Goal: Task Accomplishment & Management: Use online tool/utility

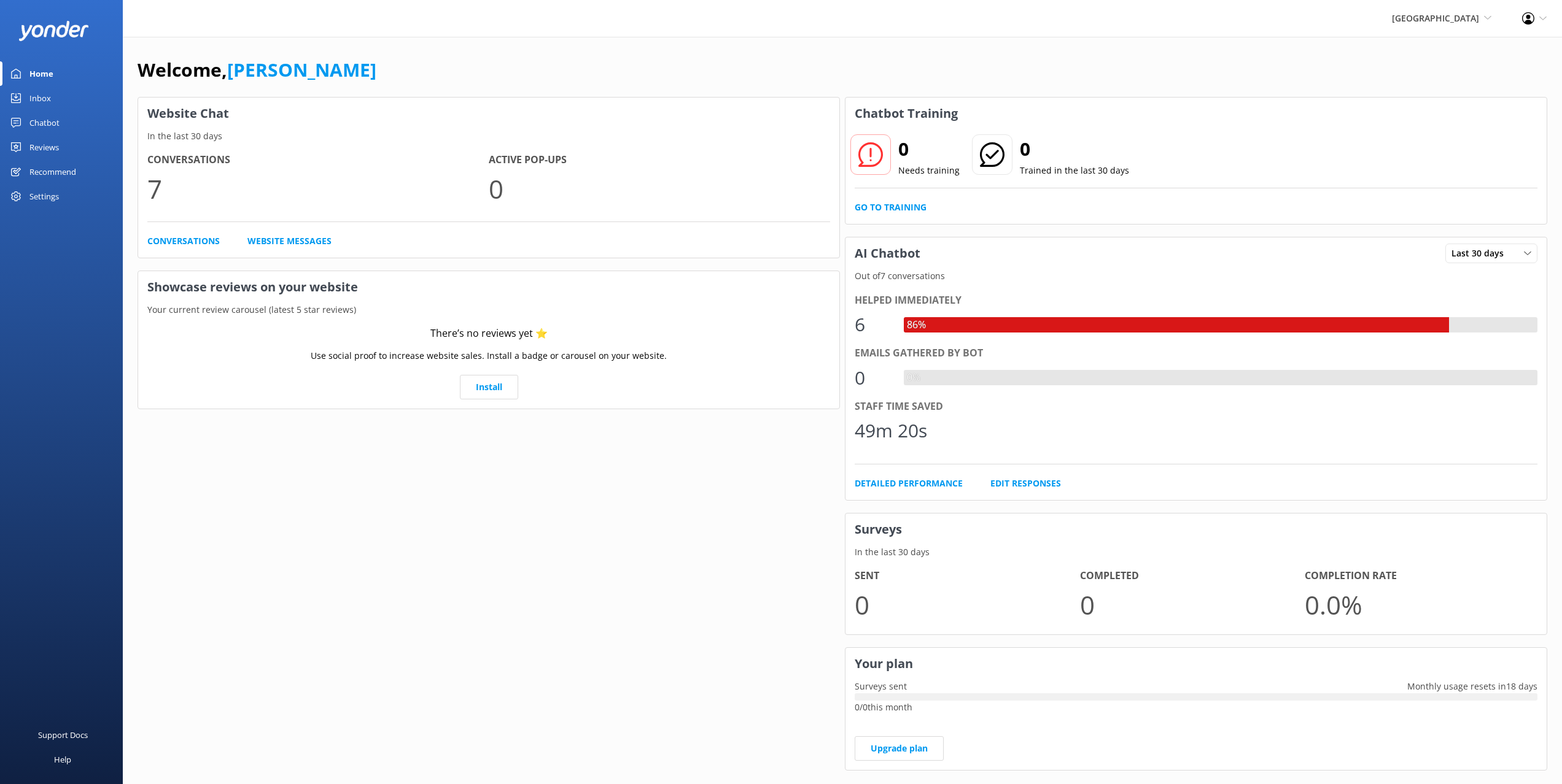
click at [1115, 68] on div "Welcome, [PERSON_NAME]" at bounding box center [842, 76] width 1410 height 42
drag, startPoint x: 48, startPoint y: 125, endPoint x: 96, endPoint y: 131, distance: 48.4
click at [48, 125] on div "Chatbot" at bounding box center [44, 123] width 30 height 25
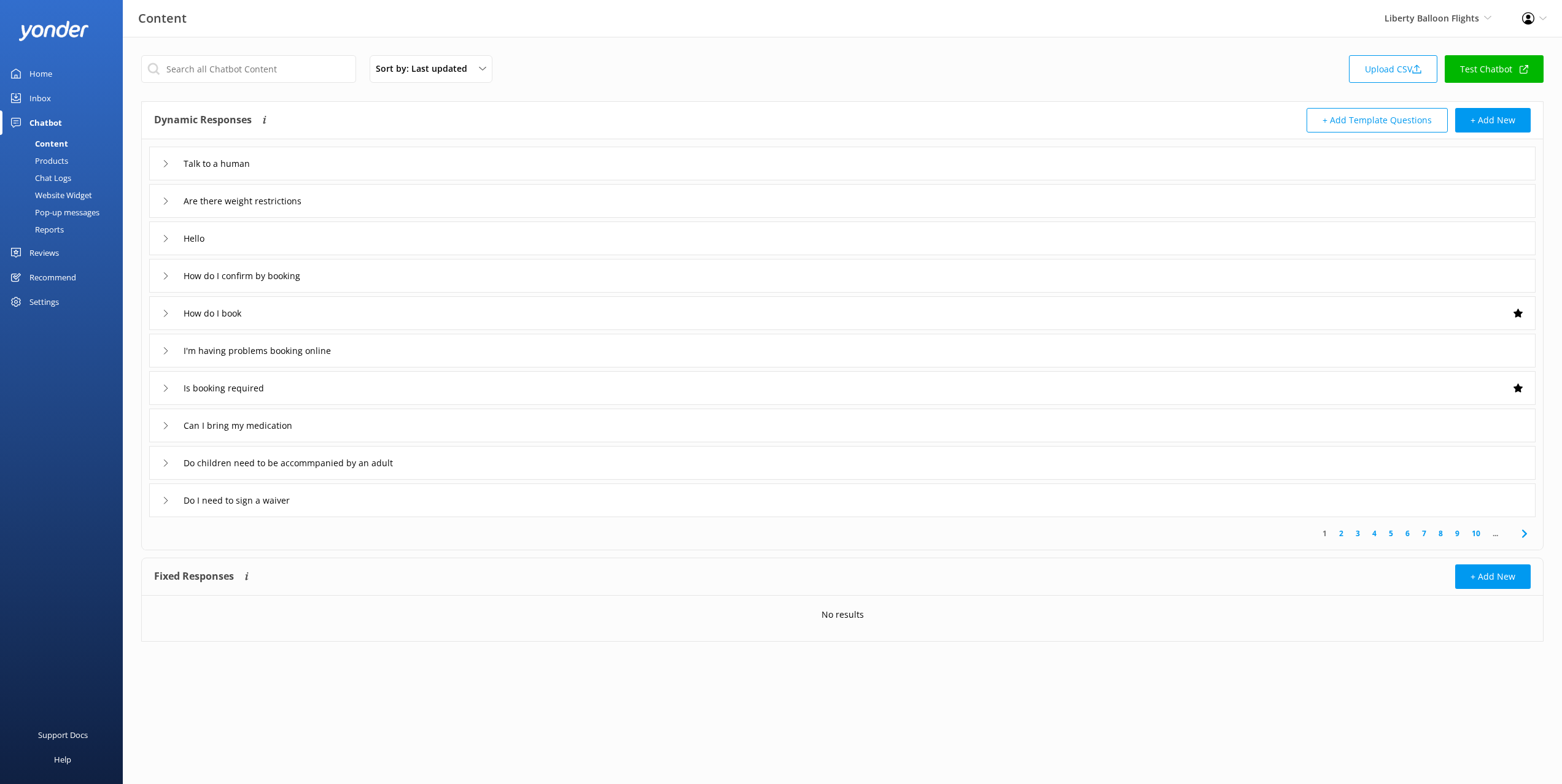
drag, startPoint x: 1111, startPoint y: 96, endPoint x: 1315, endPoint y: 100, distance: 204.0
click at [1115, 97] on div "Sort by: Last updated Title (A-Z) Last updated Upload CSV Test Chatbot Dynamic …" at bounding box center [842, 358] width 1439 height 642
click at [1389, 63] on link "Upload CSV" at bounding box center [1393, 69] width 88 height 27
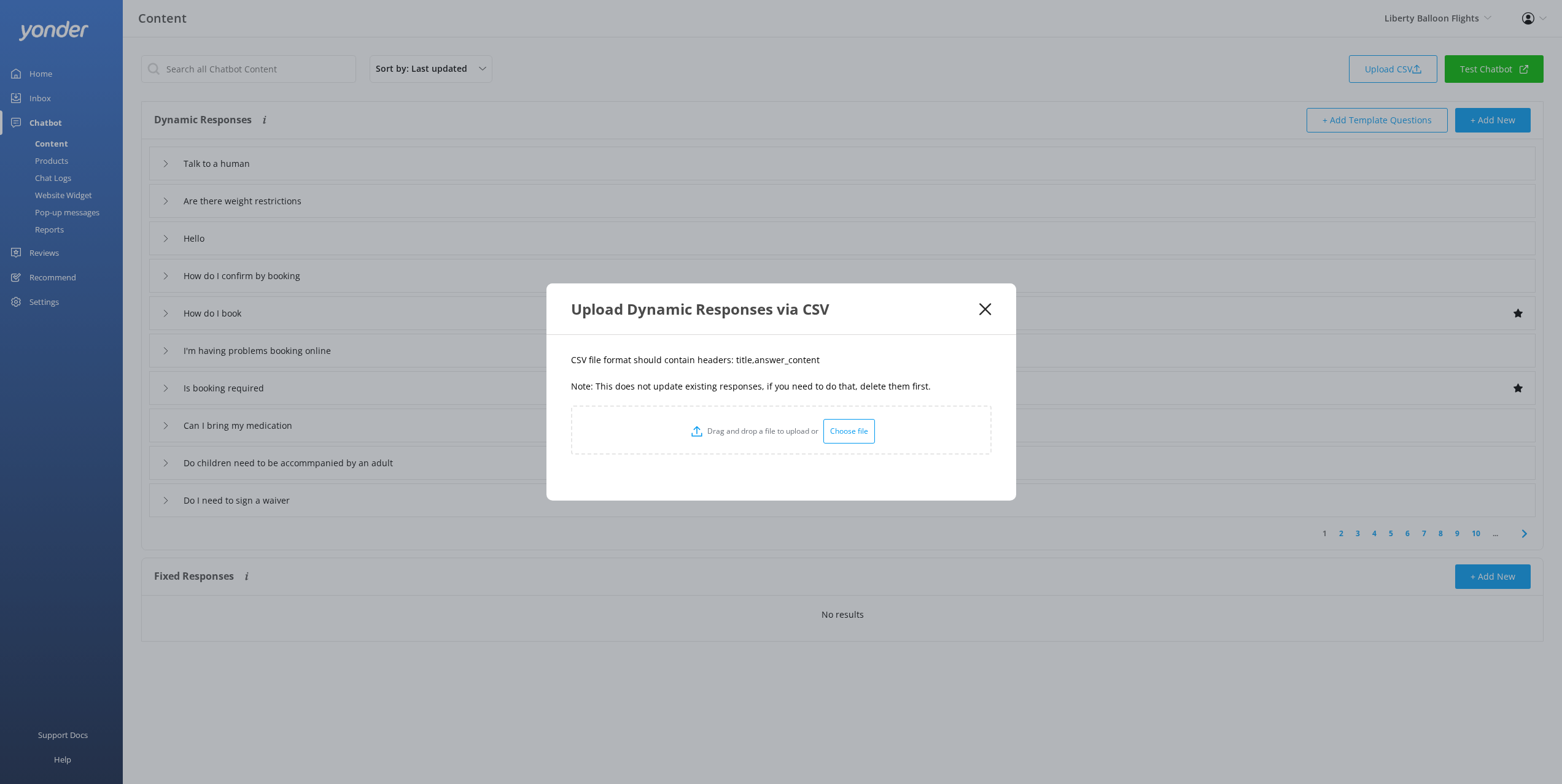
drag, startPoint x: 833, startPoint y: 365, endPoint x: 808, endPoint y: 361, distance: 25.3
click at [825, 364] on p "CSV file format should contain headers: title,answer_content" at bounding box center [781, 360] width 421 height 14
click at [737, 360] on p "CSV file format should contain headers: title,answer_content" at bounding box center [781, 360] width 421 height 14
copy p "title"
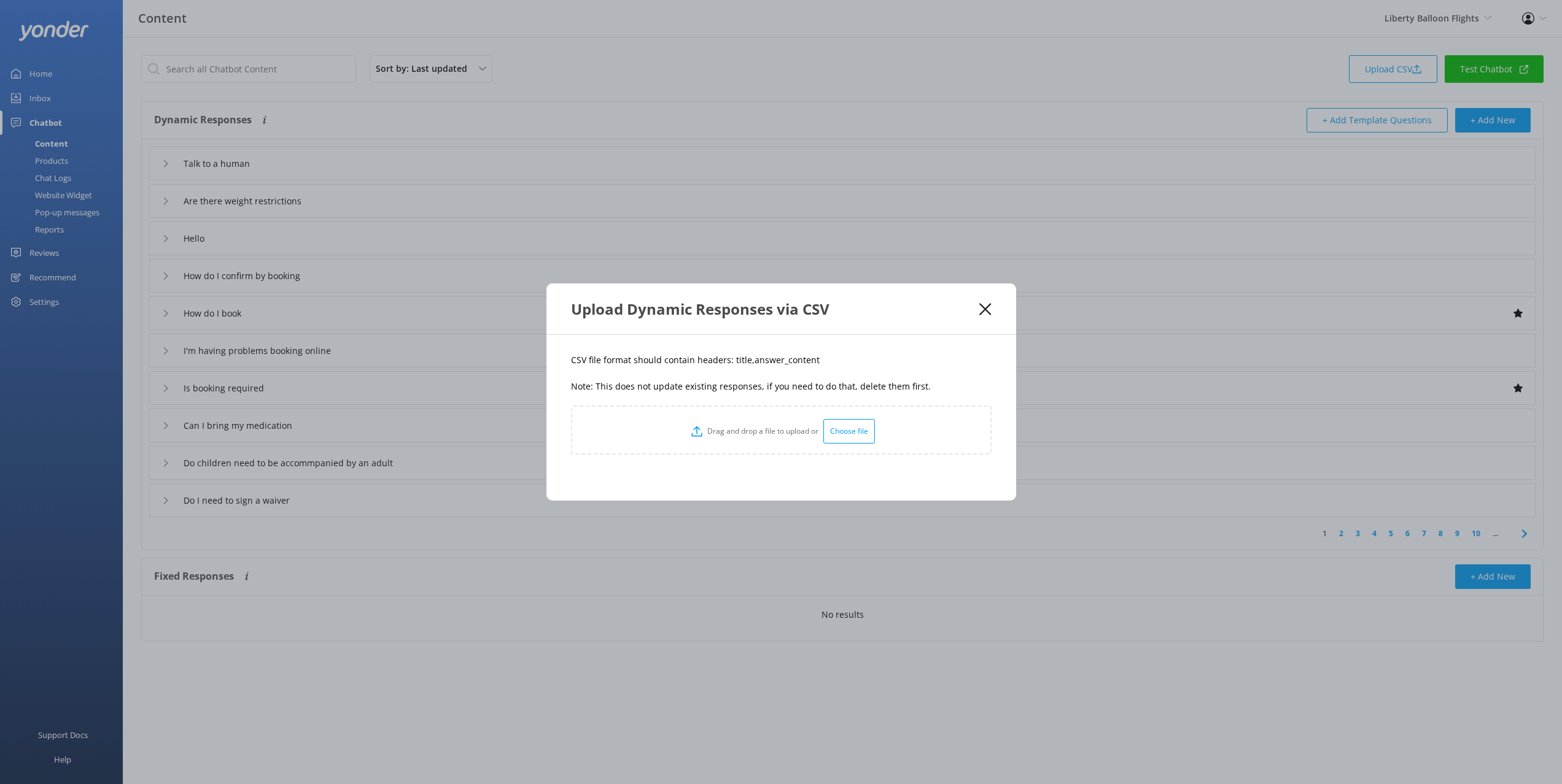
drag, startPoint x: 803, startPoint y: 388, endPoint x: 812, endPoint y: 363, distance: 26.6
click at [804, 381] on p "Note: This does not update existing responses, if you need to do that, delete t…" at bounding box center [781, 386] width 421 height 14
drag, startPoint x: 801, startPoint y: 359, endPoint x: 748, endPoint y: 364, distance: 53.2
click at [747, 364] on p "CSV file format should contain headers: title,answer_content" at bounding box center [781, 360] width 421 height 14
copy p "answer_content"
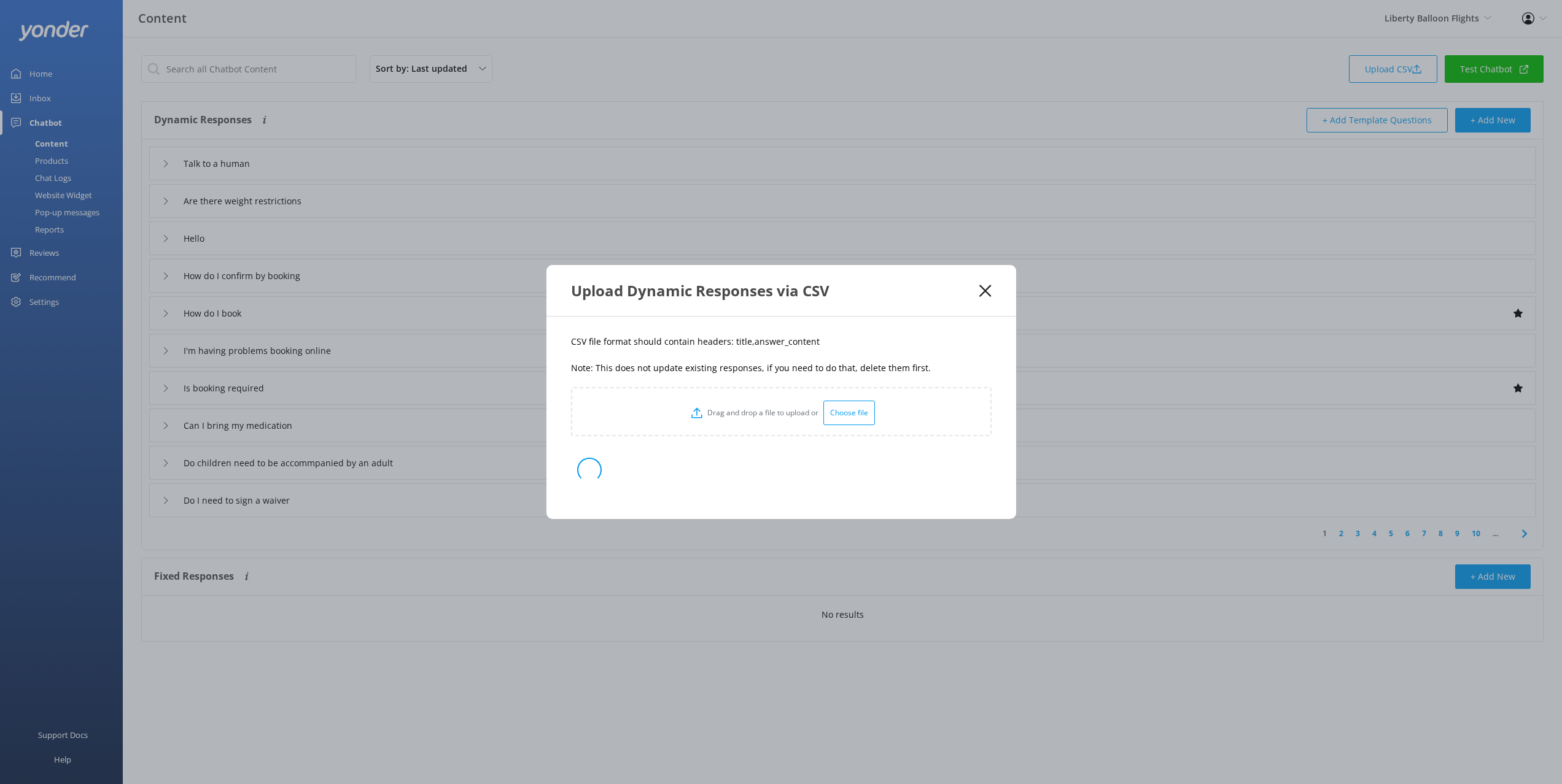
click at [786, 350] on div "CSV file format should contain headers: title,answer_content Note: This does no…" at bounding box center [781, 418] width 470 height 203
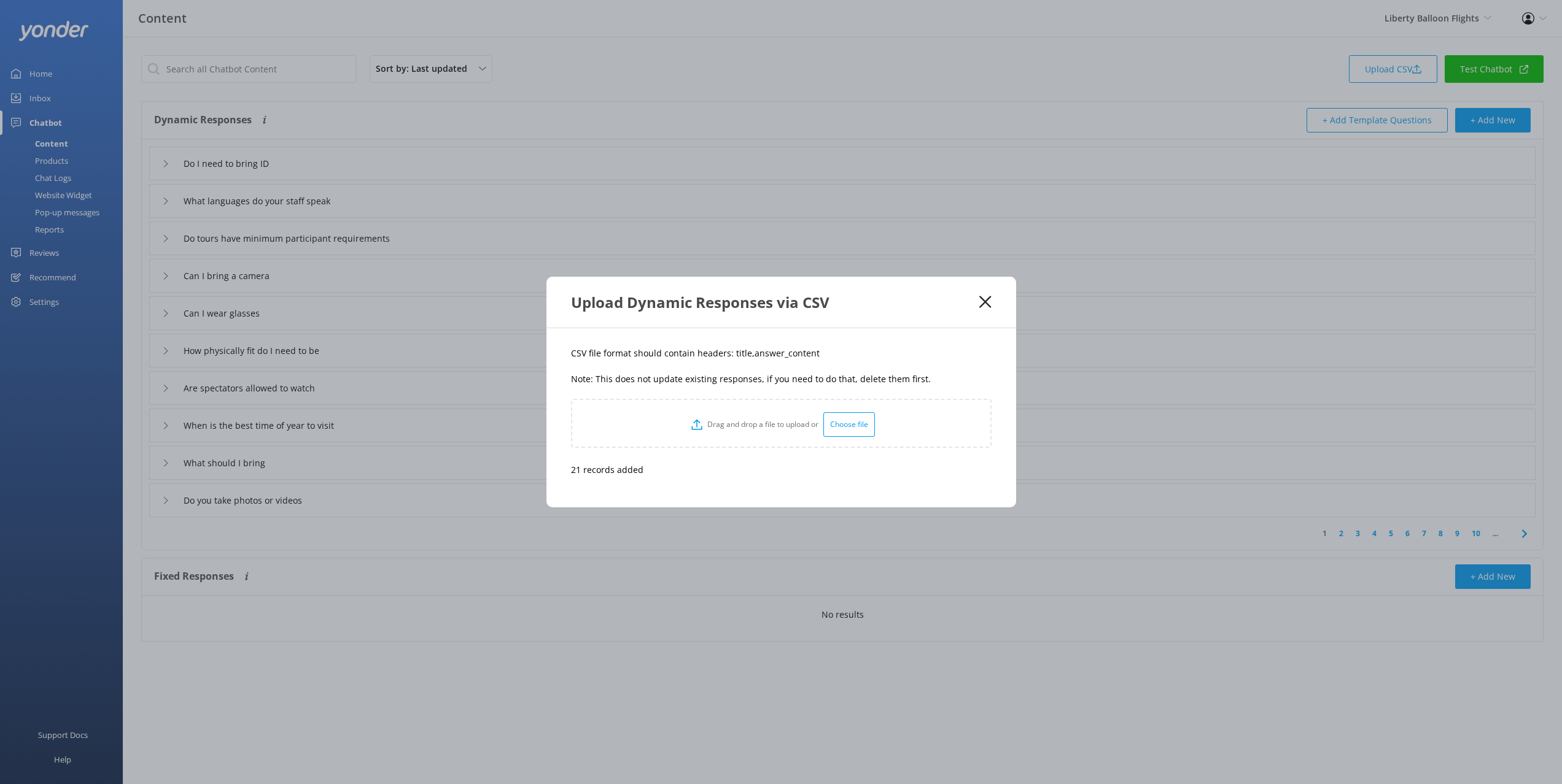
drag, startPoint x: 937, startPoint y: 356, endPoint x: 944, endPoint y: 350, distance: 9.2
click at [939, 354] on p "CSV file format should contain headers: title,answer_content" at bounding box center [781, 353] width 421 height 14
click at [984, 296] on icon at bounding box center [985, 301] width 12 height 12
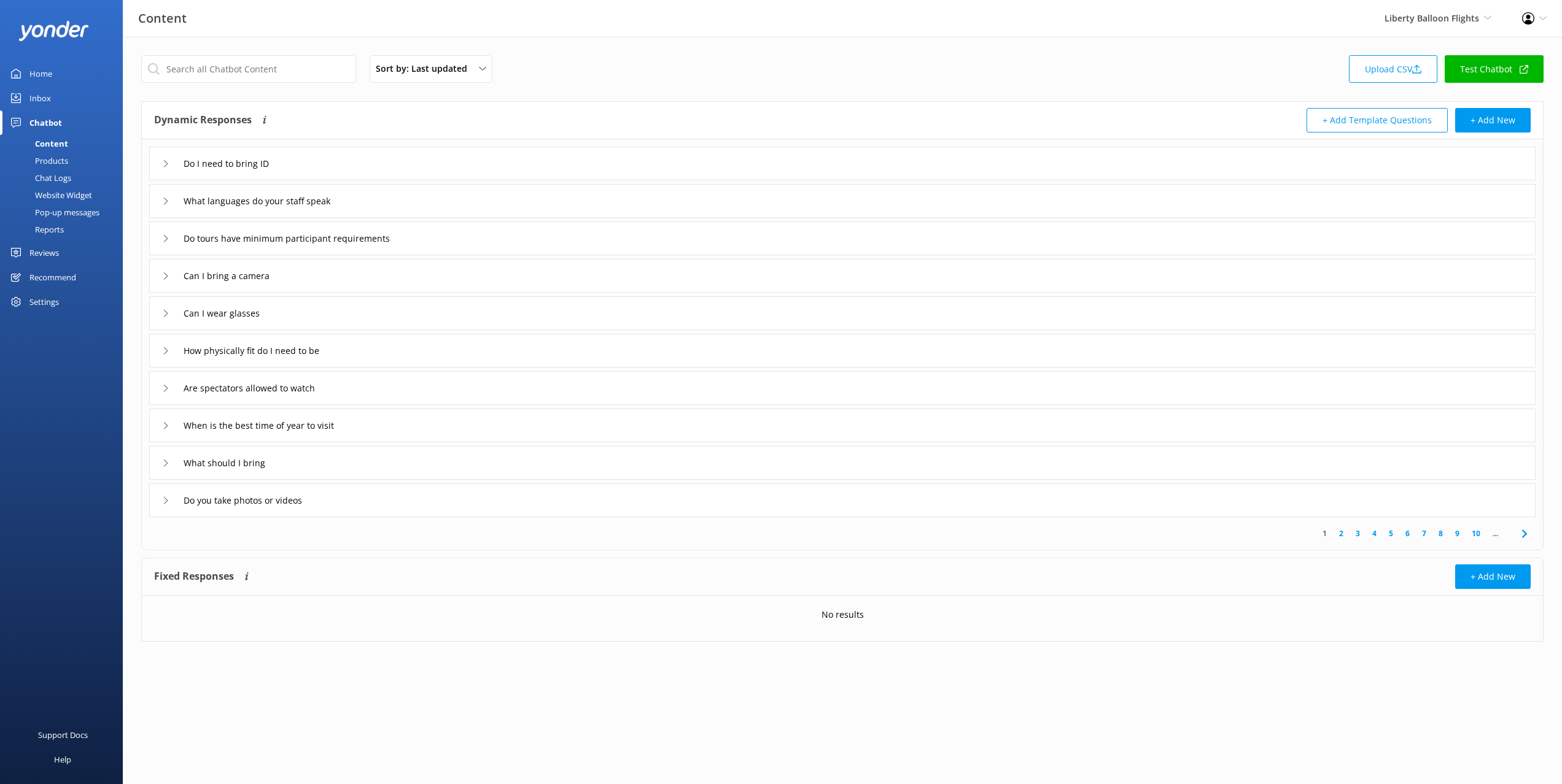
click at [646, 105] on div "Dynamic Responses The chatbot will generate a response based on the content inf…" at bounding box center [842, 120] width 1401 height 37
click at [40, 73] on div "Home" at bounding box center [41, 74] width 23 height 25
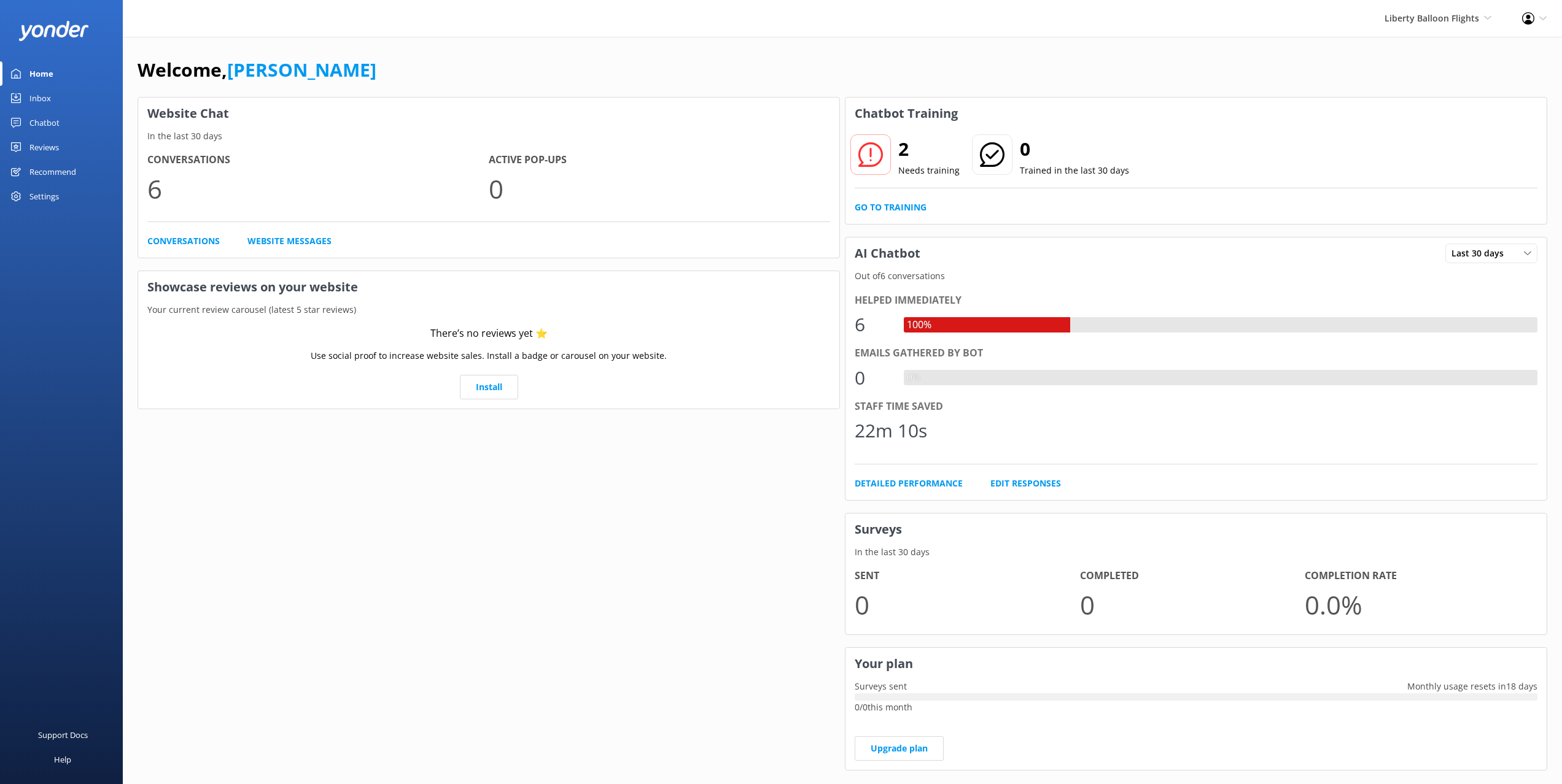
click at [355, 35] on div "Liberty Balloon Flights Black Cat Cruises Banff Airporter International Antarct…" at bounding box center [781, 18] width 1562 height 37
click at [714, 64] on div "Welcome, [PERSON_NAME]" at bounding box center [842, 76] width 1410 height 42
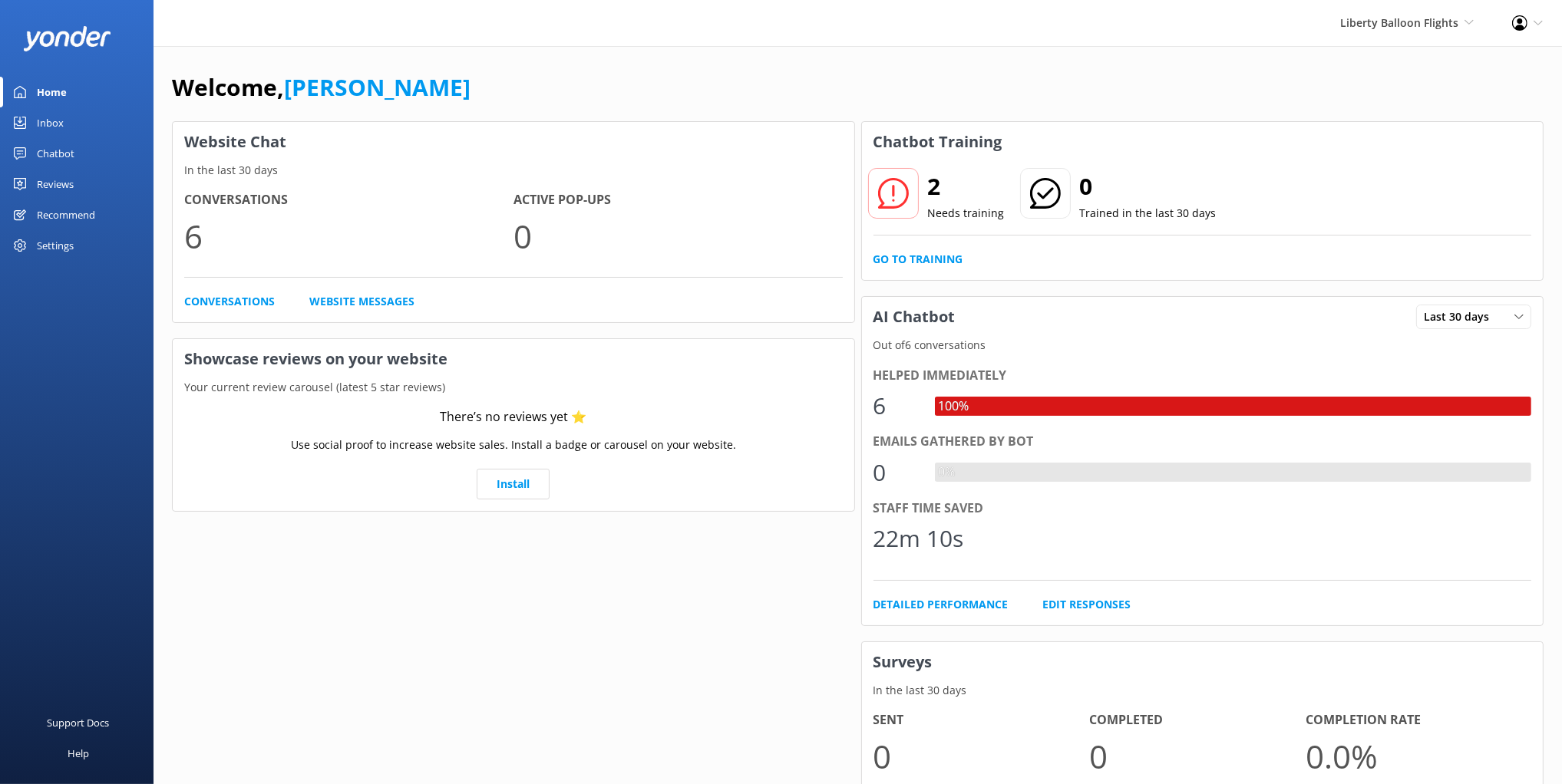
drag, startPoint x: 619, startPoint y: 92, endPoint x: 634, endPoint y: 94, distance: 15.1
click at [622, 91] on div "Welcome, [PERSON_NAME]" at bounding box center [857, 95] width 1371 height 52
drag, startPoint x: 763, startPoint y: 22, endPoint x: 758, endPoint y: 38, distance: 16.8
click at [763, 22] on div "Liberty Balloon Flights Black Cat Cruises Banff Airporter International Antarct…" at bounding box center [781, 23] width 1562 height 46
click at [756, 48] on div "Welcome, Mikayla Website Chat In the last 30 days Conversations 6 Active Pop-up…" at bounding box center [858, 527] width 1408 height 964
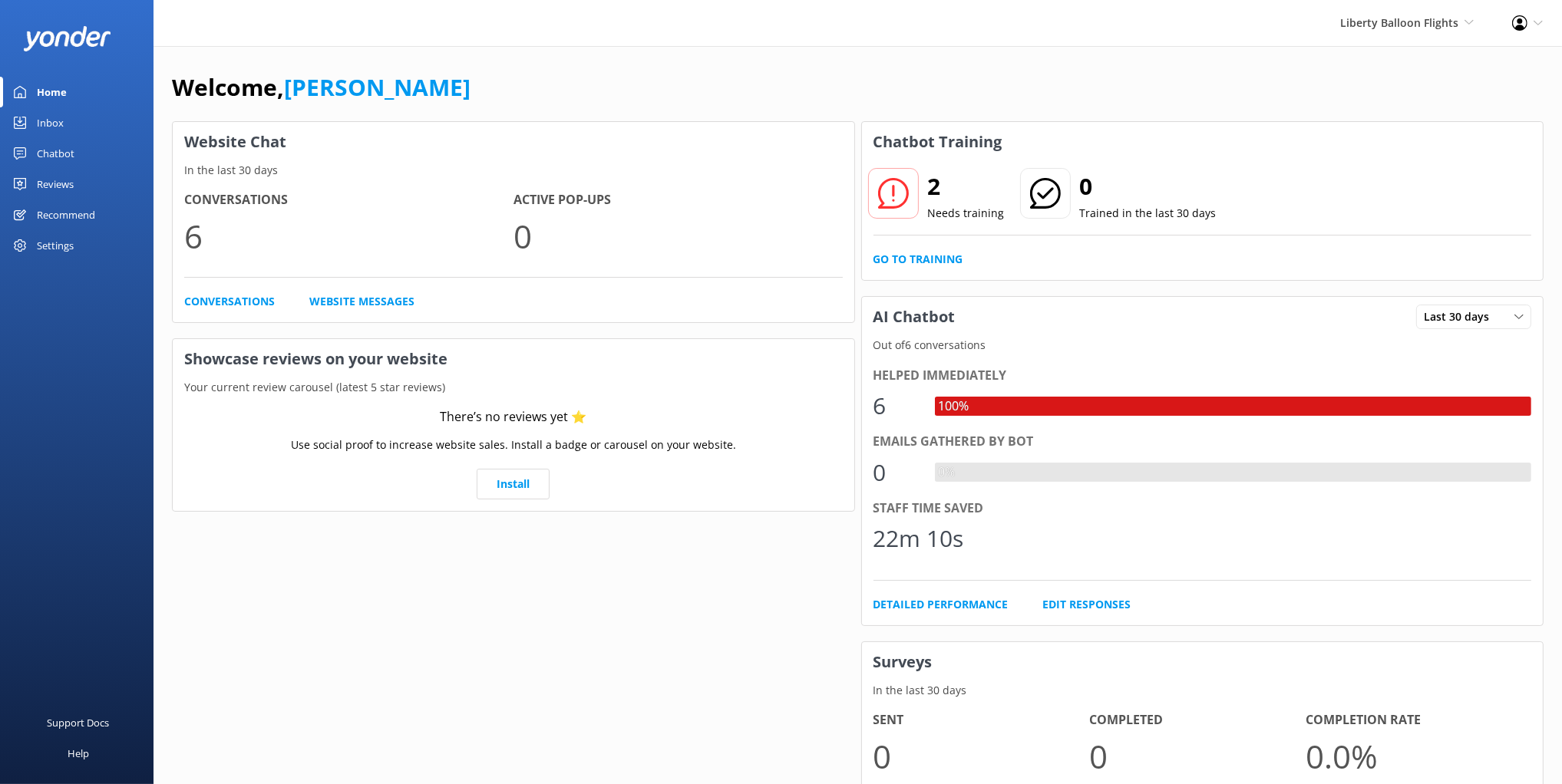
click at [631, 84] on div "Welcome, [PERSON_NAME]" at bounding box center [857, 95] width 1371 height 52
click at [505, 94] on div "Welcome, [PERSON_NAME]" at bounding box center [857, 95] width 1371 height 52
click at [689, 334] on div "Website Chat In the last 30 days Conversations 6 Active Pop-ups 0 Conversations…" at bounding box center [513, 550] width 689 height 864
click at [511, 365] on h3 "Showcase reviews on your website" at bounding box center [513, 359] width 681 height 40
click at [634, 336] on div "Website Chat In the last 30 days Conversations 6 Active Pop-ups 0 Conversations…" at bounding box center [513, 550] width 689 height 864
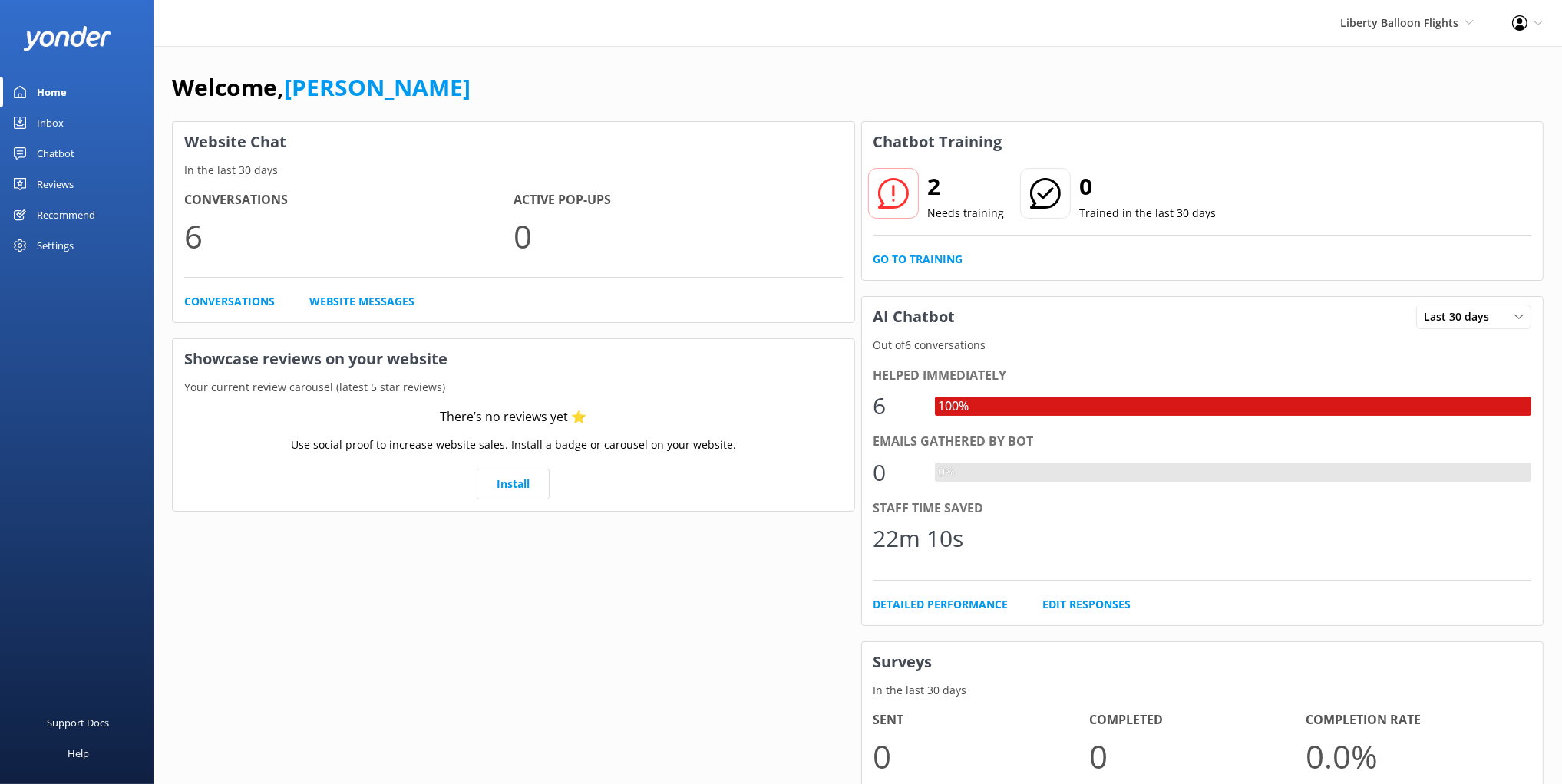
click at [562, 361] on h3 "Showcase reviews on your website" at bounding box center [513, 359] width 681 height 40
click at [577, 340] on h3 "Showcase reviews on your website" at bounding box center [513, 359] width 681 height 40
drag, startPoint x: 451, startPoint y: 93, endPoint x: 393, endPoint y: 168, distance: 94.8
click at [452, 91] on div "Welcome, [PERSON_NAME]" at bounding box center [857, 95] width 1371 height 52
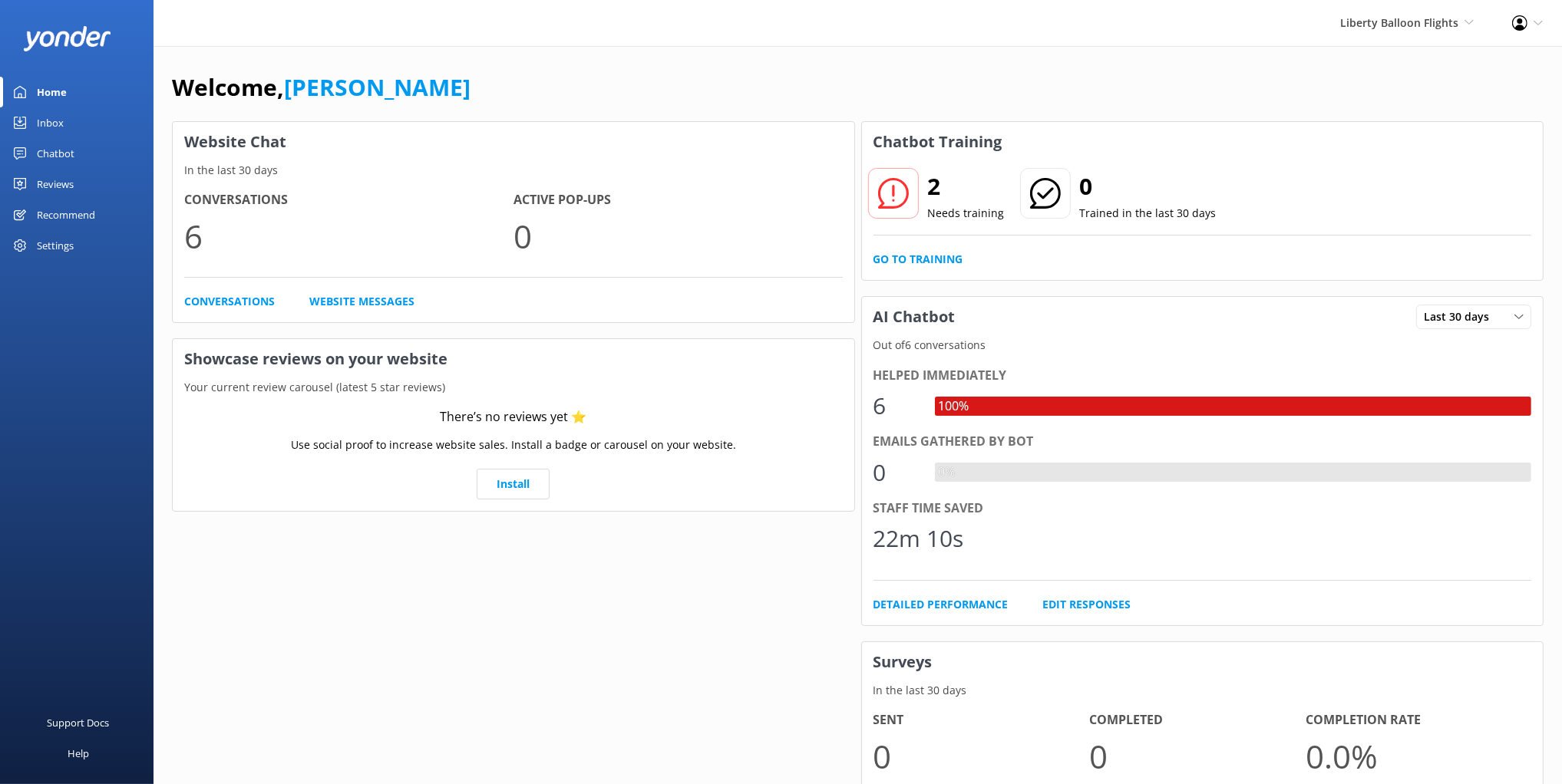
click at [94, 318] on div "Home Inbox Chatbot Content Products Chat Logs Website Widget Pop-up messages Re…" at bounding box center [77, 196] width 154 height 392
click at [734, 198] on h4 "Active Pop-ups" at bounding box center [678, 200] width 330 height 20
click at [739, 194] on h4 "Active Pop-ups" at bounding box center [678, 200] width 330 height 20
click at [301, 579] on div "Website Chat In the last 30 days Conversations 6 Active Pop-ups 0 Conversations…" at bounding box center [513, 550] width 689 height 864
click at [320, 567] on div "Website Chat In the last 30 days Conversations 6 Active Pop-ups 0 Conversations…" at bounding box center [513, 550] width 689 height 864
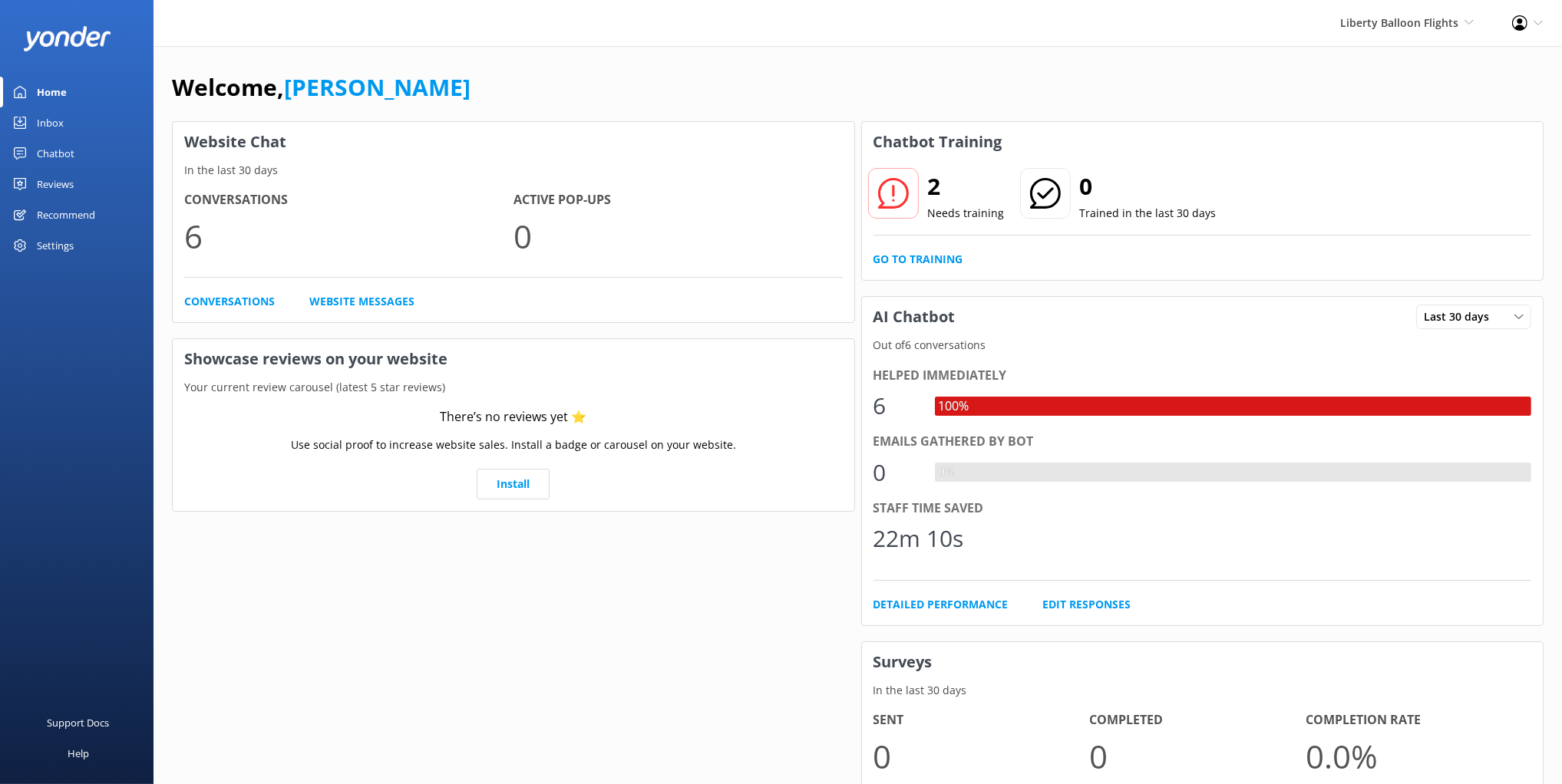
click at [237, 522] on div "Website Chat In the last 30 days Conversations 6 Active Pop-ups 0 Conversations…" at bounding box center [513, 550] width 689 height 864
click at [232, 540] on div "Website Chat In the last 30 days Conversations 6 Active Pop-ups 0 Conversations…" at bounding box center [513, 550] width 689 height 864
drag, startPoint x: 138, startPoint y: 416, endPoint x: 64, endPoint y: 626, distance: 222.7
click at [138, 416] on div "Support Docs Help" at bounding box center [77, 589] width 154 height 392
click at [484, 539] on div "Website Chat In the last 30 days Conversations 6 Active Pop-ups 0 Conversations…" at bounding box center [513, 550] width 689 height 864
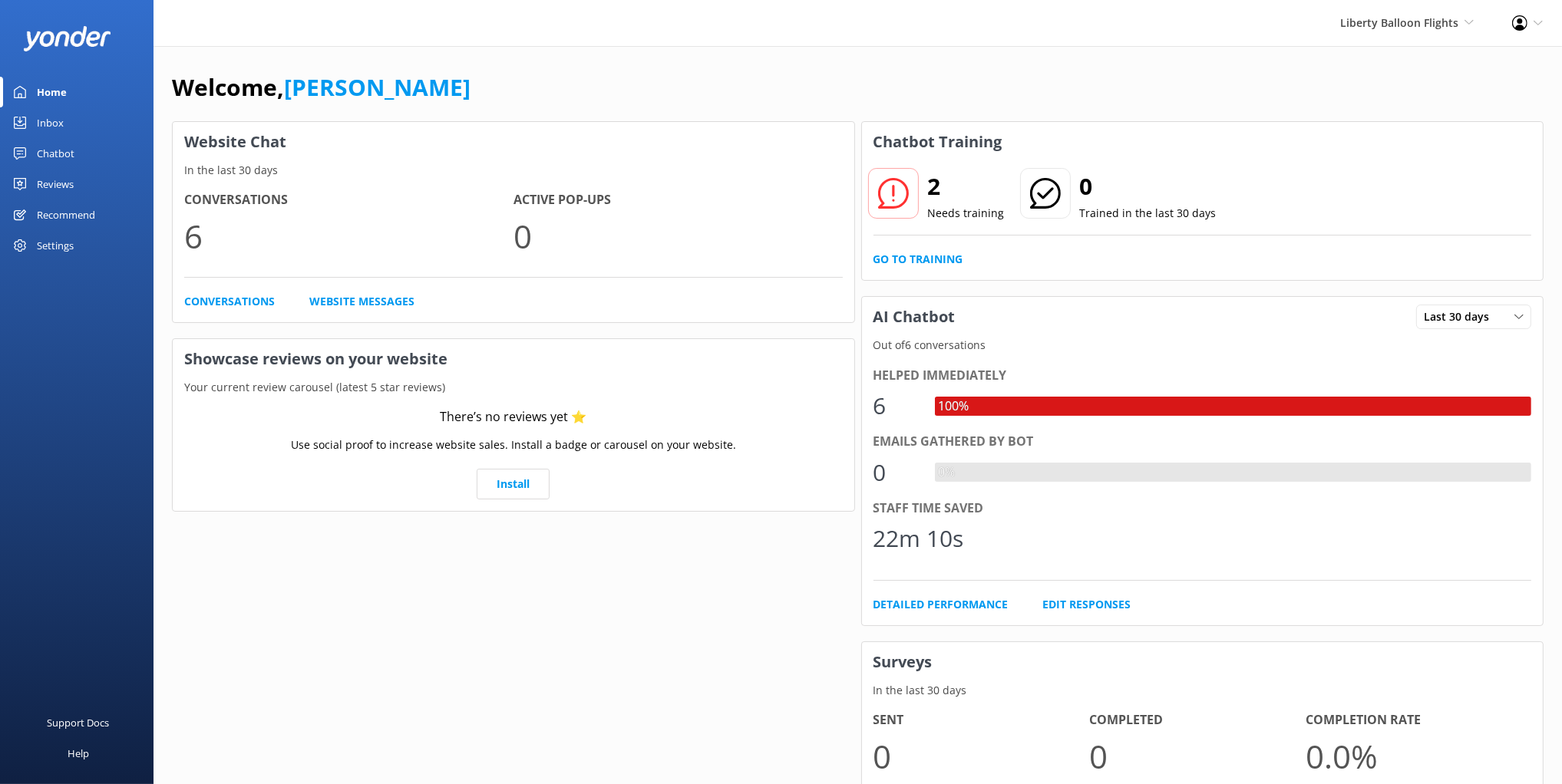
click at [562, 555] on div "Website Chat In the last 30 days Conversations 6 Active Pop-ups 0 Conversations…" at bounding box center [513, 550] width 689 height 864
click at [738, 302] on div "Conversations Website Messages" at bounding box center [513, 302] width 658 height 17
click at [765, 119] on div "Website Chat In the last 30 days Conversations 6 Active Pop-ups 0 Conversations…" at bounding box center [513, 550] width 689 height 864
drag, startPoint x: 1102, startPoint y: 104, endPoint x: 1201, endPoint y: 109, distance: 99.1
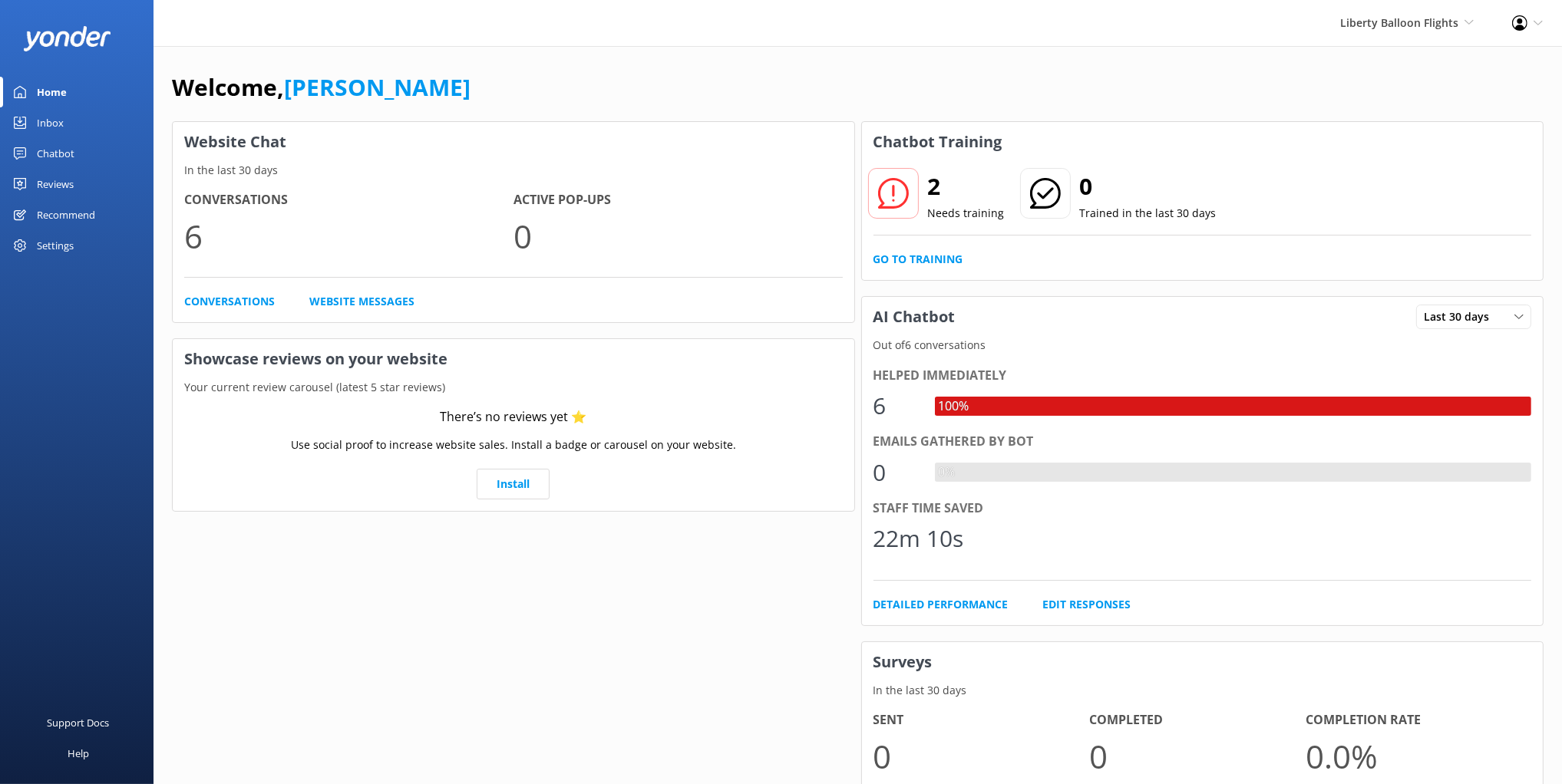
click at [1102, 104] on div "Welcome, [PERSON_NAME]" at bounding box center [857, 95] width 1371 height 52
click at [759, 122] on h3 "Website Chat" at bounding box center [513, 141] width 681 height 40
click at [530, 111] on div "Welcome, [PERSON_NAME]" at bounding box center [857, 95] width 1371 height 52
click at [43, 124] on div "Inbox" at bounding box center [50, 123] width 27 height 31
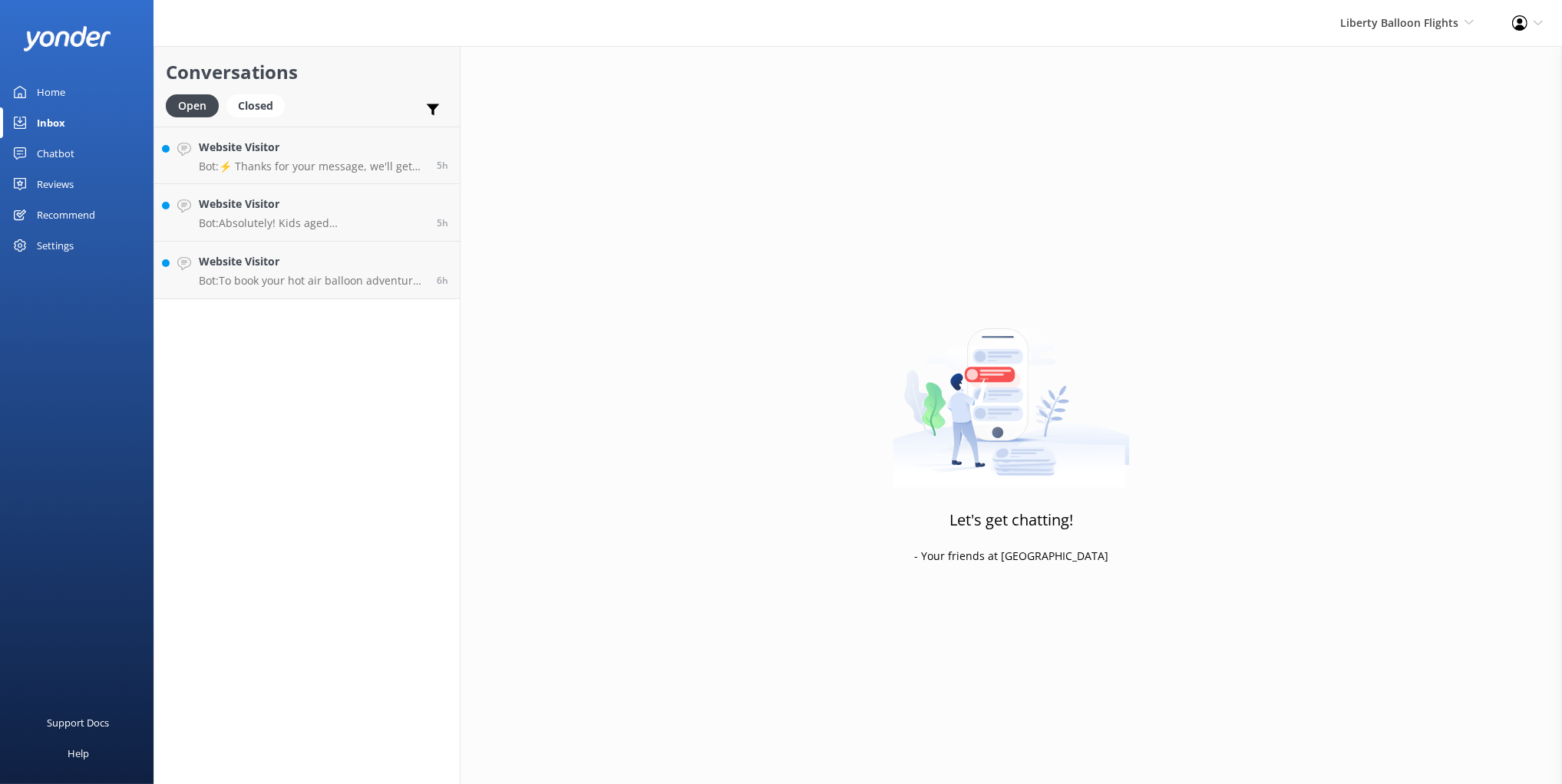
click at [393, 90] on div "Conversations Open Closed Important Converted Assigned to me Unassigned" at bounding box center [307, 86] width 306 height 81
click at [56, 155] on div "Chatbot" at bounding box center [56, 154] width 38 height 31
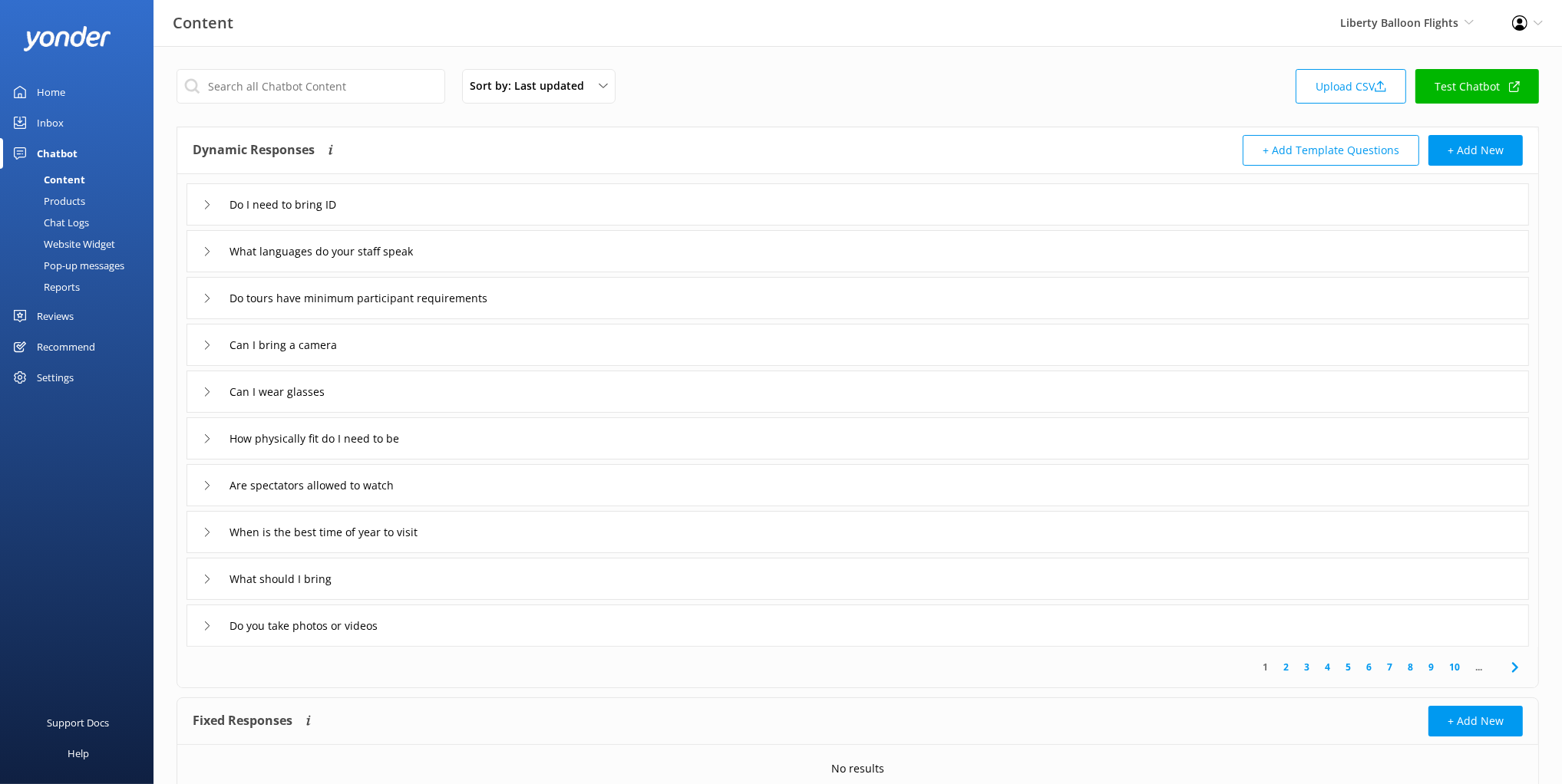
click at [69, 316] on div "Reviews" at bounding box center [55, 316] width 37 height 31
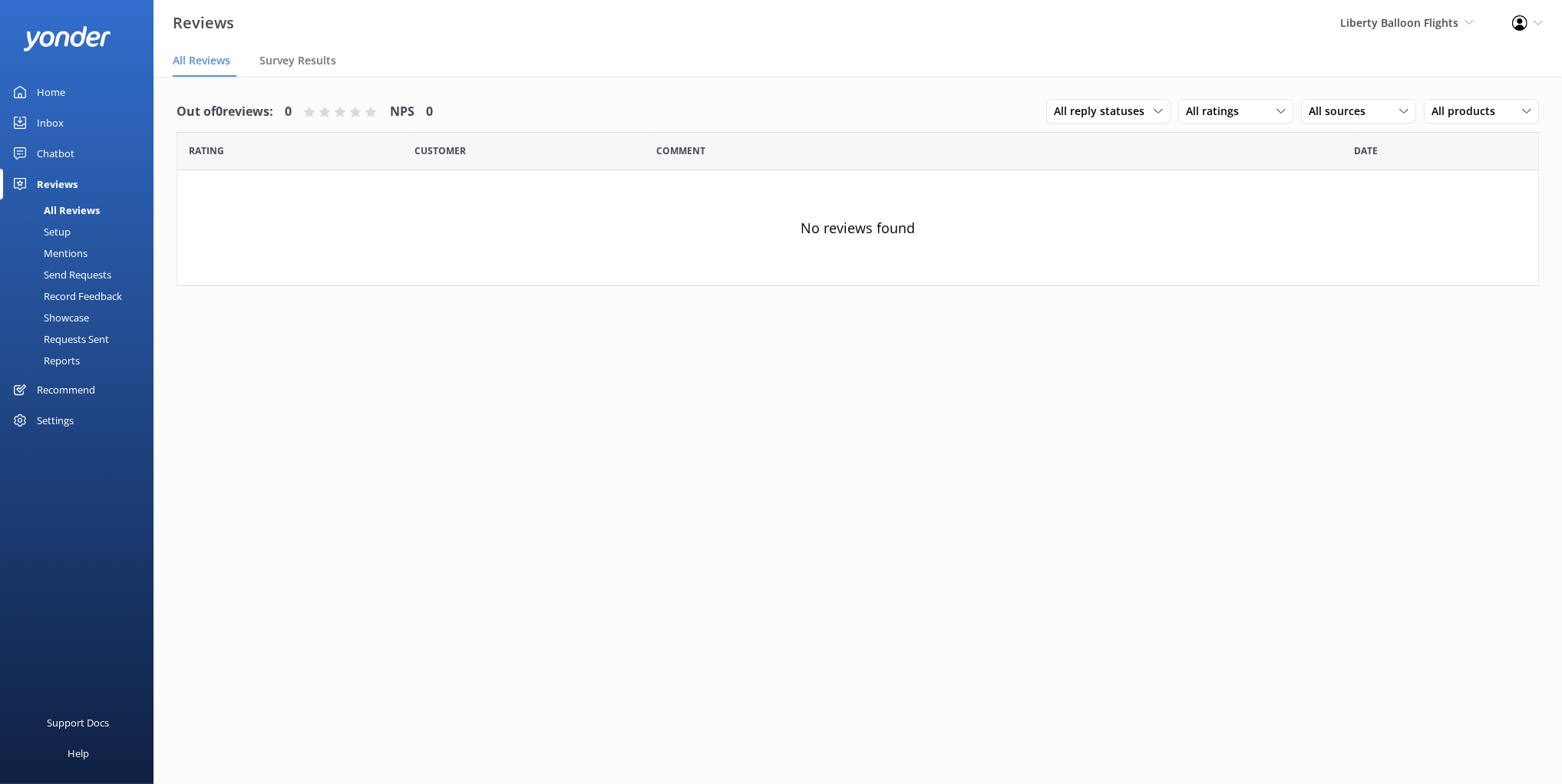
click at [222, 352] on div "Out of 0 reviews: 0 NPS 0 All reply statuses All reply statuses Needs a reply D…" at bounding box center [858, 446] width 1408 height 738
click at [93, 387] on div "Recommend" at bounding box center [65, 390] width 58 height 31
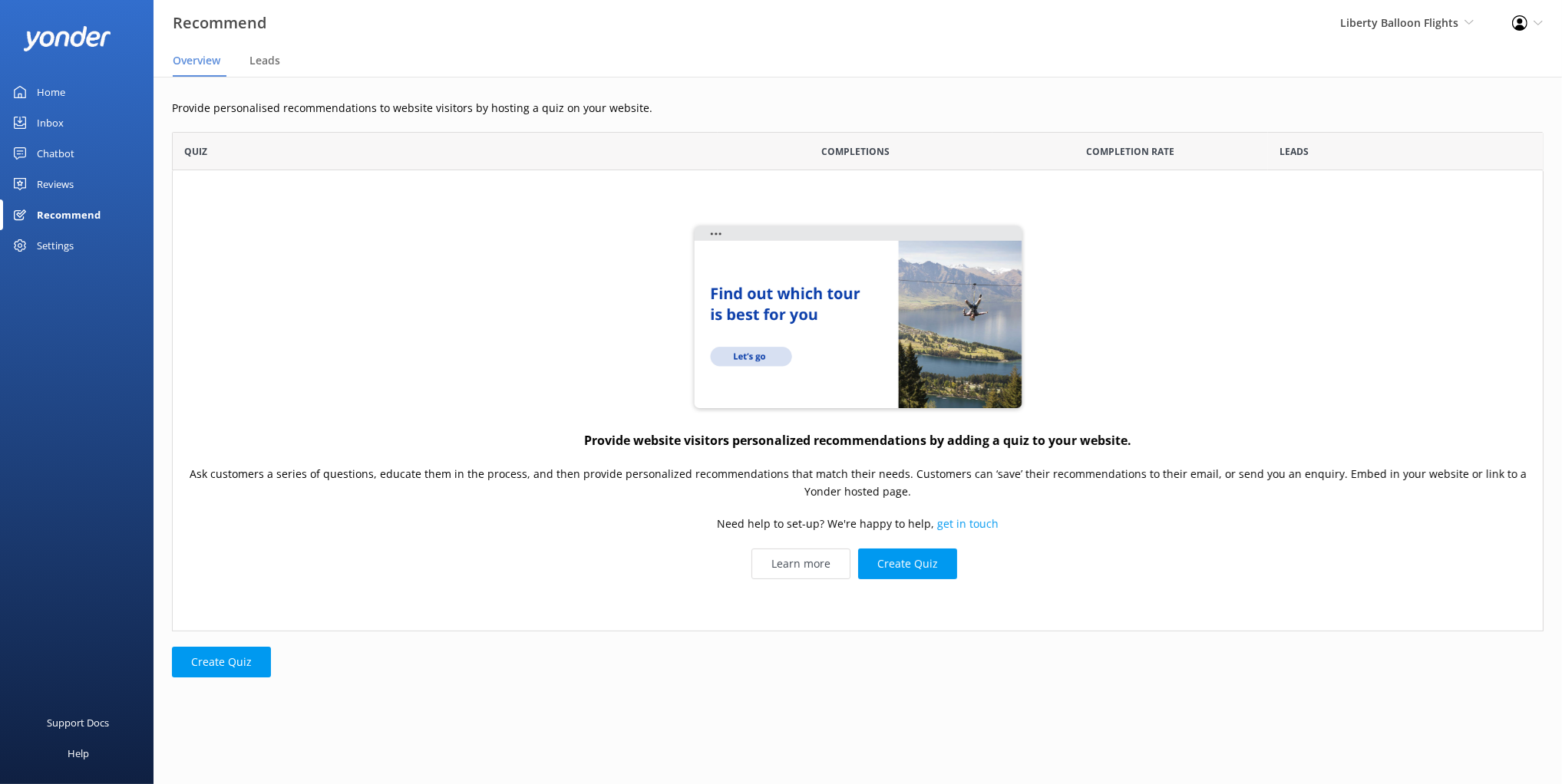
scroll to position [499, 1371]
click at [405, 278] on div "Provide website visitors personalized recommendations by adding a quiz to your …" at bounding box center [857, 400] width 1371 height 460
drag, startPoint x: 309, startPoint y: 186, endPoint x: 239, endPoint y: 238, distance: 87.2
click at [308, 186] on div "Provide website visitors personalized recommendations by adding a quiz to your …" at bounding box center [857, 400] width 1371 height 460
drag, startPoint x: 88, startPoint y: 304, endPoint x: 81, endPoint y: 300, distance: 8.1
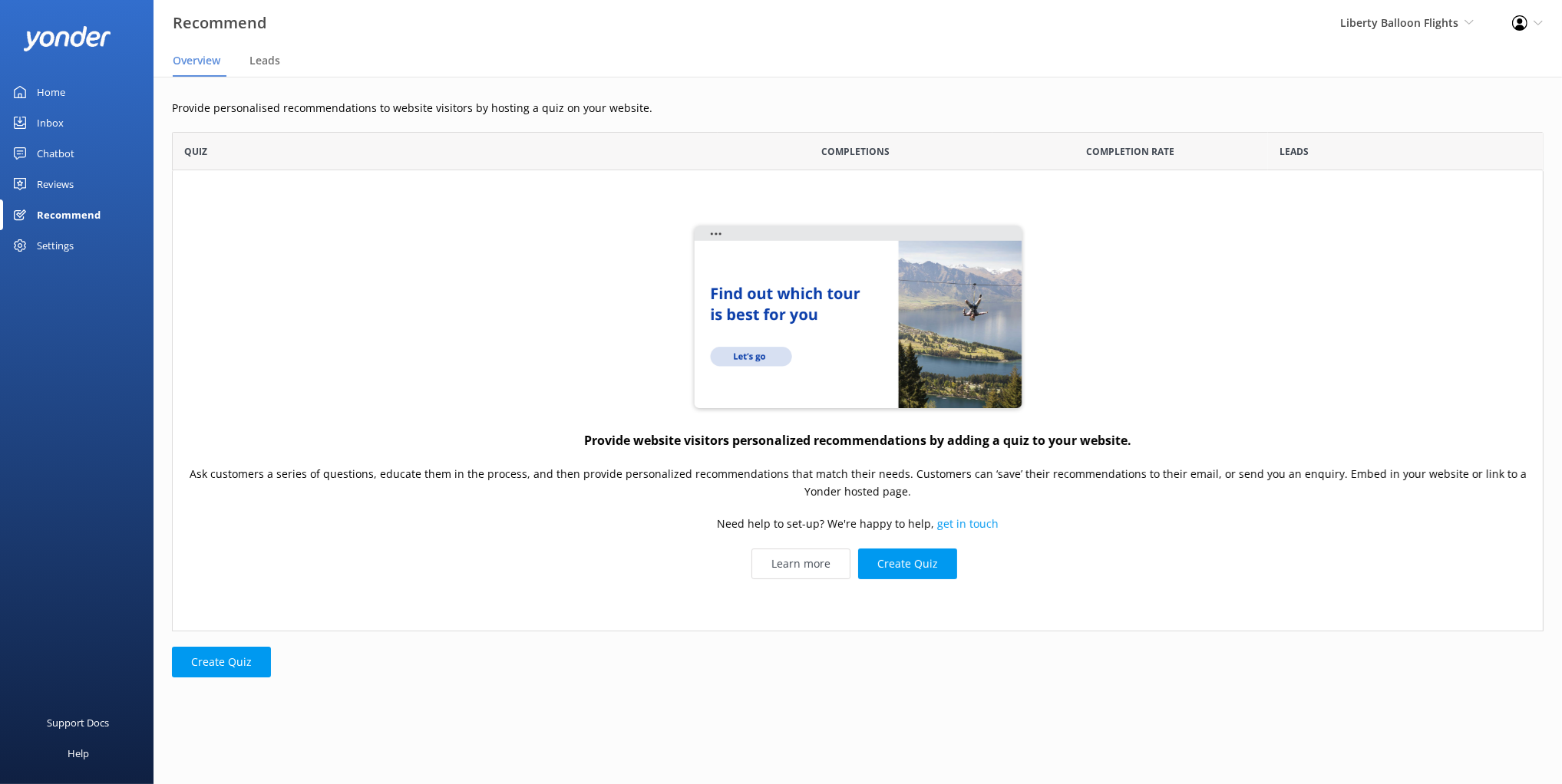
click at [88, 304] on div "Home Inbox Chatbot Content Products Chat Logs Website Widget Pop-up messages Re…" at bounding box center [77, 196] width 154 height 392
click at [53, 240] on div "Settings" at bounding box center [55, 246] width 37 height 31
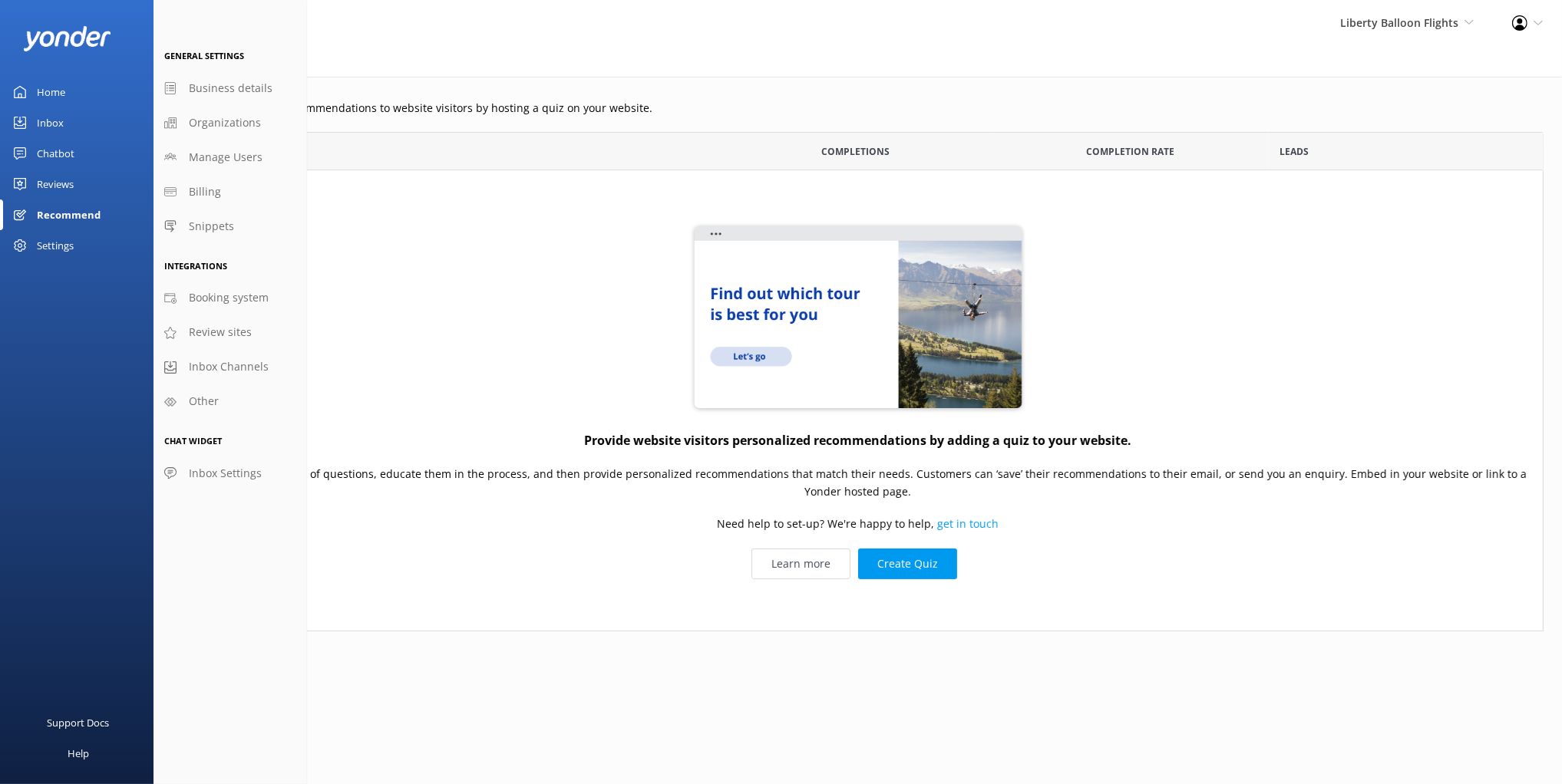
click at [69, 214] on div "Recommend" at bounding box center [69, 215] width 64 height 31
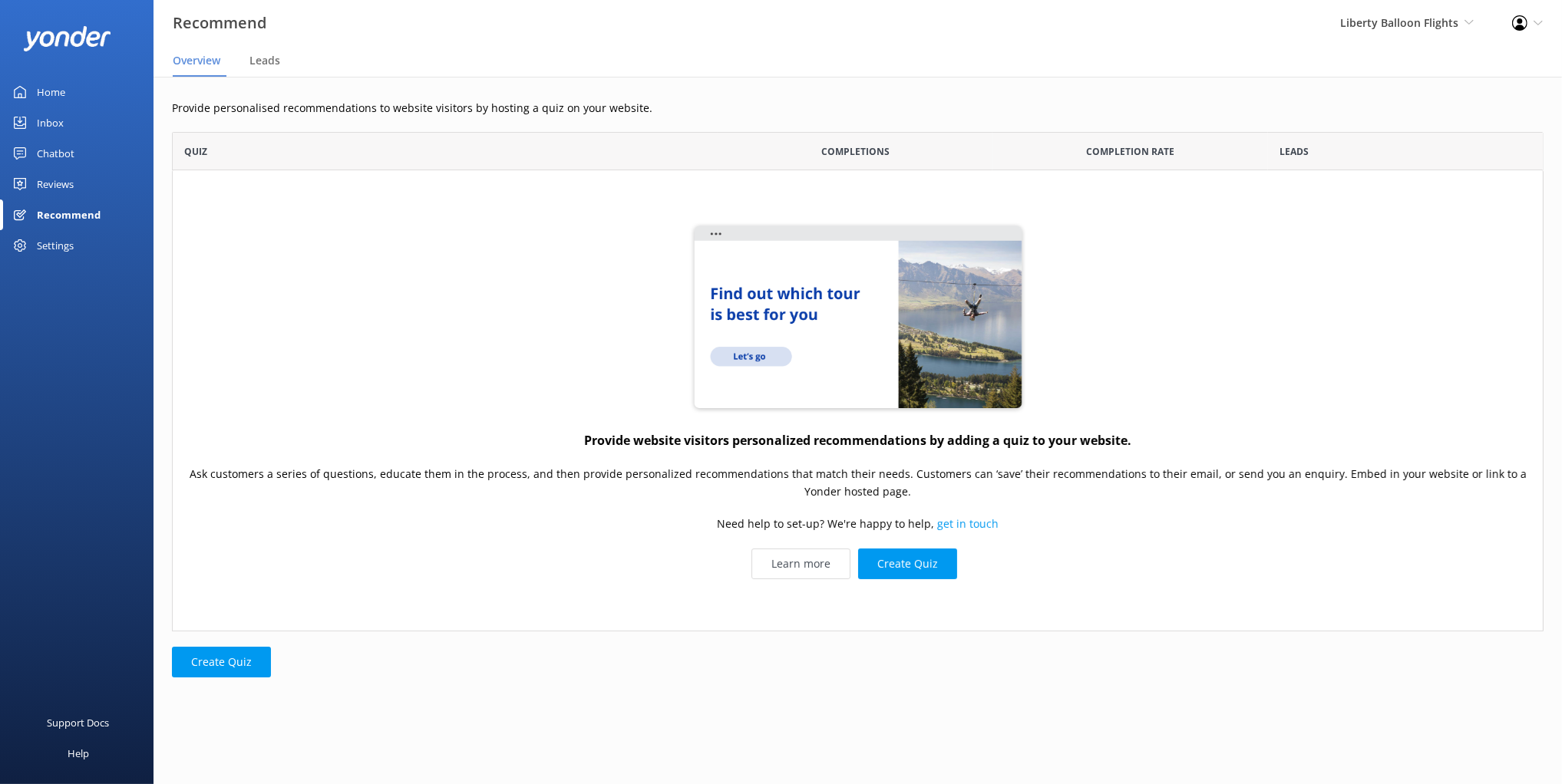
click at [343, 294] on div "Provide website visitors personalized recommendations by adding a quiz to your …" at bounding box center [857, 400] width 1371 height 460
click at [543, 305] on div "Provide website visitors personalized recommendations by adding a quiz to your …" at bounding box center [857, 400] width 1371 height 460
click at [572, 303] on div "Provide website visitors personalized recommendations by adding a quiz to your …" at bounding box center [857, 400] width 1371 height 460
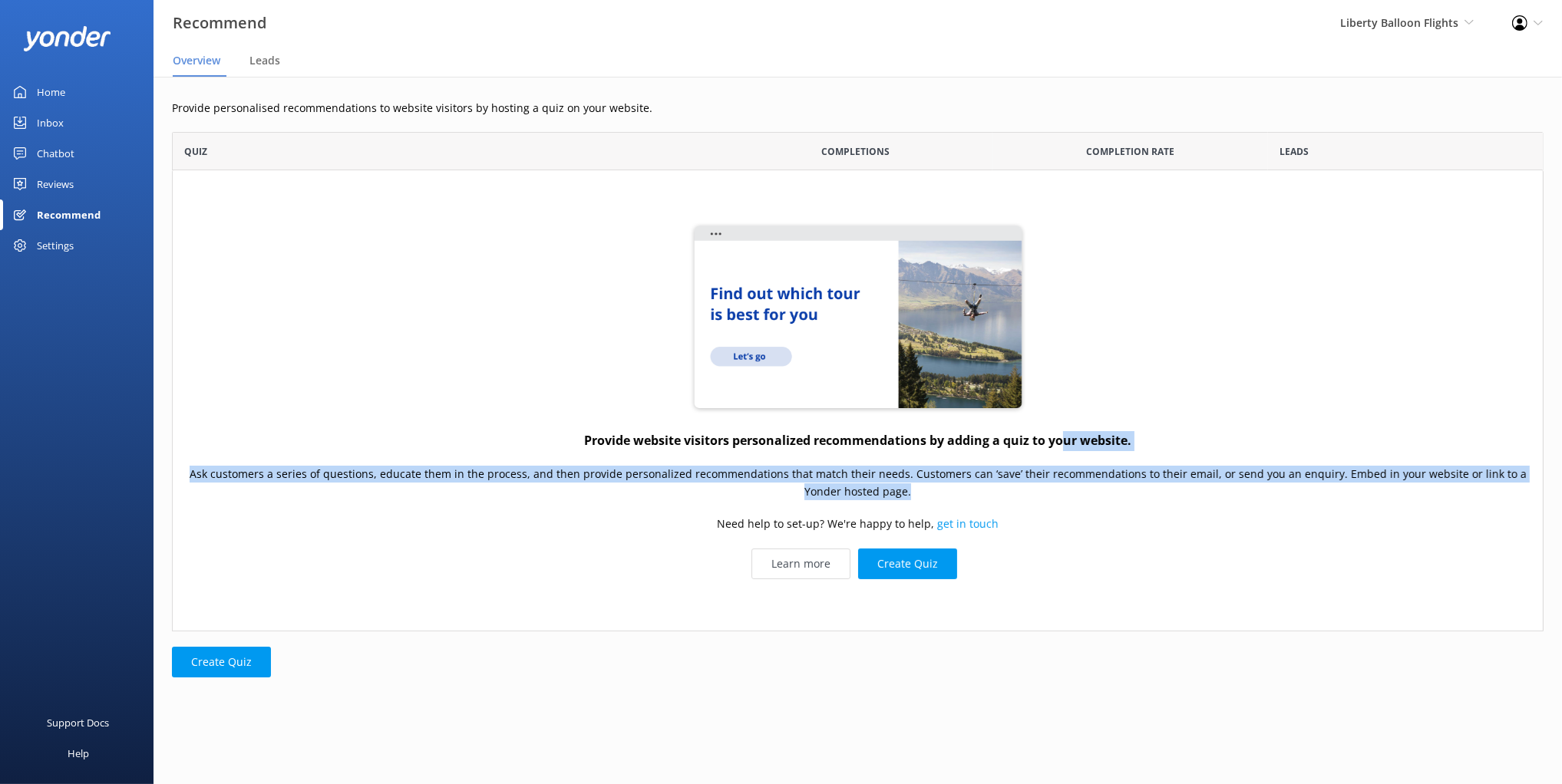
drag, startPoint x: 1123, startPoint y: 490, endPoint x: 1064, endPoint y: 446, distance: 73.6
click at [1064, 446] on div "Provide website visitors personalized recommendations by adding a quiz to your …" at bounding box center [857, 400] width 1371 height 460
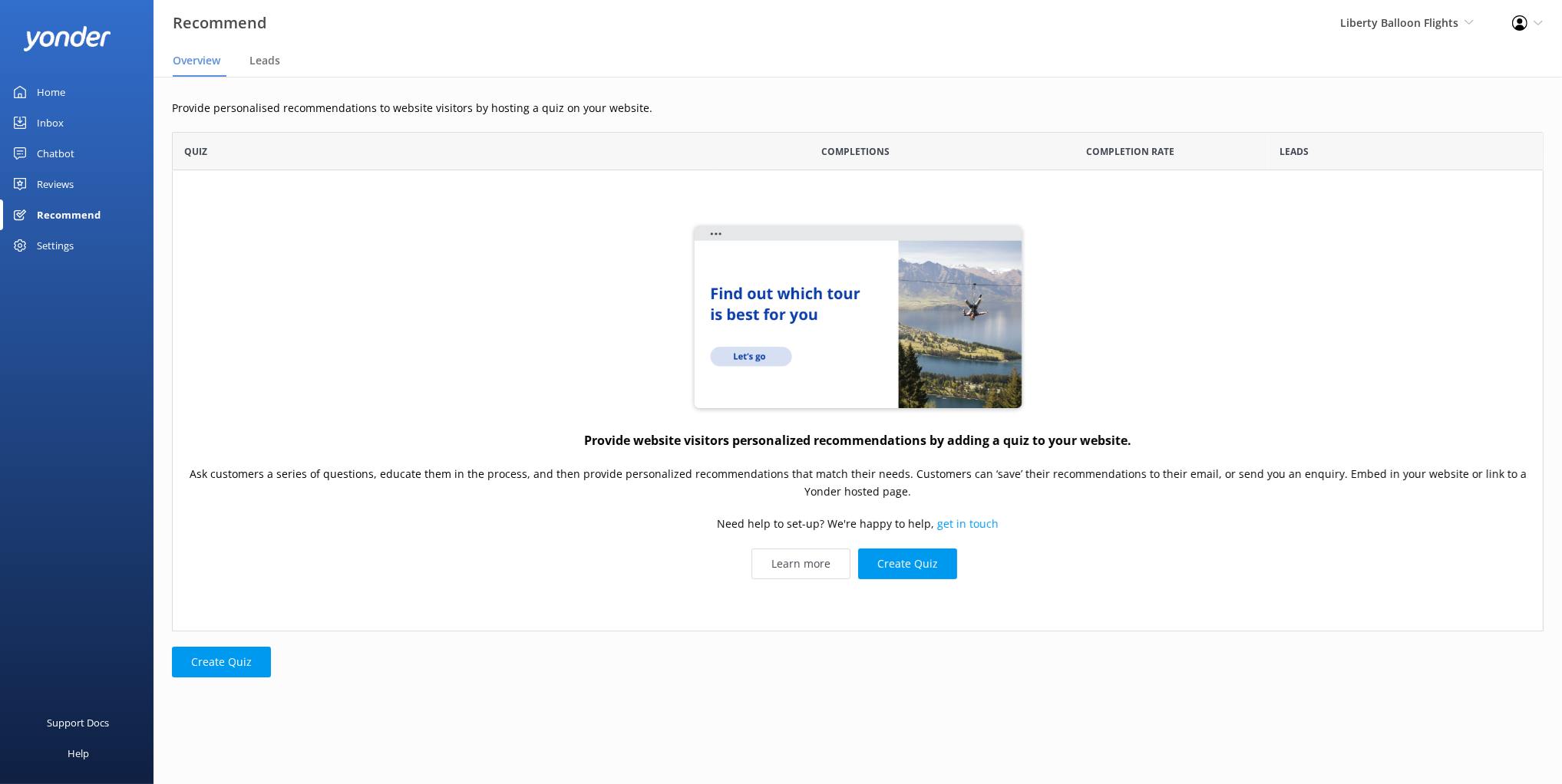
click at [492, 352] on div "Provide website visitors personalized recommendations by adding a quiz to your …" at bounding box center [857, 400] width 1371 height 460
click at [340, 241] on div "Provide website visitors personalized recommendations by adding a quiz to your …" at bounding box center [857, 400] width 1371 height 460
click at [385, 125] on div "Provide personalised recommendations to website visitors by hosting a quiz on y…" at bounding box center [858, 400] width 1408 height 647
click at [98, 347] on div "Home Inbox Chatbot Content Products Chat Logs Website Widget Pop-up messages Re…" at bounding box center [77, 196] width 154 height 392
drag, startPoint x: 262, startPoint y: 217, endPoint x: 88, endPoint y: 271, distance: 182.2
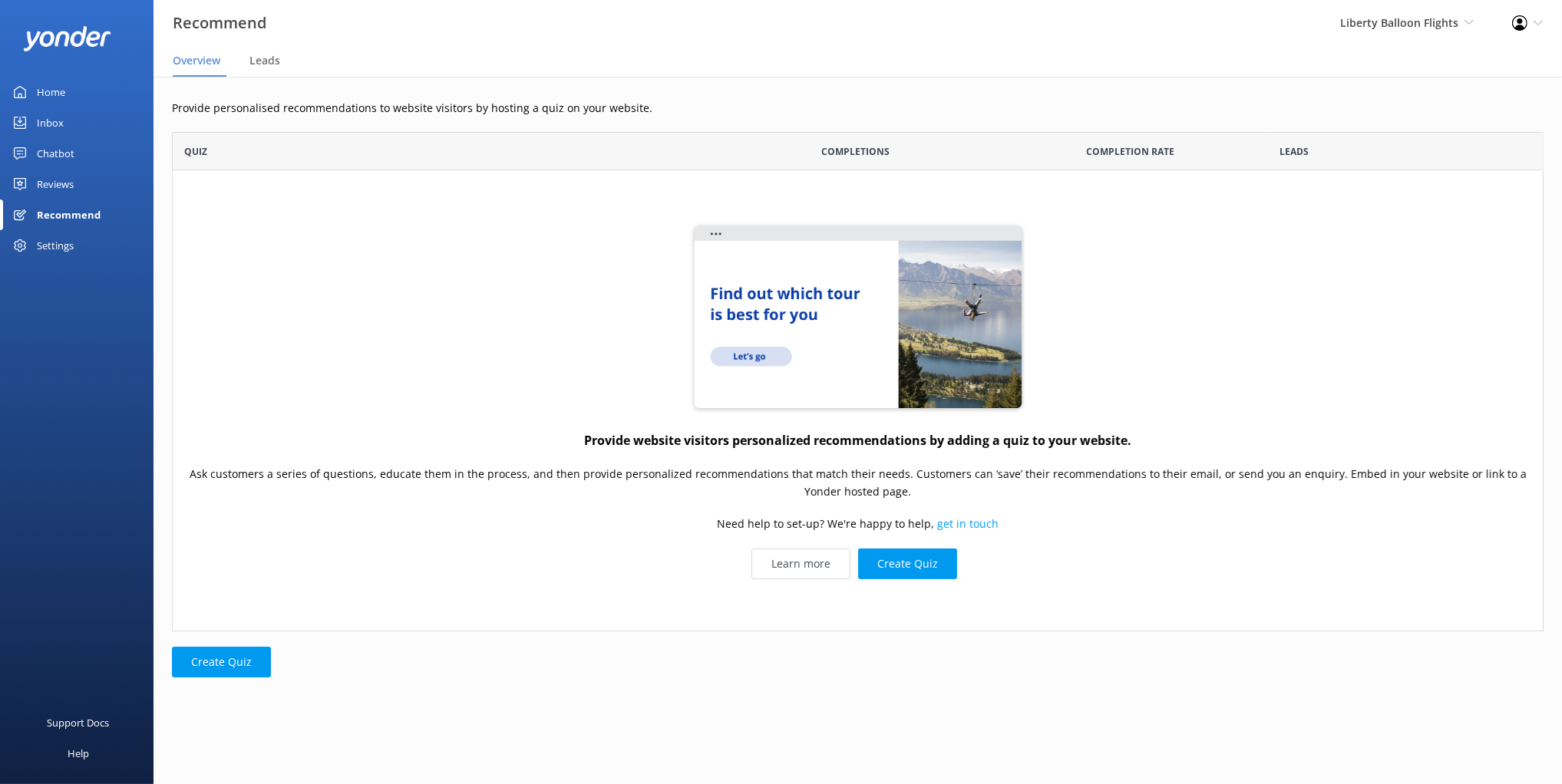
click at [261, 217] on div "Provide website visitors personalized recommendations by adding a quiz to your …" at bounding box center [857, 400] width 1371 height 460
click at [59, 256] on div "Settings" at bounding box center [55, 246] width 37 height 31
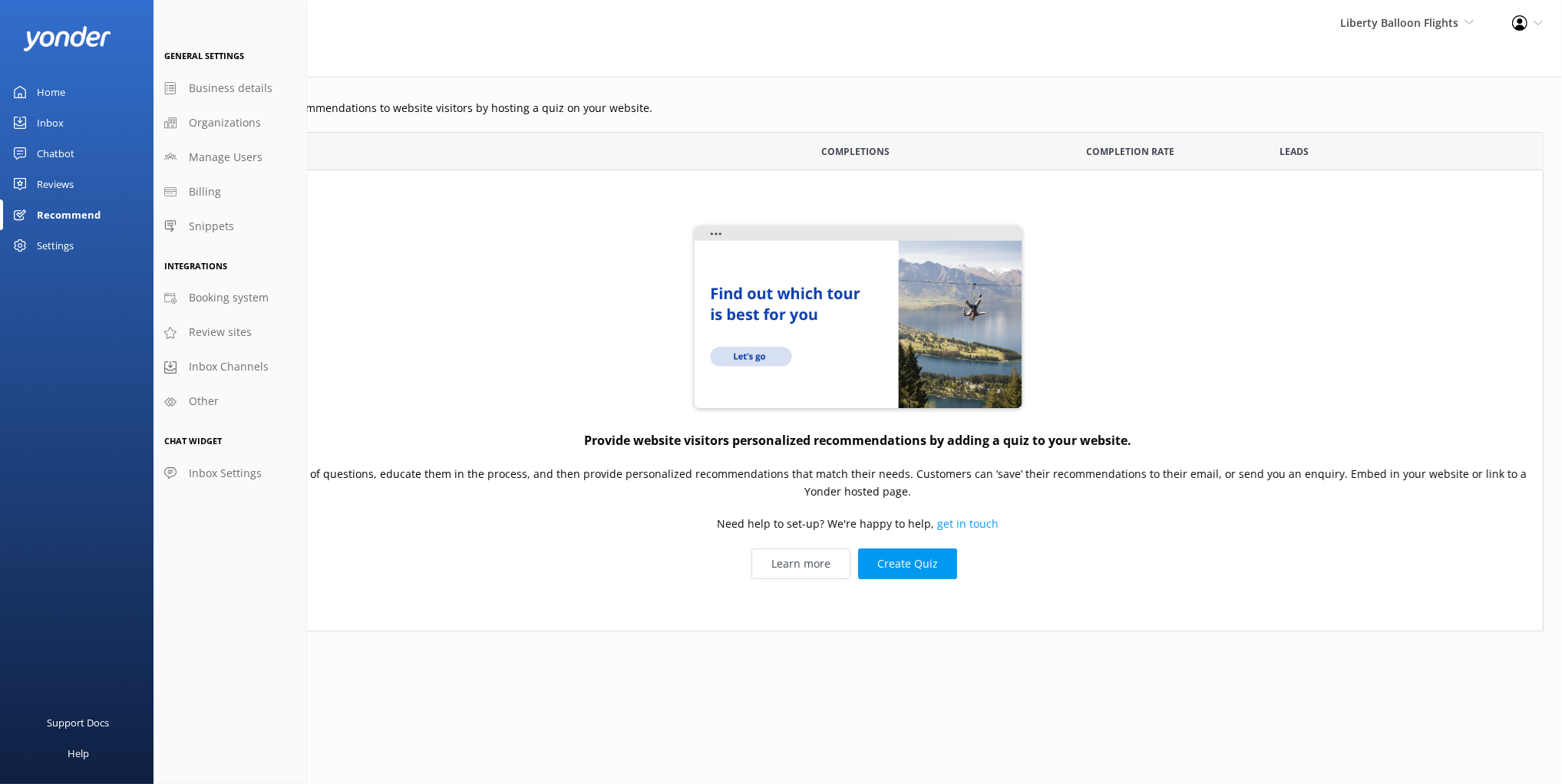
click at [56, 154] on div "Chatbot" at bounding box center [56, 154] width 38 height 31
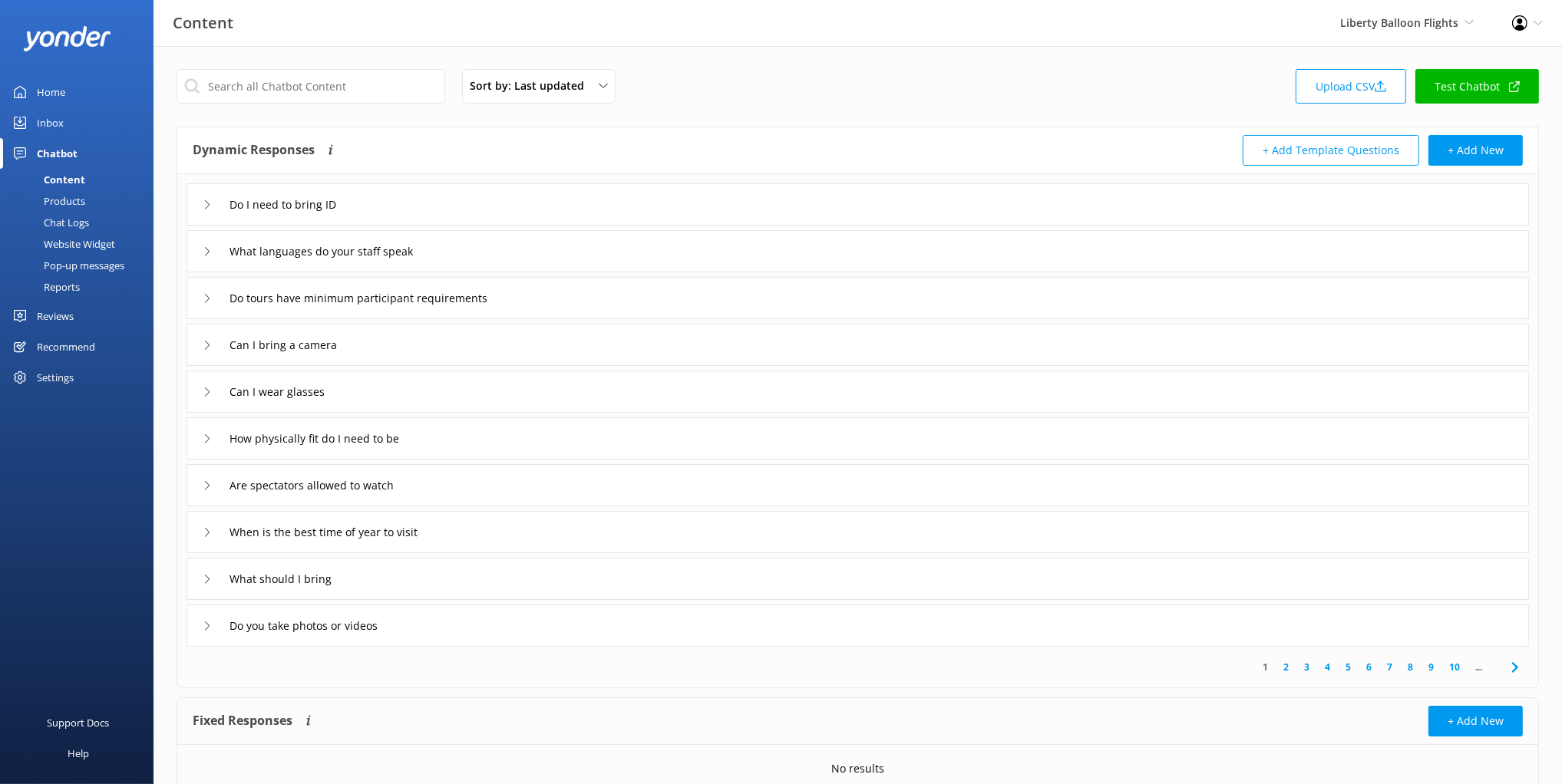
click at [59, 152] on div "Chatbot" at bounding box center [57, 154] width 41 height 31
click at [60, 152] on div "Chatbot" at bounding box center [57, 154] width 41 height 31
click at [707, 84] on div "Sort by: Last updated Title (A-Z) Last updated Upload CSV Test Chatbot" at bounding box center [858, 90] width 1362 height 43
click at [553, 135] on div "Dynamic Responses The chatbot will generate a response based on the content inf…" at bounding box center [526, 150] width 666 height 31
click at [573, 208] on div "Do I need to bring ID" at bounding box center [857, 204] width 1342 height 43
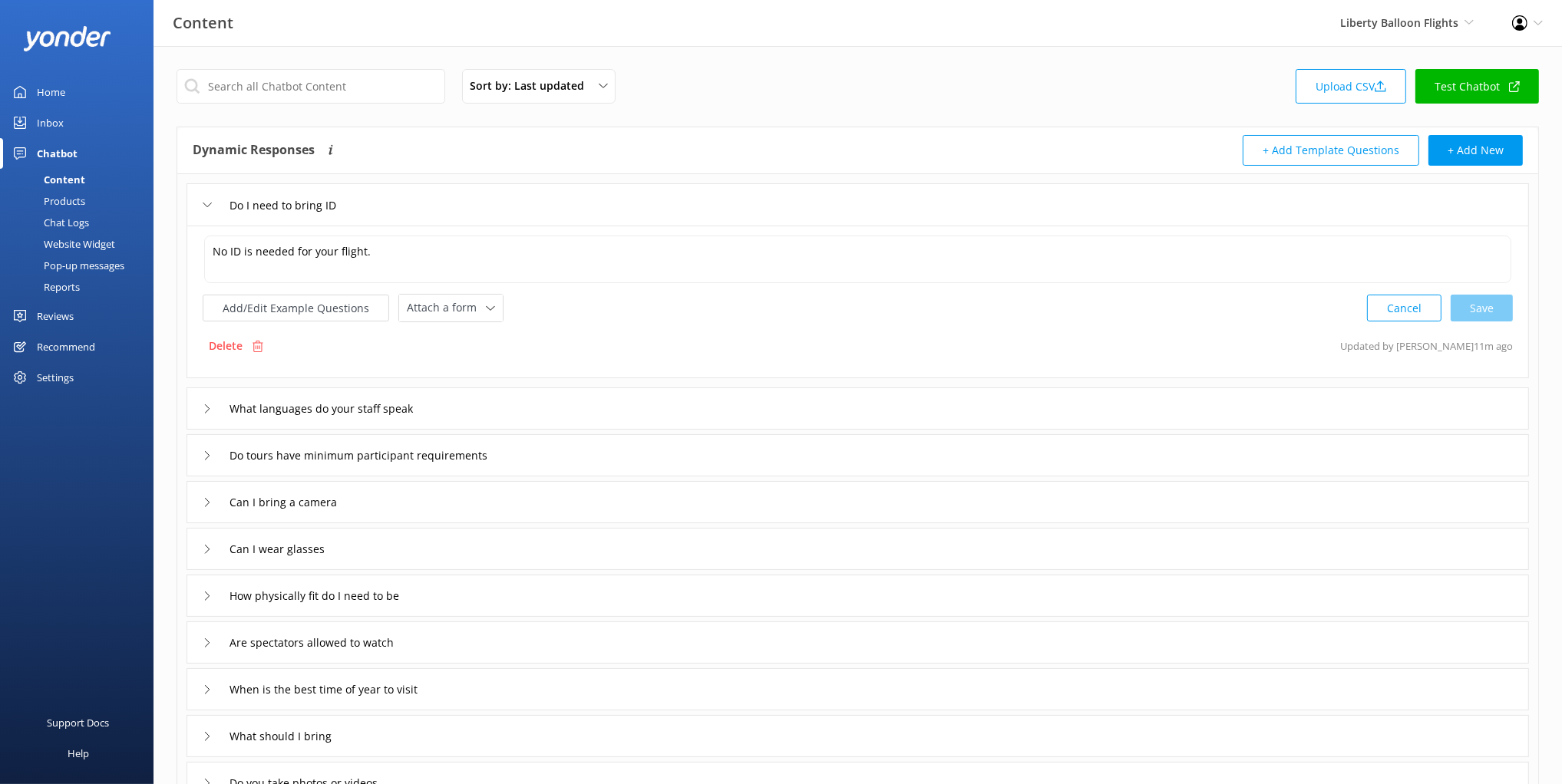
click at [521, 399] on div "What languages do your staff speak" at bounding box center [857, 409] width 1342 height 43
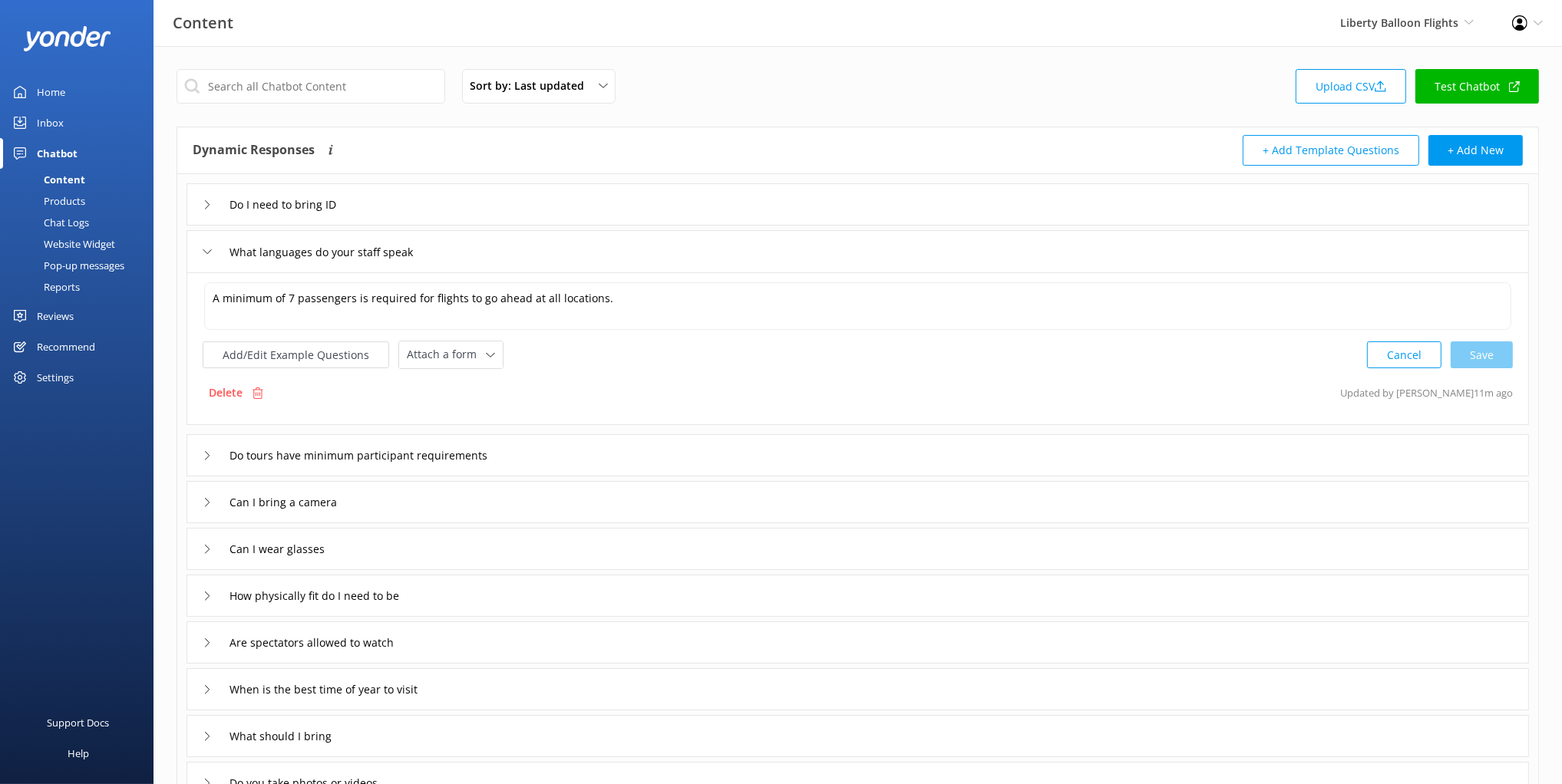
click at [584, 252] on div "What languages do your staff speak" at bounding box center [857, 252] width 1342 height 43
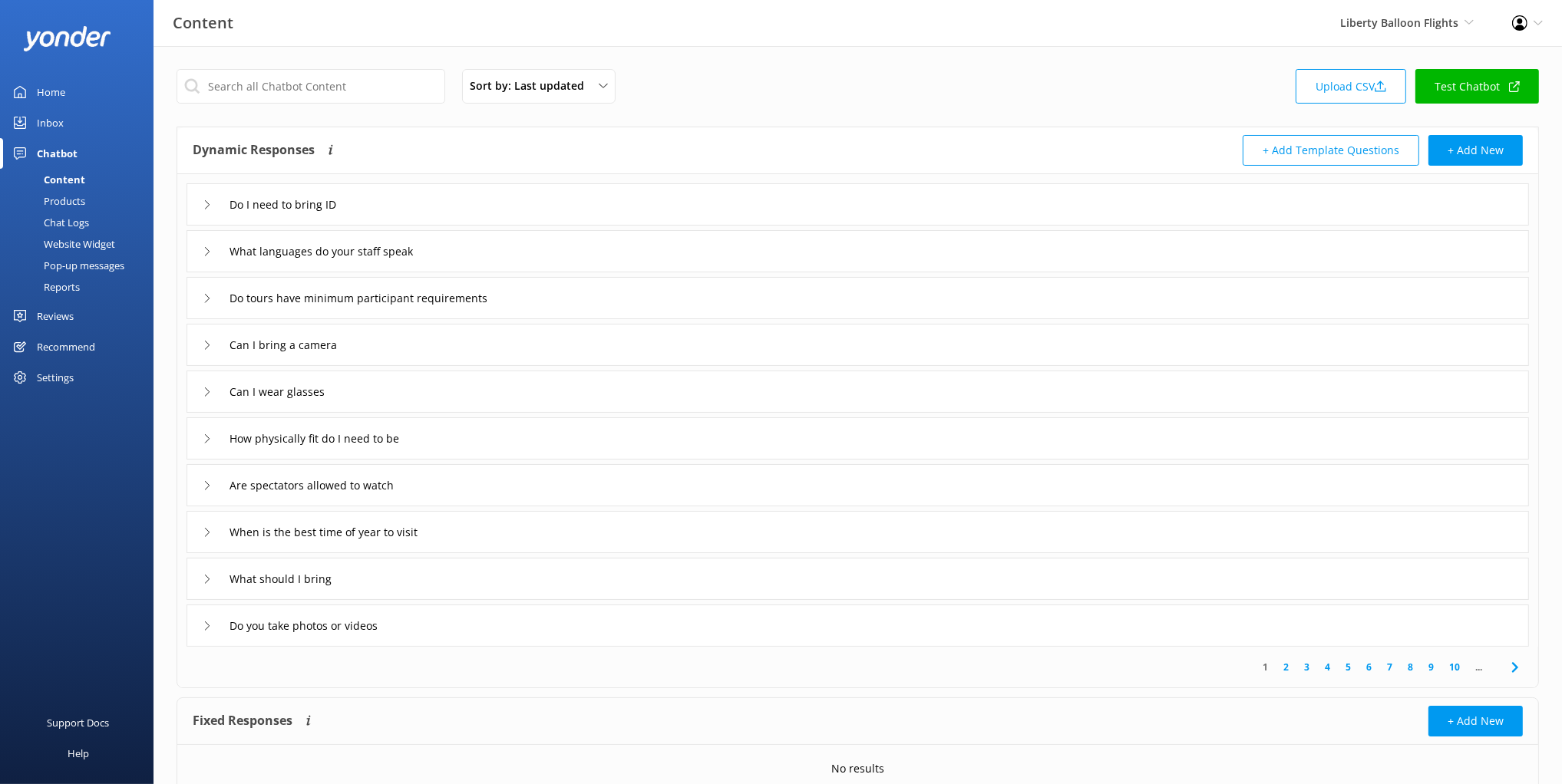
click at [493, 209] on div "Do I need to bring ID" at bounding box center [857, 204] width 1342 height 43
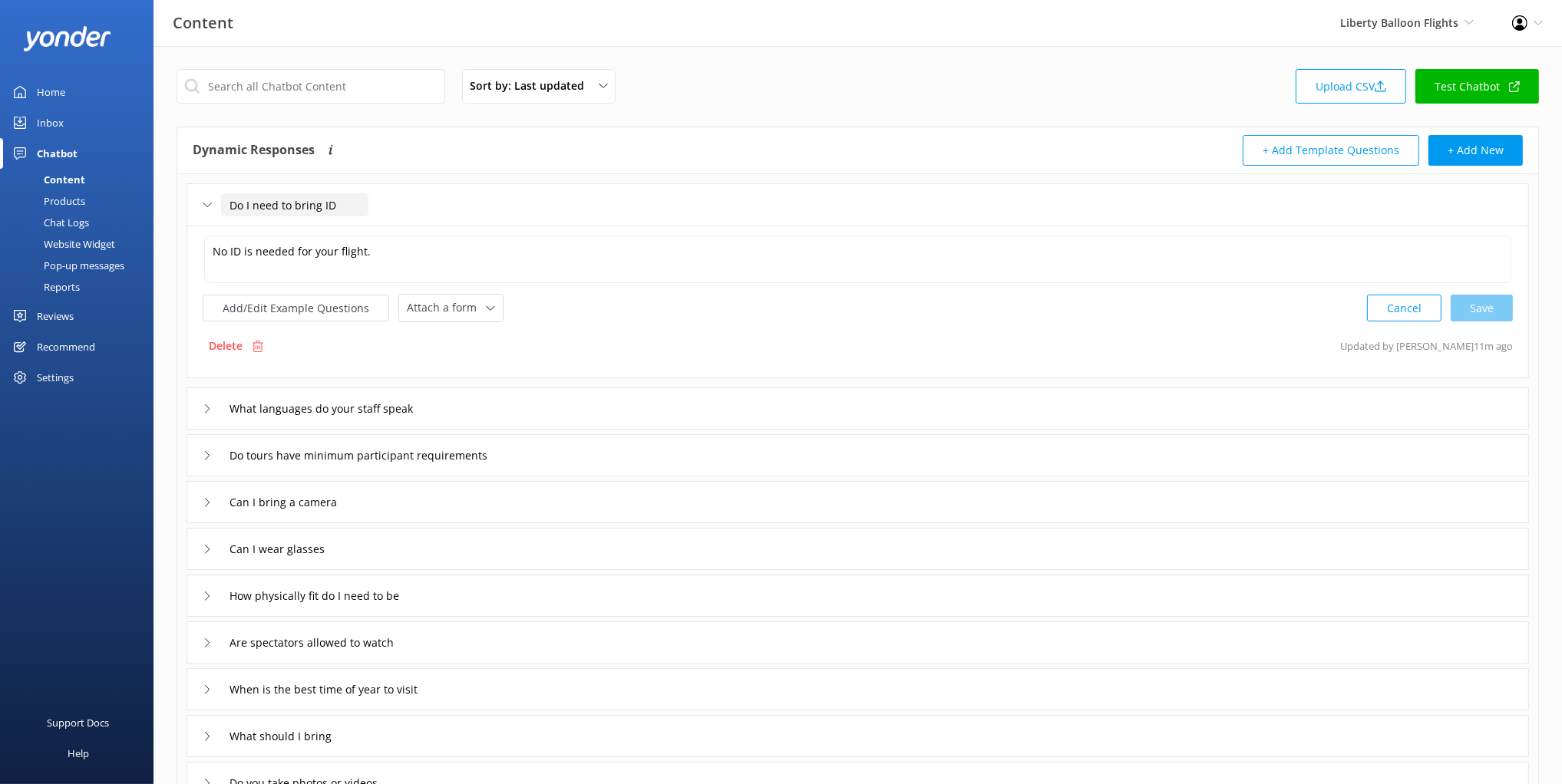
drag, startPoint x: 266, startPoint y: 206, endPoint x: 318, endPoint y: 202, distance: 52.2
click at [318, 202] on input "Do I need to bring ID" at bounding box center [294, 205] width 147 height 23
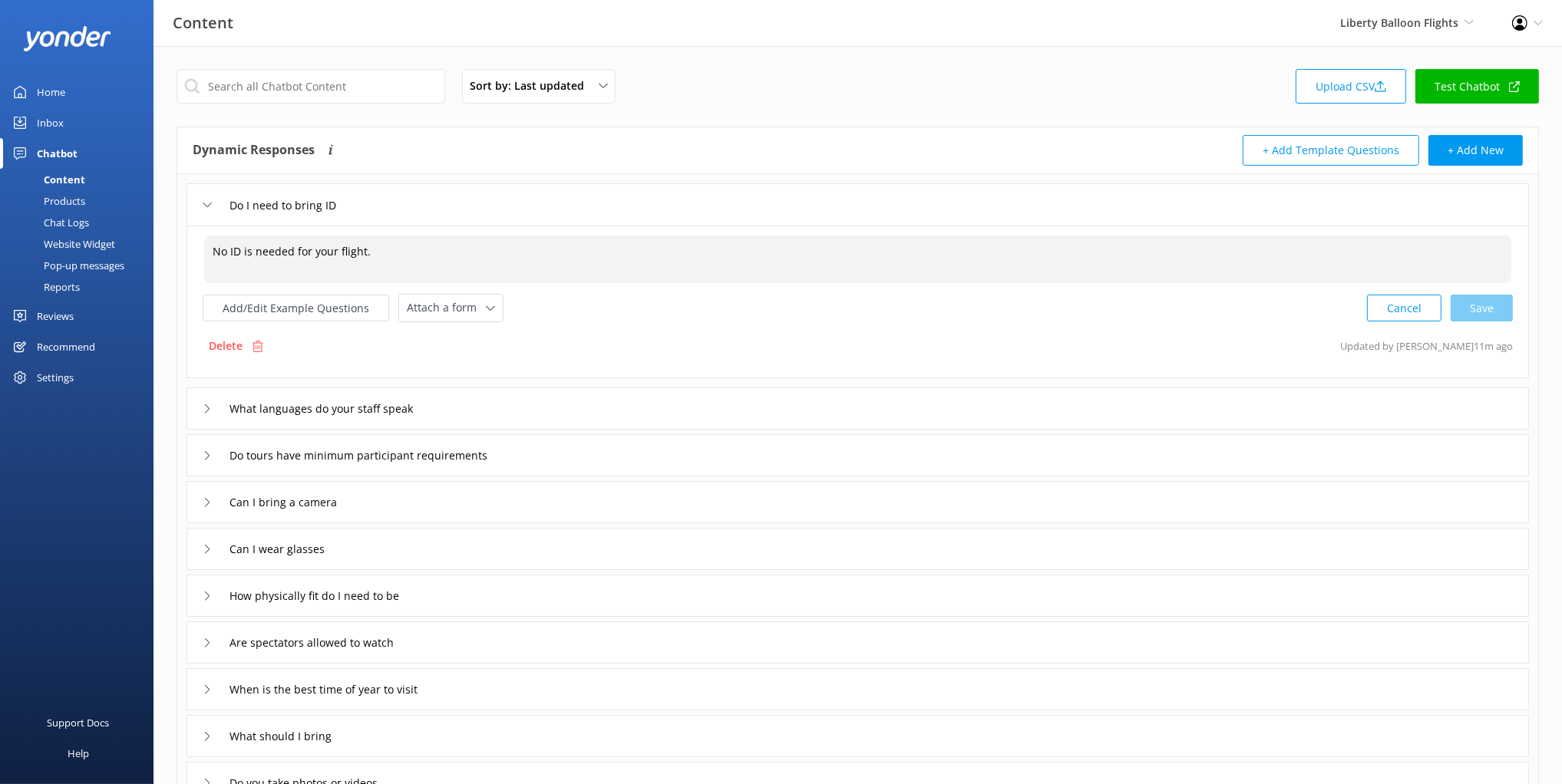
drag, startPoint x: 327, startPoint y: 255, endPoint x: 367, endPoint y: 253, distance: 40.0
click at [367, 253] on textarea "No ID is needed for your flight." at bounding box center [858, 259] width 1307 height 47
click at [382, 252] on textarea "No ID is needed for your flight." at bounding box center [858, 259] width 1307 height 47
click at [568, 262] on textarea "No ID is needed for your flight." at bounding box center [858, 259] width 1307 height 47
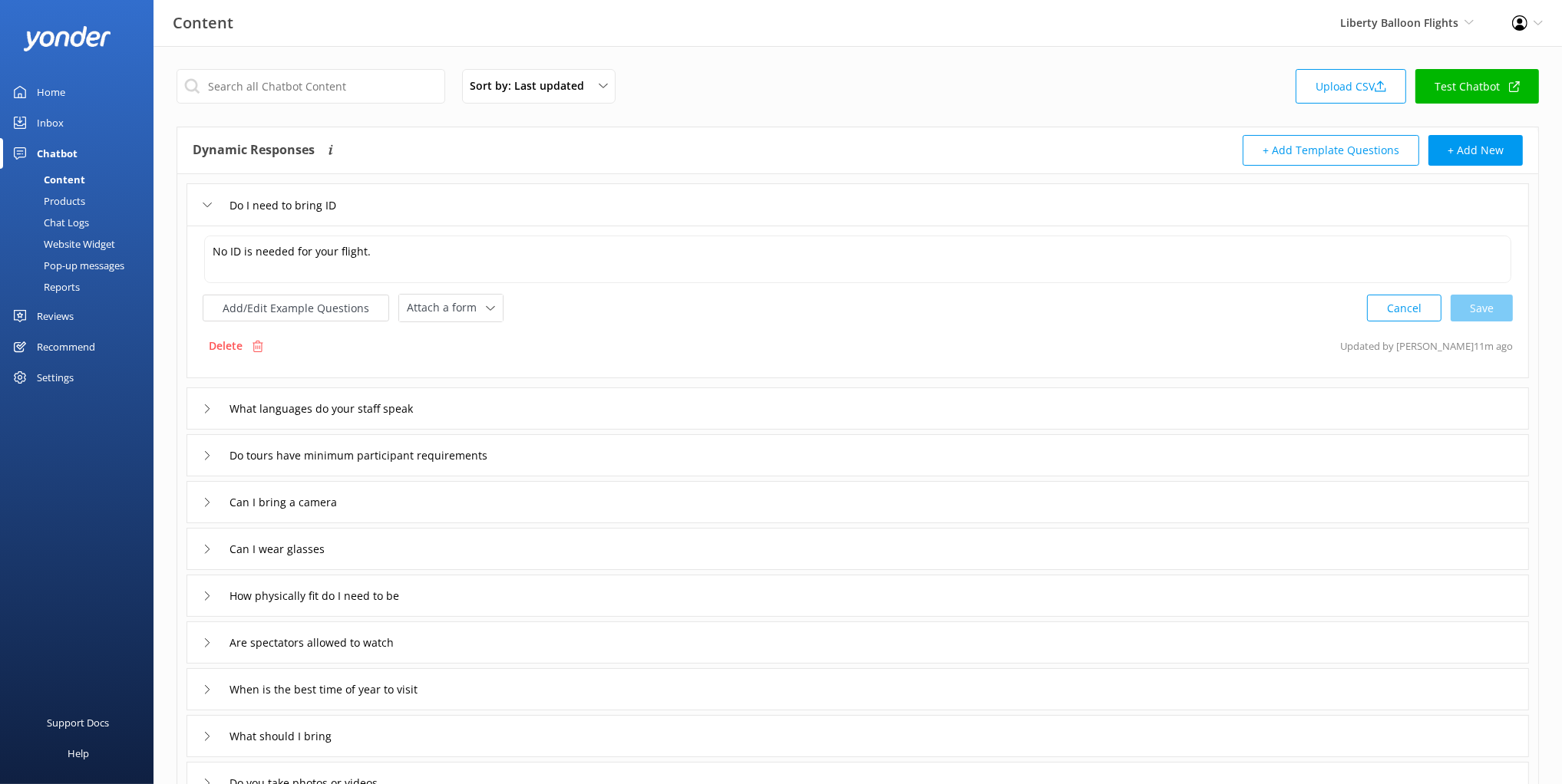
drag, startPoint x: 543, startPoint y: 207, endPoint x: 554, endPoint y: 217, distance: 14.9
click at [543, 207] on div "Do I need to bring ID" at bounding box center [857, 204] width 1342 height 43
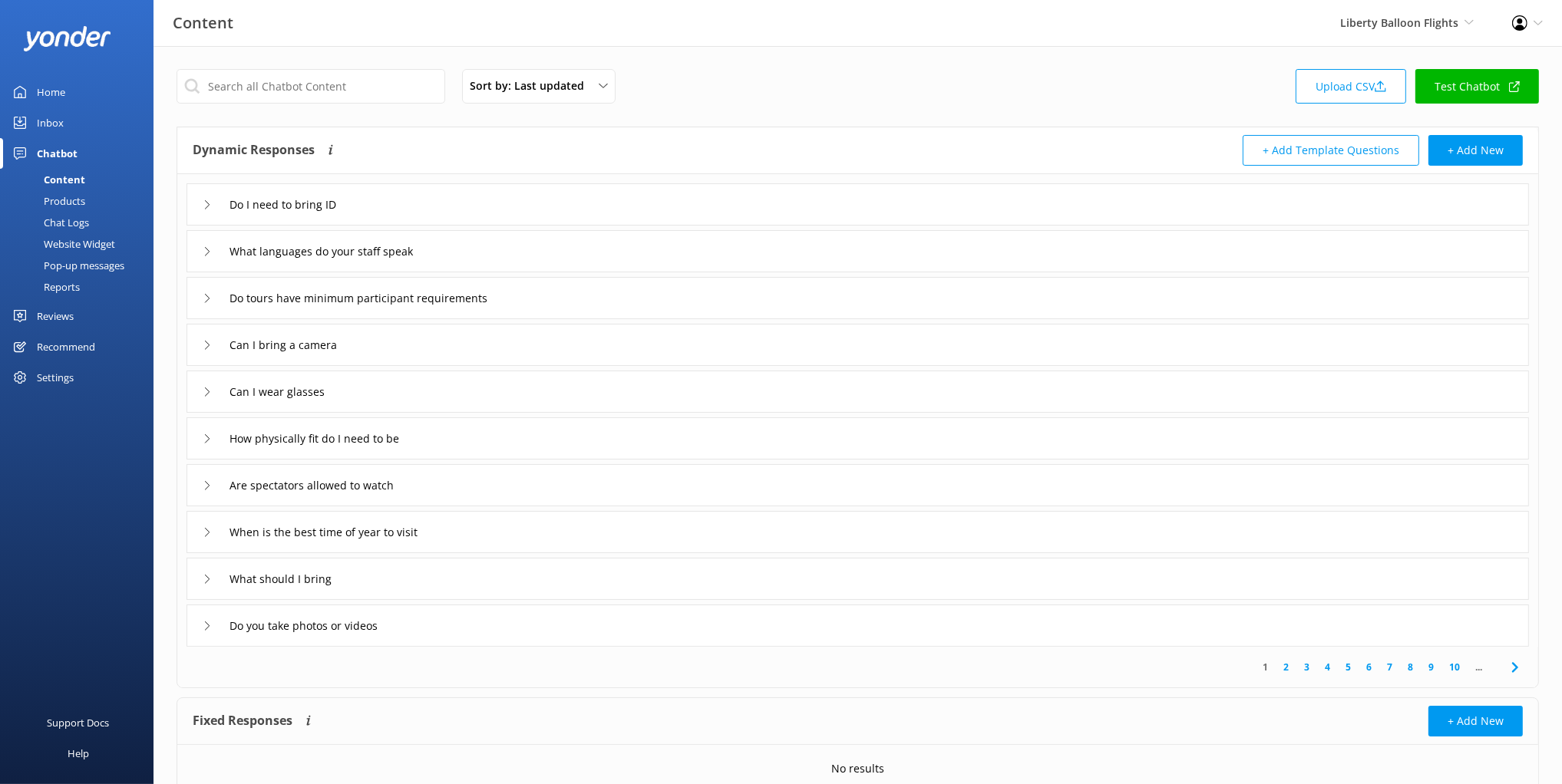
drag, startPoint x: 709, startPoint y: 139, endPoint x: 654, endPoint y: 166, distance: 61.3
click at [709, 139] on div "Dynamic Responses The chatbot will generate a response based on the content inf…" at bounding box center [526, 150] width 666 height 31
click at [459, 202] on div "Do I need to bring ID" at bounding box center [857, 204] width 1342 height 43
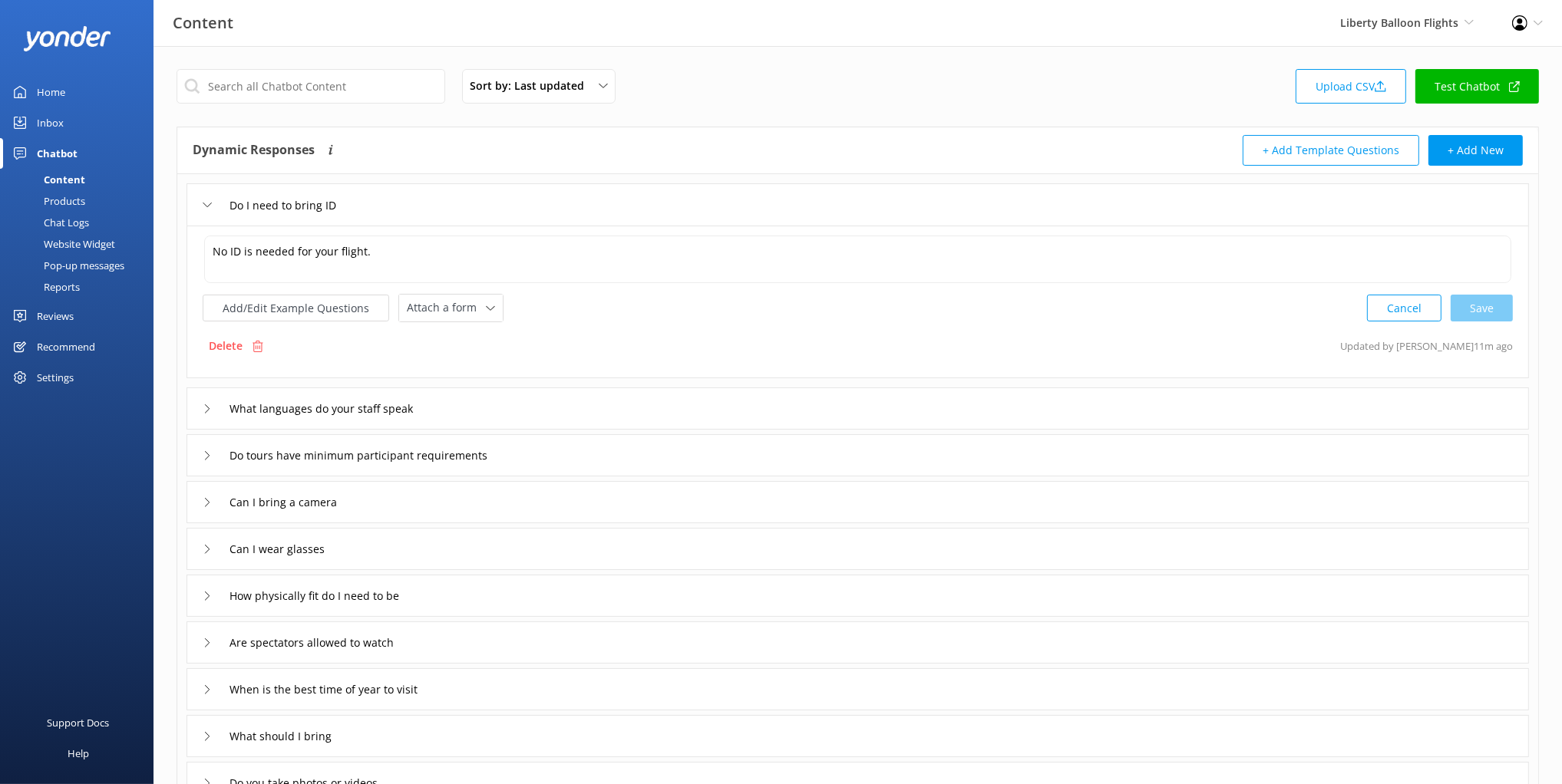
click at [350, 347] on div "Delete Updated by Mikayla 11m ago" at bounding box center [858, 346] width 1310 height 29
click at [1145, 117] on div "Sort by: Last updated Title (A-Z) Last updated Upload CSV Test Chatbot Dynamic …" at bounding box center [858, 526] width 1408 height 961
click at [1458, 119] on div "Sort by: Last updated Title (A-Z) Last updated Upload CSV Test Chatbot Dynamic …" at bounding box center [858, 526] width 1408 height 961
click at [1457, 152] on button "+ Add New" at bounding box center [1475, 150] width 94 height 31
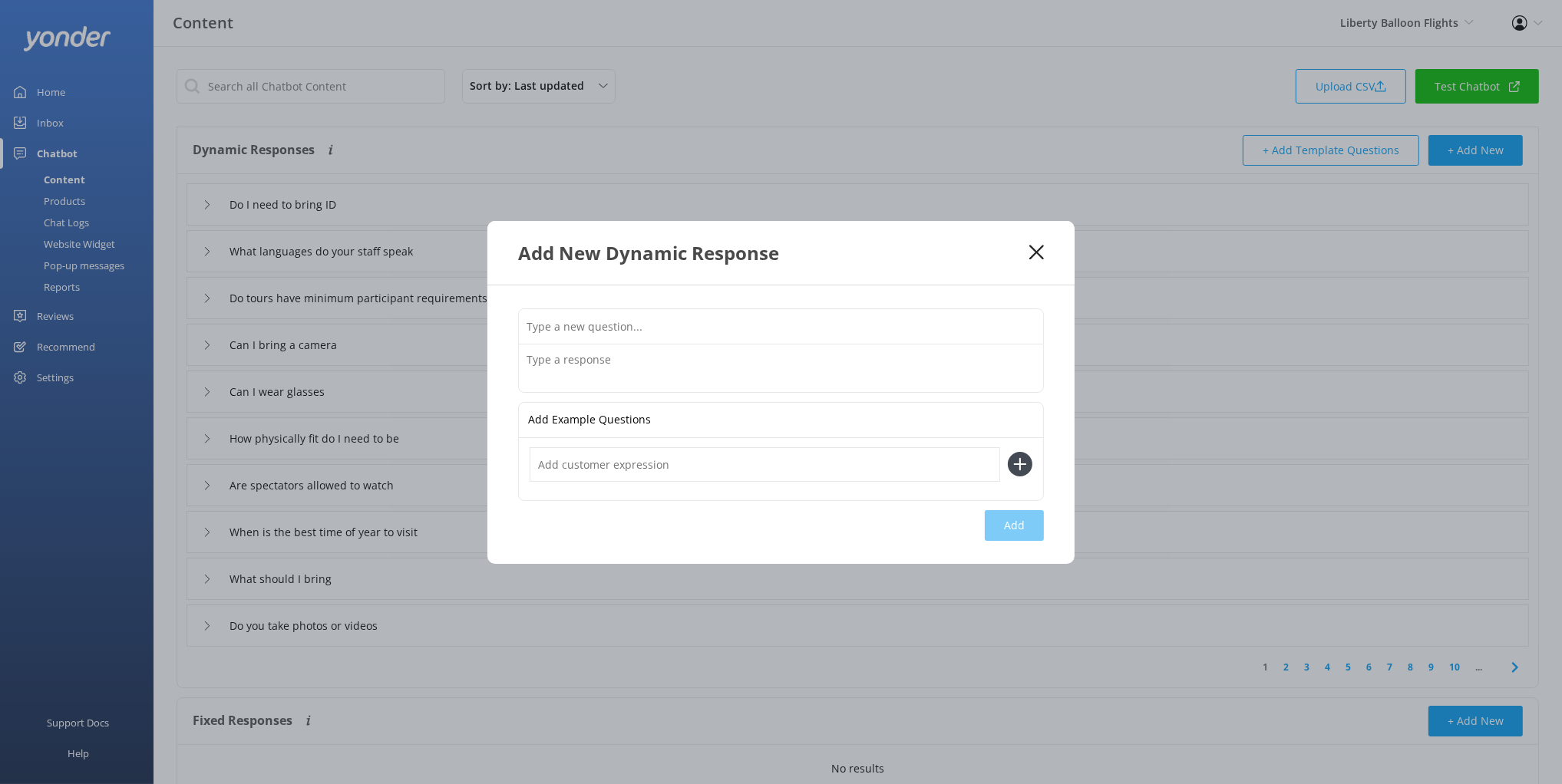
click at [555, 292] on div "Add Example Questions Add" at bounding box center [781, 424] width 587 height 279
click at [560, 326] on input "text" at bounding box center [780, 326] width 524 height 34
click at [673, 327] on input "text" at bounding box center [780, 326] width 524 height 34
click at [640, 298] on div "Add Example Questions Add" at bounding box center [781, 424] width 587 height 279
click at [593, 372] on textarea at bounding box center [780, 368] width 524 height 47
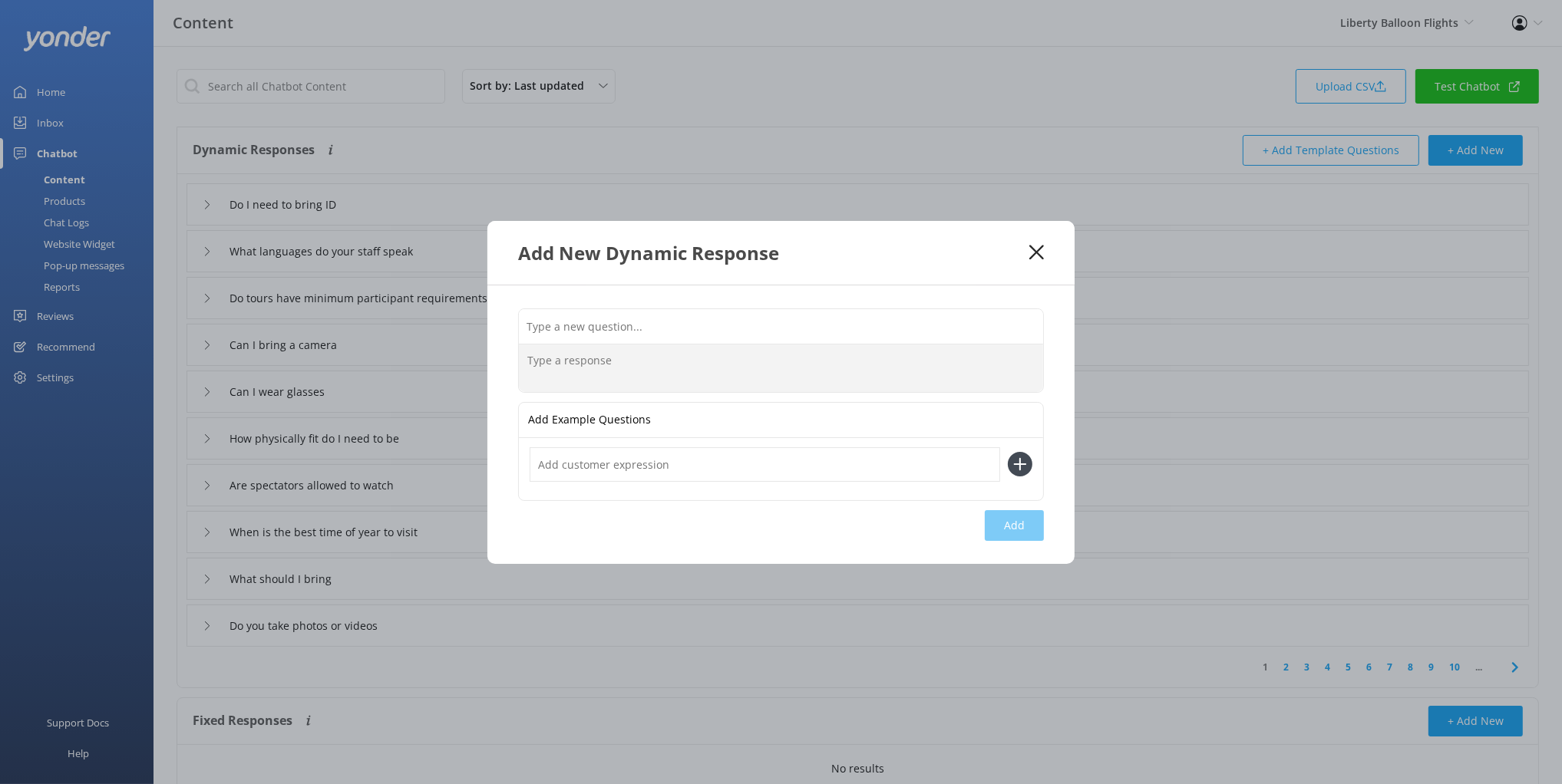
drag, startPoint x: 1008, startPoint y: 253, endPoint x: 1032, endPoint y: 249, distance: 24.3
click at [1008, 253] on div "Add New Dynamic Response" at bounding box center [774, 253] width 511 height 25
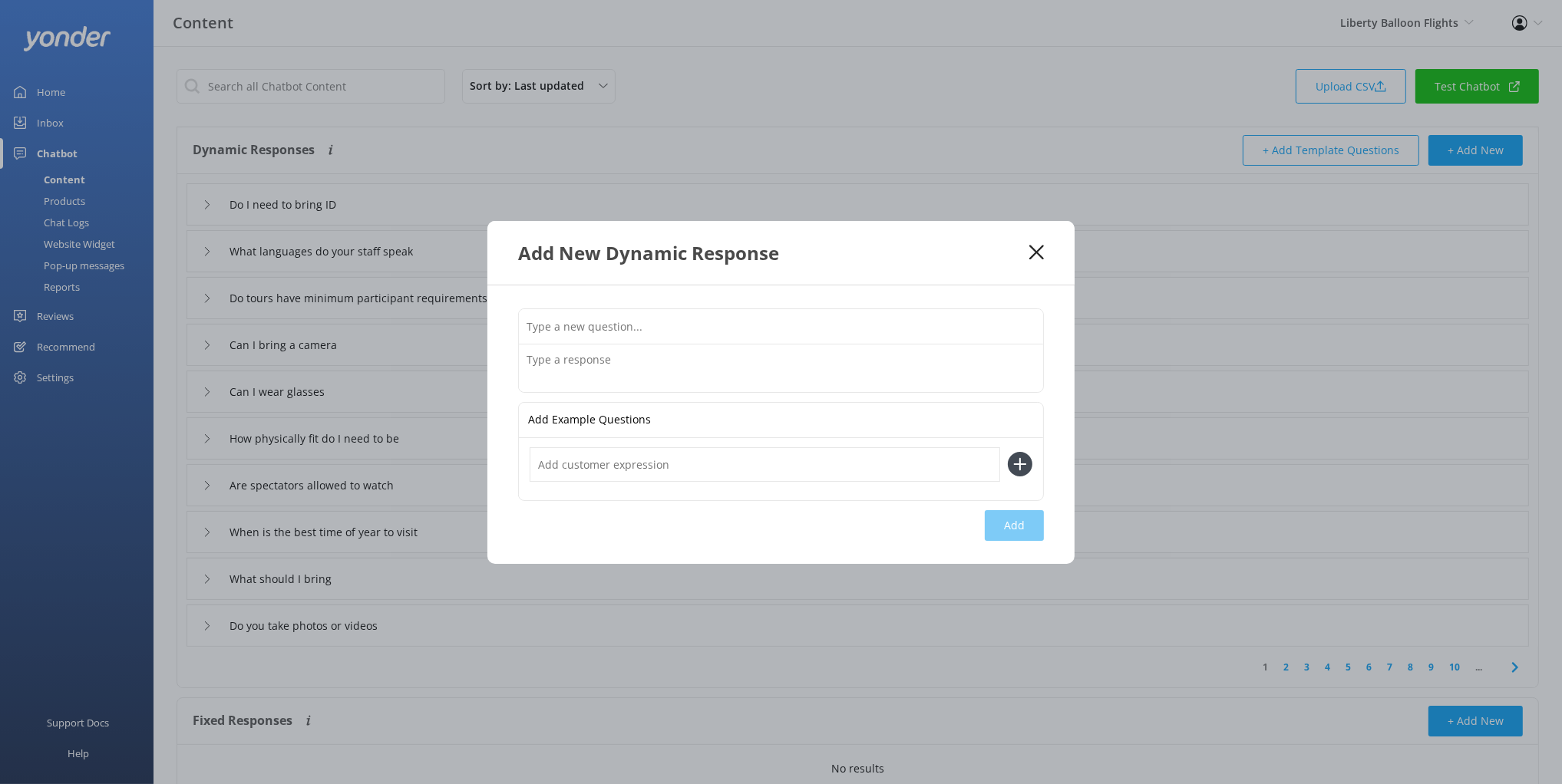
click at [1034, 248] on icon at bounding box center [1037, 252] width 15 height 16
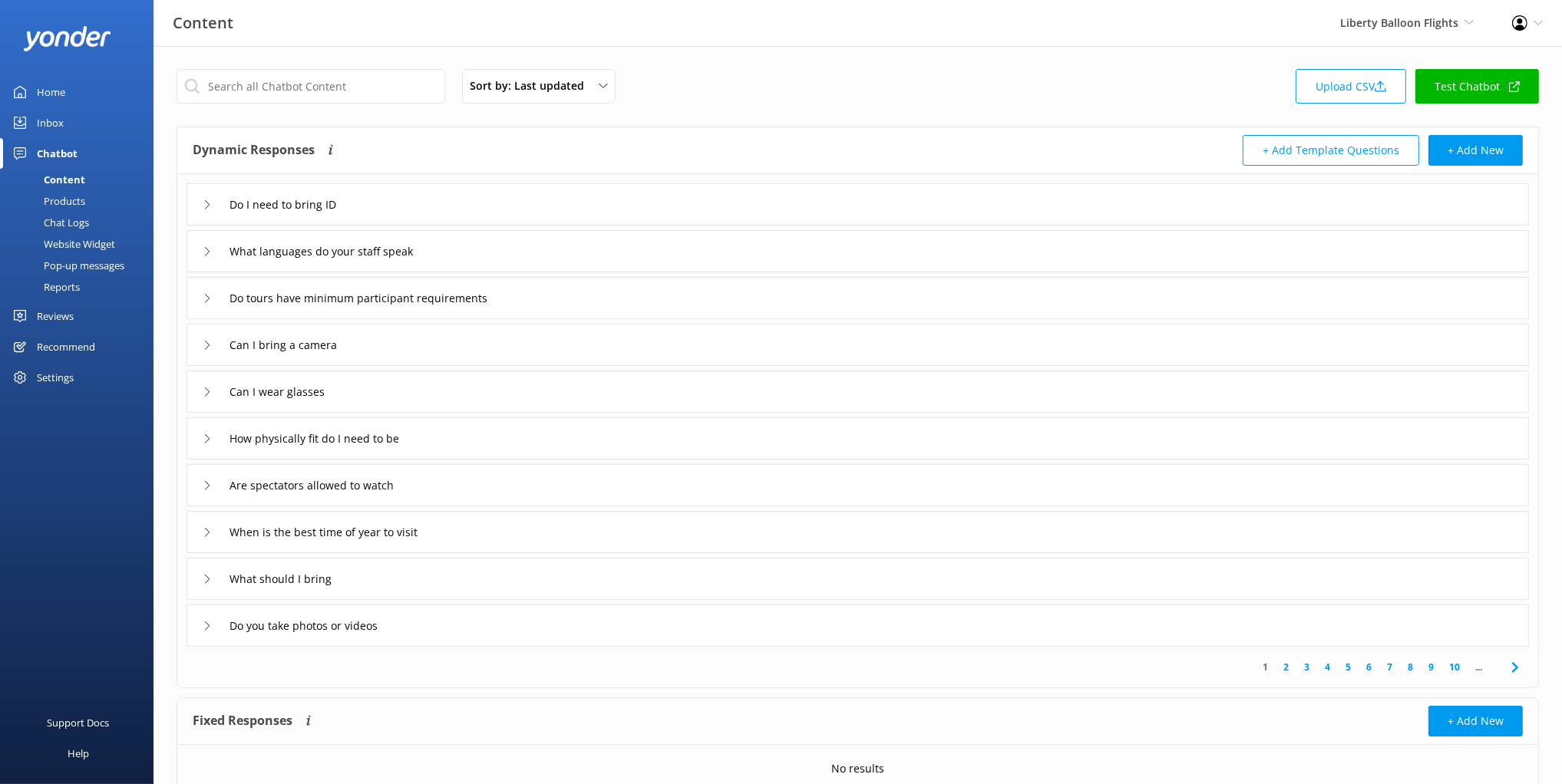
click at [755, 75] on div "Sort by: Last updated Title (A-Z) Last updated Upload CSV Test Chatbot" at bounding box center [858, 90] width 1362 height 43
click at [373, 83] on input "text" at bounding box center [311, 86] width 268 height 34
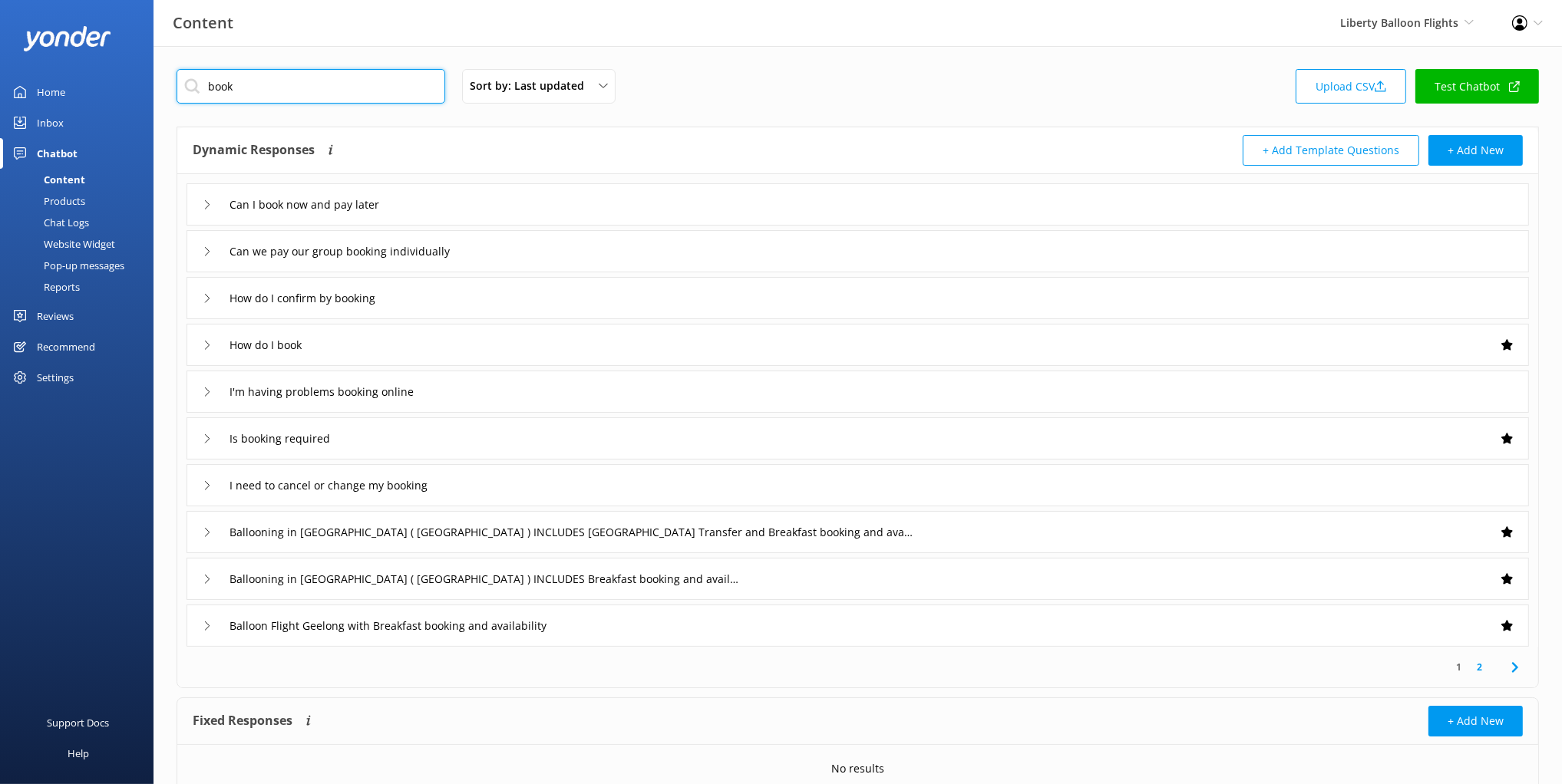
type input "book"
drag, startPoint x: 510, startPoint y: 145, endPoint x: 608, endPoint y: 252, distance: 145.1
click at [511, 144] on div "Dynamic Responses The chatbot will generate a response based on the content inf…" at bounding box center [526, 150] width 666 height 31
click at [475, 432] on div "Is booking required" at bounding box center [857, 439] width 1342 height 43
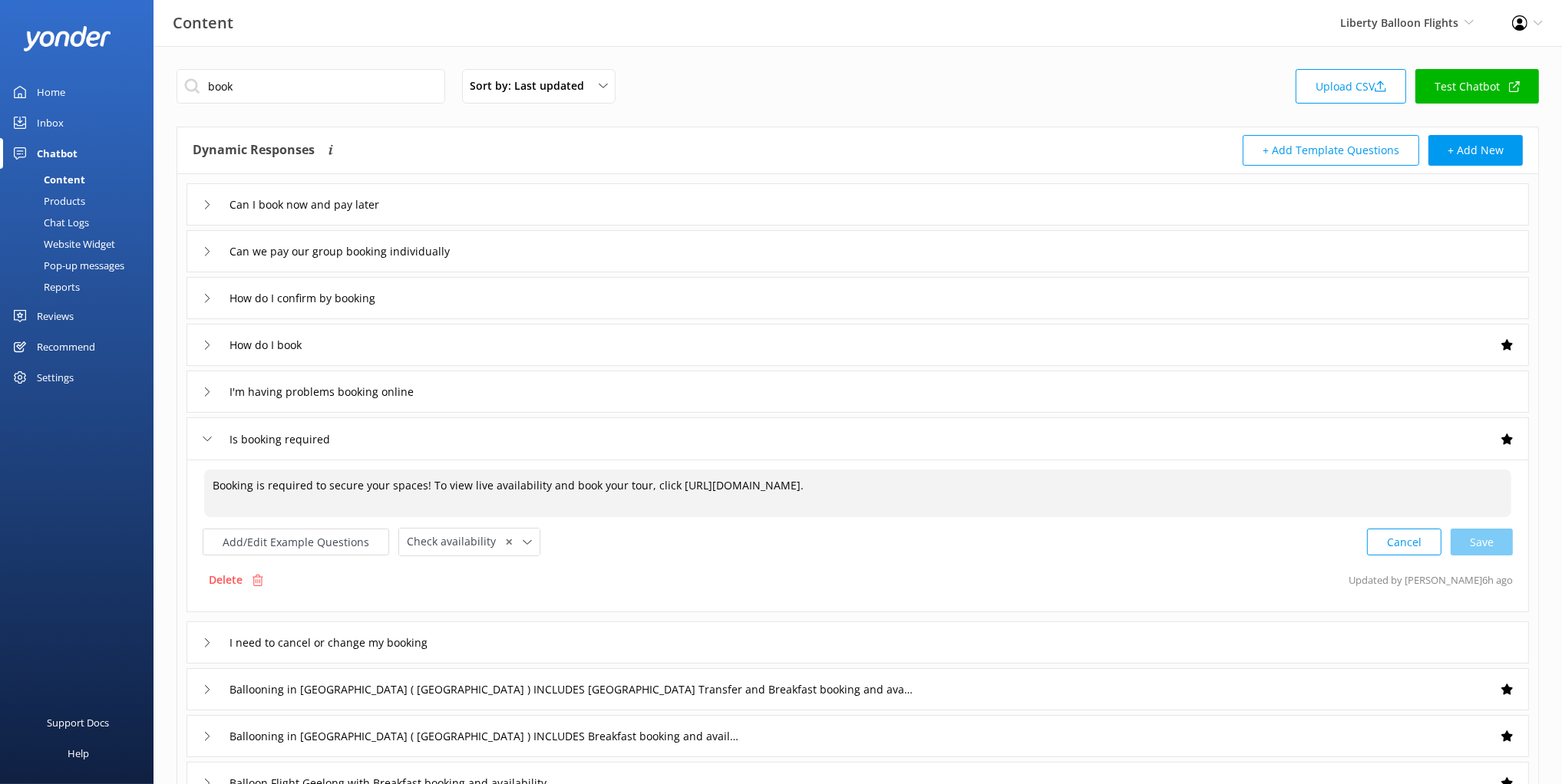
click at [671, 489] on textarea "Booking is required to secure your spaces! To view live availability and book y…" at bounding box center [858, 493] width 1307 height 47
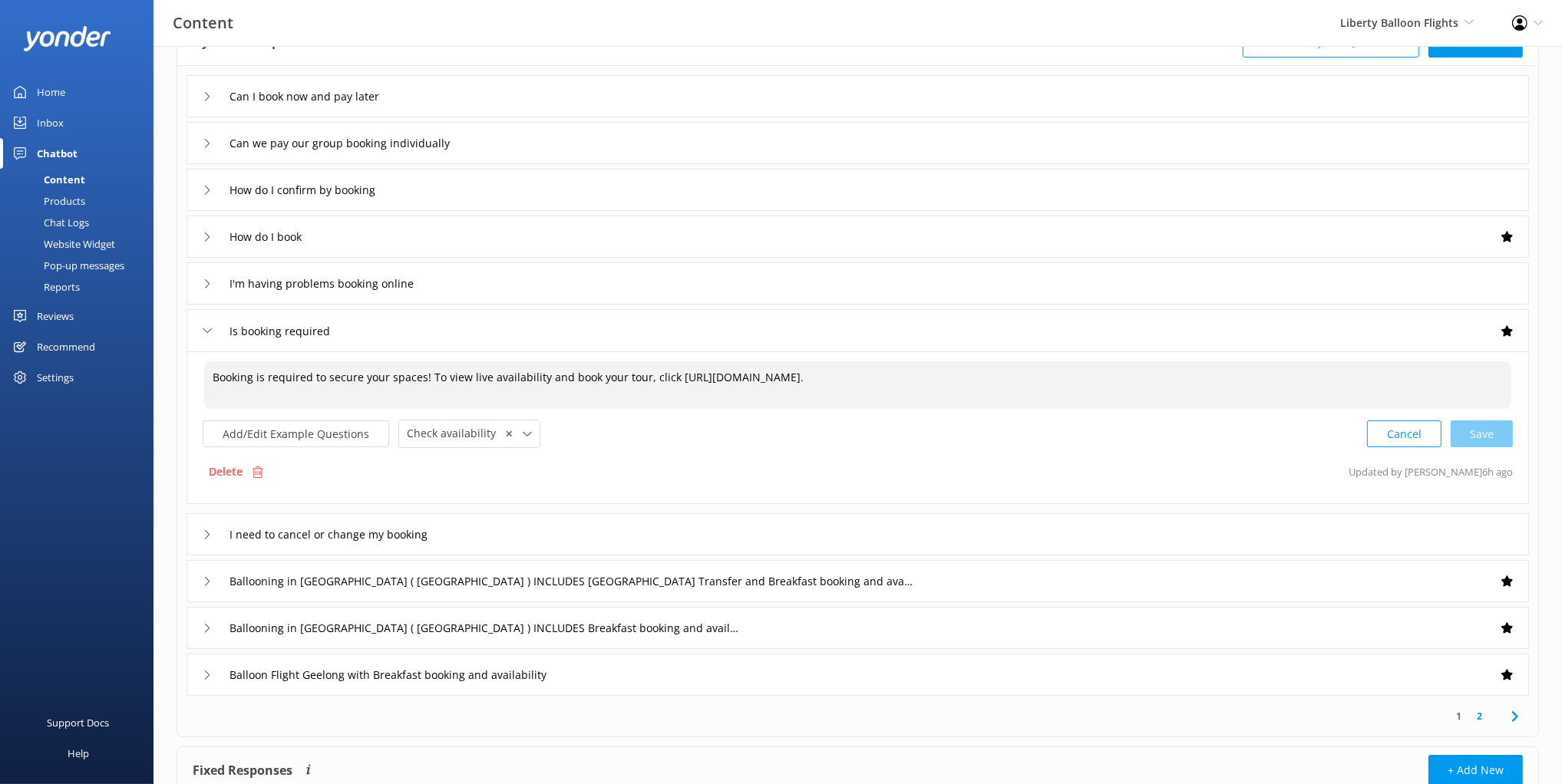
scroll to position [110, 0]
drag, startPoint x: 277, startPoint y: 375, endPoint x: 500, endPoint y: 376, distance: 223.0
click at [500, 376] on textarea "Booking is required to secure your spaces! To view live availability and book y…" at bounding box center [858, 383] width 1307 height 47
drag, startPoint x: 326, startPoint y: 374, endPoint x: 555, endPoint y: 377, distance: 229.0
click at [528, 371] on textarea "Booking is required to secure your spaces! To view live availability and book y…" at bounding box center [858, 383] width 1307 height 47
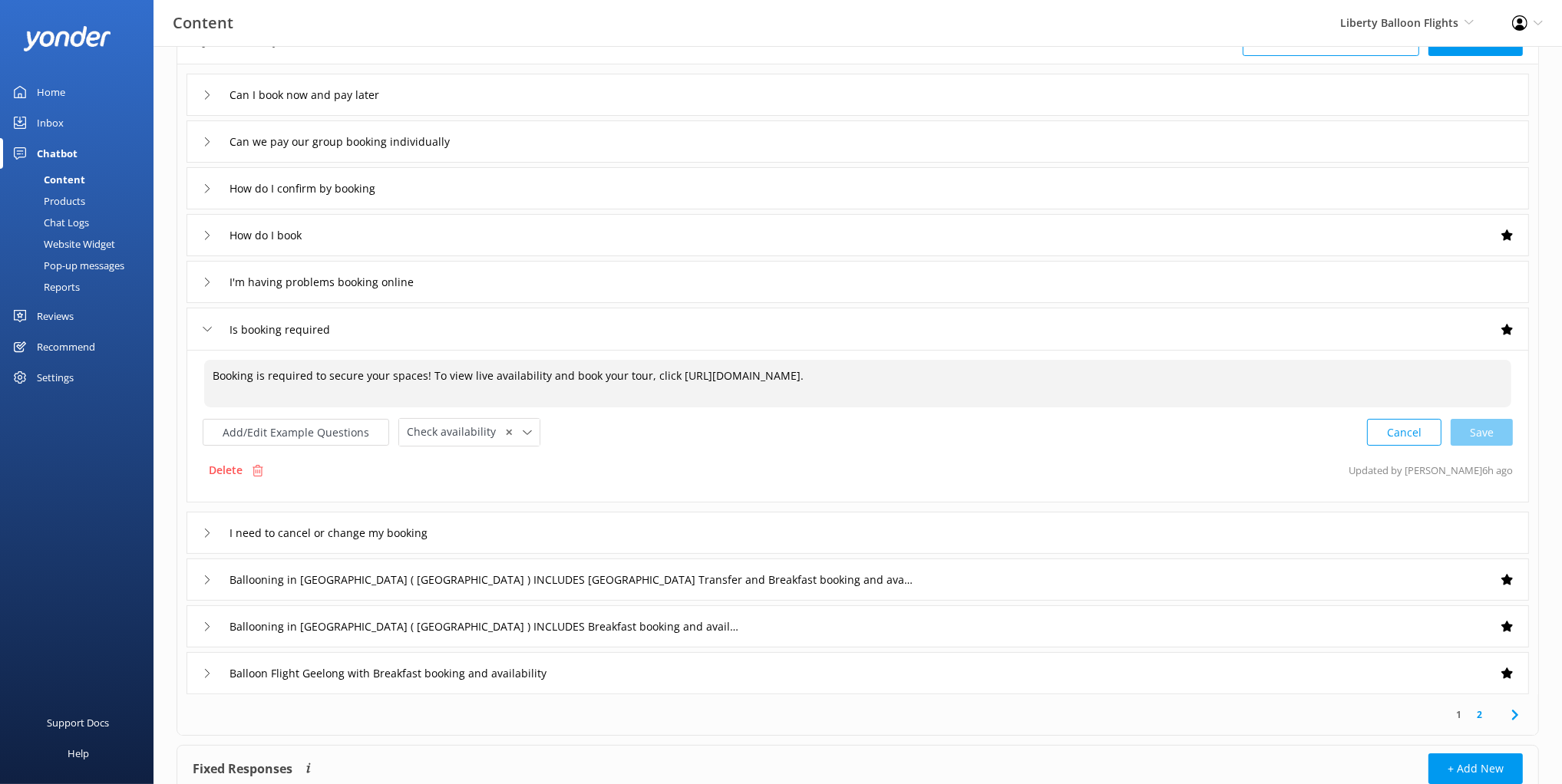
click at [608, 377] on textarea "Booking is required to secure your spaces! To view live availability and book y…" at bounding box center [858, 383] width 1307 height 47
click at [662, 373] on textarea "Booking is required to secure your spaces! To view live availability and book y…" at bounding box center [858, 383] width 1307 height 47
drag, startPoint x: 668, startPoint y: 373, endPoint x: 930, endPoint y: 372, distance: 262.0
click at [930, 372] on textarea "Booking is required to secure your spaces! To view live availability and book y…" at bounding box center [858, 383] width 1307 height 47
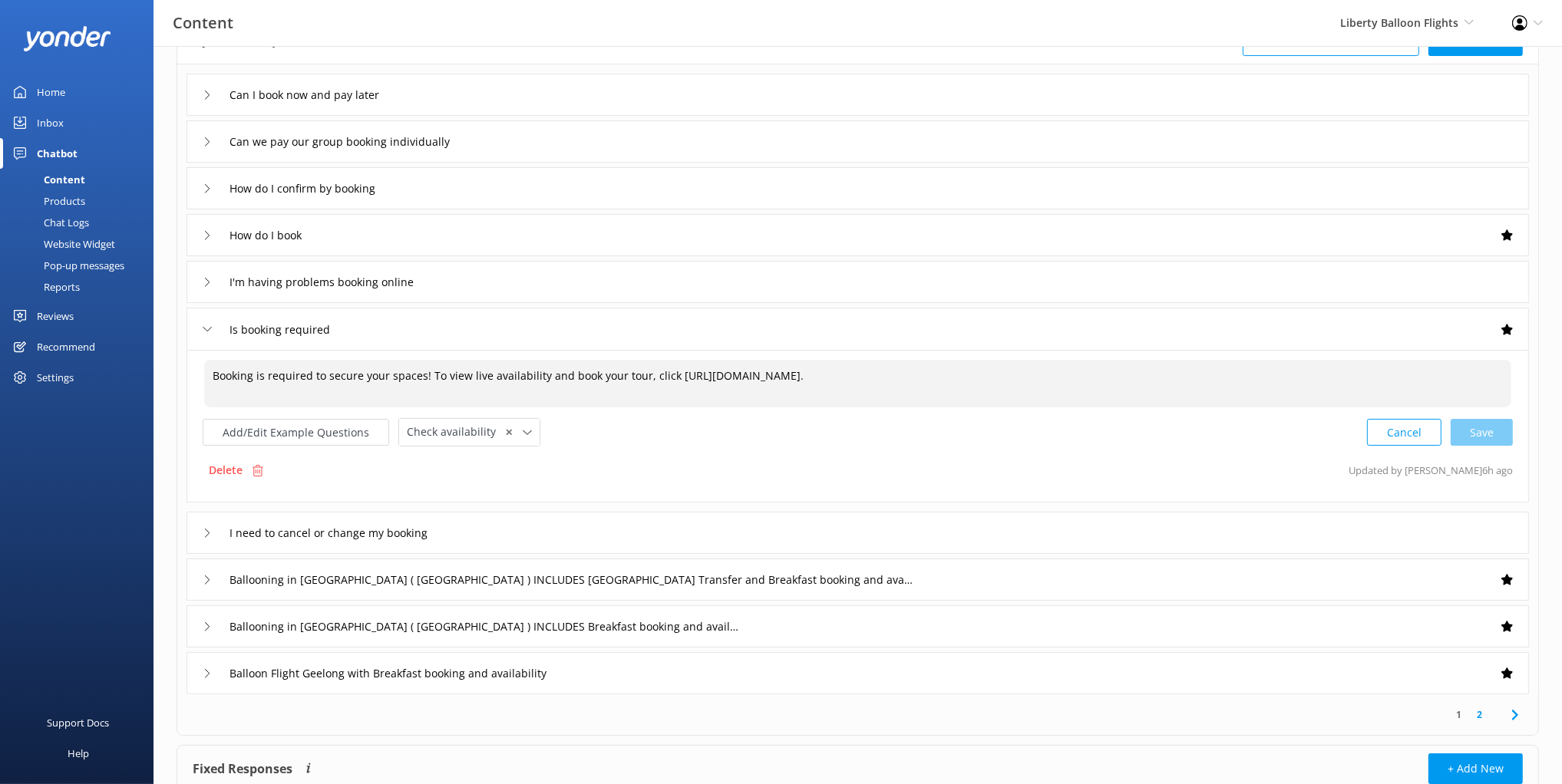
click at [855, 382] on textarea "Booking is required to secure your spaces! To view live availability and book y…" at bounding box center [858, 383] width 1307 height 47
click at [923, 376] on textarea "Booking is required to secure your spaces! To view live availability and book y…" at bounding box center [858, 383] width 1307 height 47
drag, startPoint x: 905, startPoint y: 374, endPoint x: 595, endPoint y: 379, distance: 310.0
click at [595, 379] on textarea "Booking is required to secure your spaces! To view live availability and book y…" at bounding box center [858, 383] width 1307 height 47
click at [767, 374] on textarea "Booking is required to secure your spaces! To view live availability and book y…" at bounding box center [858, 383] width 1307 height 47
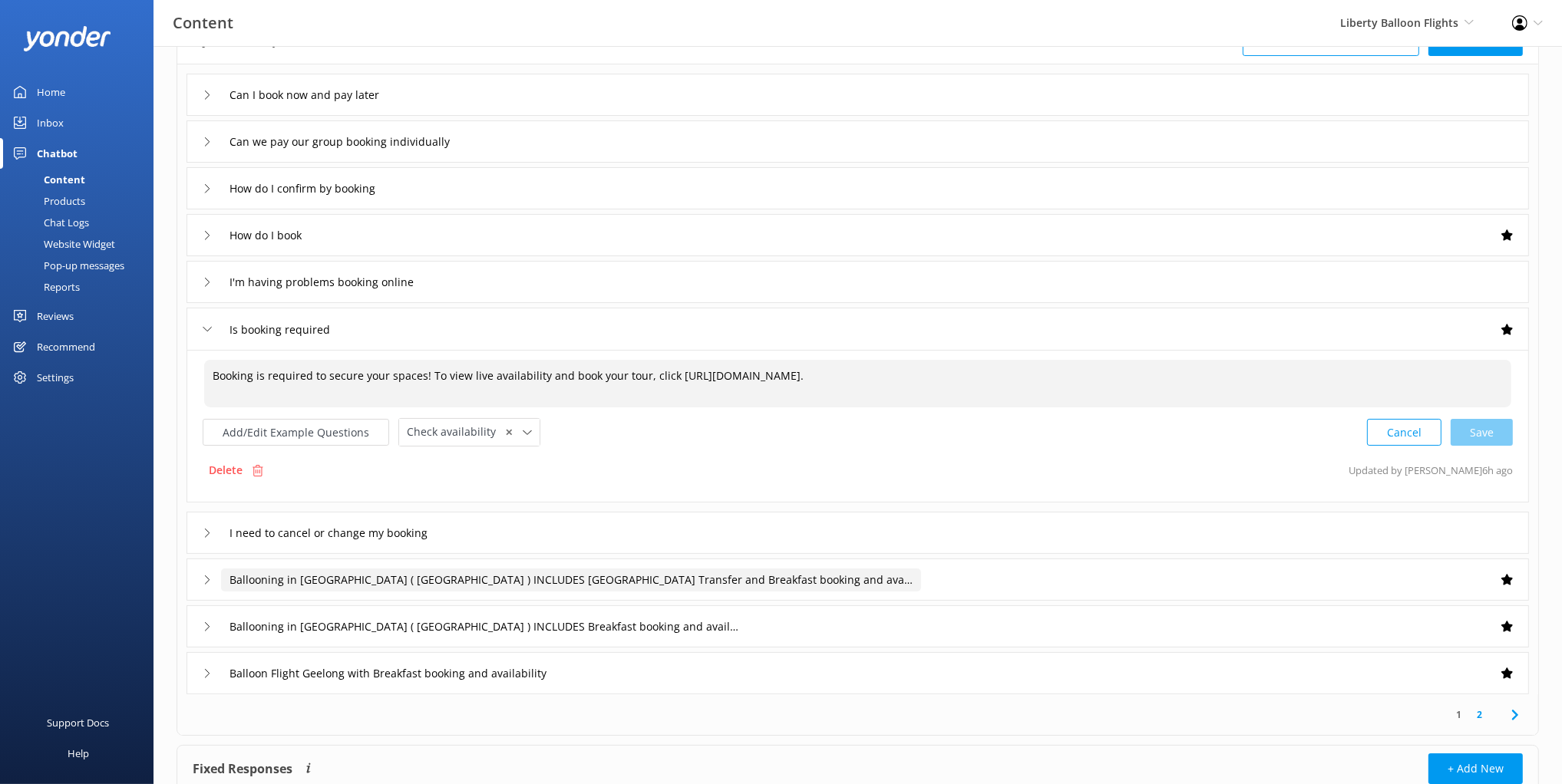
click at [843, 584] on input "Ballooning in Yarra Valley ( Victoria ) INCLUDES Melbourne City Transfer and Br…" at bounding box center [571, 580] width 700 height 23
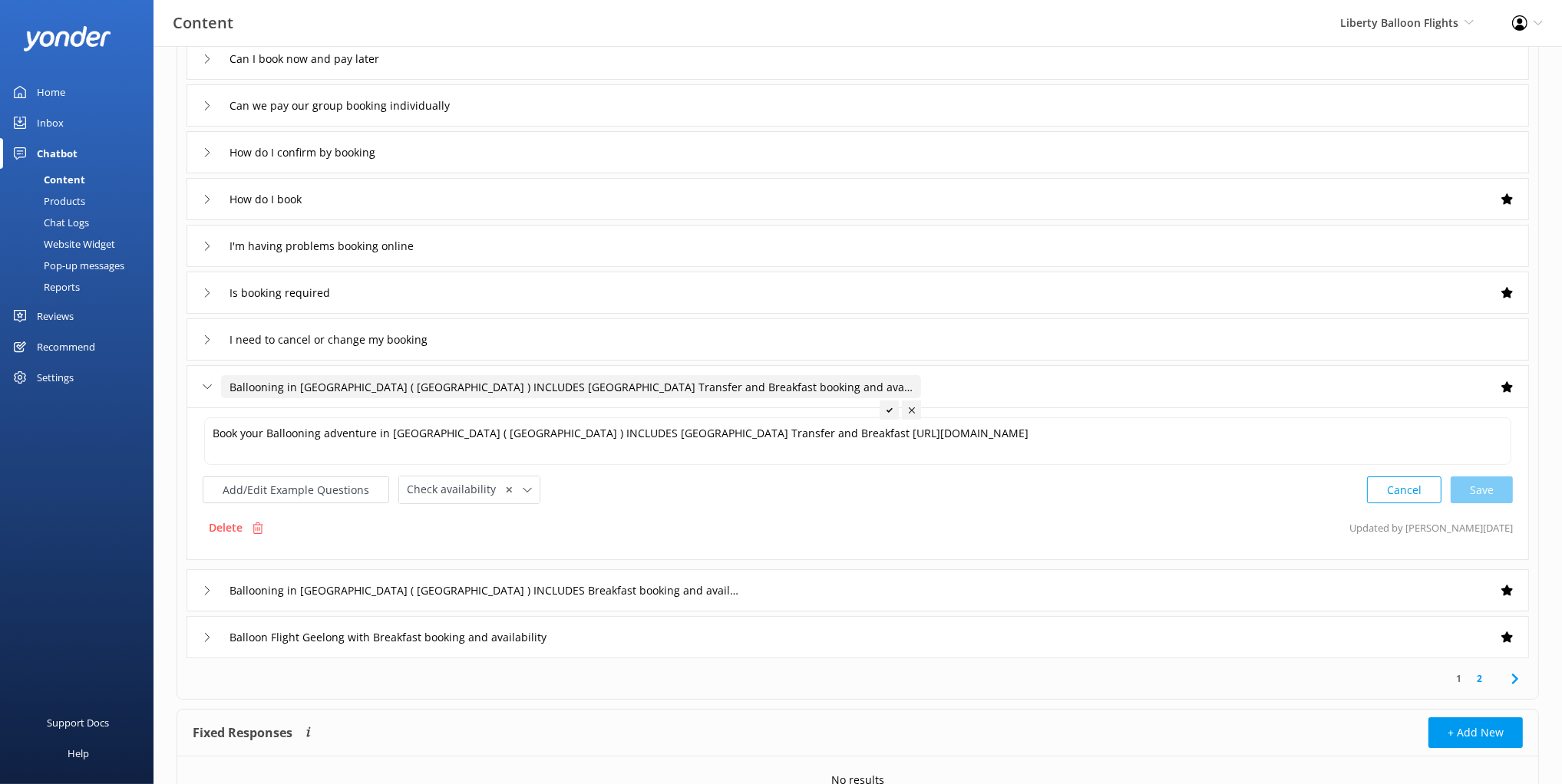
scroll to position [165, 0]
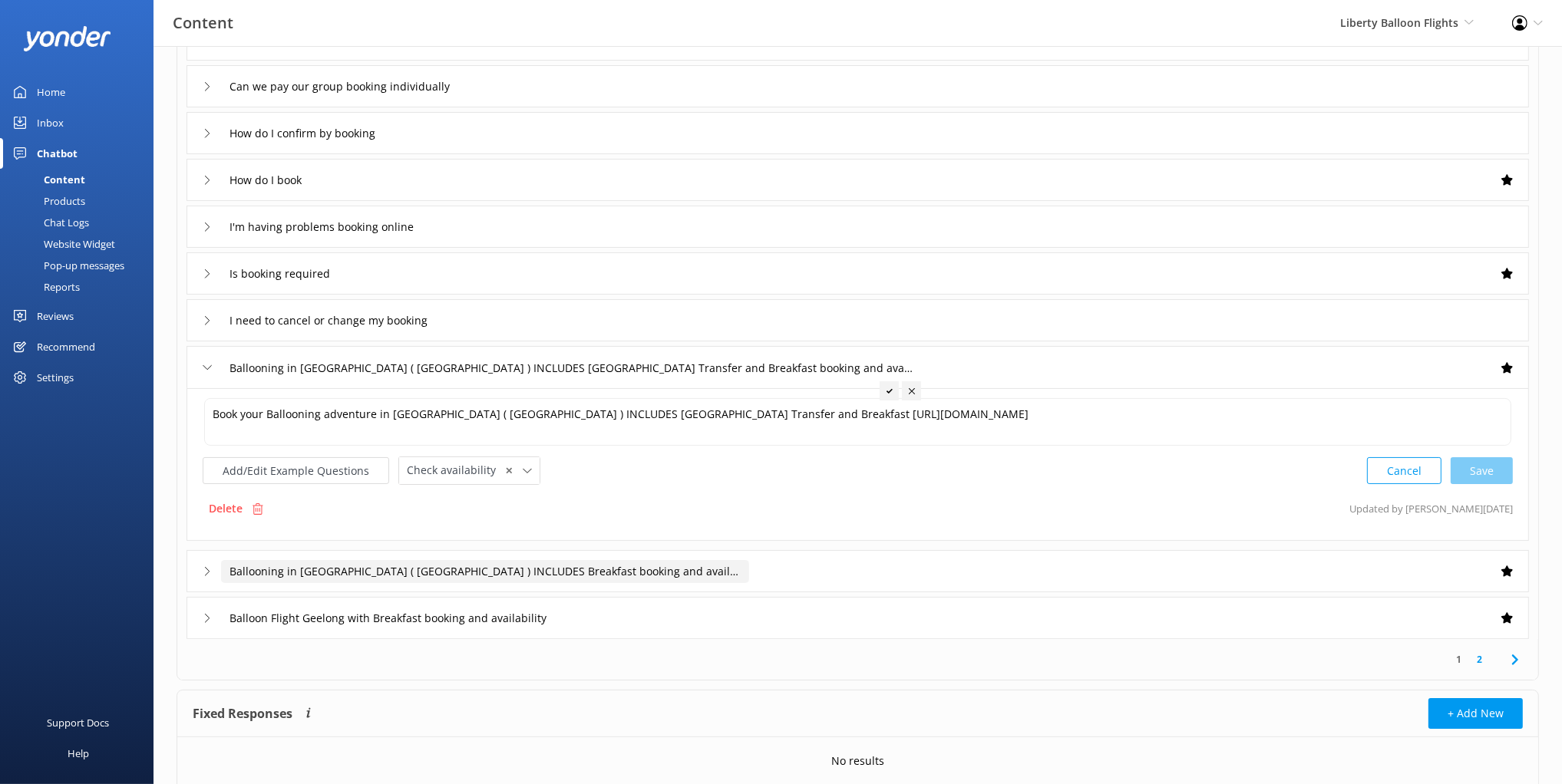
click at [736, 571] on input "Ballooning in Yarra Valley ( Victoria ) INCLUDES Breakfast booking and availabi…" at bounding box center [485, 571] width 528 height 23
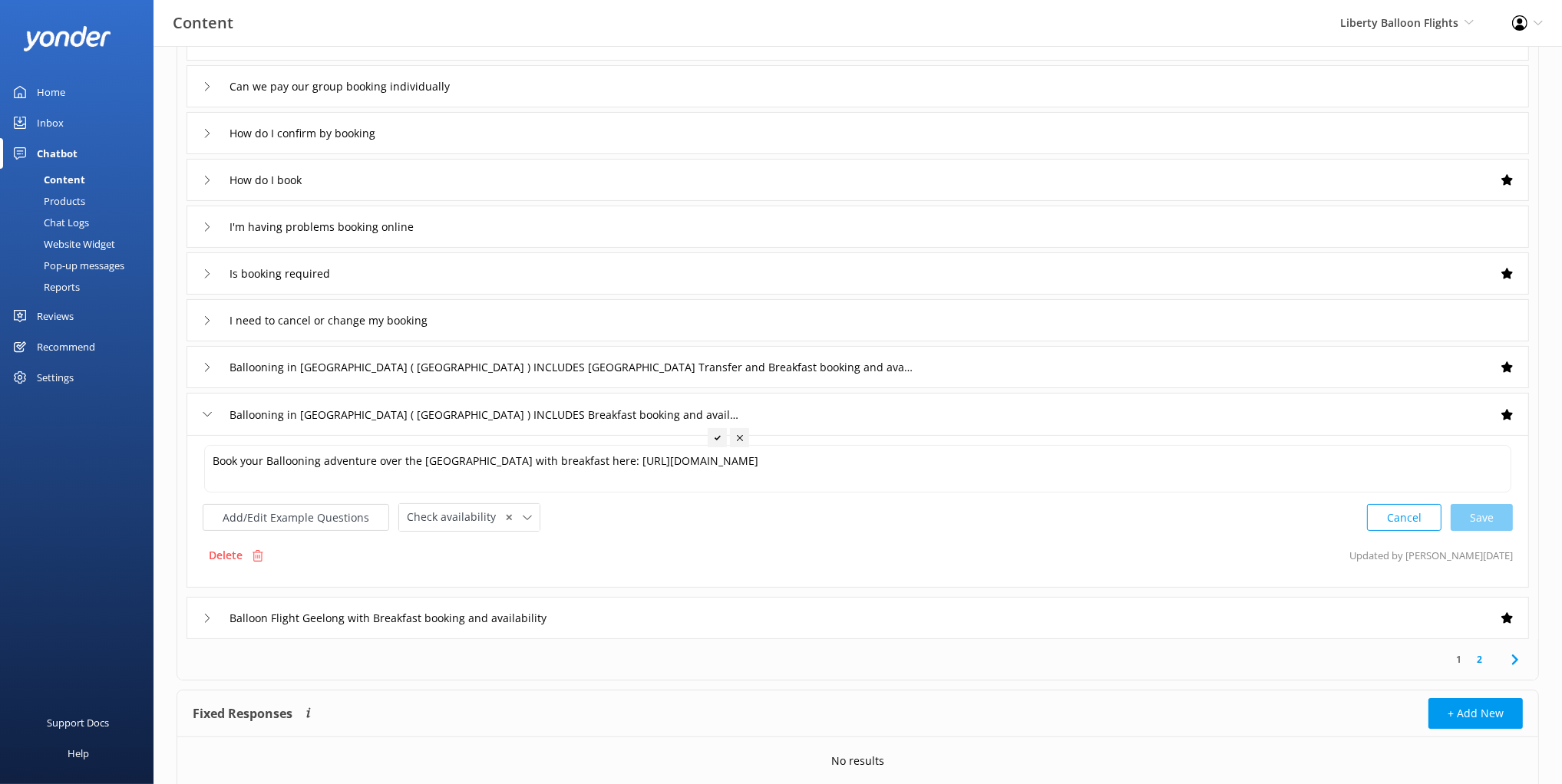
click at [783, 630] on div "Balloon Flight Geelong with Breakfast booking and availability" at bounding box center [857, 618] width 1342 height 43
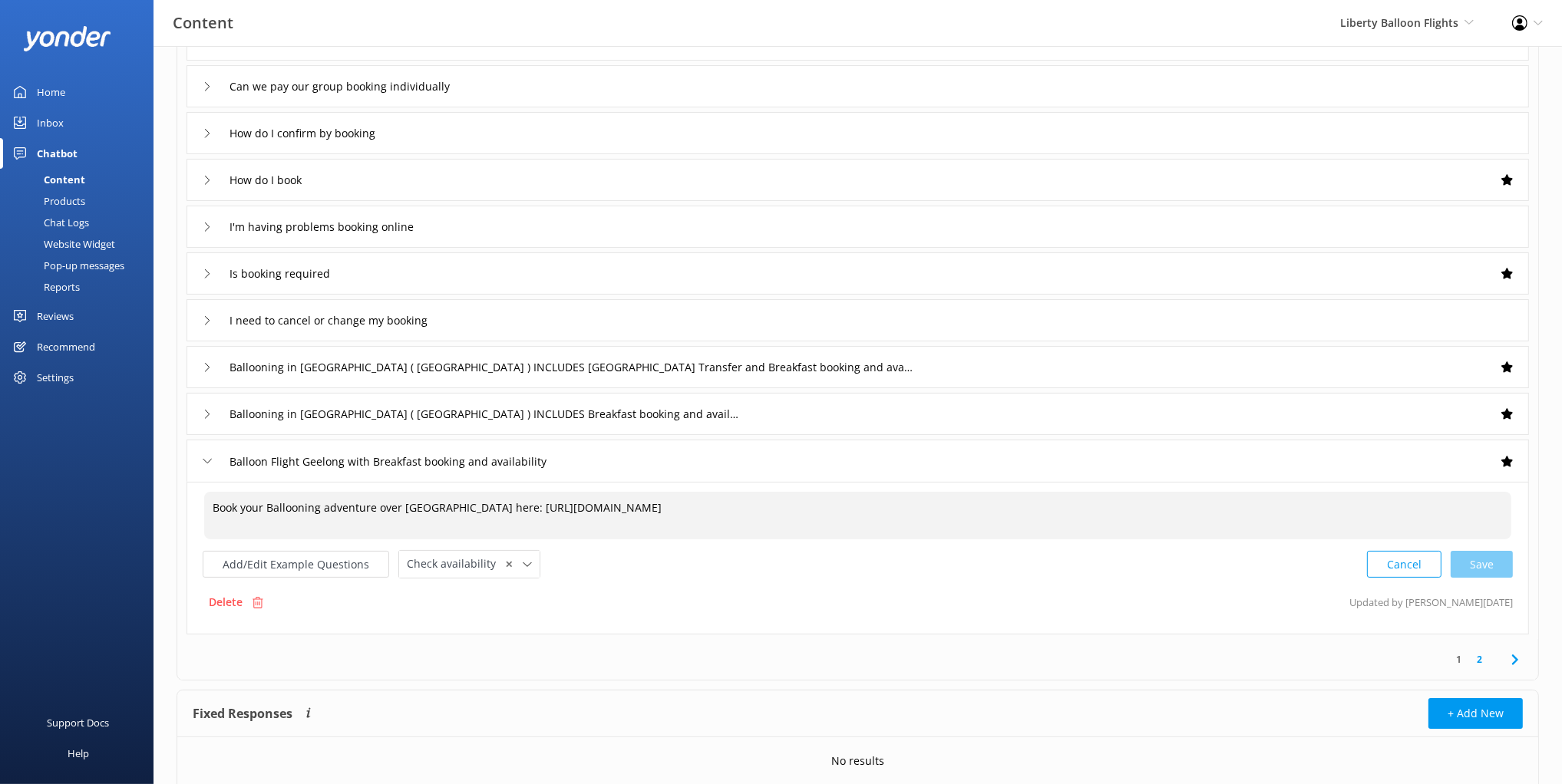
drag, startPoint x: 489, startPoint y: 516, endPoint x: 505, endPoint y: 522, distance: 17.1
click at [505, 522] on textarea "Book your Ballooning adventure over Geelong here: https://libertyballoonflights…" at bounding box center [858, 516] width 1307 height 47
click at [835, 520] on textarea "Book your Ballooning adventure over Geelong here: https://libertyballoonflights…" at bounding box center [858, 516] width 1307 height 47
drag, startPoint x: 631, startPoint y: 513, endPoint x: 550, endPoint y: 517, distance: 81.1
click at [631, 513] on textarea "Book your Ballooning adventure over Geelong here: https://libertyballoonflights…" at bounding box center [858, 516] width 1307 height 47
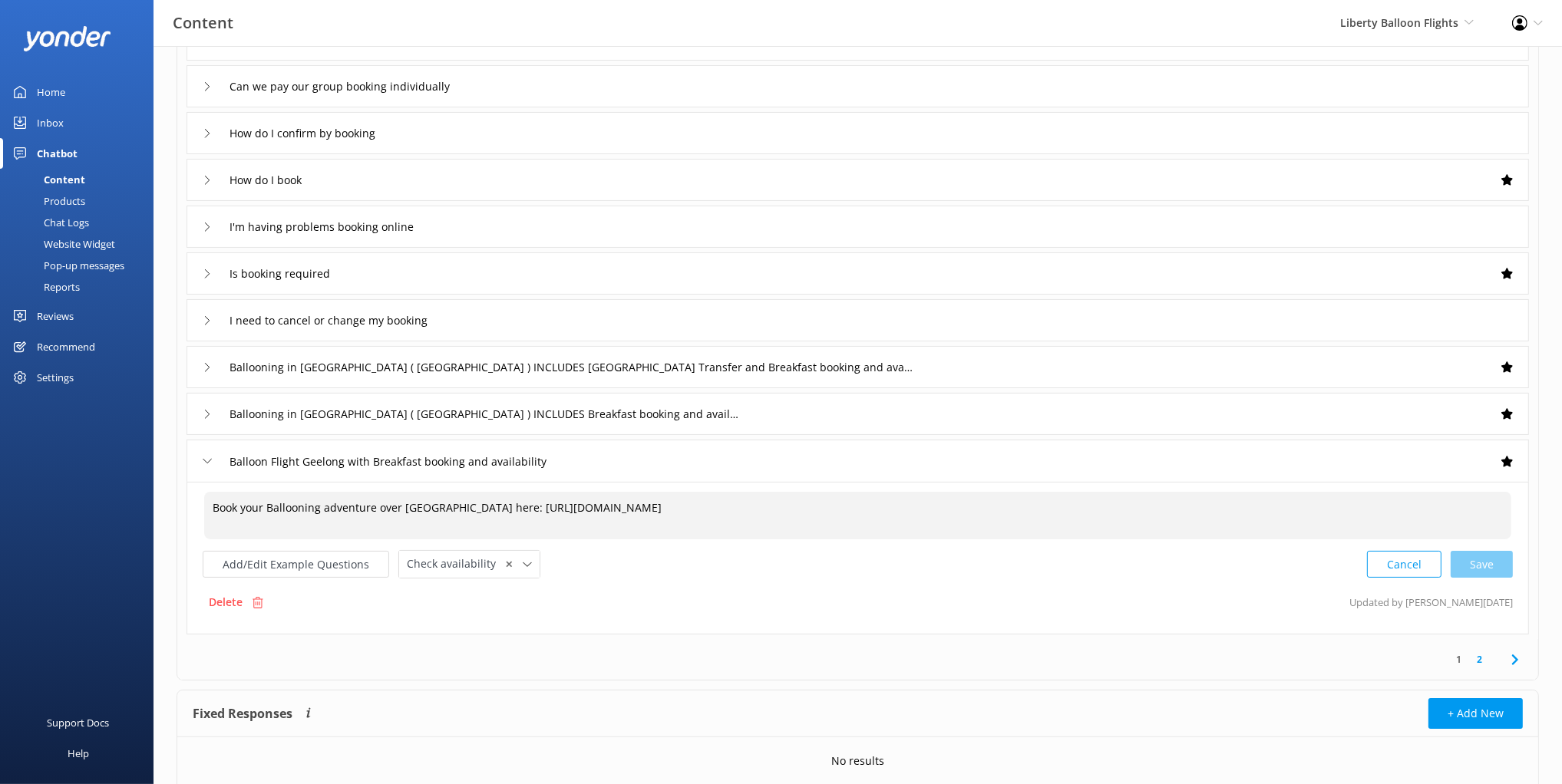
drag, startPoint x: 443, startPoint y: 506, endPoint x: 1064, endPoint y: 511, distance: 621.0
click at [1119, 506] on textarea "Book your Ballooning adventure over Geelong here: https://libertyballoonflights…" at bounding box center [858, 516] width 1307 height 47
click at [278, 513] on textarea "Book your Ballooning adventure over Geelong here: https://libertyballoonflights…" at bounding box center [858, 516] width 1307 height 47
drag, startPoint x: 478, startPoint y: 505, endPoint x: 1064, endPoint y: 508, distance: 586.0
click at [1064, 508] on textarea "Book your Ballooning adventure over Geelong here: https://libertyballoonflights…" at bounding box center [858, 516] width 1307 height 47
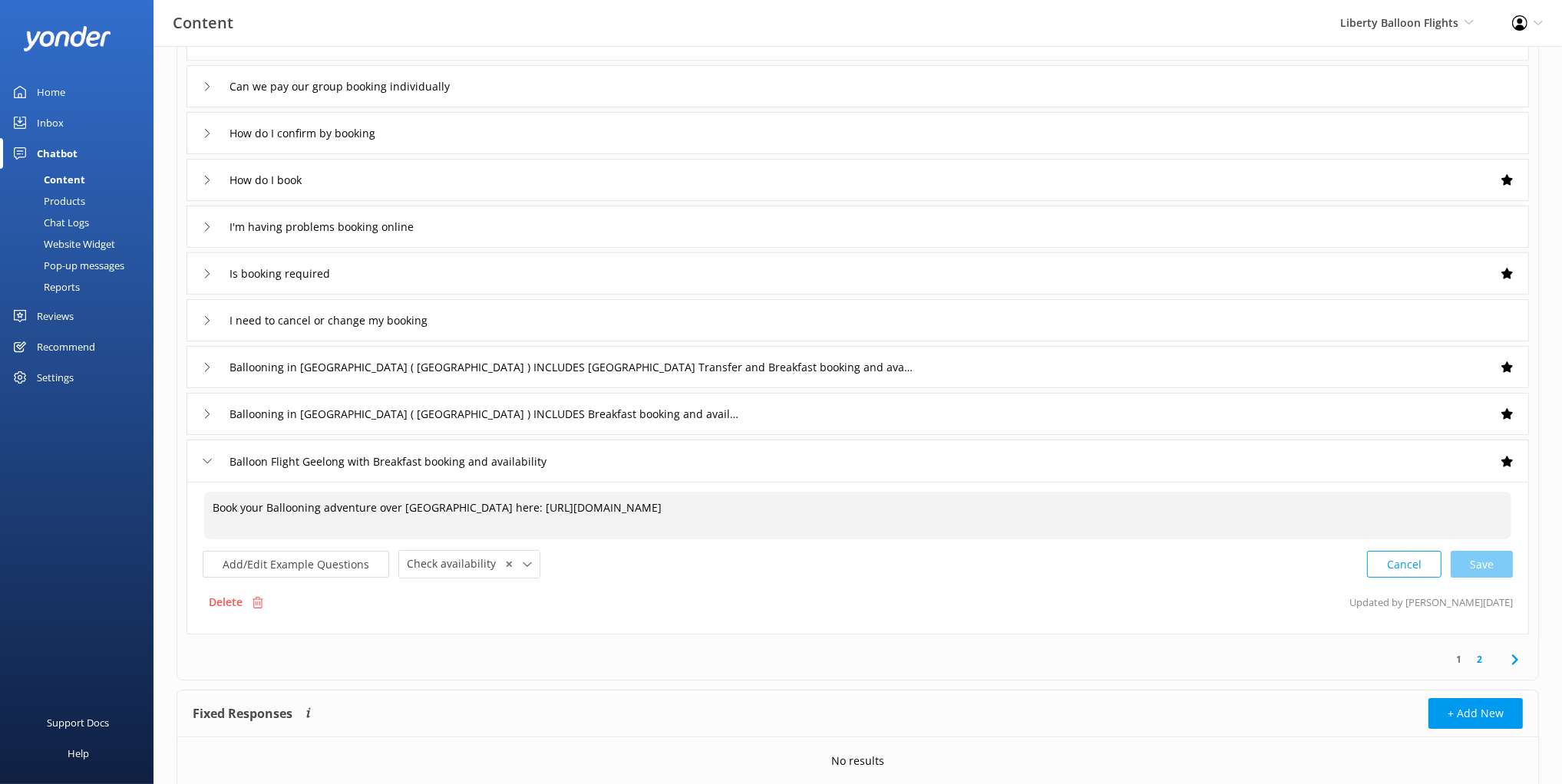
click at [452, 506] on textarea "Book your Ballooning adventure over Geelong here: https://libertyballoonflights…" at bounding box center [858, 516] width 1307 height 47
click at [1474, 562] on div "Cancel Save" at bounding box center [1440, 564] width 146 height 29
type textarea "Book your Ballooning adventure over Geelong: https://libertyballoonflightsptylt…"
drag, startPoint x: 601, startPoint y: 463, endPoint x: 1070, endPoint y: 638, distance: 500.6
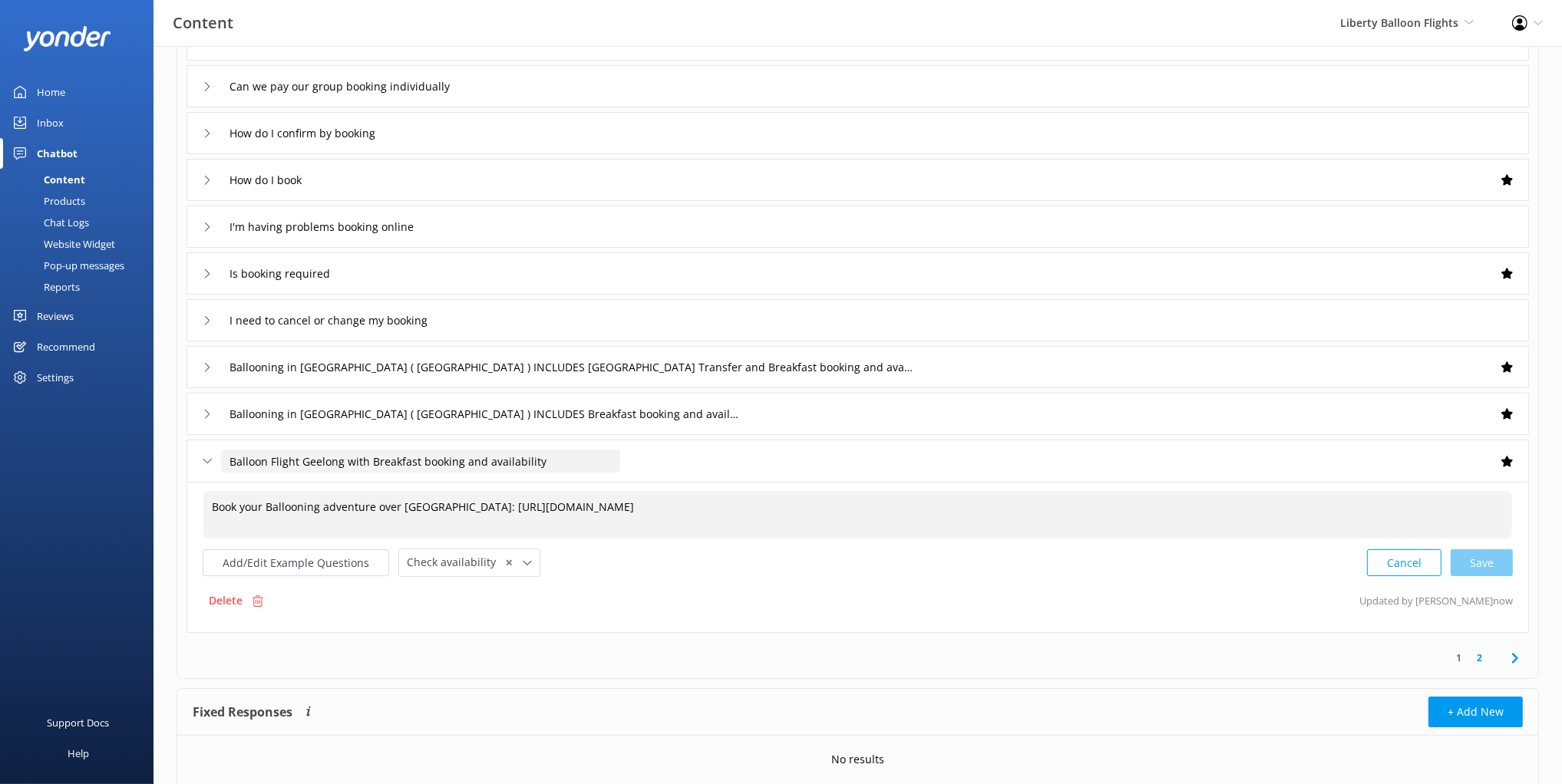
click at [601, 463] on input "Balloon Flight Geelong with Breakfast booking and availability" at bounding box center [420, 461] width 399 height 23
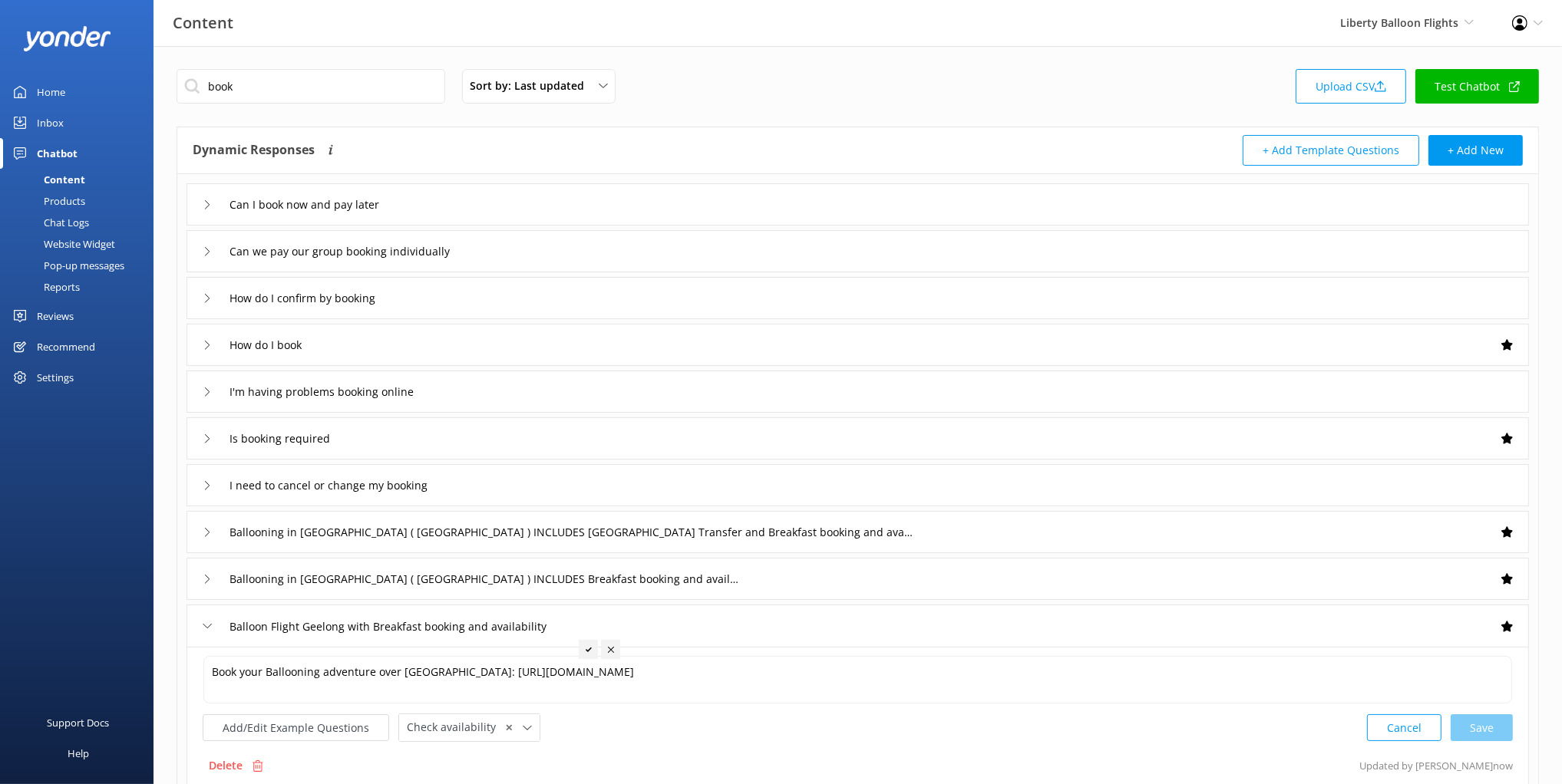
click at [505, 151] on div "Dynamic Responses The chatbot will generate a response based on the content inf…" at bounding box center [526, 150] width 666 height 31
click at [267, 69] on input "book" at bounding box center [311, 86] width 268 height 34
click at [270, 82] on input "book" at bounding box center [311, 86] width 268 height 34
click at [467, 157] on div "Dynamic Responses The chatbot will generate a response based on the content inf…" at bounding box center [526, 150] width 666 height 31
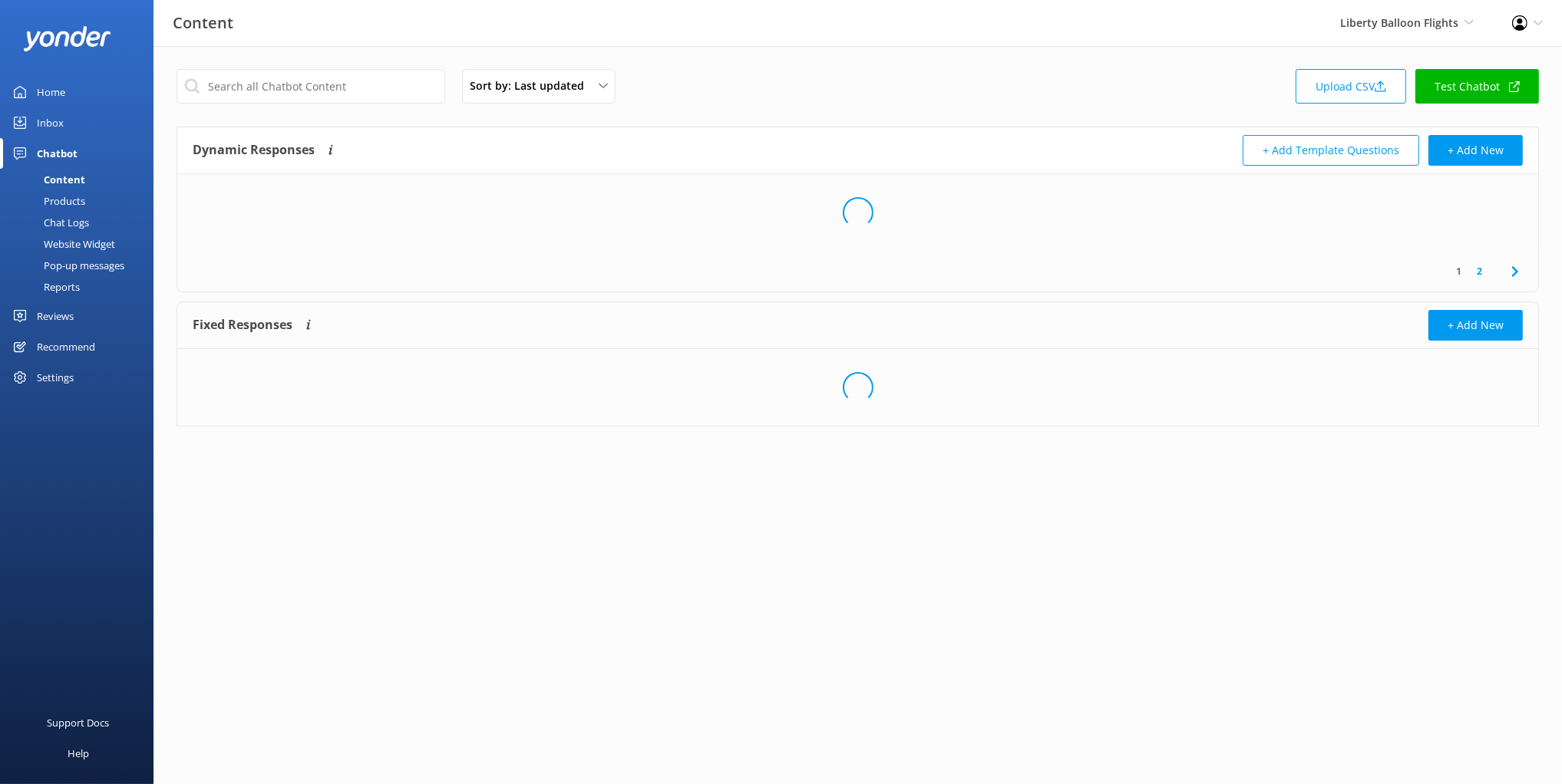
click at [644, 145] on div "Dynamic Responses The chatbot will generate a response based on the content inf…" at bounding box center [526, 150] width 666 height 31
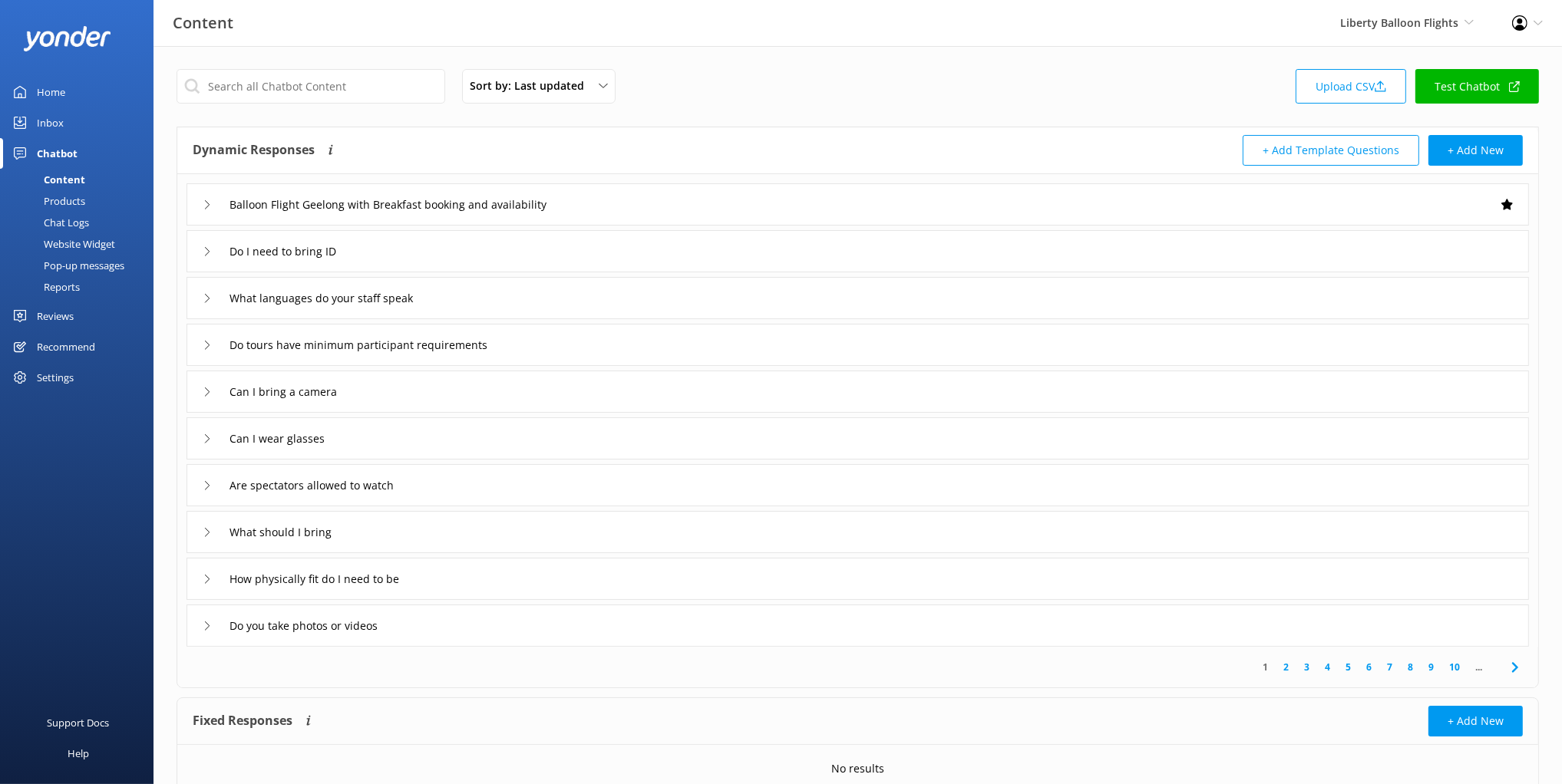
click at [918, 105] on div "Sort by: Last updated Title (A-Z) Last updated Upload CSV Test Chatbot" at bounding box center [858, 90] width 1362 height 43
click at [855, 98] on div "Sort by: Last updated Title (A-Z) Last updated Upload CSV Test Chatbot" at bounding box center [858, 90] width 1362 height 43
drag, startPoint x: 740, startPoint y: 133, endPoint x: 694, endPoint y: 204, distance: 84.6
click at [740, 133] on div "Dynamic Responses The chatbot will generate a response based on the content inf…" at bounding box center [858, 150] width 1361 height 47
drag, startPoint x: 735, startPoint y: 195, endPoint x: 735, endPoint y: 204, distance: 9.0
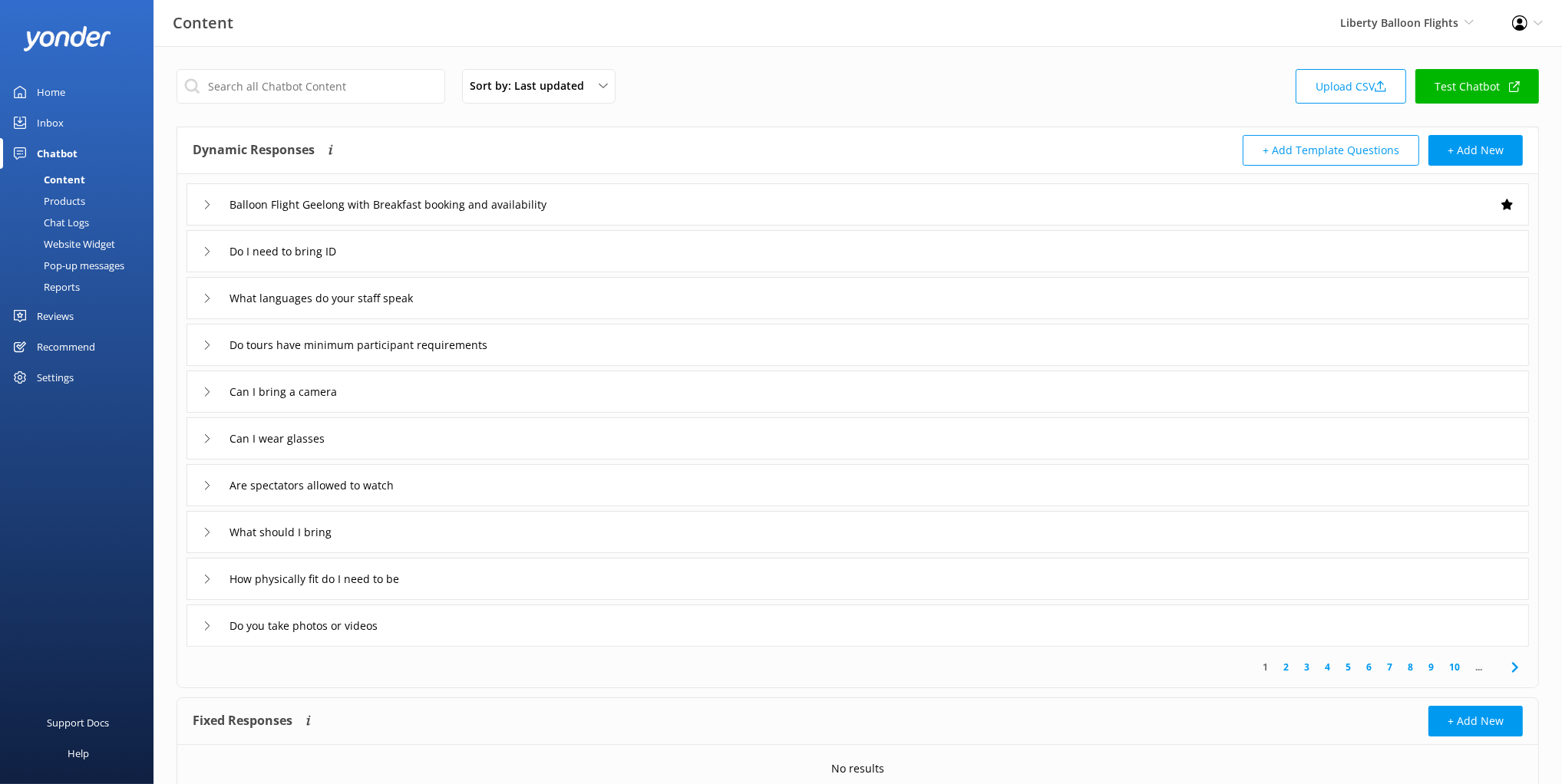
click at [735, 195] on div "Balloon Flight Geelong with Breakfast booking and availability" at bounding box center [857, 204] width 1342 height 43
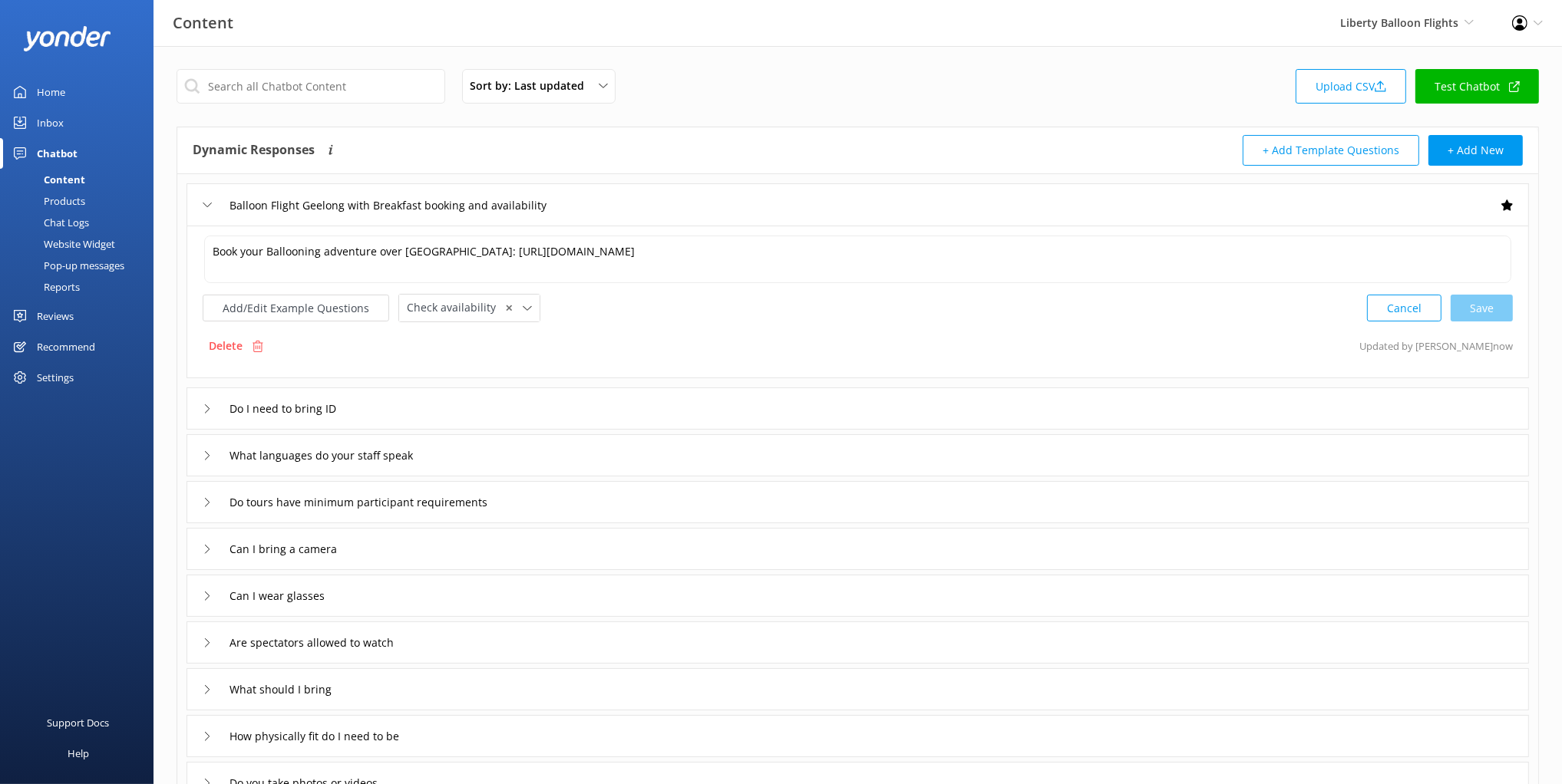
drag, startPoint x: 649, startPoint y: 326, endPoint x: 642, endPoint y: 331, distance: 8.6
click at [649, 326] on div "Book your Ballooning adventure over Geelong: https://libertyballoonflightsptylt…" at bounding box center [857, 302] width 1342 height 153
click at [1014, 401] on div "Do I need to bring ID" at bounding box center [857, 409] width 1342 height 43
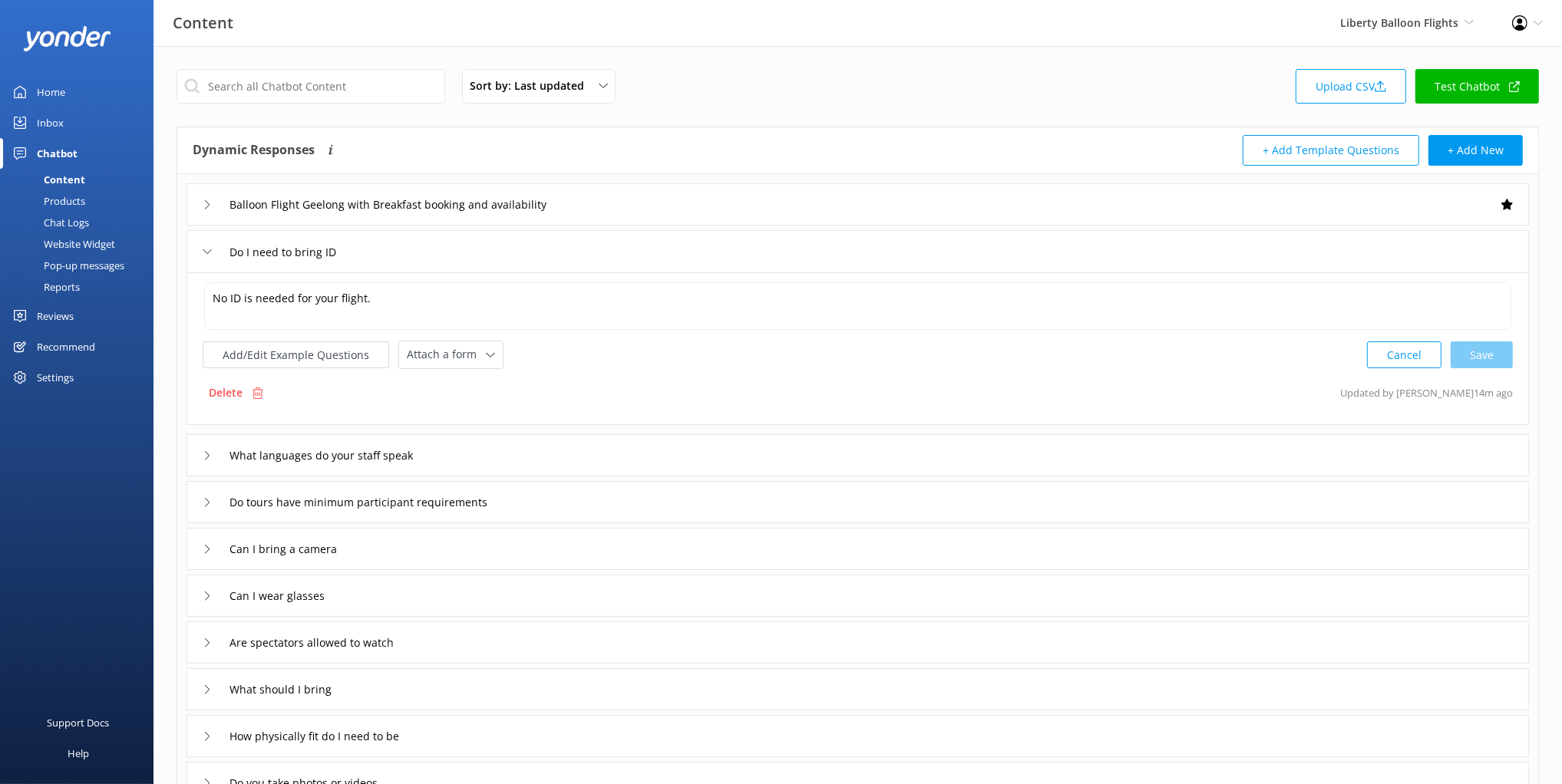
click at [559, 356] on div "Add/Edit Example Questions Attach a form Leave contact details Check availabili…" at bounding box center [858, 355] width 1310 height 29
click at [453, 366] on div "Attach a form Leave contact details Check availability" at bounding box center [451, 355] width 104 height 27
click at [619, 385] on div "Delete Updated by Mikayla 14m ago" at bounding box center [858, 393] width 1310 height 29
click at [361, 87] on input "text" at bounding box center [311, 86] width 268 height 34
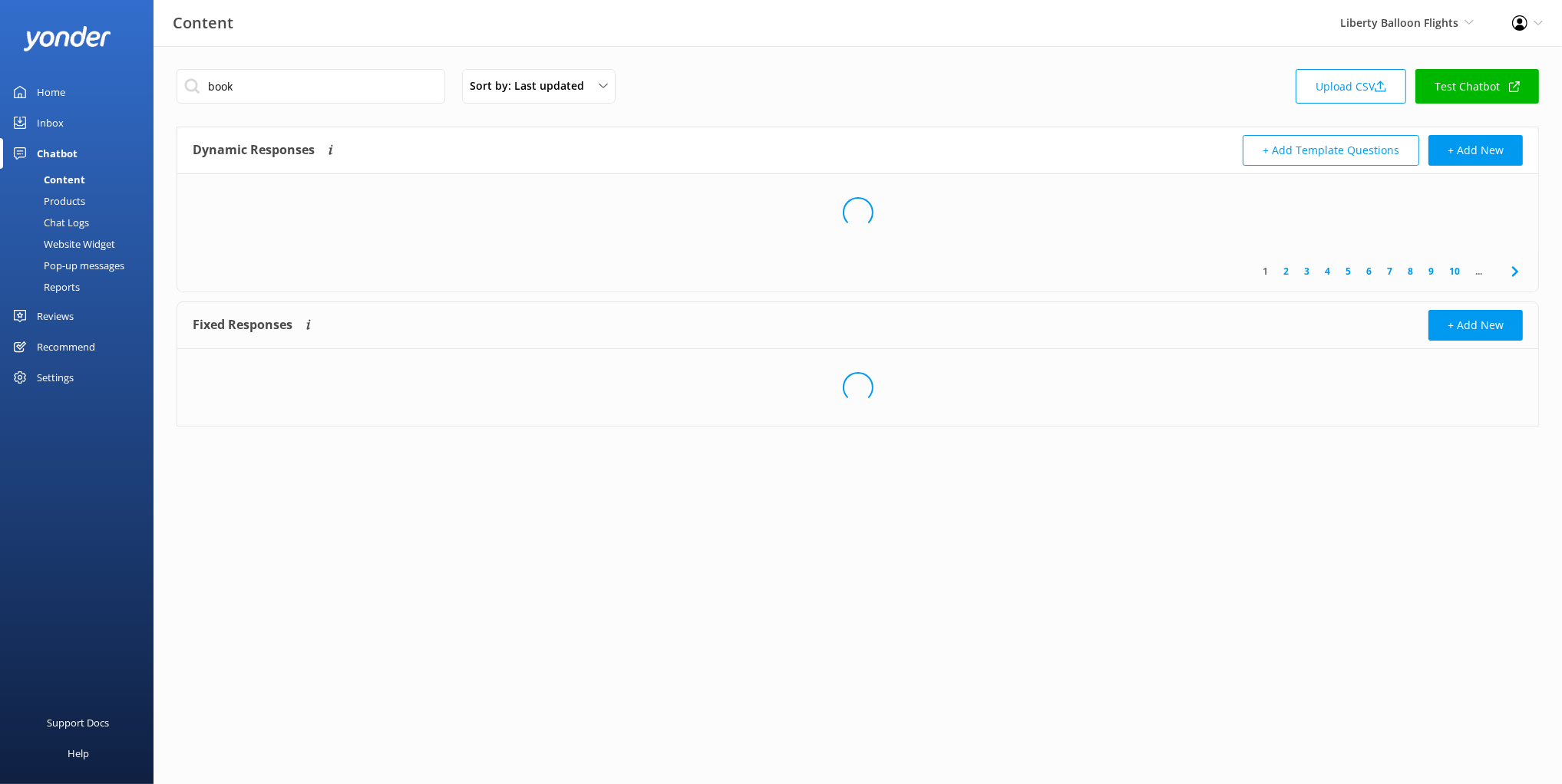
click at [580, 135] on div "Dynamic Responses The chatbot will generate a response based on the content inf…" at bounding box center [526, 150] width 666 height 31
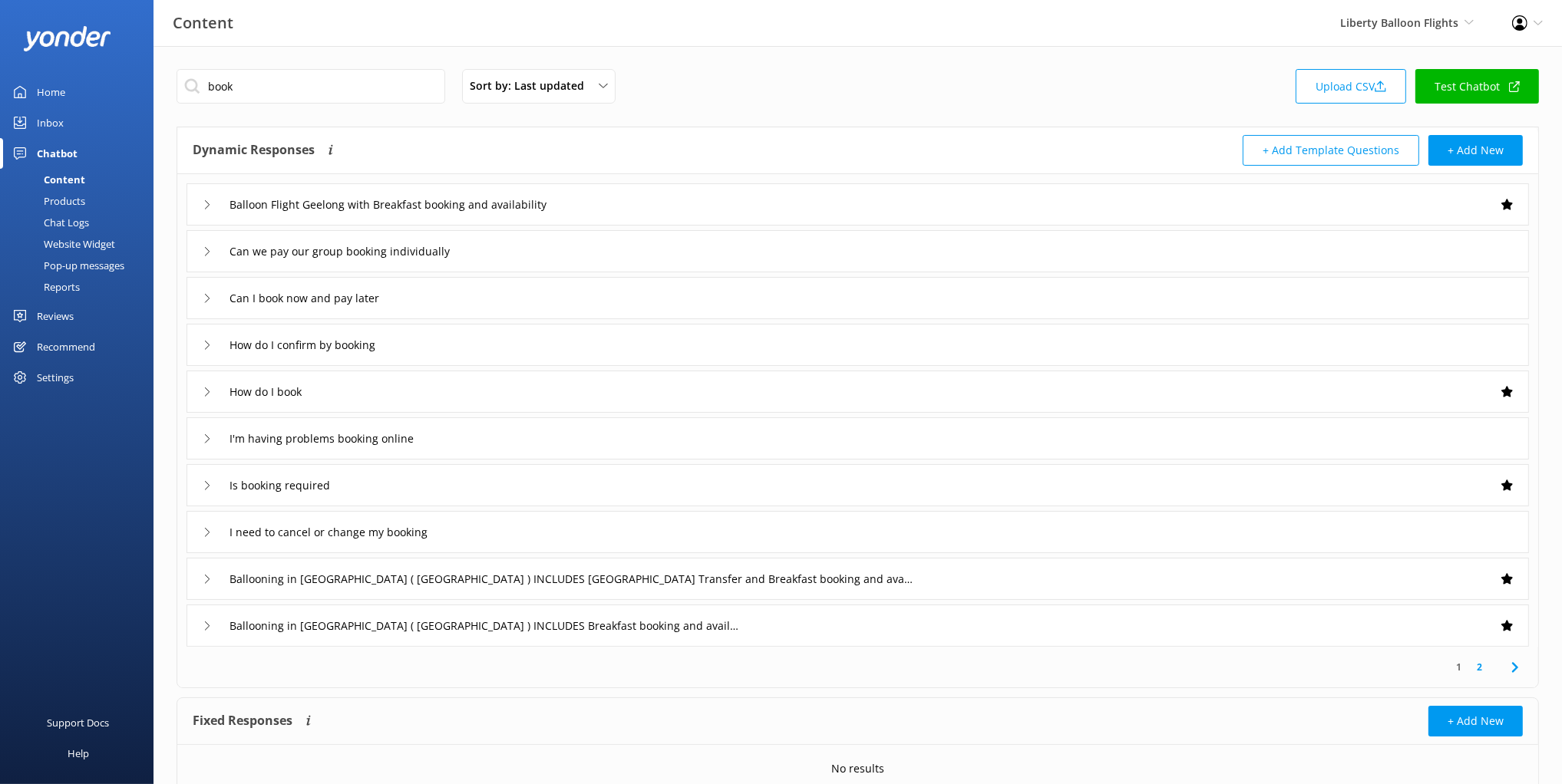
drag, startPoint x: 581, startPoint y: 131, endPoint x: 595, endPoint y: 139, distance: 16.1
click at [582, 131] on div "Dynamic Responses The chatbot will generate a response based on the content inf…" at bounding box center [858, 150] width 1361 height 47
click at [833, 202] on div "Balloon Flight Geelong with Breakfast booking and availability" at bounding box center [857, 204] width 1342 height 43
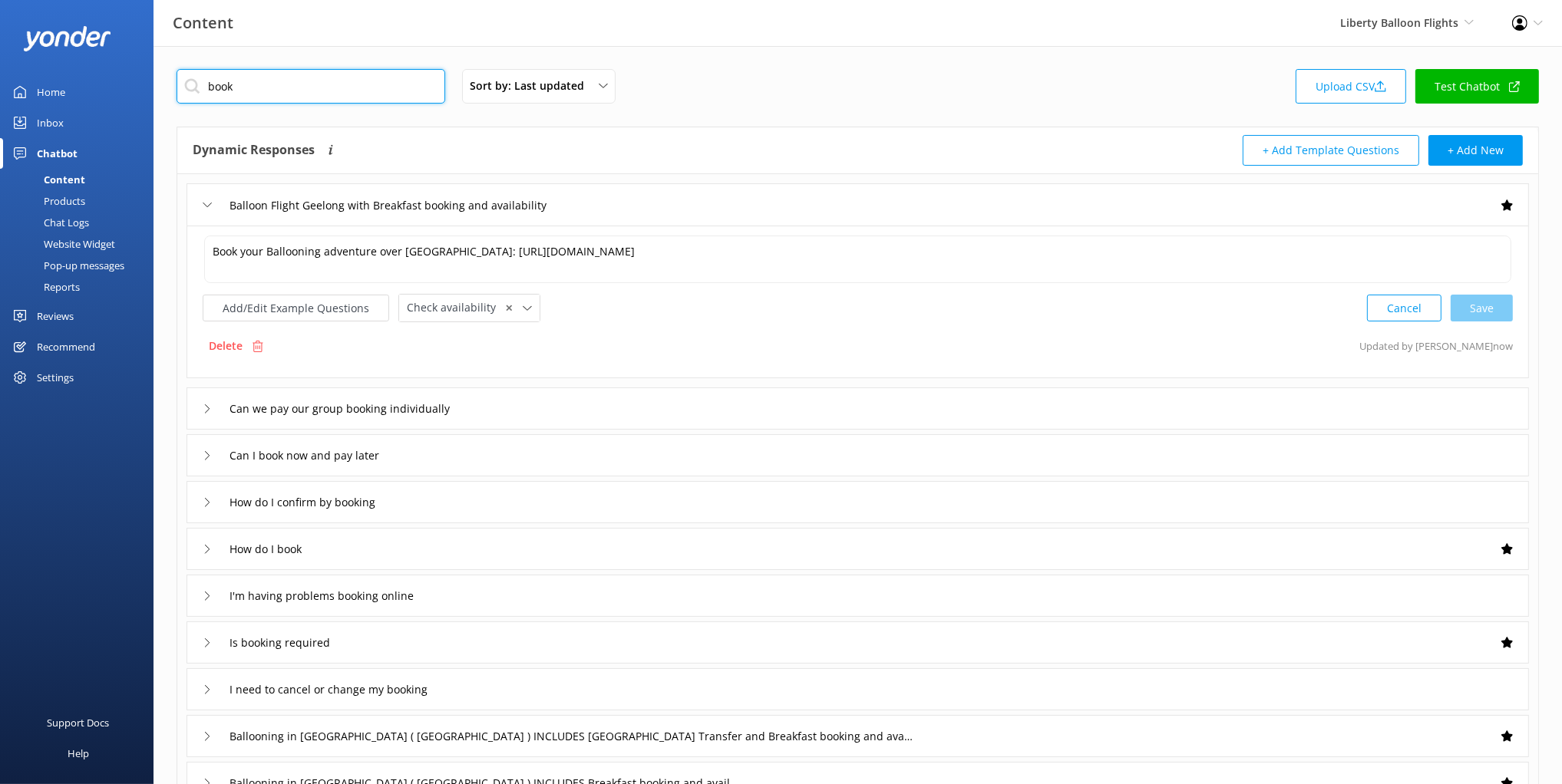
click at [280, 90] on input "book" at bounding box center [311, 86] width 268 height 34
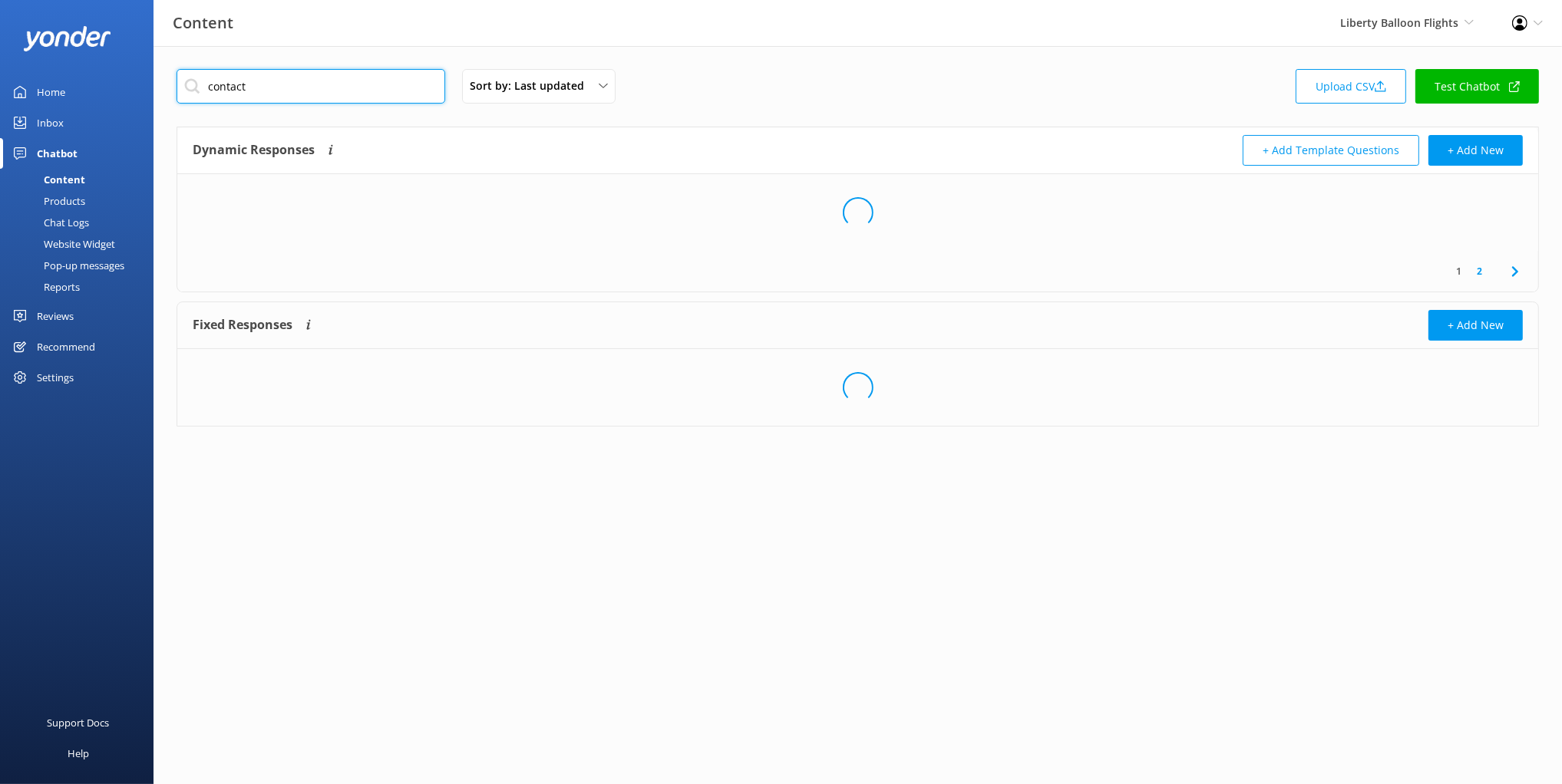
type input "contact"
click at [447, 147] on div "Dynamic Responses The chatbot will generate a response based on the content inf…" at bounding box center [526, 150] width 666 height 31
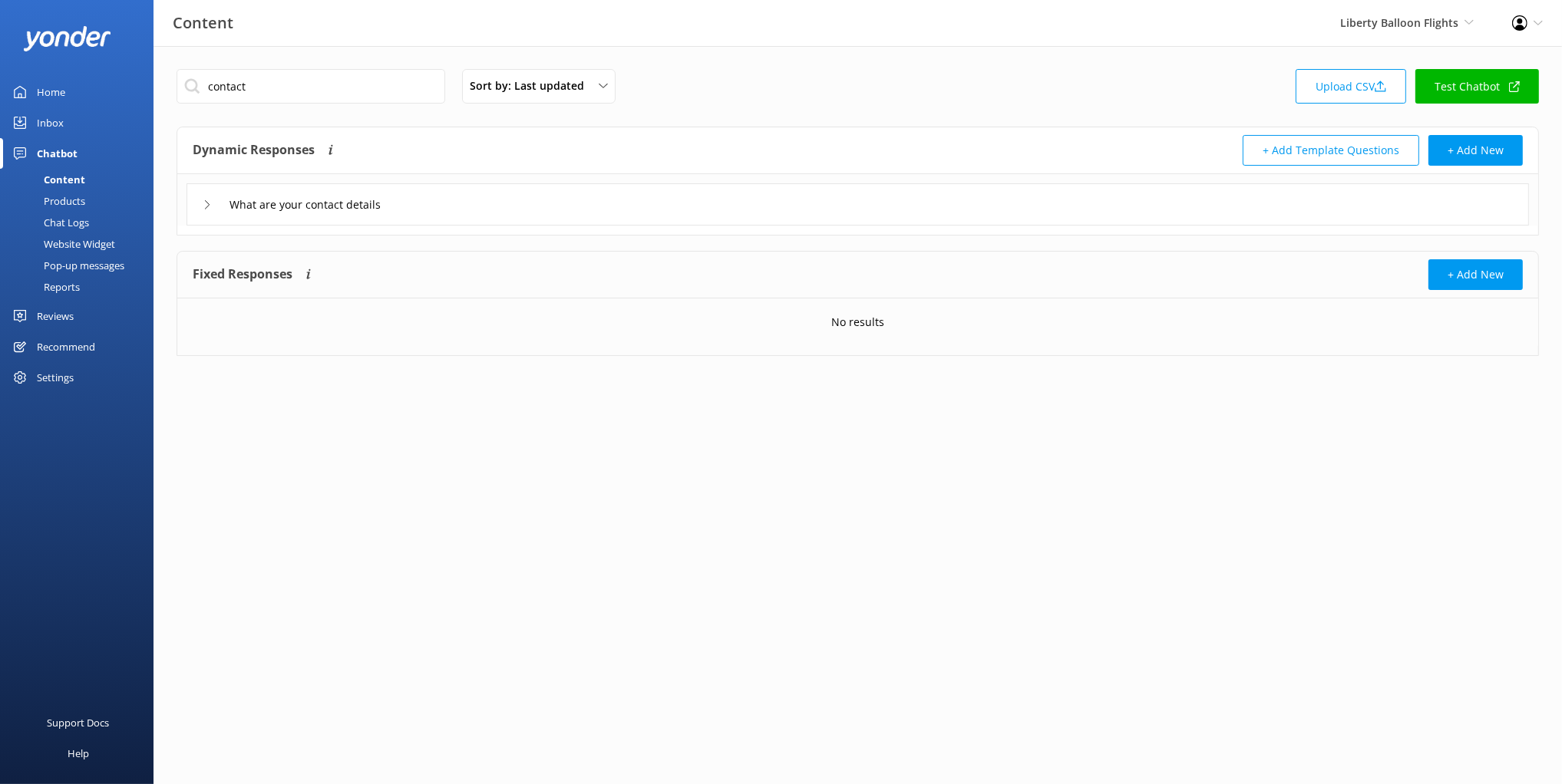
click at [503, 198] on div "What are your contact details" at bounding box center [857, 204] width 1342 height 43
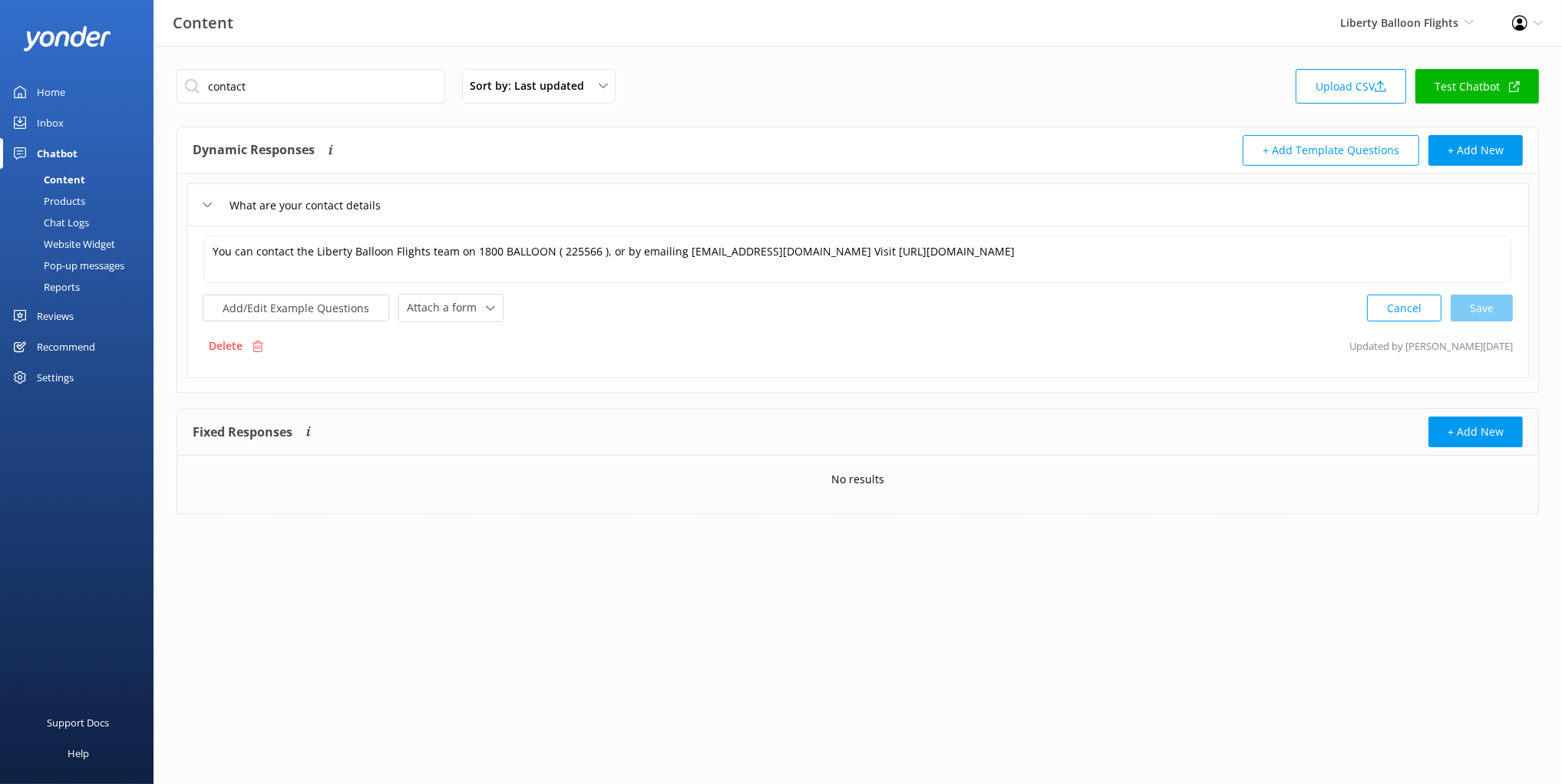
click at [568, 318] on div "Add/Edit Example Questions Attach a form Leave contact details Check availabili…" at bounding box center [858, 307] width 1310 height 29
drag, startPoint x: 460, startPoint y: 318, endPoint x: 505, endPoint y: 422, distance: 113.3
click at [461, 318] on div "Attach a form Leave contact details Check availability" at bounding box center [451, 307] width 104 height 27
drag, startPoint x: 436, startPoint y: 334, endPoint x: 444, endPoint y: 344, distance: 12.8
click at [438, 334] on div "Leave contact details" at bounding box center [454, 340] width 94 height 16
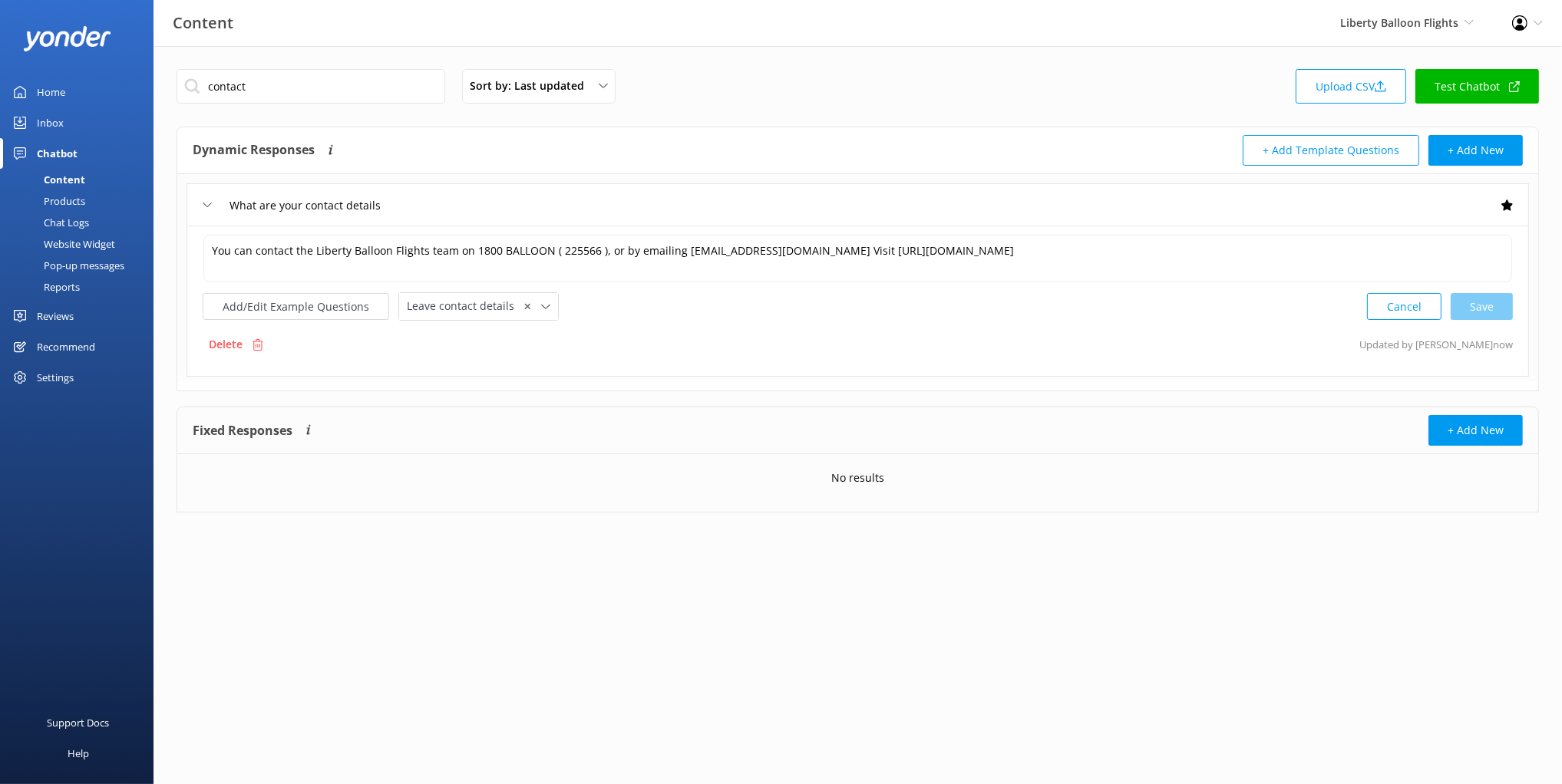
click at [596, 316] on div "Add/Edit Example Questions Leave contact details ✕ Leave contact details Check …" at bounding box center [858, 307] width 1310 height 29
click at [454, 208] on div "What are your contact details" at bounding box center [857, 204] width 1342 height 43
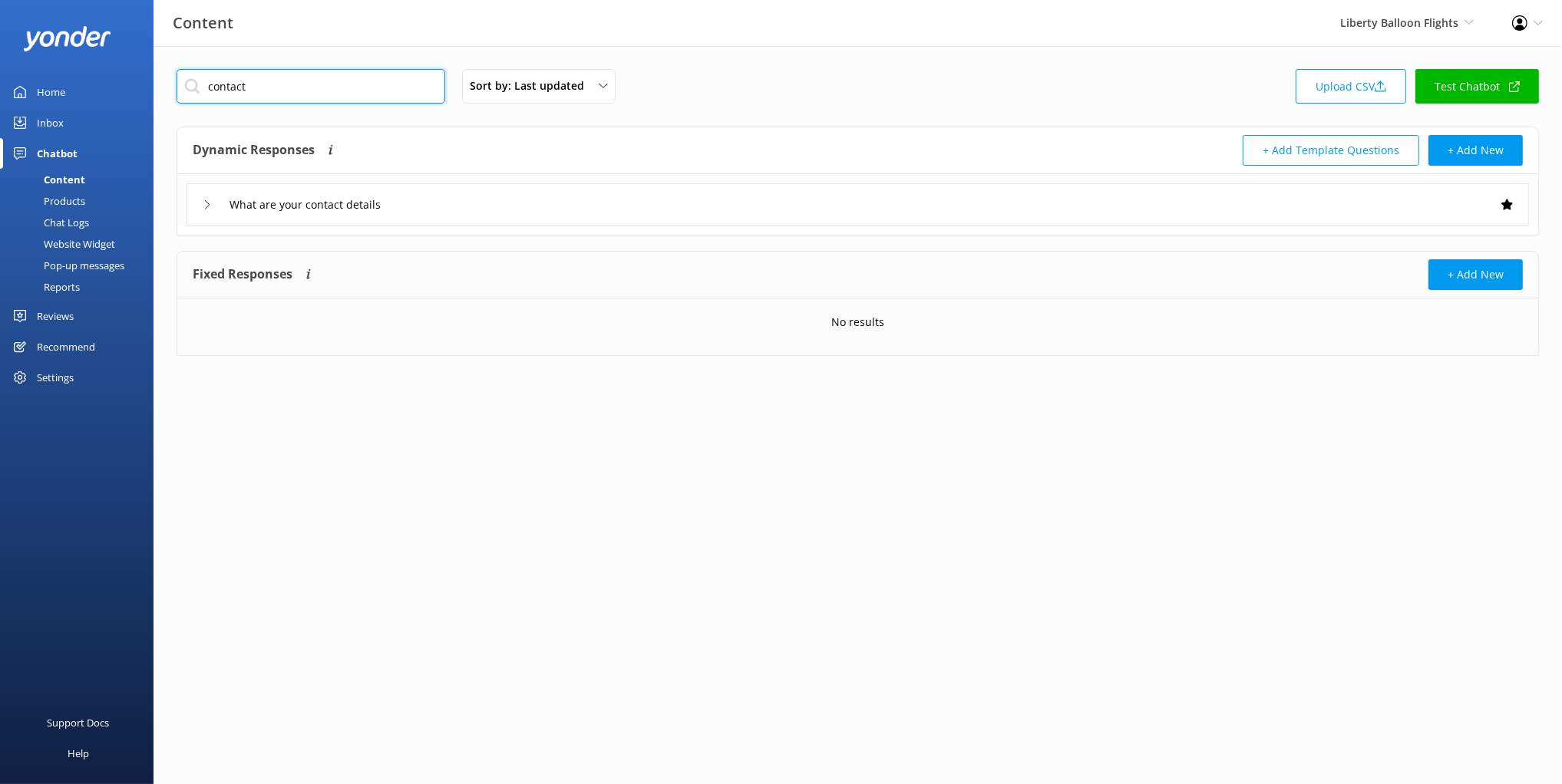
click at [339, 92] on input "contact" at bounding box center [311, 86] width 268 height 34
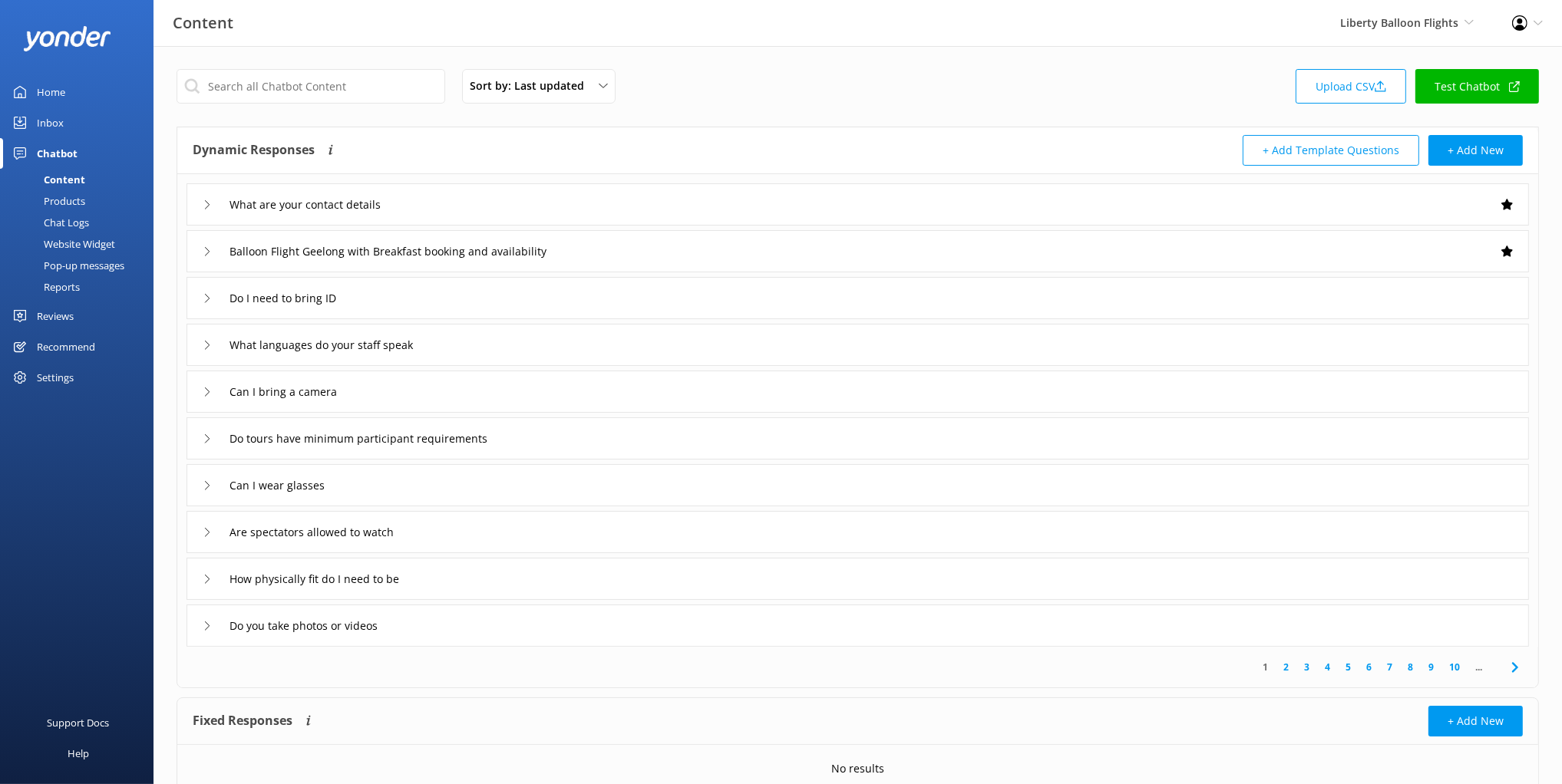
drag, startPoint x: 933, startPoint y: 120, endPoint x: 792, endPoint y: 213, distance: 168.9
click at [932, 119] on div "Sort by: Last updated Title (A-Z) Last updated Upload CSV Test Chatbot Dynamic …" at bounding box center [858, 447] width 1408 height 803
click at [674, 130] on div "Dynamic Responses The chatbot will generate a response based on the content inf…" at bounding box center [858, 150] width 1361 height 47
click at [312, 78] on input "text" at bounding box center [311, 86] width 268 height 34
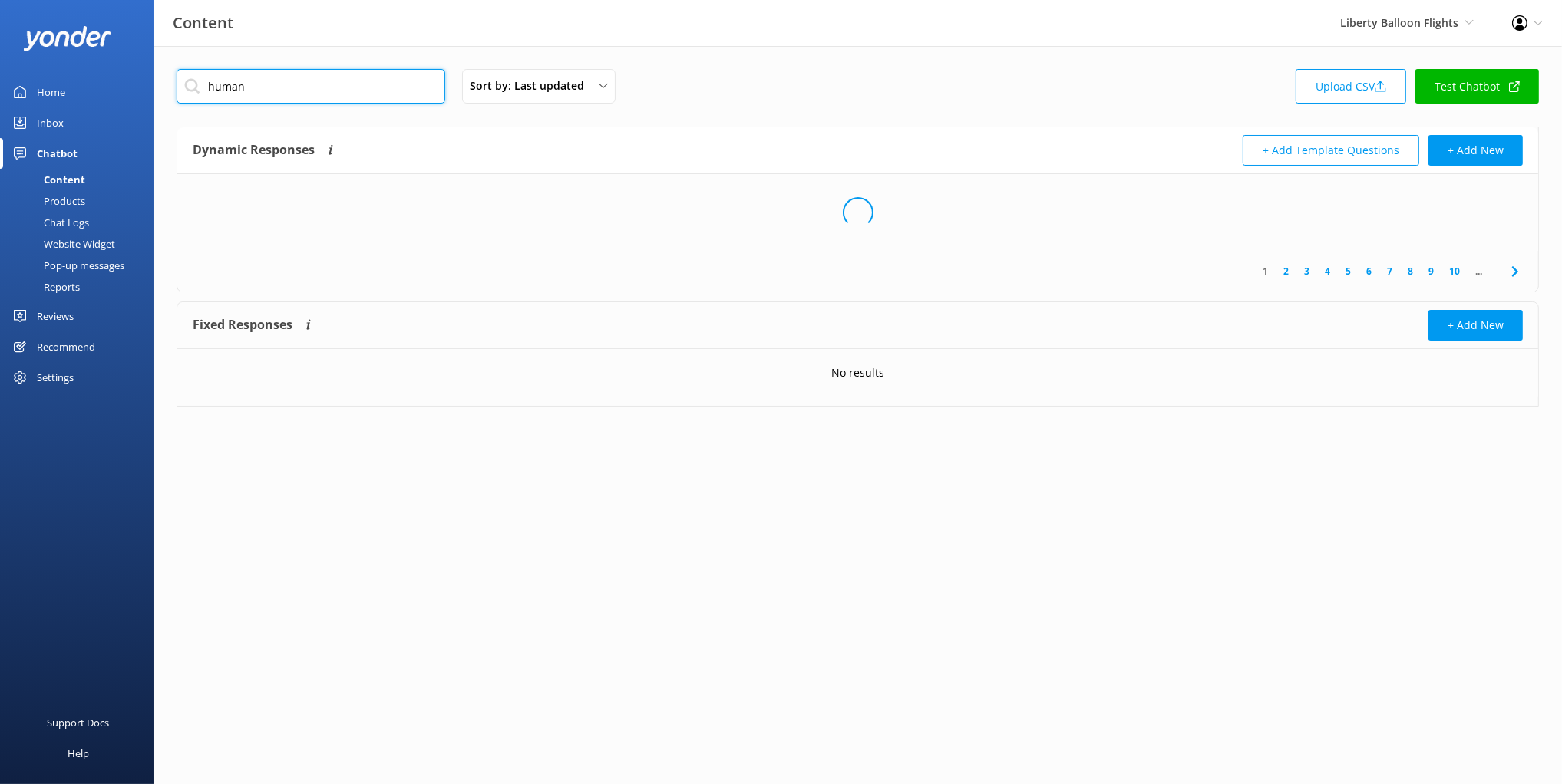
type input "human"
click at [441, 140] on div "Dynamic Responses The chatbot will generate a response based on the content inf…" at bounding box center [526, 150] width 666 height 31
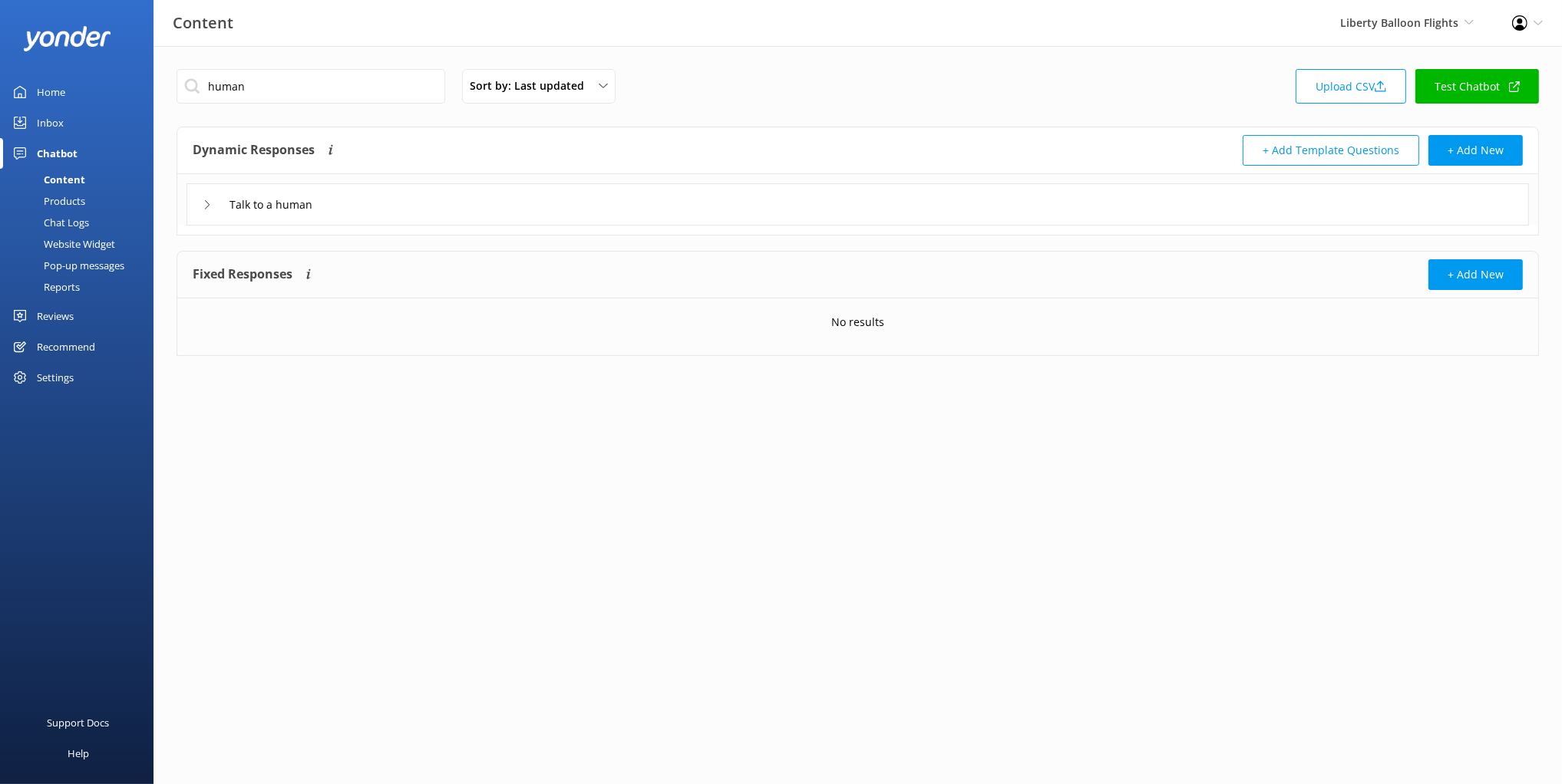
click at [381, 206] on div "Talk to a human" at bounding box center [857, 204] width 1342 height 43
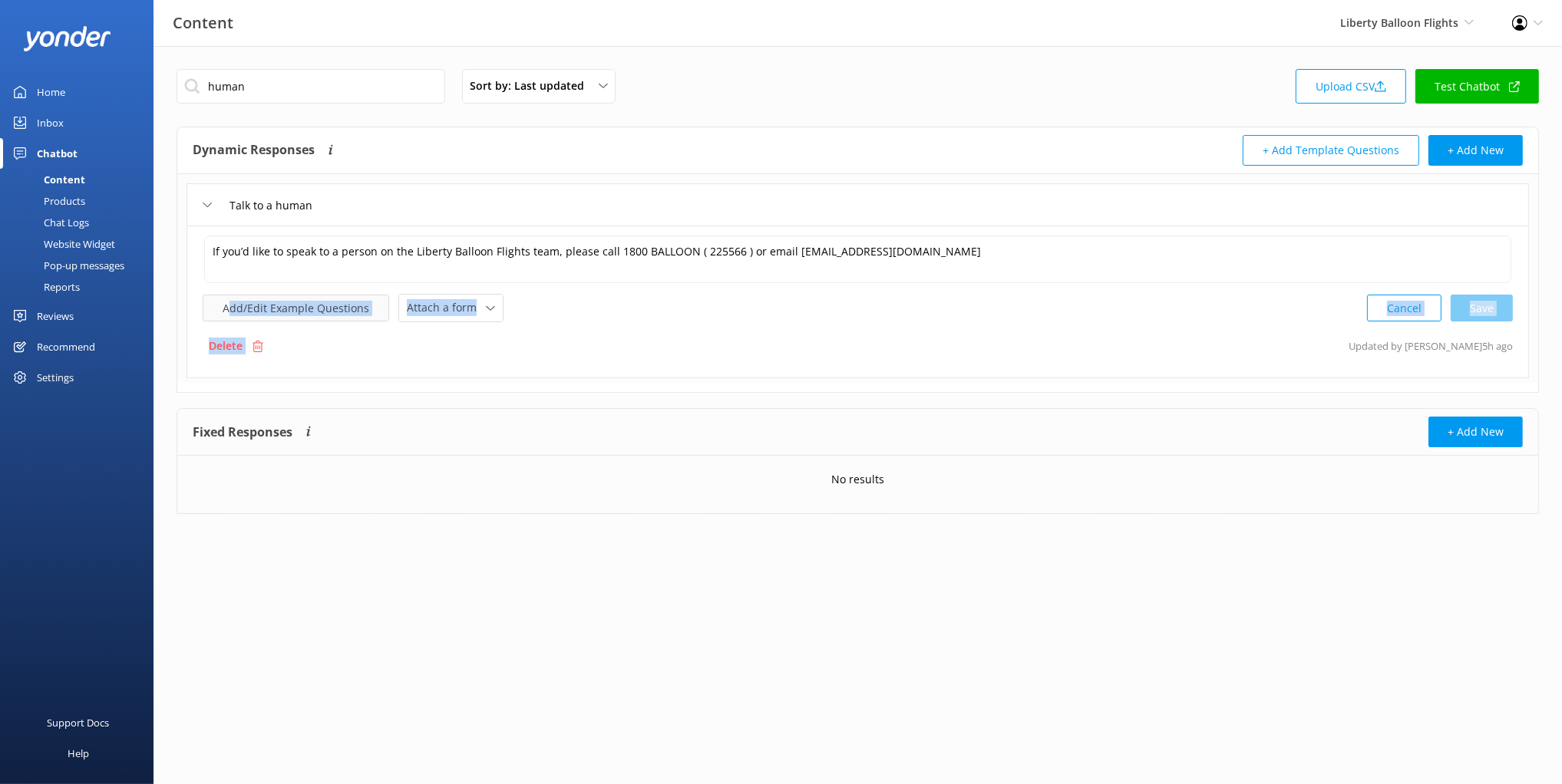
drag, startPoint x: 350, startPoint y: 330, endPoint x: 264, endPoint y: 318, distance: 86.8
click at [227, 310] on div "If you’d like to speak to a person on the Liberty Balloon Flights team, please …" at bounding box center [857, 302] width 1342 height 153
click at [341, 329] on div "If you’d like to speak to a person on the Liberty Balloon Flights team, please …" at bounding box center [857, 302] width 1342 height 153
click at [312, 307] on button "Add/Edit Example Questions" at bounding box center [296, 307] width 186 height 27
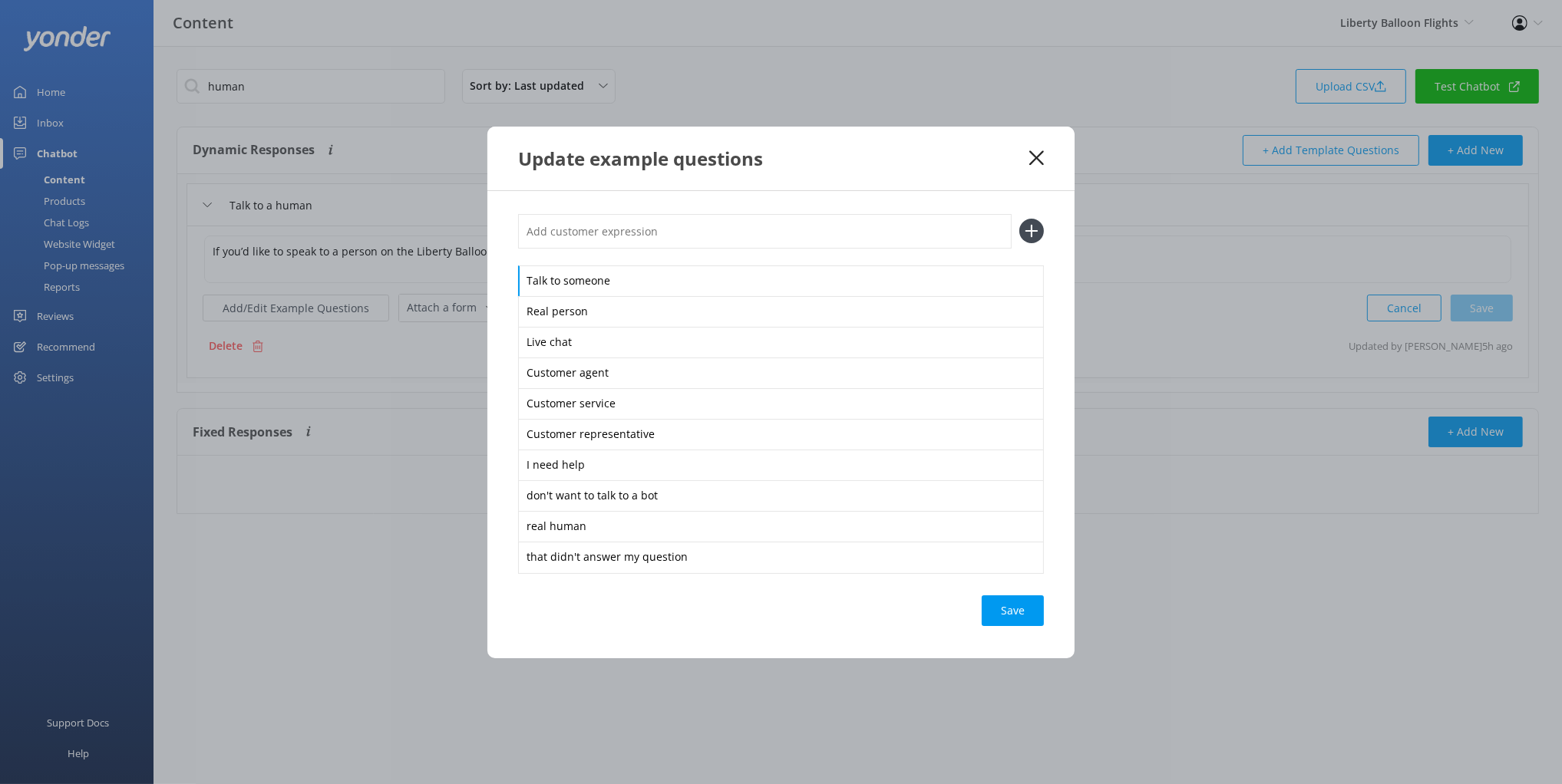
click at [500, 262] on div "Talk to someone Real person Live chat Customer agent Customer service Customer …" at bounding box center [781, 425] width 587 height 468
drag, startPoint x: 1033, startPoint y: 151, endPoint x: 1025, endPoint y: 152, distance: 8.1
click at [1033, 151] on icon at bounding box center [1037, 158] width 15 height 16
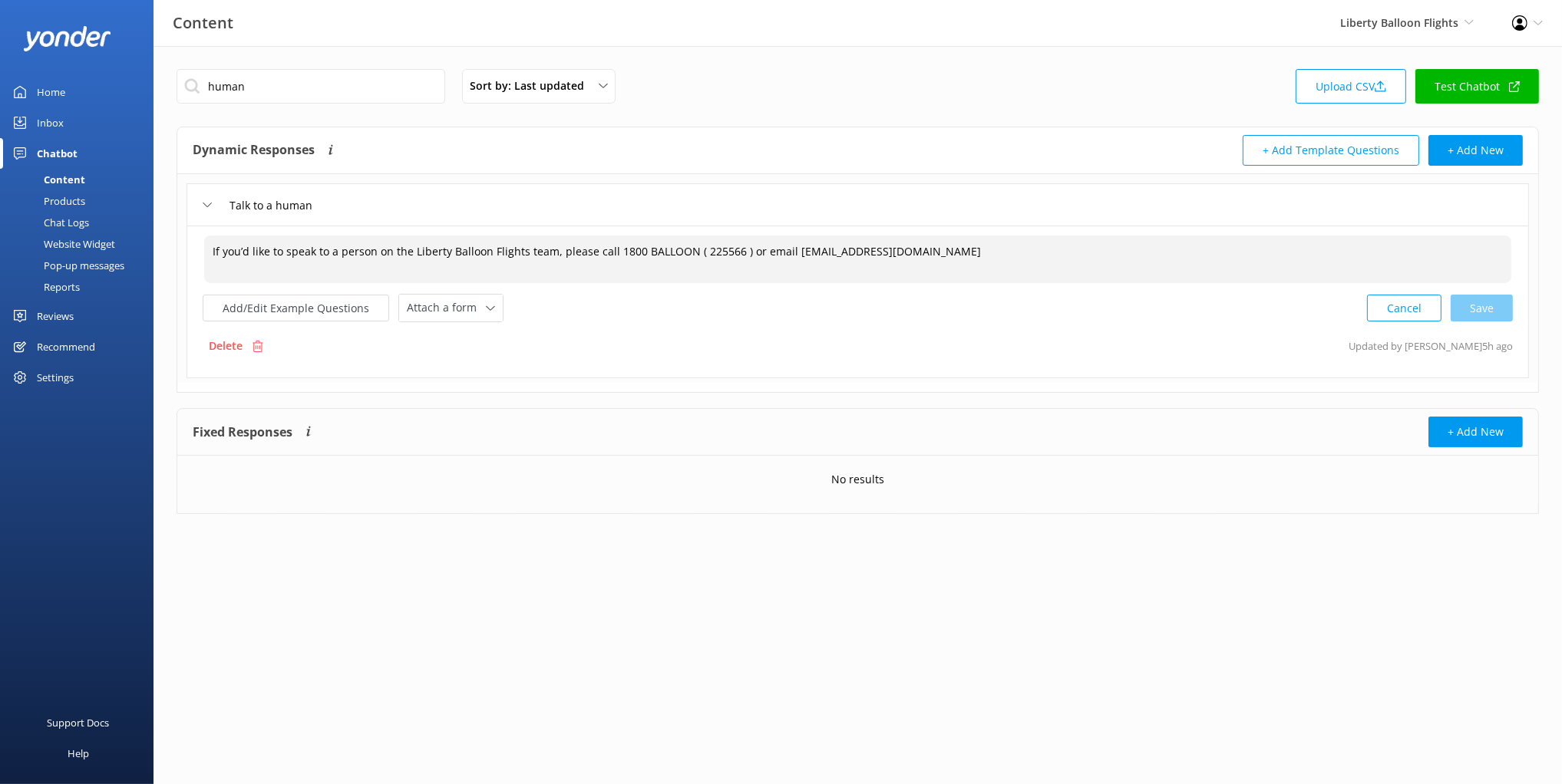
click at [971, 208] on div "Talk to a human If you’d like to speak to a person on the Liberty Balloon Fligh…" at bounding box center [858, 278] width 1361 height 208
click at [303, 315] on button "Add/Edit Example Questions" at bounding box center [296, 307] width 186 height 27
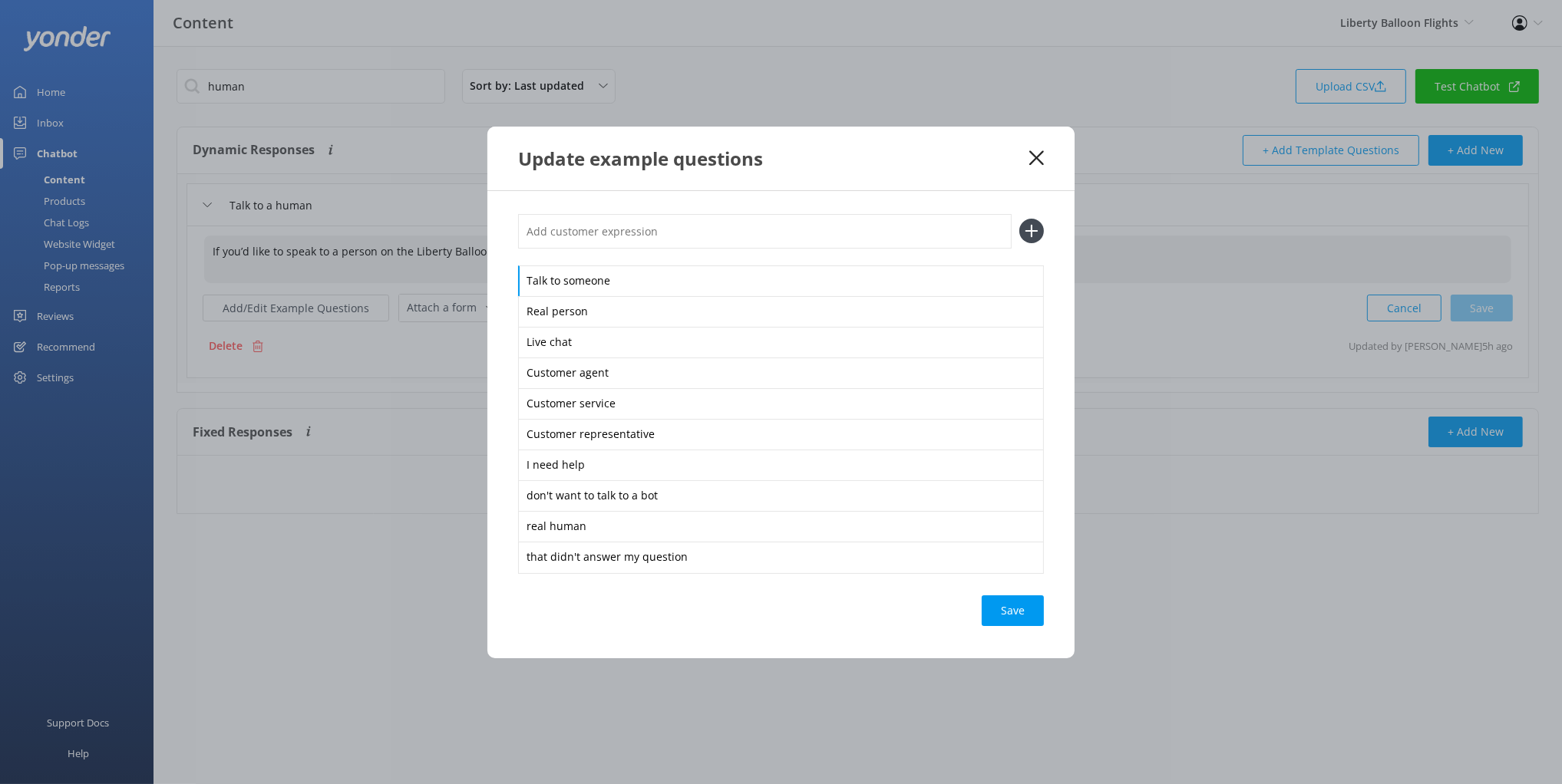
click at [503, 278] on div "Talk to someone Real person Live chat Customer agent Customer service Customer …" at bounding box center [781, 425] width 587 height 468
drag, startPoint x: 634, startPoint y: 625, endPoint x: 556, endPoint y: 496, distance: 150.7
click at [556, 498] on div "Talk to someone Real person Live chat Customer agent Customer service Customer …" at bounding box center [781, 425] width 587 height 468
click at [736, 616] on div "Save" at bounding box center [781, 611] width 526 height 31
click at [741, 616] on div "Save" at bounding box center [781, 611] width 526 height 31
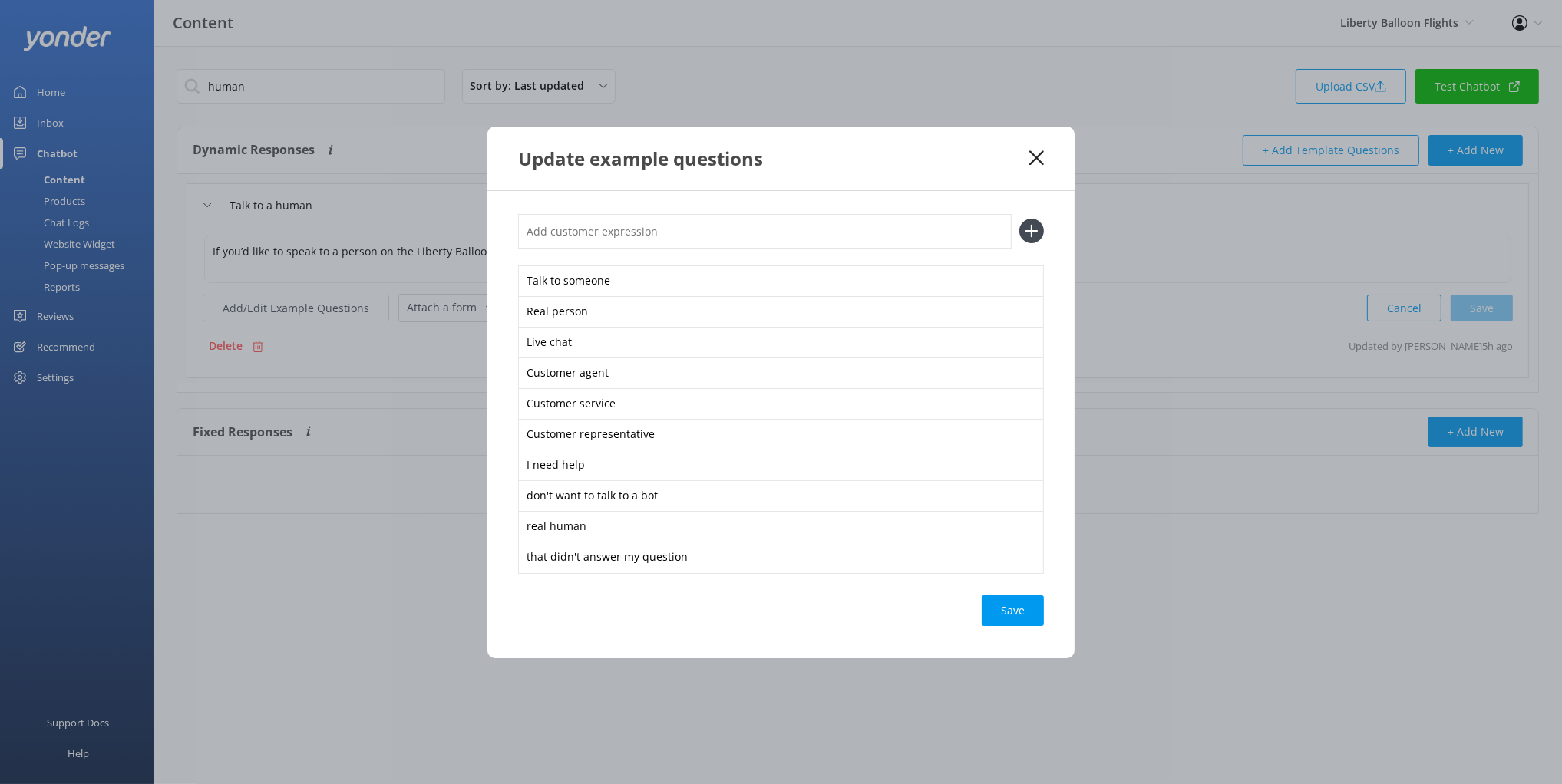
click at [740, 611] on div "Save" at bounding box center [781, 611] width 526 height 31
drag, startPoint x: 966, startPoint y: 152, endPoint x: 1019, endPoint y: 155, distance: 53.1
click at [966, 152] on div "Update example questions" at bounding box center [774, 158] width 511 height 25
drag, startPoint x: 1040, startPoint y: 155, endPoint x: 869, endPoint y: 146, distance: 171.2
click at [1040, 155] on use at bounding box center [1037, 158] width 15 height 15
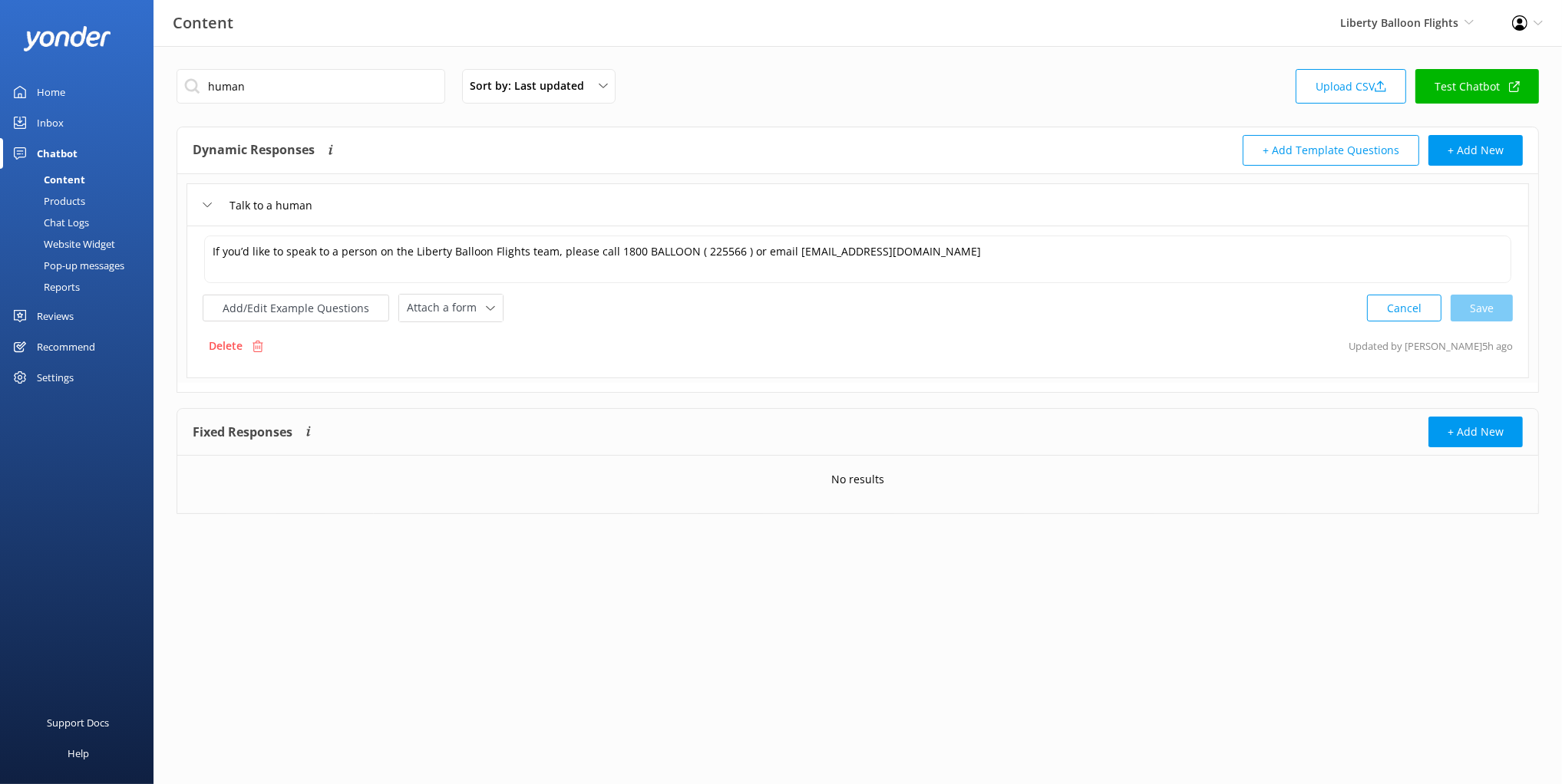
drag, startPoint x: 731, startPoint y: 124, endPoint x: 718, endPoint y: 123, distance: 13.0
click at [728, 123] on div "human Sort by: Last updated Title (A-Z) Last updated Upload CSV Test Chatbot Dy…" at bounding box center [858, 302] width 1408 height 514
click at [255, 80] on input "human" at bounding box center [311, 86] width 268 height 34
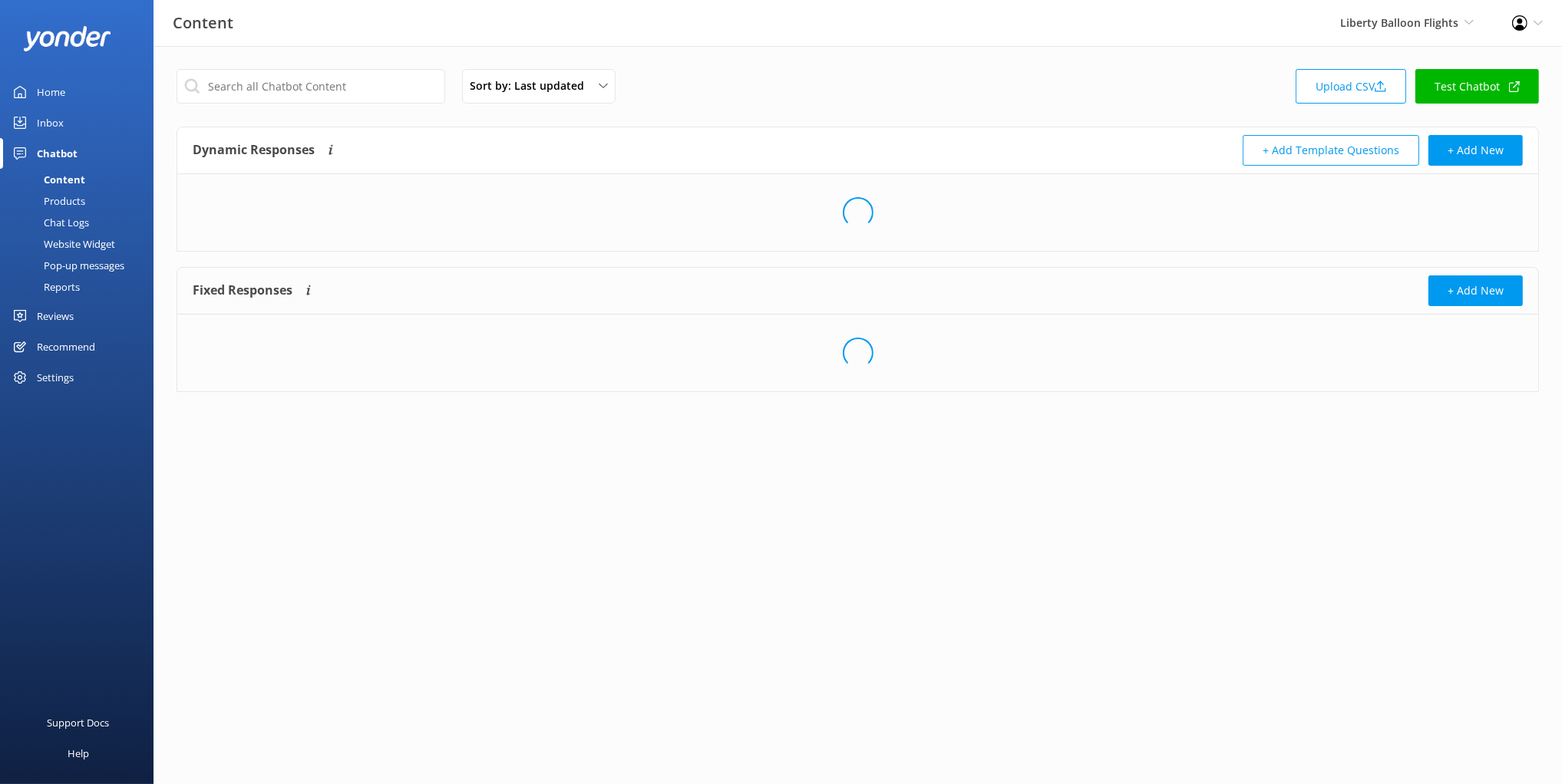
click at [754, 102] on div "Sort by: Last updated Title (A-Z) Last updated Upload CSV Test Chatbot" at bounding box center [858, 90] width 1362 height 43
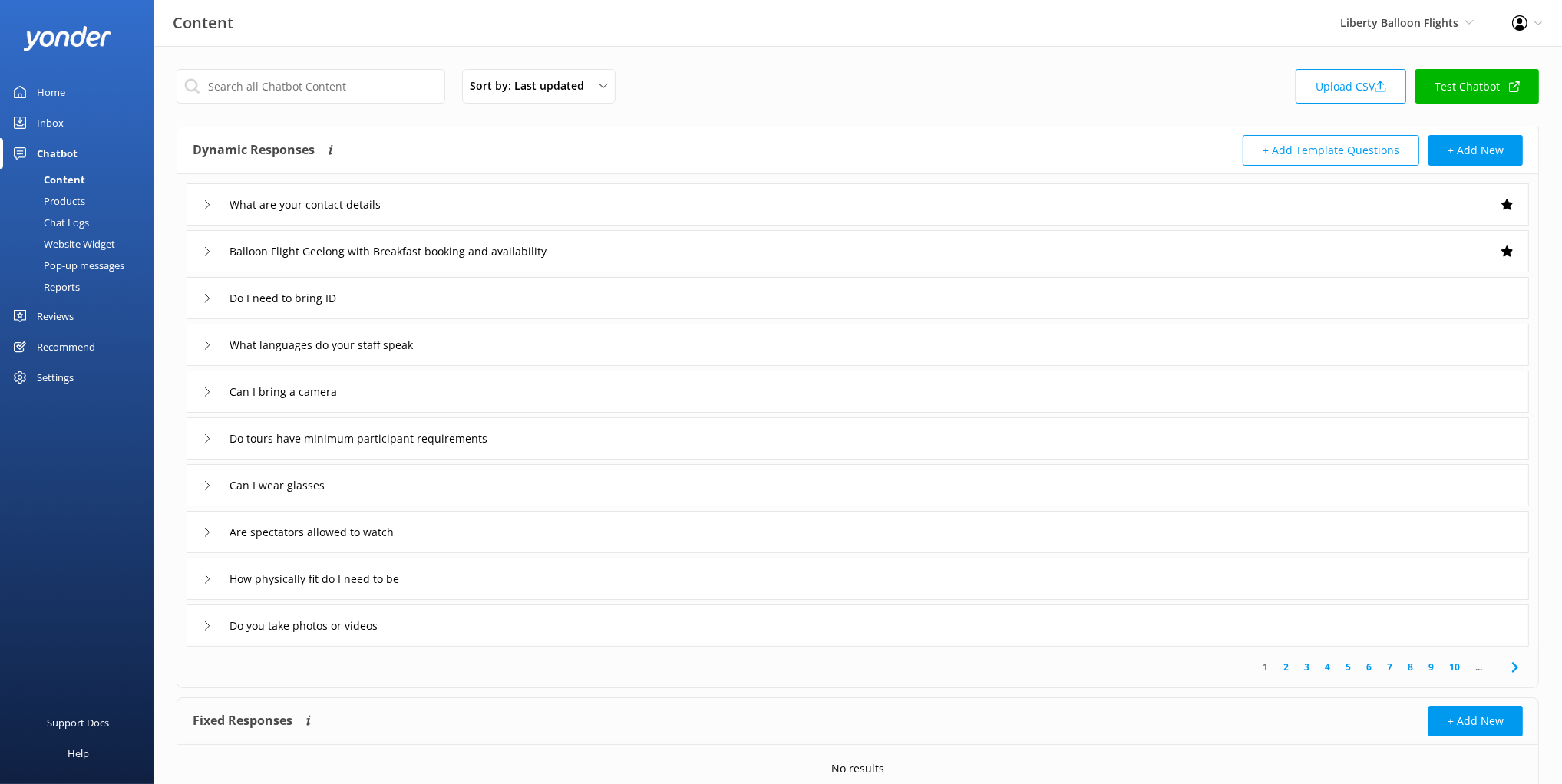
click at [800, 114] on div "Sort by: Last updated Title (A-Z) Last updated Upload CSV Test Chatbot Dynamic …" at bounding box center [858, 447] width 1408 height 803
click at [411, 129] on div "Dynamic Responses The chatbot will generate a response based on the content inf…" at bounding box center [858, 150] width 1361 height 47
click at [61, 203] on div "Products" at bounding box center [47, 201] width 76 height 21
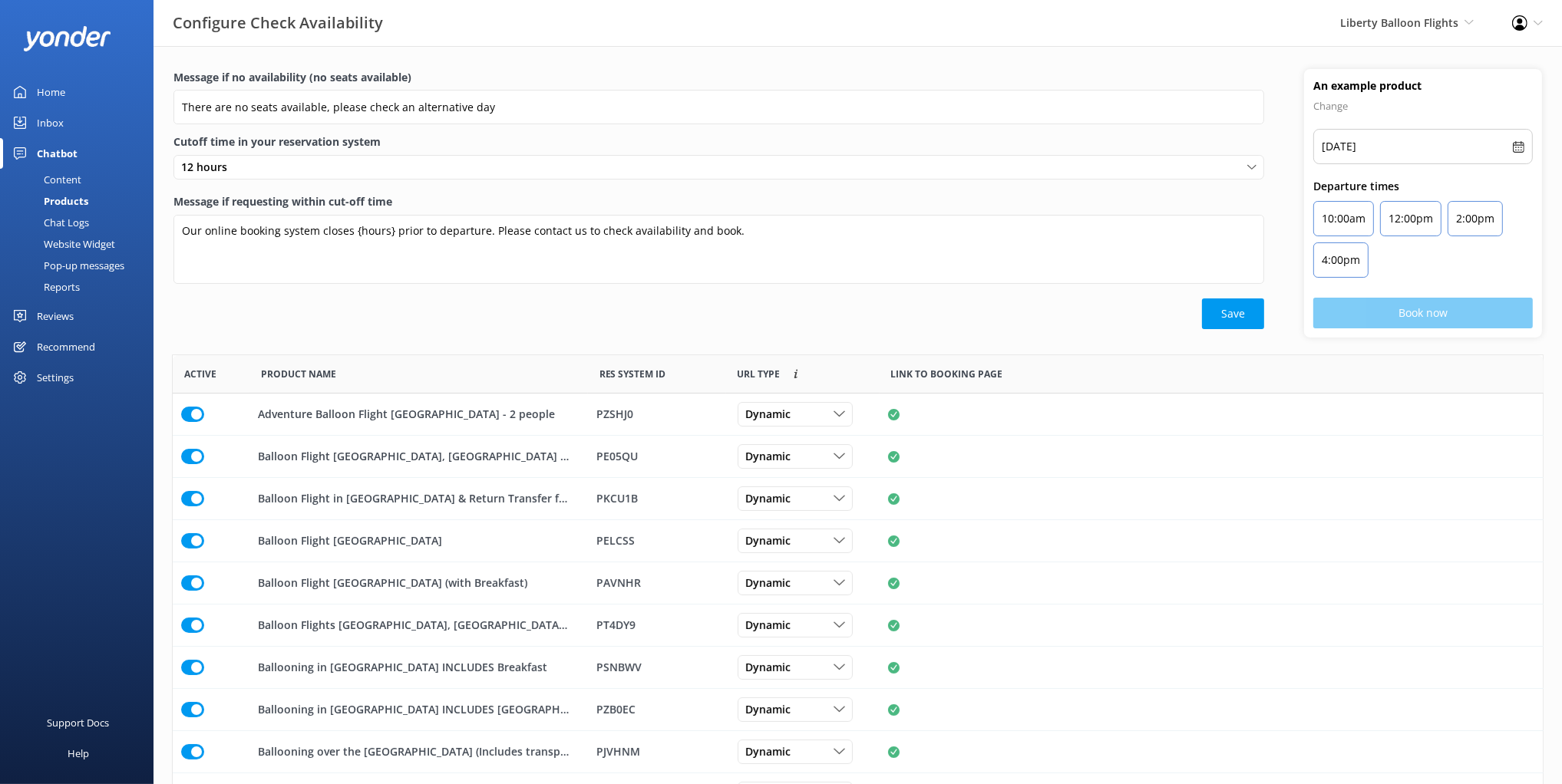
scroll to position [460, 1370]
drag, startPoint x: 465, startPoint y: 329, endPoint x: 459, endPoint y: 336, distance: 9.2
click at [465, 329] on div "Message if no availability (no seats available) There are no seats available, p…" at bounding box center [719, 203] width 1130 height 268
click at [661, 316] on div "Save" at bounding box center [719, 314] width 1091 height 31
click at [465, 199] on label "Message if requesting within cut-off time" at bounding box center [719, 202] width 1091 height 17
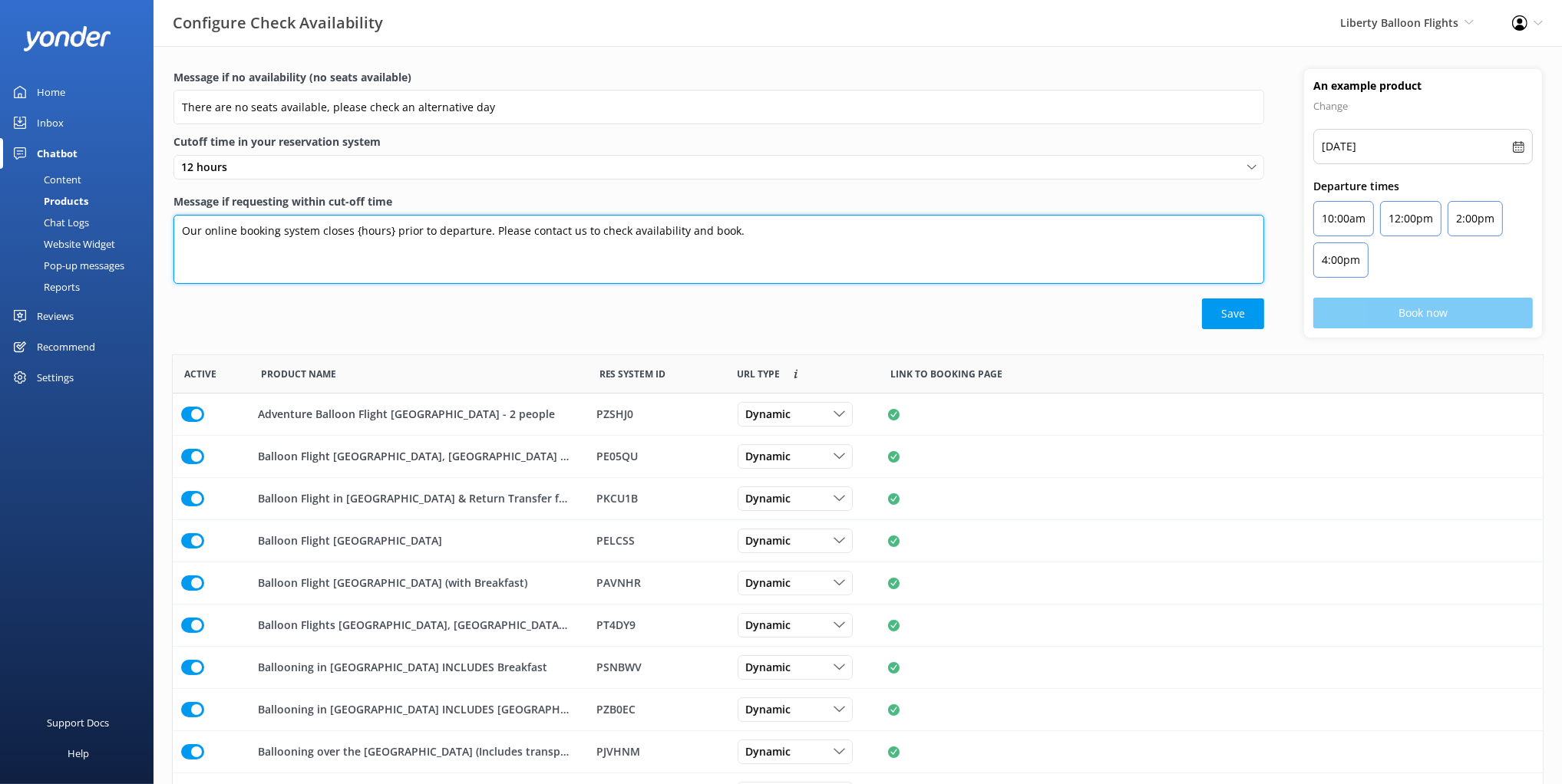
click at [465, 215] on textarea "Our online booking system closes {hours} prior to departure. Please contact us …" at bounding box center [719, 249] width 1091 height 69
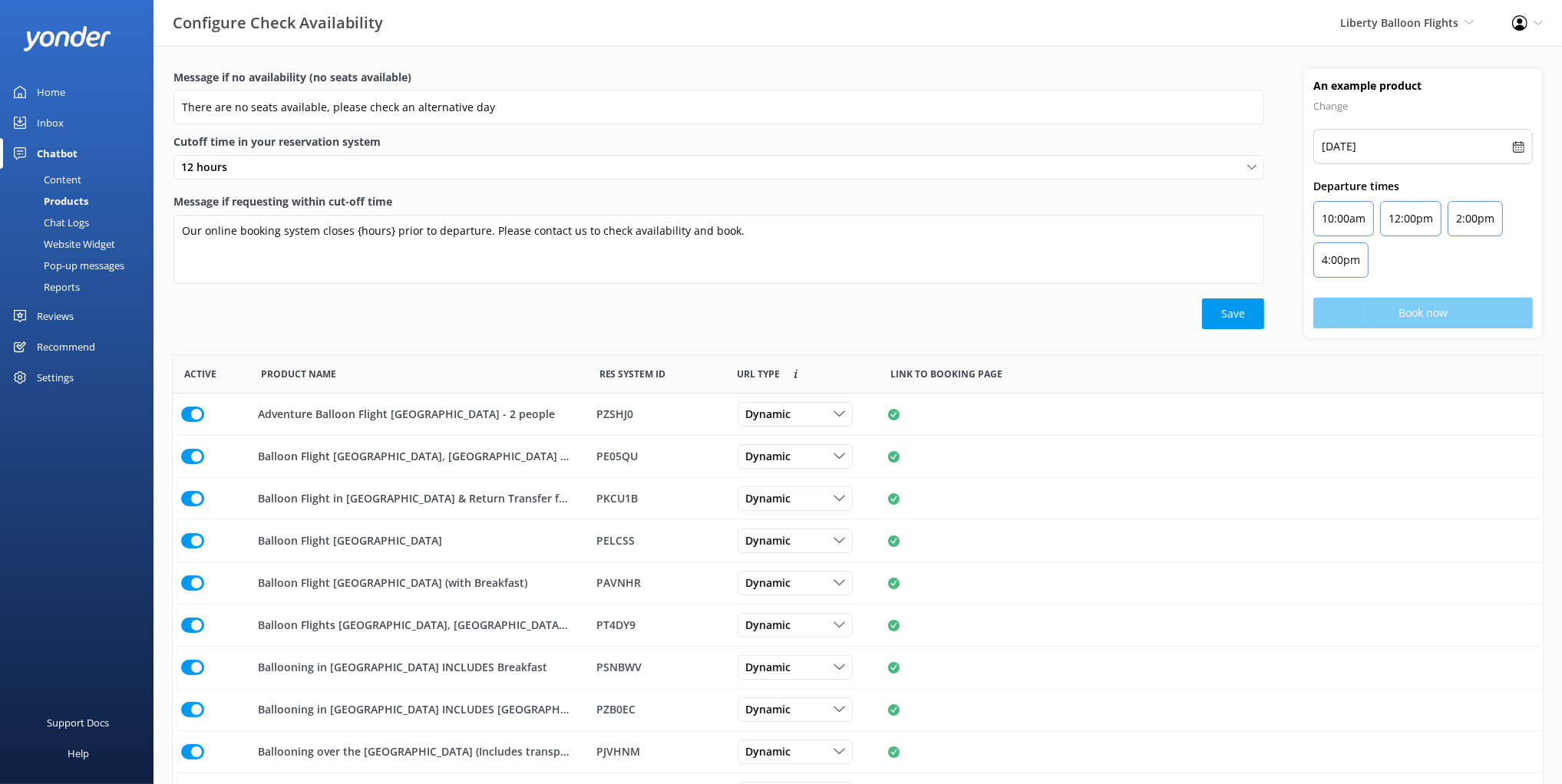
drag, startPoint x: 379, startPoint y: 325, endPoint x: 352, endPoint y: 236, distance: 93.0
click at [379, 325] on div "Save" at bounding box center [719, 314] width 1091 height 31
drag, startPoint x: 291, startPoint y: 192, endPoint x: 304, endPoint y: 194, distance: 13.2
click at [291, 192] on div "12 hours 0 hours (No cut off) 1 hour 2 hours 3 hours 4 hours 5 hours 6 hours 7 …" at bounding box center [719, 174] width 1091 height 38
drag, startPoint x: 369, startPoint y: 200, endPoint x: 420, endPoint y: 195, distance: 51.2
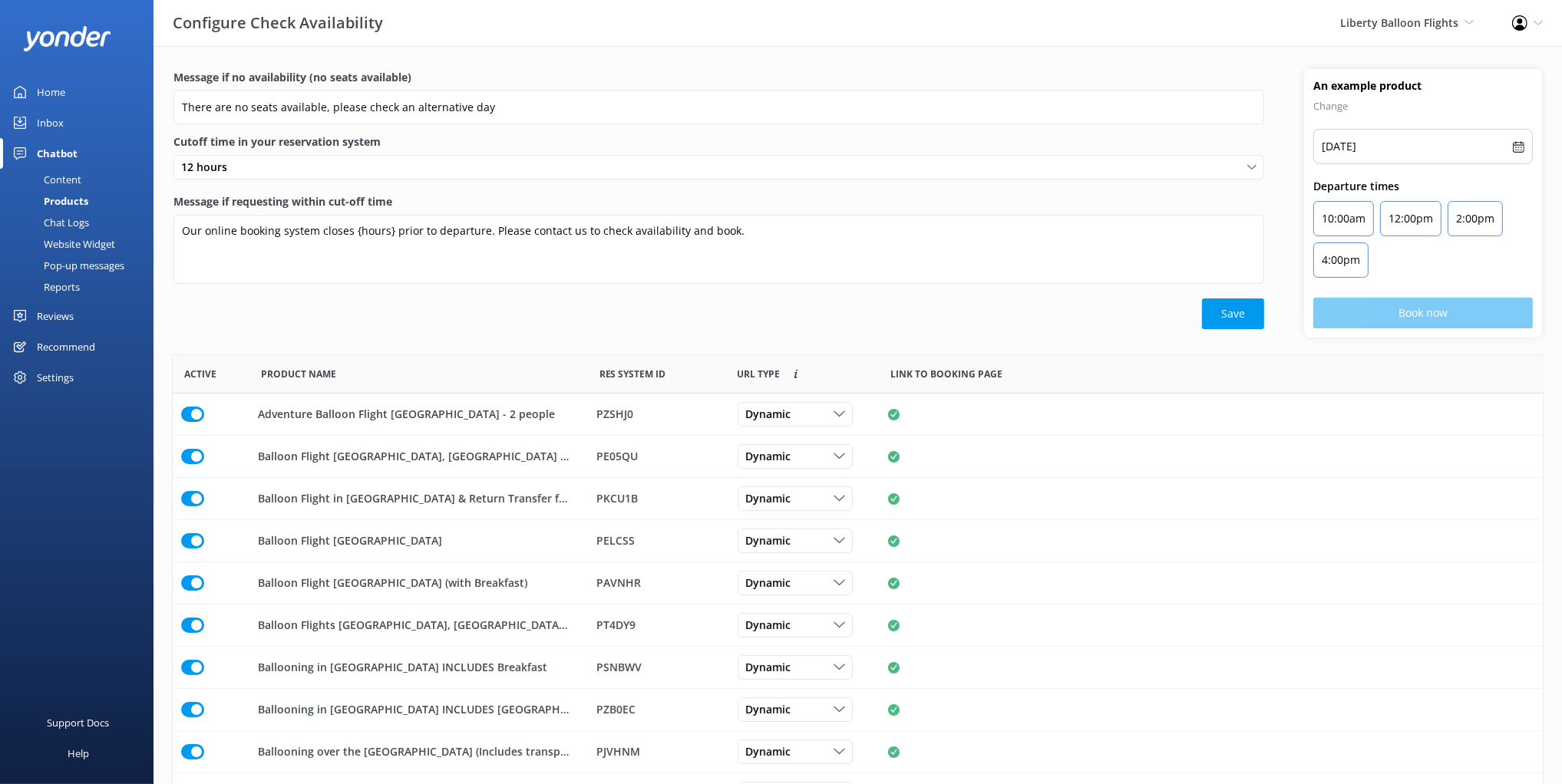
click at [420, 195] on label "Message if requesting within cut-off time" at bounding box center [719, 202] width 1091 height 17
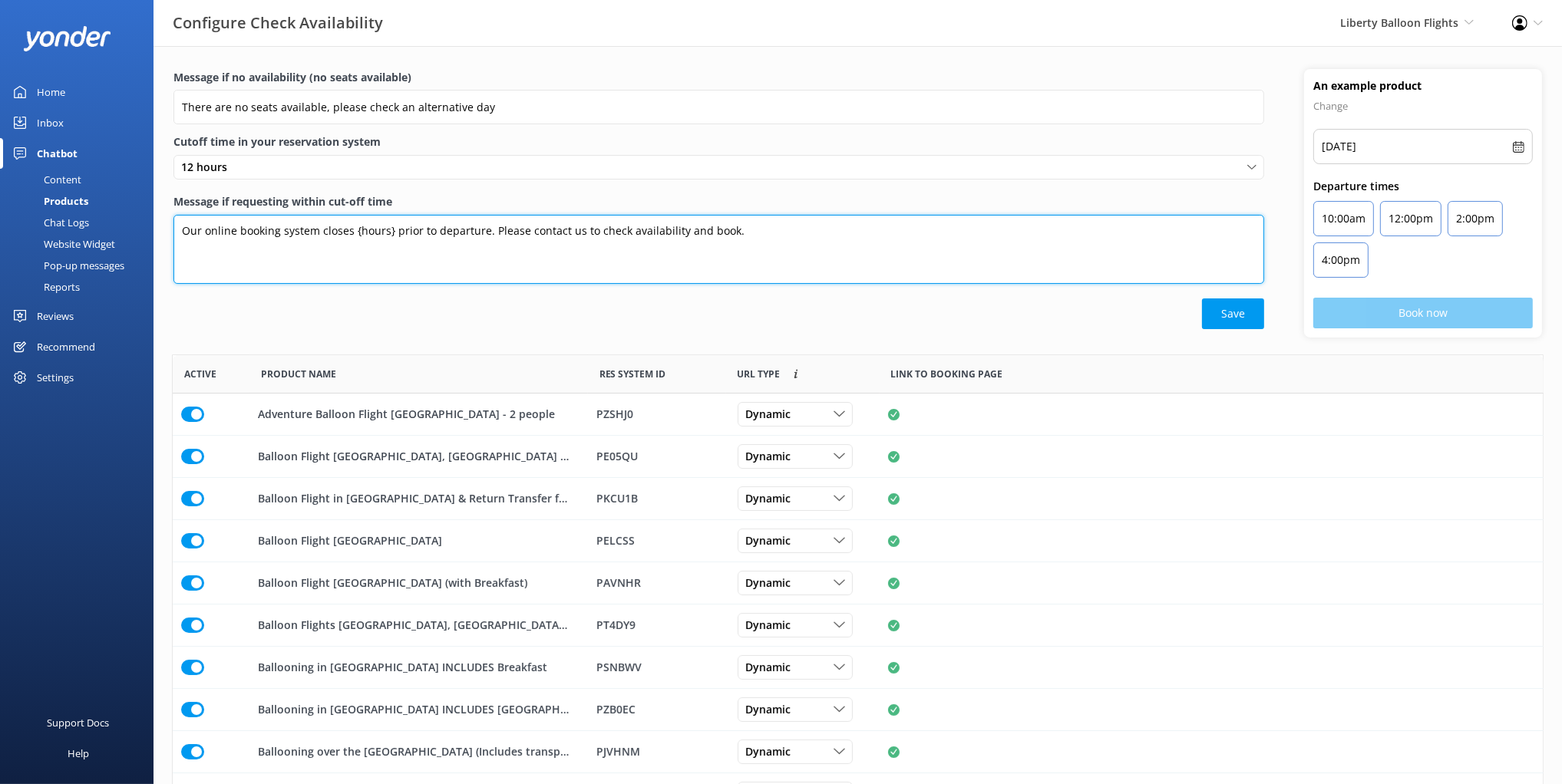
click at [420, 215] on textarea "Our online booking system closes {hours} prior to departure. Please contact us …" at bounding box center [719, 249] width 1091 height 69
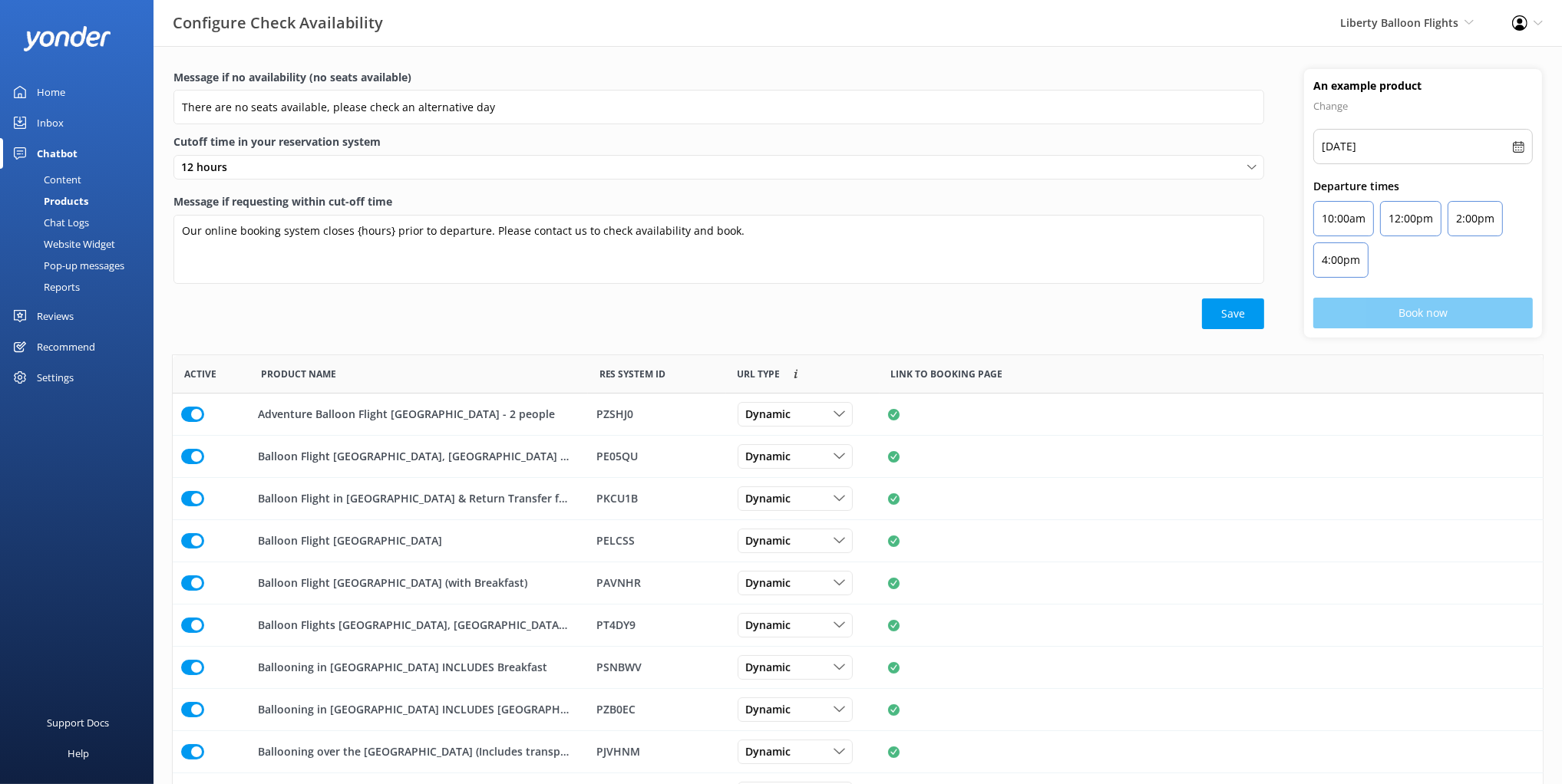
click at [394, 204] on label "Message if requesting within cut-off time" at bounding box center [719, 202] width 1091 height 17
click at [394, 215] on textarea "Our online booking system closes {hours} prior to departure. Please contact us …" at bounding box center [719, 249] width 1091 height 69
click at [430, 326] on div "Save" at bounding box center [719, 314] width 1091 height 31
click at [368, 340] on div "Message if no availability (no seats available) There are no seats available, p…" at bounding box center [858, 211] width 1408 height 285
drag, startPoint x: 174, startPoint y: 141, endPoint x: 369, endPoint y: 148, distance: 195.1
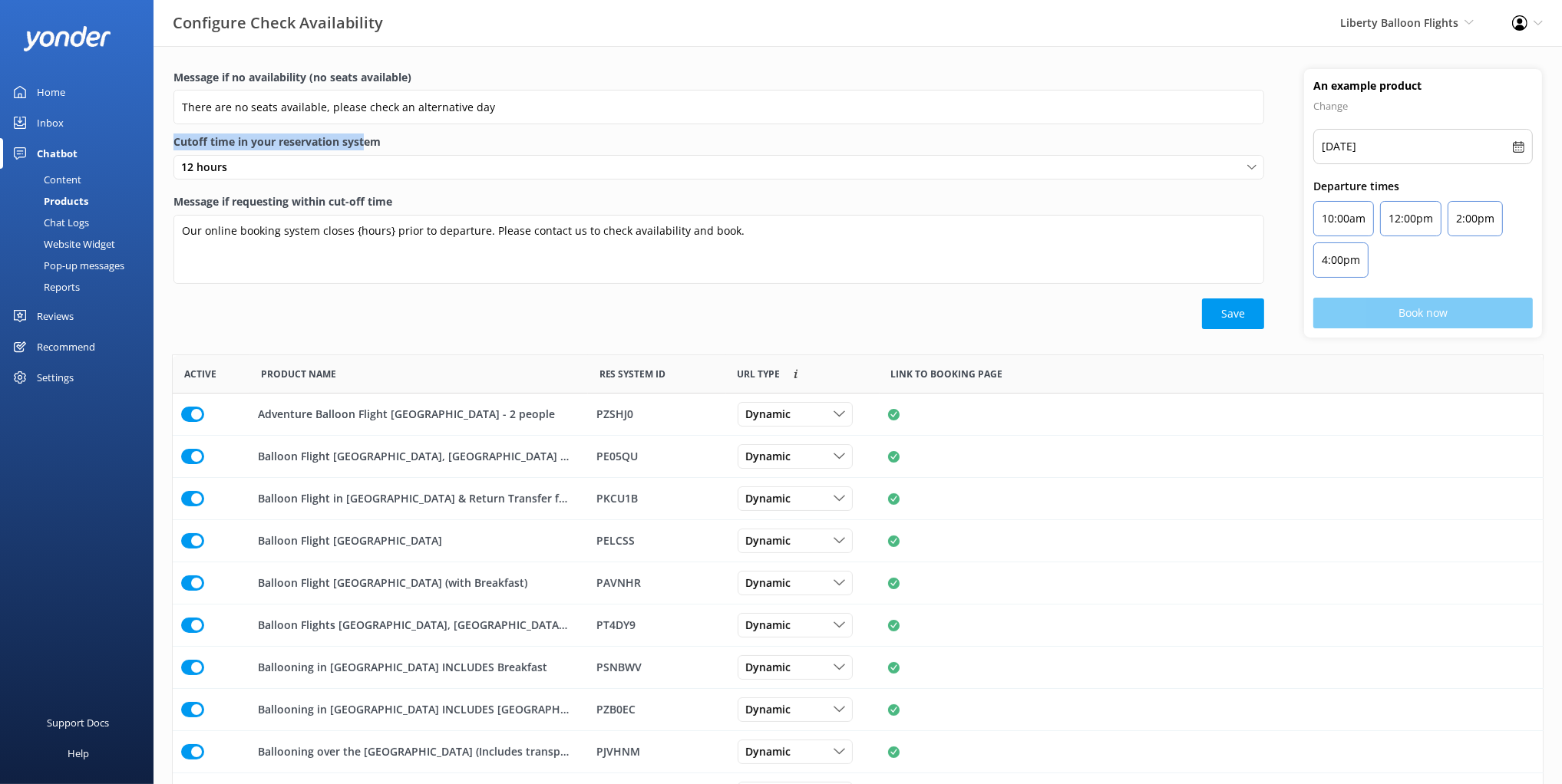
click at [366, 148] on label "Cutoff time in your reservation system" at bounding box center [719, 141] width 1091 height 17
click at [403, 138] on label "Cutoff time in your reservation system" at bounding box center [719, 141] width 1091 height 17
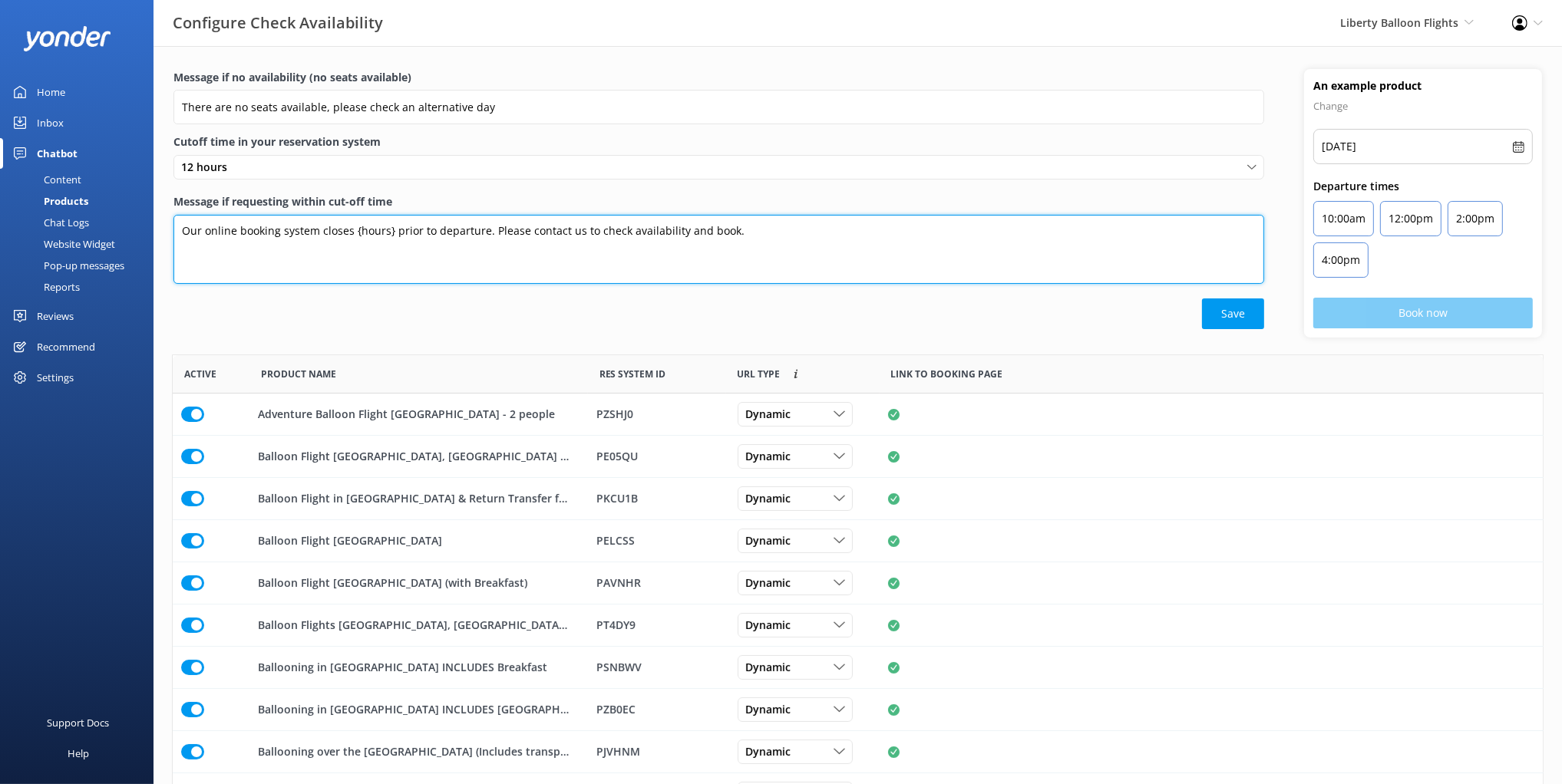
drag, startPoint x: 352, startPoint y: 255, endPoint x: 614, endPoint y: 262, distance: 262.1
click at [355, 254] on textarea "Our online booking system closes {hours} prior to departure. Please contact us …" at bounding box center [719, 249] width 1091 height 69
drag, startPoint x: 764, startPoint y: 249, endPoint x: 720, endPoint y: 203, distance: 63.7
click at [720, 202] on div "Message if requesting within cut-off time Our online booking system closes {hou…" at bounding box center [719, 246] width 1091 height 105
click at [643, 254] on textarea "Our online booking system closes {hours} prior to departure. Please contact us …" at bounding box center [719, 249] width 1091 height 69
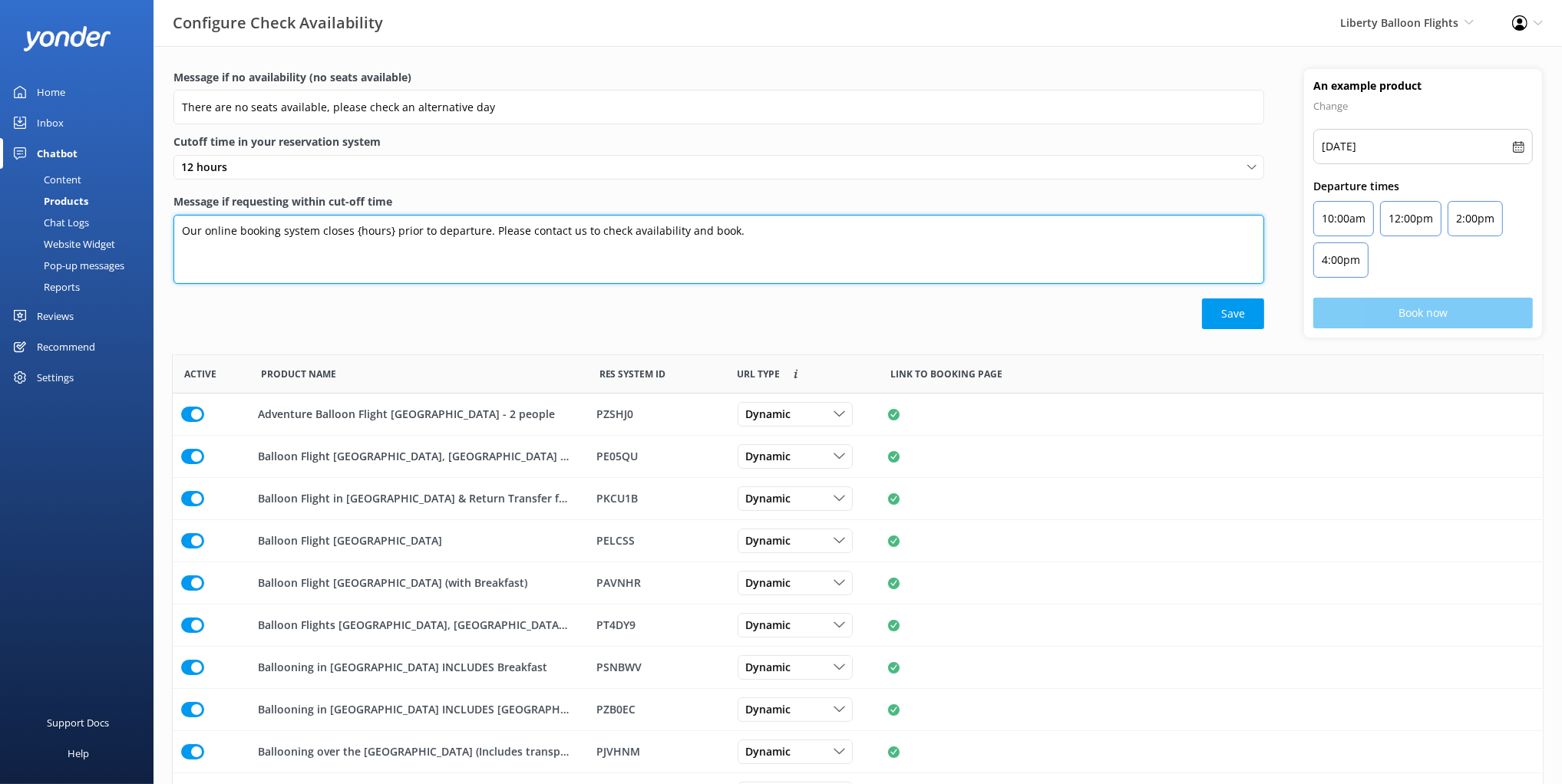
drag, startPoint x: 189, startPoint y: 228, endPoint x: 723, endPoint y: 231, distance: 534.0
click at [723, 231] on textarea "Our online booking system closes {hours} prior to departure. Please contact us …" at bounding box center [719, 249] width 1091 height 69
click at [729, 234] on textarea "Our online booking system closes {hours} prior to departure. Please contact us …" at bounding box center [719, 249] width 1091 height 69
drag, startPoint x: 743, startPoint y: 237, endPoint x: 737, endPoint y: 215, distance: 22.8
click at [737, 215] on textarea "Our online booking system closes {hours} prior to departure. Please contact us …" at bounding box center [719, 249] width 1091 height 69
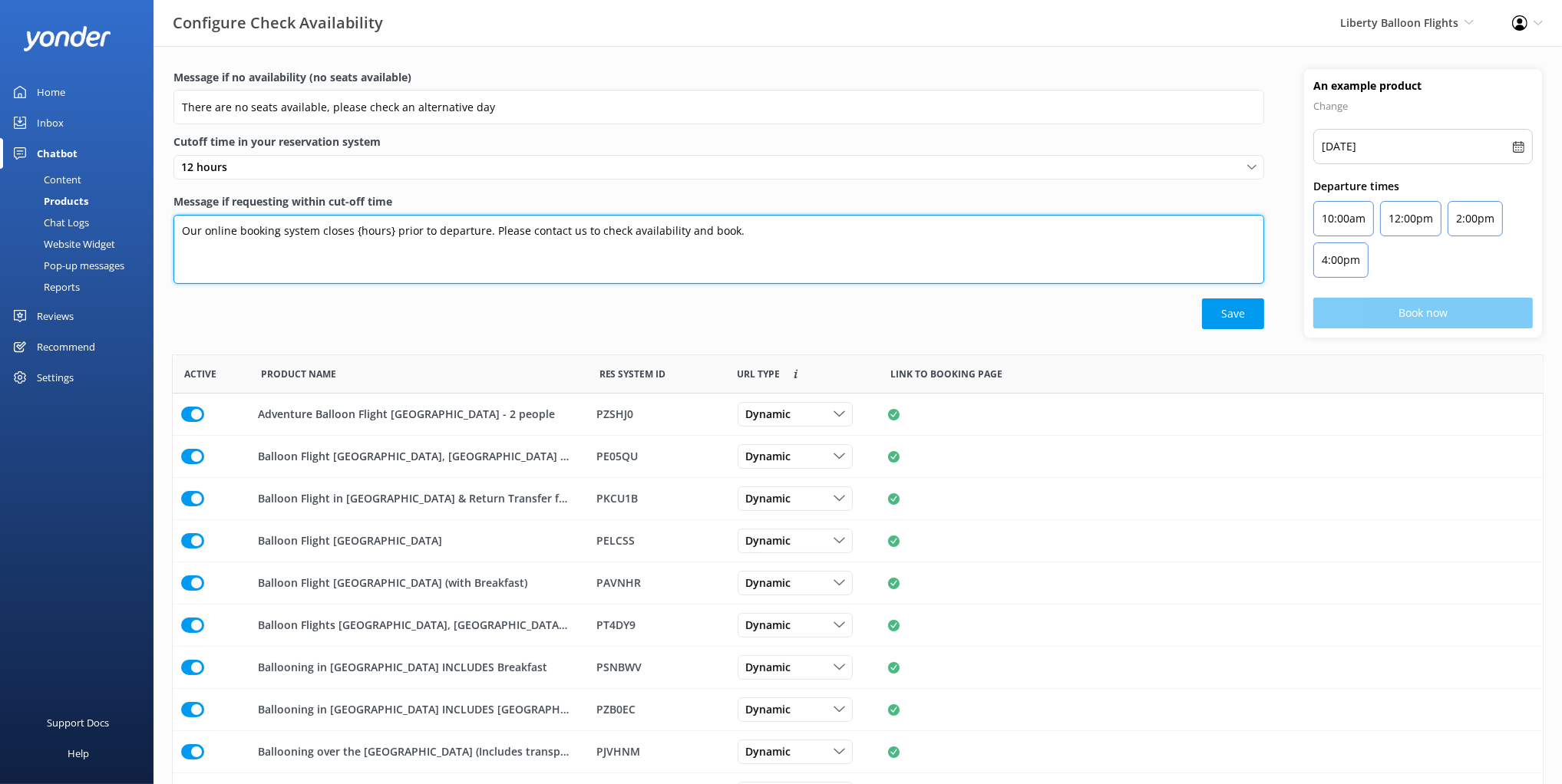
drag, startPoint x: 325, startPoint y: 238, endPoint x: 270, endPoint y: 234, distance: 55.1
click at [323, 238] on textarea "Our online booking system closes {hours} prior to departure. Please contact us …" at bounding box center [719, 249] width 1091 height 69
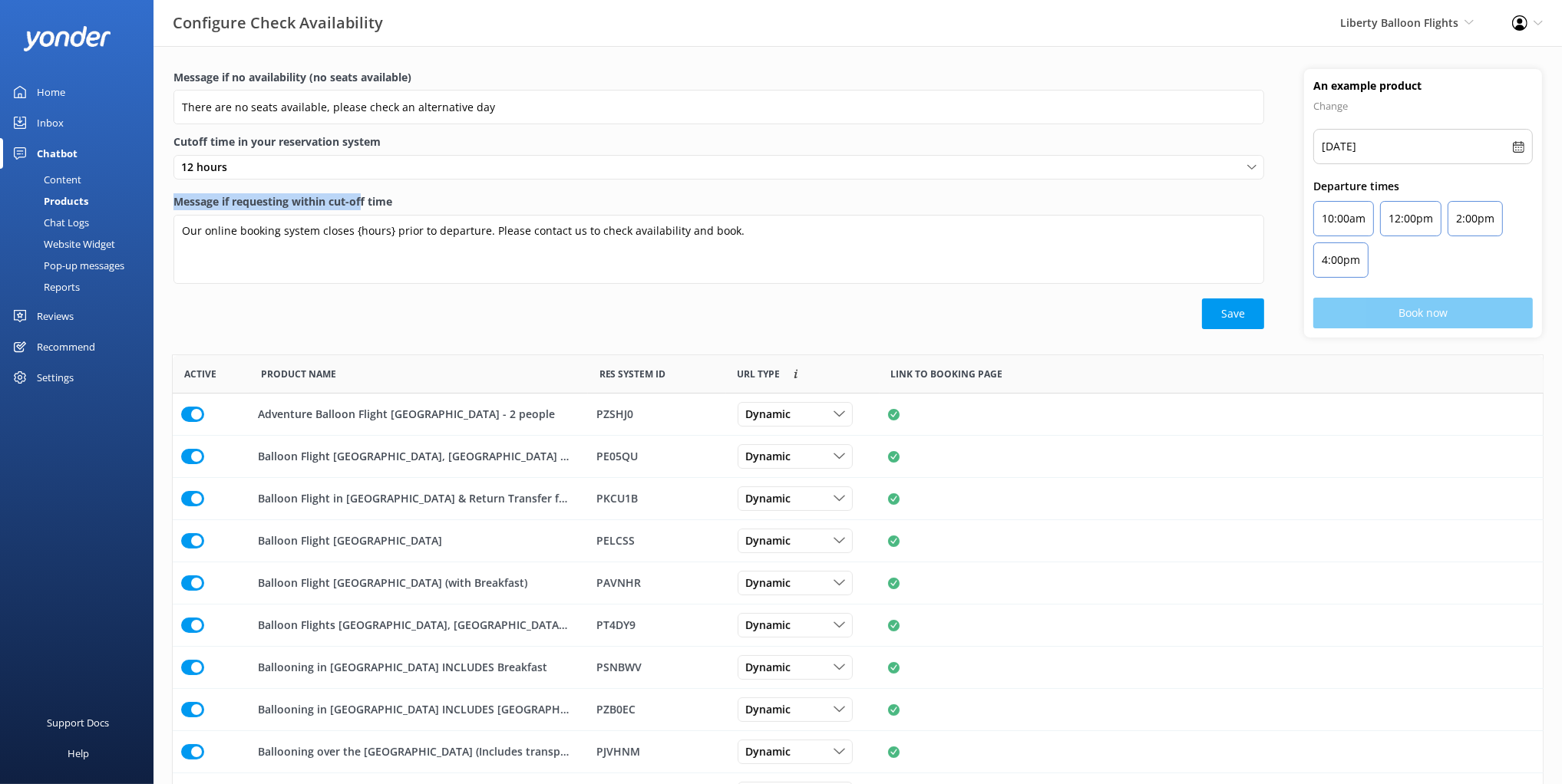
drag, startPoint x: 301, startPoint y: 201, endPoint x: 391, endPoint y: 217, distance: 91.4
click at [364, 204] on div "Message if no availability (no seats available) There are no seats available, p…" at bounding box center [719, 203] width 1130 height 268
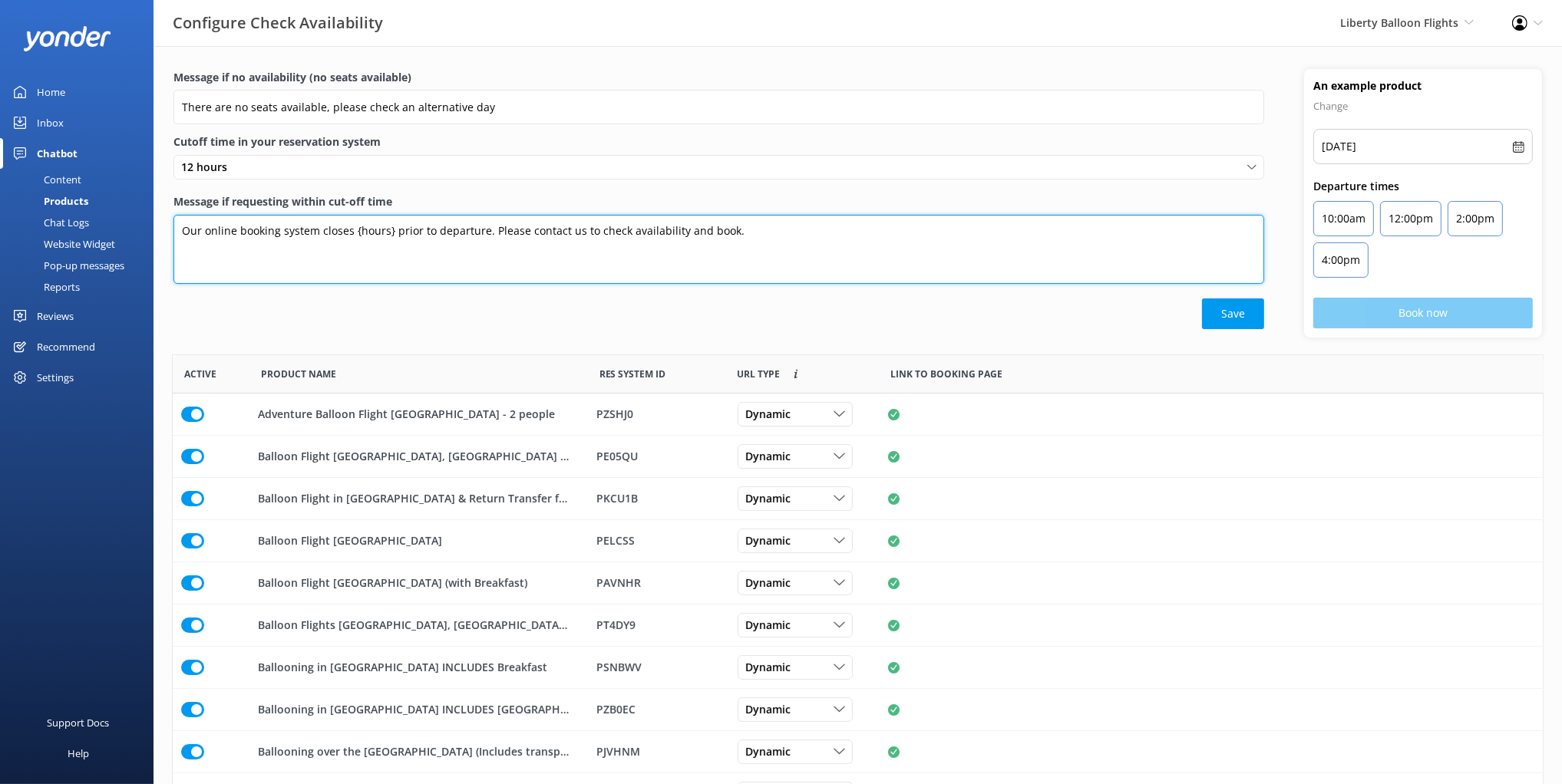
click at [679, 242] on textarea "Our online booking system closes {hours} prior to departure. Please contact us …" at bounding box center [719, 249] width 1091 height 69
click at [784, 235] on textarea "Our online booking system closes {hours} prior to departure. Please contact us …" at bounding box center [719, 249] width 1091 height 69
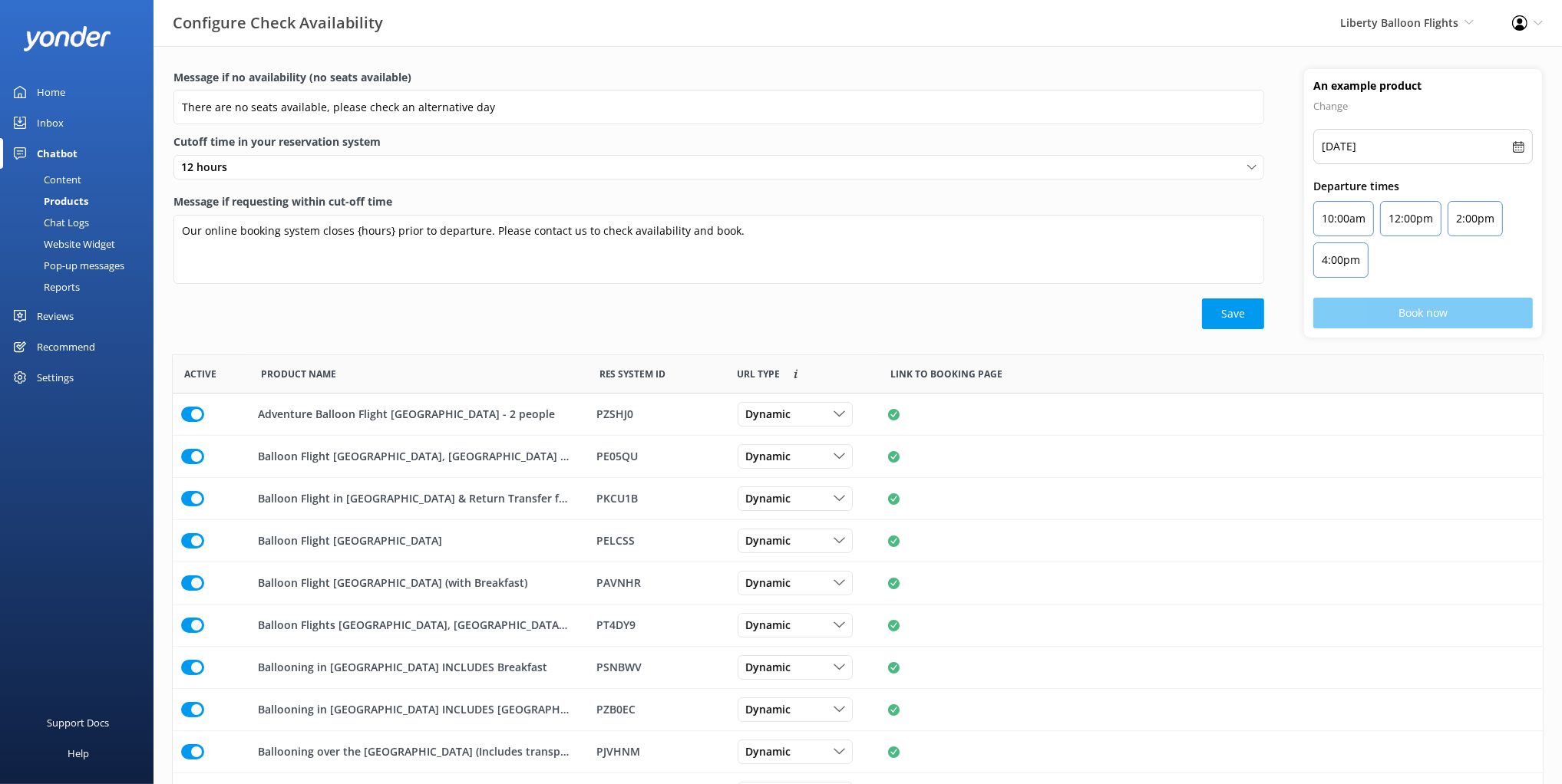
click at [756, 316] on div "Save" at bounding box center [719, 314] width 1091 height 31
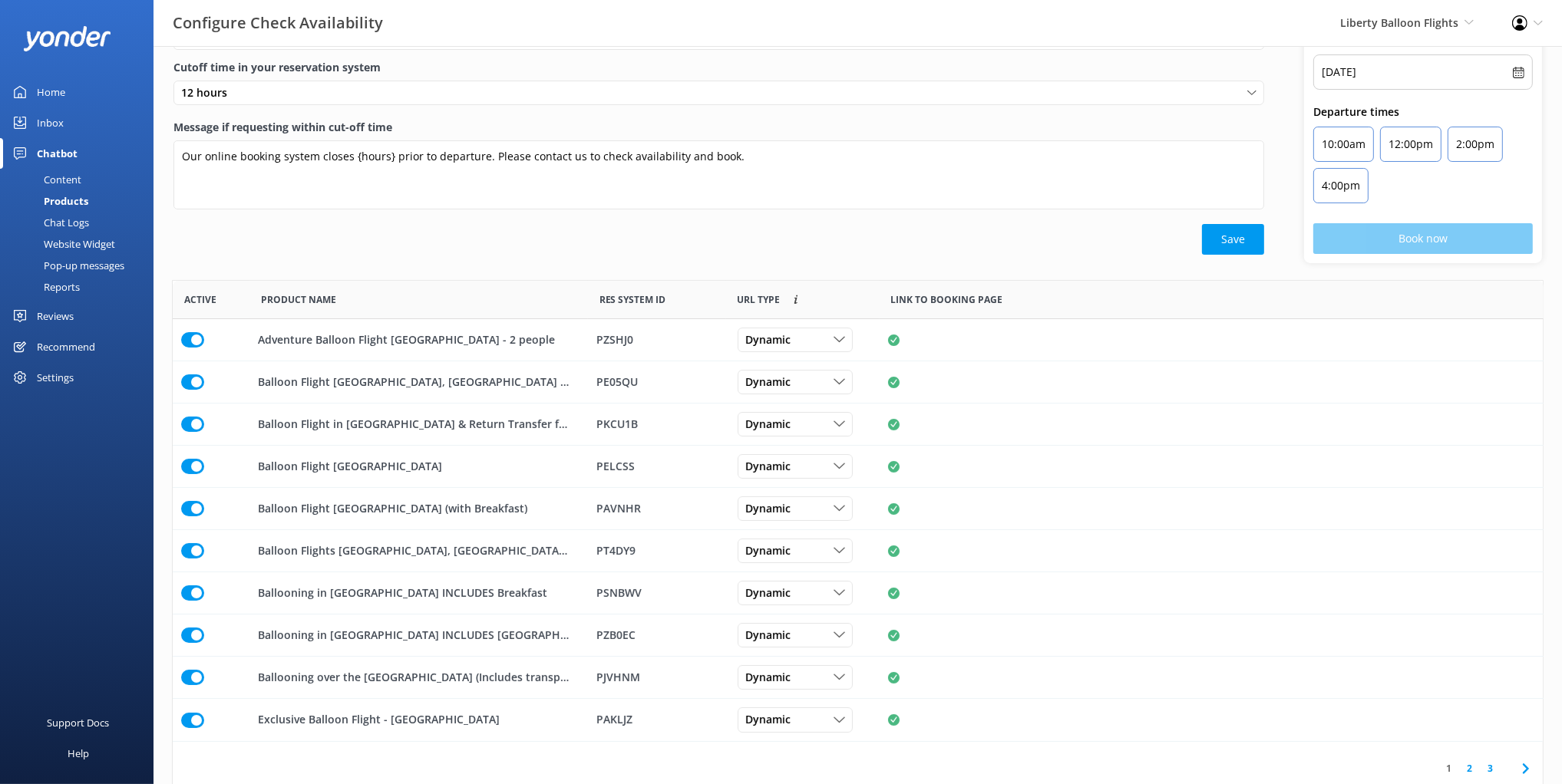
scroll to position [77, 0]
click at [653, 250] on div "Save" at bounding box center [719, 237] width 1091 height 31
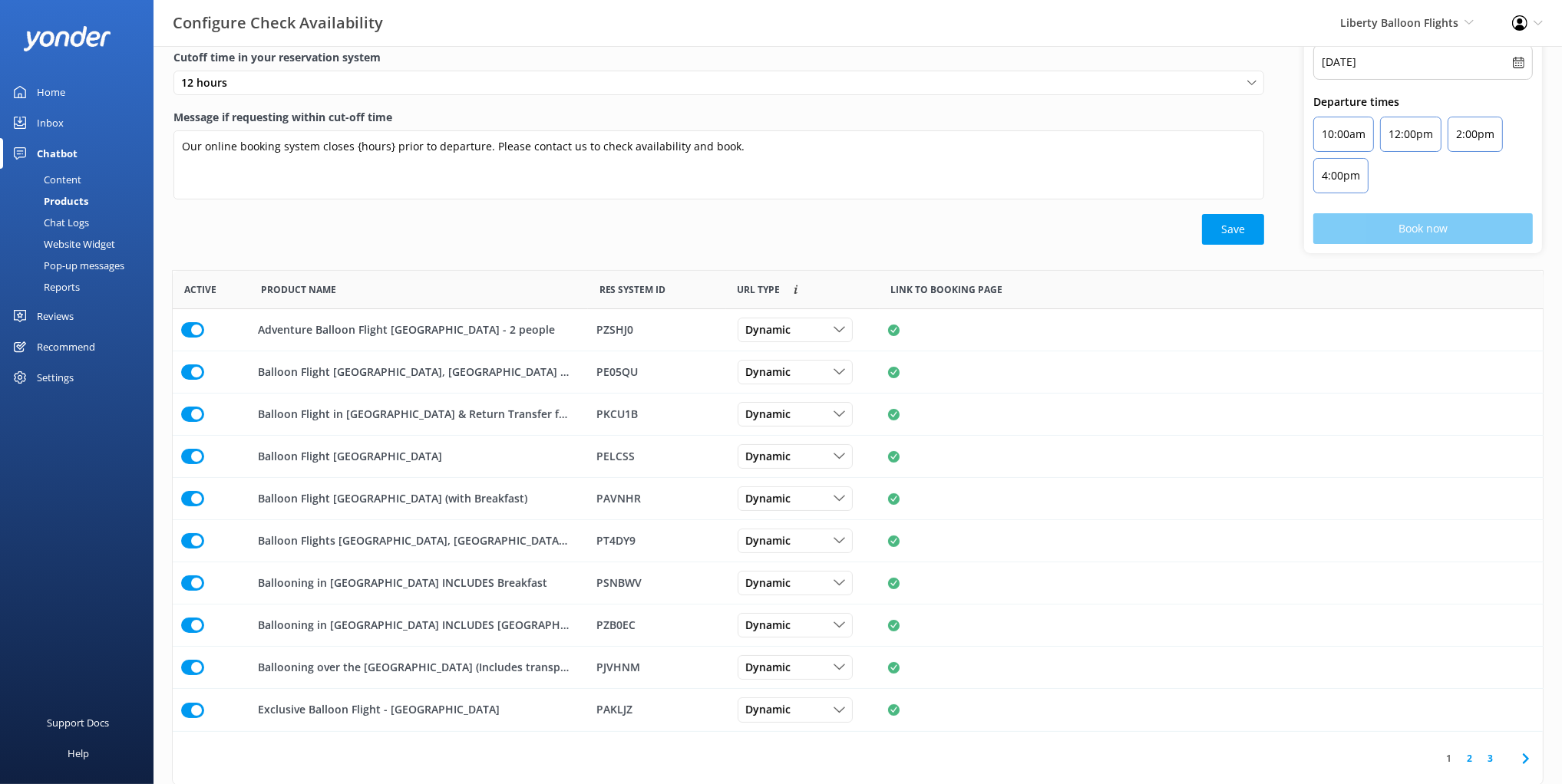
click at [247, 249] on div "Message if no availability (no seats available) There are no seats available, p…" at bounding box center [719, 119] width 1130 height 268
drag, startPoint x: 338, startPoint y: 249, endPoint x: 257, endPoint y: 289, distance: 90.3
click at [337, 249] on div "Message if no availability (no seats available) There are no seats available, p…" at bounding box center [719, 119] width 1130 height 268
click at [190, 331] on input "row" at bounding box center [192, 329] width 23 height 16
click at [188, 329] on input "row" at bounding box center [192, 329] width 23 height 16
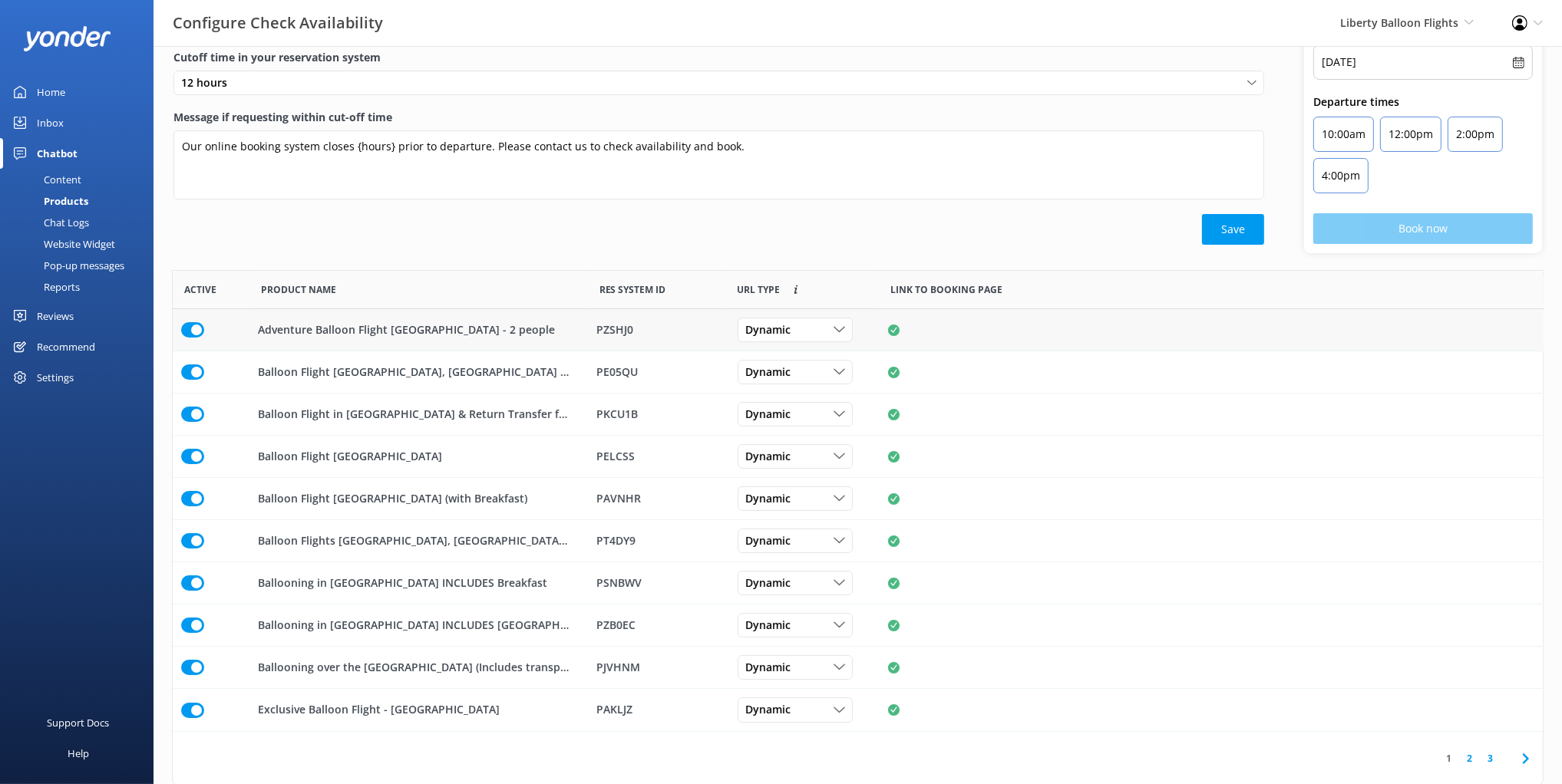
click at [444, 258] on div "Message if no availability (no seats available) There are no seats available, p…" at bounding box center [858, 127] width 1408 height 285
click at [799, 329] on div "Dynamic" at bounding box center [795, 329] width 107 height 17
click at [809, 322] on div "Dynamic" at bounding box center [795, 329] width 107 height 17
drag, startPoint x: 799, startPoint y: 252, endPoint x: 815, endPoint y: 262, distance: 18.9
click at [799, 252] on div "Message if no availability (no seats available) There are no seats available, p…" at bounding box center [719, 119] width 1130 height 268
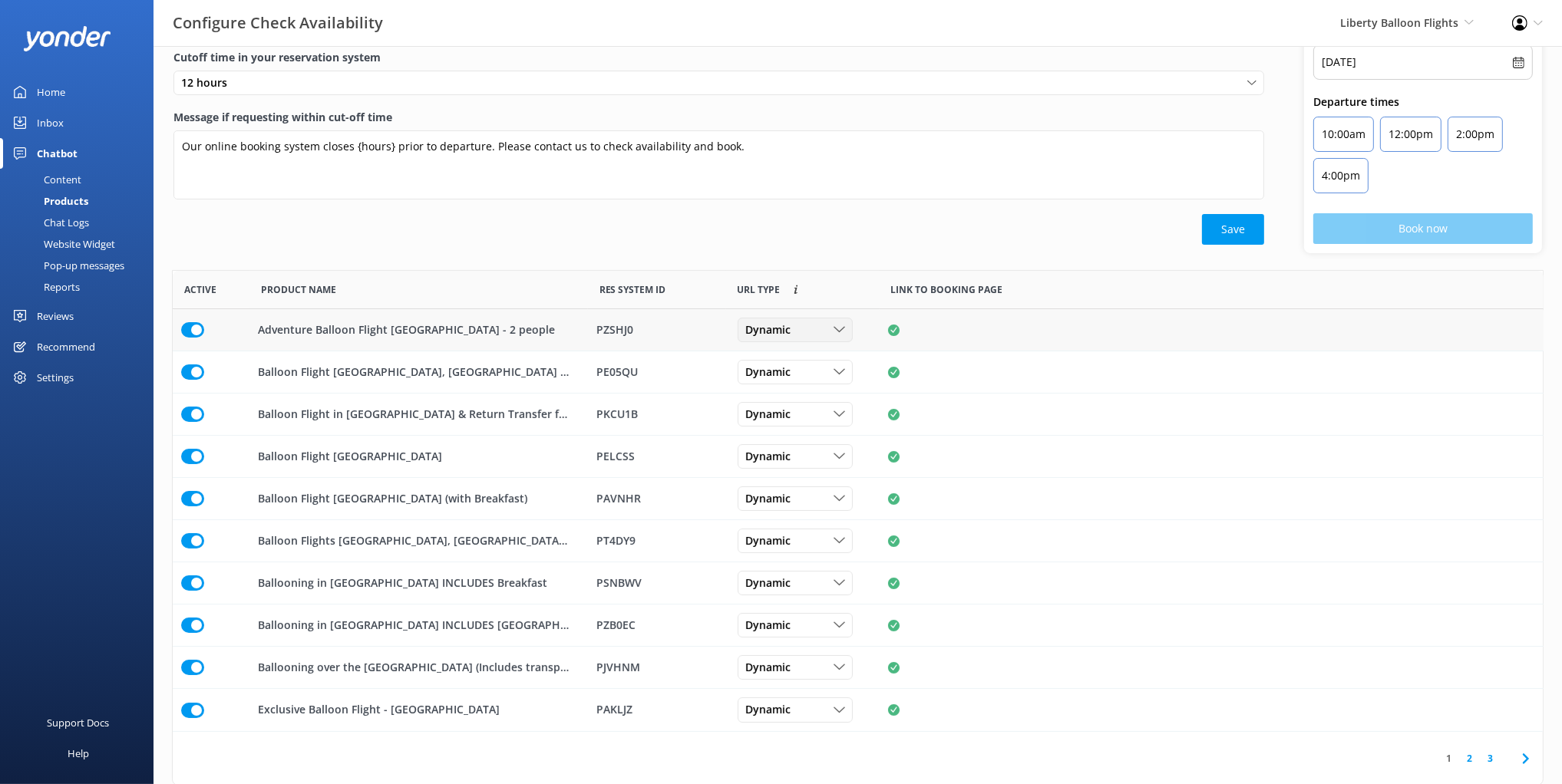
click at [824, 329] on div "Dynamic" at bounding box center [795, 329] width 107 height 17
click at [804, 327] on div "Dynamic" at bounding box center [795, 329] width 107 height 17
click at [1472, 759] on link "2" at bounding box center [1469, 759] width 20 height 15
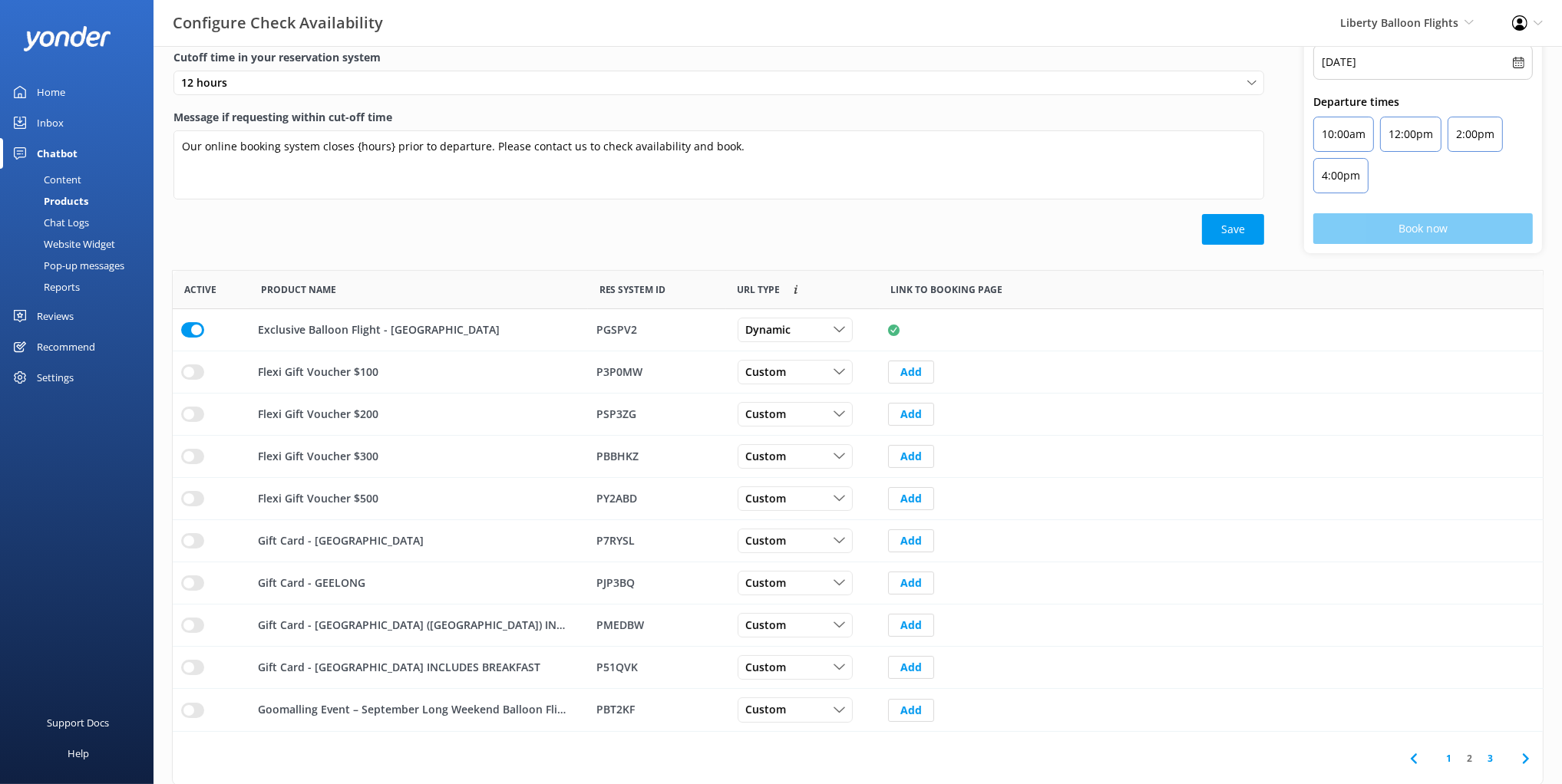
click at [429, 259] on div "Message if no availability (no seats available) There are no seats available, p…" at bounding box center [858, 127] width 1408 height 285
click at [74, 175] on div "Content" at bounding box center [45, 179] width 72 height 21
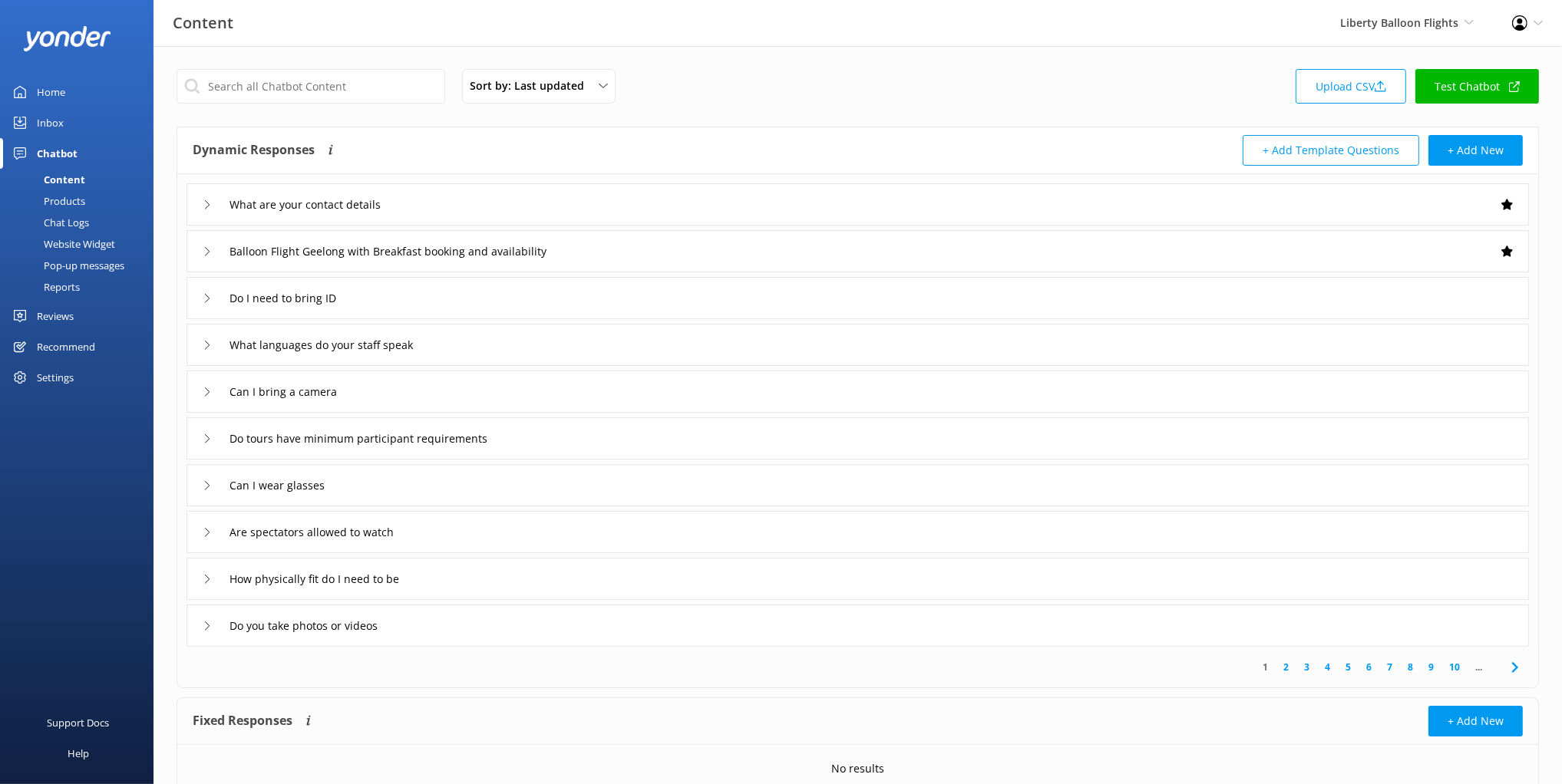
drag, startPoint x: 371, startPoint y: 128, endPoint x: 362, endPoint y: 129, distance: 9.1
click at [371, 128] on div "Dynamic Responses The chatbot will generate a response based on the content inf…" at bounding box center [858, 150] width 1361 height 47
click at [990, 110] on div "Sort by: Last updated Title (A-Z) Last updated Upload CSV Test Chatbot" at bounding box center [858, 90] width 1362 height 43
click at [1455, 85] on link "Test Chatbot" at bounding box center [1477, 86] width 123 height 34
click at [371, 52] on div "Sort by: Last updated Title (A-Z) Last updated Upload CSV Test Chatbot Dynamic …" at bounding box center [858, 447] width 1408 height 803
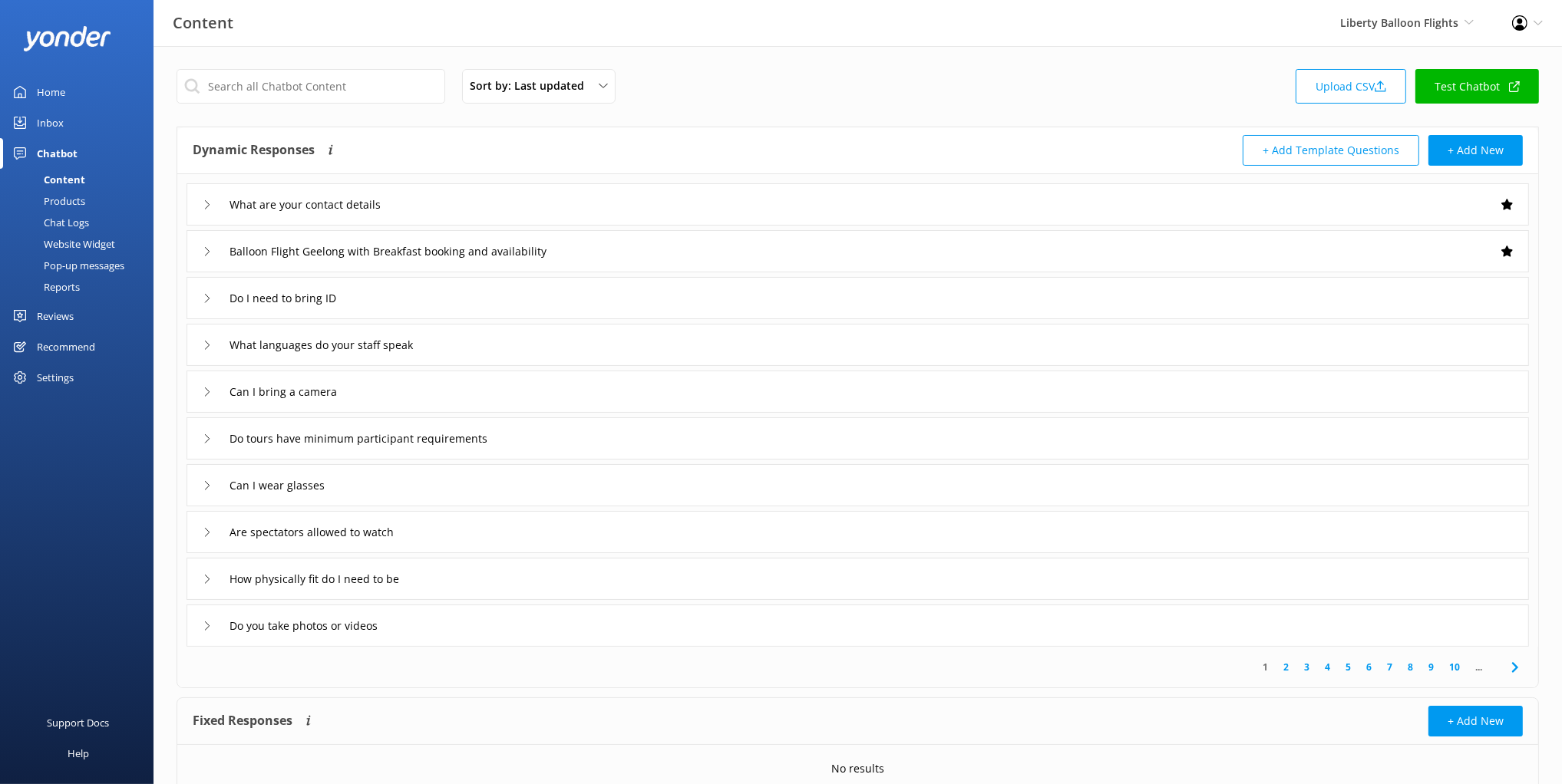
click at [52, 119] on div "Inbox" at bounding box center [50, 123] width 27 height 31
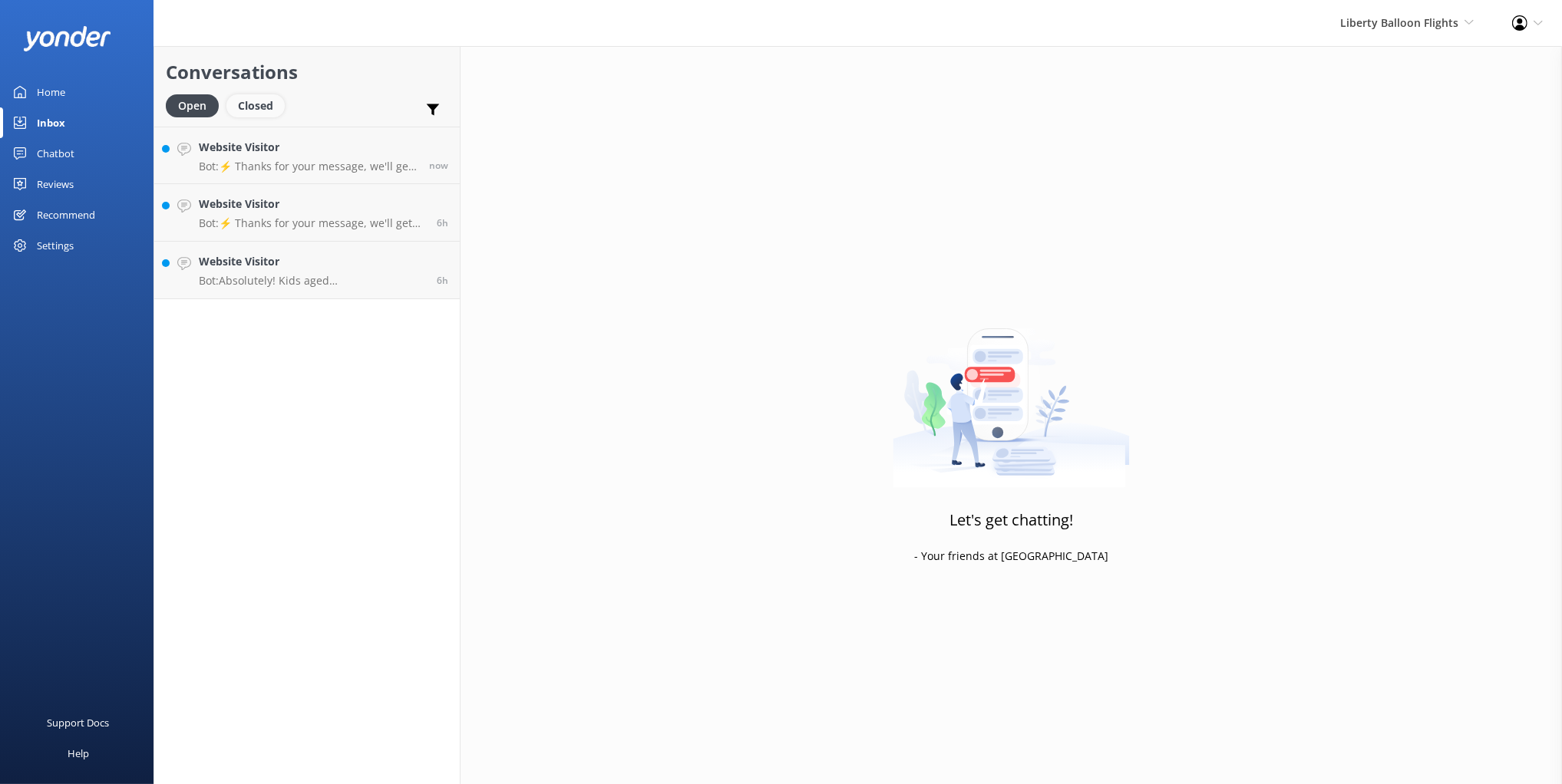
click at [261, 103] on div "Closed" at bounding box center [255, 105] width 58 height 23
click at [195, 109] on div "Open" at bounding box center [191, 105] width 52 height 23
click at [378, 94] on div "Conversations Open Closed Important Converted Assigned to me Unassigned" at bounding box center [307, 86] width 306 height 81
click at [268, 159] on div "Website Visitor Bot: ⚡ Thanks for your message, we'll get back to you as soon a…" at bounding box center [307, 155] width 218 height 33
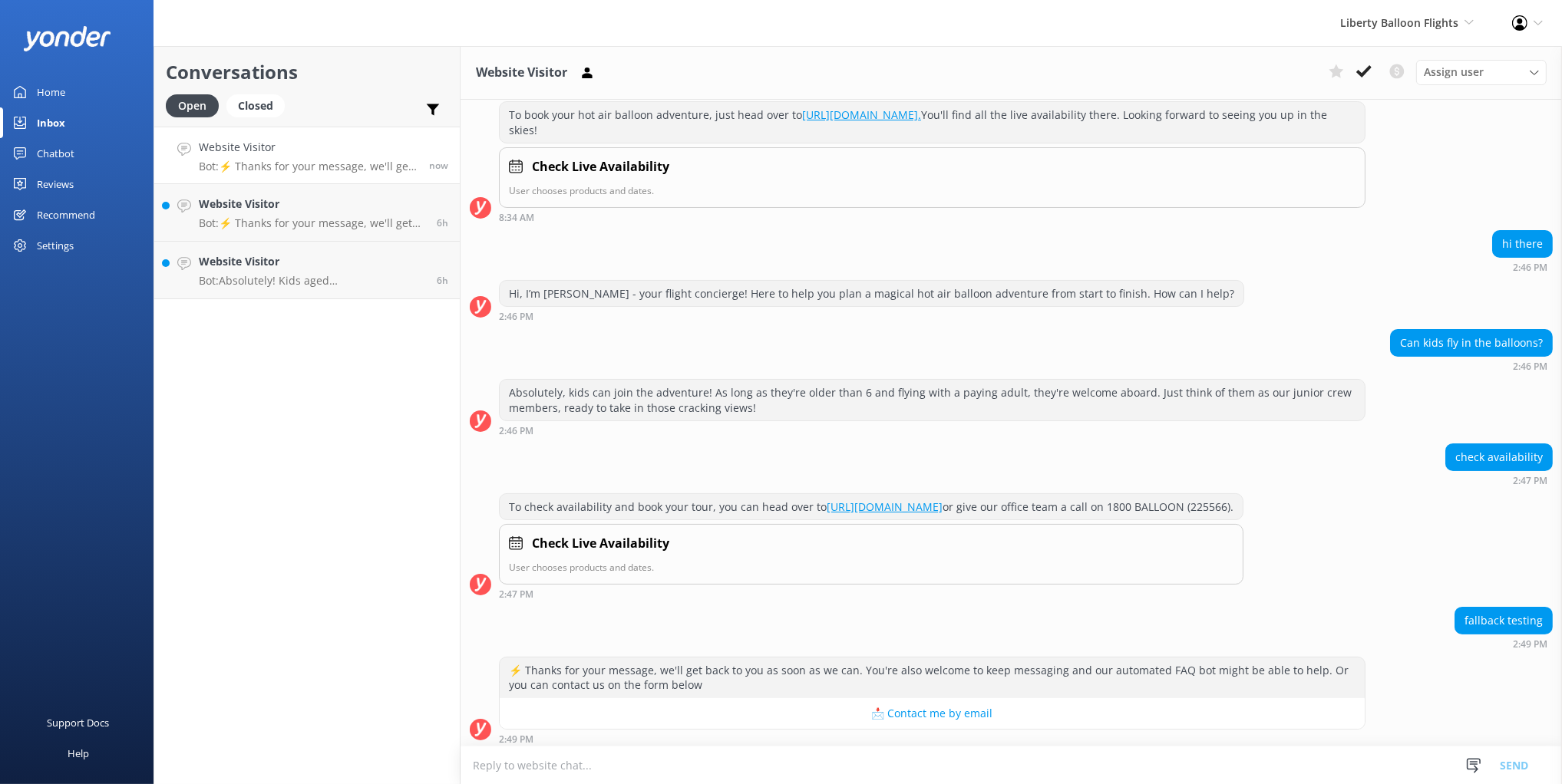
scroll to position [187, 0]
click at [1379, 318] on div "Hi, I’m Libby - your flight concierge! Here to help you plan a magical hot air …" at bounding box center [1011, 301] width 1102 height 43
click at [1039, 444] on div "check availability 2:47 PM" at bounding box center [1011, 464] width 1102 height 43
drag, startPoint x: 399, startPoint y: 74, endPoint x: 441, endPoint y: 73, distance: 42.0
click at [399, 74] on h2 "Conversations" at bounding box center [307, 72] width 282 height 29
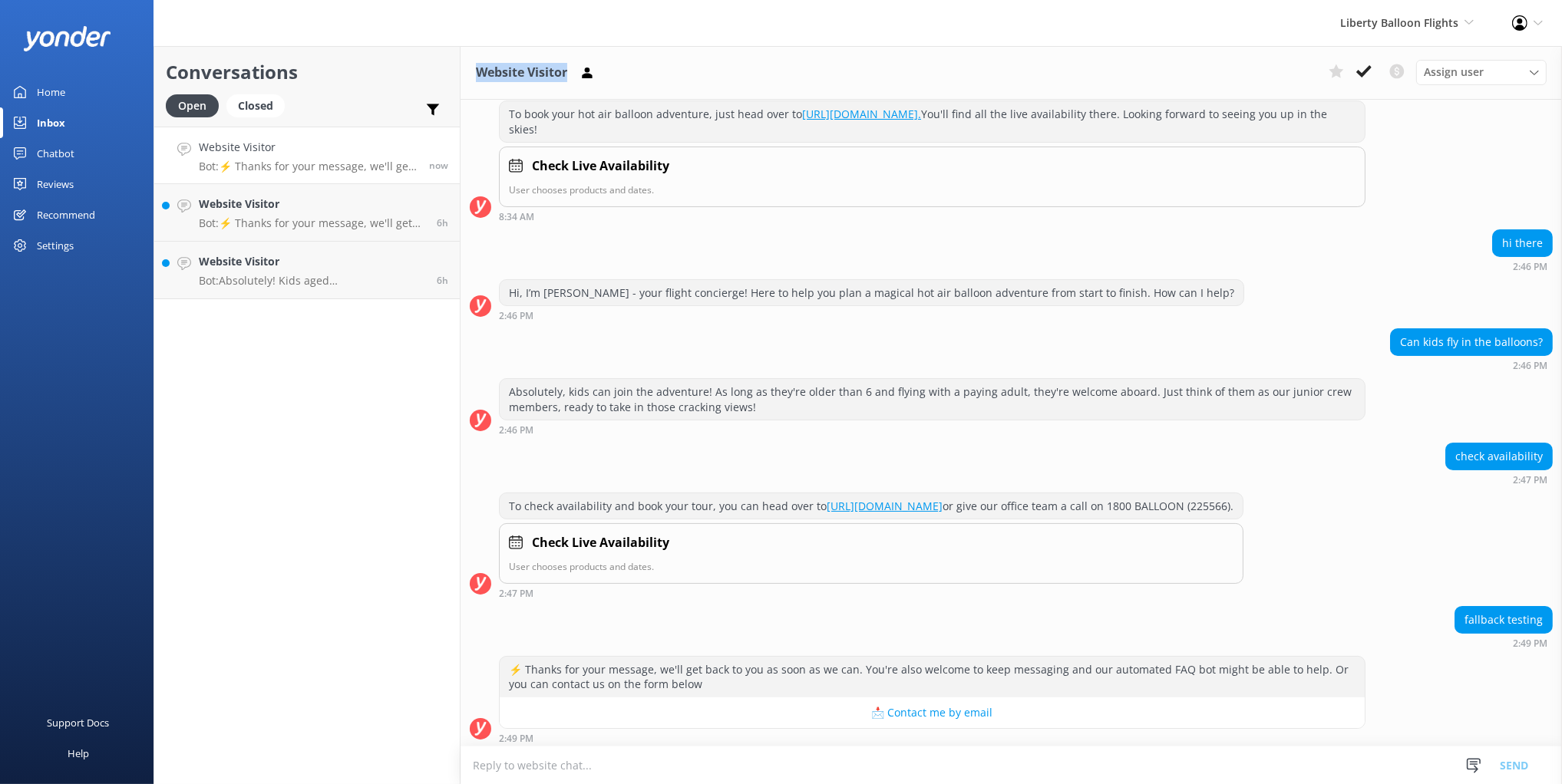
drag, startPoint x: 474, startPoint y: 73, endPoint x: 572, endPoint y: 78, distance: 98.1
click at [572, 78] on div "Website Visitor Assign user Nick Tanya Rae" at bounding box center [1011, 73] width 1102 height 54
click at [362, 78] on h2 "Conversations" at bounding box center [307, 72] width 282 height 29
drag, startPoint x: 472, startPoint y: 78, endPoint x: 568, endPoint y: 75, distance: 96.0
click at [568, 75] on div "Website Visitor Assign user Nick Tanya Rae" at bounding box center [1011, 73] width 1102 height 54
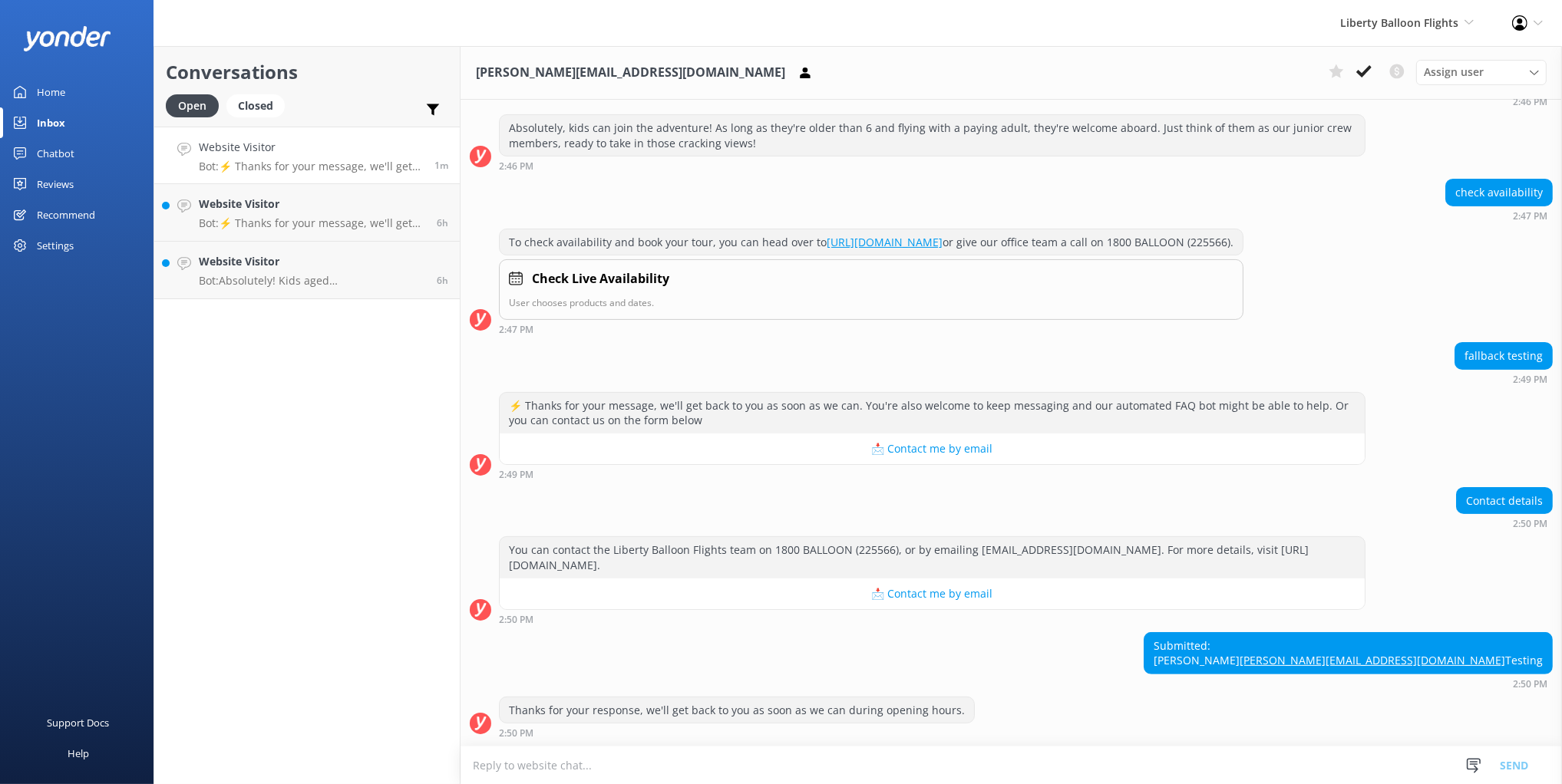
scroll to position [476, 0]
click at [352, 65] on h2 "Conversations" at bounding box center [307, 72] width 282 height 29
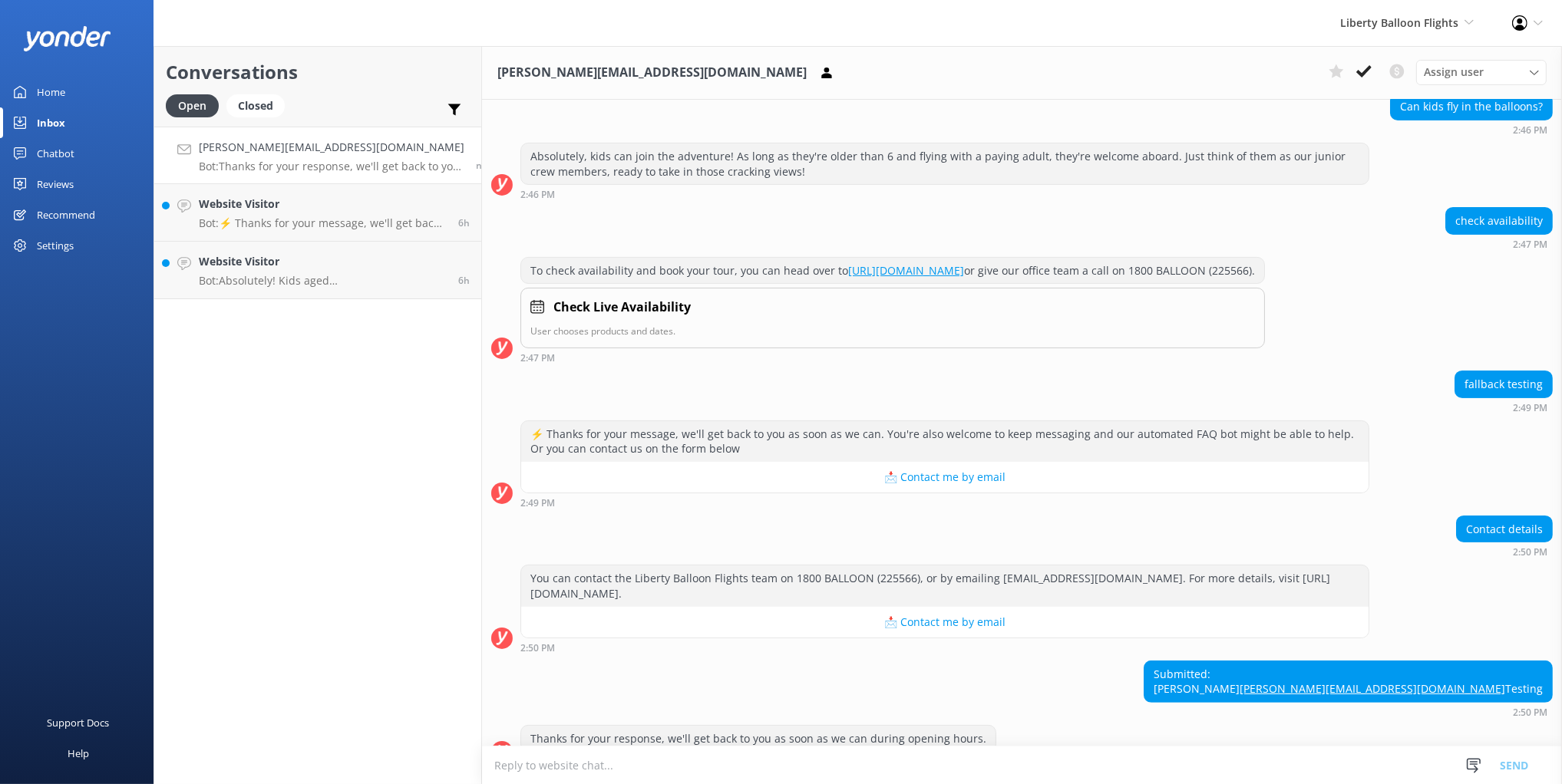
scroll to position [476, 0]
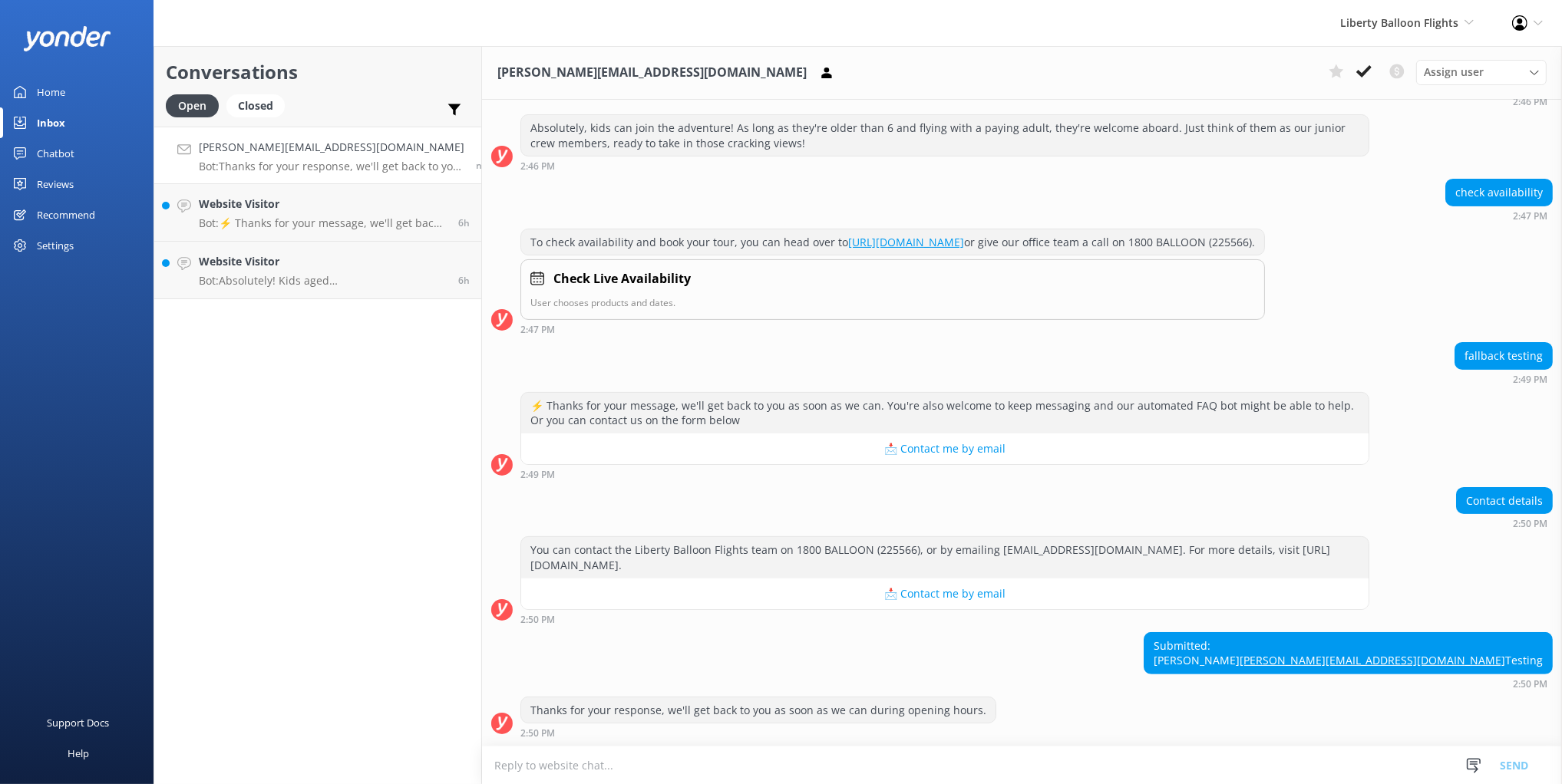
click at [352, 69] on h2 "Conversations" at bounding box center [318, 72] width 304 height 29
drag, startPoint x: 478, startPoint y: 74, endPoint x: 627, endPoint y: 69, distance: 149.1
click at [627, 69] on div "mikayla@yonderhq.com Assign user Nick Tanya Rae" at bounding box center [1021, 73] width 1080 height 54
click at [420, 77] on h2 "Conversations" at bounding box center [318, 72] width 304 height 29
click at [1527, 23] on use at bounding box center [1519, 23] width 16 height 16
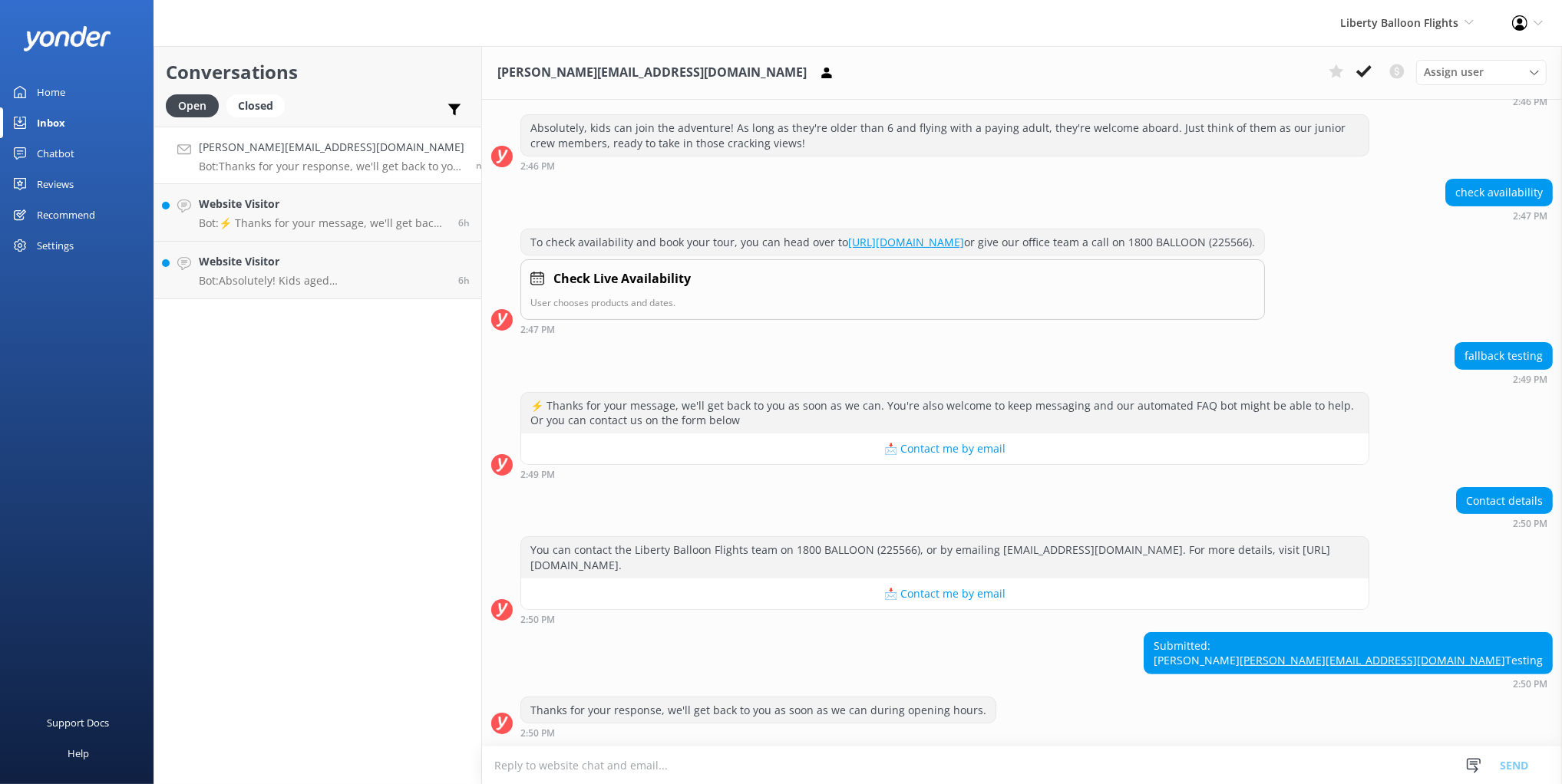
click at [1005, 179] on div "check availability 2:47 PM" at bounding box center [1021, 200] width 1080 height 43
click at [1435, 663] on div "Submitted: Mikayla mikayla@yonderhq.com Testing" at bounding box center [1348, 653] width 407 height 41
click at [895, 765] on textarea at bounding box center [1021, 765] width 1080 height 38
drag, startPoint x: 1419, startPoint y: 643, endPoint x: 1550, endPoint y: 647, distance: 131.1
click at [1550, 647] on div "Submitted: Mikayla mikayla@yonderhq.com Testing 2:50 PM" at bounding box center [1021, 660] width 1080 height 56
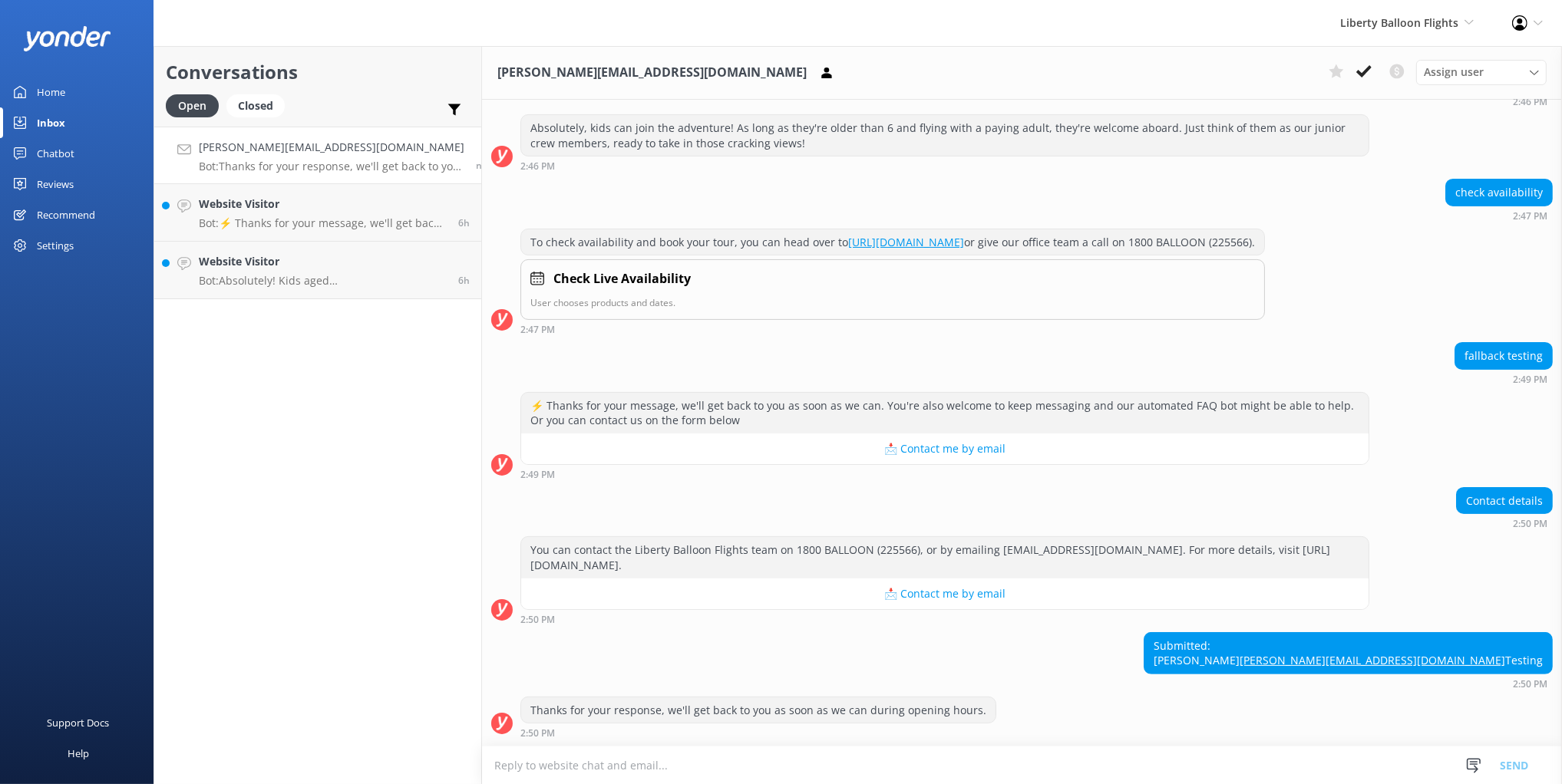
click at [1079, 668] on div "Submitted: Mikayla mikayla@yonderhq.com Testing 2:50 PM" at bounding box center [1021, 660] width 1080 height 56
drag, startPoint x: 658, startPoint y: 640, endPoint x: 656, endPoint y: 711, distance: 71.0
click at [656, 642] on div "Submitted: Mikayla mikayla@yonderhq.com Testing 2:50 PM" at bounding box center [1021, 660] width 1080 height 56
click at [668, 764] on textarea at bounding box center [1021, 765] width 1080 height 38
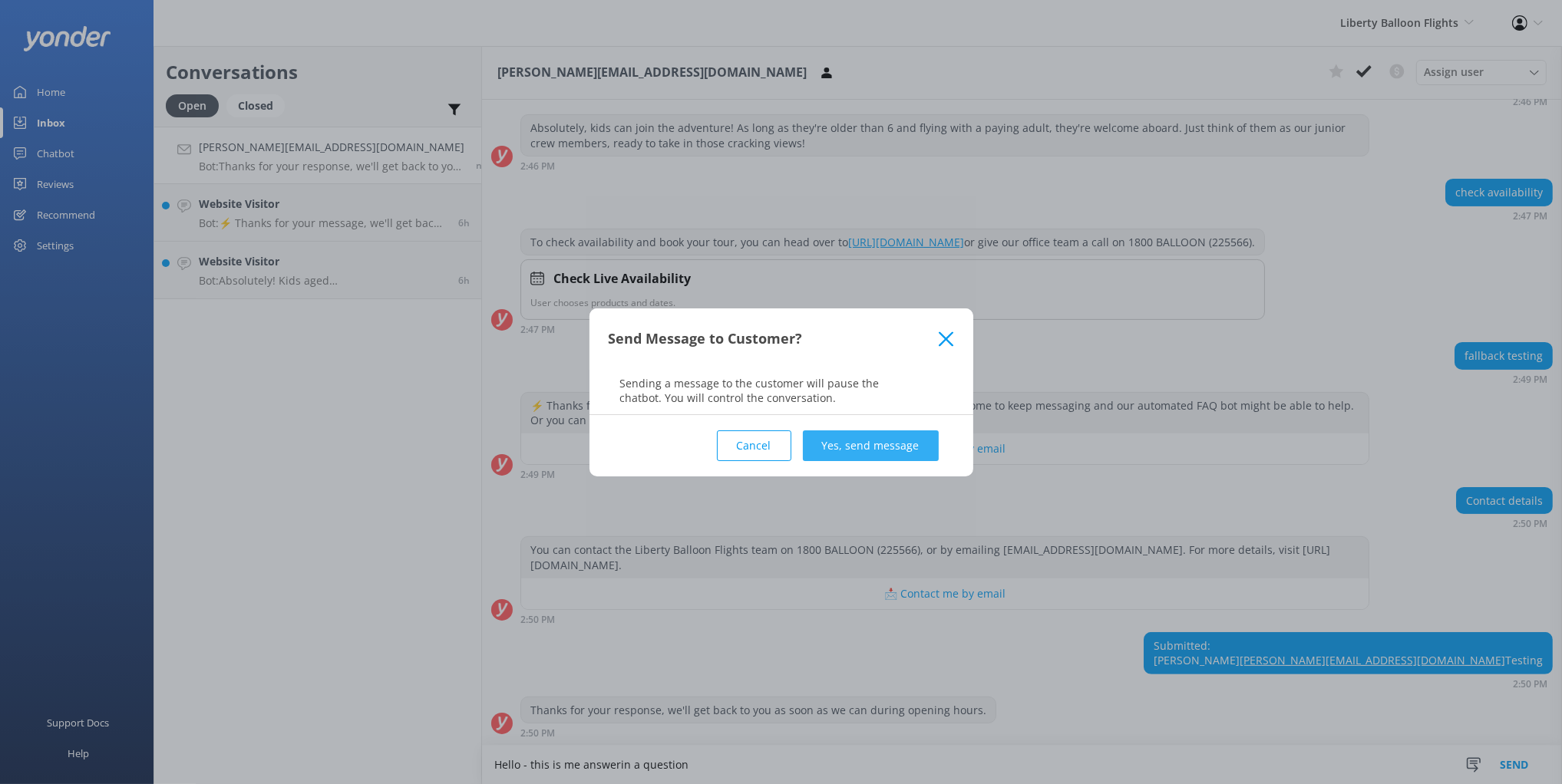
type textarea "Hello - this is me answerin a question"
click at [886, 437] on button "Yes, send message" at bounding box center [871, 446] width 136 height 31
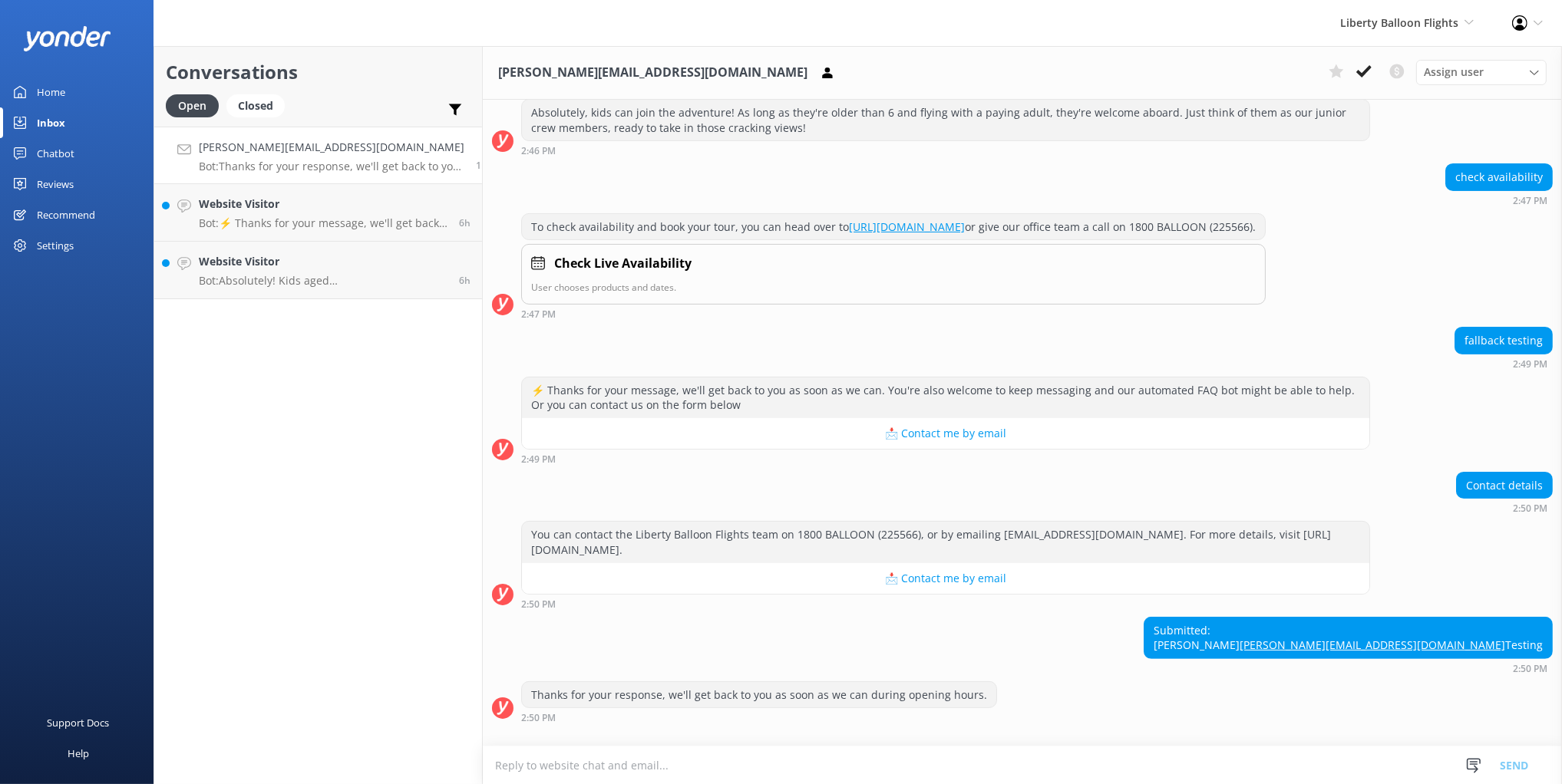
scroll to position [576, 0]
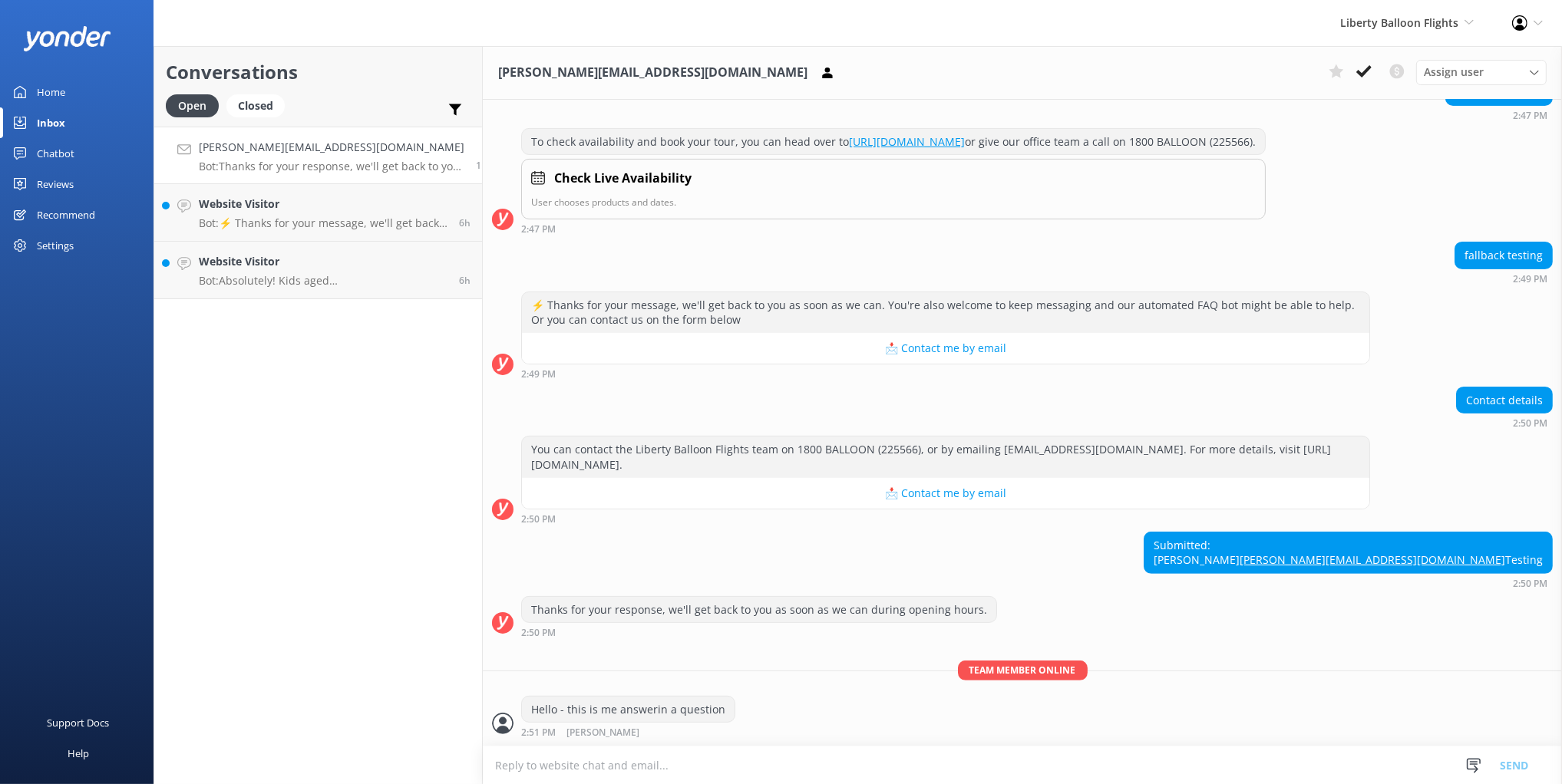
click at [593, 773] on textarea at bounding box center [1022, 765] width 1079 height 38
type textarea "hey"
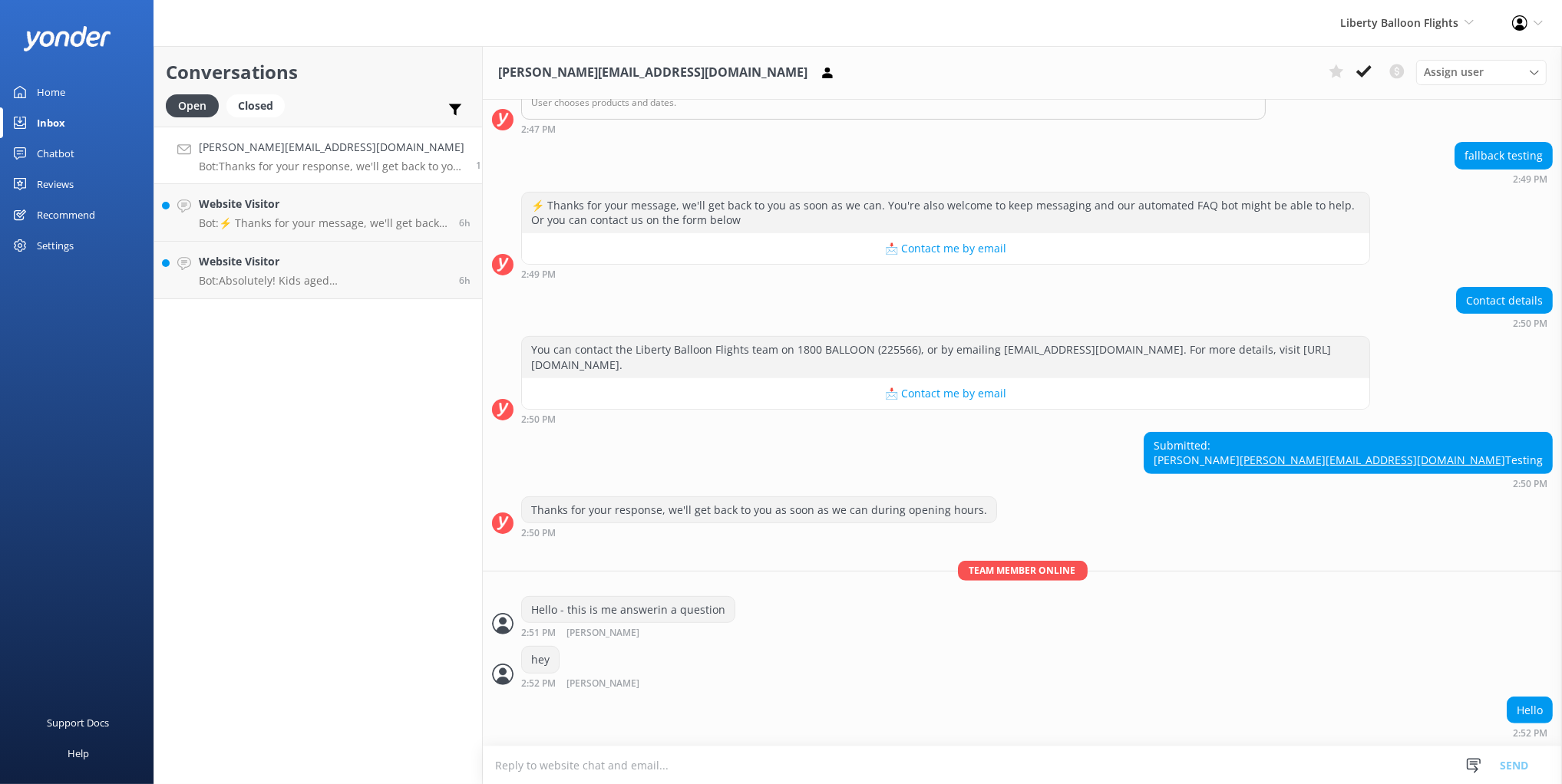
scroll to position [674, 0]
click at [1116, 516] on div "Thanks for your response, we'll get back to you as soon as we can during openin…" at bounding box center [1022, 517] width 1079 height 43
click at [1384, 192] on div "⚡ Thanks for your message, we'll get back to you as soon as we can. You're also…" at bounding box center [1022, 235] width 1079 height 87
click at [1367, 142] on div "fallback testing 2:49 PM" at bounding box center [1022, 164] width 1079 height 43
click at [1367, 77] on icon at bounding box center [1363, 71] width 16 height 16
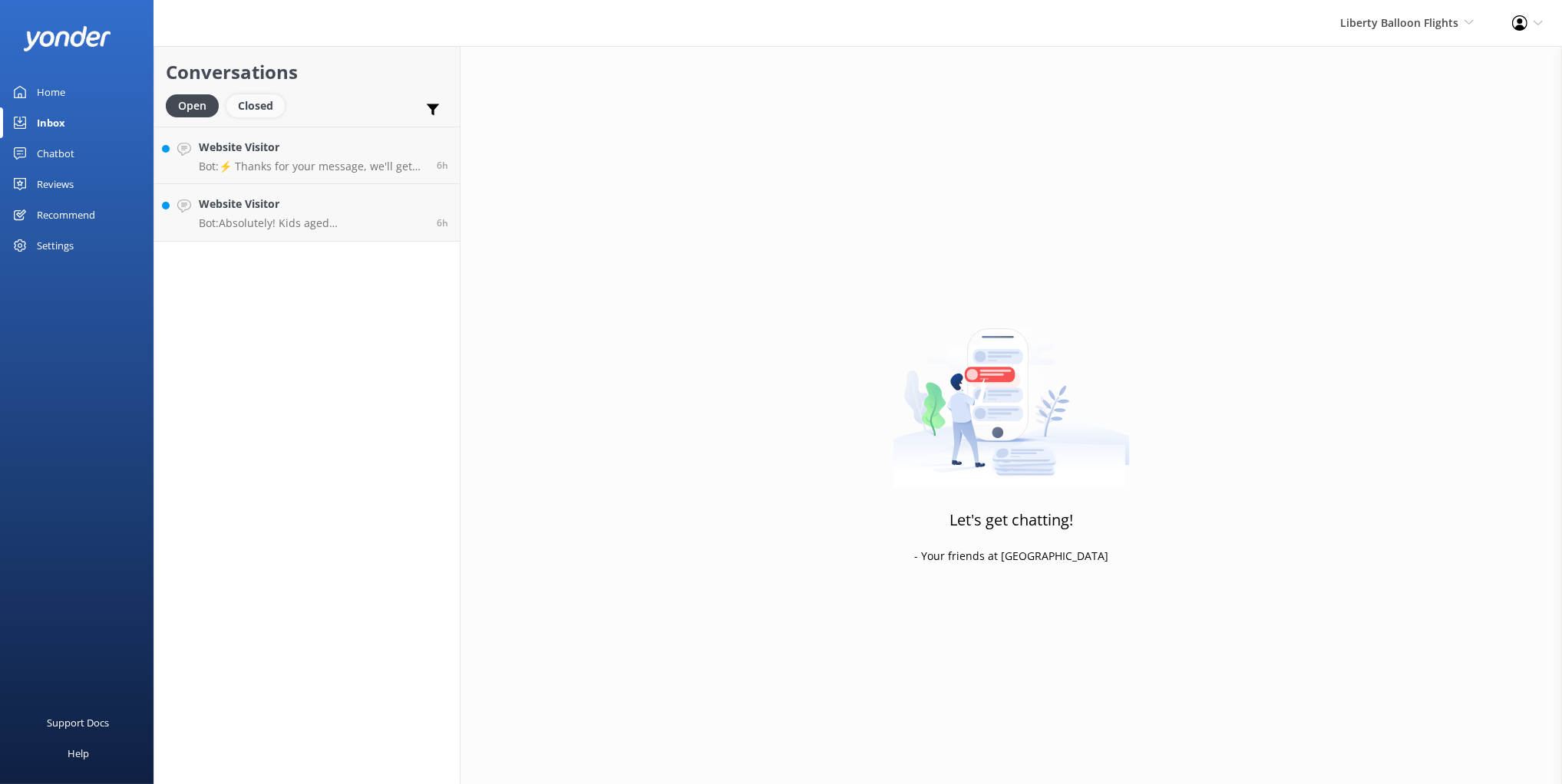
click at [245, 105] on div "Closed" at bounding box center [255, 105] width 58 height 23
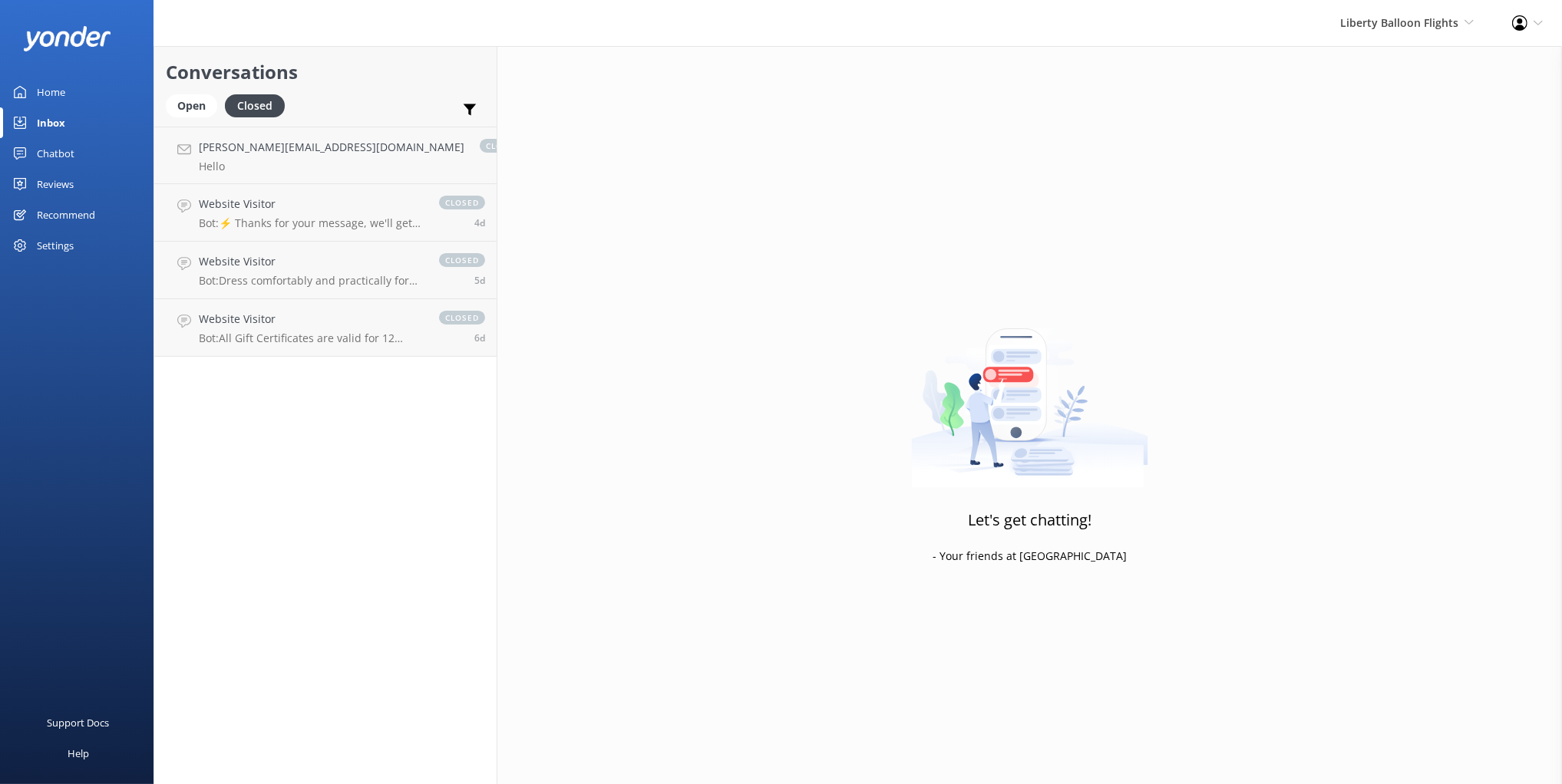
click at [382, 99] on div "Open Closed Important Converted Assigned to me Unassigned" at bounding box center [325, 112] width 319 height 37
click at [331, 165] on link "mikayla@yonderhq.com Hello closed now" at bounding box center [325, 155] width 343 height 57
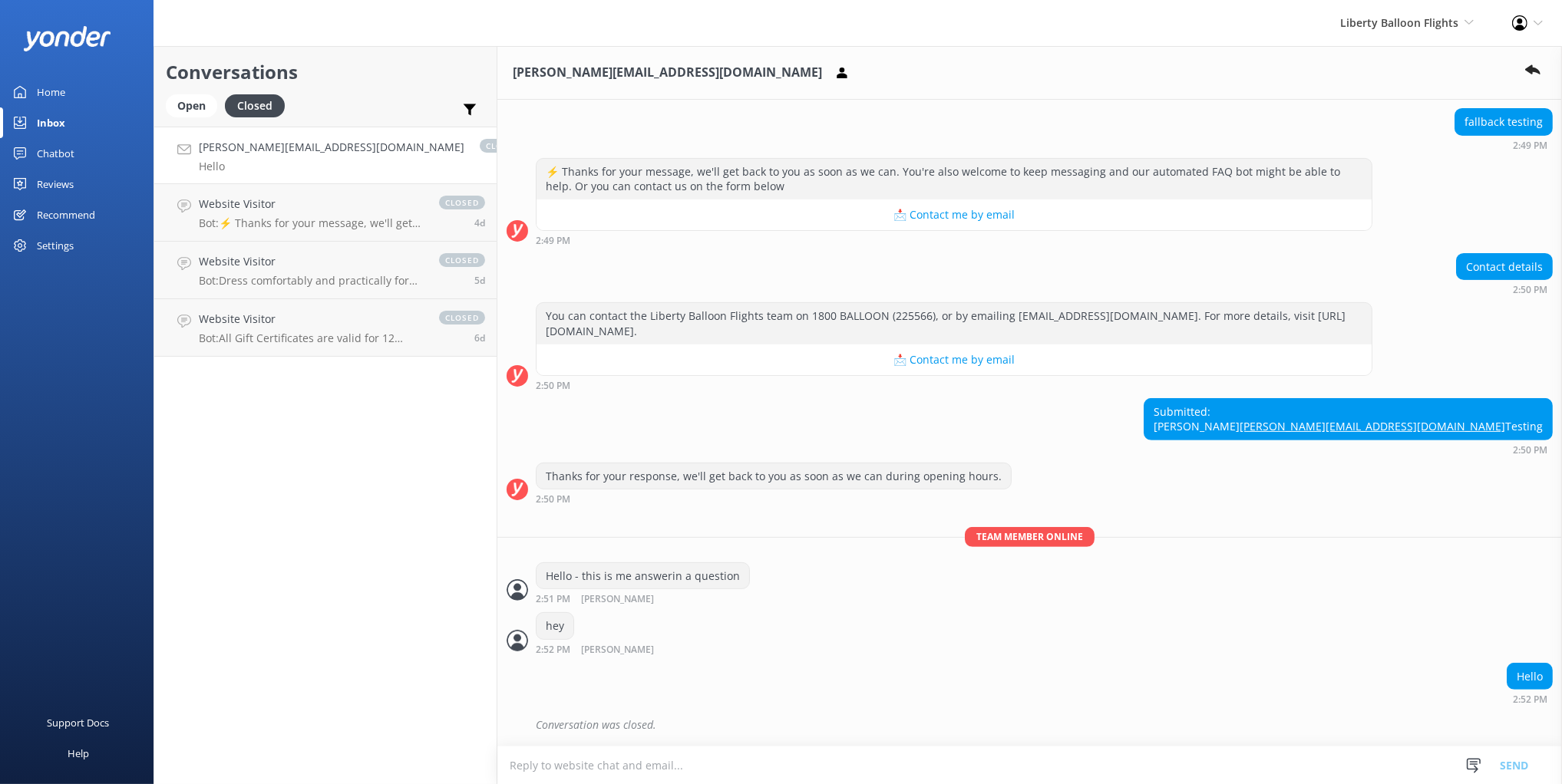
scroll to position [708, 0]
click at [674, 253] on div "Contact details 2:50 PM" at bounding box center [1030, 275] width 1065 height 43
click at [352, 69] on h2 "Conversations" at bounding box center [325, 72] width 319 height 29
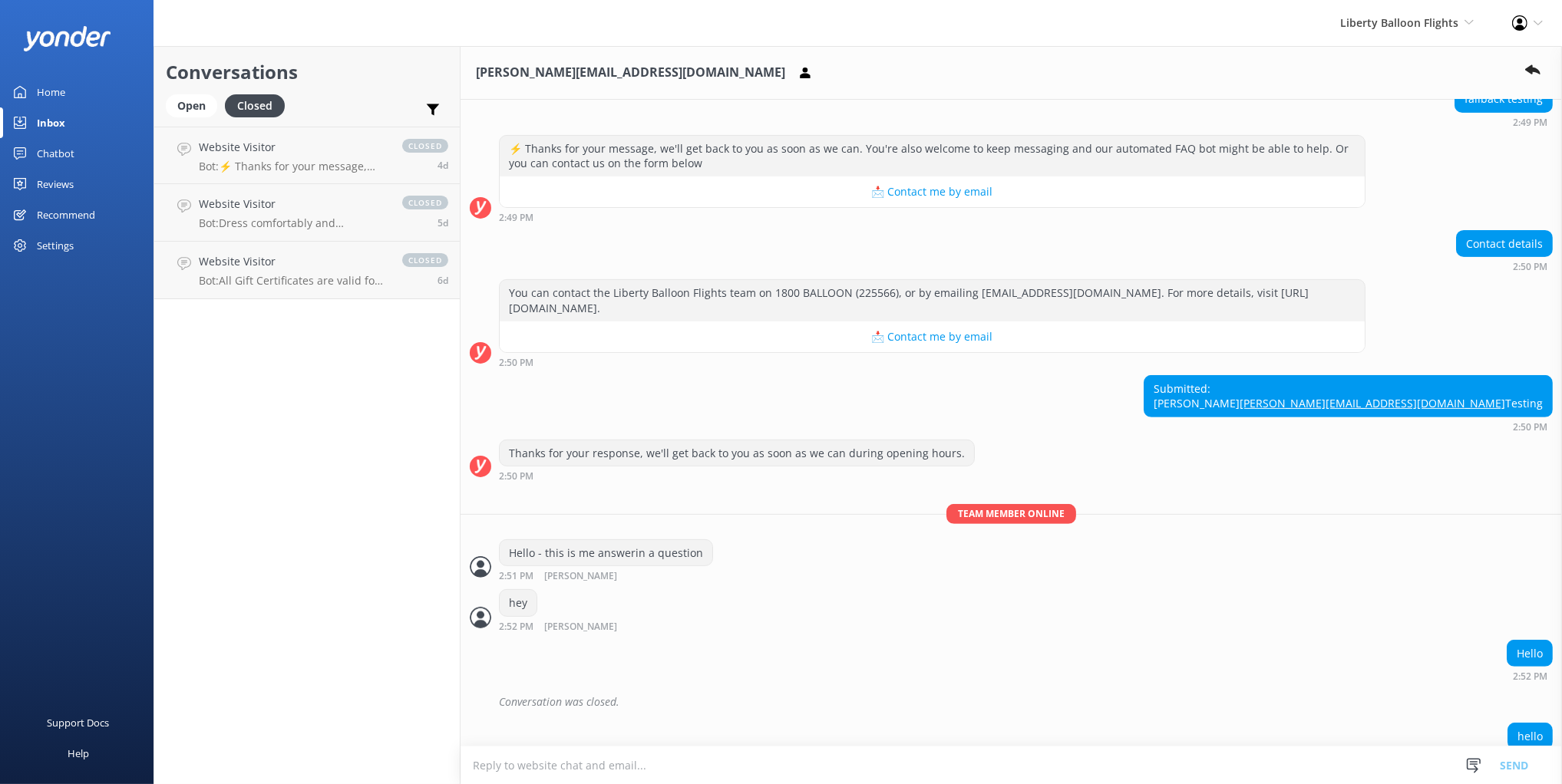
scroll to position [806, 0]
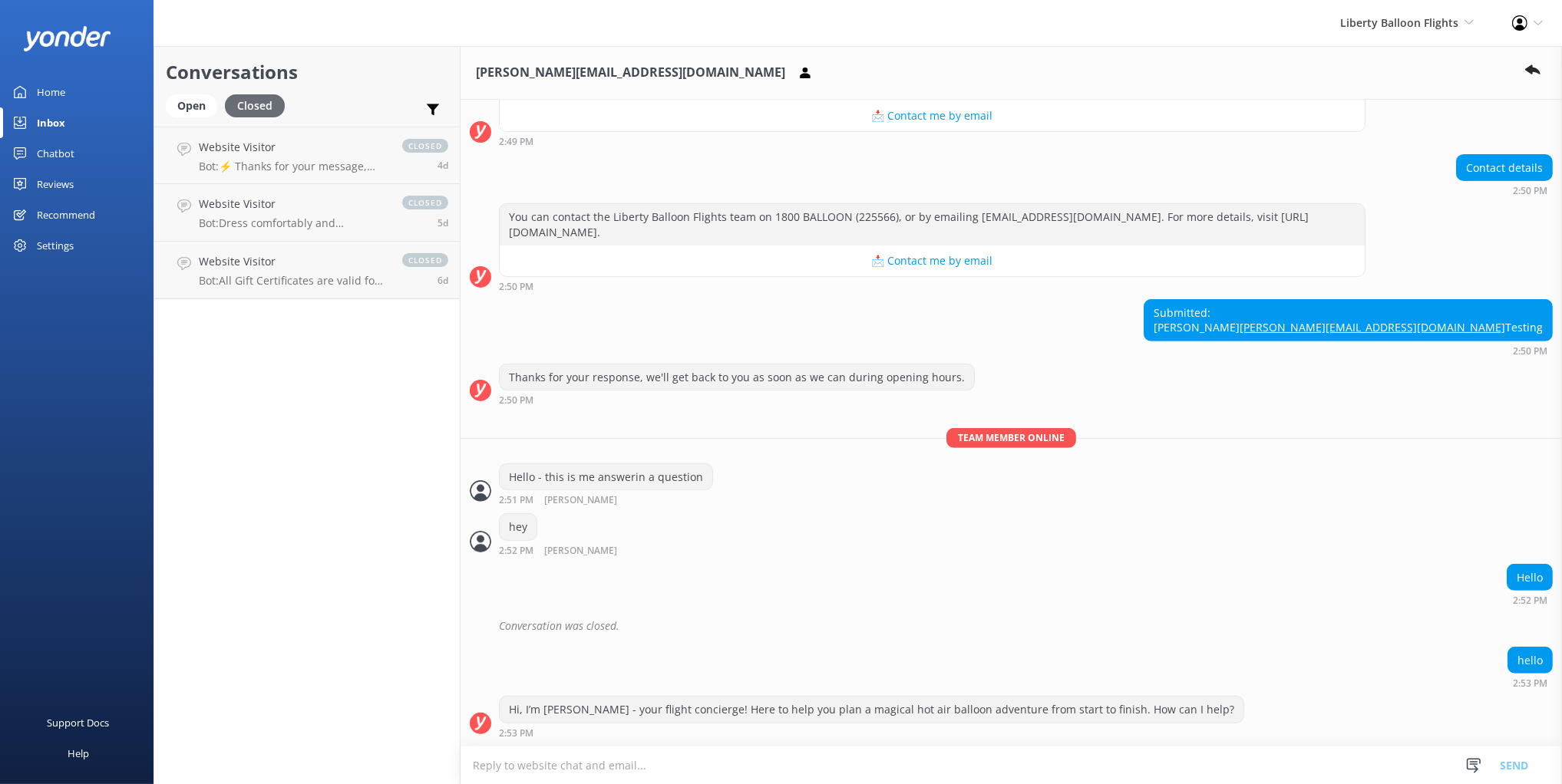
drag, startPoint x: 182, startPoint y: 108, endPoint x: 261, endPoint y: 104, distance: 79.1
click at [182, 108] on div "Open" at bounding box center [191, 105] width 52 height 23
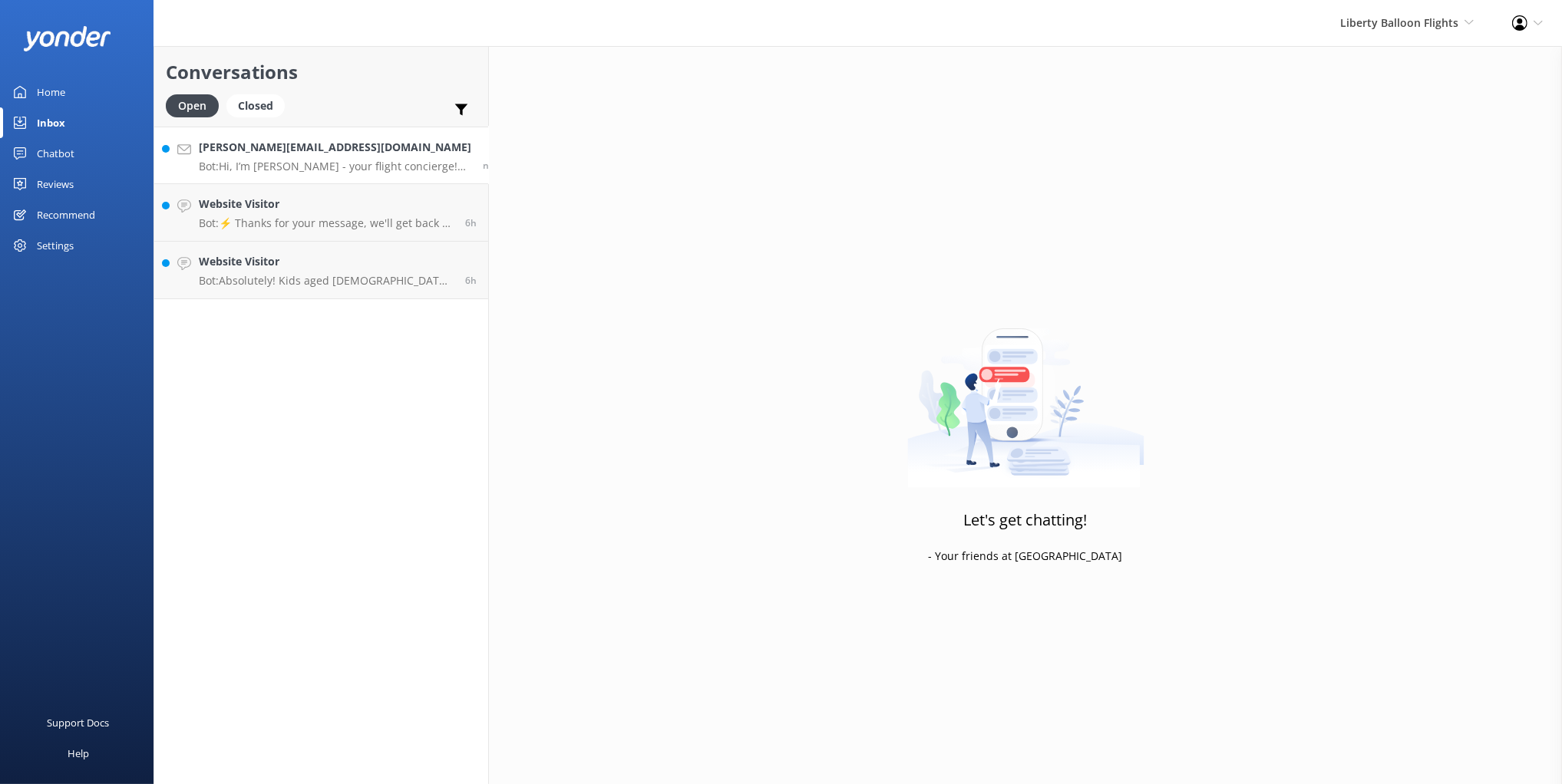
drag, startPoint x: 359, startPoint y: 81, endPoint x: 296, endPoint y: 172, distance: 110.7
click at [359, 81] on h2 "Conversations" at bounding box center [321, 72] width 311 height 29
click at [294, 171] on p "Bot: Hi, I’m Libby - your flight concierge! Here to help you plan a magical hot…" at bounding box center [334, 166] width 272 height 14
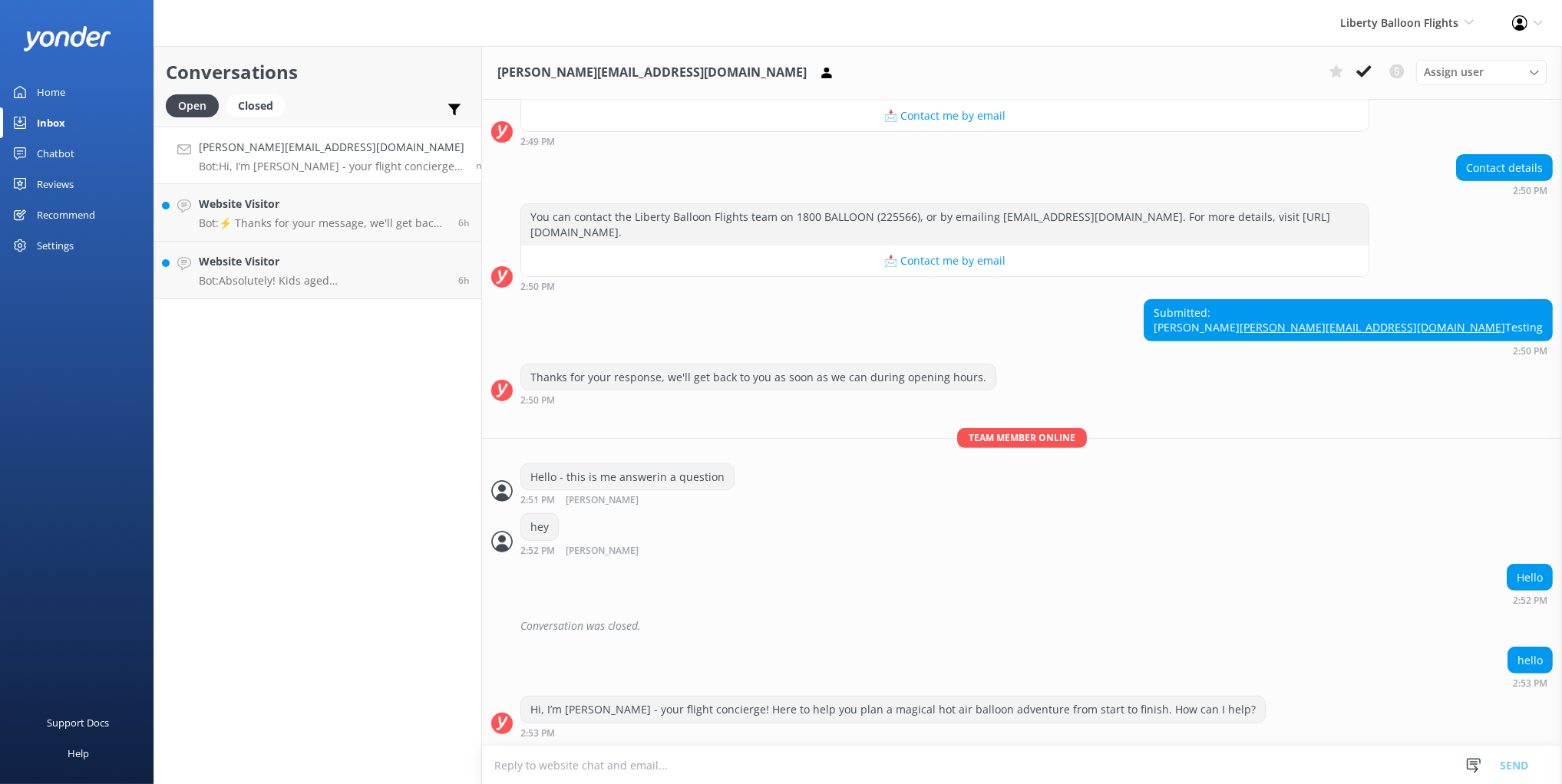
scroll to position [806, 0]
drag, startPoint x: 1469, startPoint y: 538, endPoint x: 1238, endPoint y: 343, distance: 302.3
click at [1467, 538] on div "hey 2:52 PM Mikayla Read" at bounding box center [1021, 535] width 1080 height 43
drag, startPoint x: 1225, startPoint y: 336, endPoint x: 1250, endPoint y: 384, distance: 54.1
click at [1225, 336] on div "Submitted: Mikayla mikayla@yonderhq.com Testing 2:50 PM" at bounding box center [1021, 327] width 1080 height 56
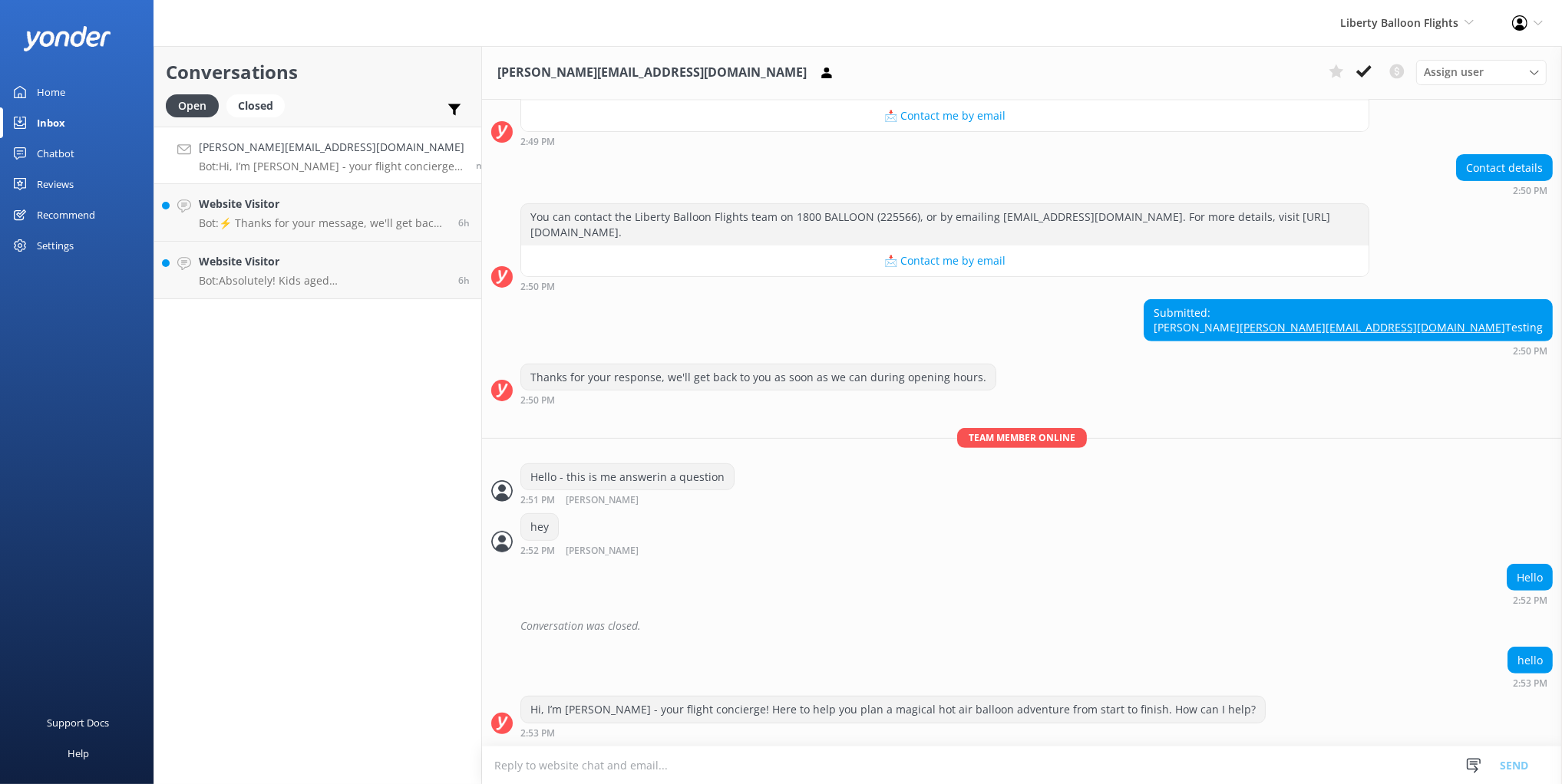
click at [1003, 306] on div "Submitted: Mikayla mikayla@yonderhq.com Testing 2:50 PM" at bounding box center [1021, 327] width 1080 height 56
drag, startPoint x: 363, startPoint y: 77, endPoint x: 363, endPoint y: 129, distance: 52.0
click at [362, 77] on h2 "Conversations" at bounding box center [318, 72] width 304 height 29
click at [388, 403] on div "Conversations Open Closed Important Converted Assigned to me Unassigned mikayla…" at bounding box center [318, 414] width 329 height 738
click at [384, 409] on div "Conversations Open Closed Important Converted Assigned to me Unassigned mikayla…" at bounding box center [318, 414] width 329 height 738
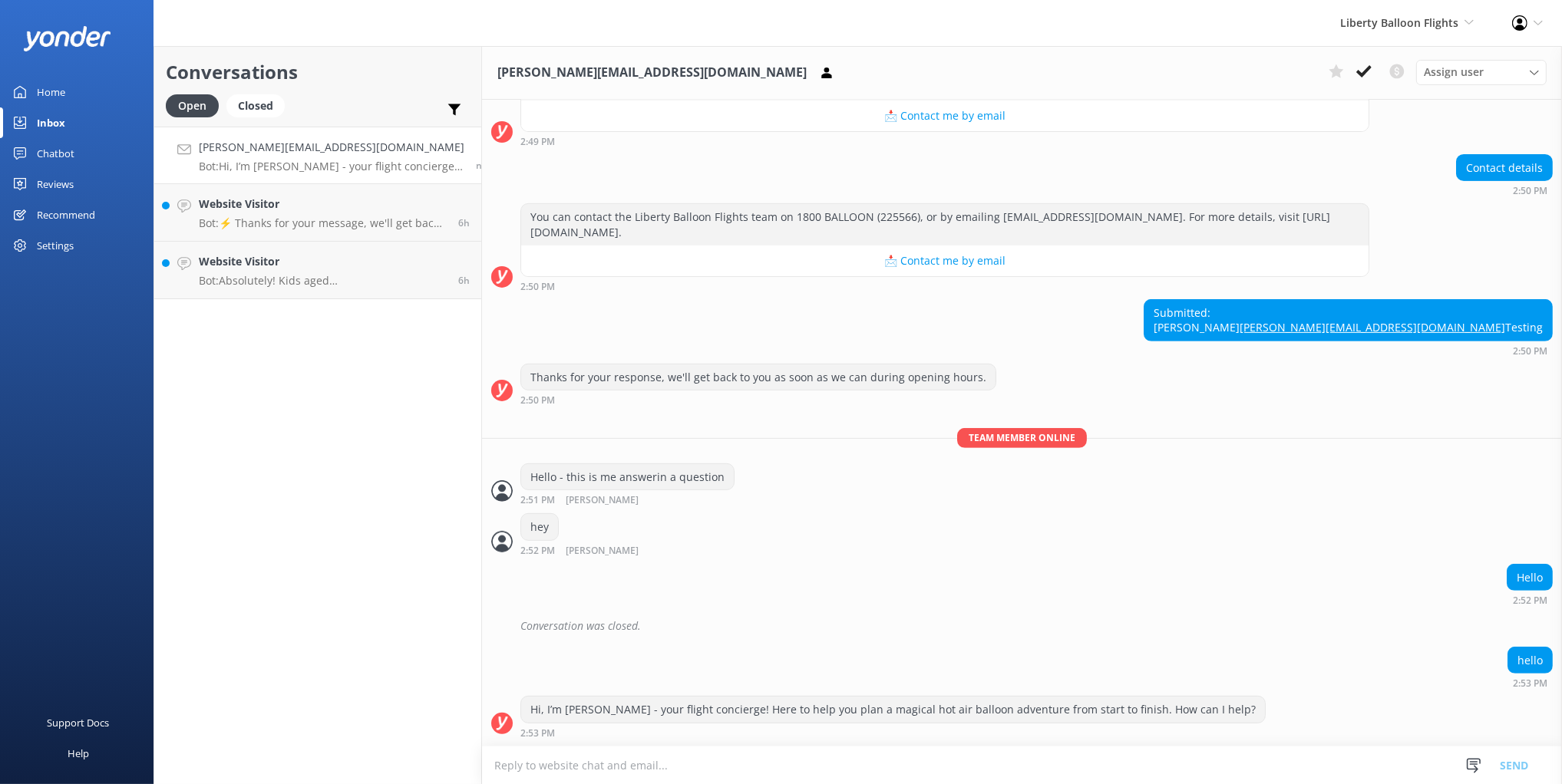
drag, startPoint x: 918, startPoint y: 317, endPoint x: 493, endPoint y: 157, distance: 454.1
click at [918, 316] on div "Submitted: Mikayla mikayla@yonderhq.com Testing 2:50 PM" at bounding box center [1021, 327] width 1080 height 56
click at [357, 69] on h2 "Conversations" at bounding box center [318, 72] width 304 height 29
click at [370, 413] on div "Conversations Open Closed Important Converted Assigned to me Unassigned mikayla…" at bounding box center [318, 414] width 329 height 738
click at [370, 419] on div "Conversations Open Closed Important Converted Assigned to me Unassigned mikayla…" at bounding box center [318, 414] width 329 height 738
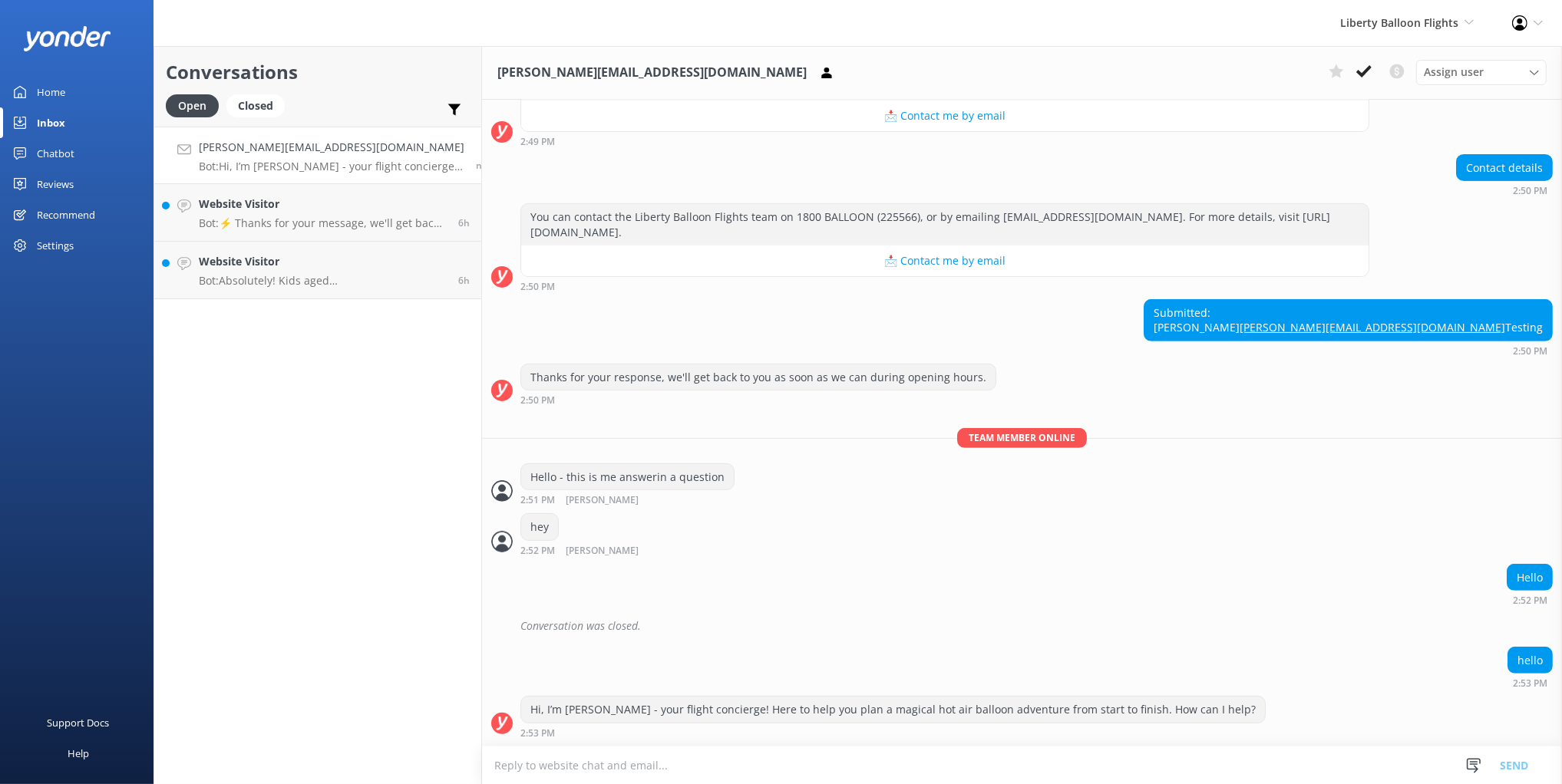
click at [375, 62] on h2 "Conversations" at bounding box center [318, 72] width 304 height 29
click at [90, 155] on link "Chatbot" at bounding box center [77, 154] width 154 height 31
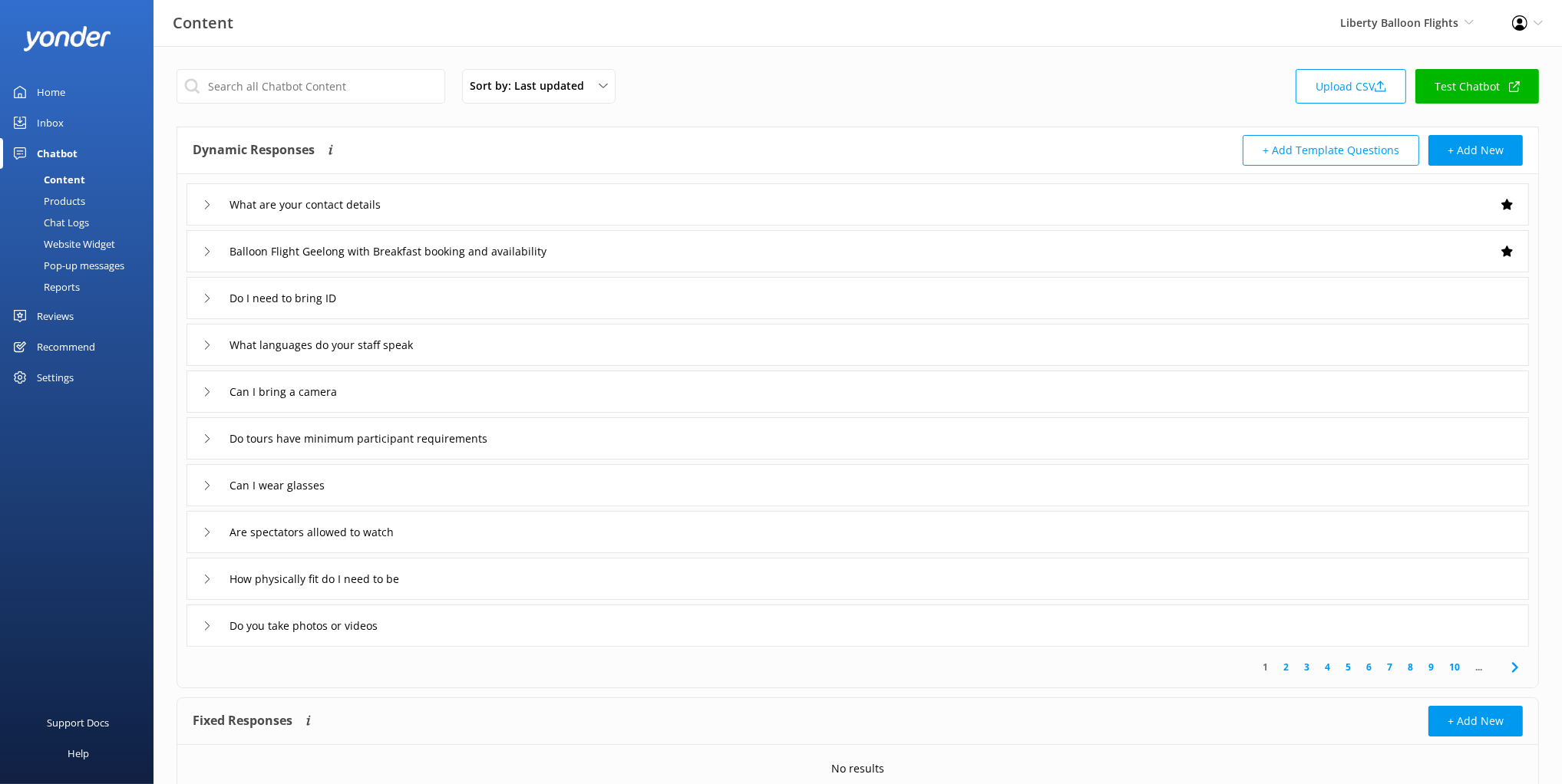
click at [80, 127] on link "Inbox" at bounding box center [77, 123] width 154 height 31
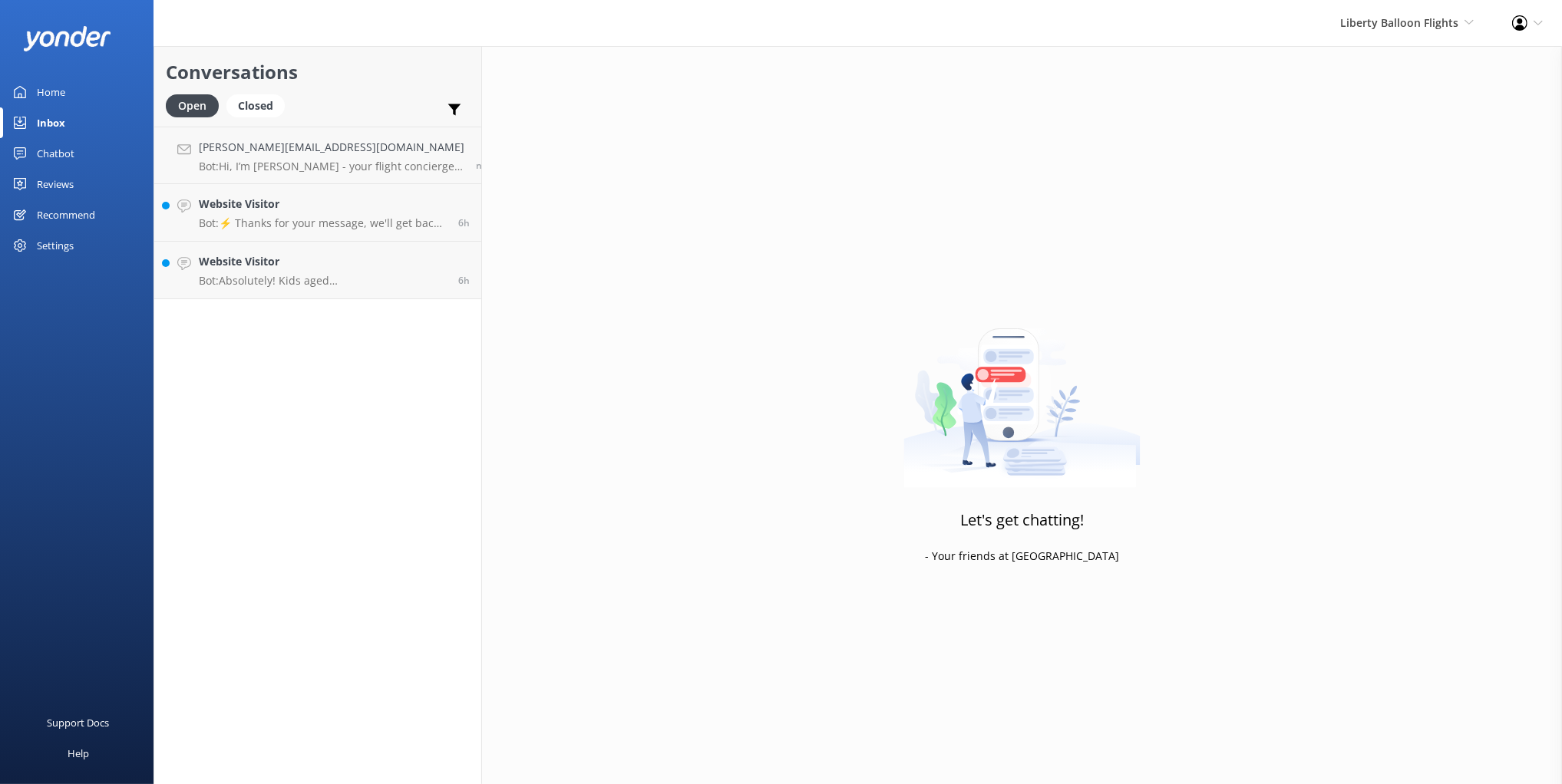
click at [361, 90] on div "Conversations Open Closed Important Converted Assigned to me Unassigned" at bounding box center [318, 86] width 327 height 81
drag, startPoint x: 778, startPoint y: 191, endPoint x: 746, endPoint y: 189, distance: 32.1
click at [769, 190] on div "Let's get chatting! - Your friends at Yonder" at bounding box center [1021, 437] width 1080 height 784
drag, startPoint x: 356, startPoint y: 154, endPoint x: 431, endPoint y: 240, distance: 114.1
click at [356, 154] on h4 "mikayla@yonderhq.com" at bounding box center [331, 147] width 266 height 17
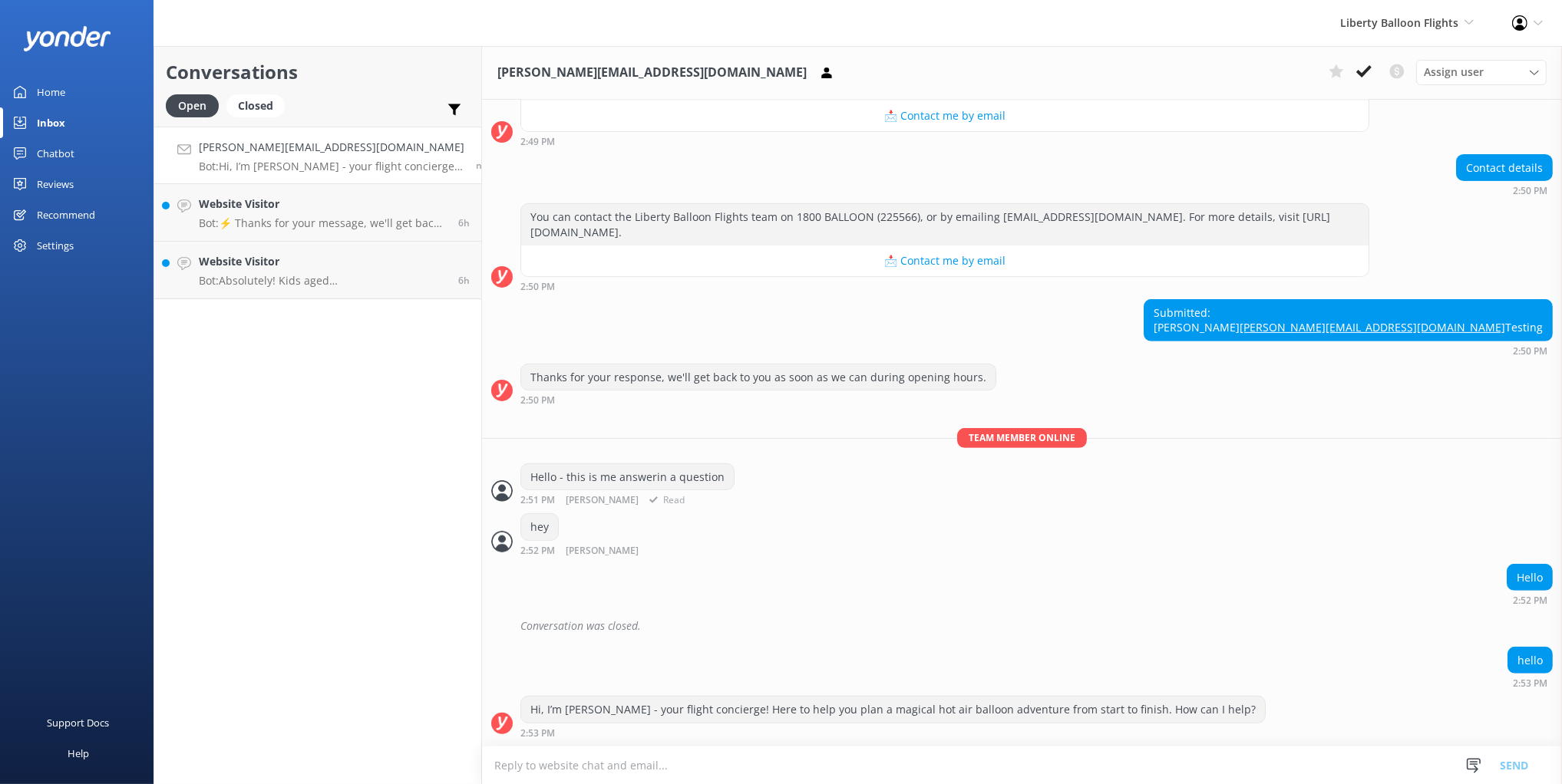
scroll to position [806, 0]
drag, startPoint x: 674, startPoint y: 141, endPoint x: 879, endPoint y: 150, distance: 205.2
click at [674, 155] on div "Contact details 2:50 PM" at bounding box center [1021, 176] width 1080 height 43
click at [1240, 155] on div "Contact details 2:50 PM" at bounding box center [1021, 176] width 1080 height 43
click at [1334, 74] on use at bounding box center [1336, 71] width 15 height 14
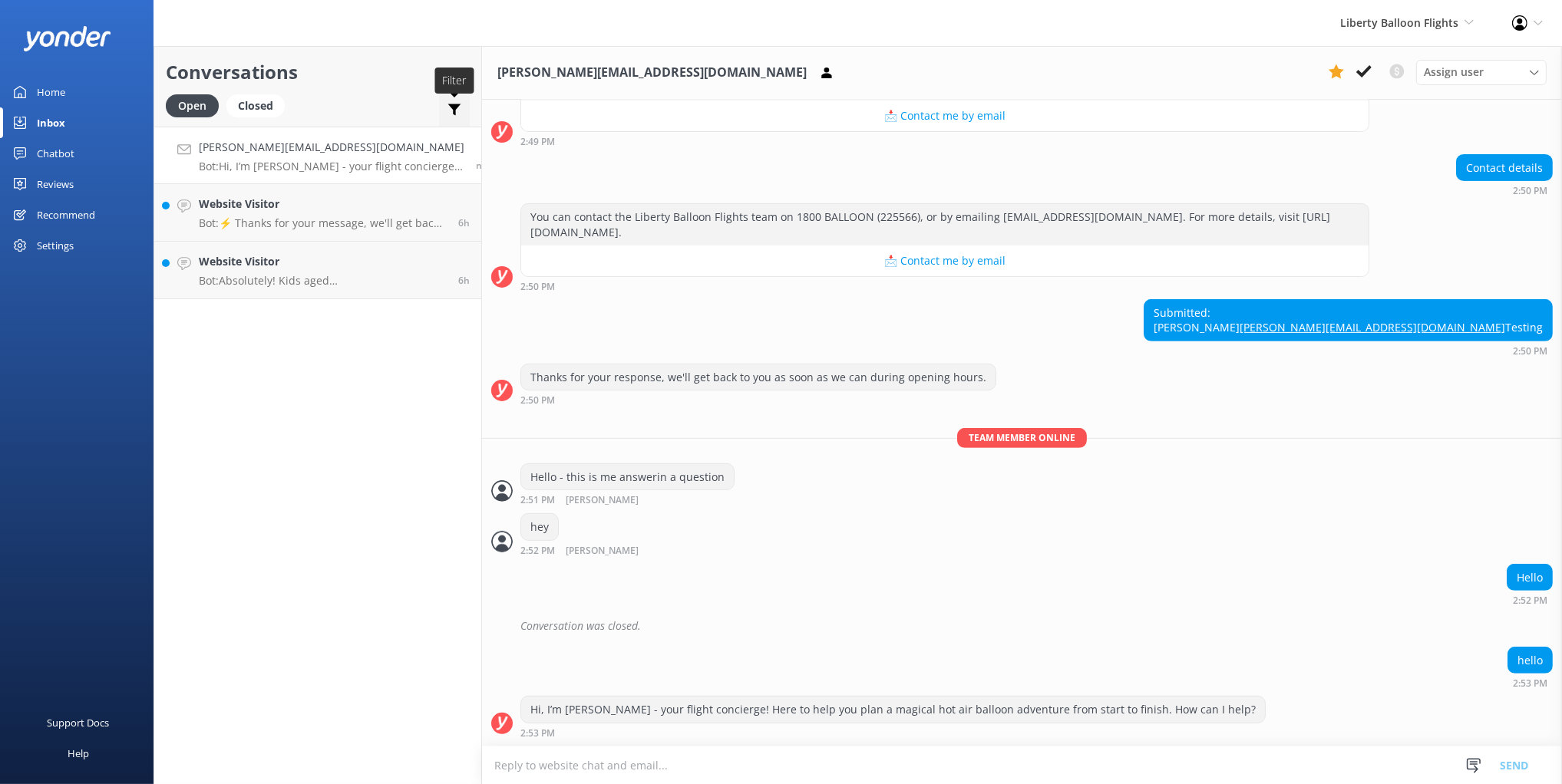
click at [447, 115] on icon at bounding box center [454, 110] width 16 height 16
click at [332, 146] on input "Important" at bounding box center [339, 144] width 16 height 16
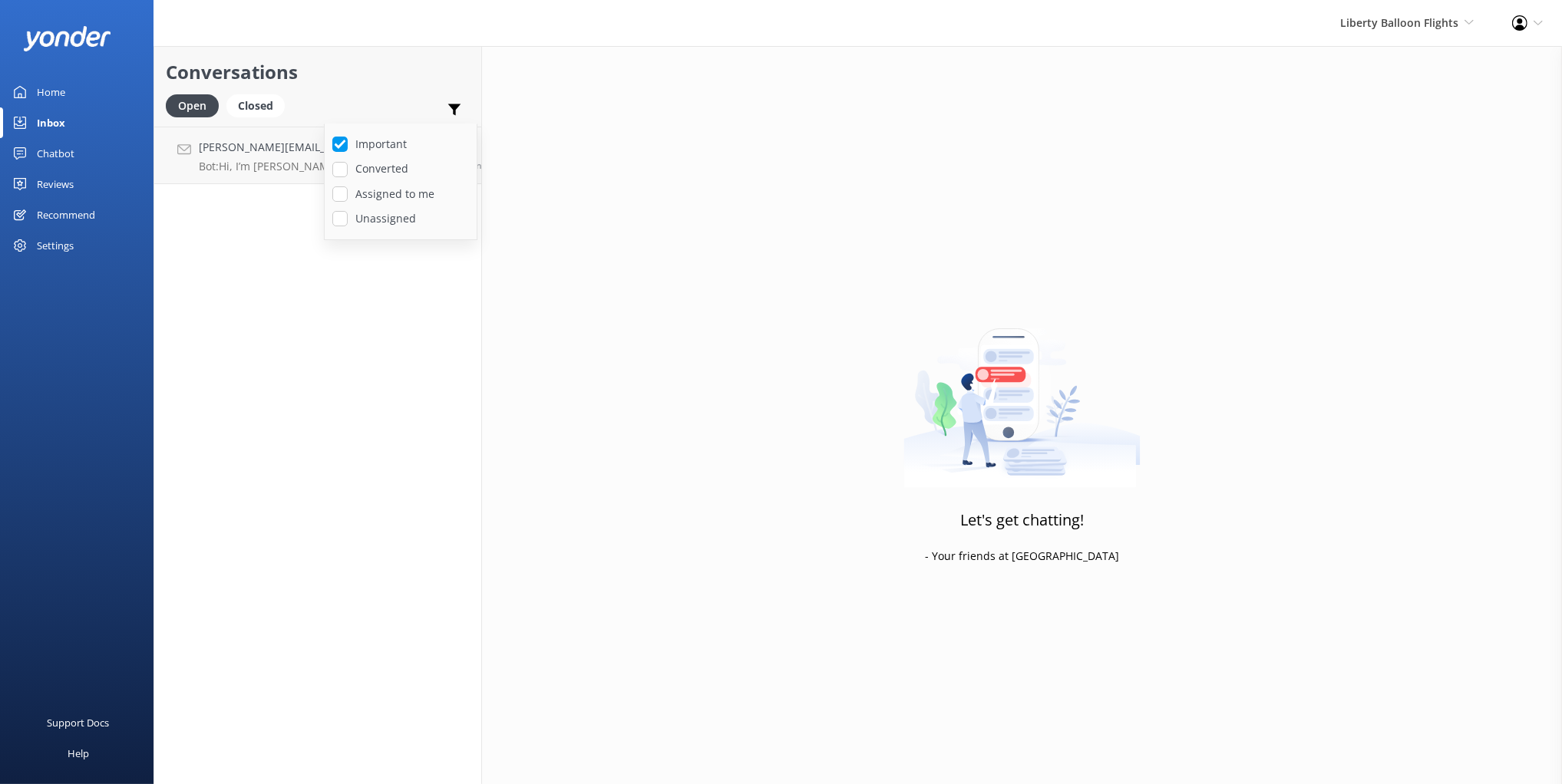
drag, startPoint x: 368, startPoint y: 102, endPoint x: 388, endPoint y: 101, distance: 20.0
click at [368, 102] on div "Open Closed Important Converted Assigned to me Unassigned" at bounding box center [318, 112] width 304 height 37
click at [424, 61] on h2 "Conversations" at bounding box center [318, 72] width 304 height 29
click at [448, 106] on use at bounding box center [455, 110] width 13 height 11
click at [439, 94] on div "Important Converted Assigned to me Unassigned" at bounding box center [455, 112] width 31 height 37
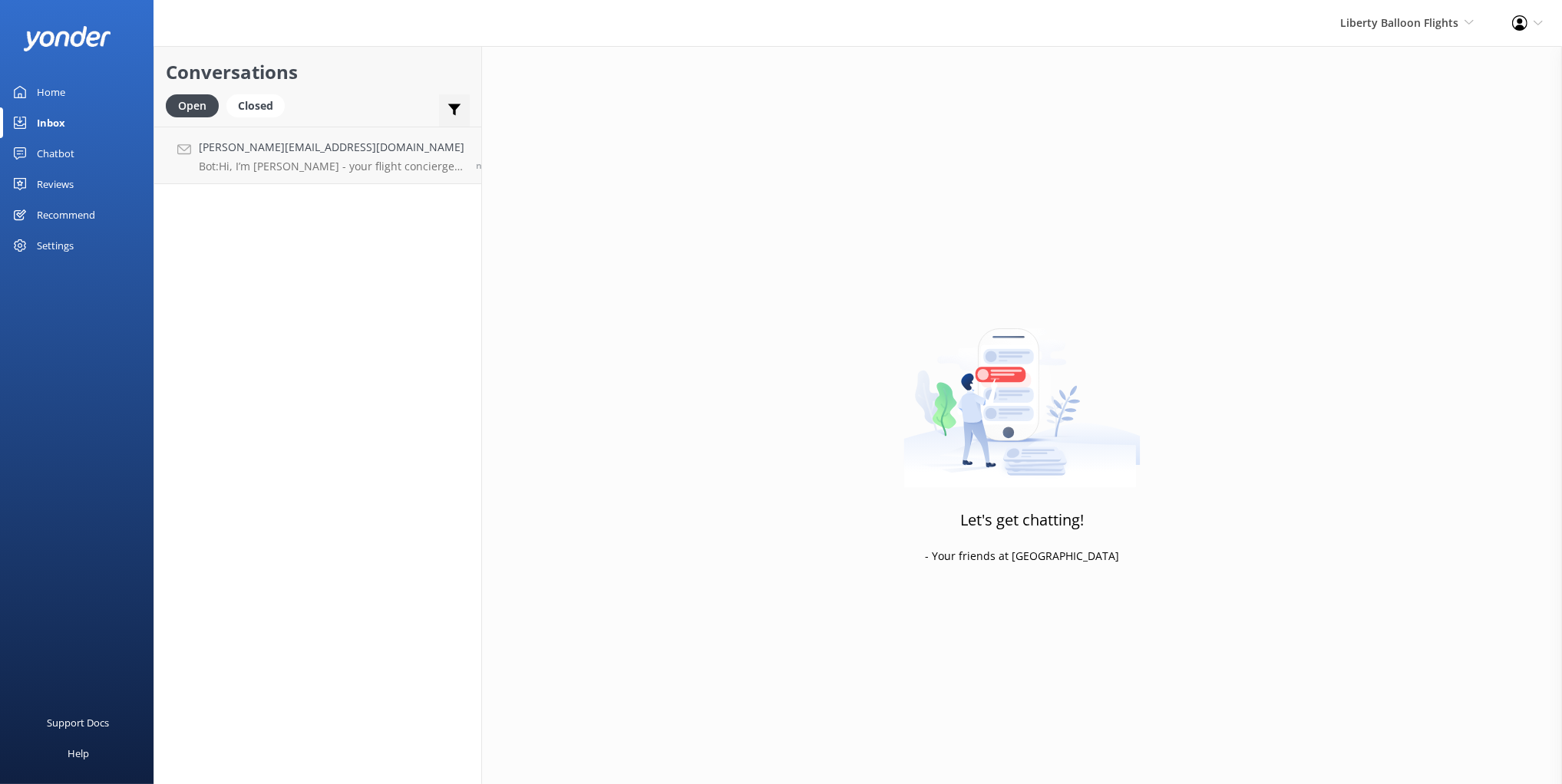
drag, startPoint x: 438, startPoint y: 111, endPoint x: 423, endPoint y: 119, distance: 17.0
click at [447, 111] on icon at bounding box center [454, 110] width 16 height 16
click at [332, 146] on input "Important" at bounding box center [339, 144] width 16 height 16
checkbox input "false"
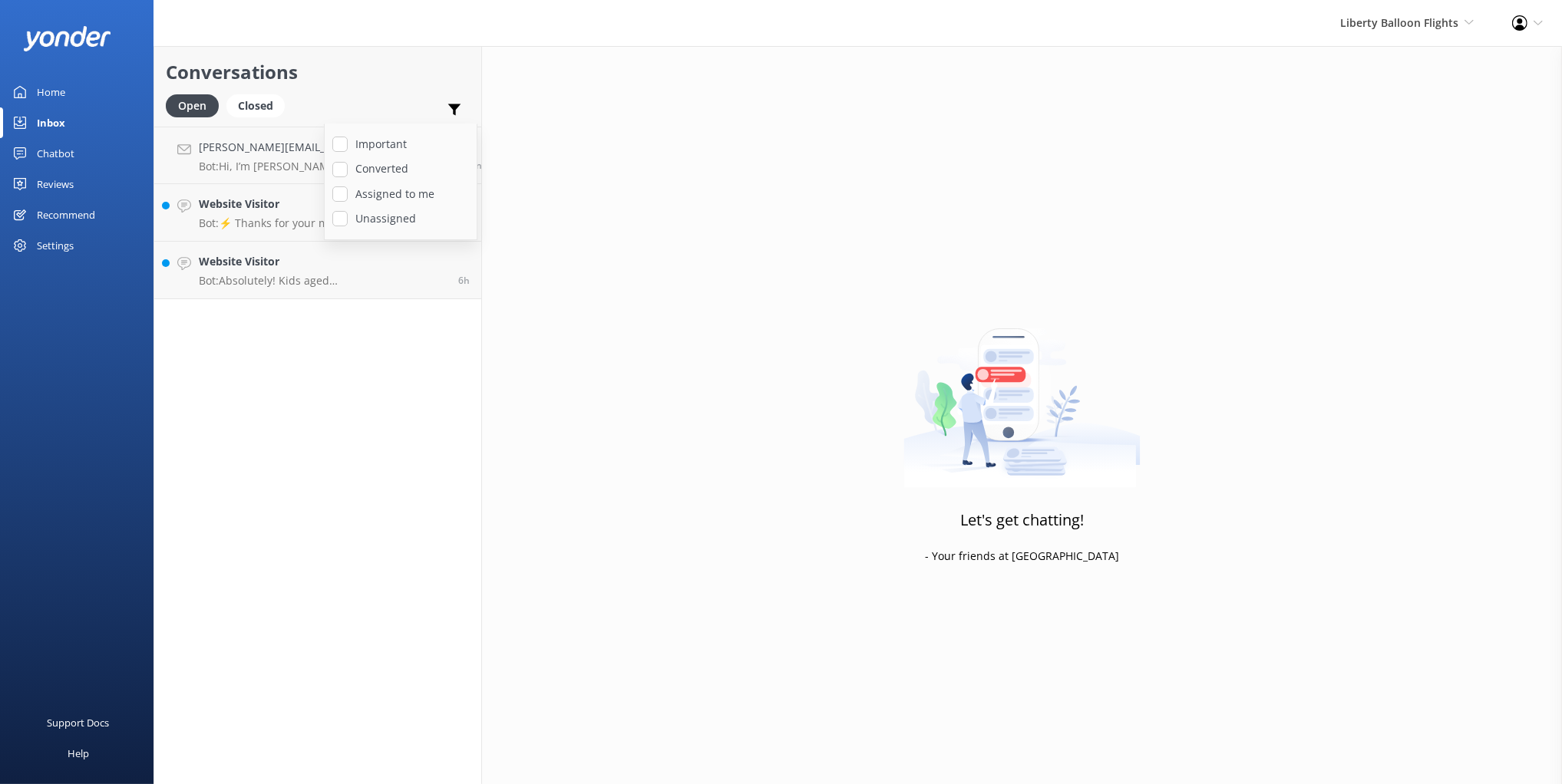
drag, startPoint x: 365, startPoint y: 81, endPoint x: 714, endPoint y: 185, distance: 364.2
click at [365, 81] on h2 "Conversations" at bounding box center [318, 72] width 304 height 29
click at [987, 204] on div "Let's get chatting! - Your friends at Yonder" at bounding box center [1021, 437] width 1080 height 784
click at [334, 147] on h4 "mikayla@yonderhq.com" at bounding box center [331, 147] width 266 height 17
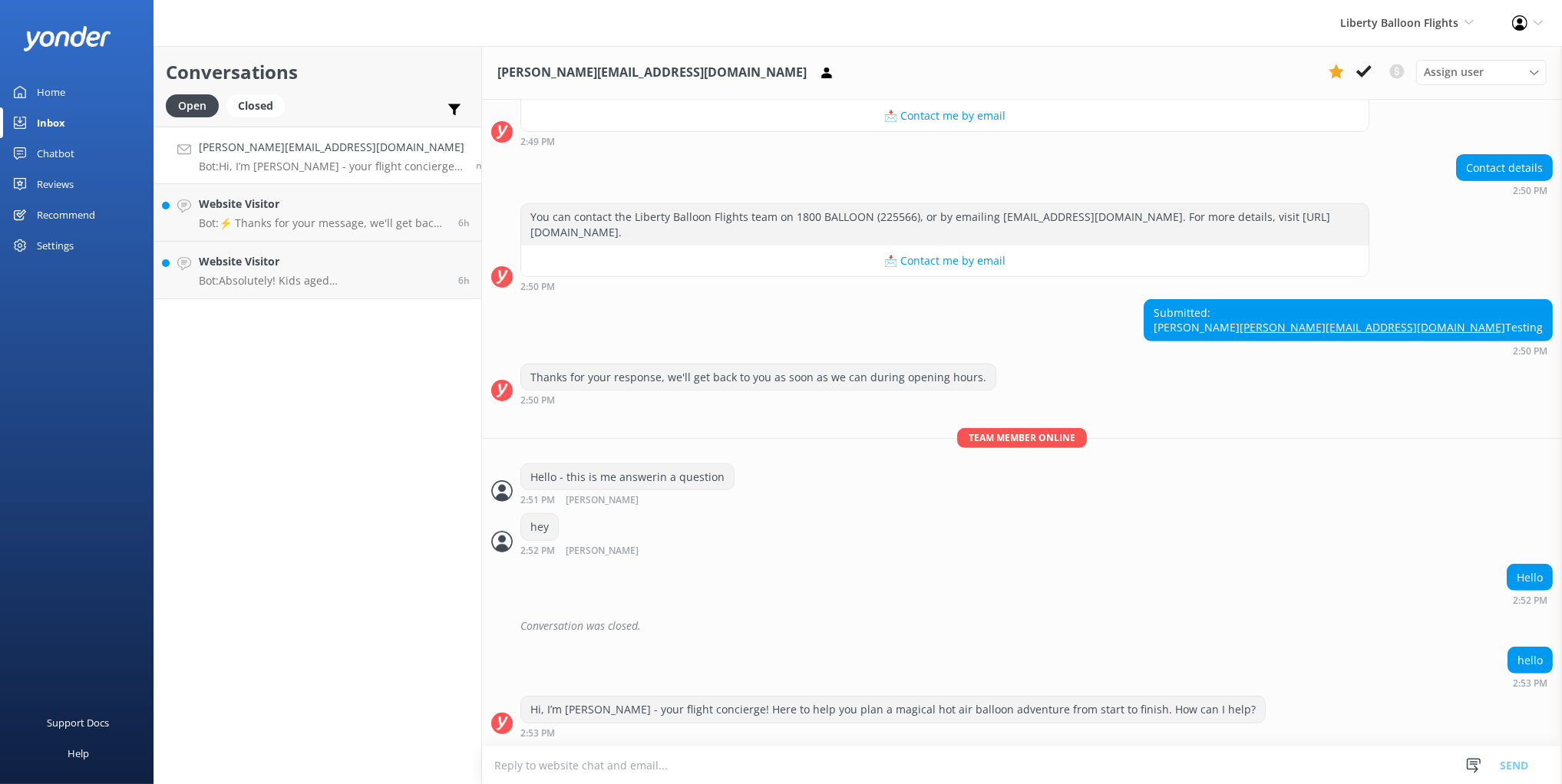
scroll to position [806, 0]
click at [1403, 155] on div "Contact details 2:50 PM" at bounding box center [1021, 176] width 1080 height 43
click at [1397, 70] on use at bounding box center [1398, 72] width 15 height 15
click at [1396, 68] on use at bounding box center [1398, 72] width 15 height 15
click at [1470, 80] on span "Assign user" at bounding box center [1453, 72] width 60 height 17
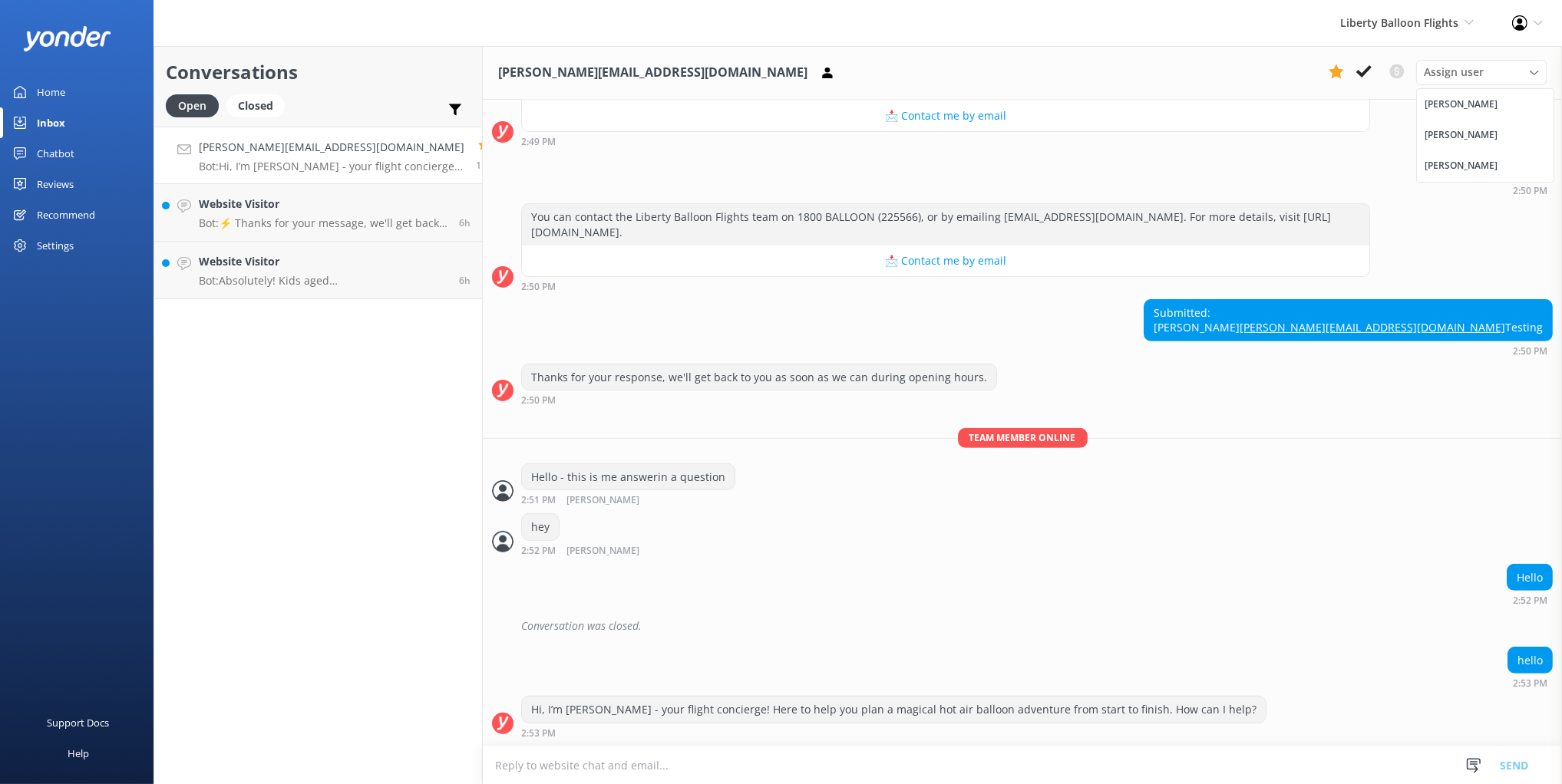
click at [1330, 125] on div "⚡ Thanks for your message, we'll get back to you as soon as we can. You're also…" at bounding box center [1022, 106] width 1079 height 95
click at [1023, 155] on div "Contact details 2:50 PM" at bounding box center [1022, 176] width 1079 height 43
click at [997, 155] on div "Contact details 2:50 PM" at bounding box center [1022, 176] width 1079 height 43
drag, startPoint x: 996, startPoint y: 149, endPoint x: 1008, endPoint y: 156, distance: 13.9
click at [996, 155] on div "Contact details 2:50 PM" at bounding box center [1022, 176] width 1079 height 43
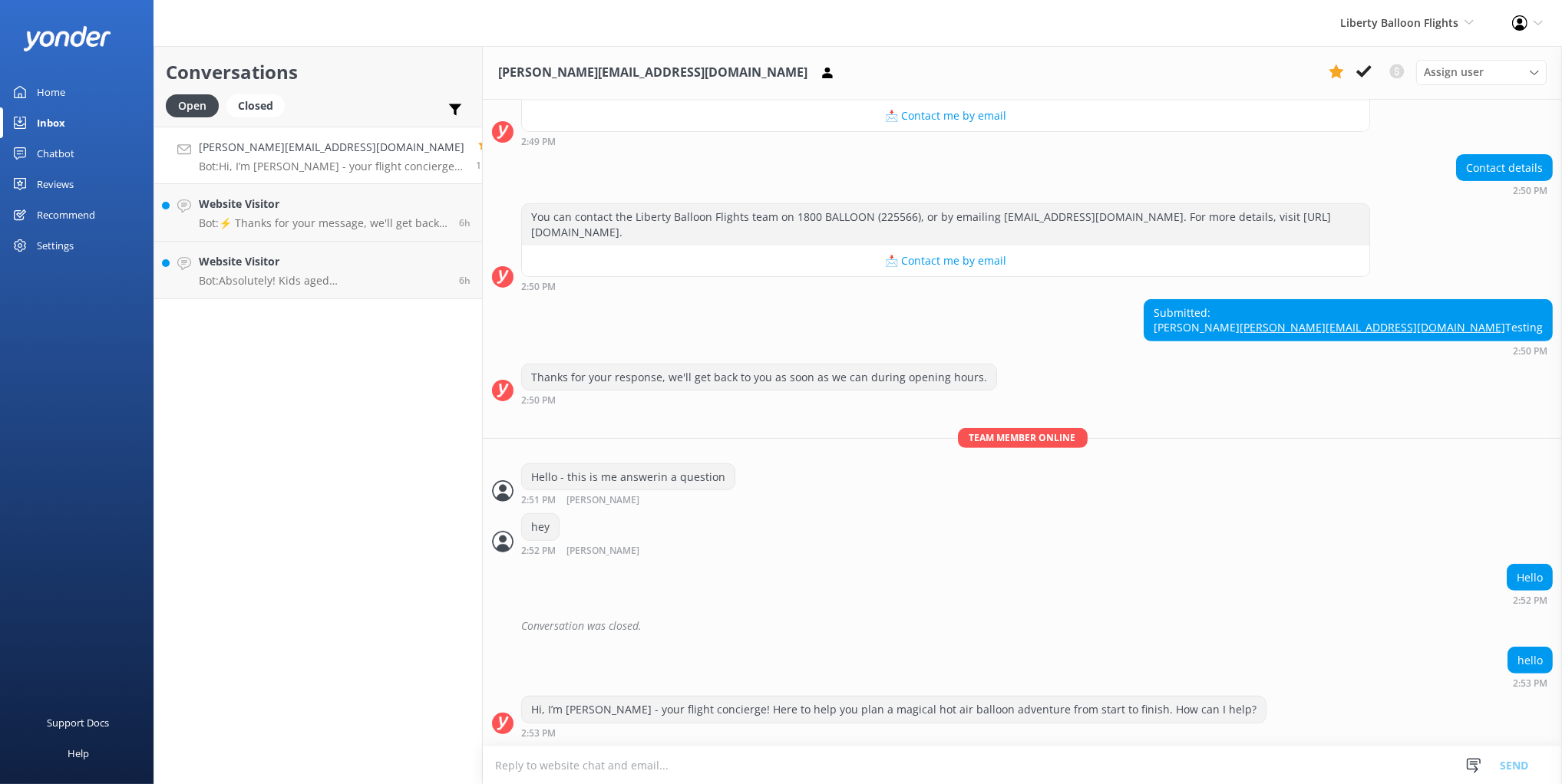
click at [1214, 72] on div "mikayla@yonderhq.com Assign user Nick Tanya Rae" at bounding box center [1022, 73] width 1079 height 54
click at [1510, 29] on div "Profile Settings Logout" at bounding box center [1527, 23] width 69 height 46
drag, startPoint x: 1155, startPoint y: 78, endPoint x: 1462, endPoint y: 70, distance: 307.1
click at [1156, 78] on div "mikayla@yonderhq.com Assign user Nick Tanya Rae" at bounding box center [1022, 73] width 1079 height 54
click at [1515, 28] on use at bounding box center [1519, 23] width 16 height 16
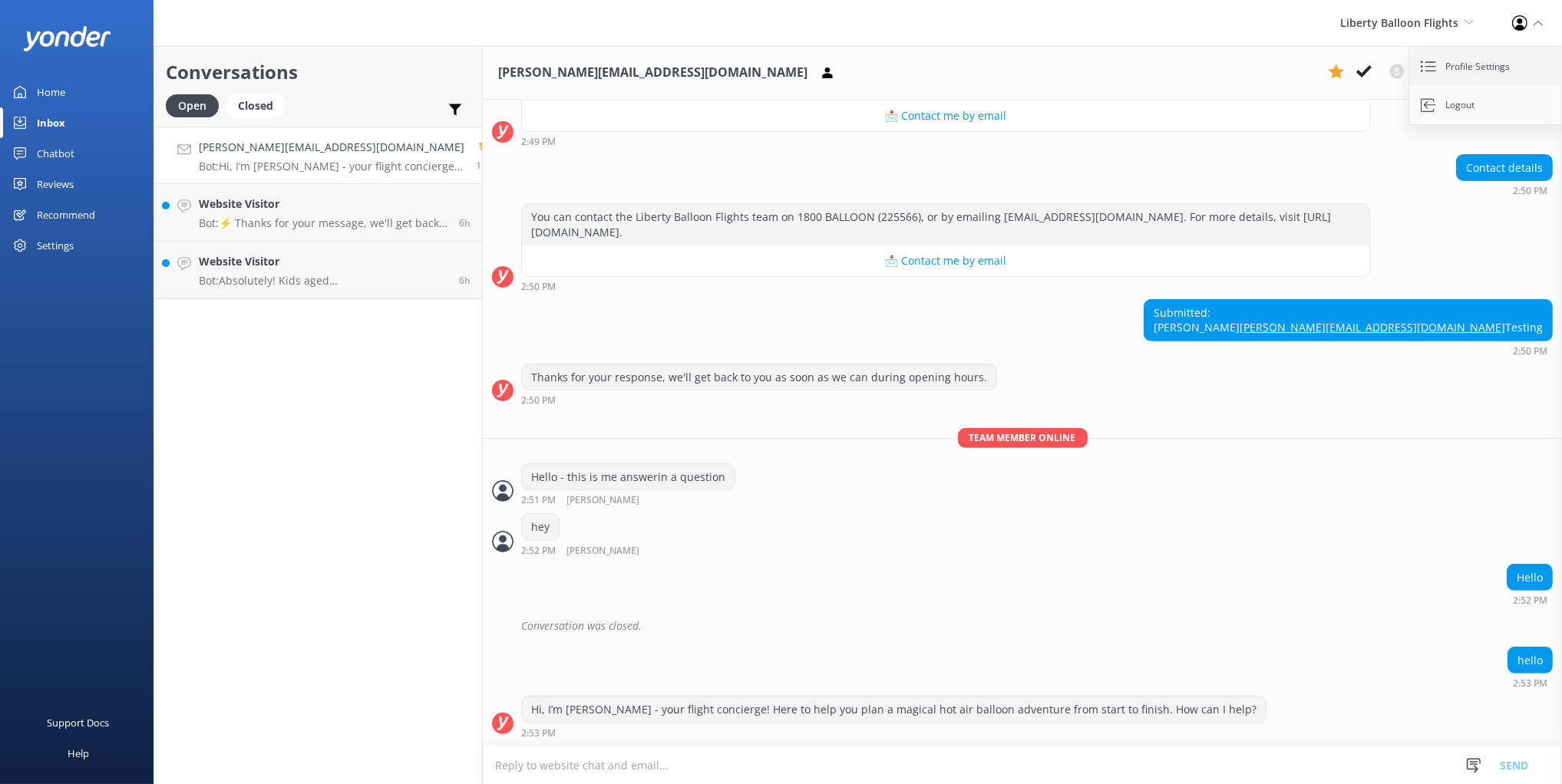
click at [1497, 66] on link "Profile Settings" at bounding box center [1486, 66] width 154 height 38
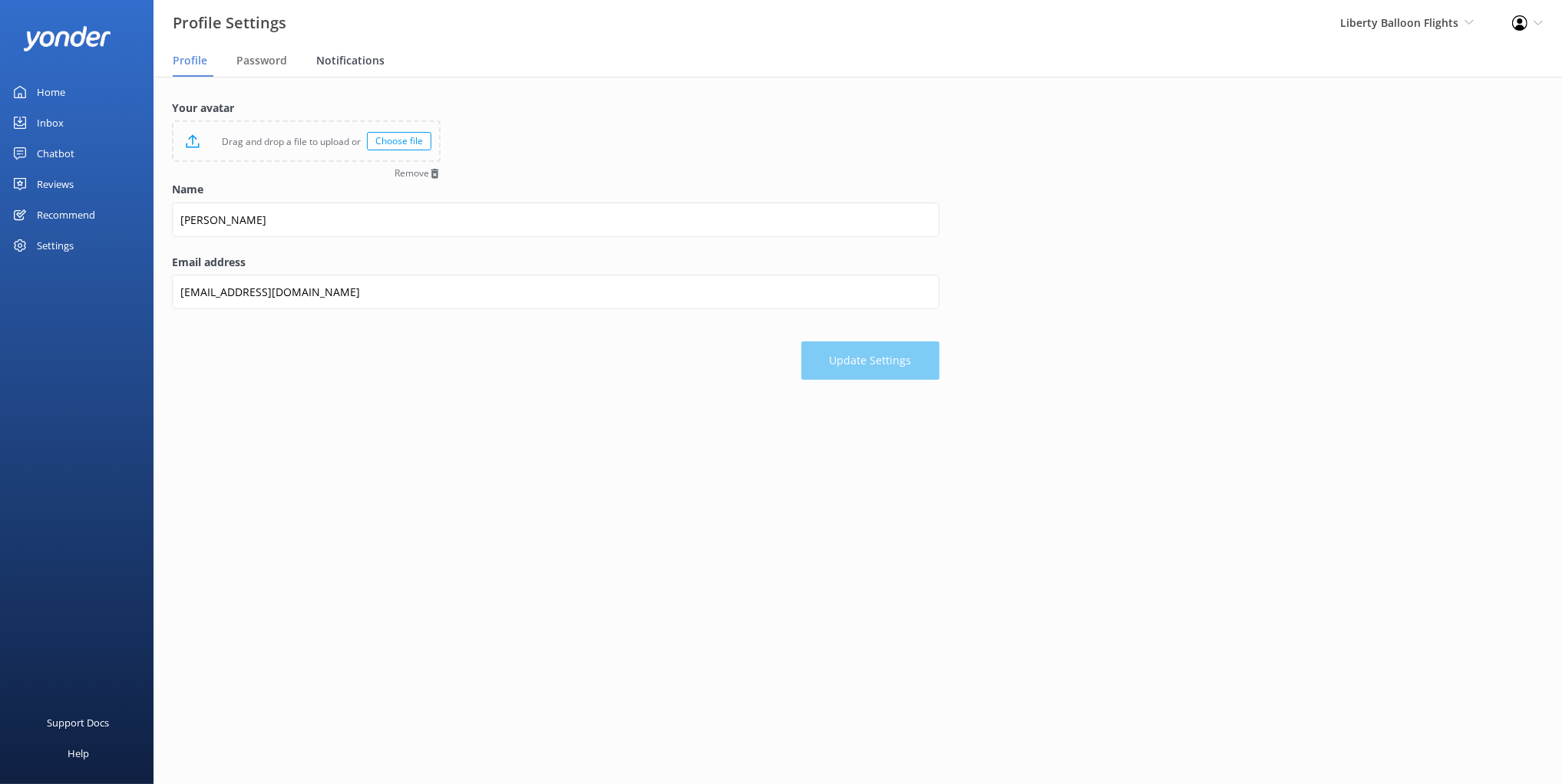
drag, startPoint x: 366, startPoint y: 100, endPoint x: 339, endPoint y: 57, distance: 50.8
click at [366, 100] on label "Your avatar" at bounding box center [306, 108] width 268 height 17
click at [336, 56] on span "Notifications" at bounding box center [351, 60] width 69 height 16
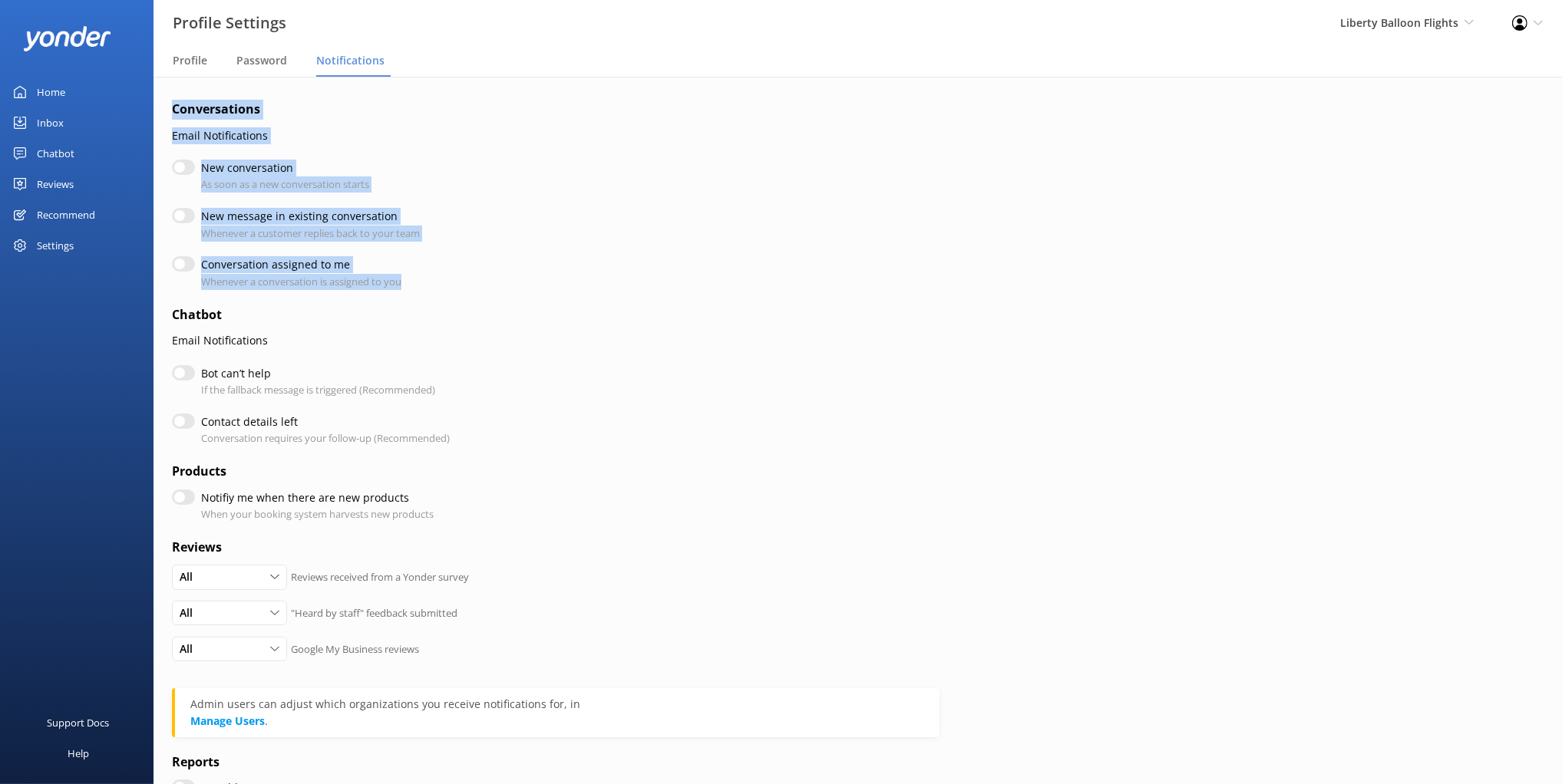
drag, startPoint x: 426, startPoint y: 285, endPoint x: 165, endPoint y: 119, distance: 309.3
click at [160, 115] on div "Conversations Email Notifications New conversation As soon as a new conversatio…" at bounding box center [858, 495] width 1408 height 836
click at [230, 123] on form "Conversations Email Notifications New conversation As soon as a new conversatio…" at bounding box center [555, 491] width 768 height 782
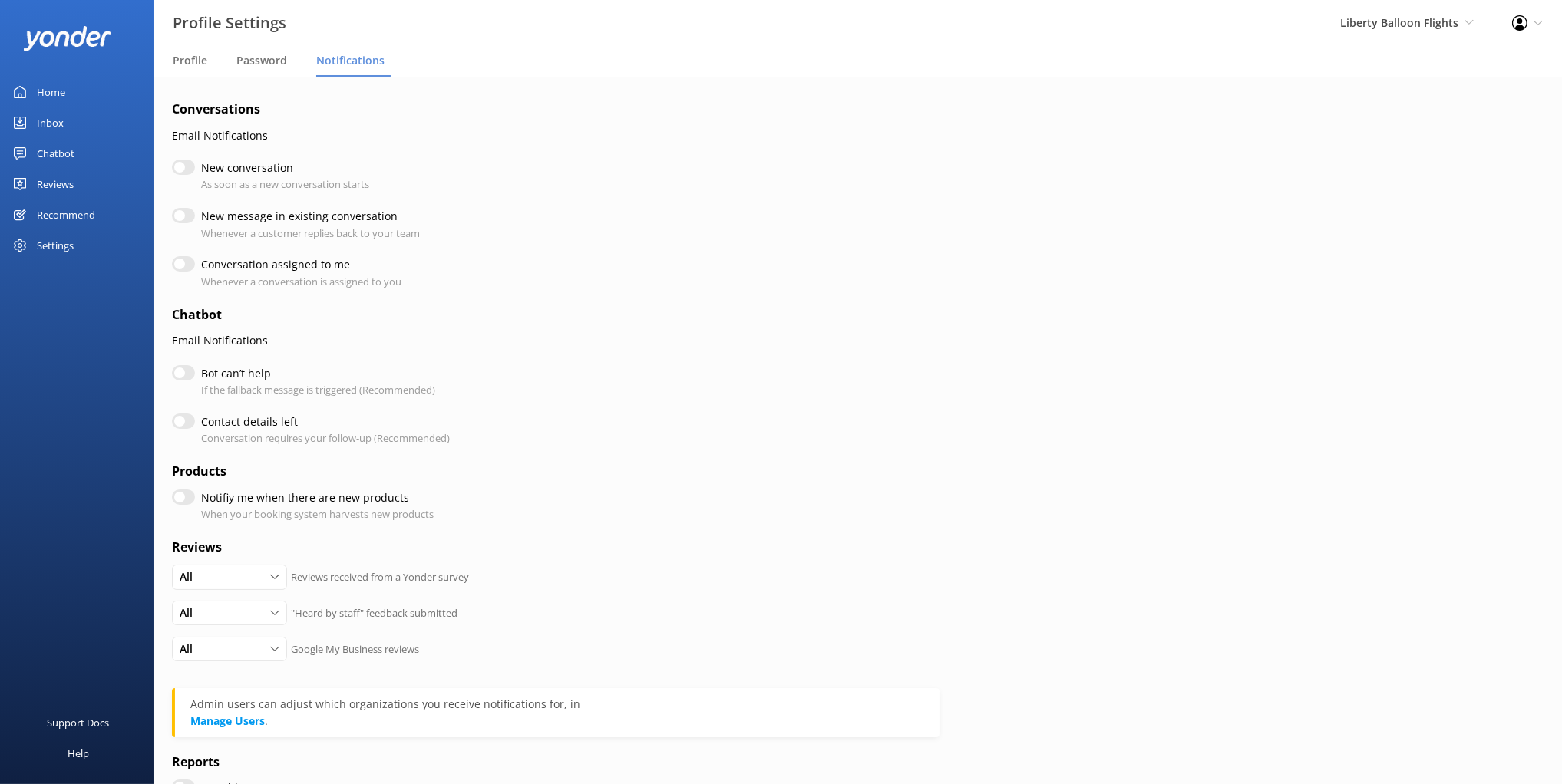
click at [254, 128] on p "Email Notifications" at bounding box center [555, 136] width 768 height 17
click at [226, 143] on p "Email Notifications" at bounding box center [555, 136] width 768 height 17
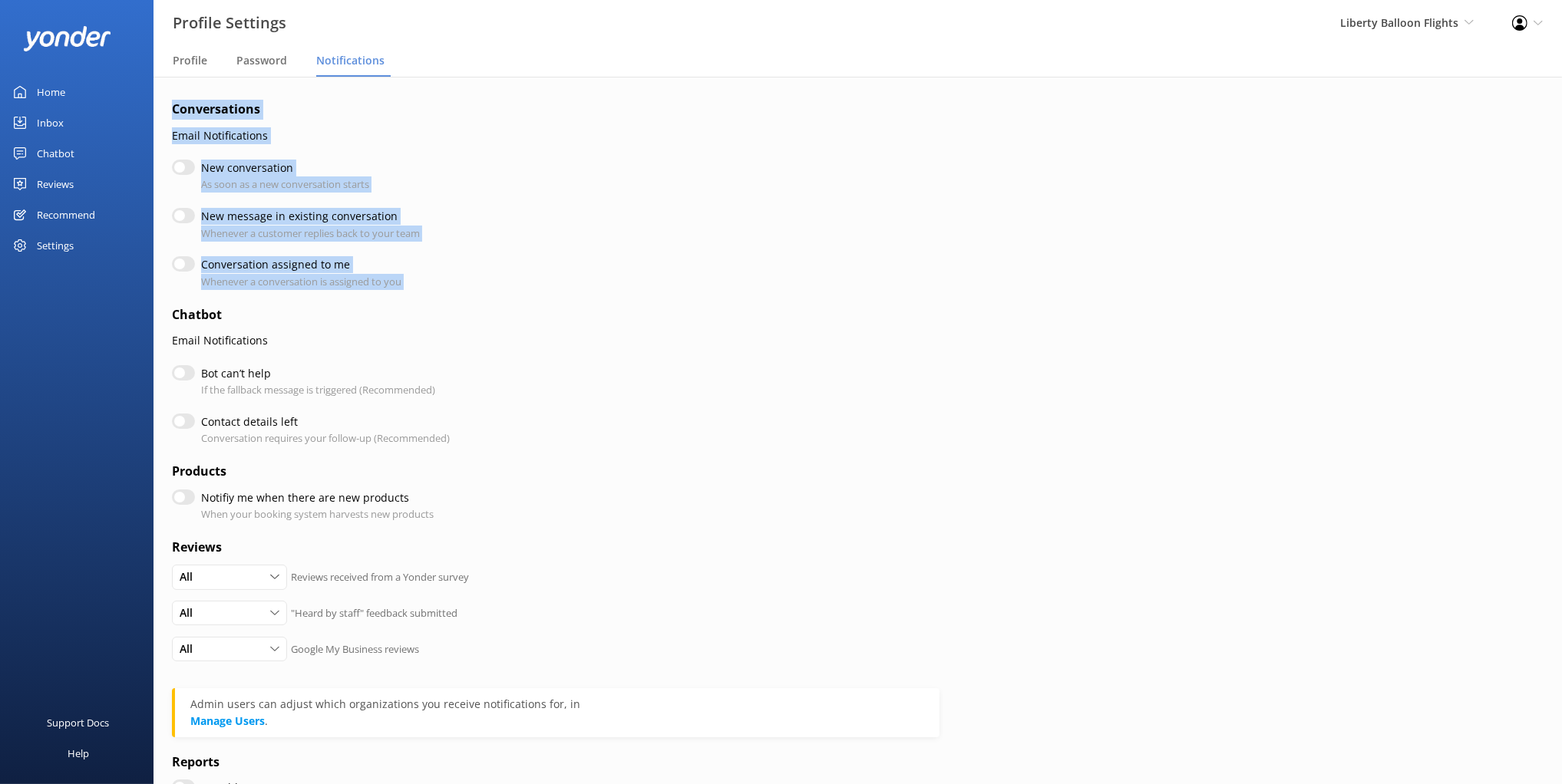
drag, startPoint x: 306, startPoint y: 226, endPoint x: 409, endPoint y: 288, distance: 120.2
click at [383, 298] on div "Conversations Email Notifications New conversation As soon as a new conversatio…" at bounding box center [858, 495] width 1408 height 836
drag, startPoint x: 433, startPoint y: 277, endPoint x: 428, endPoint y: 314, distance: 37.3
click at [433, 277] on div "Conversation assigned to me Whenever a conversation is assigned to you" at bounding box center [555, 272] width 768 height 33
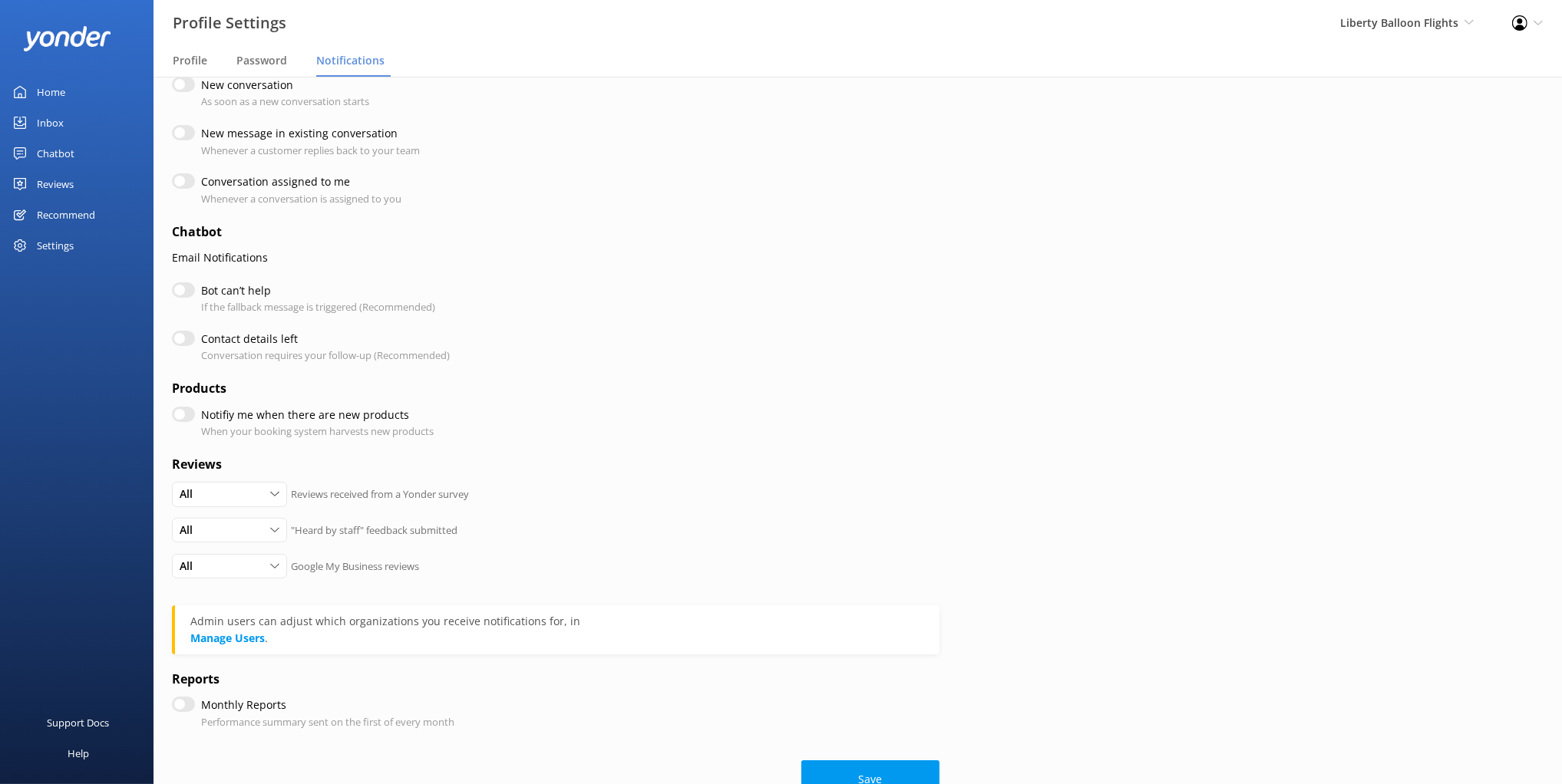
scroll to position [83, 0]
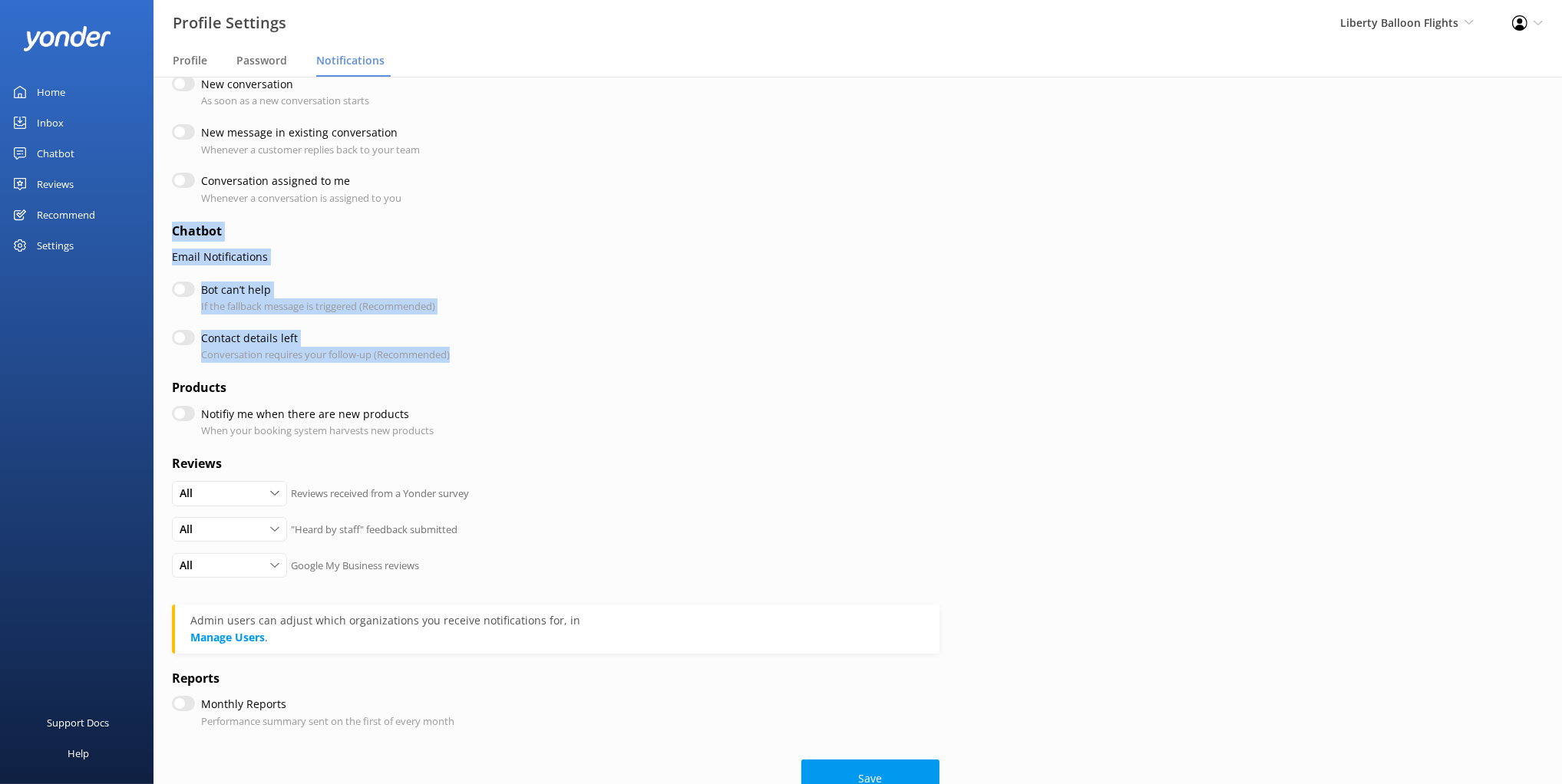
drag, startPoint x: 468, startPoint y: 359, endPoint x: 173, endPoint y: 235, distance: 320.0
click at [173, 235] on form "Conversations Email Notifications New conversation As soon as a new conversatio…" at bounding box center [555, 407] width 768 height 782
click at [227, 249] on p "Email Notifications" at bounding box center [555, 257] width 768 height 17
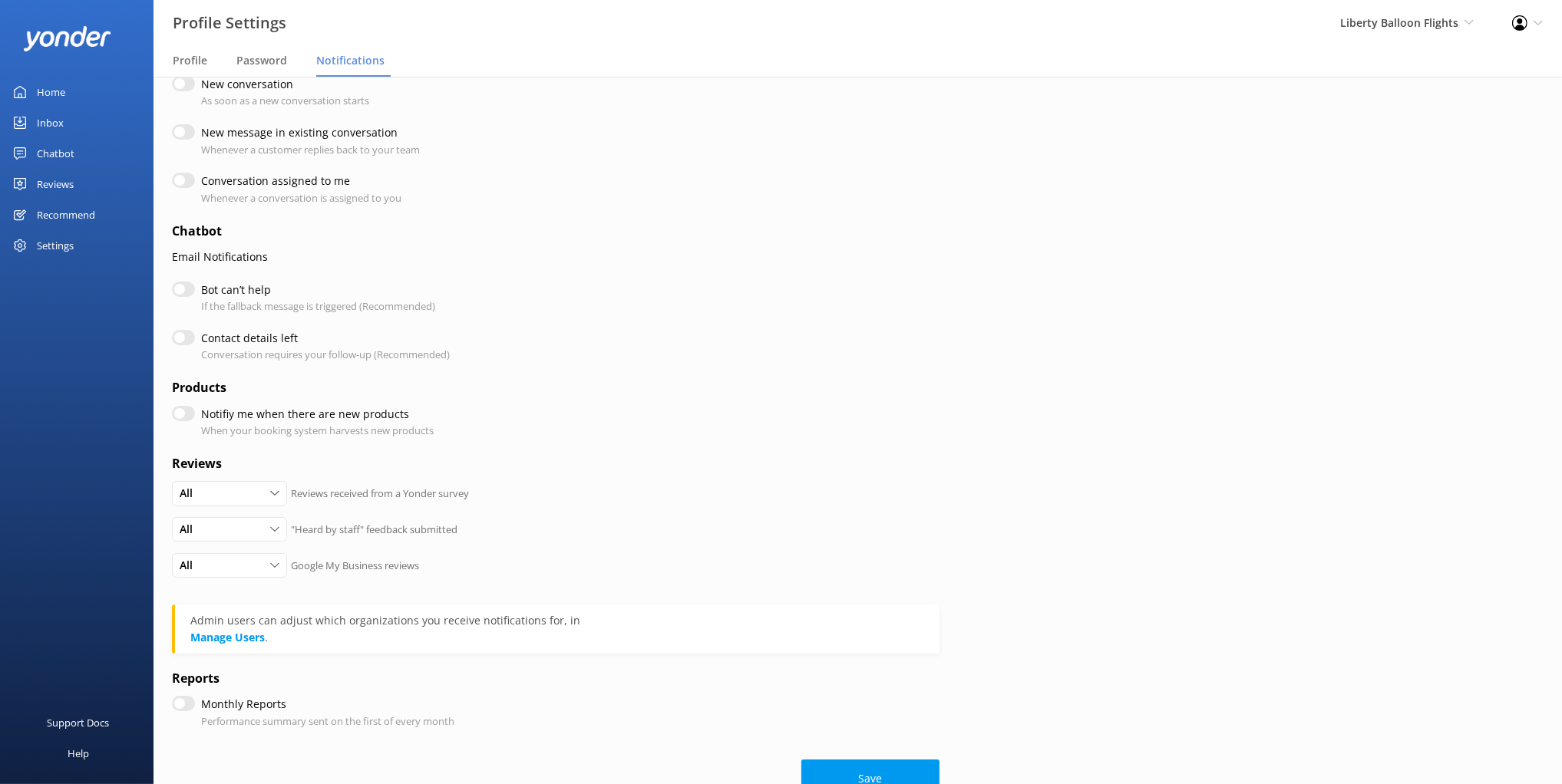
click at [240, 299] on p "If the fallback message is triggered (Recommended)" at bounding box center [318, 307] width 234 height 16
drag, startPoint x: 181, startPoint y: 289, endPoint x: 212, endPoint y: 296, distance: 31.8
click at [182, 288] on input "Bot can’t help" at bounding box center [183, 289] width 23 height 16
click at [240, 298] on p "If the fallback message is triggered (Recommended)" at bounding box center [318, 307] width 234 height 16
drag, startPoint x: 191, startPoint y: 289, endPoint x: 192, endPoint y: 335, distance: 46.0
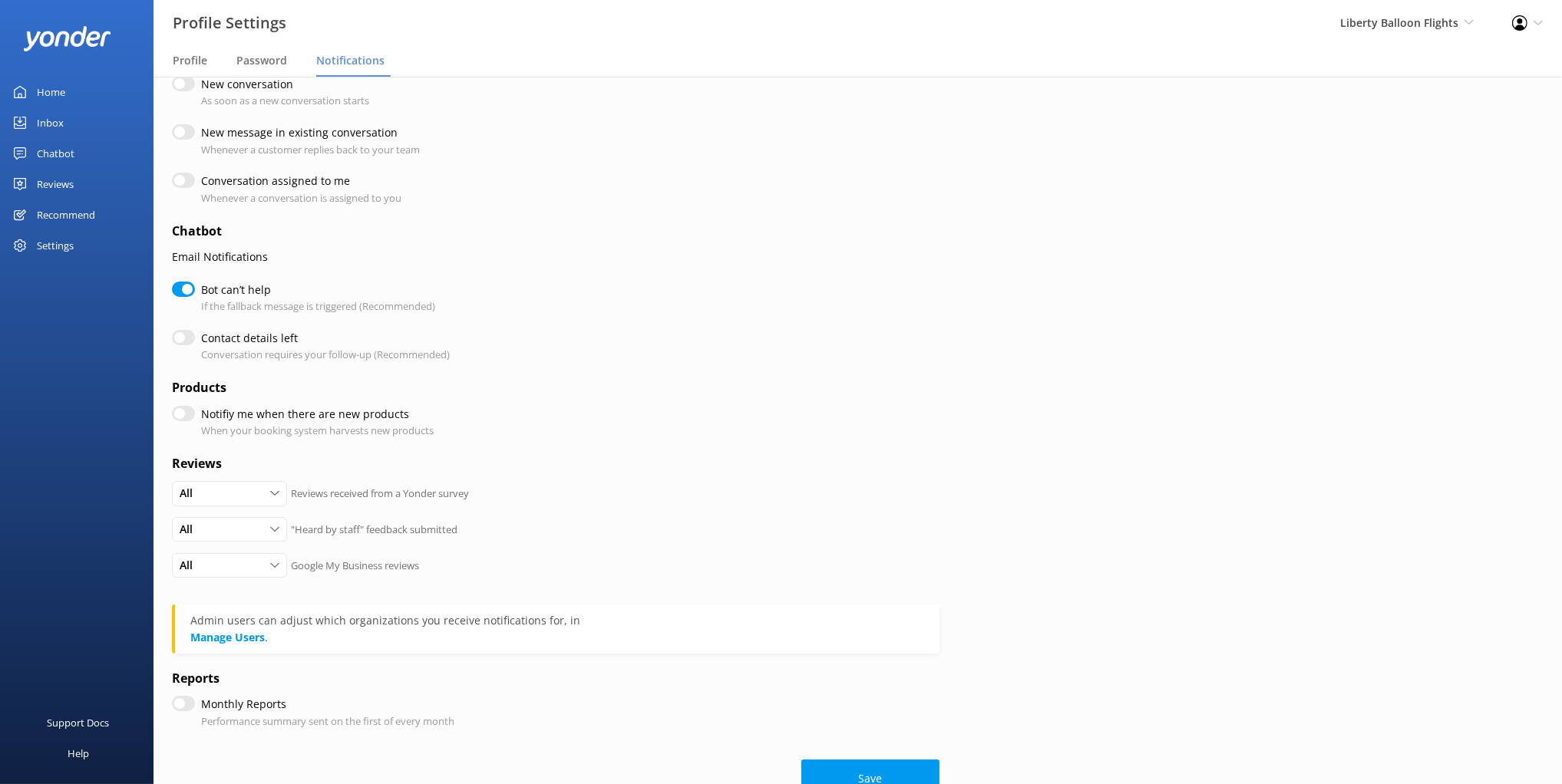
click at [191, 289] on input "Bot can’t help" at bounding box center [183, 289] width 23 height 16
checkbox input "false"
click at [187, 341] on input "Contact details left" at bounding box center [183, 338] width 23 height 16
click at [239, 341] on label "Contact details left" at bounding box center [321, 338] width 241 height 17
click at [195, 341] on input "Contact details left" at bounding box center [183, 338] width 23 height 16
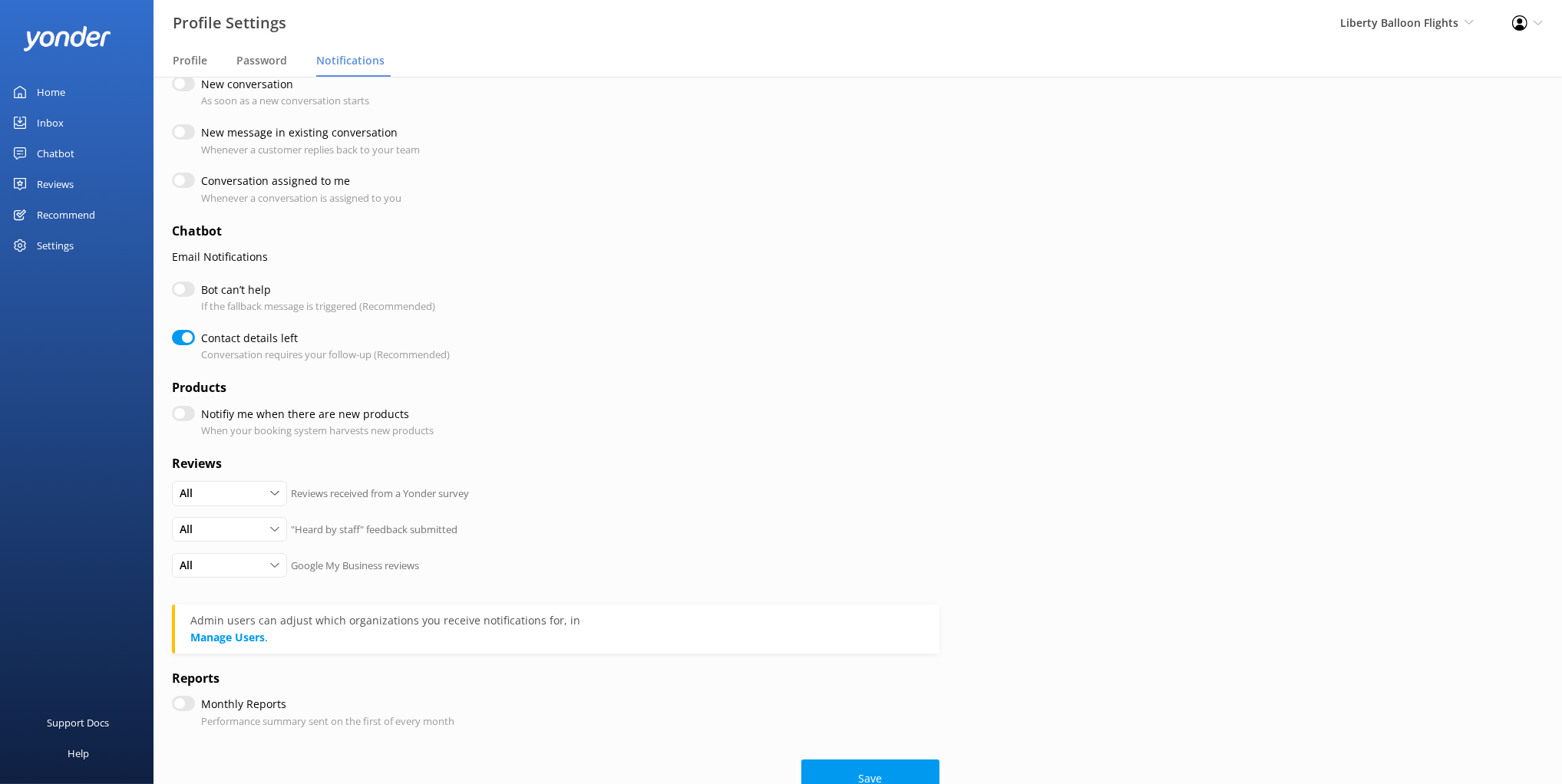
checkbox input "false"
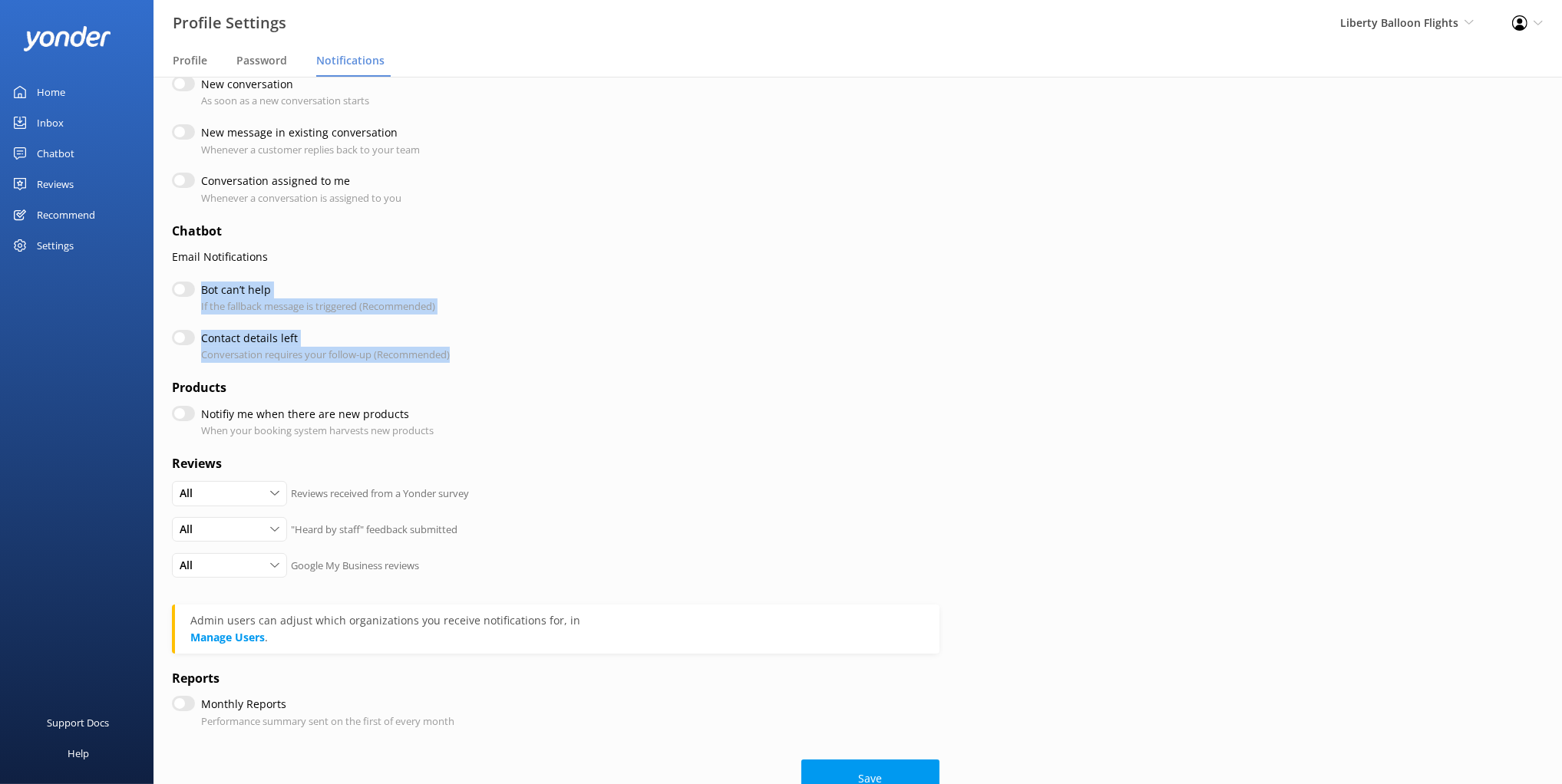
drag, startPoint x: 485, startPoint y: 361, endPoint x: 193, endPoint y: 277, distance: 303.8
click at [193, 277] on form "Conversations Email Notifications New conversation As soon as a new conversatio…" at bounding box center [555, 407] width 768 height 782
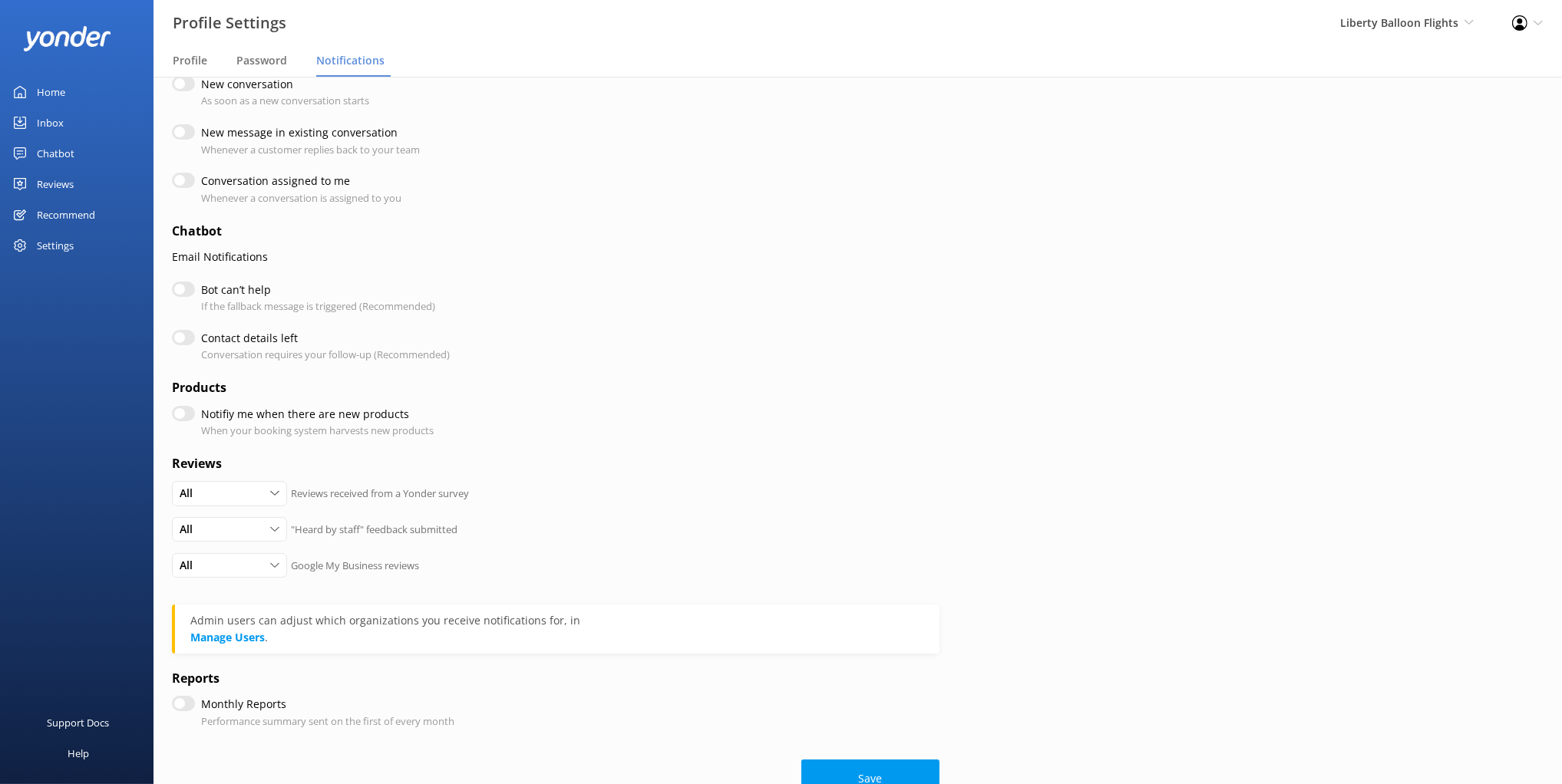
click at [315, 302] on p "If the fallback message is triggered (Recommended)" at bounding box center [318, 307] width 234 height 16
drag, startPoint x: 253, startPoint y: 296, endPoint x: 312, endPoint y: 312, distance: 61.1
click at [312, 312] on div "Bot can’t help If the fallback message is triggered (Recommended)" at bounding box center [318, 298] width 234 height 33
drag, startPoint x: 52, startPoint y: 276, endPoint x: 53, endPoint y: 264, distance: 12.0
click at [52, 276] on div "Home Inbox Chatbot Content Products Chat Logs Website Widget Pop-up messages Re…" at bounding box center [77, 196] width 154 height 392
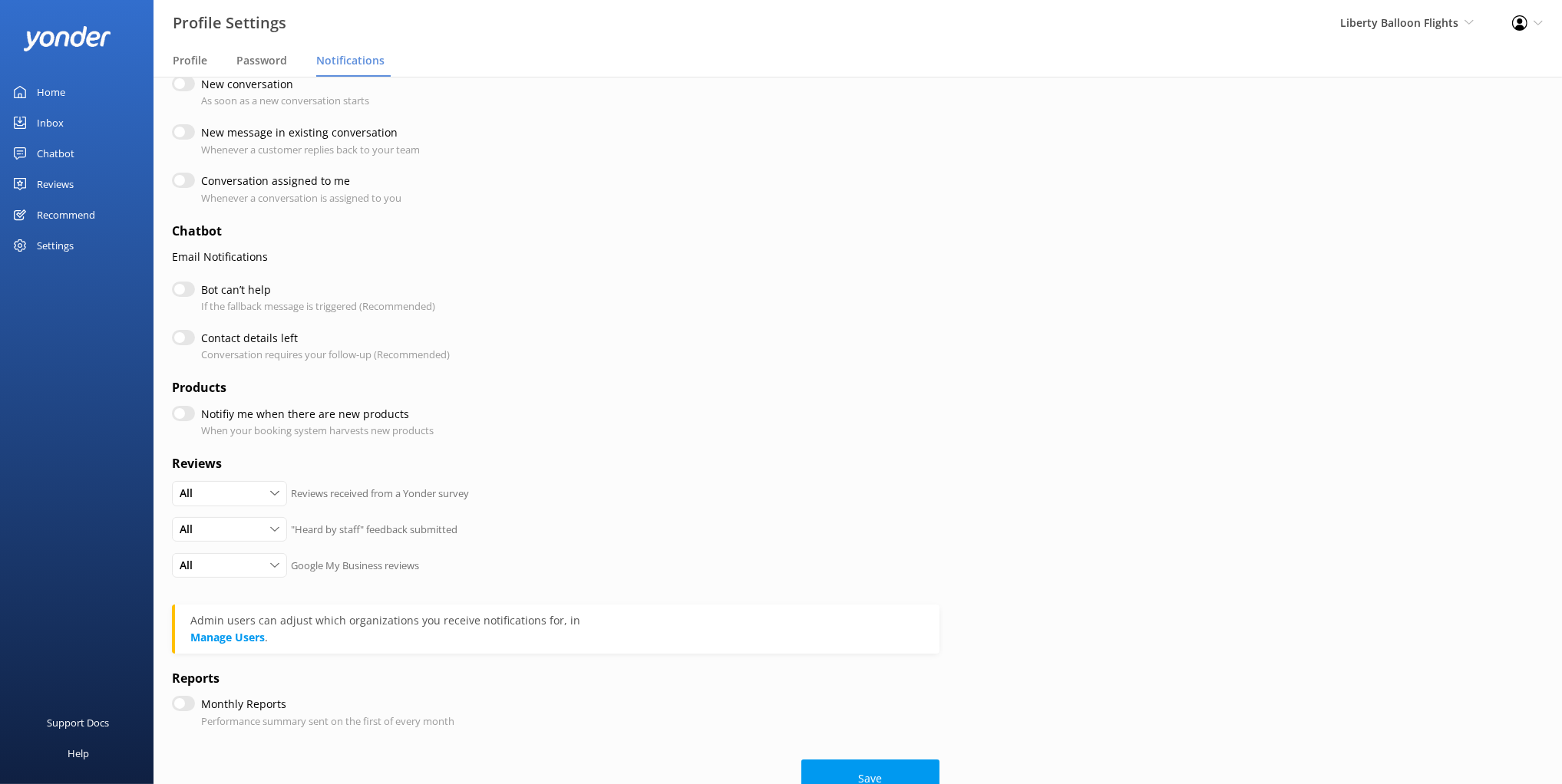
click at [55, 247] on div "Settings" at bounding box center [55, 246] width 37 height 31
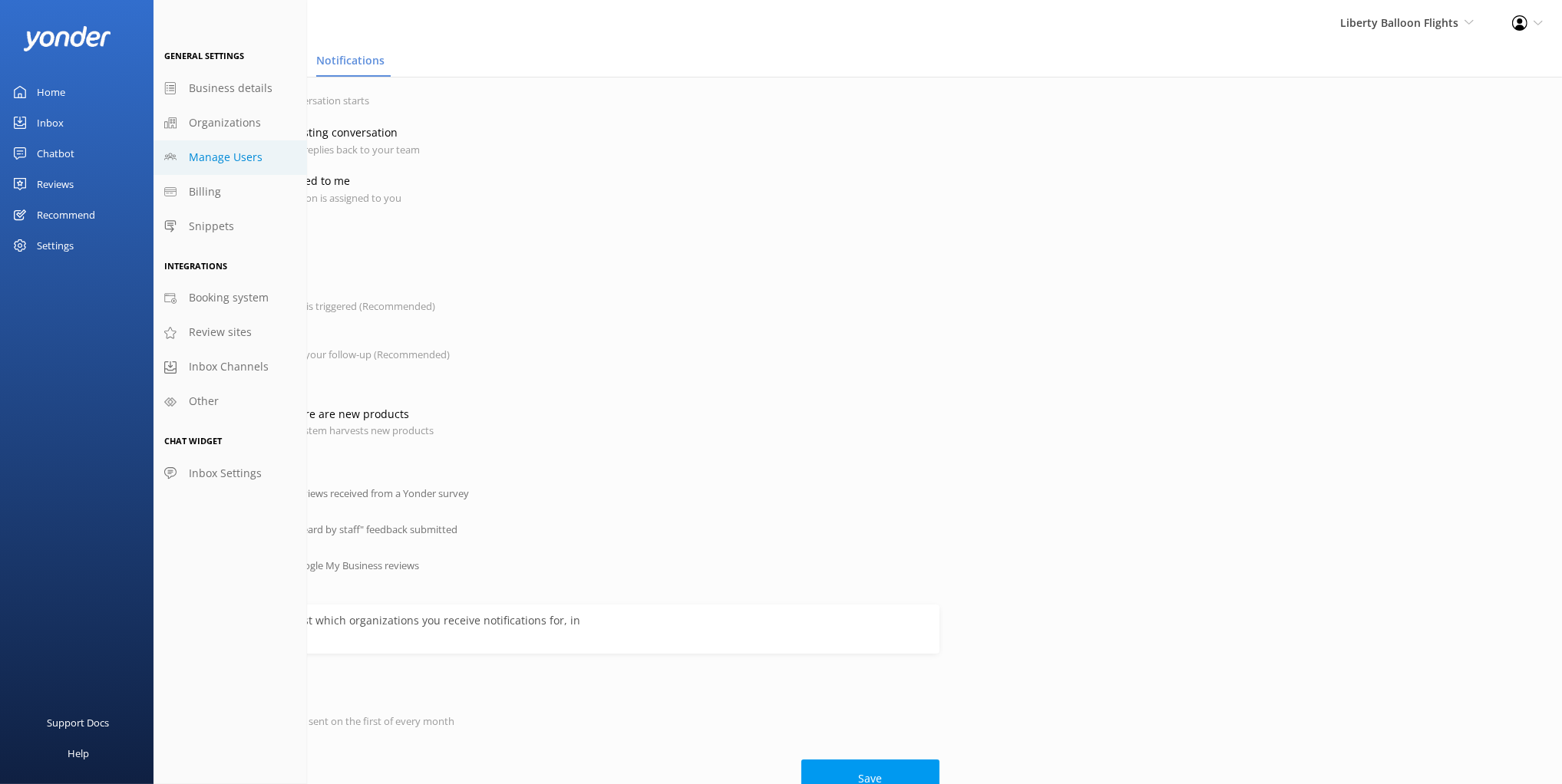
click at [204, 149] on span "Manage Users" at bounding box center [226, 157] width 74 height 17
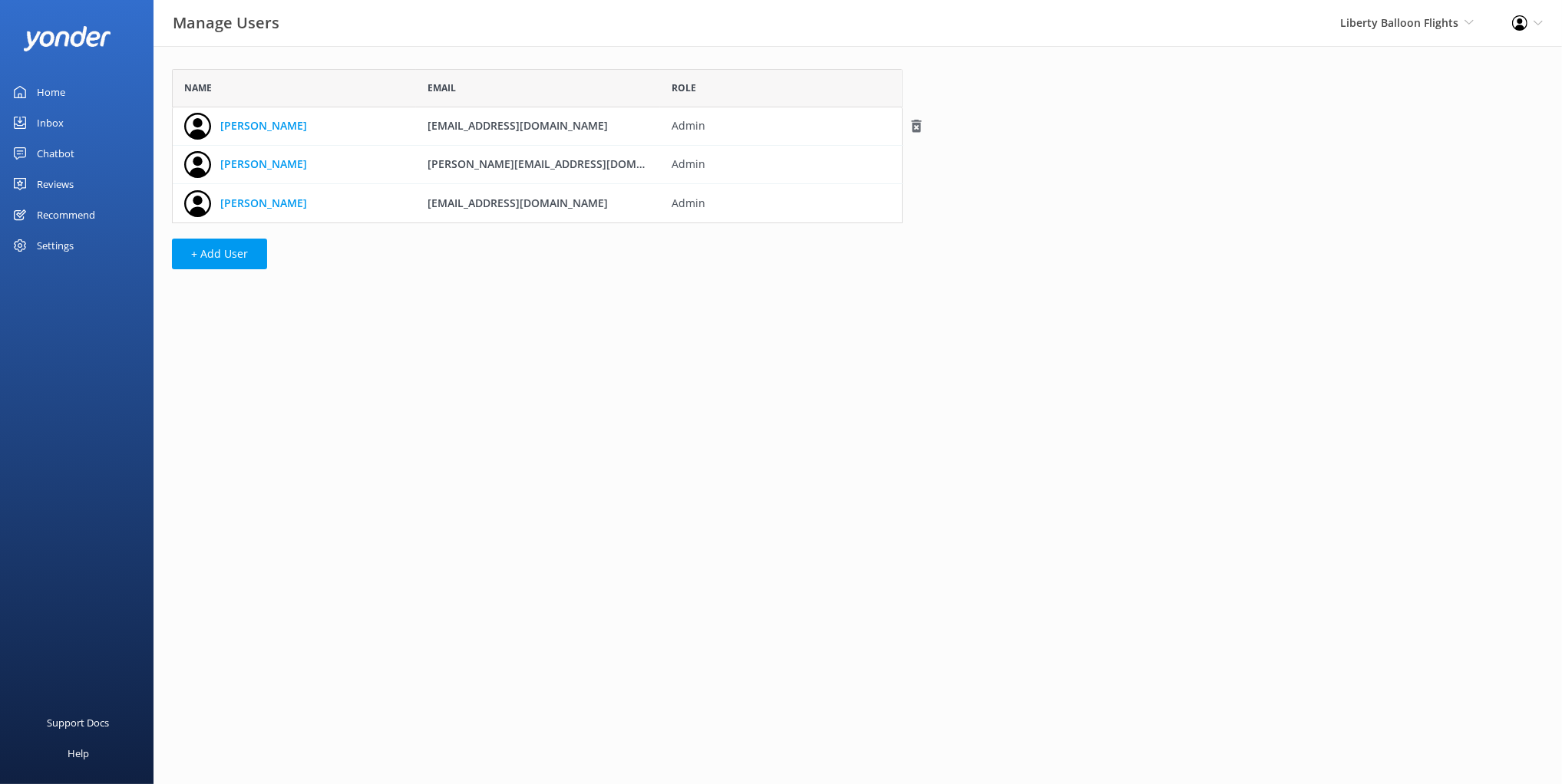
scroll to position [154, 730]
click at [1385, 143] on div "Name Email Role Nick nick@libertyballoonflights.com.au Admin Tanya tanya@libert…" at bounding box center [858, 172] width 1408 height 254
click at [1376, 141] on div "Name Email Role Nick nick@libertyballoonflights.com.au Admin Tanya tanya@libert…" at bounding box center [858, 172] width 1408 height 254
click at [761, 365] on html "Manage Users Liberty Balloon Flights Black Cat Cruises Banff Airporter Internat…" at bounding box center [781, 392] width 1562 height 784
click at [550, 272] on div "Name Email Role Nick nick@libertyballoonflights.com.au Admin Tanya tanya@libert…" at bounding box center [537, 172] width 768 height 254
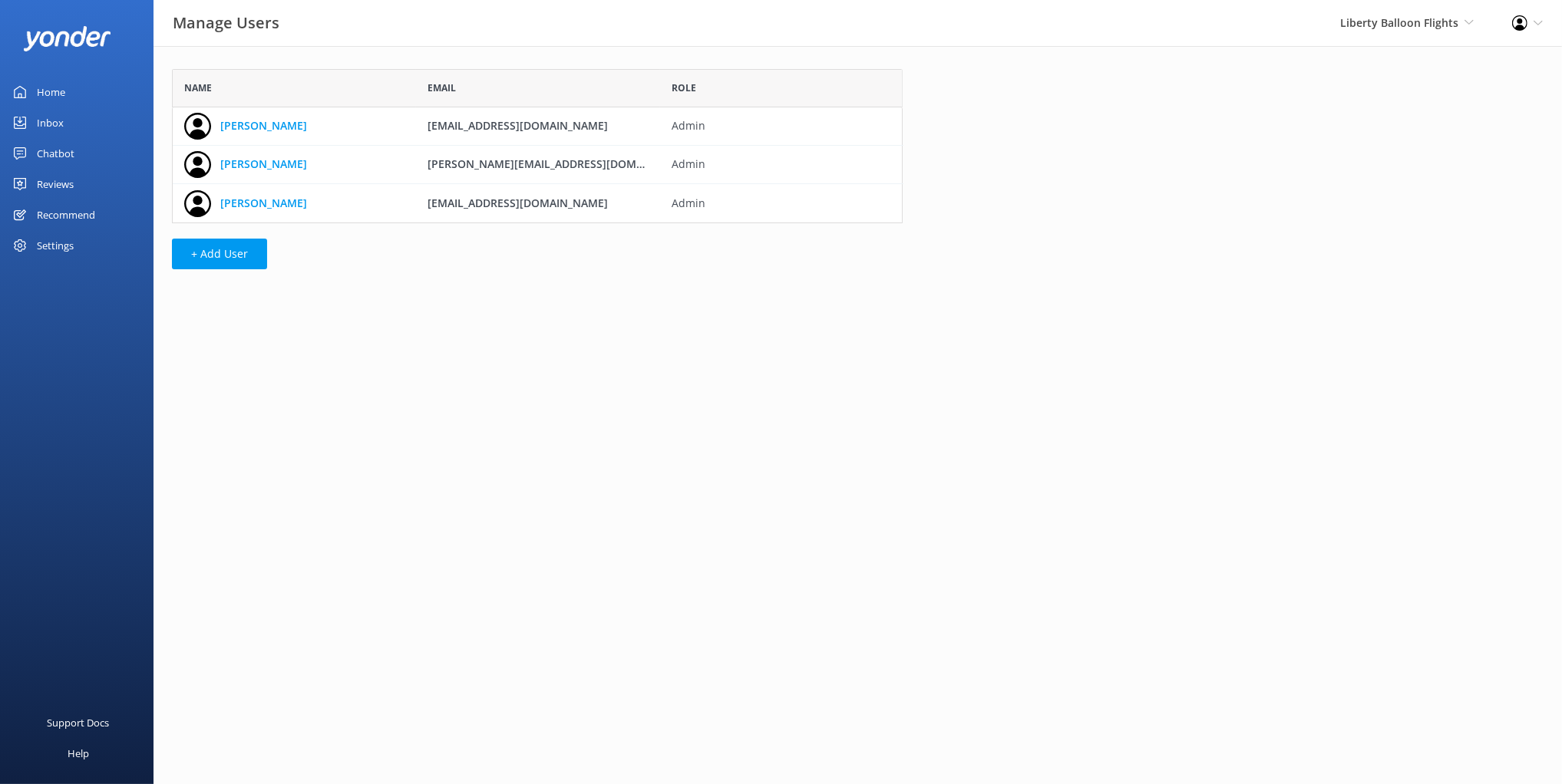
click at [534, 338] on html "Manage Users Liberty Balloon Flights Black Cat Cruises Banff Airporter Internat…" at bounding box center [781, 392] width 1562 height 784
click at [604, 329] on html "Manage Users Liberty Balloon Flights Black Cat Cruises Banff Airporter Internat…" at bounding box center [781, 392] width 1562 height 784
click at [689, 281] on div "Name Email Role Nick nick@libertyballoonflights.com.au Admin Tanya tanya@libert…" at bounding box center [537, 172] width 768 height 254
click at [1129, 230] on div "Name Email Role Nick nick@libertyballoonflights.com.au Admin Tanya tanya@libert…" at bounding box center [858, 172] width 1408 height 254
click at [378, 306] on html "Manage Users Liberty Balloon Flights Black Cat Cruises Banff Airporter Internat…" at bounding box center [781, 392] width 1562 height 784
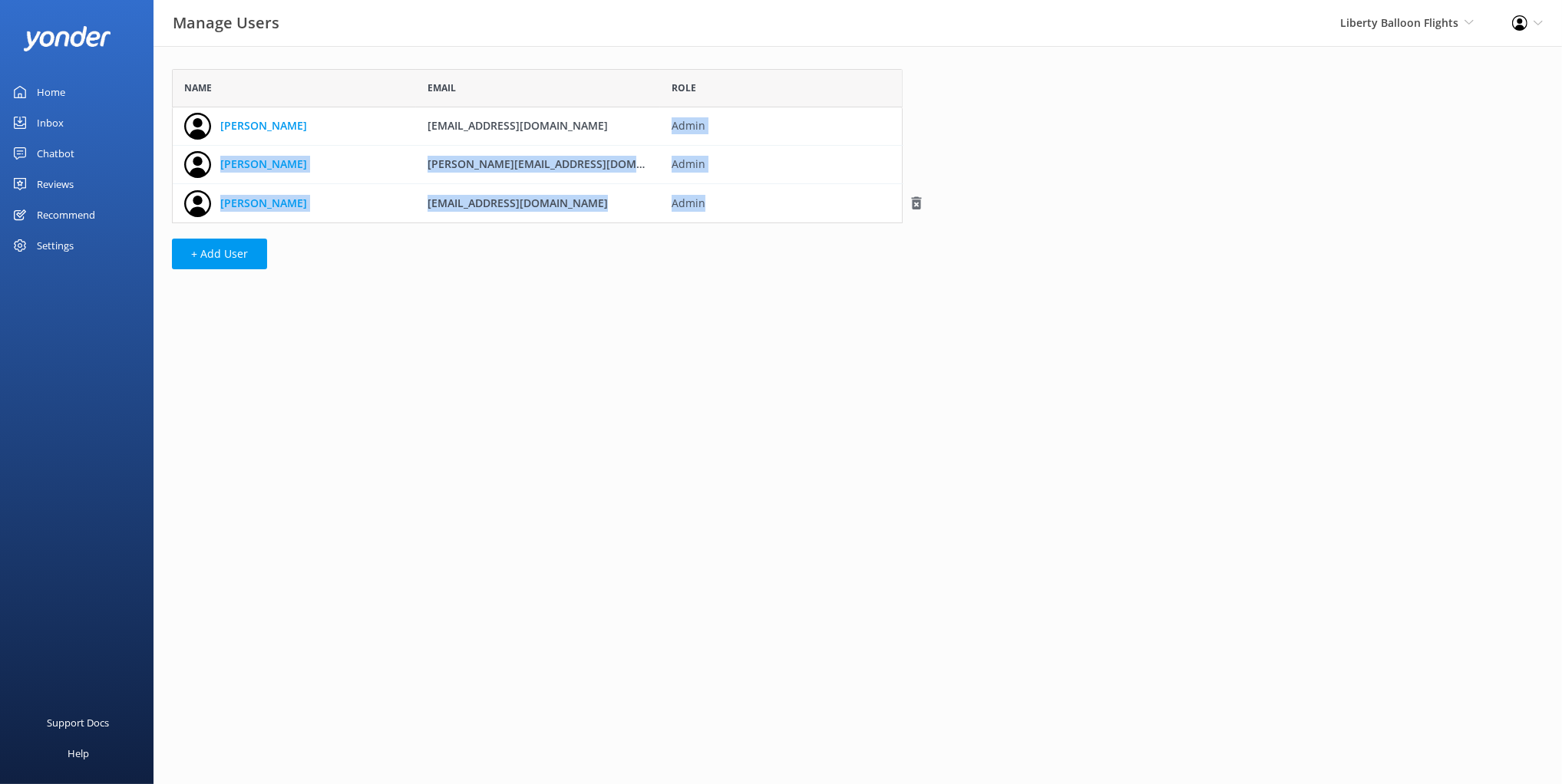
drag, startPoint x: 671, startPoint y: 123, endPoint x: 720, endPoint y: 218, distance: 106.9
click at [720, 218] on div "Nick nick@libertyballoonflights.com.au Admin Tanya tanya@libertyballoonflights.…" at bounding box center [536, 164] width 730 height 115
click at [703, 221] on div "Admin" at bounding box center [782, 203] width 244 height 38
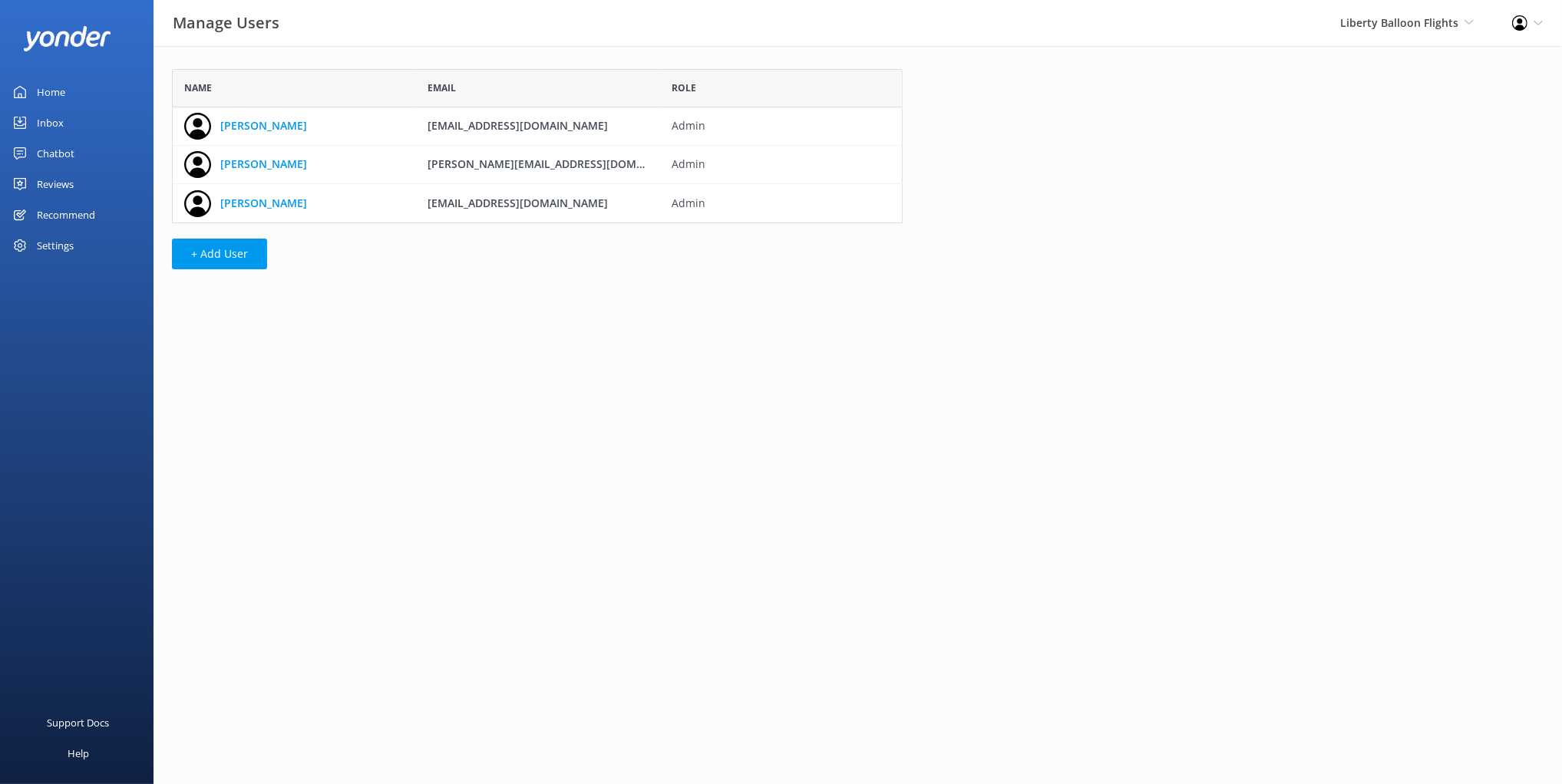
drag, startPoint x: 421, startPoint y: 281, endPoint x: 399, endPoint y: 282, distance: 22.0
click at [421, 281] on div "Name Email Role Nick nick@libertyballoonflights.com.au Admin Tanya tanya@libert…" at bounding box center [537, 172] width 768 height 254
click at [397, 318] on html "Manage Users Liberty Balloon Flights Black Cat Cruises Banff Airporter Internat…" at bounding box center [781, 392] width 1562 height 784
click at [547, 314] on html "Manage Users Liberty Balloon Flights Black Cat Cruises Banff Airporter Internat…" at bounding box center [781, 392] width 1562 height 784
click at [1405, 156] on div "Name Email Role Nick nick@libertyballoonflights.com.au Admin Tanya tanya@libert…" at bounding box center [858, 172] width 1408 height 254
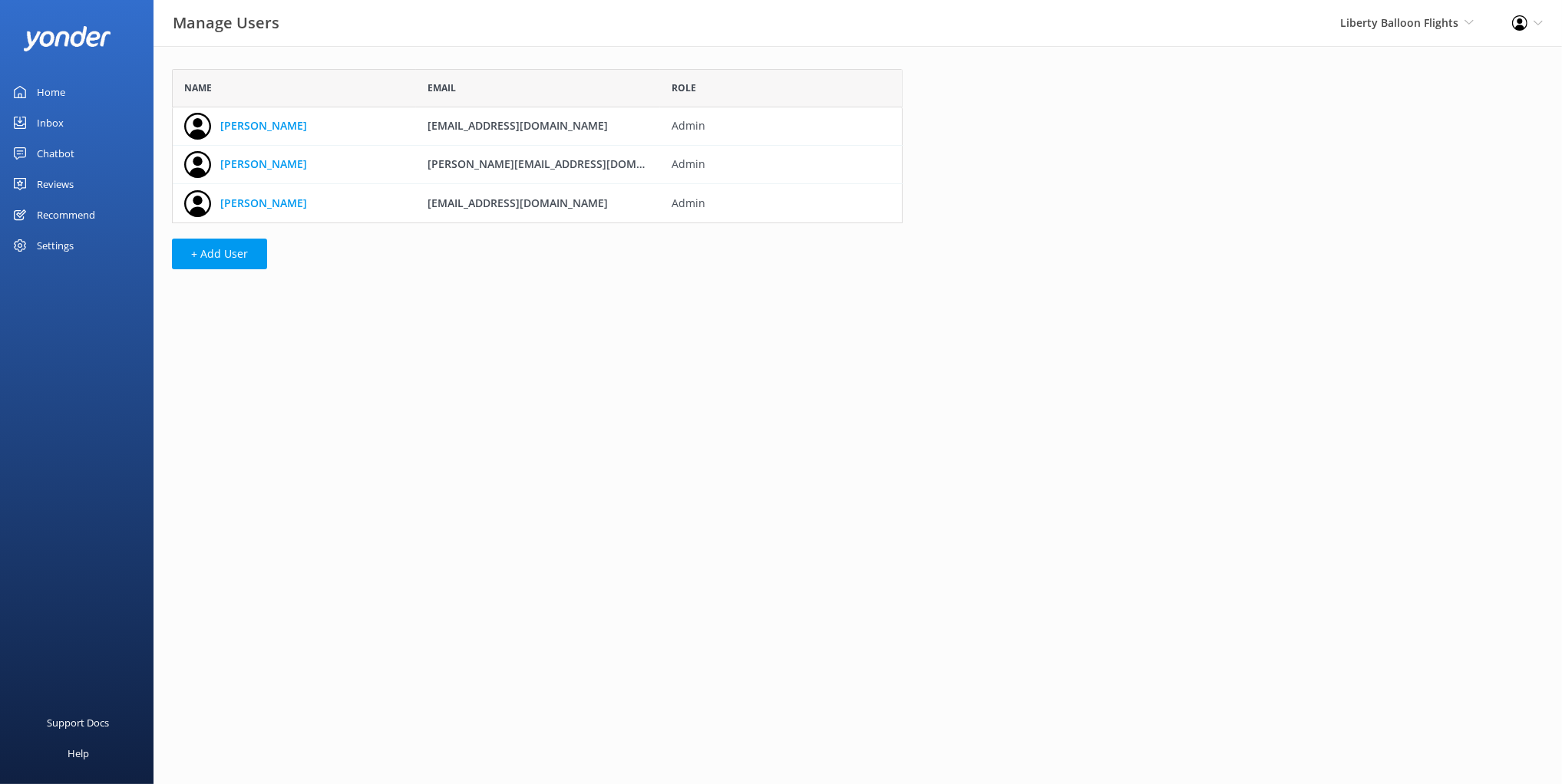
click at [1515, 29] on use at bounding box center [1519, 23] width 16 height 16
click at [1465, 69] on link "Profile Settings" at bounding box center [1486, 66] width 154 height 38
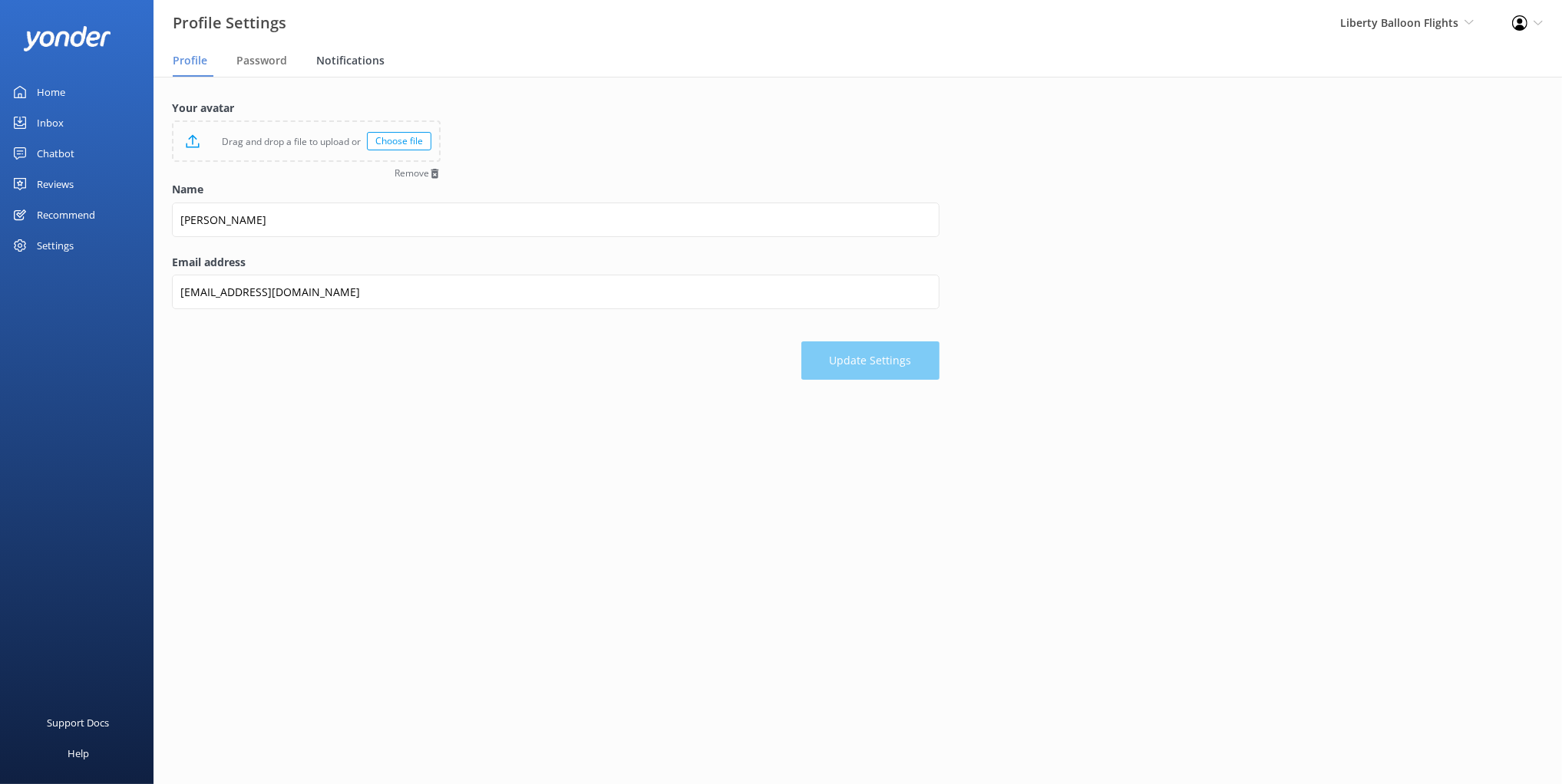
click at [347, 61] on span "Notifications" at bounding box center [351, 60] width 69 height 16
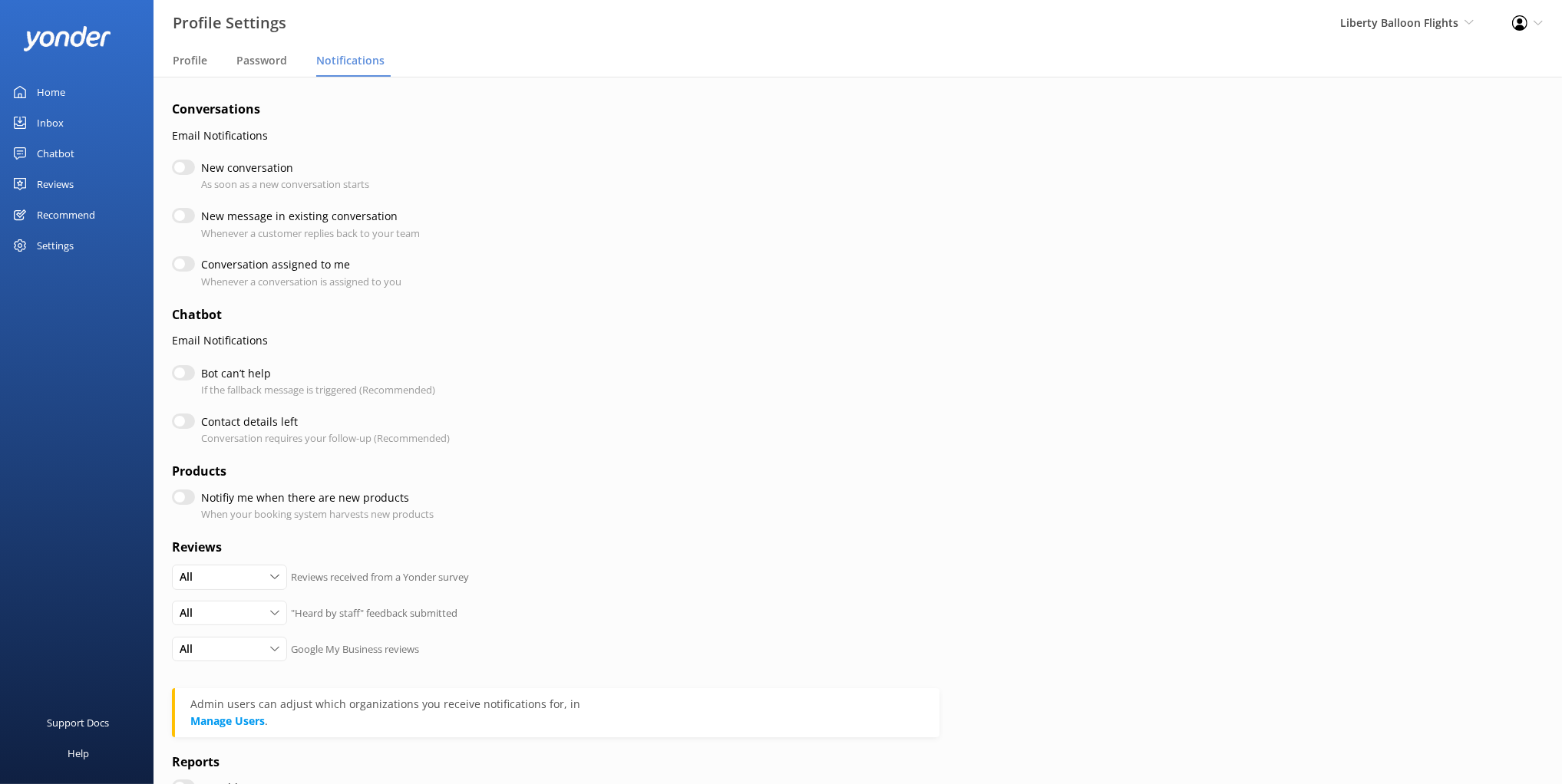
scroll to position [129, 0]
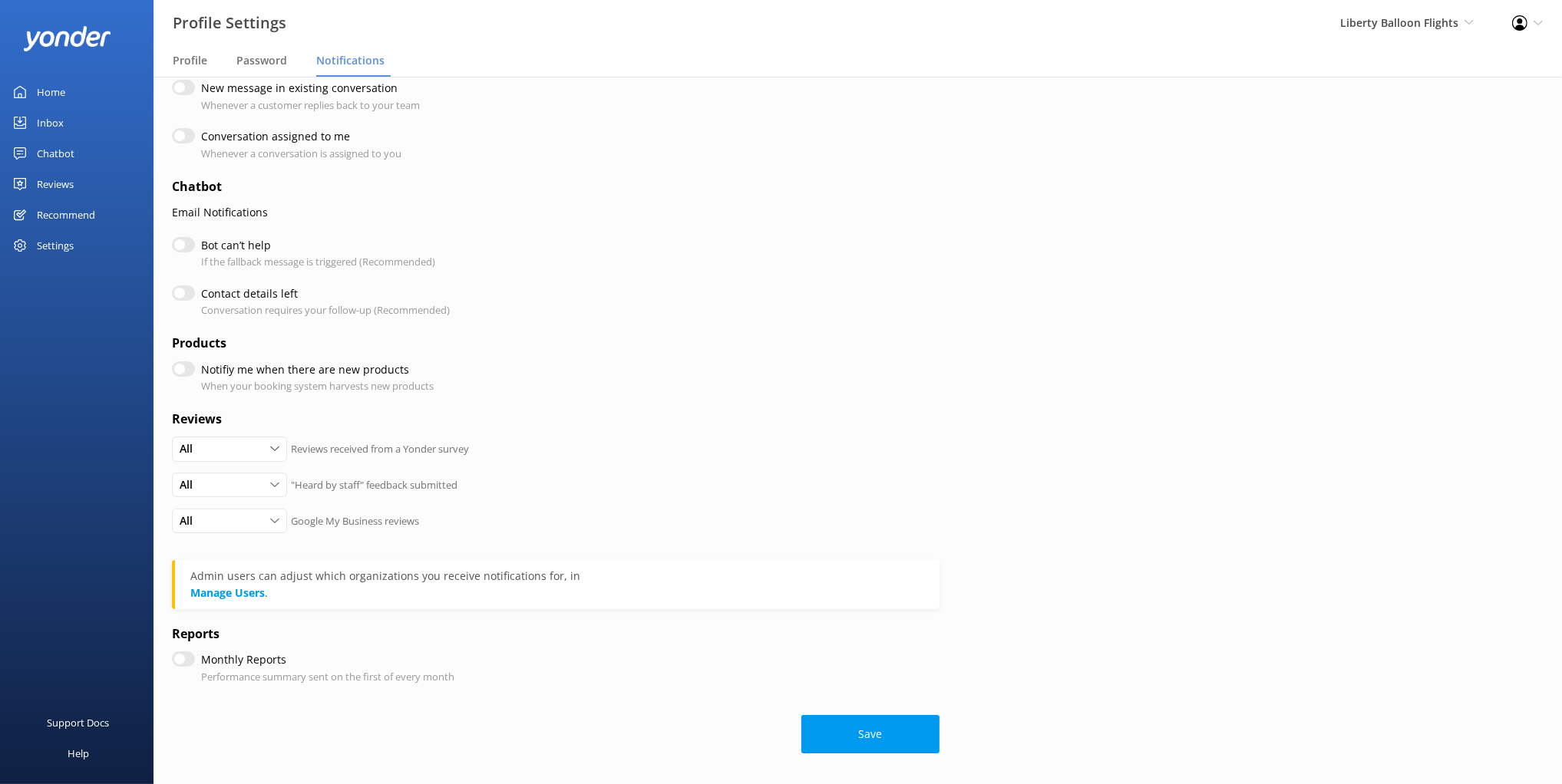
drag, startPoint x: 268, startPoint y: 693, endPoint x: 231, endPoint y: 683, distance: 38.3
click at [260, 691] on form "Conversations Email Notifications New conversation As soon as a new conversatio…" at bounding box center [555, 362] width 768 height 782
drag, startPoint x: 306, startPoint y: 672, endPoint x: 345, endPoint y: 678, distance: 39.5
click at [345, 678] on div "Monthly Reports Performance summary sent on the first of every month" at bounding box center [328, 668] width 254 height 33
drag, startPoint x: 274, startPoint y: 673, endPoint x: 231, endPoint y: 674, distance: 43.0
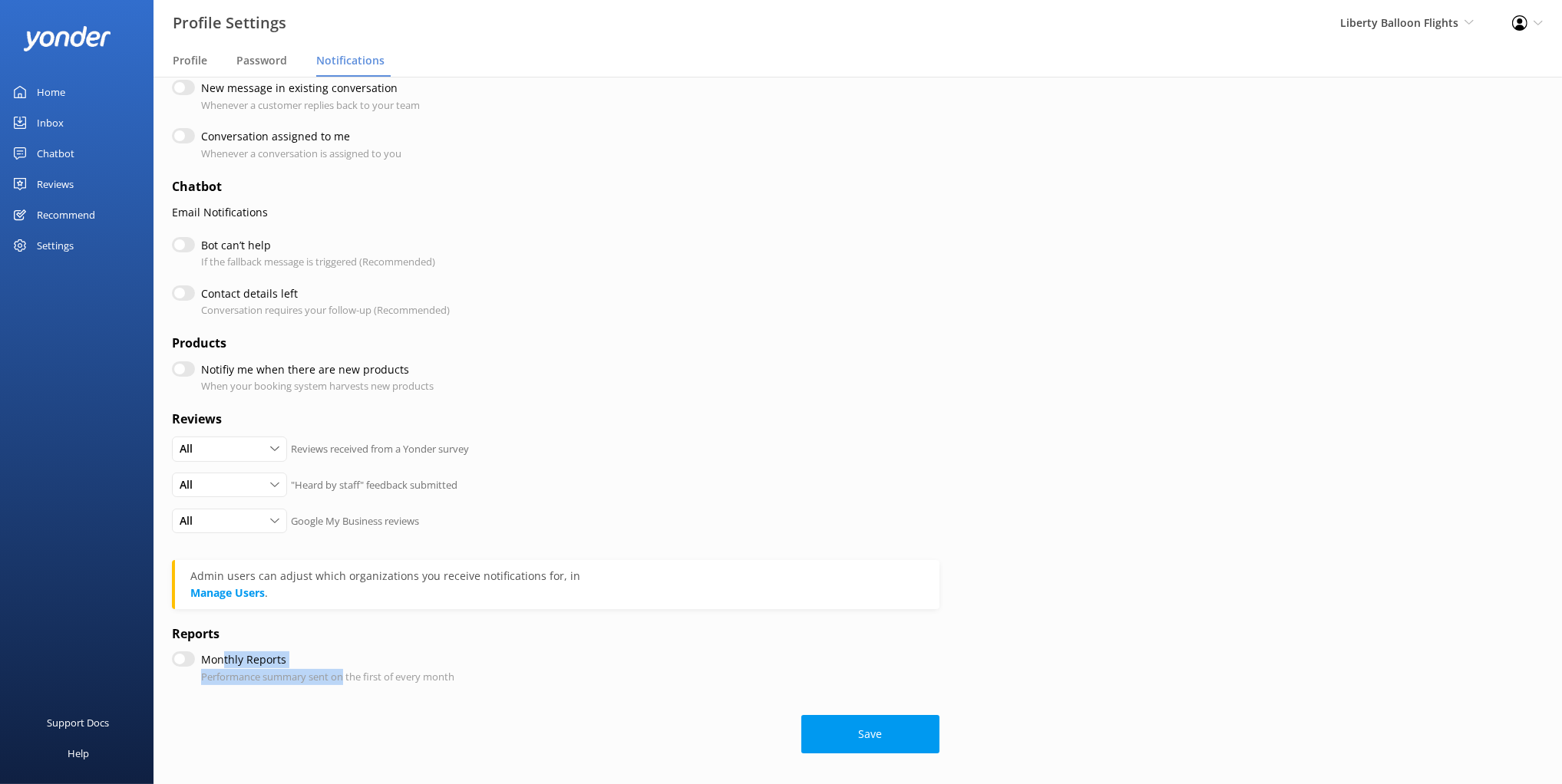
click at [274, 673] on p "Performance summary sent on the first of every month" at bounding box center [328, 677] width 254 height 16
click at [186, 657] on input "Monthly Reports" at bounding box center [183, 659] width 23 height 16
checkbox input "false"
click at [543, 679] on div "Monthly Reports Performance summary sent on the first of every month" at bounding box center [555, 668] width 768 height 33
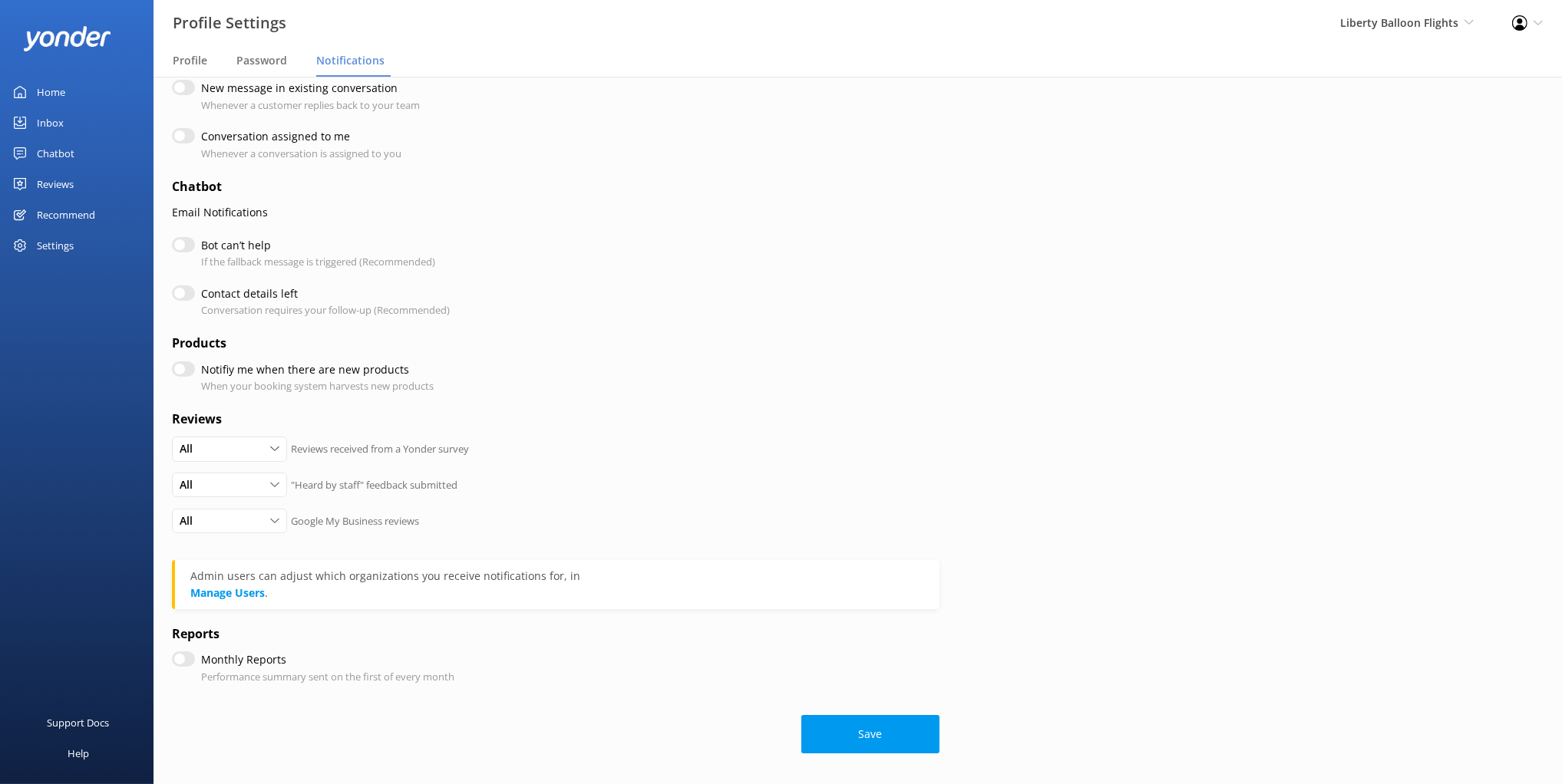
drag, startPoint x: 1122, startPoint y: 684, endPoint x: 1092, endPoint y: 690, distance: 30.6
click at [1120, 683] on div "Conversations Email Notifications New conversation As soon as a new conversatio…" at bounding box center [858, 366] width 1408 height 836
click at [869, 730] on button "Save" at bounding box center [870, 734] width 138 height 38
click at [1206, 566] on div "Conversations Email Notifications New conversation As soon as a new conversatio…" at bounding box center [858, 366] width 1408 height 836
click at [698, 310] on div "Contact details left Conversation requires your follow-up (Recommended)" at bounding box center [555, 302] width 768 height 33
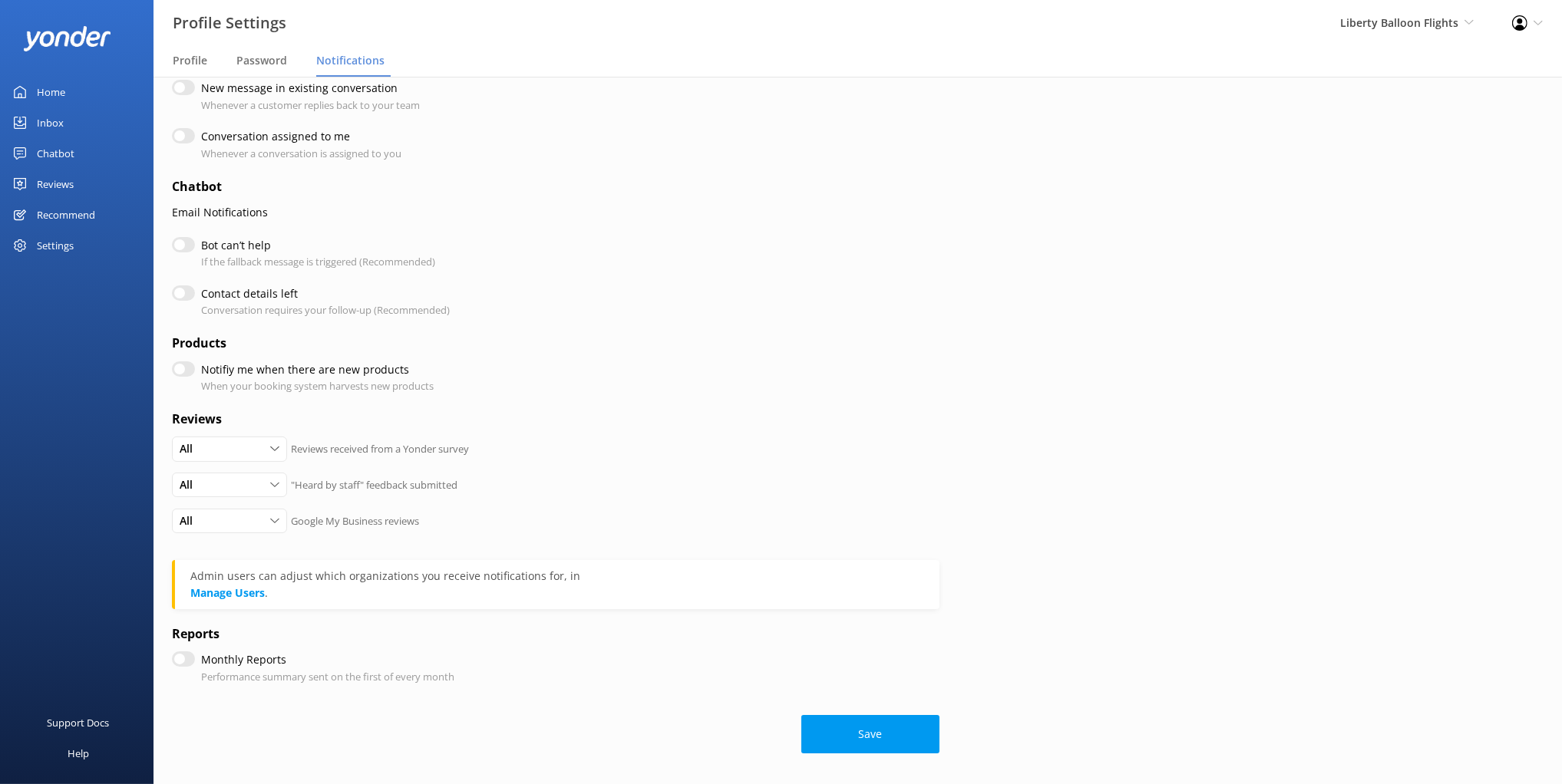
click at [60, 153] on div "Chatbot" at bounding box center [56, 154] width 38 height 31
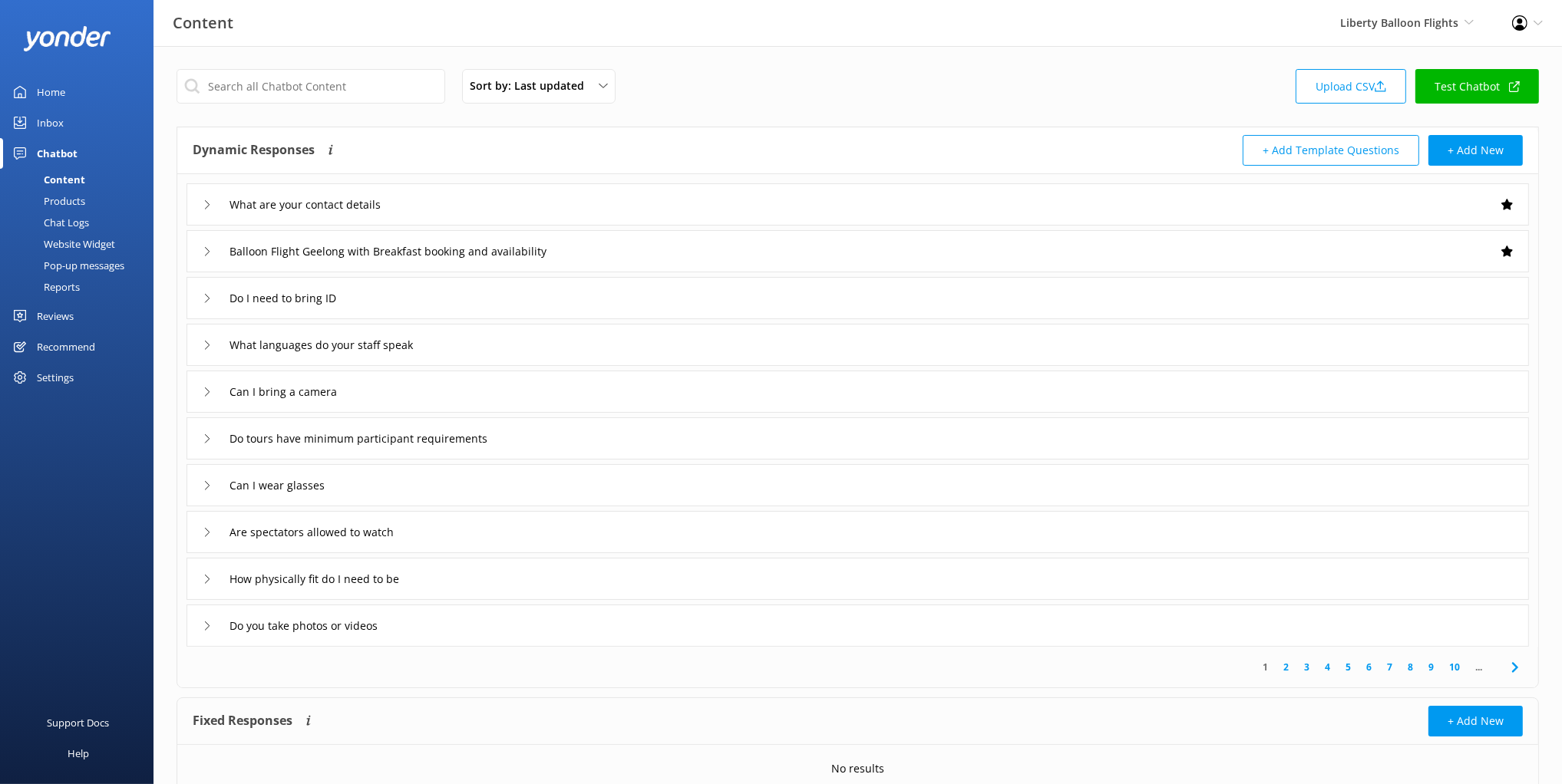
click at [542, 164] on div "Dynamic Responses The chatbot will generate a response based on the content inf…" at bounding box center [526, 150] width 666 height 31
click at [84, 118] on link "Inbox" at bounding box center [77, 123] width 154 height 31
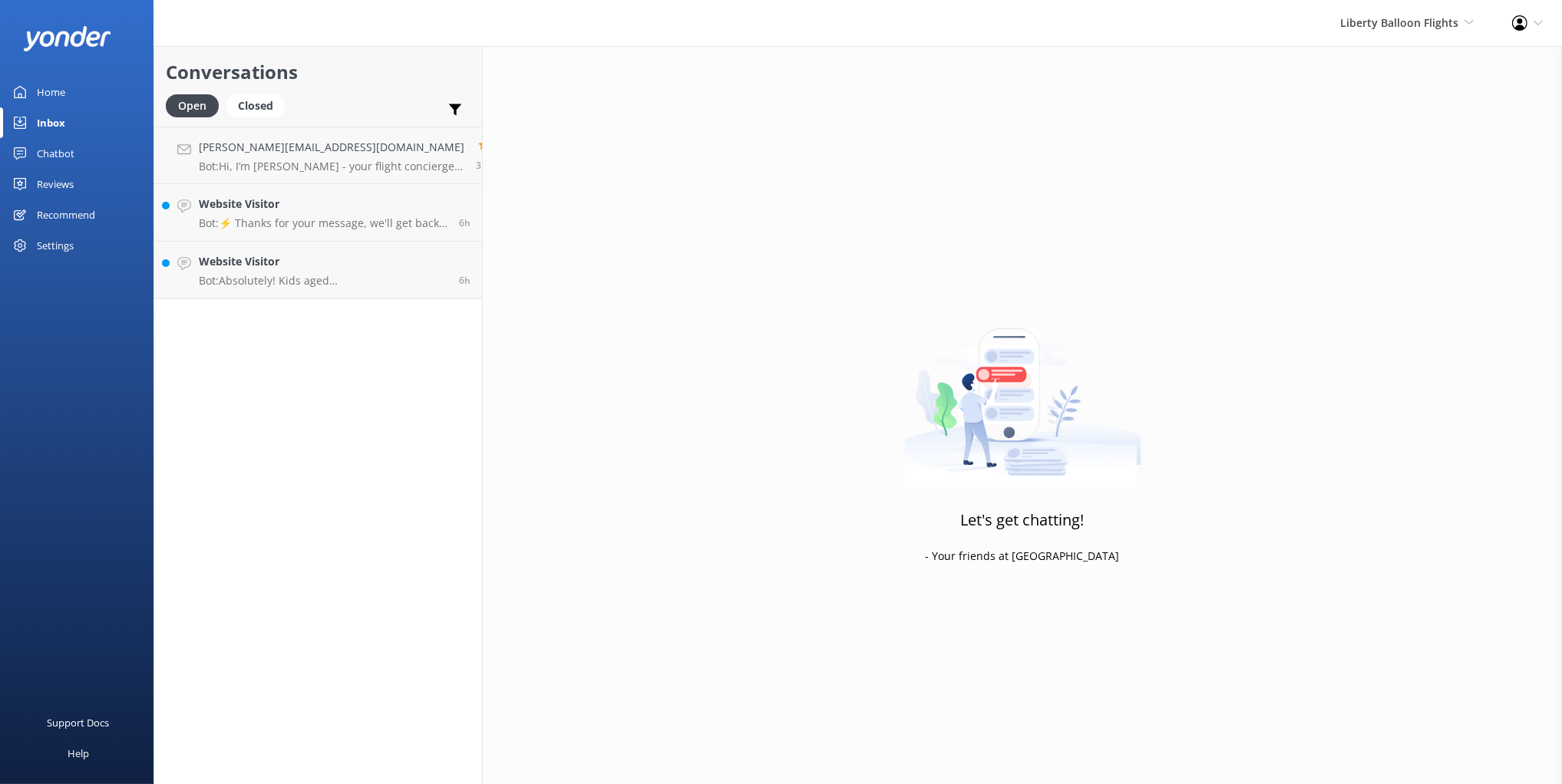
click at [298, 426] on div "Conversations Open Closed Important Converted Assigned to me Unassigned mikayla…" at bounding box center [318, 414] width 330 height 738
click at [70, 149] on div "Chatbot" at bounding box center [56, 154] width 38 height 31
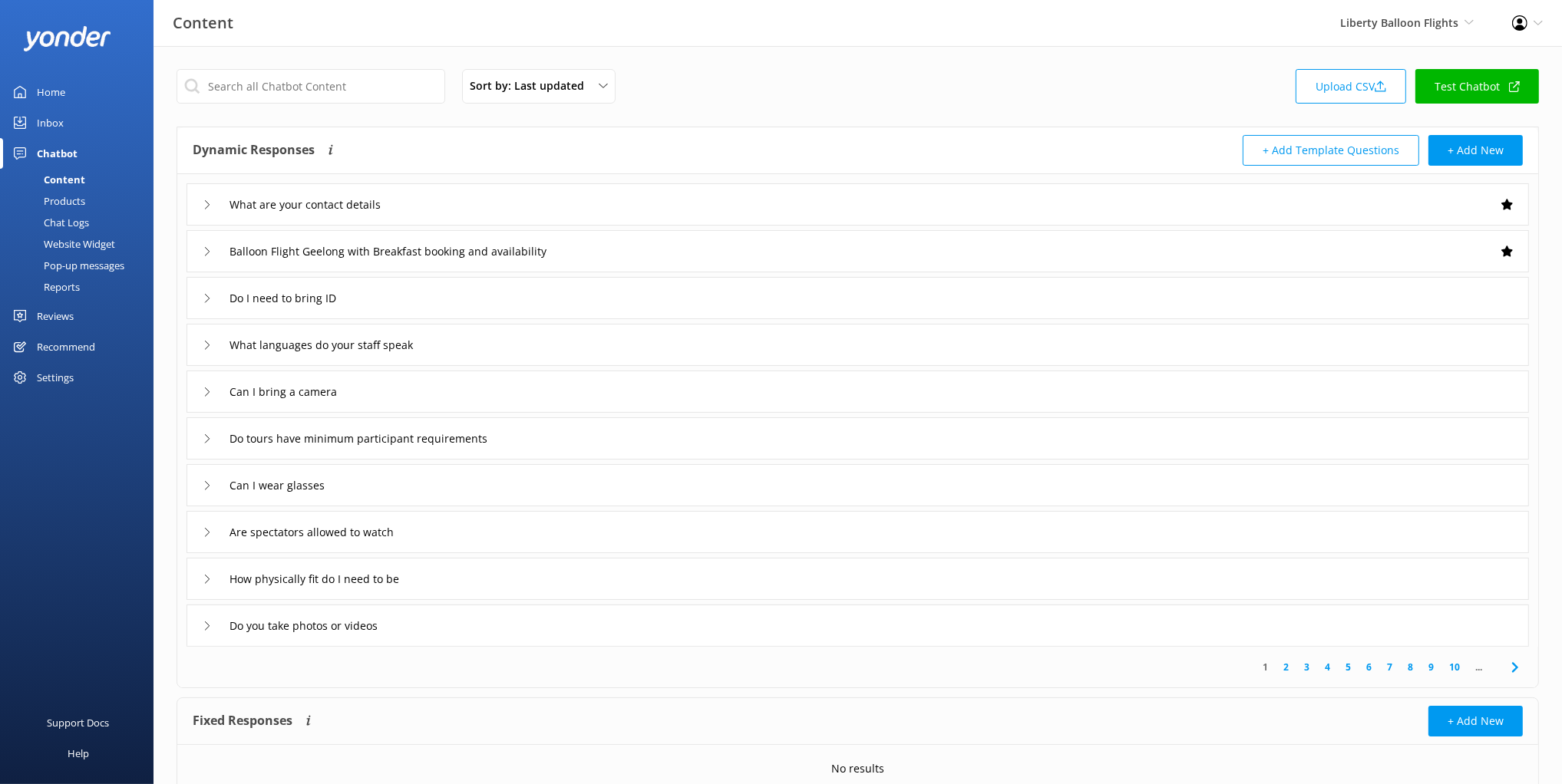
click at [76, 219] on div "Chat Logs" at bounding box center [49, 222] width 80 height 21
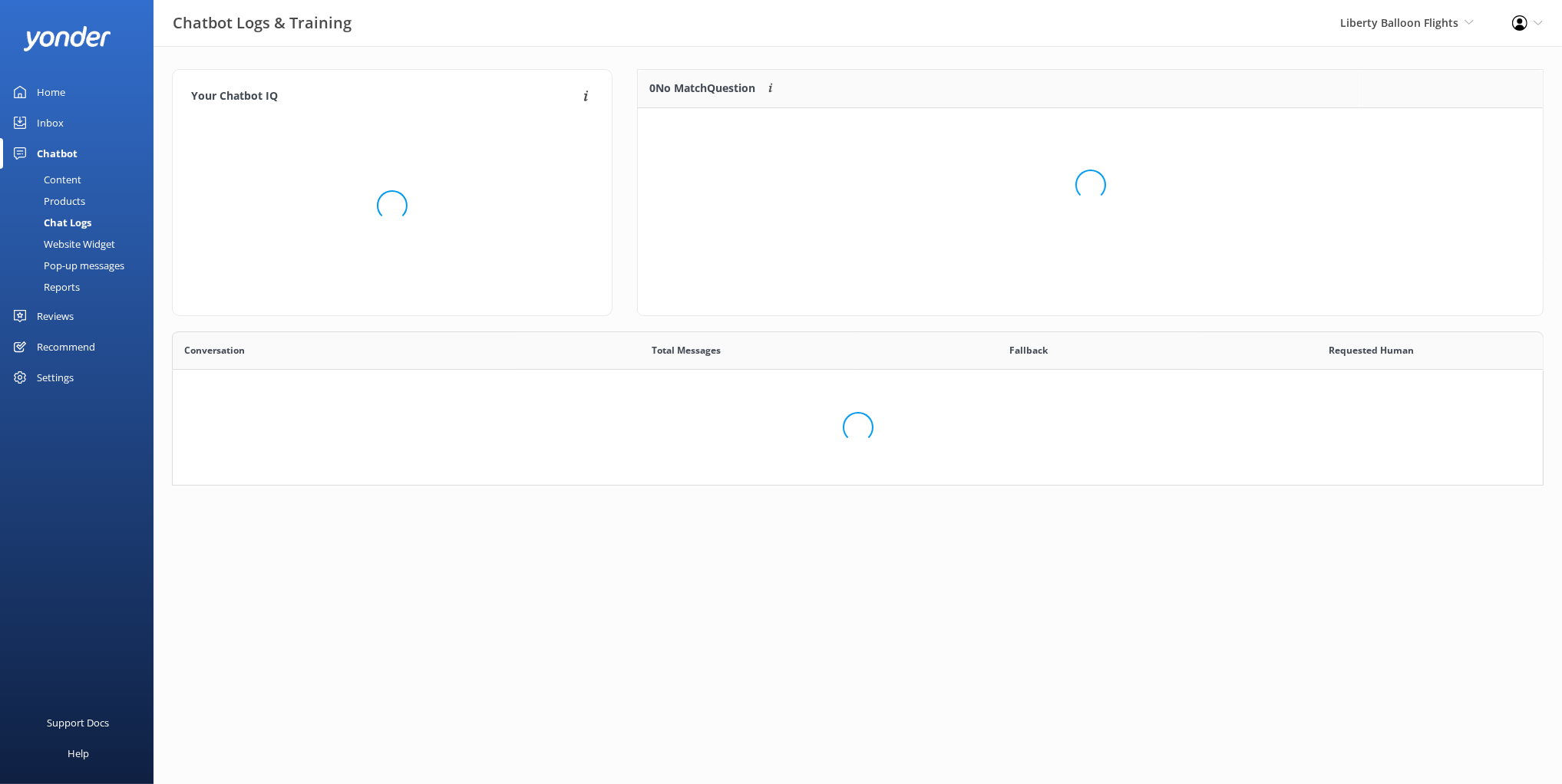
scroll to position [338, 1371]
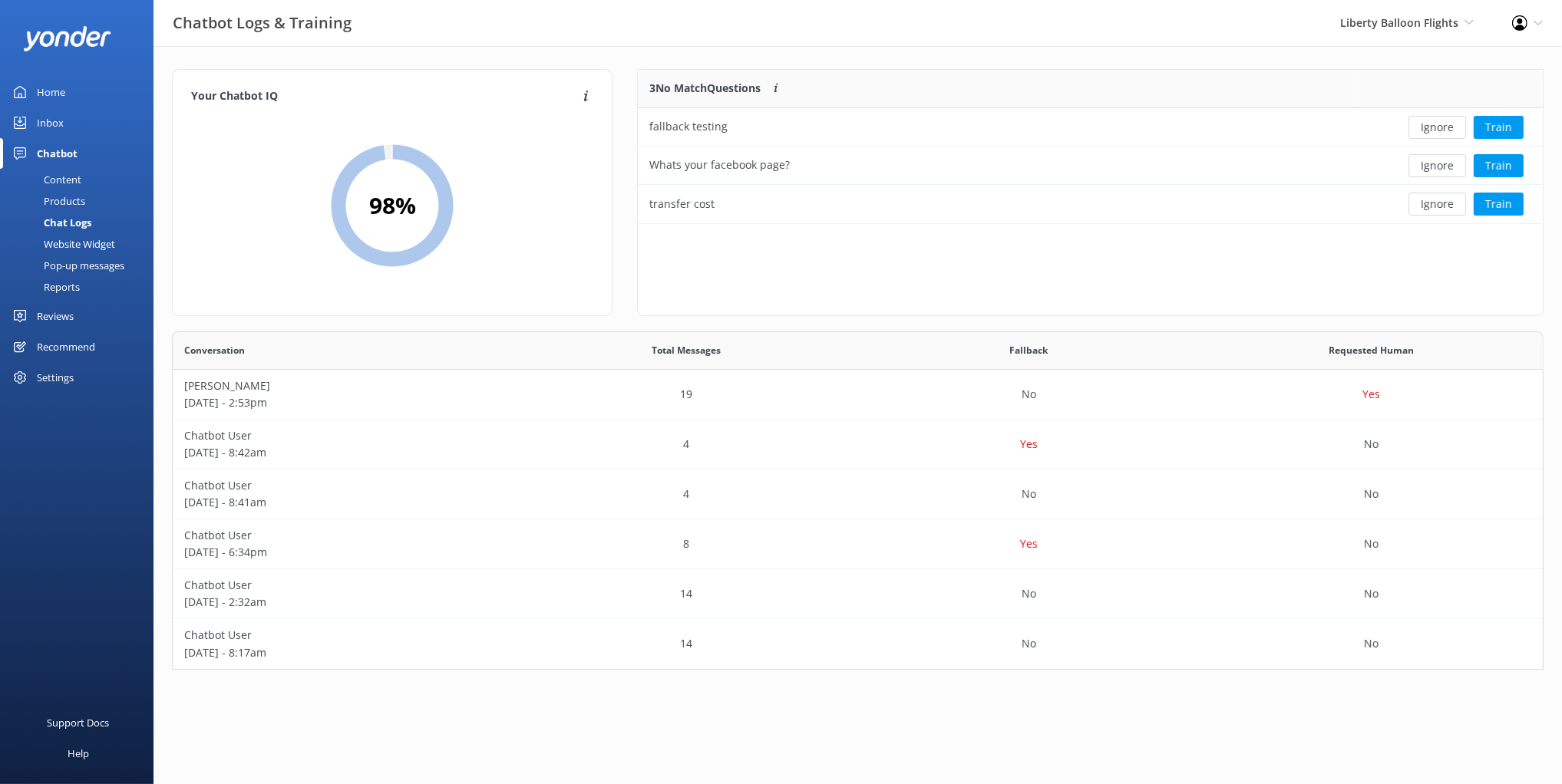
click at [62, 224] on div "Chat Logs" at bounding box center [50, 222] width 82 height 21
click at [929, 267] on div "3 No Match Questions Customers sometimes ask questions that don't fully match a…" at bounding box center [1090, 192] width 906 height 247
drag, startPoint x: 626, startPoint y: 83, endPoint x: 774, endPoint y: 87, distance: 148.1
click at [774, 87] on div "3 No Match Questions Customers sometimes ask questions that don't fully match a…" at bounding box center [1090, 199] width 931 height 262
click at [712, 49] on div "Your Chatbot IQ Your Chatbot IQ is the percentage of trained FAQs against untra…" at bounding box center [858, 373] width 1408 height 655
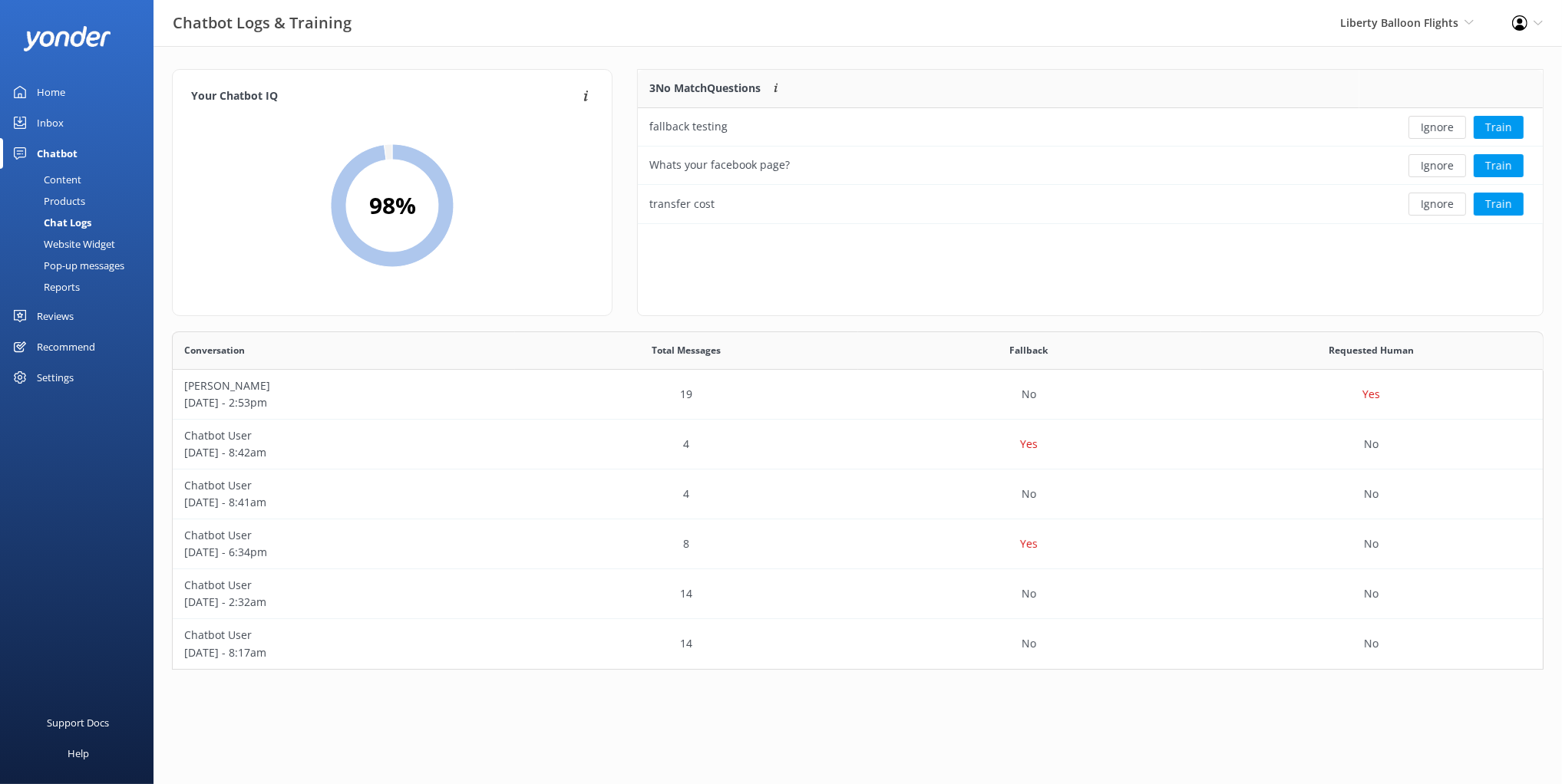
click at [712, 49] on div "Your Chatbot IQ Your Chatbot IQ is the percentage of trained FAQs against untra…" at bounding box center [858, 373] width 1408 height 655
click at [616, 56] on div "Your Chatbot IQ Your Chatbot IQ is the percentage of trained FAQs against untra…" at bounding box center [858, 373] width 1408 height 655
click at [990, 55] on div "Your Chatbot IQ Your Chatbot IQ is the percentage of trained FAQs against untra…" at bounding box center [858, 373] width 1408 height 655
drag, startPoint x: 791, startPoint y: 50, endPoint x: 812, endPoint y: 51, distance: 21.0
click at [791, 50] on div "Your Chatbot IQ Your Chatbot IQ is the percentage of trained FAQs against untra…" at bounding box center [858, 373] width 1408 height 655
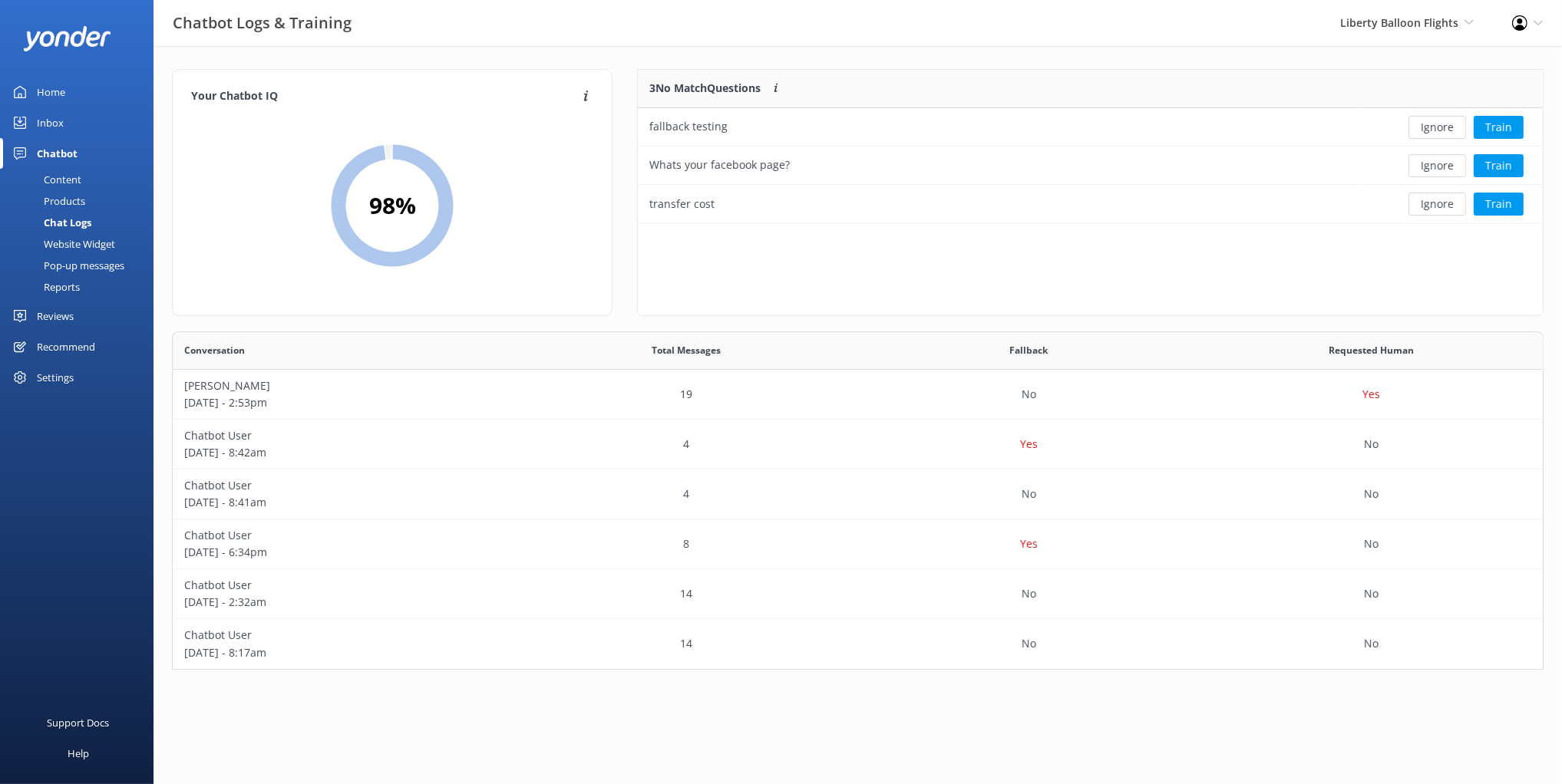
drag, startPoint x: 1052, startPoint y: 50, endPoint x: 1344, endPoint y: 111, distance: 298.3
click at [1051, 50] on div "Your Chatbot IQ Your Chatbot IQ is the percentage of trained FAQs against untra…" at bounding box center [858, 373] width 1408 height 655
click at [1442, 123] on button "Ignore" at bounding box center [1437, 128] width 57 height 23
click at [847, 49] on div "Your Chatbot IQ Your Chatbot IQ is the percentage of trained FAQs against untra…" at bounding box center [858, 373] width 1408 height 655
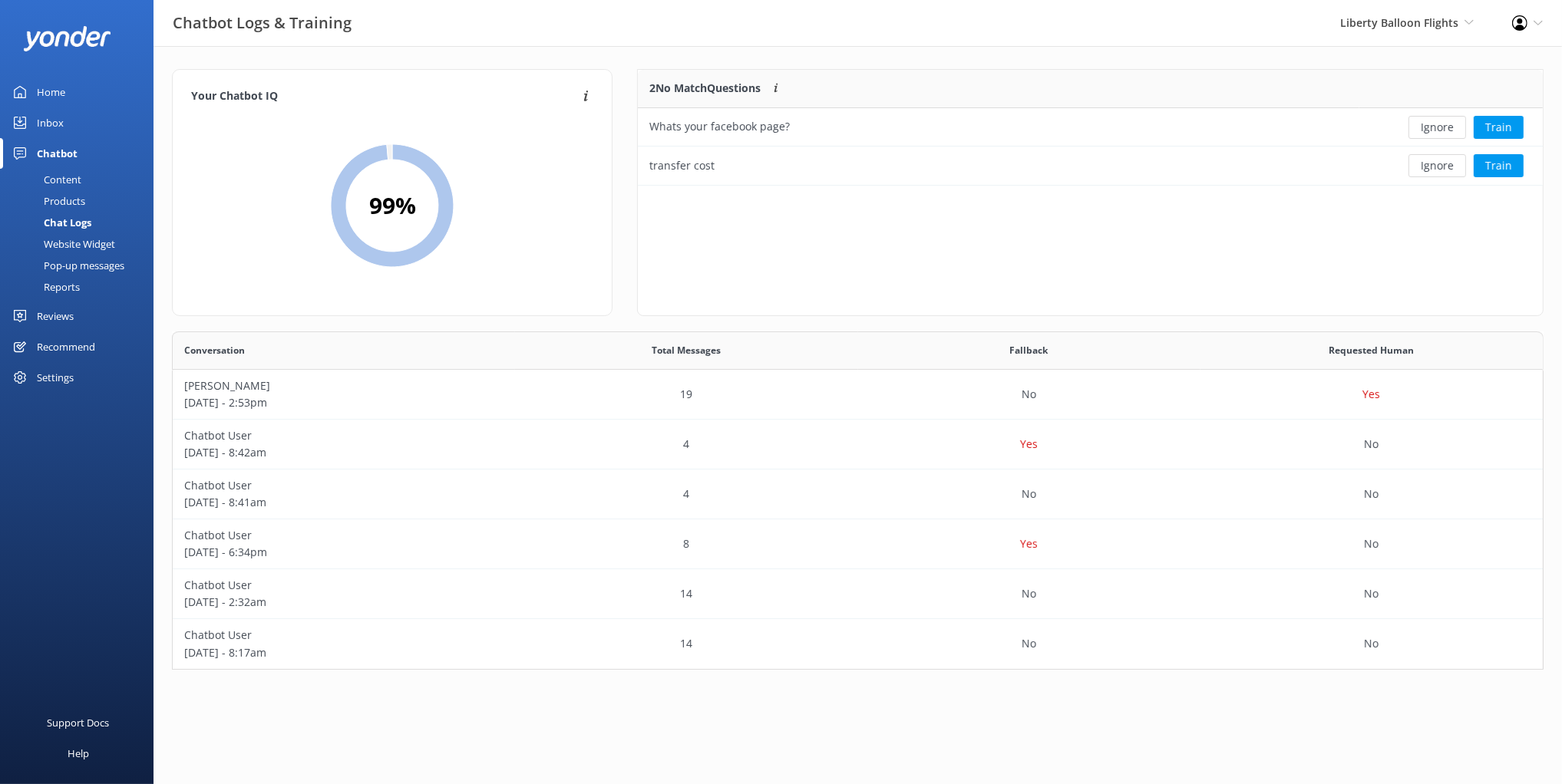
drag, startPoint x: 1347, startPoint y: 76, endPoint x: 1337, endPoint y: 98, distance: 24.2
click at [1347, 76] on div "2 No Match Questions Customers sometimes ask questions that don't fully match a…" at bounding box center [998, 88] width 720 height 38
click at [920, 273] on div "2 No Match Questions Customers sometimes ask questions that don't fully match a…" at bounding box center [1090, 192] width 906 height 247
drag, startPoint x: 1232, startPoint y: 253, endPoint x: 1371, endPoint y: 177, distance: 158.4
click at [1244, 247] on div "2 No Match Questions Customers sometimes ask questions that don't fully match a…" at bounding box center [1090, 192] width 906 height 247
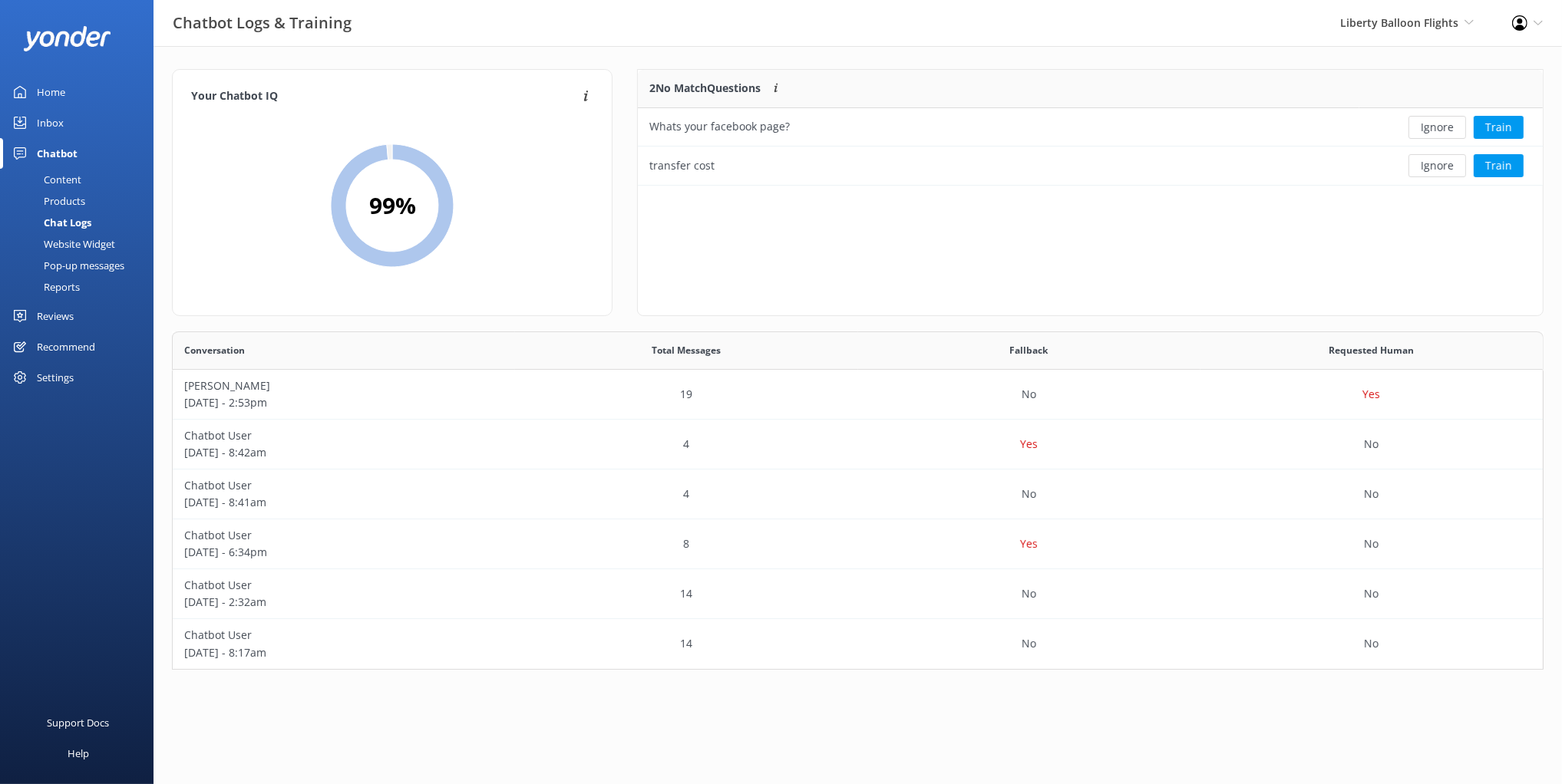
click at [1431, 69] on div at bounding box center [1451, 88] width 184 height 38
click at [1501, 123] on button "Train" at bounding box center [1498, 128] width 50 height 23
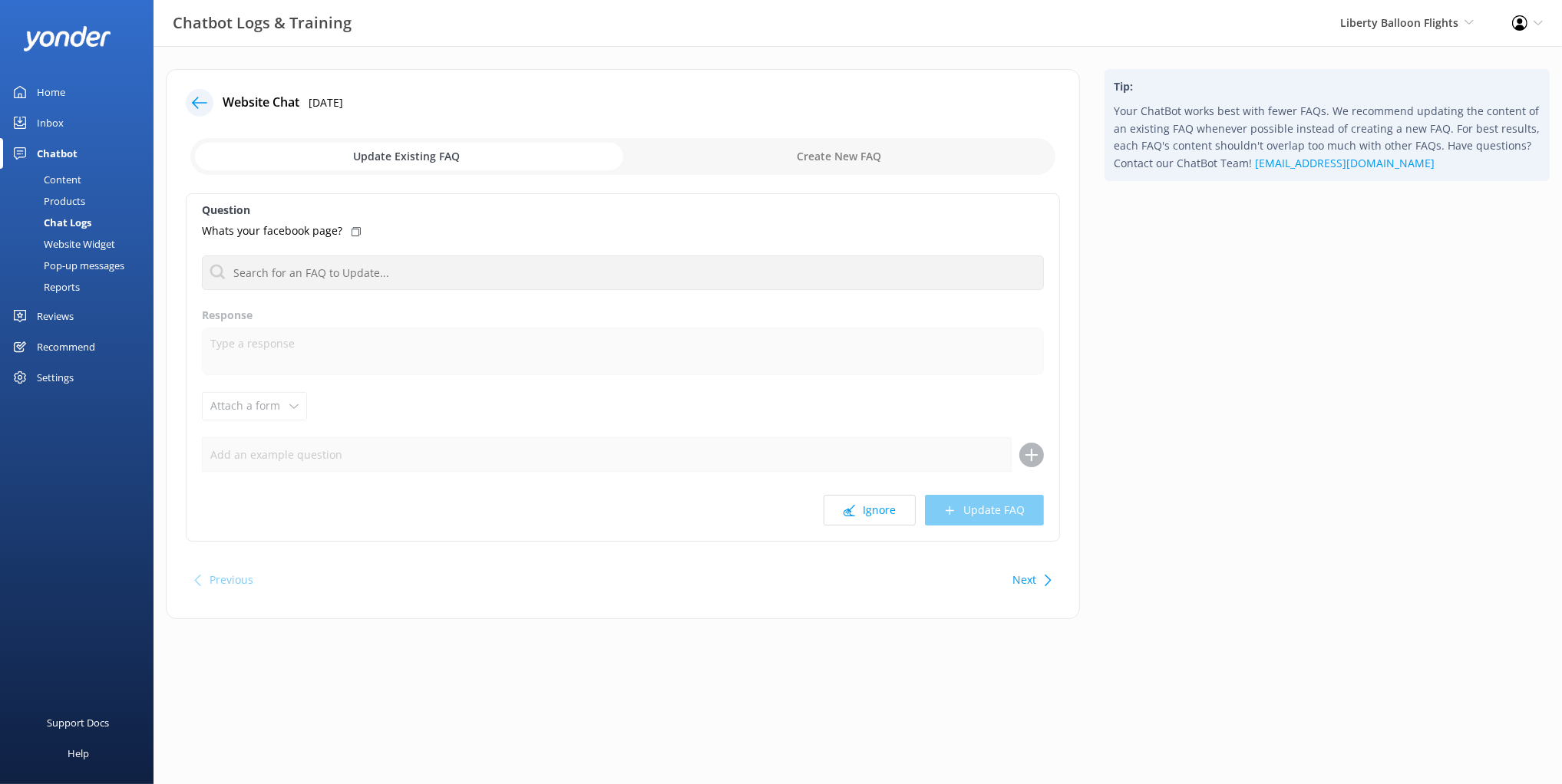
click at [539, 200] on div "Question Whats your facebook page? No FAQs available Response Attach a form Lea…" at bounding box center [622, 368] width 874 height 348
click at [456, 202] on label "Question" at bounding box center [623, 210] width 842 height 17
click at [352, 231] on icon at bounding box center [356, 231] width 9 height 9
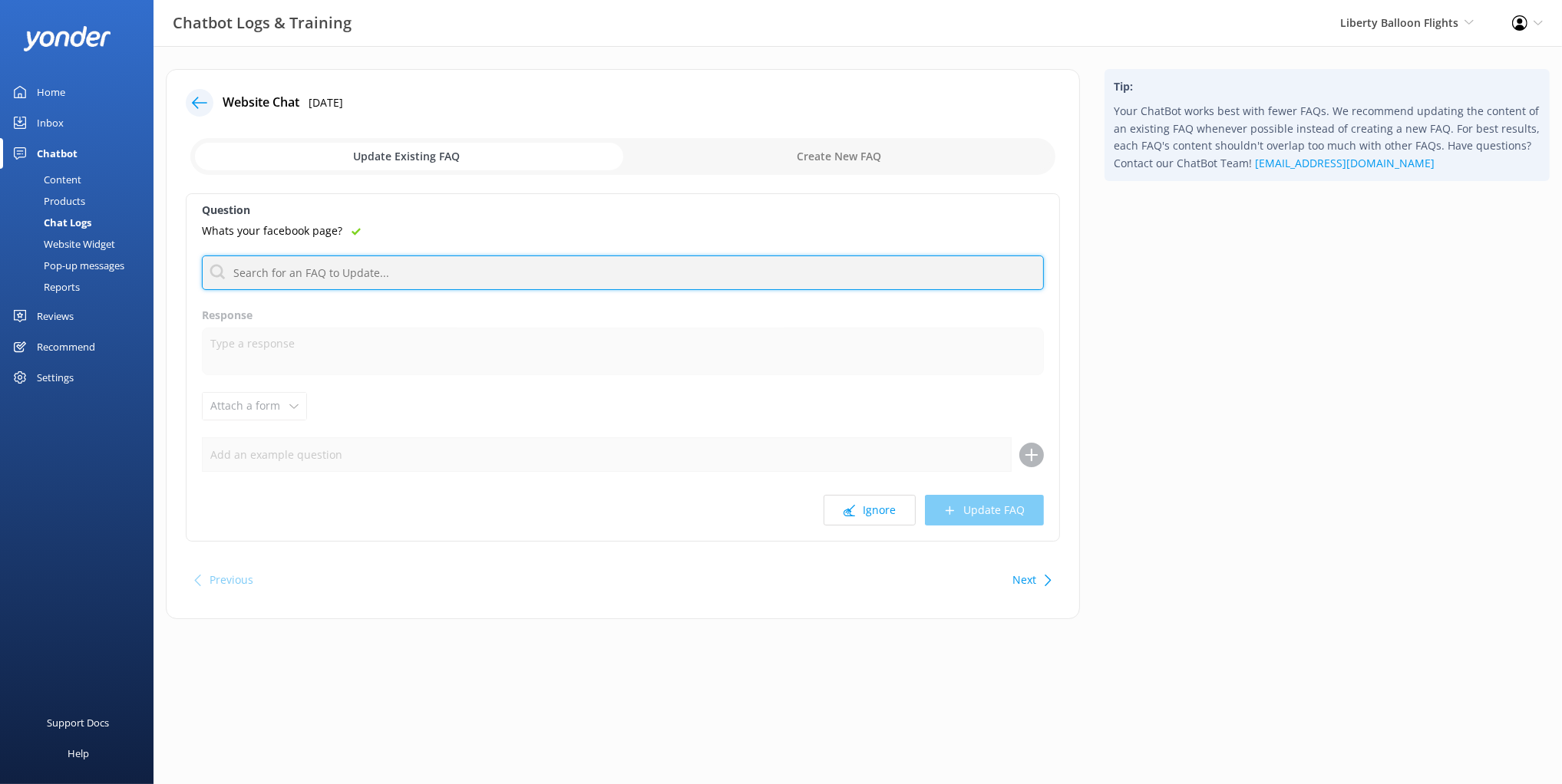
click at [417, 281] on input "text" at bounding box center [623, 273] width 842 height 34
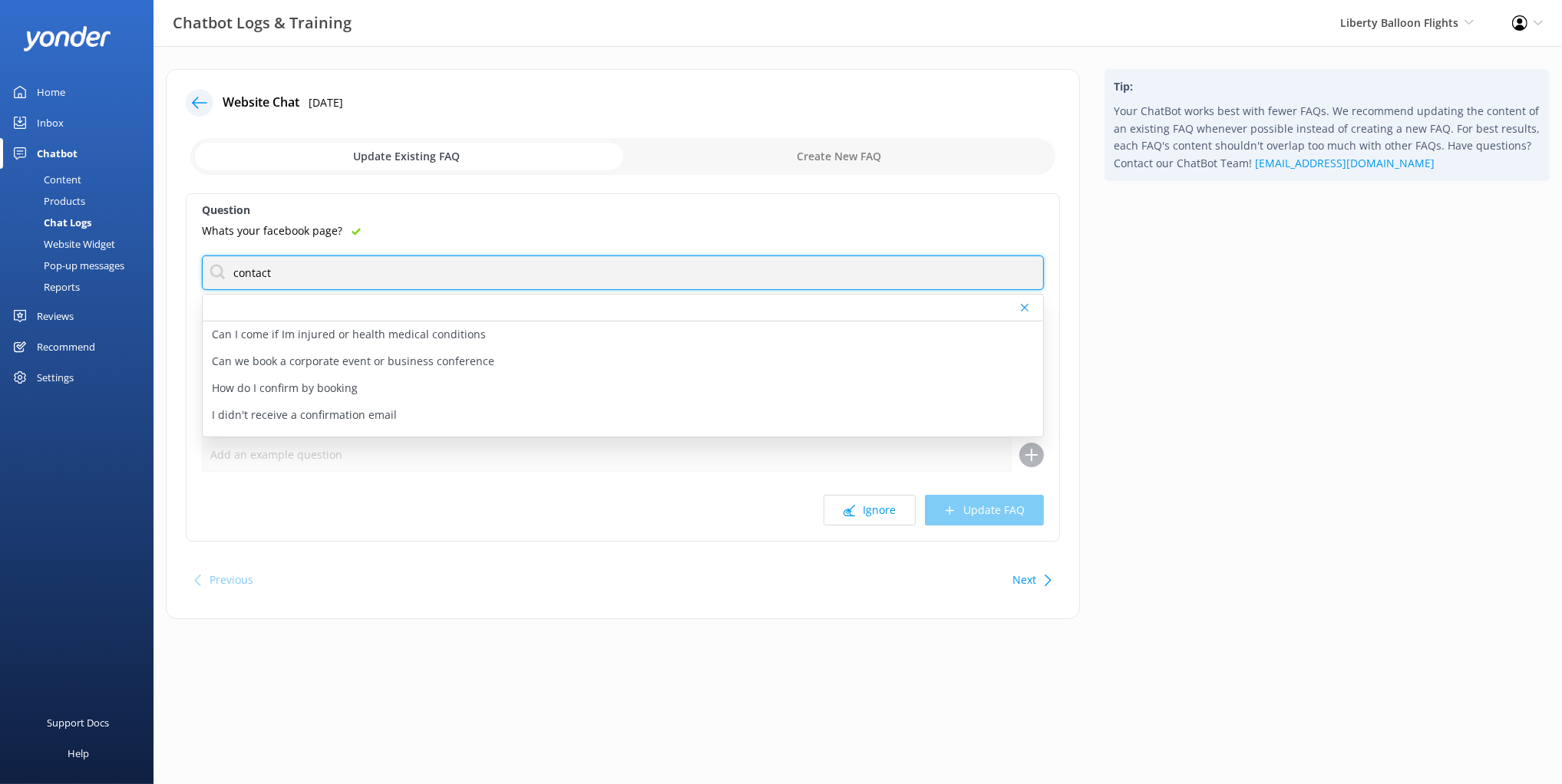
type input "contact"
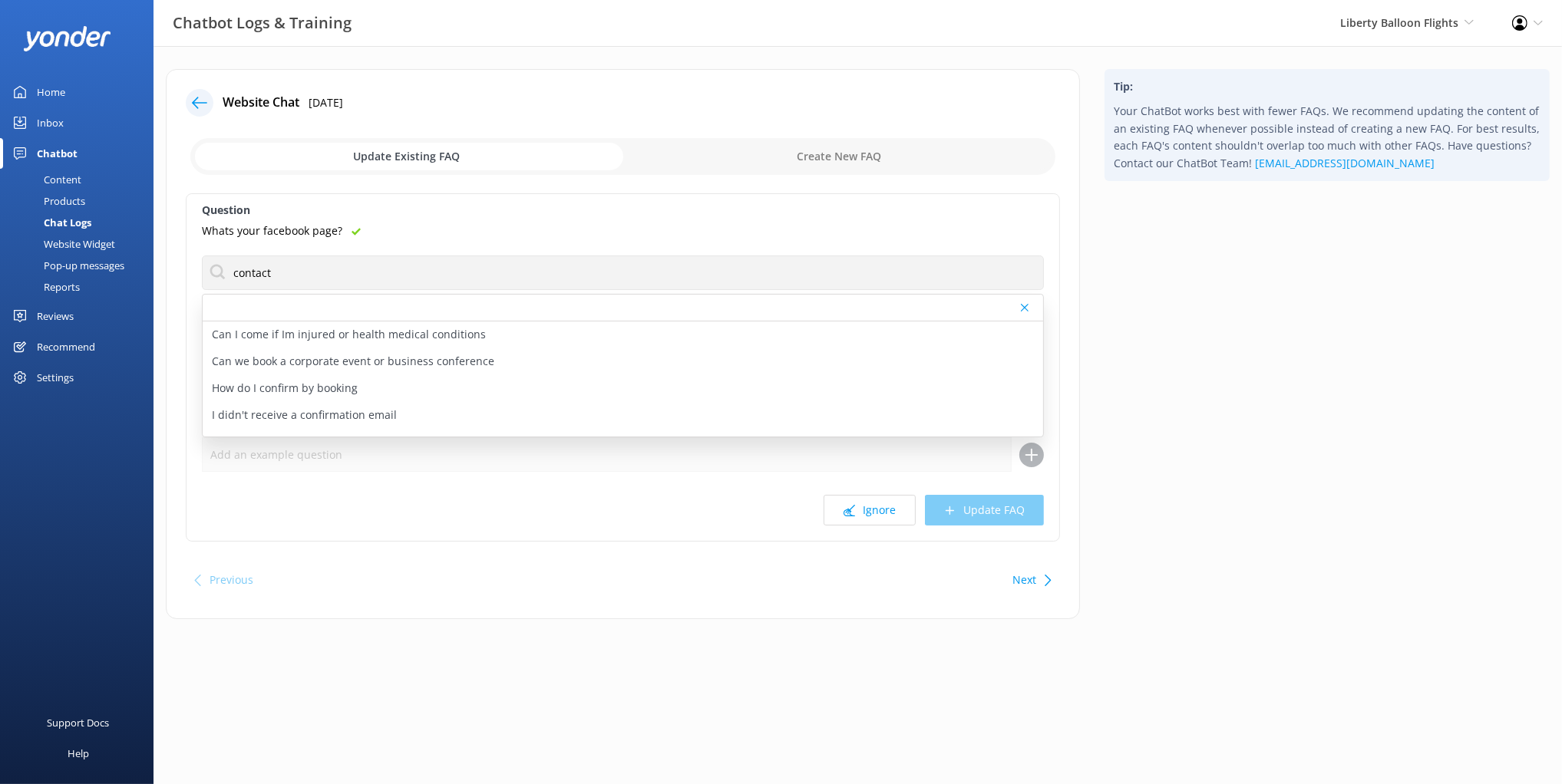
click at [1165, 306] on div "Tip: Your ChatBot works best with fewer FAQs. We recommend updating the content…" at bounding box center [1327, 352] width 469 height 566
click at [331, 420] on p "What are your contact details" at bounding box center [287, 423] width 151 height 17
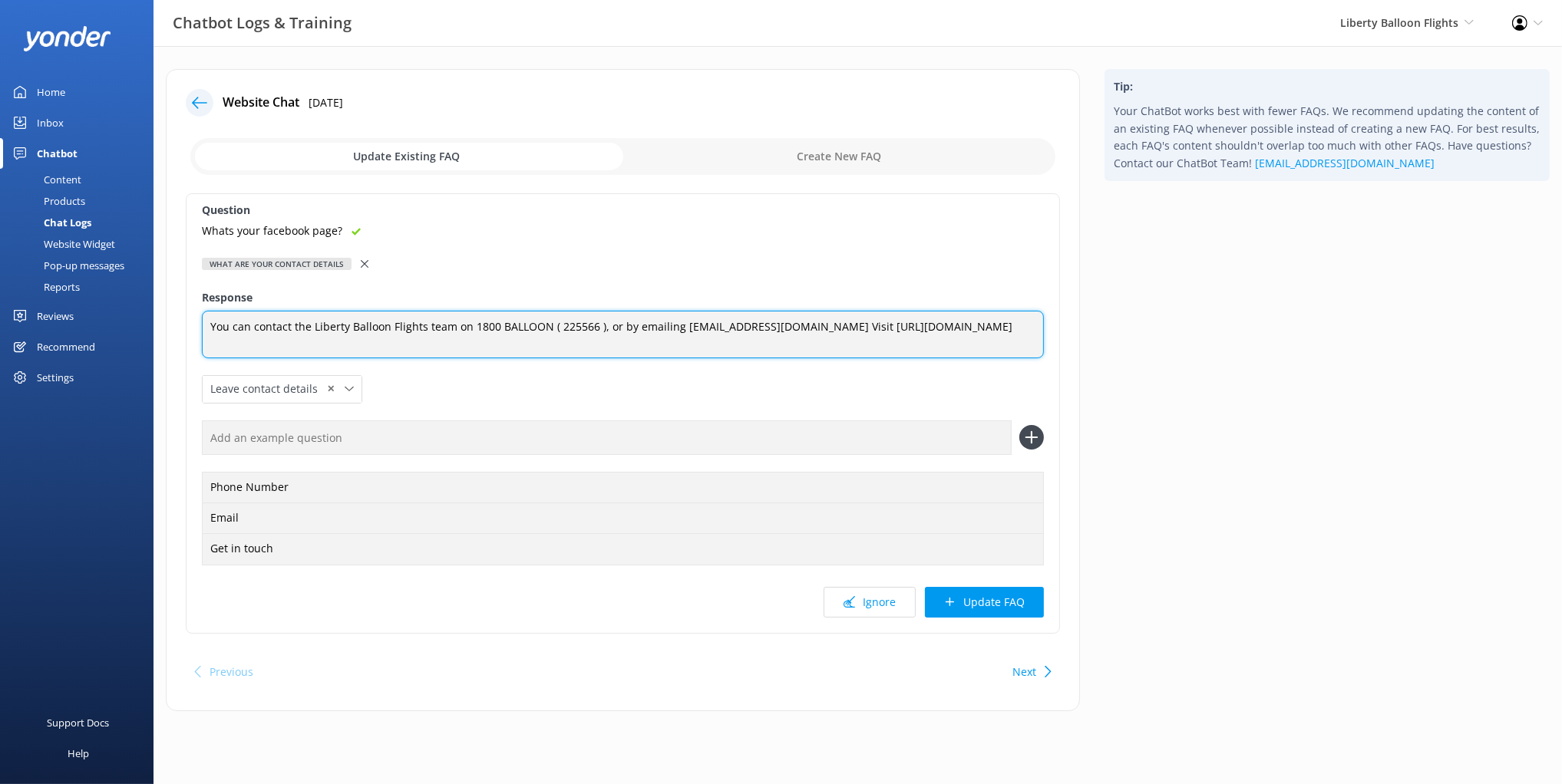
click at [332, 331] on textarea "You can contact the Liberty Balloon Flights team on 1800 BALLOON ( 225566 ), or…" at bounding box center [623, 334] width 842 height 47
click at [512, 344] on textarea "You can contact the Liberty Balloon Flights team on 1800 BALLOON ( 225566 ), or…" at bounding box center [623, 334] width 842 height 47
type textarea "You can contact the Liberty Balloon Flights team on 1800 BALLOON ( 225566 ), or…"
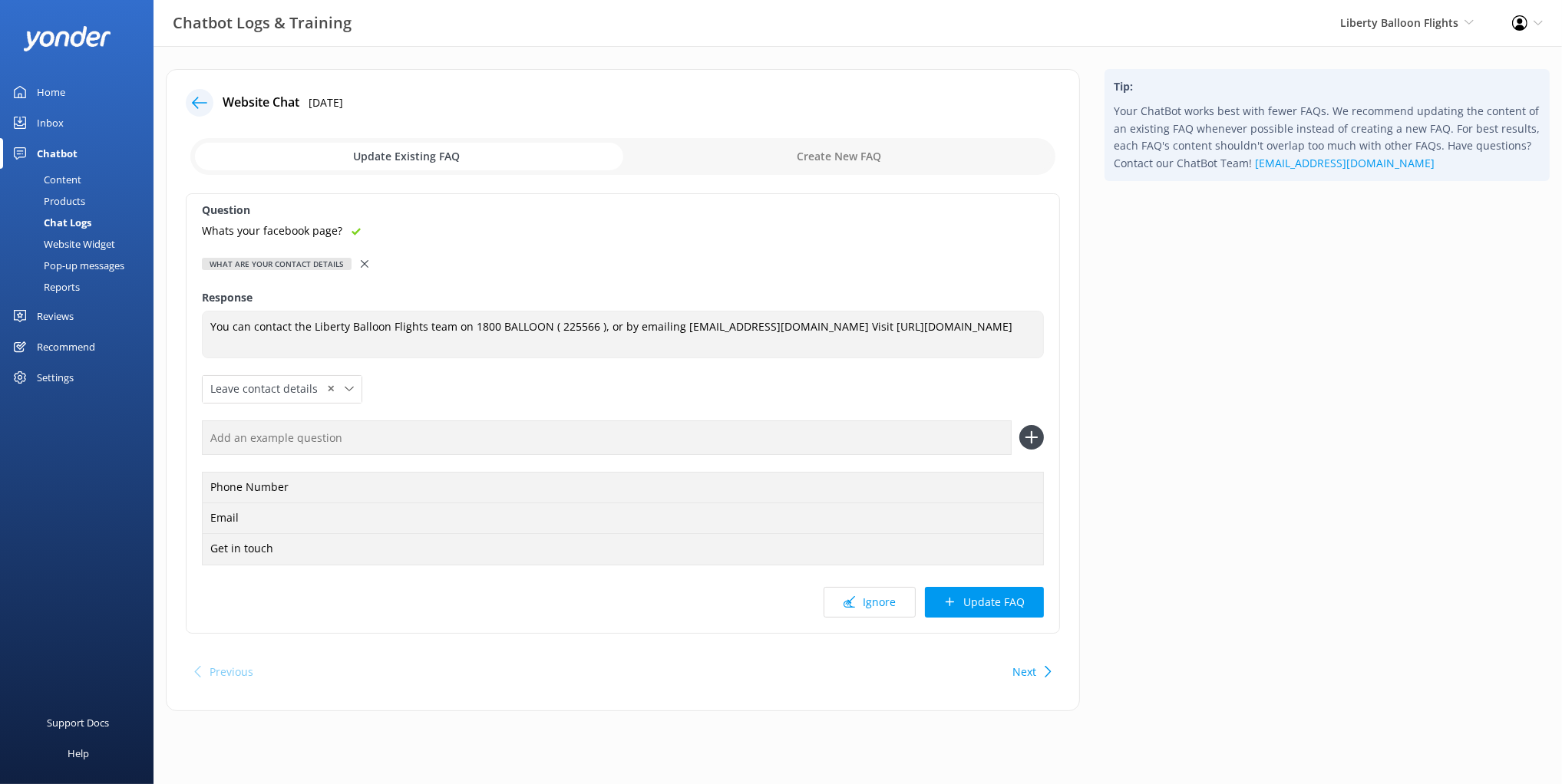
click at [828, 156] on input "checkbox" at bounding box center [623, 156] width 865 height 37
checkbox input "true"
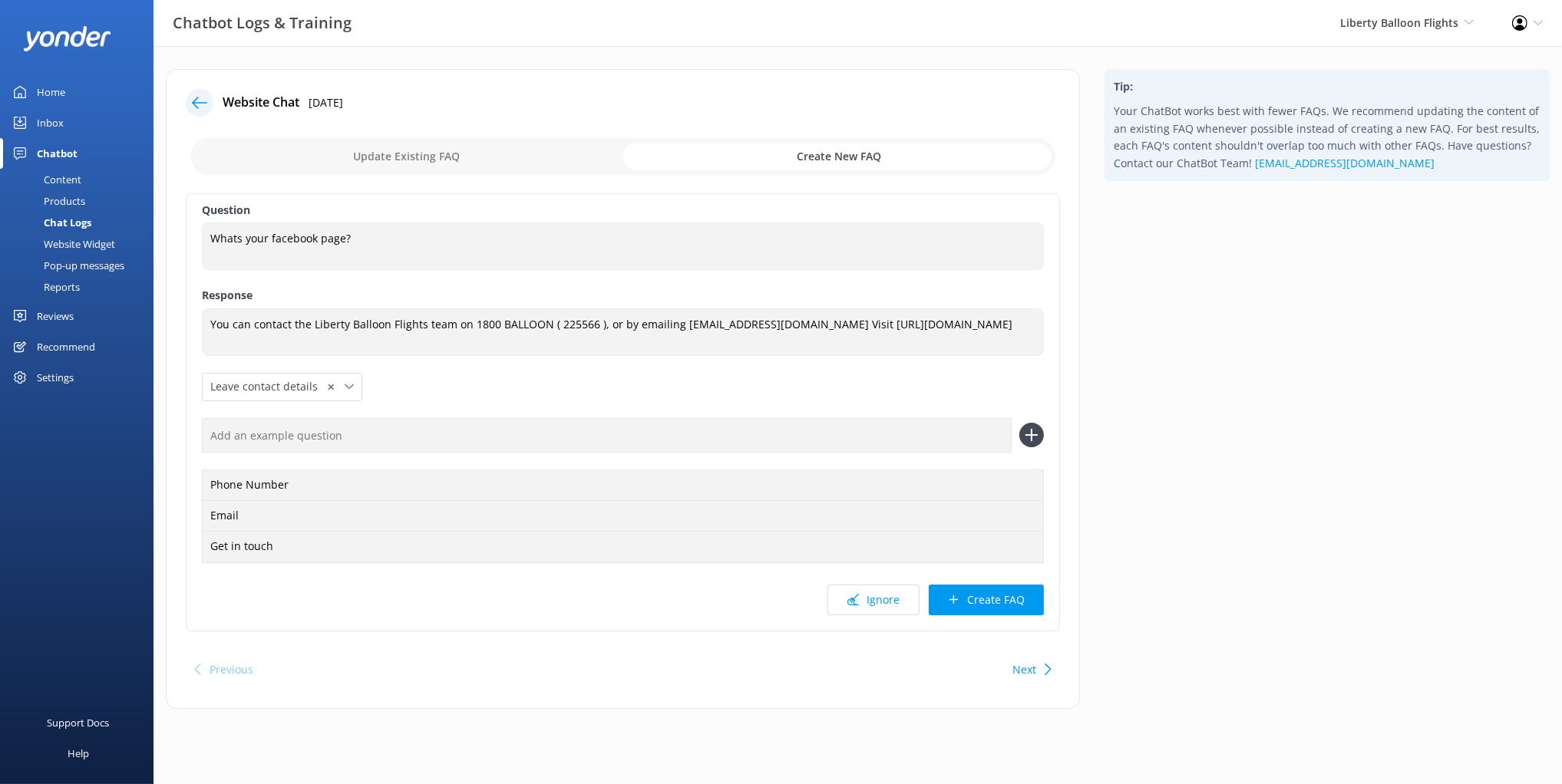
drag, startPoint x: 1185, startPoint y: 386, endPoint x: 1078, endPoint y: 418, distance: 111.7
click at [1179, 386] on div "Tip: Your ChatBot works best with fewer FAQs. We recommend updating the content…" at bounding box center [1327, 396] width 469 height 656
click at [202, 97] on icon at bounding box center [200, 102] width 16 height 16
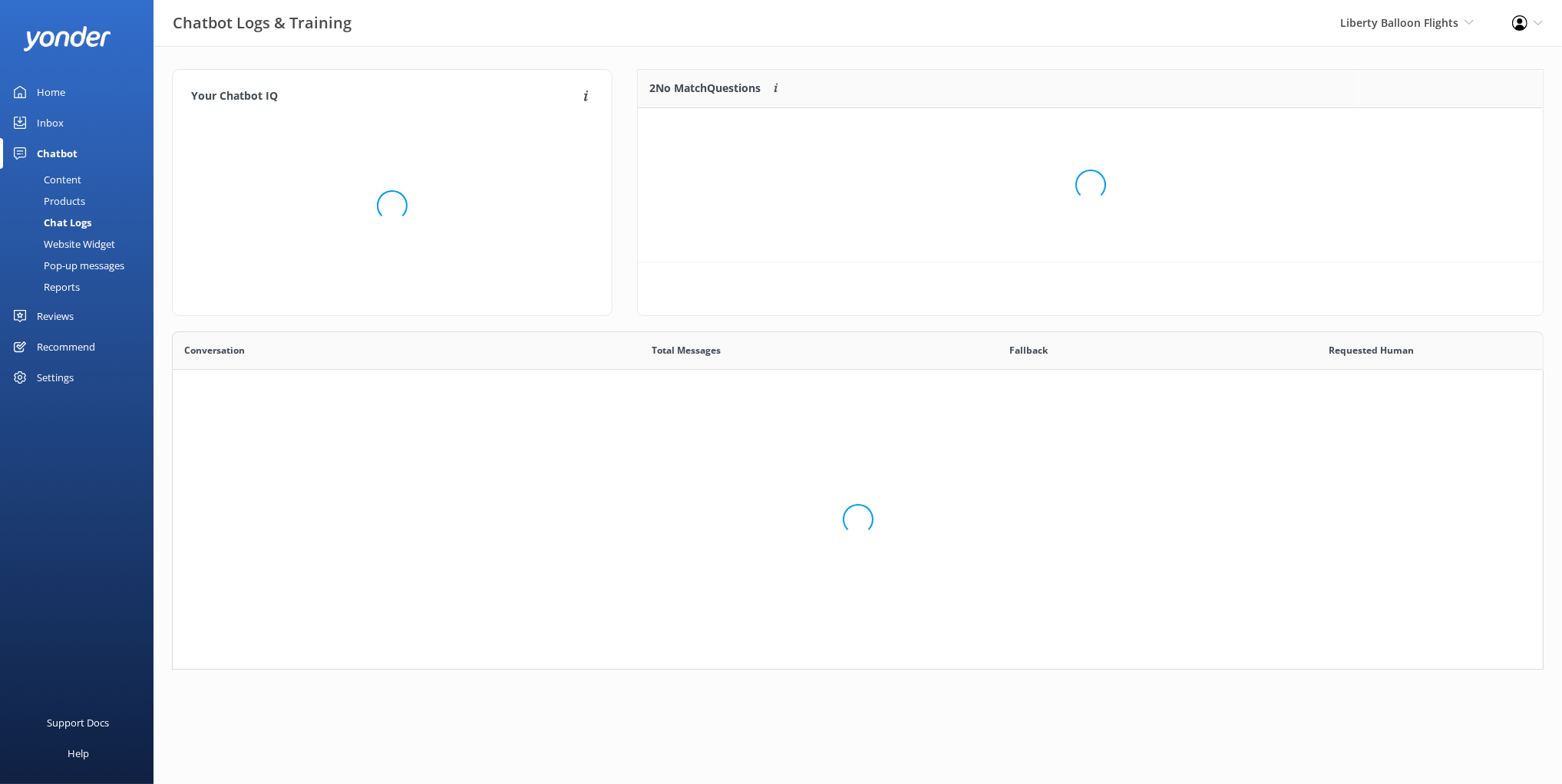
scroll to position [338, 1371]
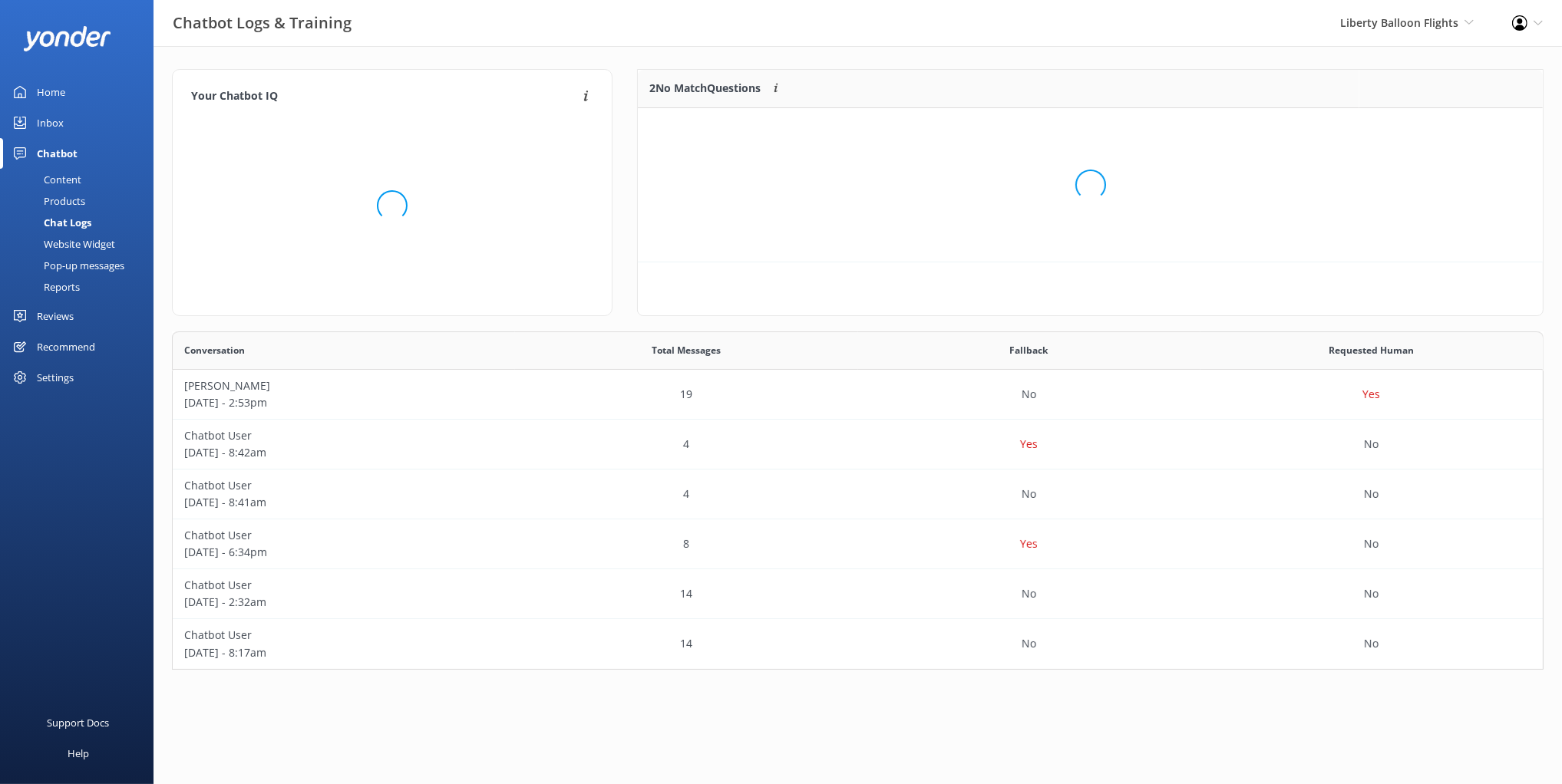
click at [1155, 56] on div "Loading.." at bounding box center [1090, 185] width 874 height 784
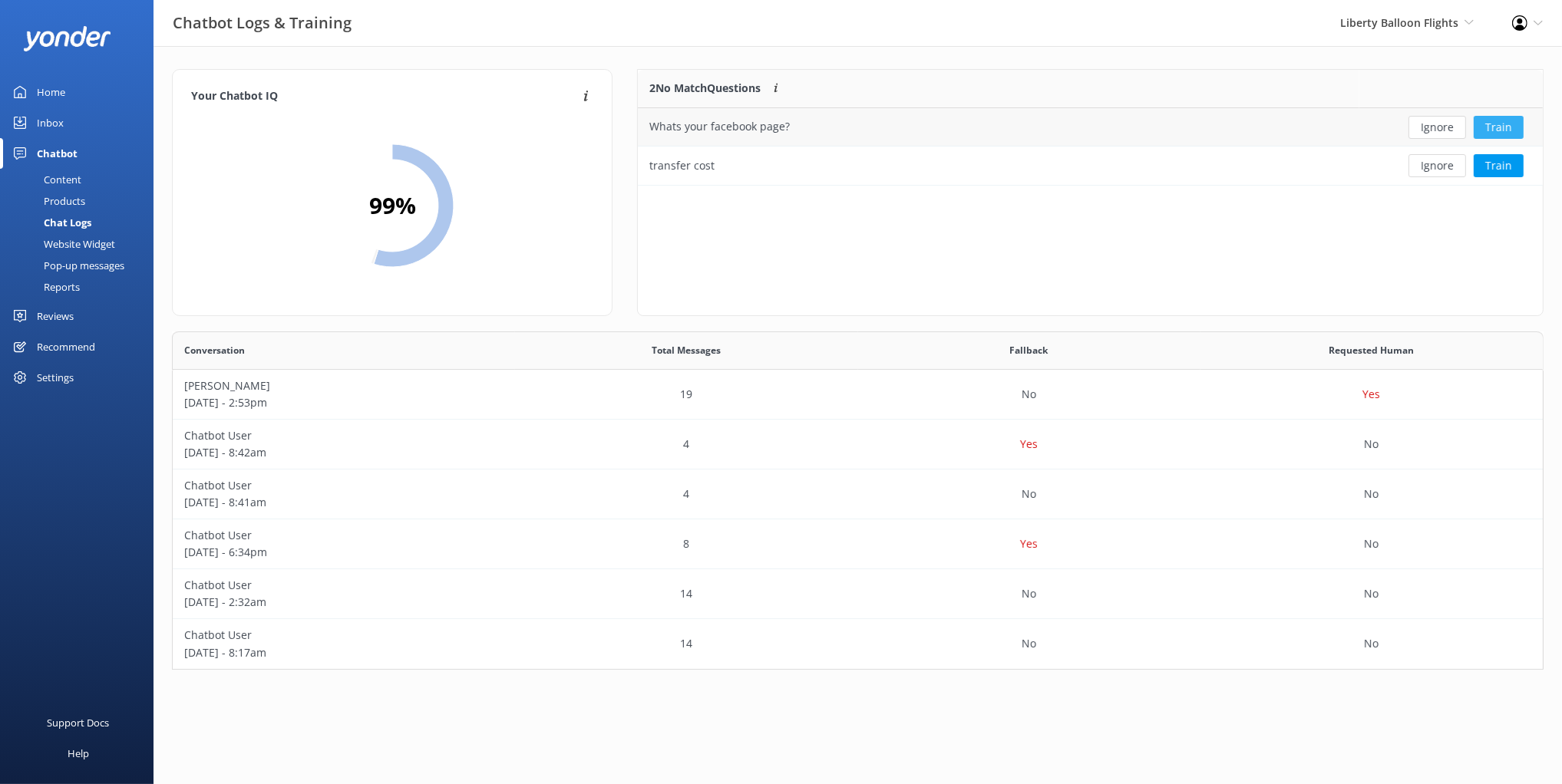
click at [1501, 123] on button "Train" at bounding box center [1498, 128] width 50 height 23
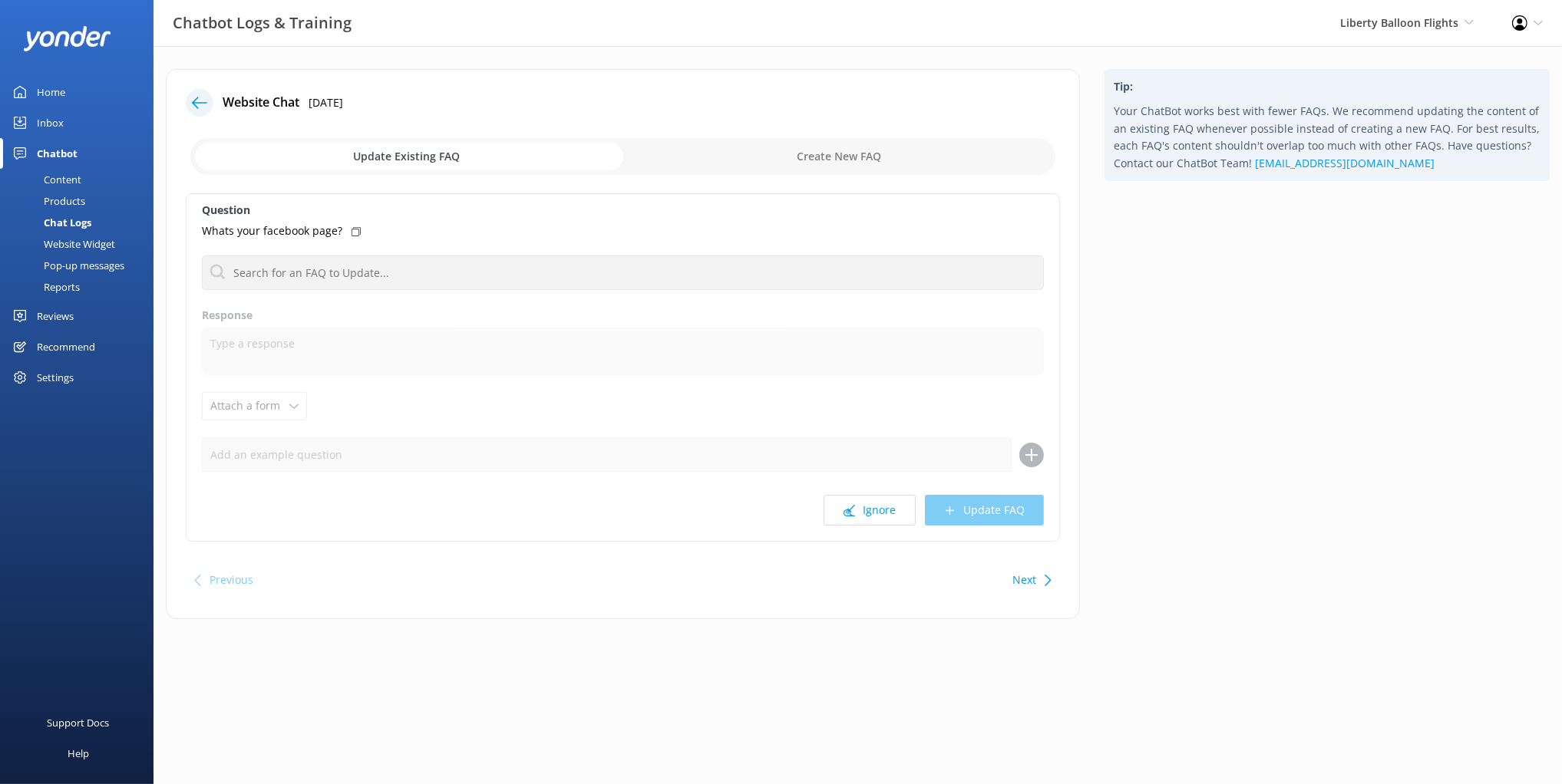
click at [765, 149] on input "checkbox" at bounding box center [623, 156] width 865 height 37
checkbox input "true"
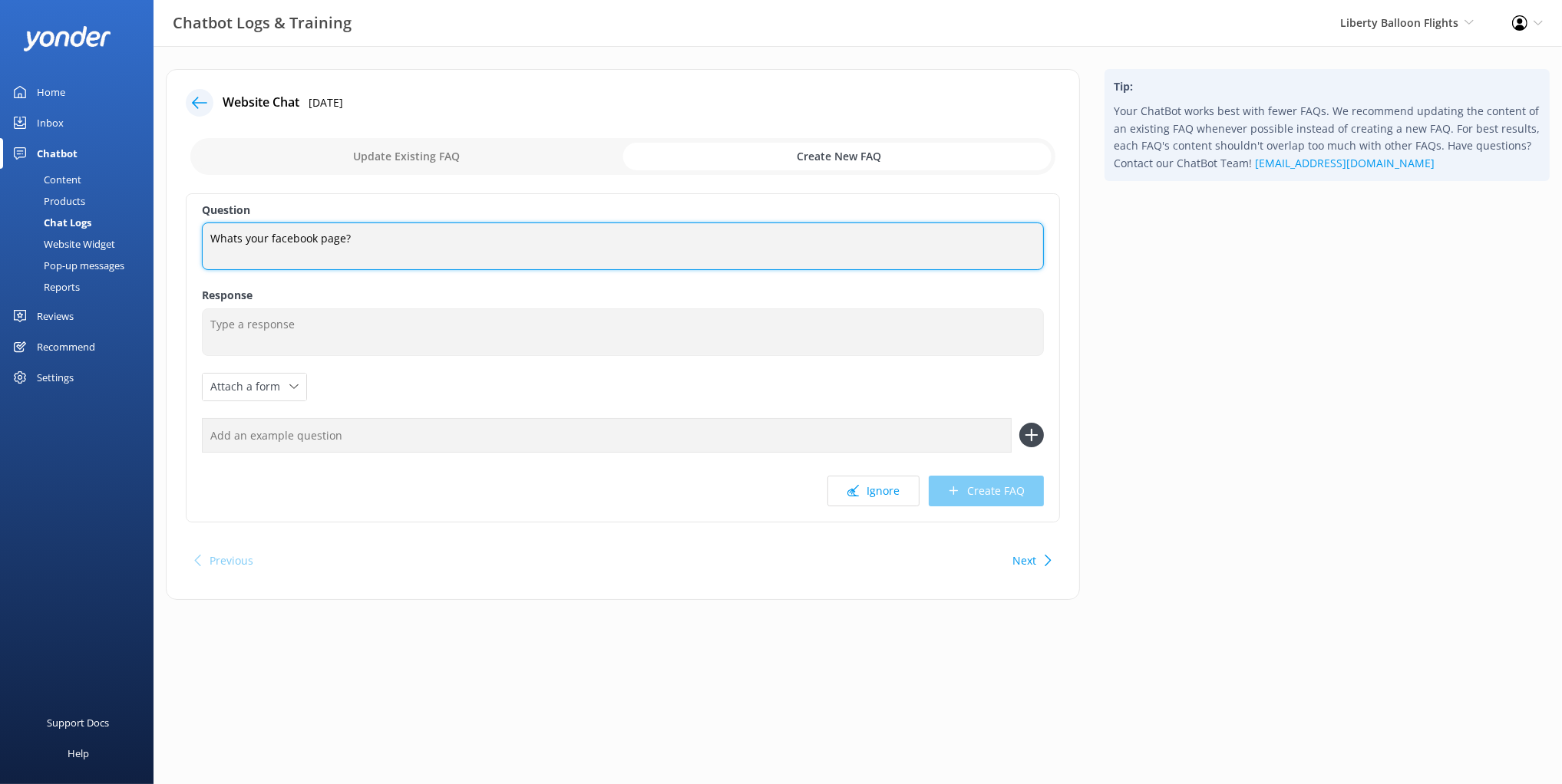
click at [348, 249] on textarea "Whats your facebook page?" at bounding box center [623, 246] width 842 height 47
drag, startPoint x: 345, startPoint y: 245, endPoint x: 297, endPoint y: 249, distance: 48.2
click at [343, 244] on textarea "Whats your facebook page?" at bounding box center [623, 246] width 842 height 47
drag, startPoint x: 229, startPoint y: 249, endPoint x: 304, endPoint y: 230, distance: 77.4
click at [230, 249] on textarea "Whats your facebook page?" at bounding box center [623, 246] width 842 height 47
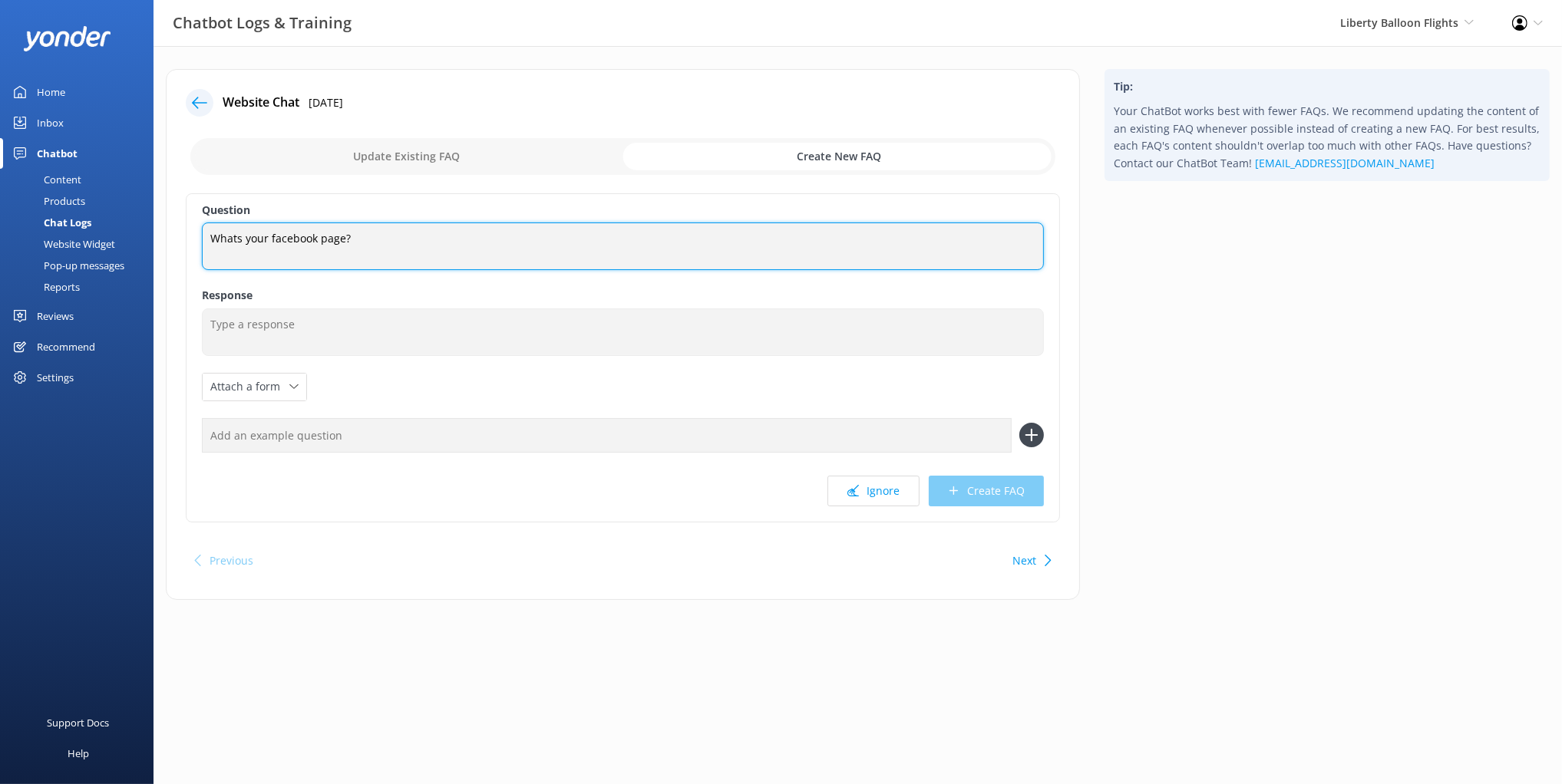
click at [254, 240] on textarea "Whats your facebook page?" at bounding box center [623, 246] width 842 height 47
click at [249, 242] on textarea "Whats your facebook page?" at bounding box center [623, 246] width 842 height 47
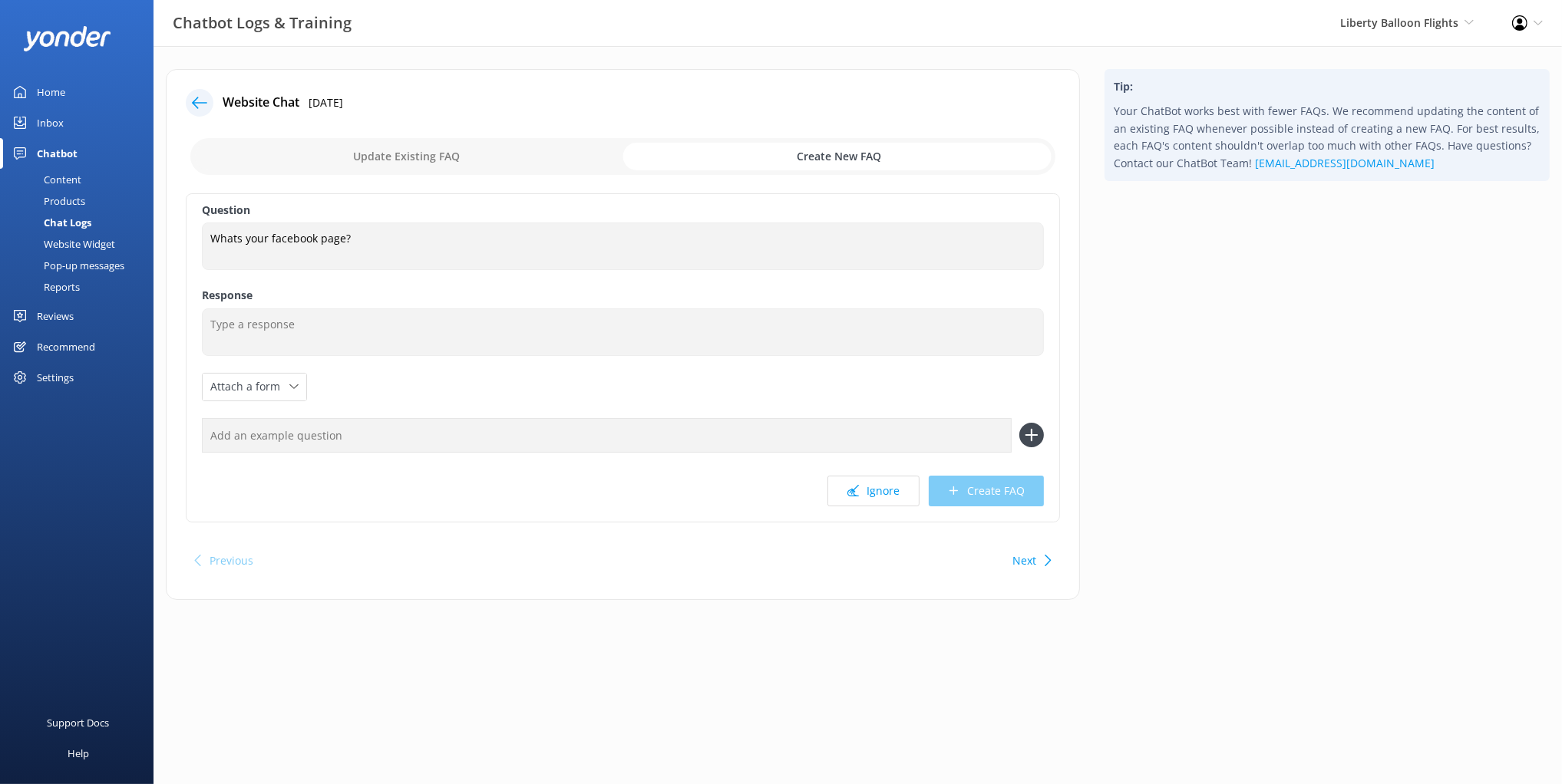
click at [289, 437] on input "text" at bounding box center [607, 435] width 810 height 34
paste input "Whats your facebook page?"
type input "Whats your facebook page?"
click at [1019, 423] on button at bounding box center [1031, 435] width 25 height 25
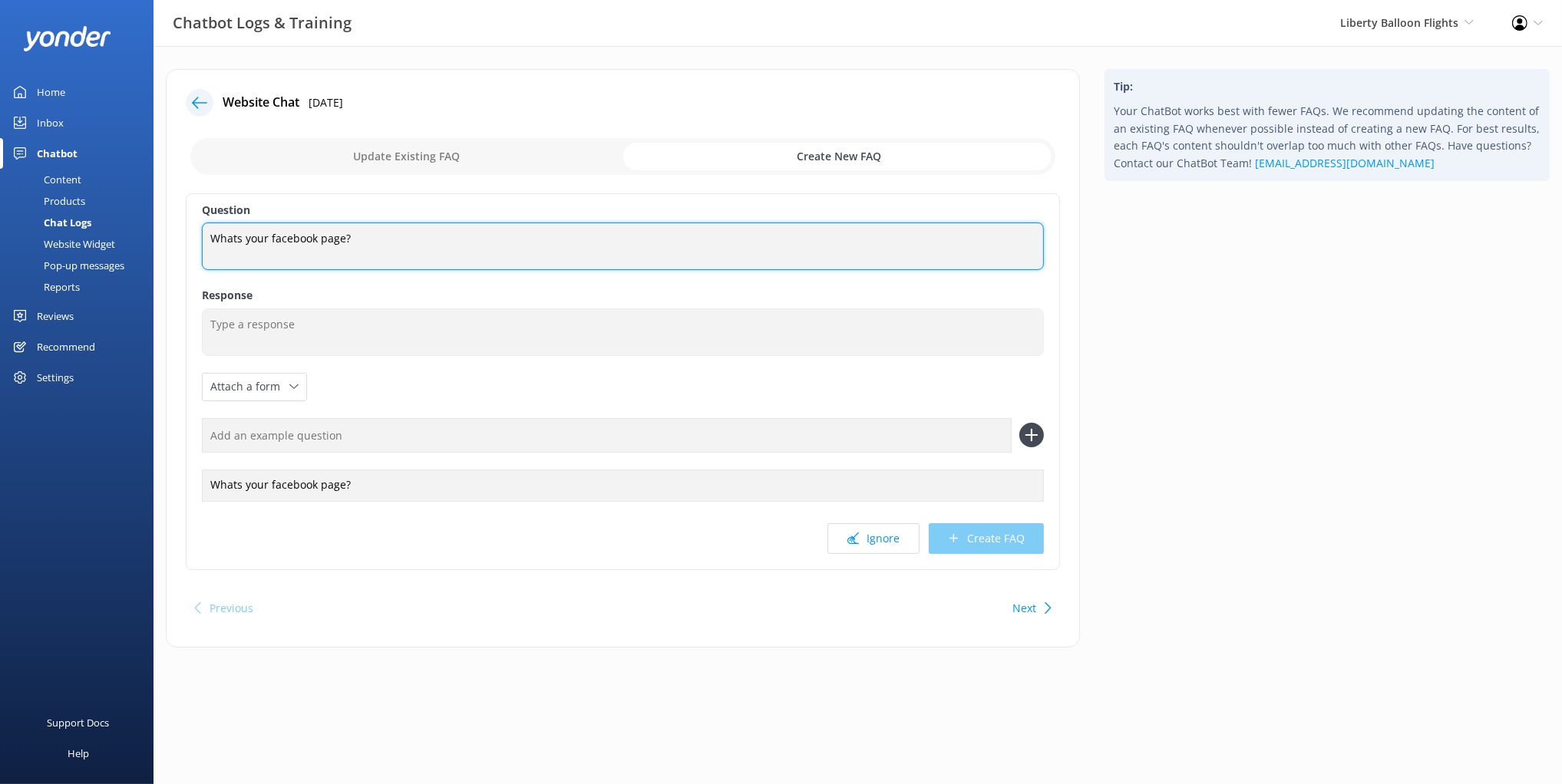
click at [332, 238] on textarea "Whats your facebook page?" at bounding box center [623, 246] width 842 height 47
click at [370, 236] on textarea "What are your social media channels" at bounding box center [623, 246] width 842 height 47
type textarea "What are your social media pages"
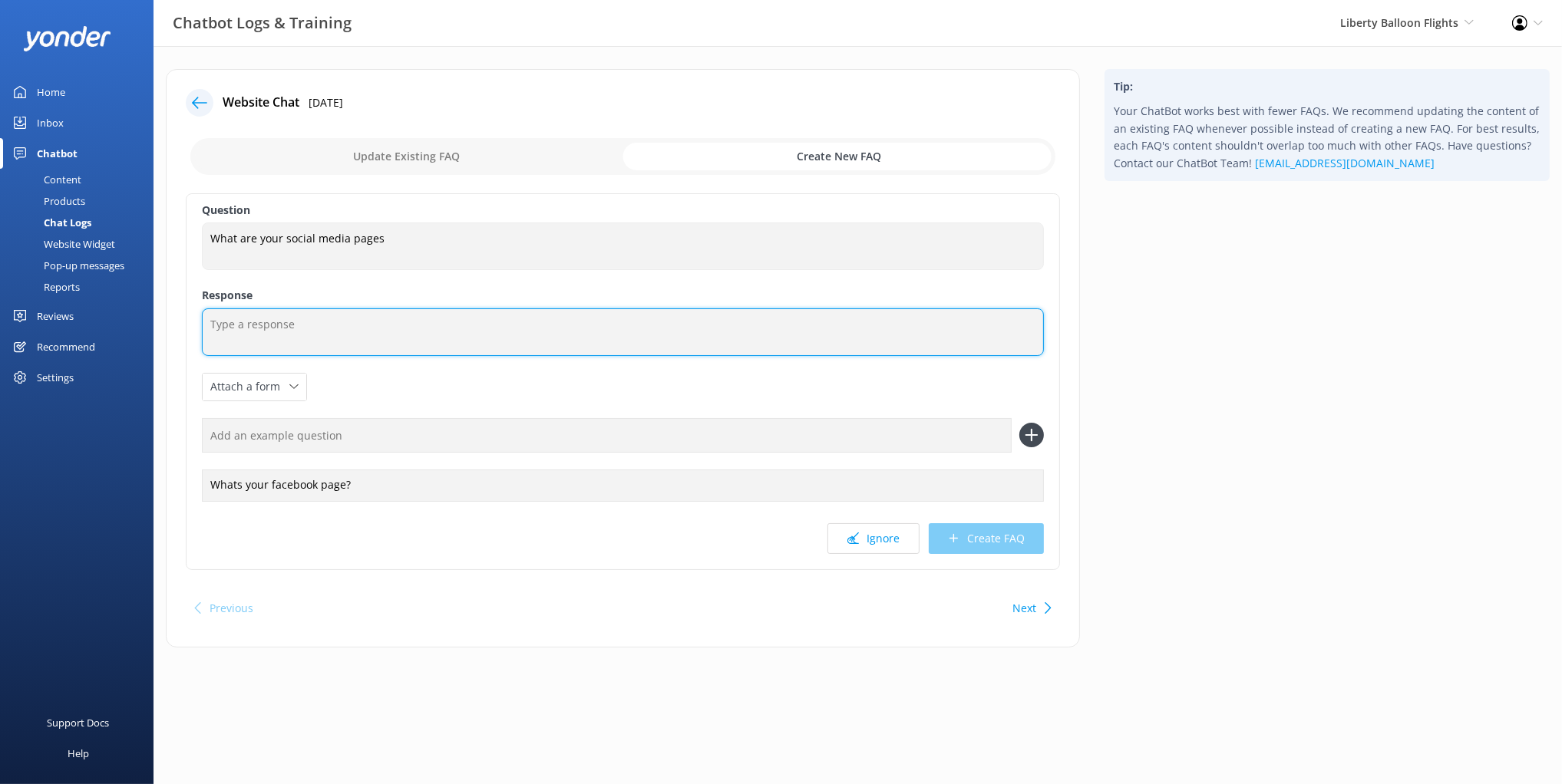
click at [305, 338] on textarea at bounding box center [623, 332] width 842 height 47
drag, startPoint x: 360, startPoint y: 343, endPoint x: 351, endPoint y: 340, distance: 9.5
click at [360, 343] on textarea "Check out our socials:" at bounding box center [623, 332] width 842 height 47
paste textarea "https://www.facebook.com/libertyballoonflights/"
drag, startPoint x: 260, startPoint y: 336, endPoint x: 263, endPoint y: 345, distance: 9.5
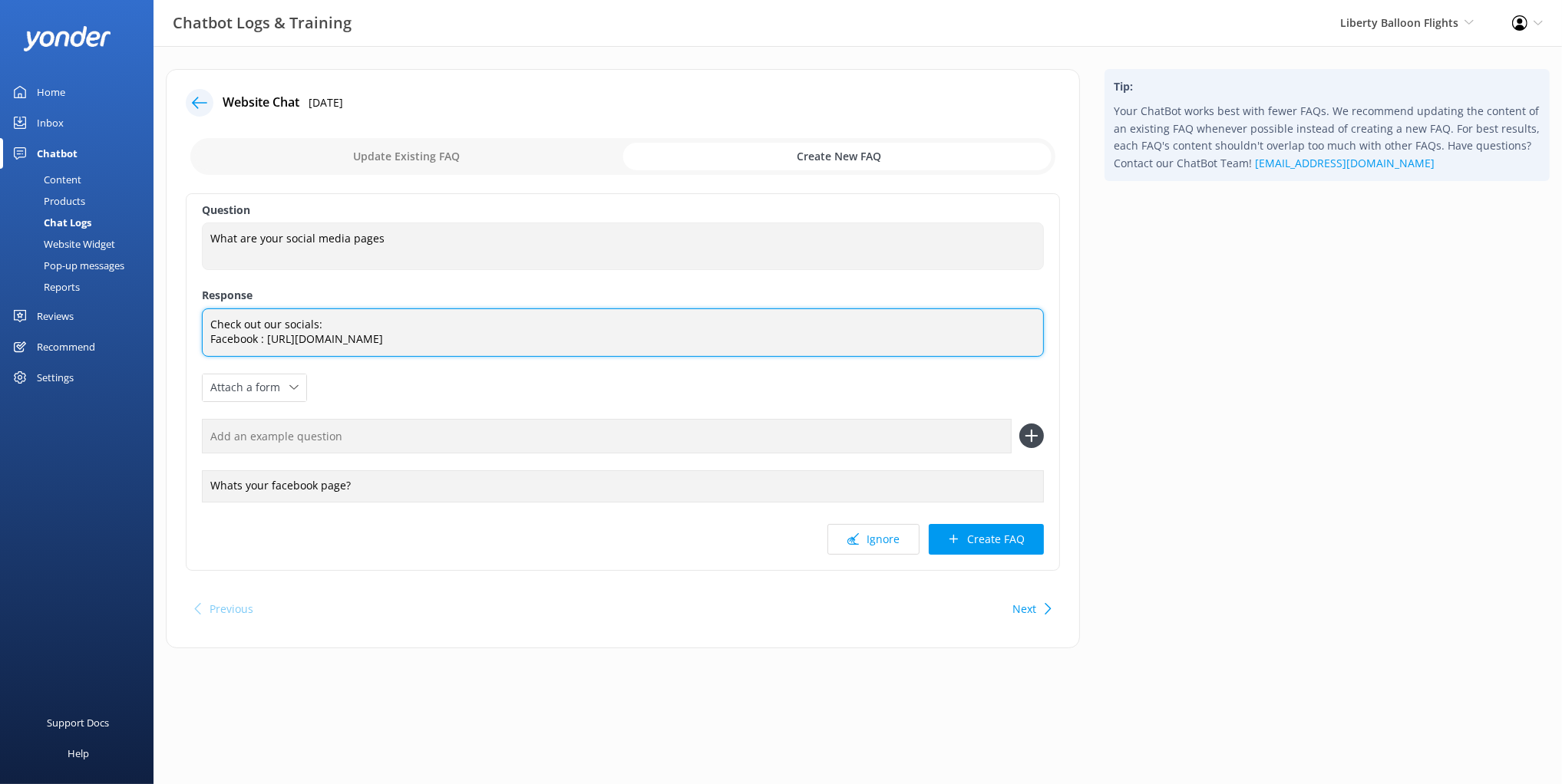
click at [261, 337] on textarea "Check out our socials: Facebook : https://www.facebook.com/libertyballoonflight…" at bounding box center [623, 332] width 842 height 48
click at [549, 336] on textarea "Check out our socials: Facebook: https://www.facebook.com/libertyballoonflights/" at bounding box center [623, 332] width 842 height 48
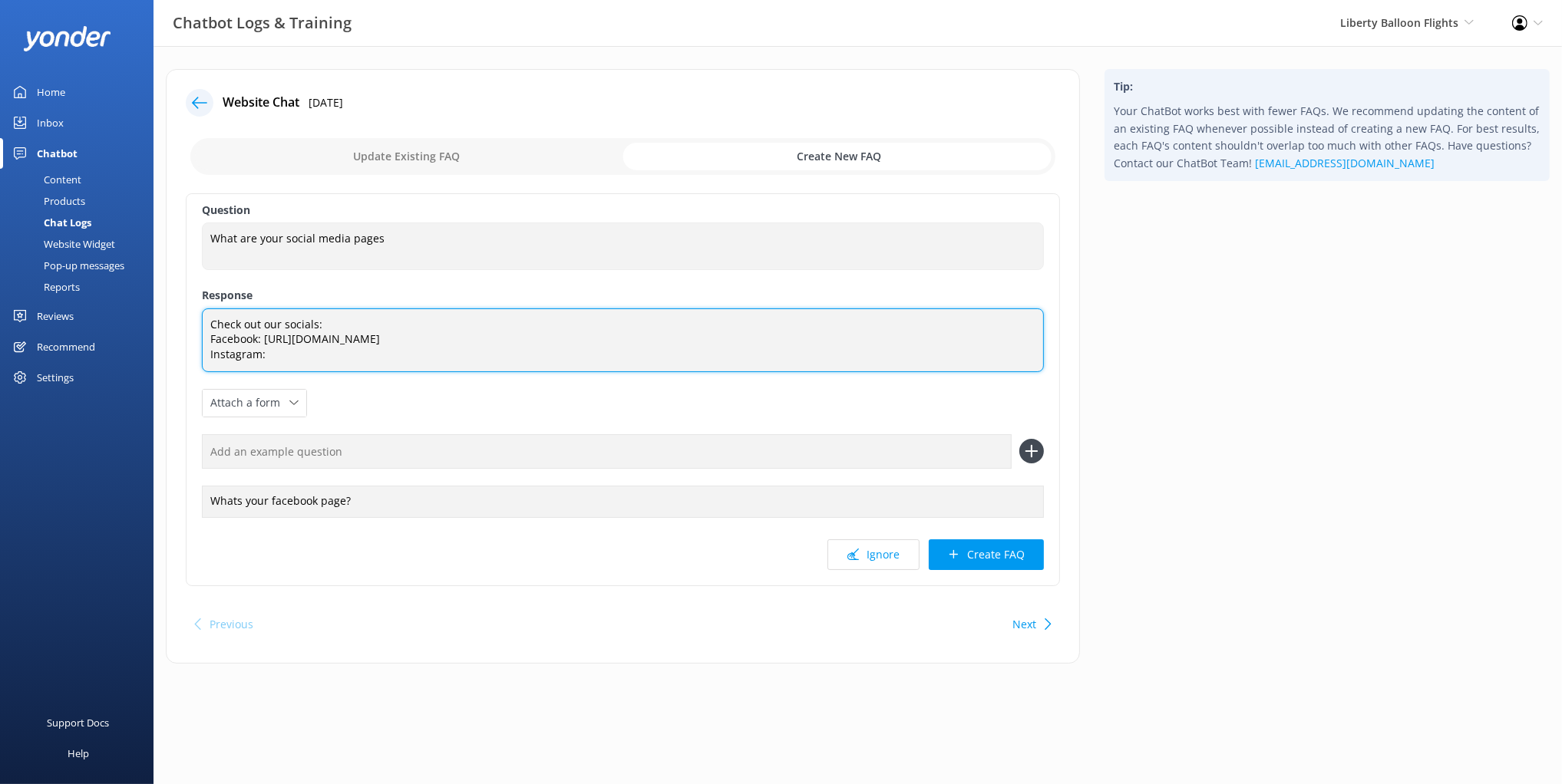
paste textarea "https://www.instagram.com/libertyballoonflights/"
click at [579, 342] on textarea "Check out our socials: Facebook: https://www.facebook.com/libertyballoonflights…" at bounding box center [623, 340] width 842 height 64
drag, startPoint x: 599, startPoint y: 350, endPoint x: 586, endPoint y: 357, distance: 14.8
click at [599, 350] on textarea "Check out our socials: Facebook: https://www.facebook.com/libertyballoonflights…" at bounding box center [623, 340] width 842 height 64
click at [528, 343] on textarea "Check out our socials: Facebook: https://www.facebook.com/libertyballoonflights…" at bounding box center [623, 340] width 842 height 64
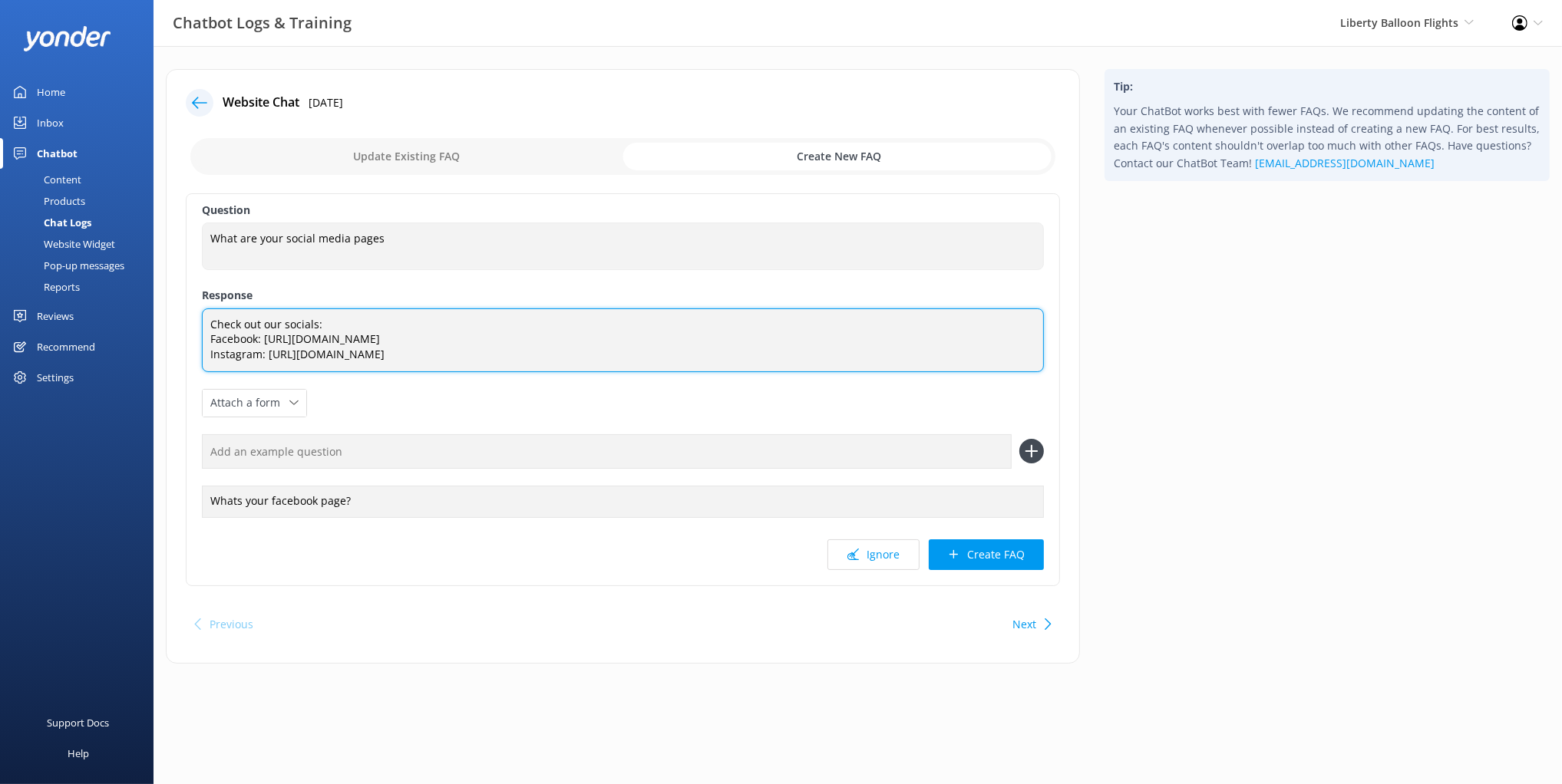
type textarea "Check out our socials: Facebook: https://www.facebook.com/libertyballoonflights…"
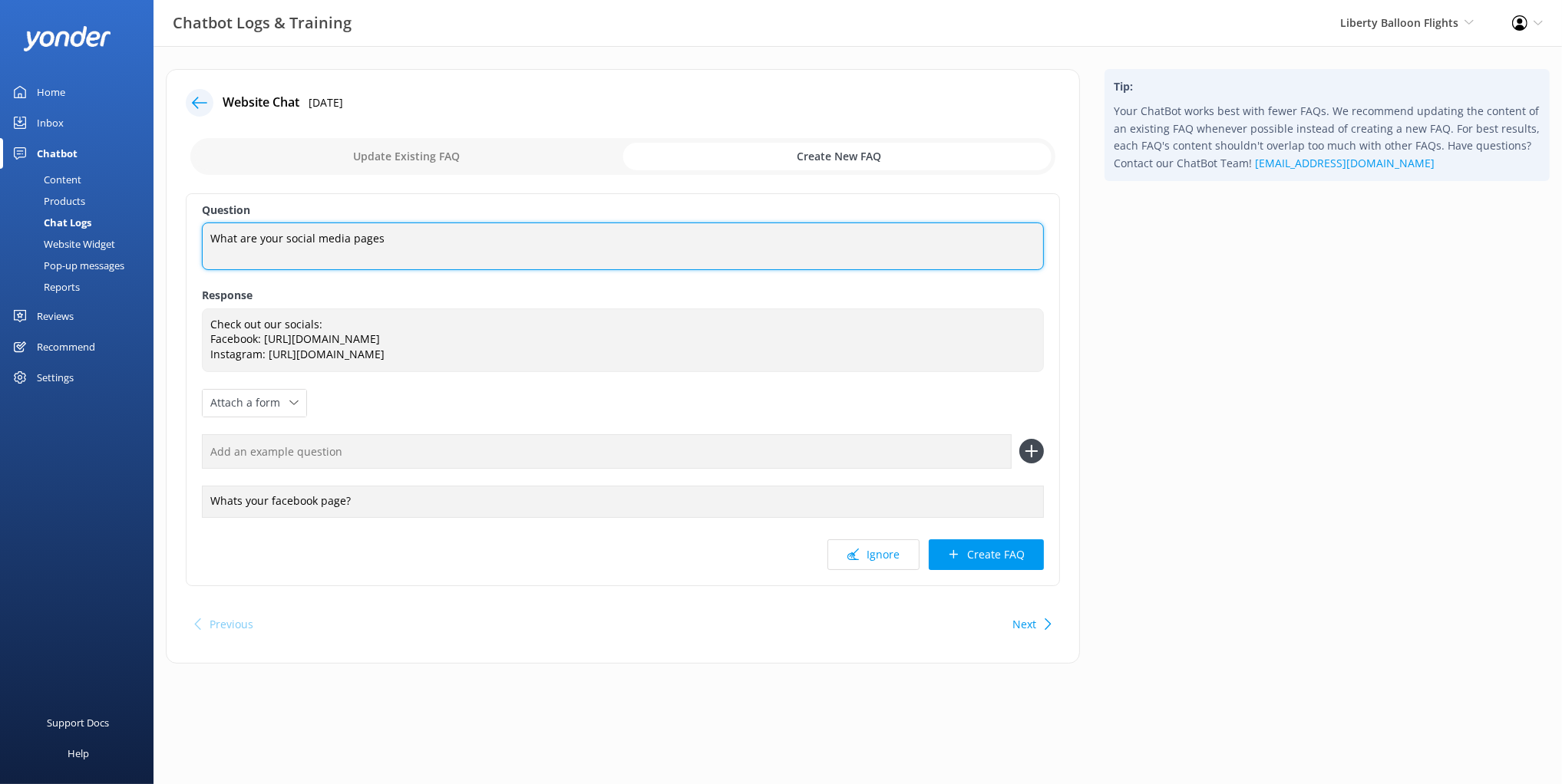
drag, startPoint x: 236, startPoint y: 235, endPoint x: 375, endPoint y: 250, distance: 139.8
click at [380, 235] on textarea "What are your social media pages" at bounding box center [623, 246] width 842 height 47
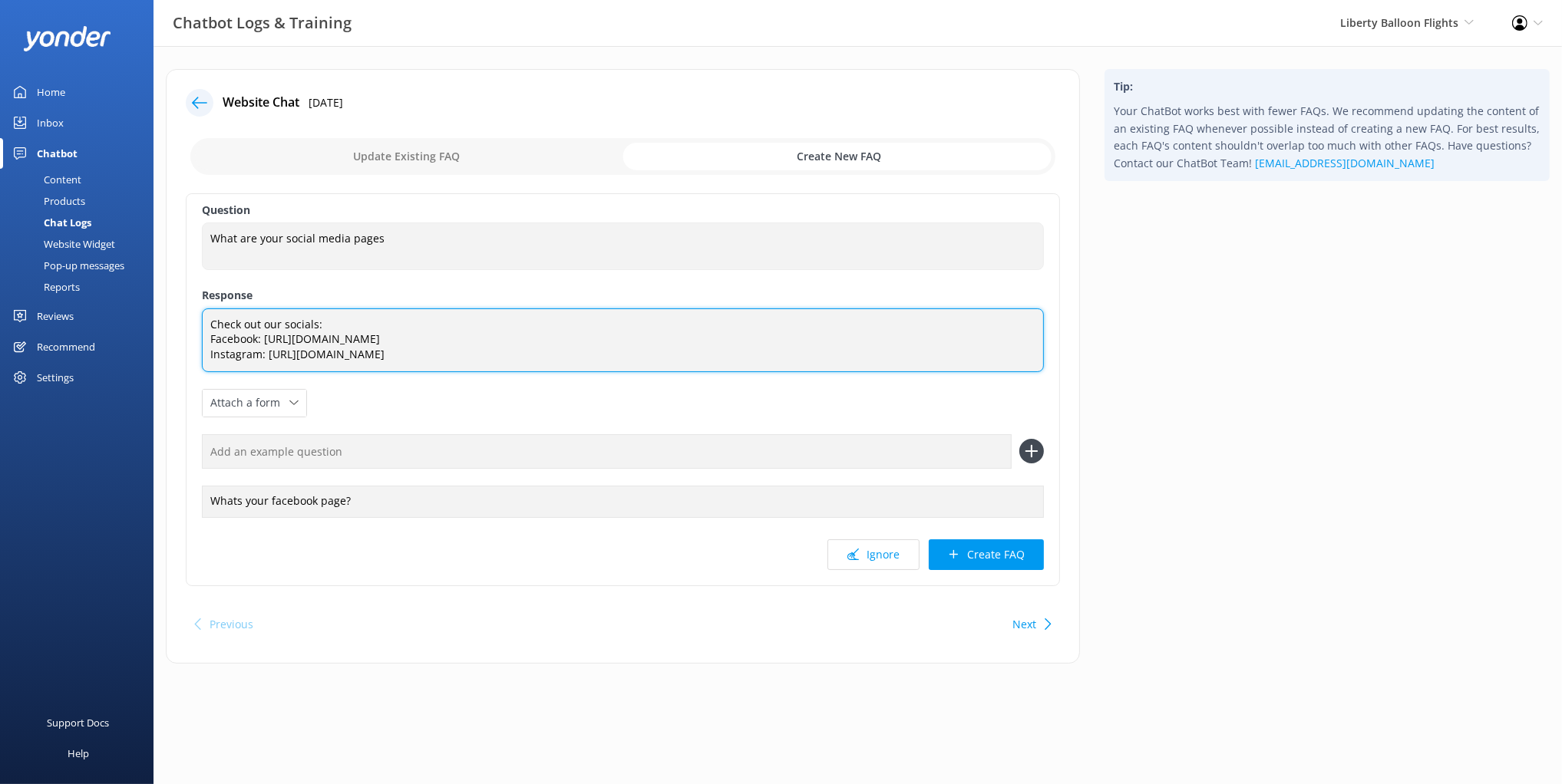
drag, startPoint x: 256, startPoint y: 334, endPoint x: 369, endPoint y: 361, distance: 116.2
click at [369, 361] on textarea "Check out our socials: Facebook: https://www.facebook.com/libertyballoonflights…" at bounding box center [623, 340] width 842 height 64
drag, startPoint x: 384, startPoint y: 350, endPoint x: 356, endPoint y: 450, distance: 103.8
click at [383, 350] on textarea "Check out our socials: Facebook: https://www.facebook.com/libertyballoonflights…" at bounding box center [623, 340] width 842 height 64
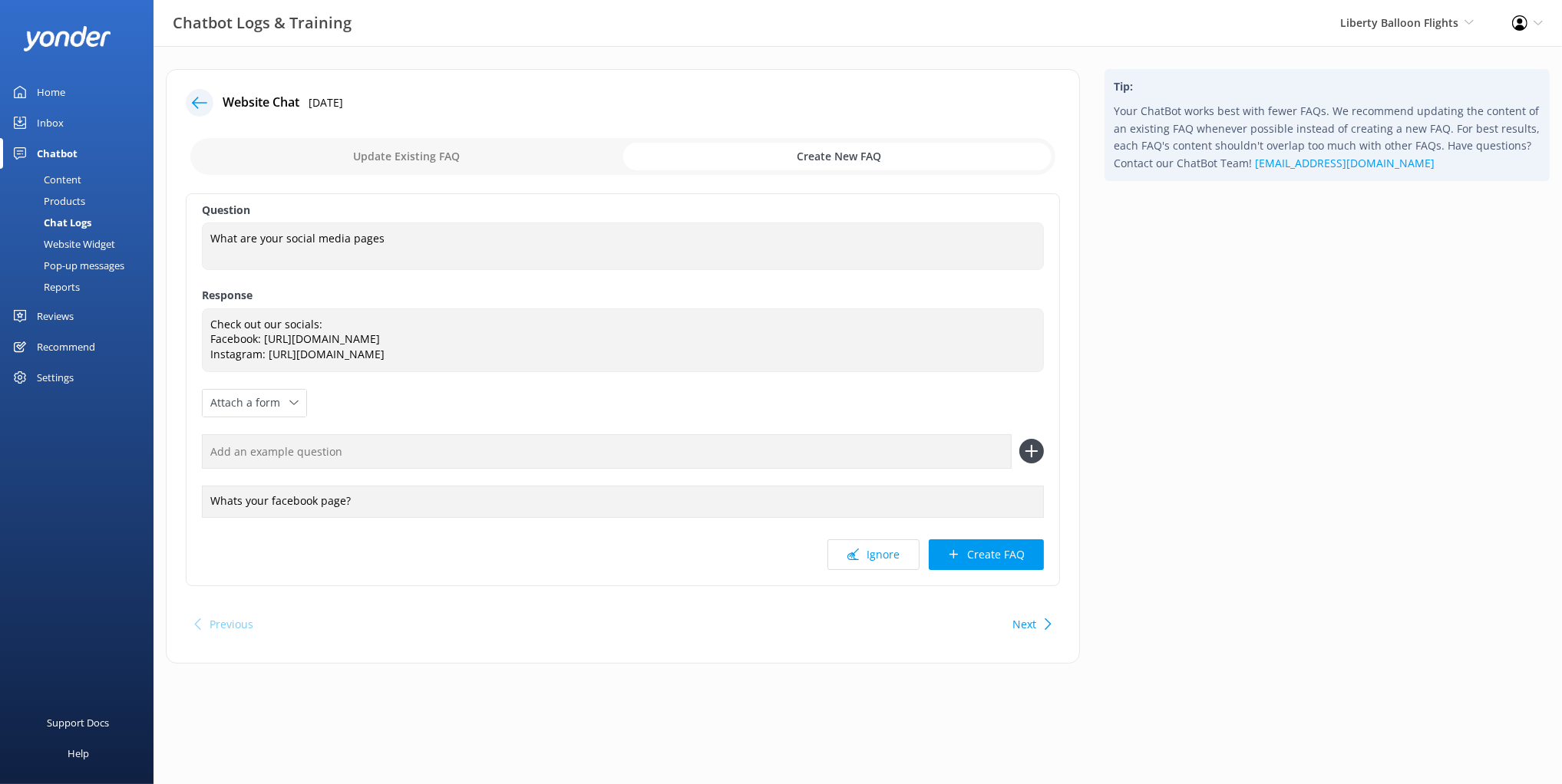
click at [356, 547] on div "Ignore Create FAQ" at bounding box center [623, 555] width 842 height 31
click at [990, 550] on button "Create FAQ" at bounding box center [986, 555] width 115 height 31
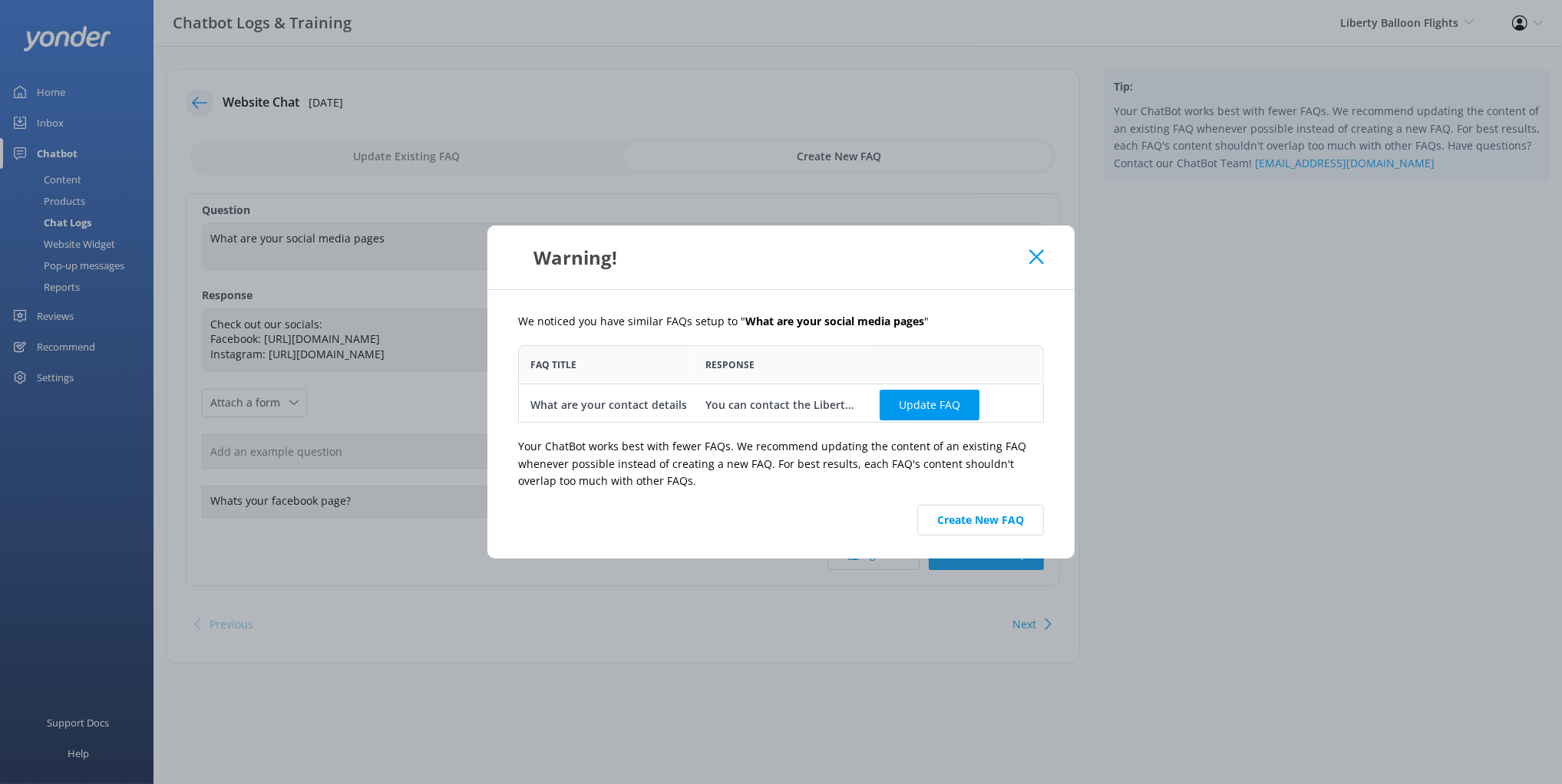
scroll to position [77, 526]
drag, startPoint x: 797, startPoint y: 319, endPoint x: 865, endPoint y: 324, distance: 68.2
click at [865, 324] on b "What are your social media pages" at bounding box center [834, 321] width 179 height 15
click at [892, 321] on b "What are your social media pages" at bounding box center [834, 321] width 179 height 15
drag, startPoint x: 796, startPoint y: 457, endPoint x: 787, endPoint y: 455, distance: 9.2
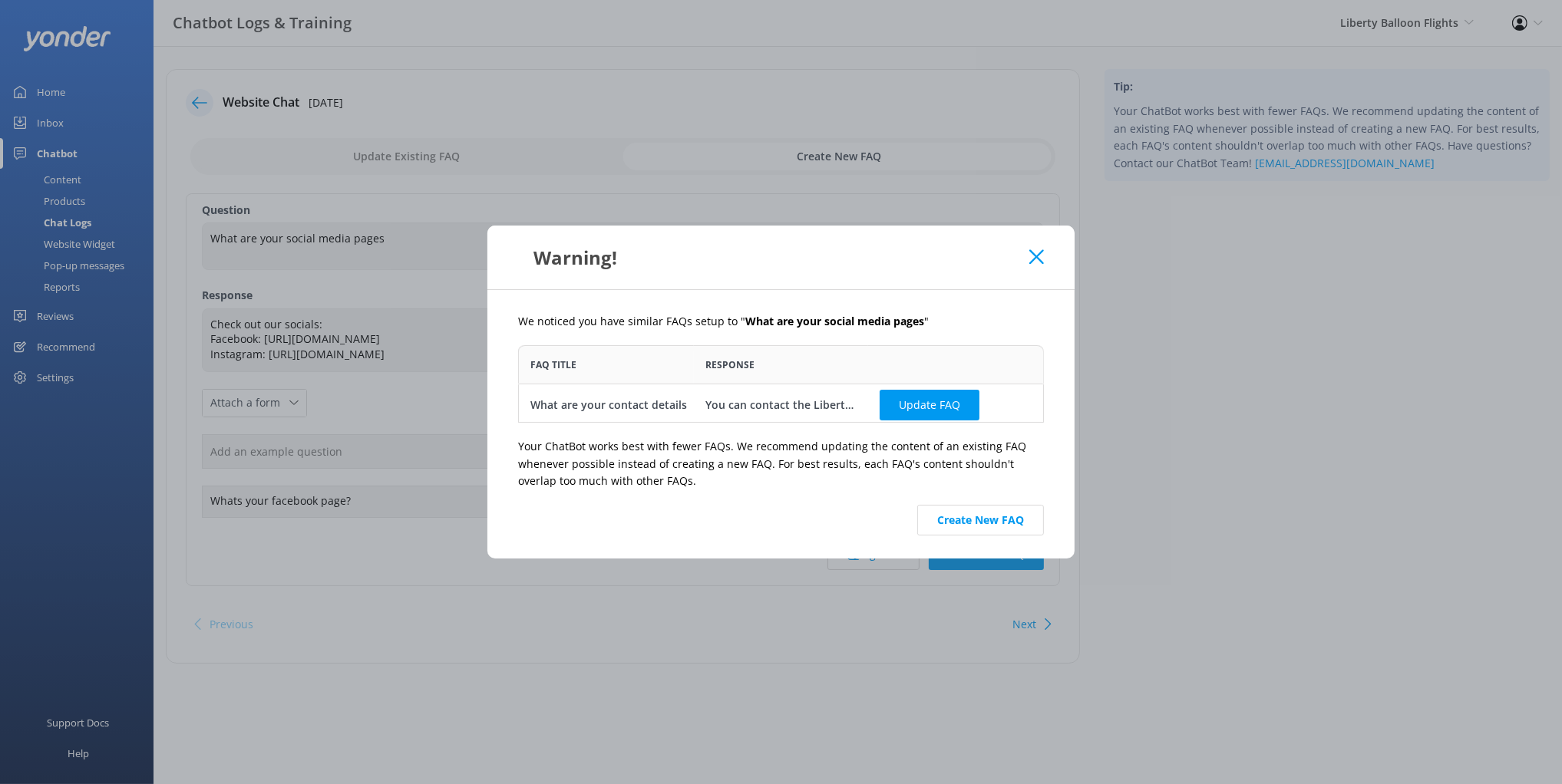
click at [796, 457] on p "Your ChatBot works best with fewer FAQs. We recommend updating the content of a…" at bounding box center [781, 464] width 526 height 52
drag, startPoint x: 949, startPoint y: 473, endPoint x: 970, endPoint y: 532, distance: 62.6
click at [949, 473] on p "Your ChatBot works best with fewer FAQs. We recommend updating the content of a…" at bounding box center [781, 464] width 526 height 52
click at [972, 518] on button "Create New FAQ" at bounding box center [981, 521] width 127 height 31
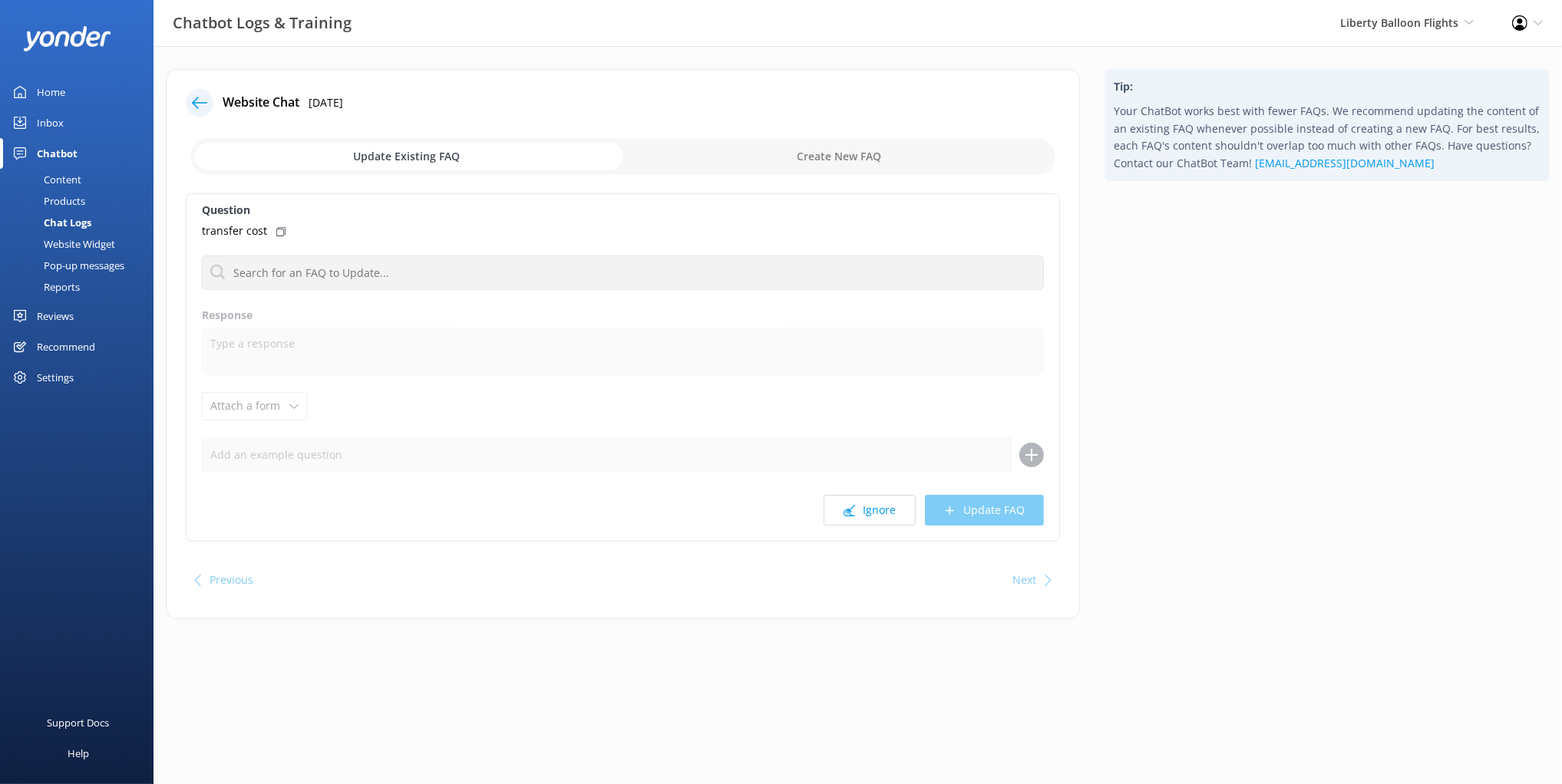
click at [73, 181] on div "Content" at bounding box center [45, 179] width 72 height 21
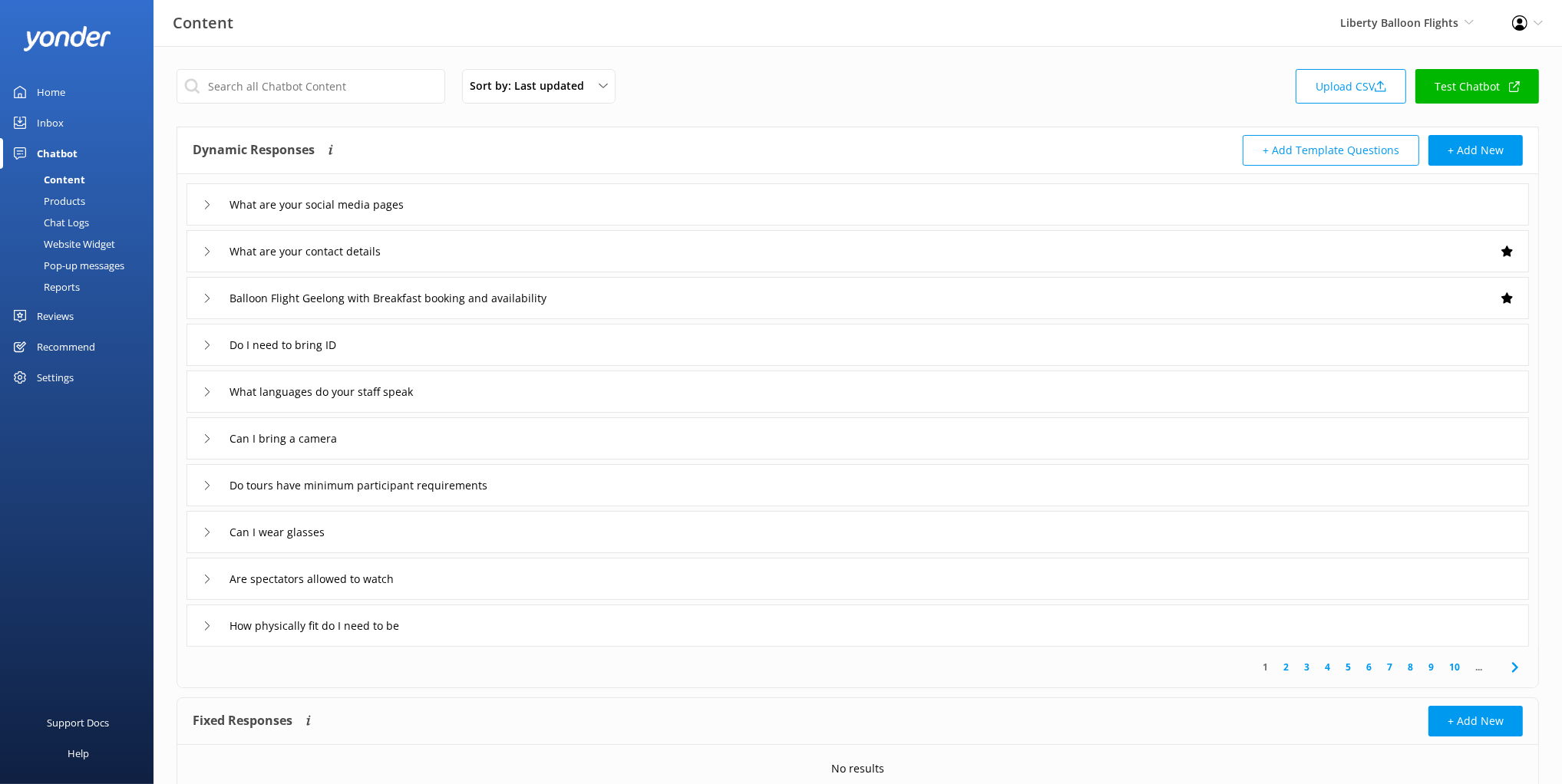
click at [485, 195] on div "What are your social media pages" at bounding box center [857, 204] width 1342 height 43
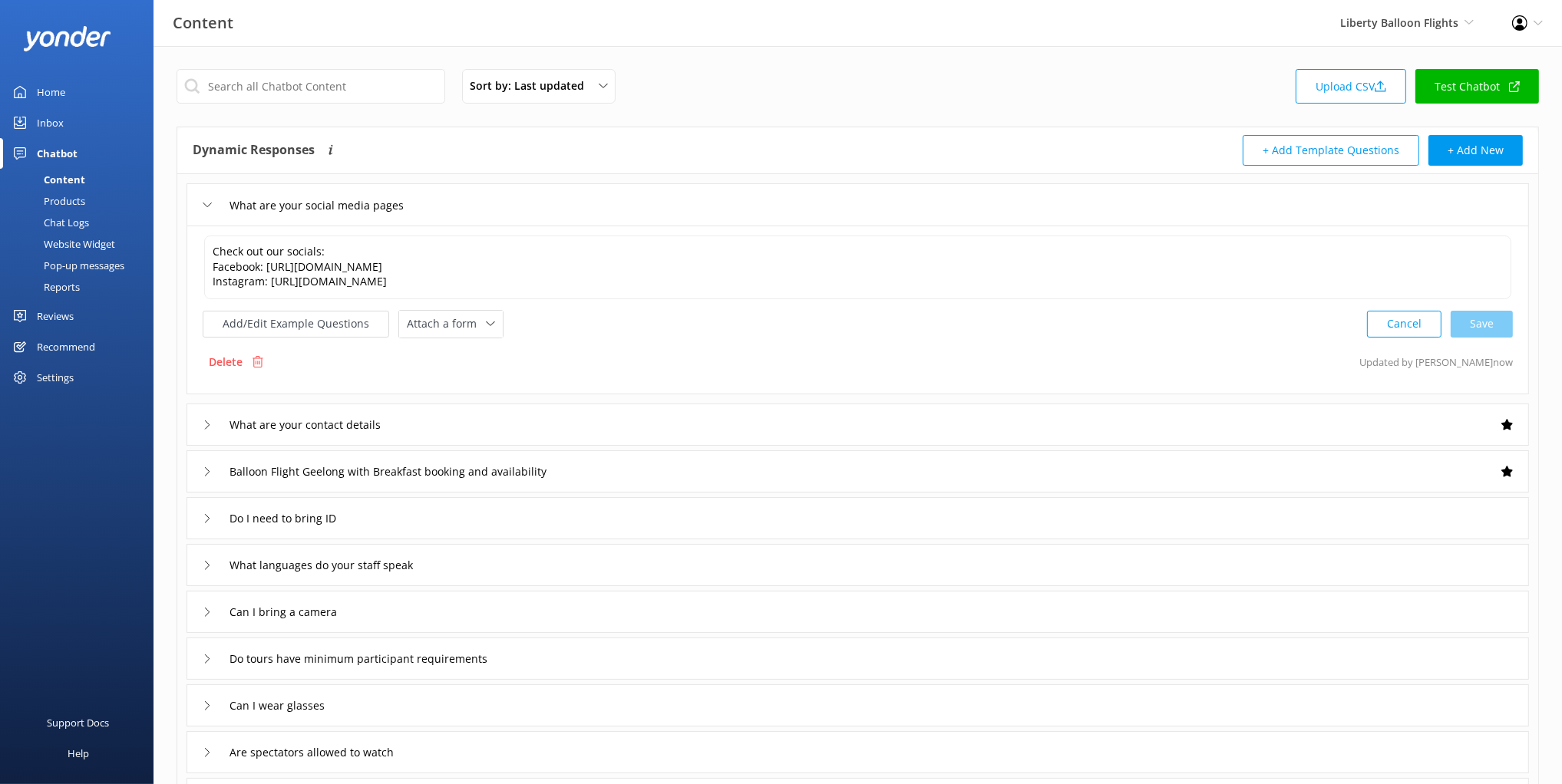
click at [588, 333] on div "Add/Edit Example Questions Attach a form Leave contact details Check availabili…" at bounding box center [858, 324] width 1310 height 29
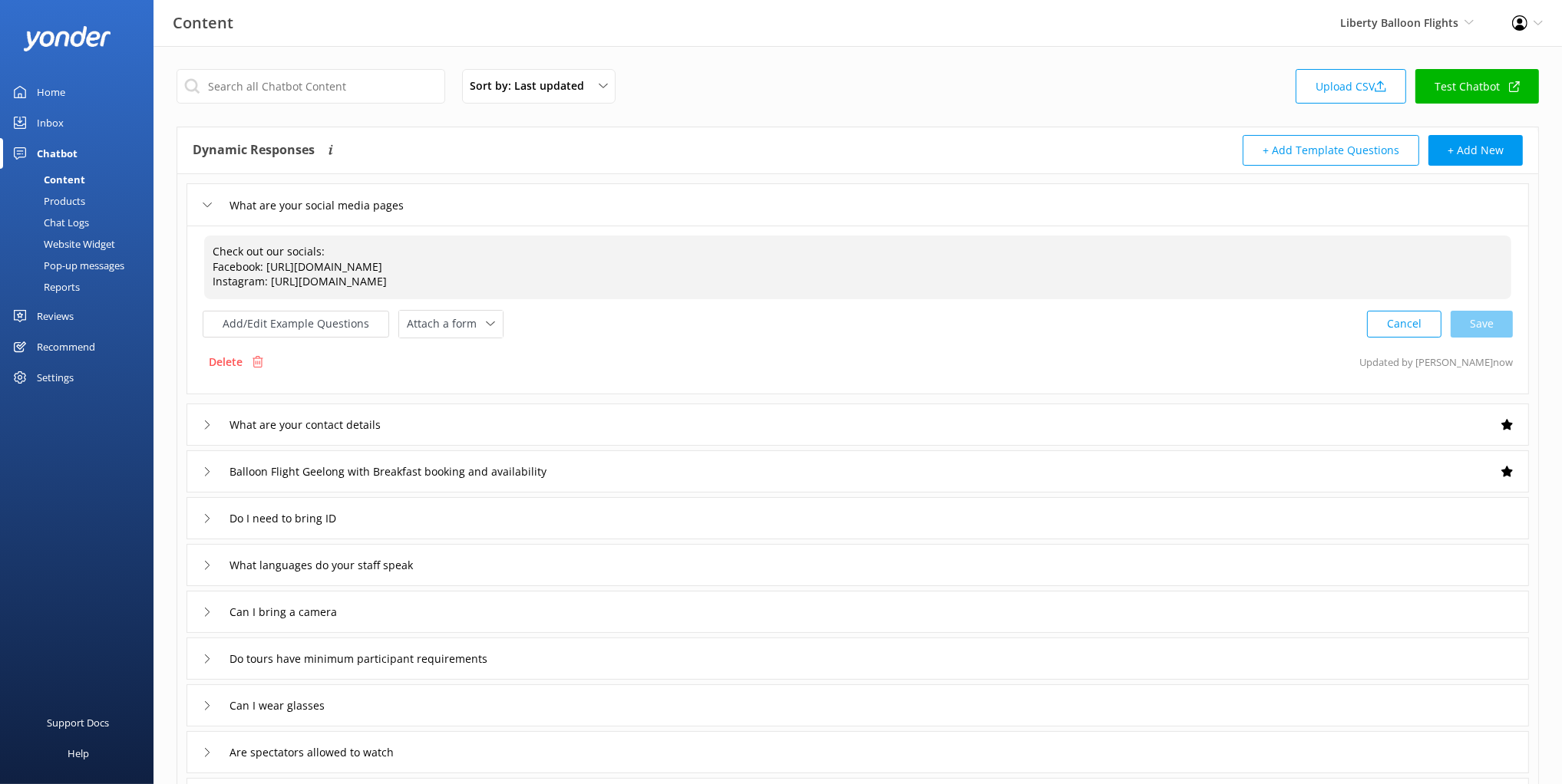
drag, startPoint x: 318, startPoint y: 267, endPoint x: 520, endPoint y: 279, distance: 202.4
click at [500, 271] on textarea "Check out our socials: Facebook: https://www.facebook.com/libertyballoonflights…" at bounding box center [858, 267] width 1307 height 64
click at [527, 282] on textarea "Check out our socials: Facebook: https://www.facebook.com/libertyballoonflights…" at bounding box center [858, 267] width 1307 height 64
click at [584, 354] on div "Delete Updated by Mikayla now" at bounding box center [858, 362] width 1310 height 29
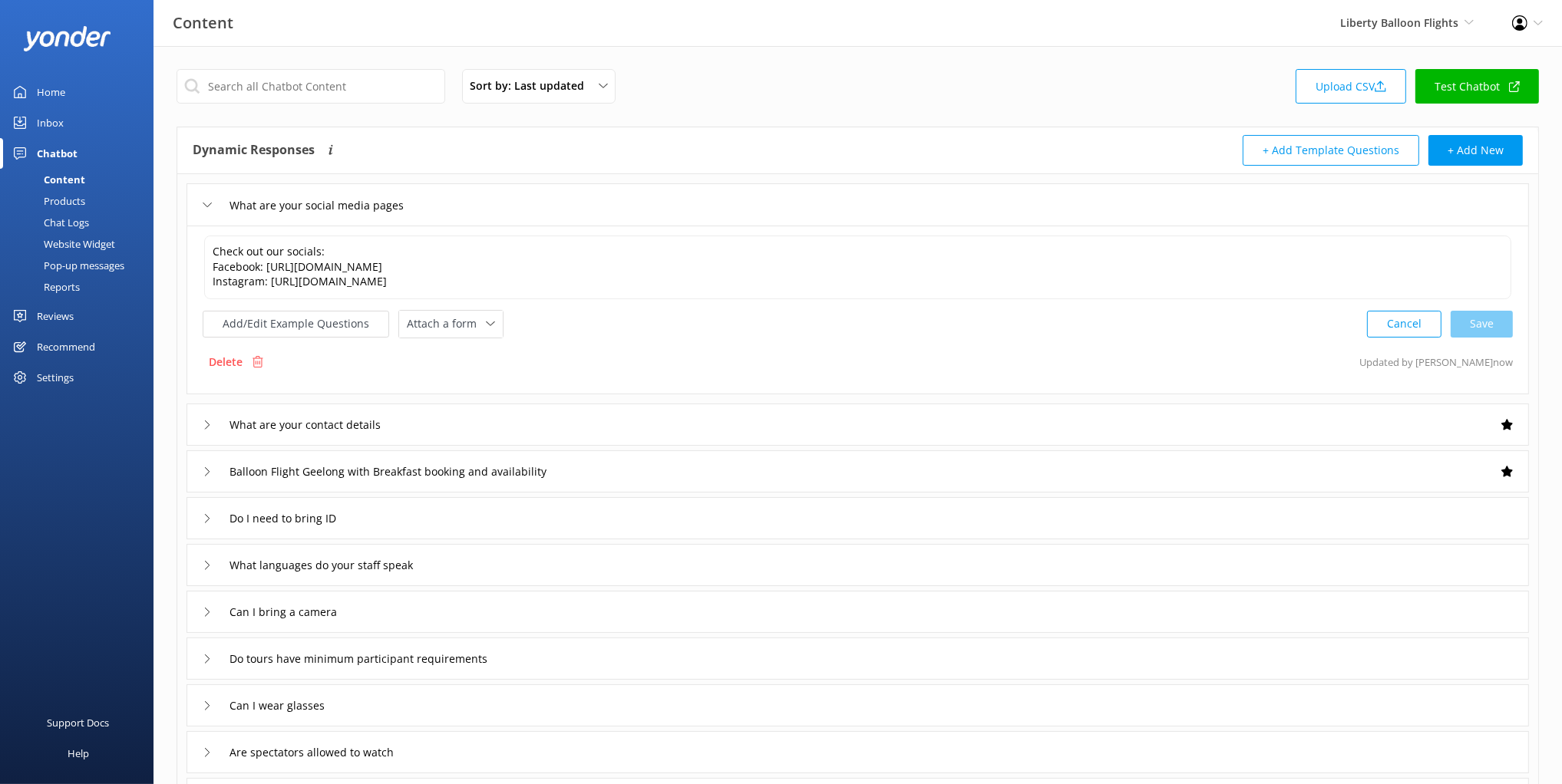
click at [437, 136] on div "Dynamic Responses The chatbot will generate a response based on the content inf…" at bounding box center [526, 150] width 666 height 31
click at [75, 226] on div "Chat Logs" at bounding box center [49, 222] width 80 height 21
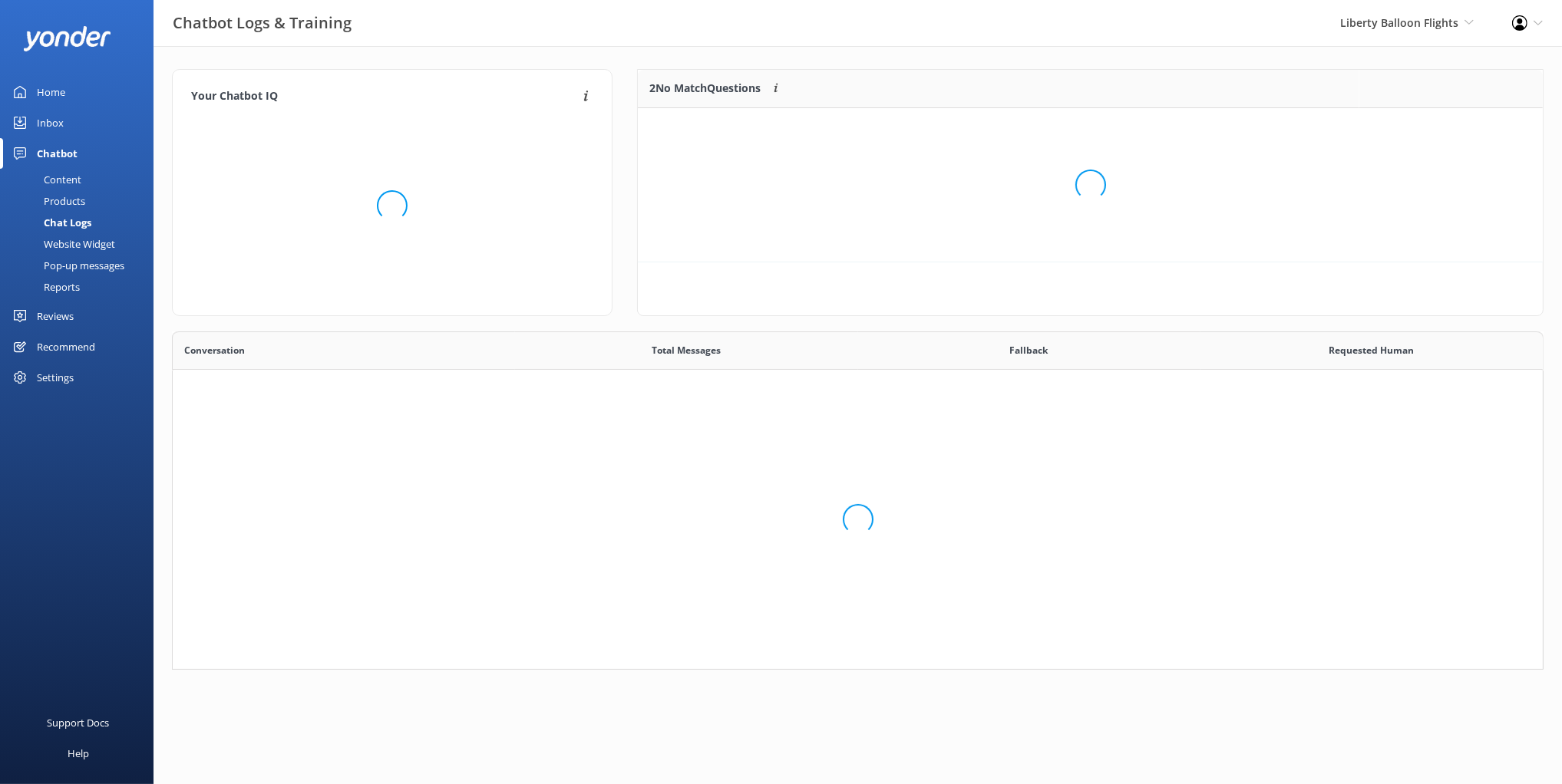
scroll to position [338, 1371]
click at [635, 193] on div "2 No Match Questions Customers sometimes ask questions that don't fully match a…" at bounding box center [1090, 199] width 931 height 262
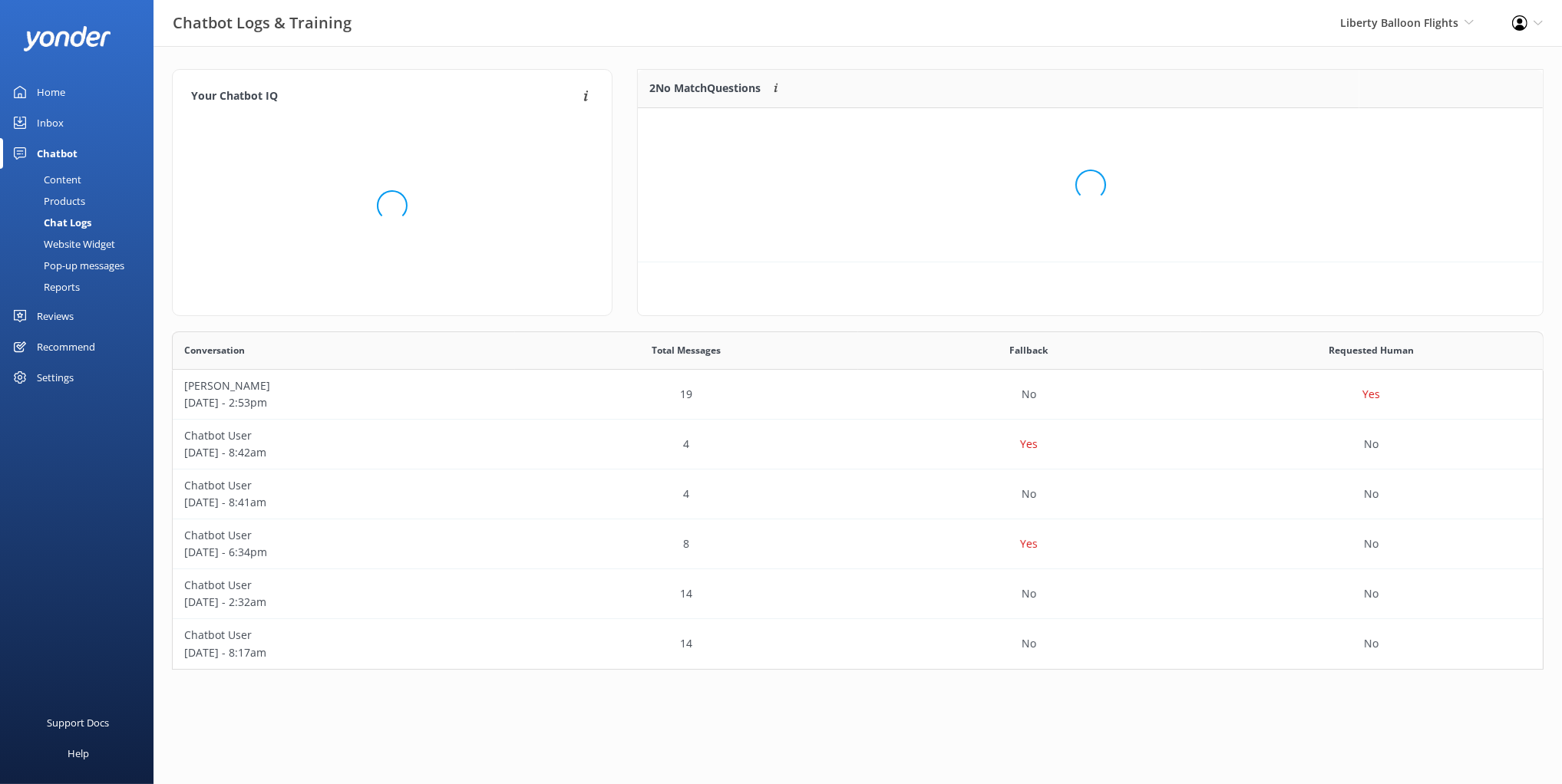
scroll to position [1, 0]
click at [536, 54] on div "Your Chatbot IQ Your Chatbot IQ is the percentage of trained FAQs against untra…" at bounding box center [858, 373] width 1408 height 655
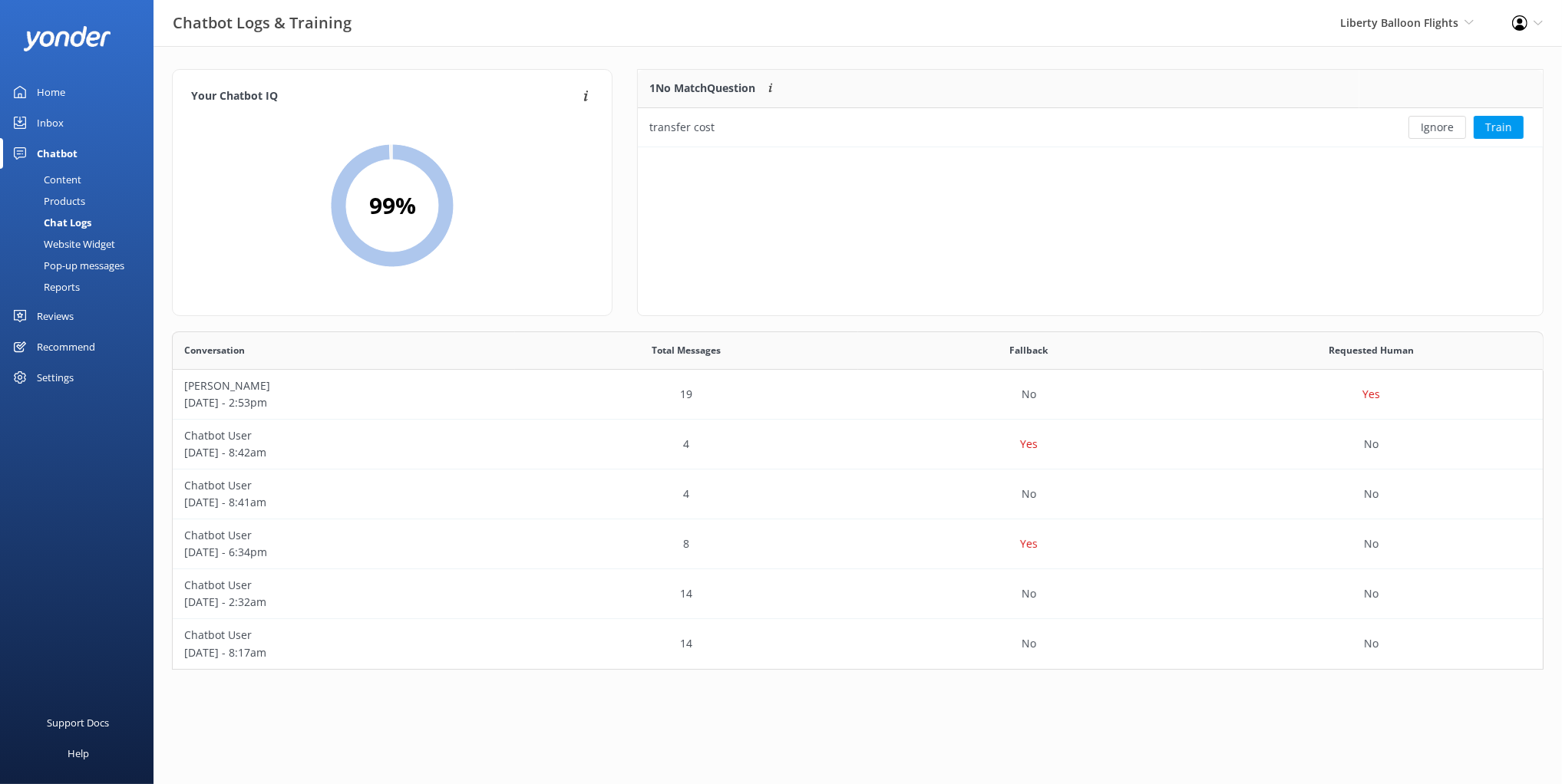
click at [693, 191] on div "1 No Match Question Customers sometimes ask questions that don't fully match an…" at bounding box center [1090, 192] width 906 height 247
click at [690, 194] on div "1 No Match Question Customers sometimes ask questions that don't fully match an…" at bounding box center [1090, 192] width 906 height 247
drag, startPoint x: 693, startPoint y: 193, endPoint x: 673, endPoint y: 186, distance: 21.2
click at [693, 193] on div "1 No Match Question Customers sometimes ask questions that don't fully match an…" at bounding box center [1090, 192] width 906 height 247
click at [894, 194] on div "1 No Match Question Customers sometimes ask questions that don't fully match an…" at bounding box center [1090, 192] width 906 height 247
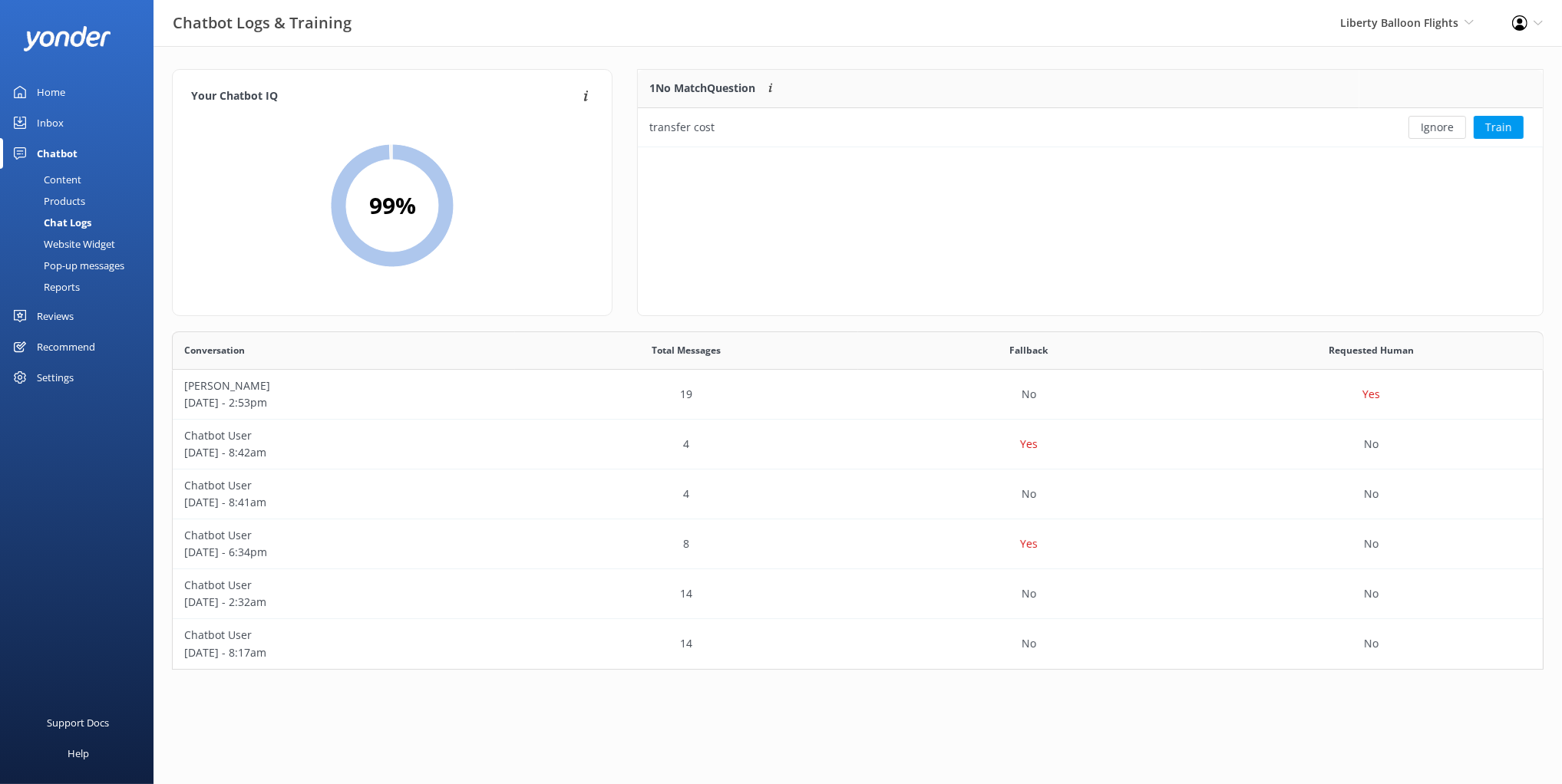
click at [894, 195] on div "1 No Match Question Customers sometimes ask questions that don't fully match an…" at bounding box center [1090, 192] width 906 height 247
click at [770, 206] on div "1 No Match Question Customers sometimes ask questions that don't fully match an…" at bounding box center [1090, 192] width 906 height 247
click at [781, 212] on div "1 No Match Question Customers sometimes ask questions that don't fully match an…" at bounding box center [1090, 192] width 906 height 247
drag, startPoint x: 67, startPoint y: 180, endPoint x: 83, endPoint y: 185, distance: 16.8
click at [67, 180] on div "Content" at bounding box center [45, 179] width 72 height 21
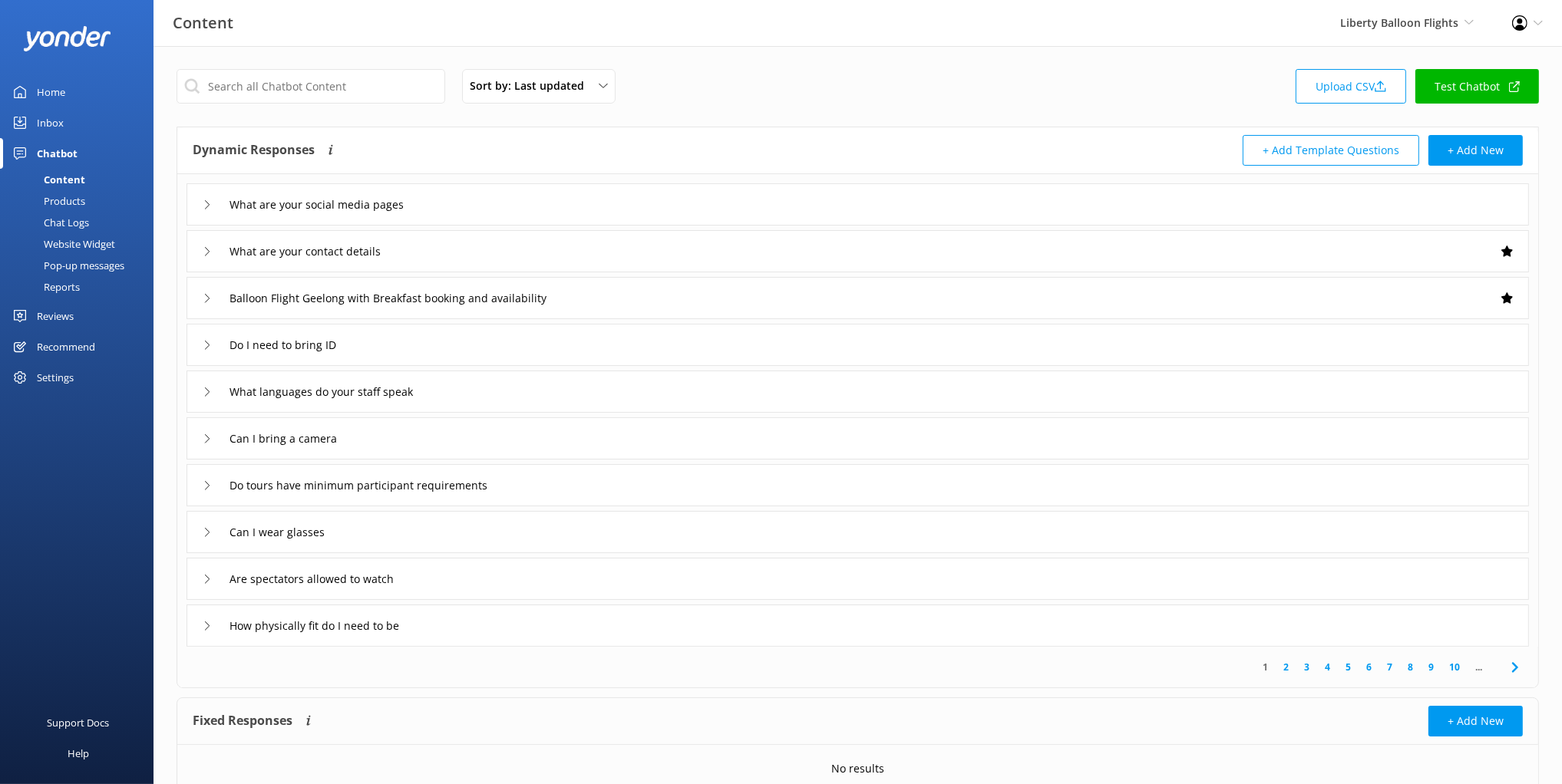
drag, startPoint x: 445, startPoint y: 154, endPoint x: 435, endPoint y: 155, distance: 10.0
click at [445, 154] on div "Dynamic Responses The chatbot will generate a response based on the content inf…" at bounding box center [526, 150] width 666 height 31
click at [48, 222] on div "Chat Logs" at bounding box center [49, 222] width 80 height 21
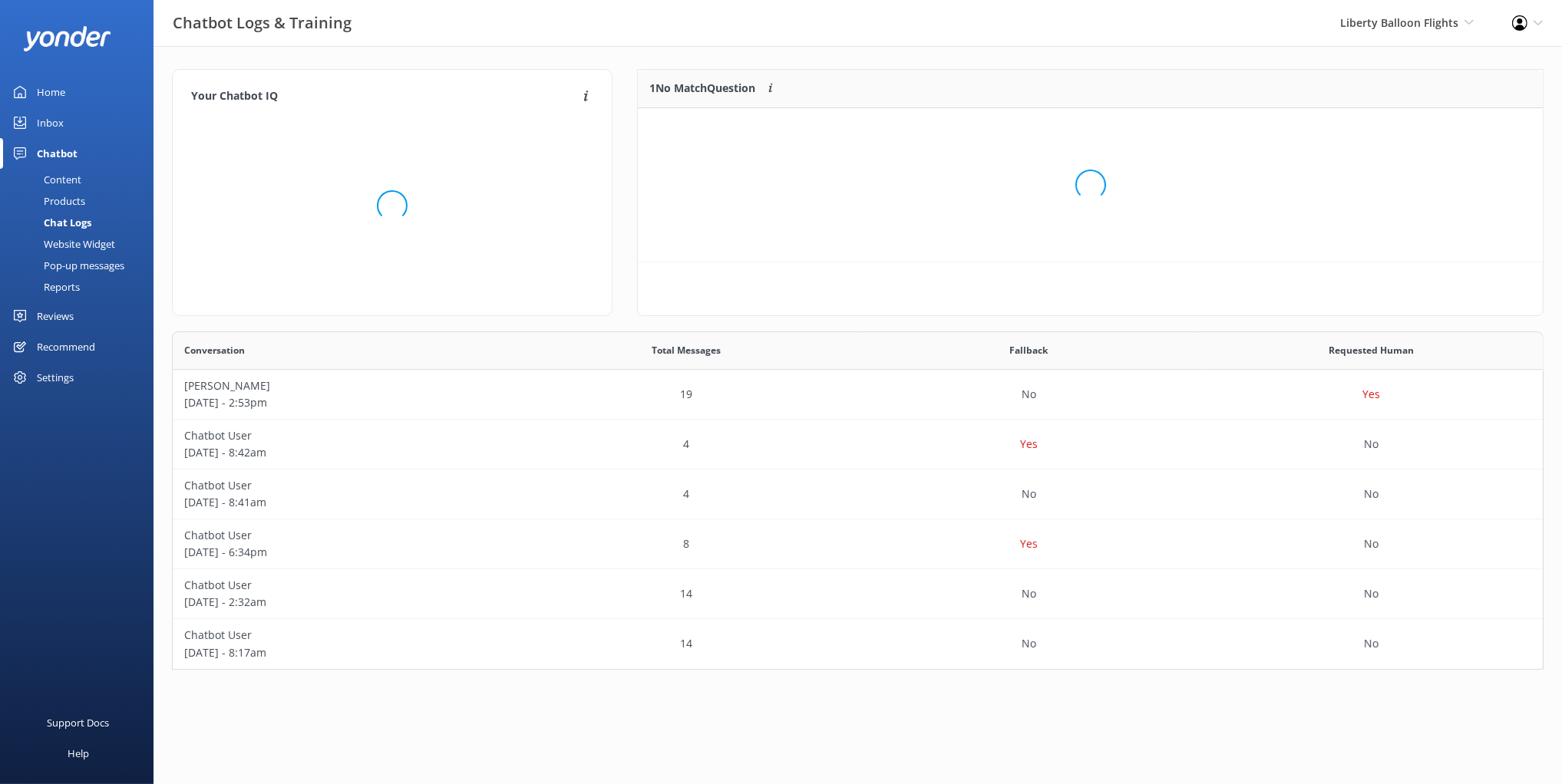
scroll to position [338, 1371]
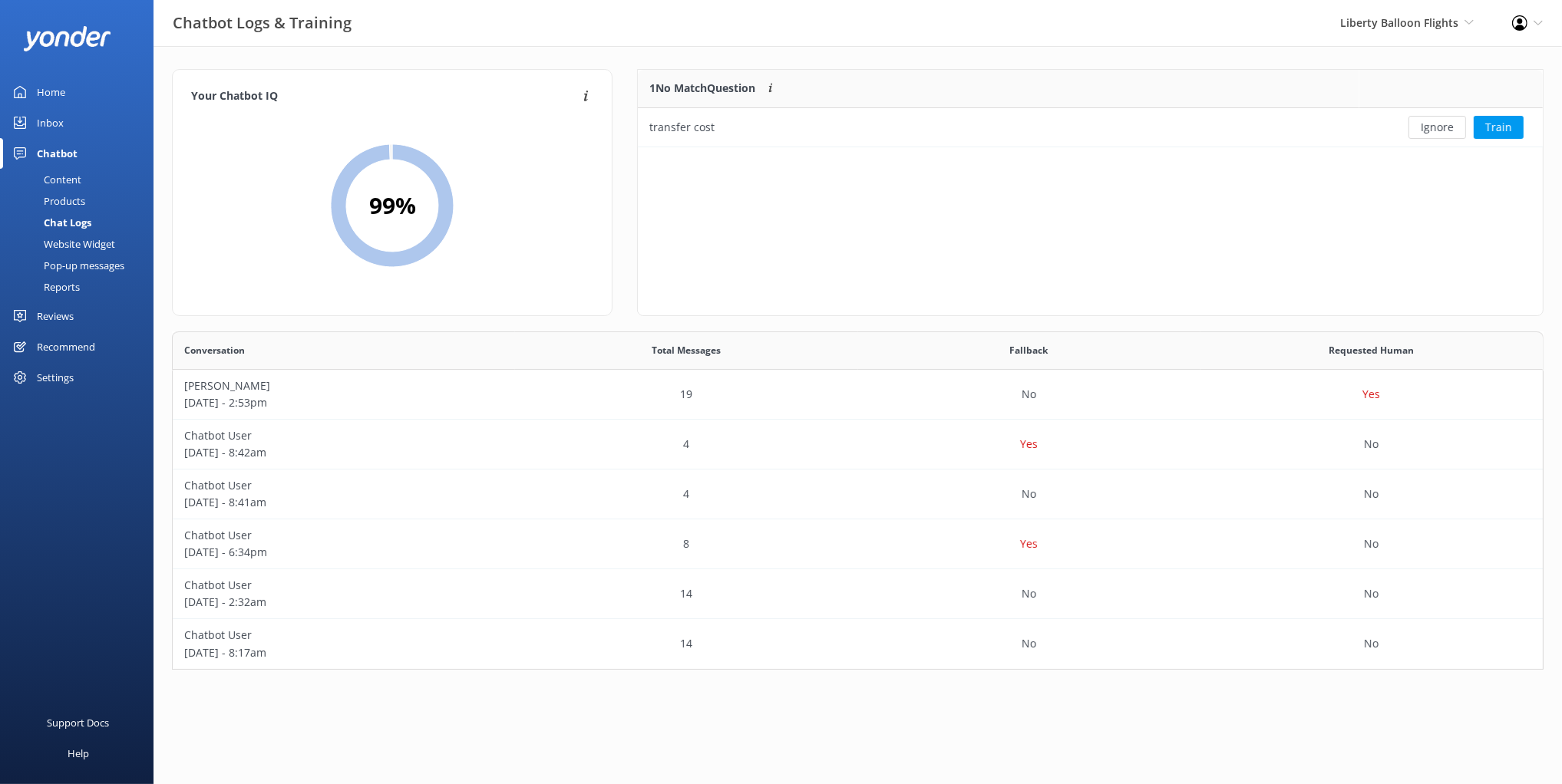
click at [91, 191] on link "Products" at bounding box center [81, 201] width 144 height 21
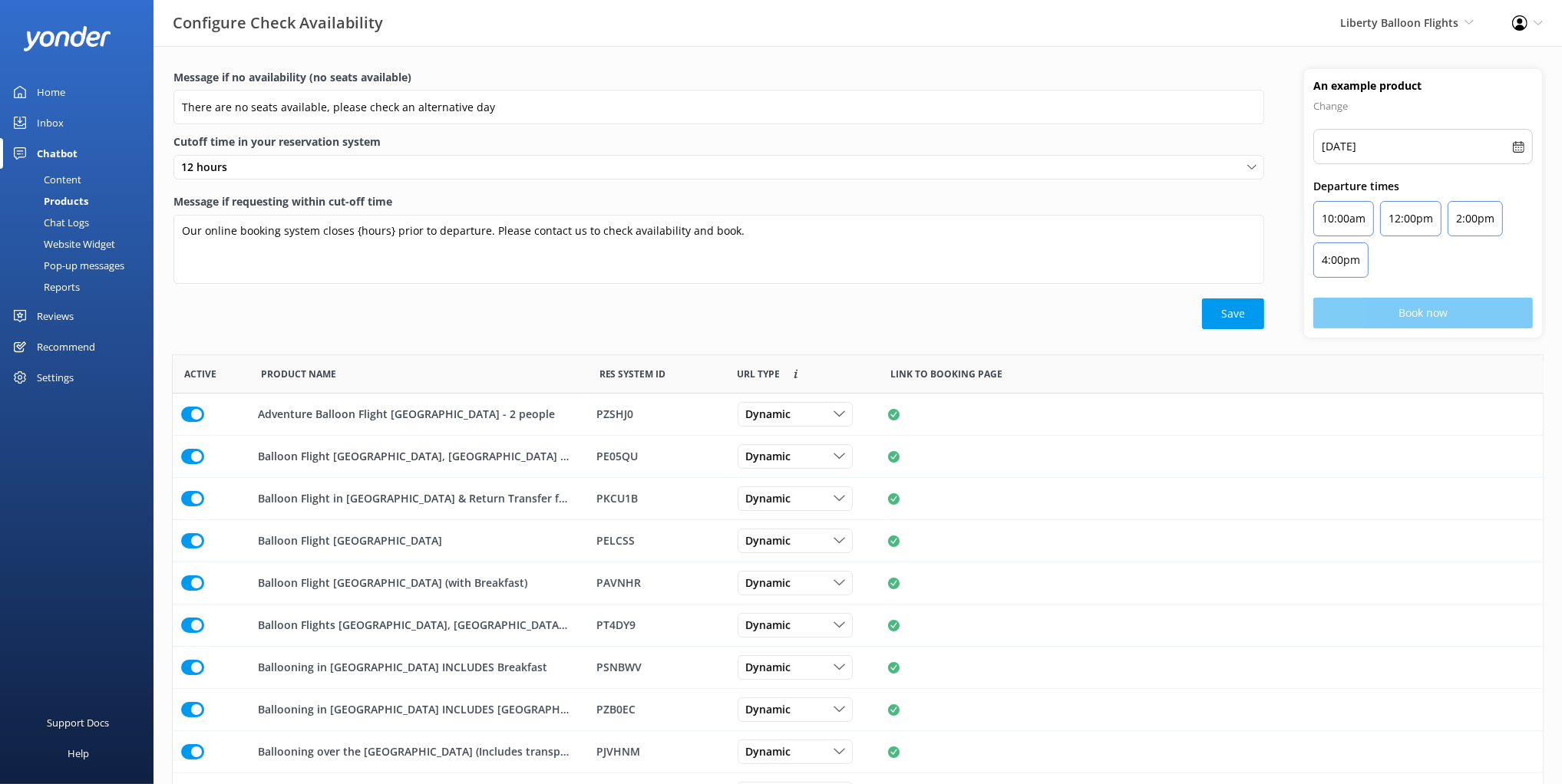
scroll to position [460, 1370]
click at [79, 181] on div "Content" at bounding box center [45, 179] width 72 height 21
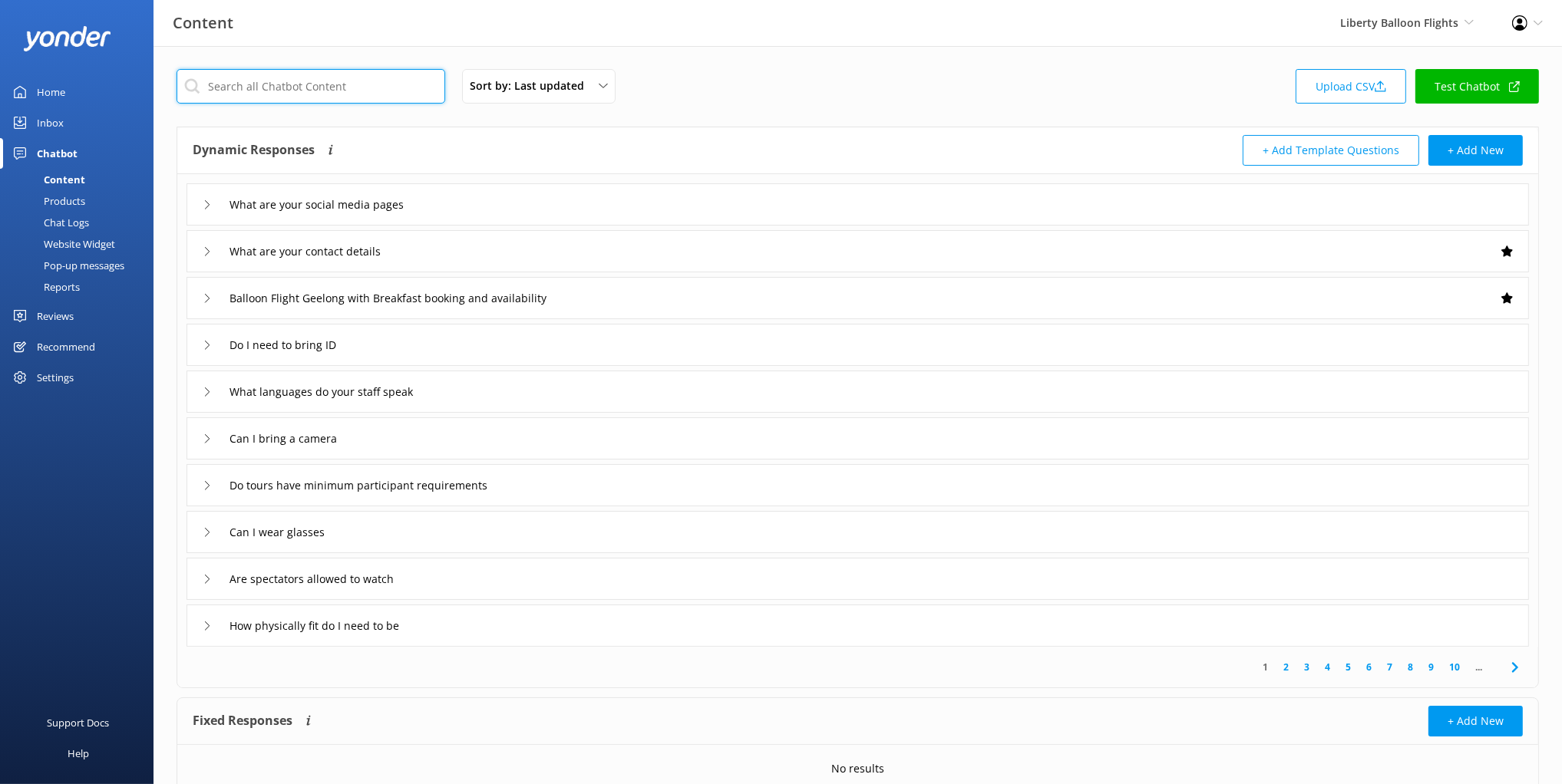
click at [346, 90] on input "text" at bounding box center [311, 86] width 268 height 34
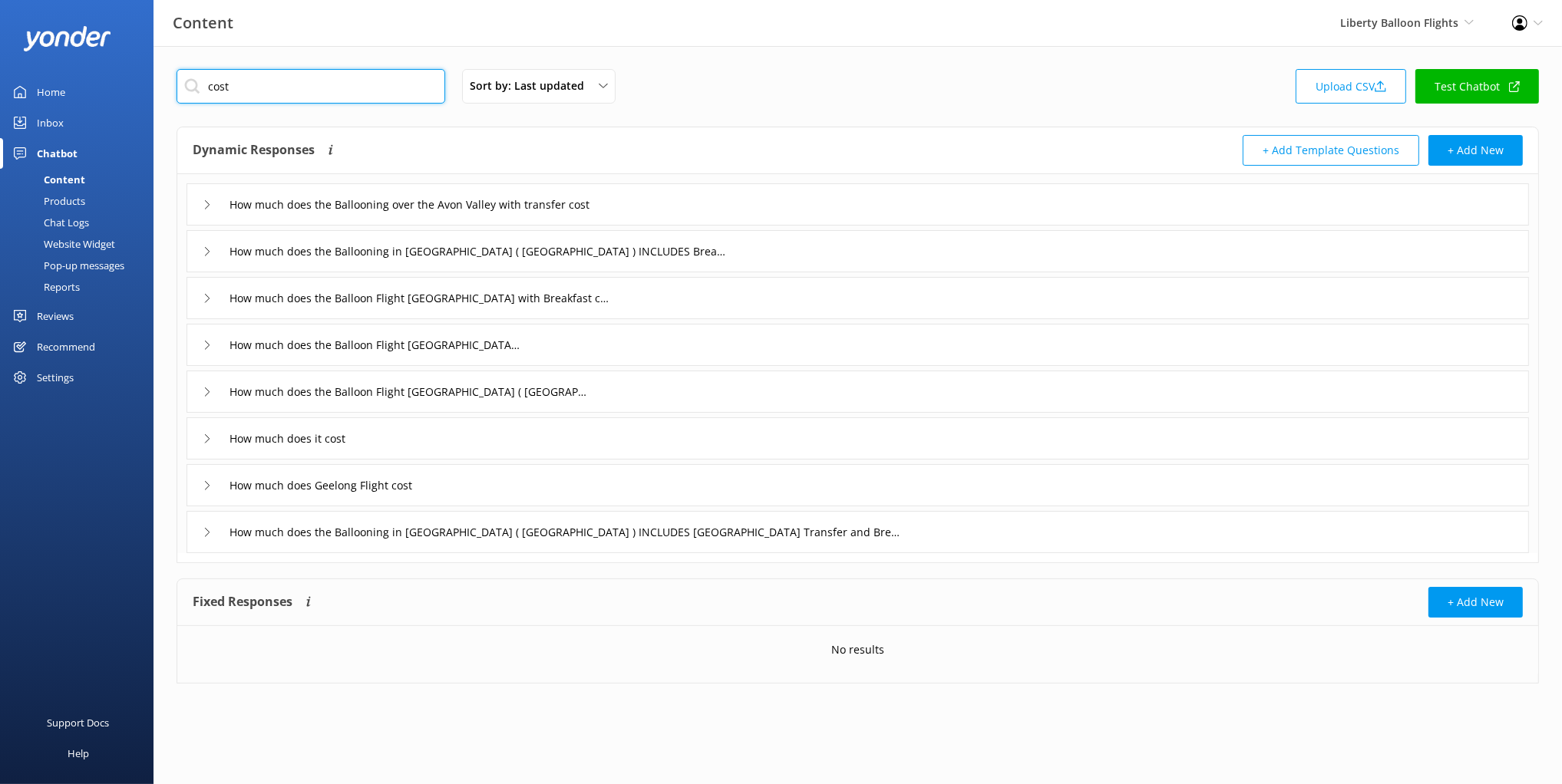
type input "cost"
click at [543, 147] on div "Dynamic Responses The chatbot will generate a response based on the content inf…" at bounding box center [526, 150] width 666 height 31
click at [704, 128] on div "Dynamic Responses The chatbot will generate a response based on the content inf…" at bounding box center [858, 150] width 1361 height 47
click at [806, 108] on div "cost Sort by: Last updated Title (A-Z) Last updated Upload CSV Test Chatbot" at bounding box center [858, 90] width 1362 height 43
click at [674, 572] on div "cost Sort by: Last updated Title (A-Z) Last updated Upload CSV Test Chatbot Dyn…" at bounding box center [858, 388] width 1408 height 683
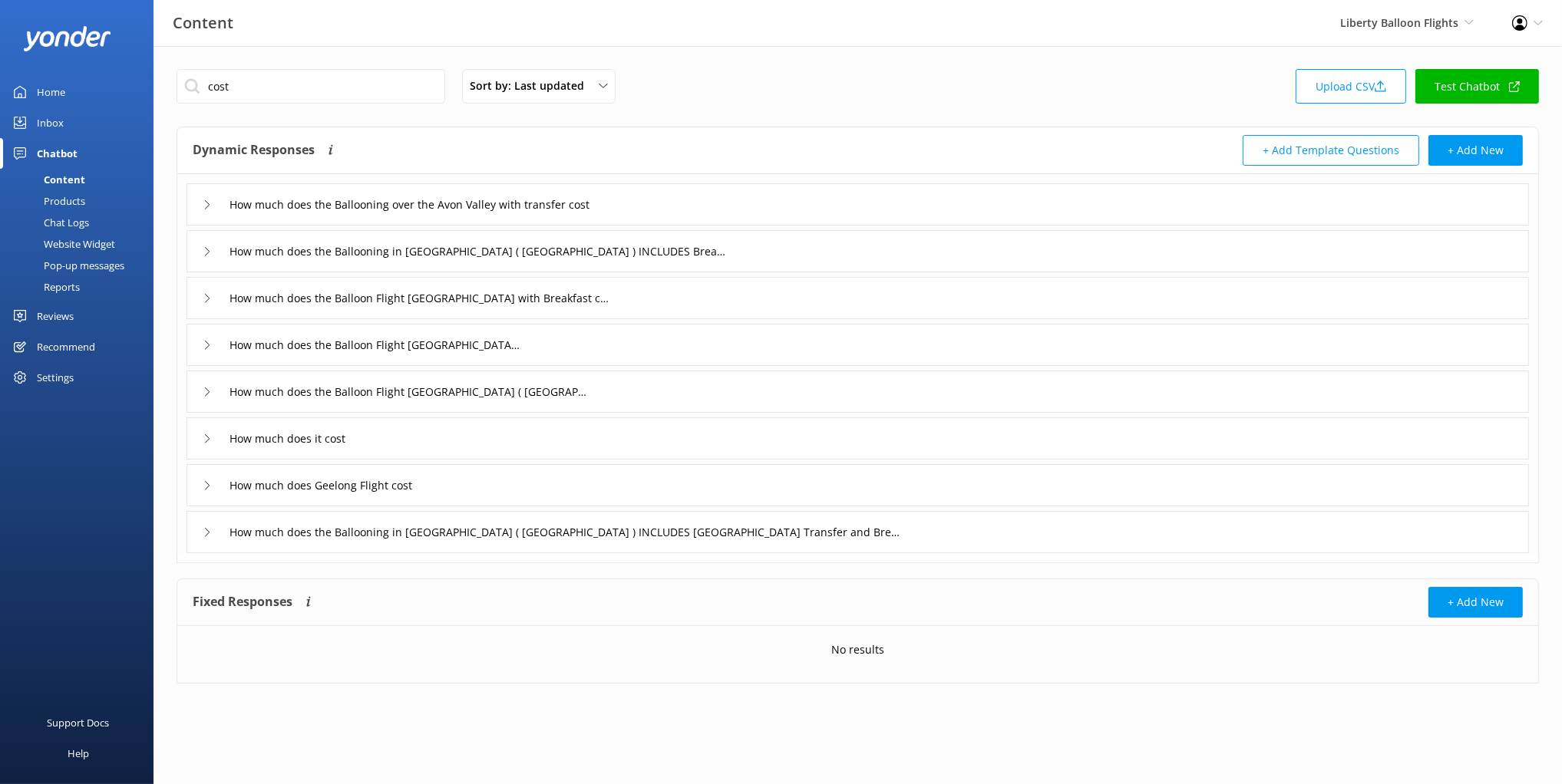
click at [640, 321] on div "How much does the Ballooning over the Avon Valley with transfer cost How much d…" at bounding box center [858, 364] width 1361 height 379
click at [635, 296] on div "How much does the Balloon Flight Melbourne with Breakfast cost" at bounding box center [857, 298] width 1342 height 43
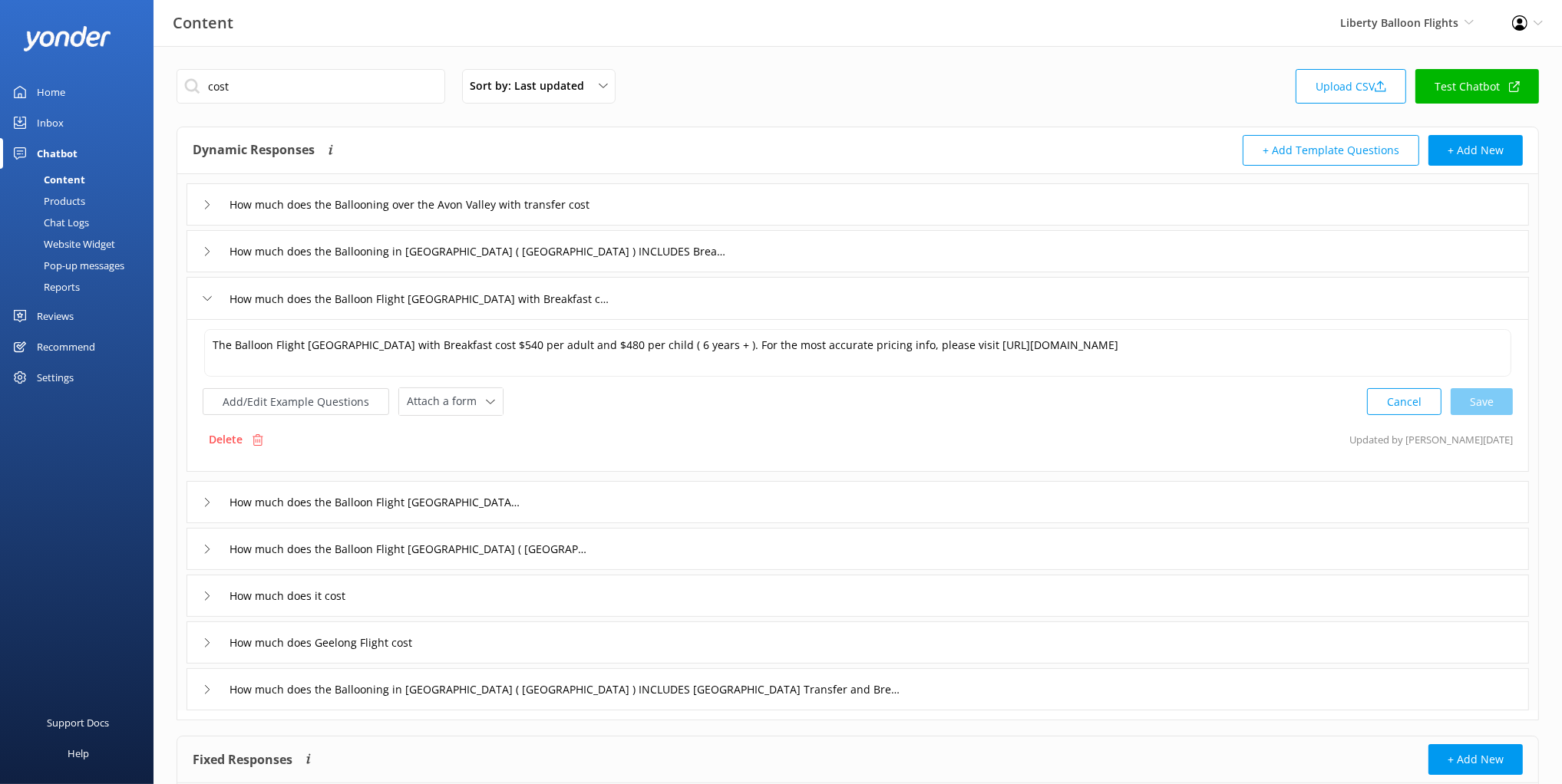
click at [725, 419] on div "The Balloon Flight Melbourne with Breakfast cost $540 per adult and $480 per ch…" at bounding box center [857, 395] width 1342 height 153
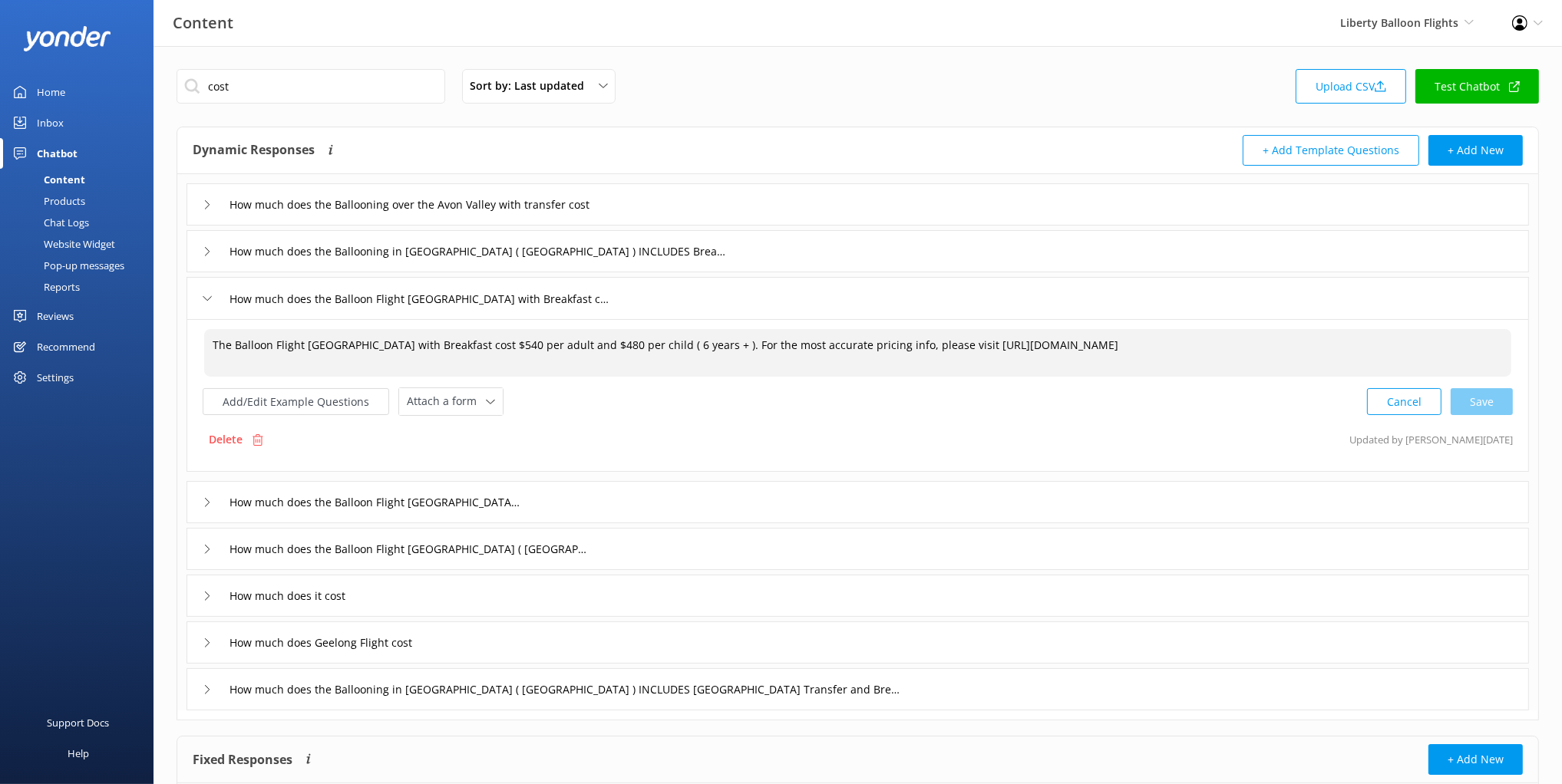
click at [490, 339] on textarea "The Balloon Flight Melbourne with Breakfast cost $540 per adult and $480 per ch…" at bounding box center [858, 353] width 1307 height 47
click at [461, 343] on textarea "The Balloon Flight Melbourne with Breakfast cost $540 per adult and $480 per ch…" at bounding box center [858, 353] width 1307 height 47
click at [505, 352] on textarea "The Balloon Flight Melbourne with Breakfast cost $540 per adult and $480 per ch…" at bounding box center [858, 353] width 1307 height 47
drag, startPoint x: 921, startPoint y: 348, endPoint x: 1439, endPoint y: 352, distance: 518.0
click at [1439, 352] on textarea "The Balloon Flight Melbourne with Breakfast cost $540 per adult and $480 per ch…" at bounding box center [858, 353] width 1307 height 47
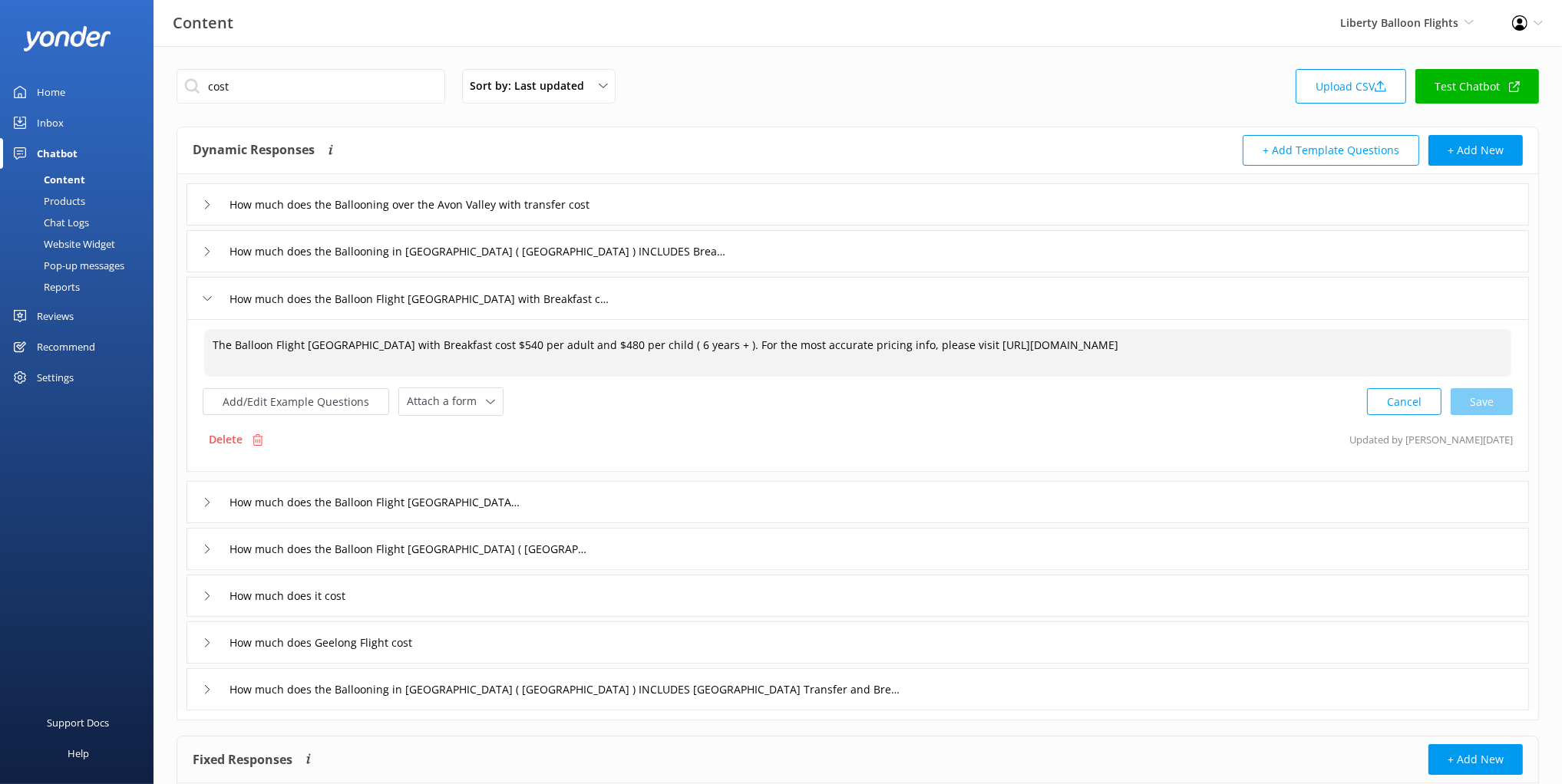
drag, startPoint x: 1412, startPoint y: 344, endPoint x: 1405, endPoint y: 345, distance: 7.1
click at [1412, 344] on textarea "The Balloon Flight Melbourne with Breakfast cost $540 per adult and $480 per ch…" at bounding box center [858, 353] width 1307 height 47
drag, startPoint x: 1397, startPoint y: 345, endPoint x: 927, endPoint y: 343, distance: 470.0
click at [927, 343] on textarea "The Balloon Flight Melbourne with Breakfast cost $540 per adult and $480 per ch…" at bounding box center [858, 353] width 1307 height 47
drag, startPoint x: 618, startPoint y: 347, endPoint x: 520, endPoint y: 343, distance: 98.1
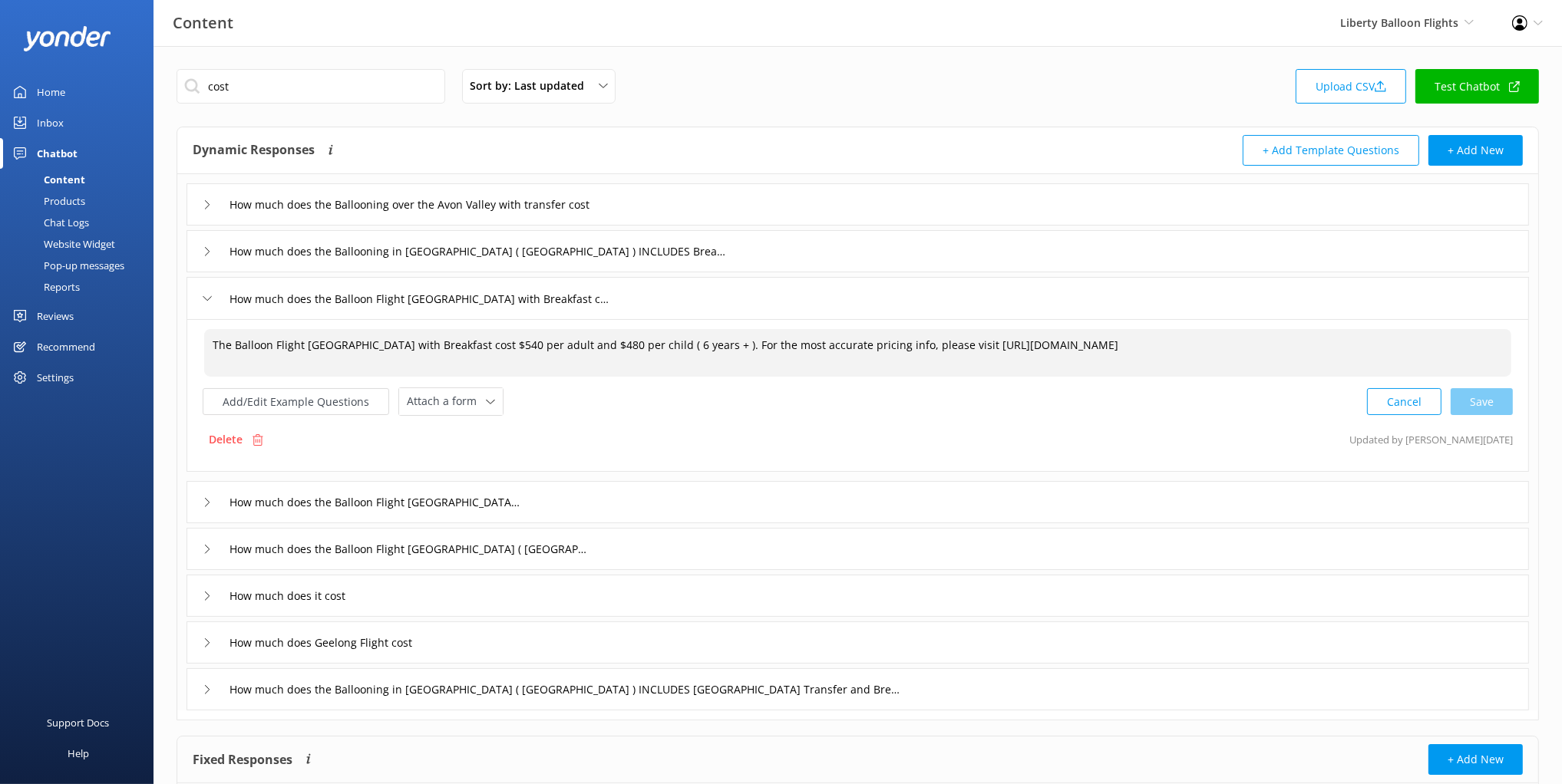
click at [617, 347] on textarea "The Balloon Flight Melbourne with Breakfast cost $540 per adult and $480 per ch…" at bounding box center [858, 353] width 1307 height 47
click at [860, 53] on div "cost Sort by: Last updated Title (A-Z) Last updated Upload CSV Test Chatbot Dyn…" at bounding box center [858, 467] width 1408 height 842
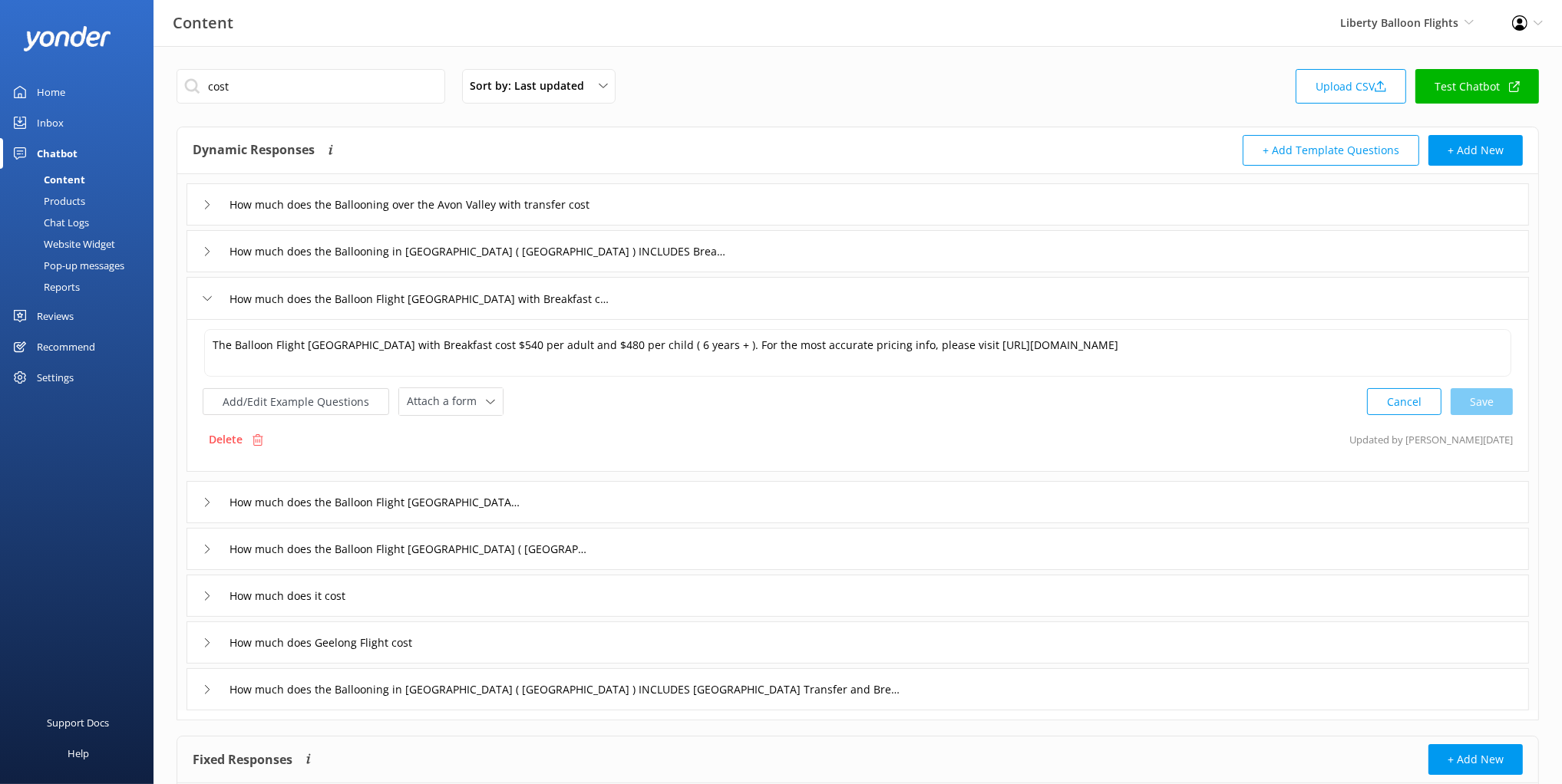
click at [860, 53] on div "cost Sort by: Last updated Title (A-Z) Last updated Upload CSV Test Chatbot Dyn…" at bounding box center [858, 467] width 1408 height 842
click at [840, 87] on div "cost Sort by: Last updated Title (A-Z) Last updated Upload CSV Test Chatbot" at bounding box center [858, 90] width 1362 height 43
click at [756, 73] on div "cost Sort by: Last updated Title (A-Z) Last updated Upload CSV Test Chatbot" at bounding box center [858, 90] width 1362 height 43
click at [755, 73] on div "cost Sort by: Last updated Title (A-Z) Last updated Upload CSV Test Chatbot" at bounding box center [858, 90] width 1362 height 43
click at [717, 105] on div "cost Sort by: Last updated Title (A-Z) Last updated Upload CSV Test Chatbot" at bounding box center [858, 90] width 1362 height 43
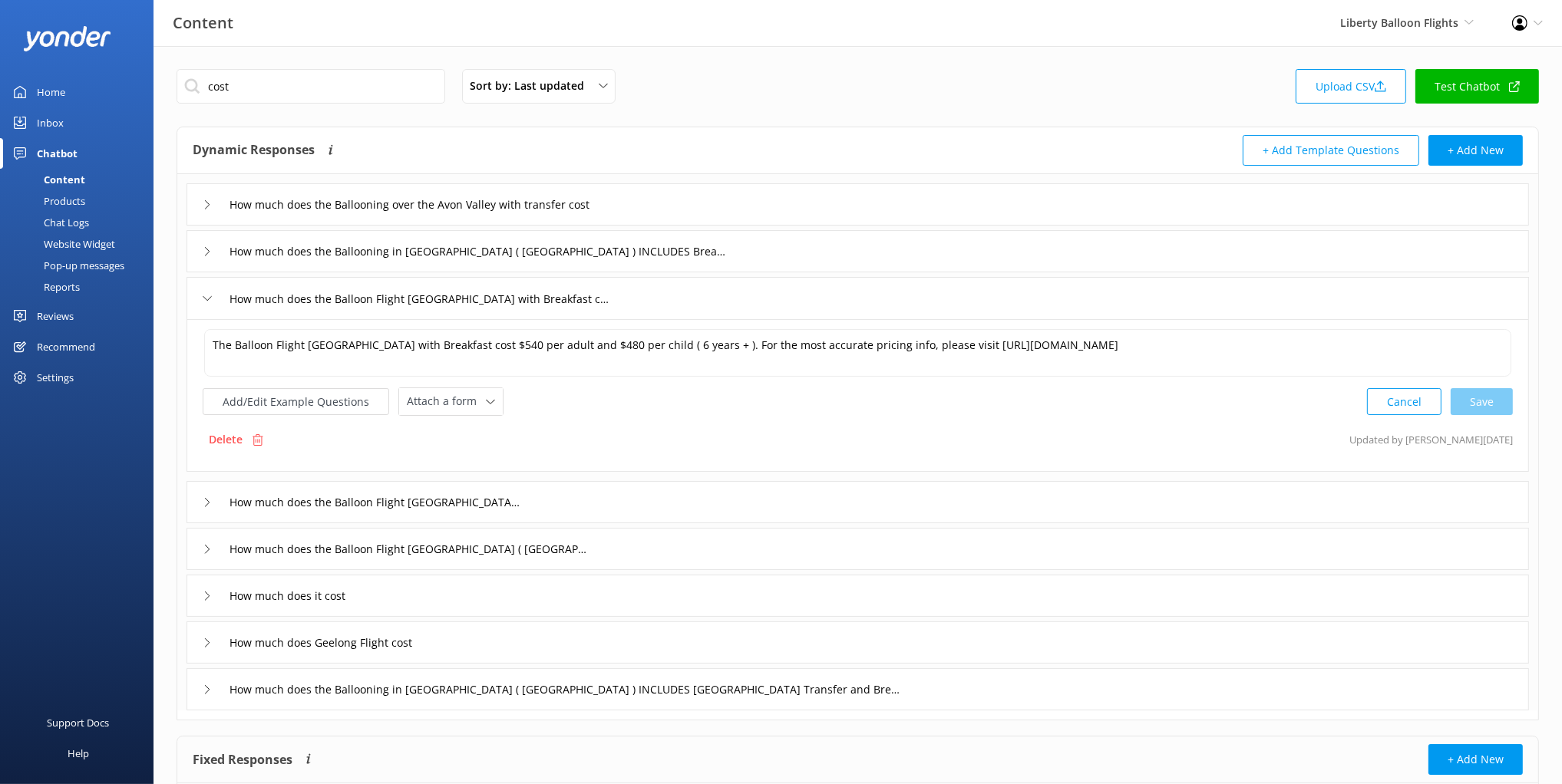
click at [582, 123] on div "cost Sort by: Last updated Title (A-Z) Last updated Upload CSV Test Chatbot Dyn…" at bounding box center [858, 467] width 1408 height 842
drag, startPoint x: 609, startPoint y: 356, endPoint x: 629, endPoint y: 348, distance: 21.5
click at [610, 356] on textarea "The Balloon Flight Melbourne with Breakfast cost $540 per adult and $480 per ch…" at bounding box center [858, 353] width 1307 height 47
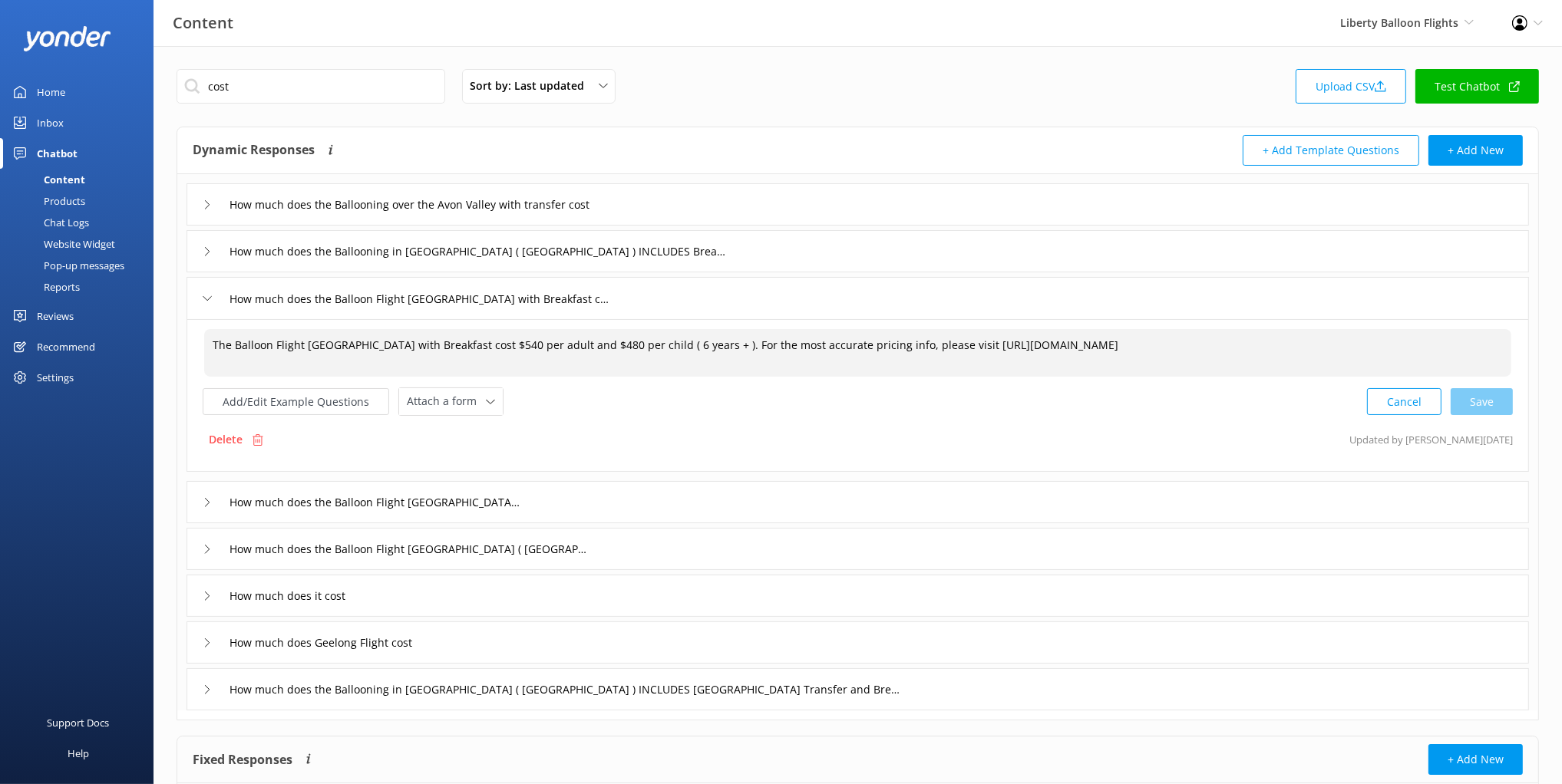
drag, startPoint x: 650, startPoint y: 342, endPoint x: 524, endPoint y: 345, distance: 126.0
click at [650, 342] on textarea "The Balloon Flight Melbourne with Breakfast cost $540 per adult and $480 per ch…" at bounding box center [858, 353] width 1307 height 47
drag, startPoint x: 444, startPoint y: 346, endPoint x: 756, endPoint y: 329, distance: 312.5
click at [756, 329] on textarea "The Balloon Flight Melbourne with Breakfast cost $540 per adult and $480 per ch…" at bounding box center [858, 353] width 1307 height 47
click at [445, 344] on textarea "The Balloon Flight Melbourne with Breakfast cost $540 per adult and $480 per ch…" at bounding box center [858, 353] width 1307 height 47
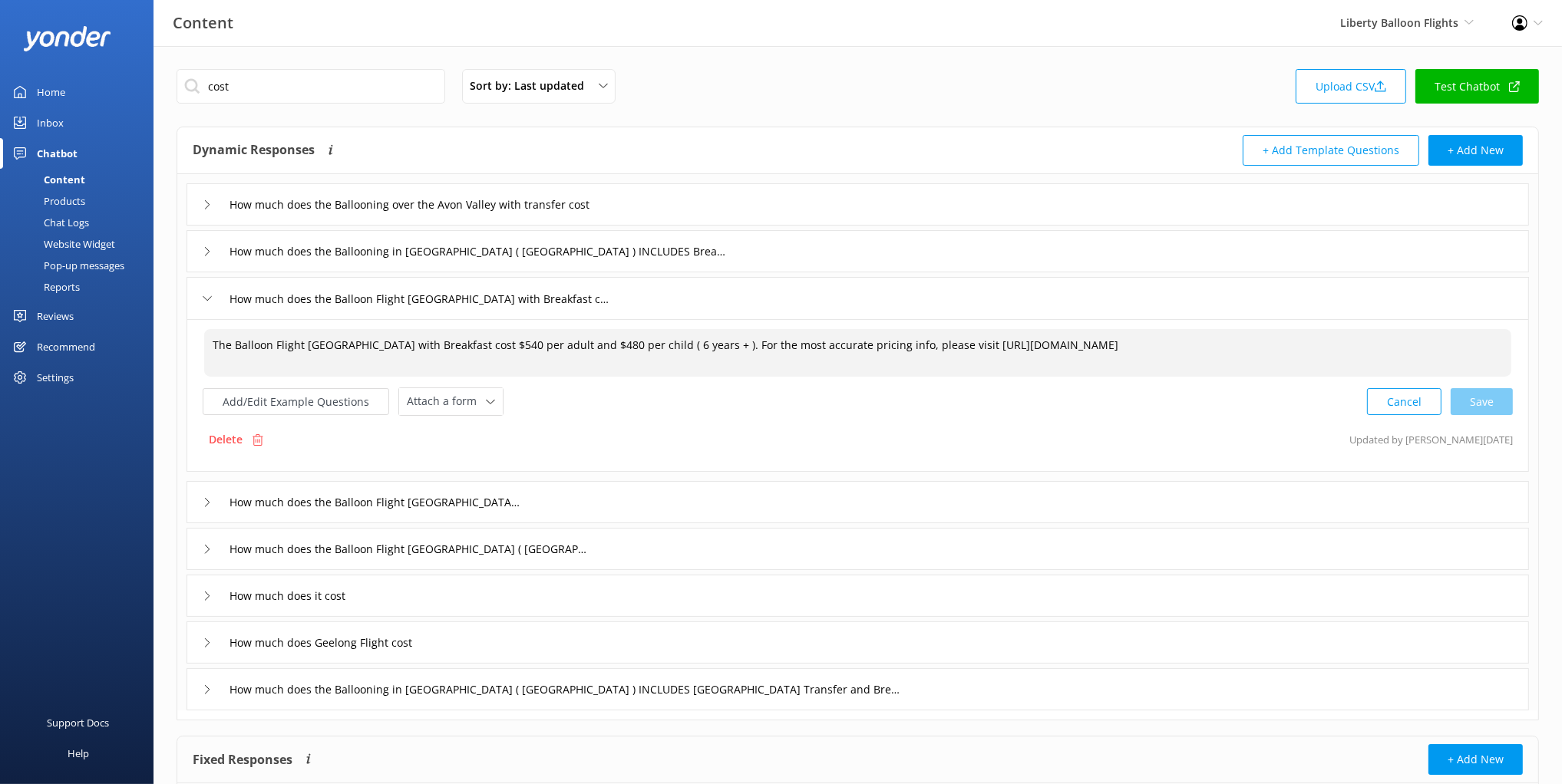
click at [469, 343] on textarea "The Balloon Flight Melbourne with Breakfast cost $540 per adult and $480 per ch…" at bounding box center [858, 353] width 1307 height 47
click at [1393, 351] on textarea "The Balloon Flight Melbourne with Breakfast cost $540 per adult and $480 per ch…" at bounding box center [858, 353] width 1307 height 47
click at [1398, 344] on textarea "The Balloon Flight Melbourne with Breakfast cost $540 per adult and $480 per ch…" at bounding box center [858, 353] width 1307 height 47
click at [571, 354] on textarea "The Balloon Flight Melbourne with Breakfast cost $540 per adult and $480 per ch…" at bounding box center [858, 353] width 1307 height 47
click at [746, 334] on textarea "The Balloon Flight Melbourne with Breakfast cost $540 per adult and $480 per ch…" at bounding box center [858, 353] width 1307 height 47
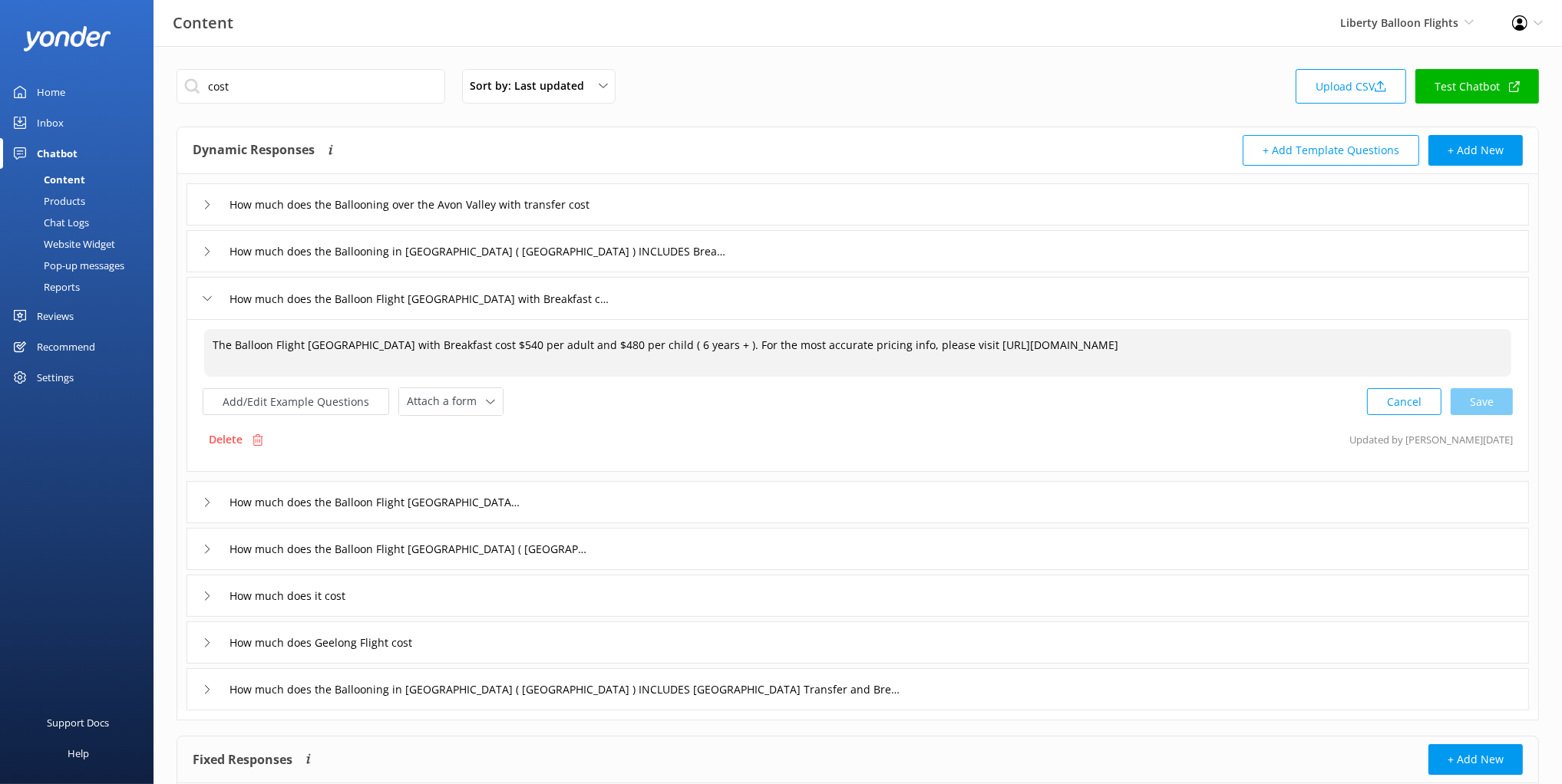
click at [741, 352] on textarea "The Balloon Flight Melbourne with Breakfast cost $540 per adult and $480 per ch…" at bounding box center [858, 353] width 1307 height 47
click at [798, 347] on textarea "The Balloon Flight Melbourne with Breakfast cost $540 per adult and $480 per ch…" at bounding box center [858, 353] width 1307 height 47
click at [381, 75] on input "cost" at bounding box center [311, 86] width 268 height 34
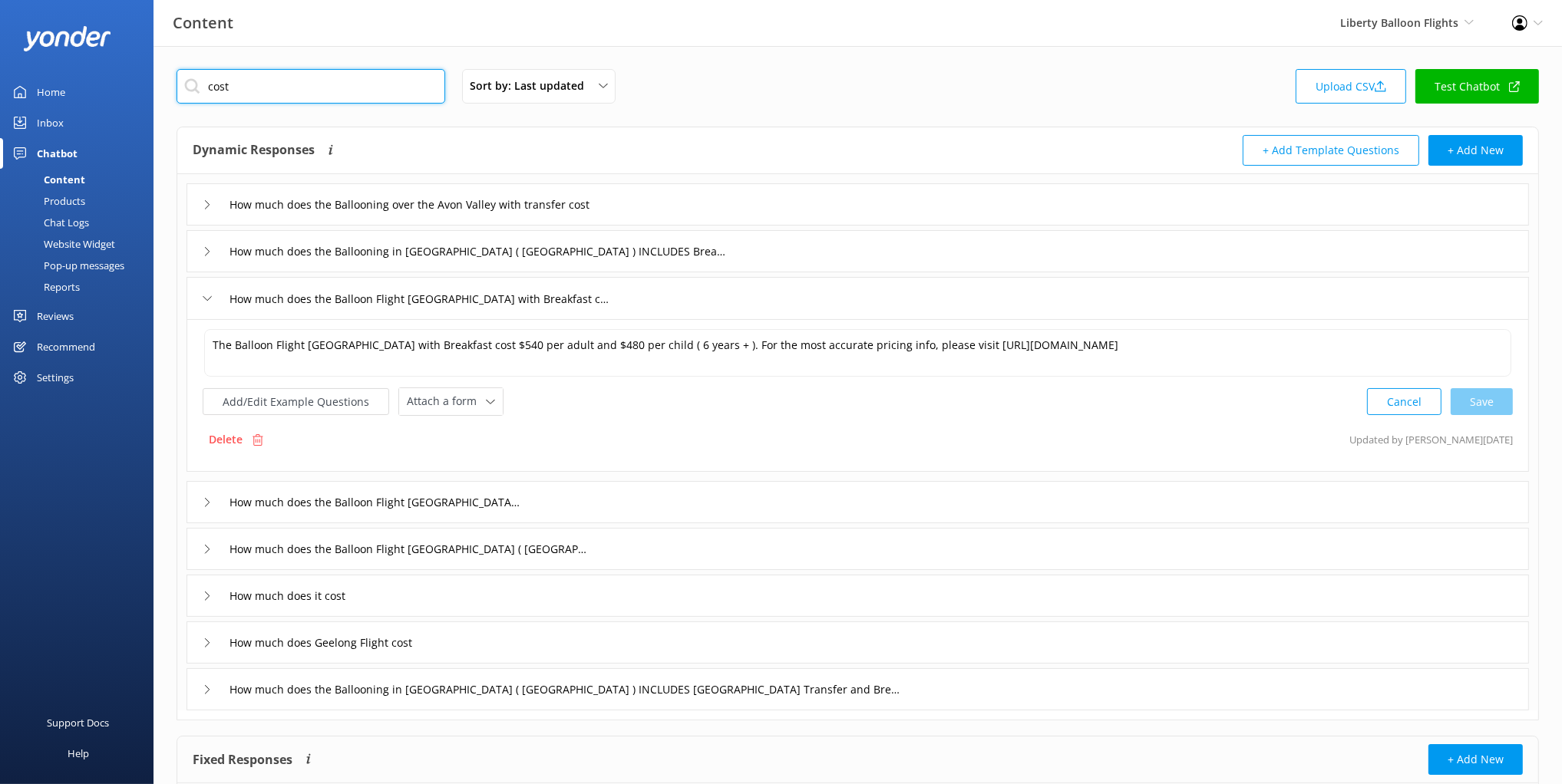
click at [360, 94] on input "cost" at bounding box center [311, 86] width 268 height 34
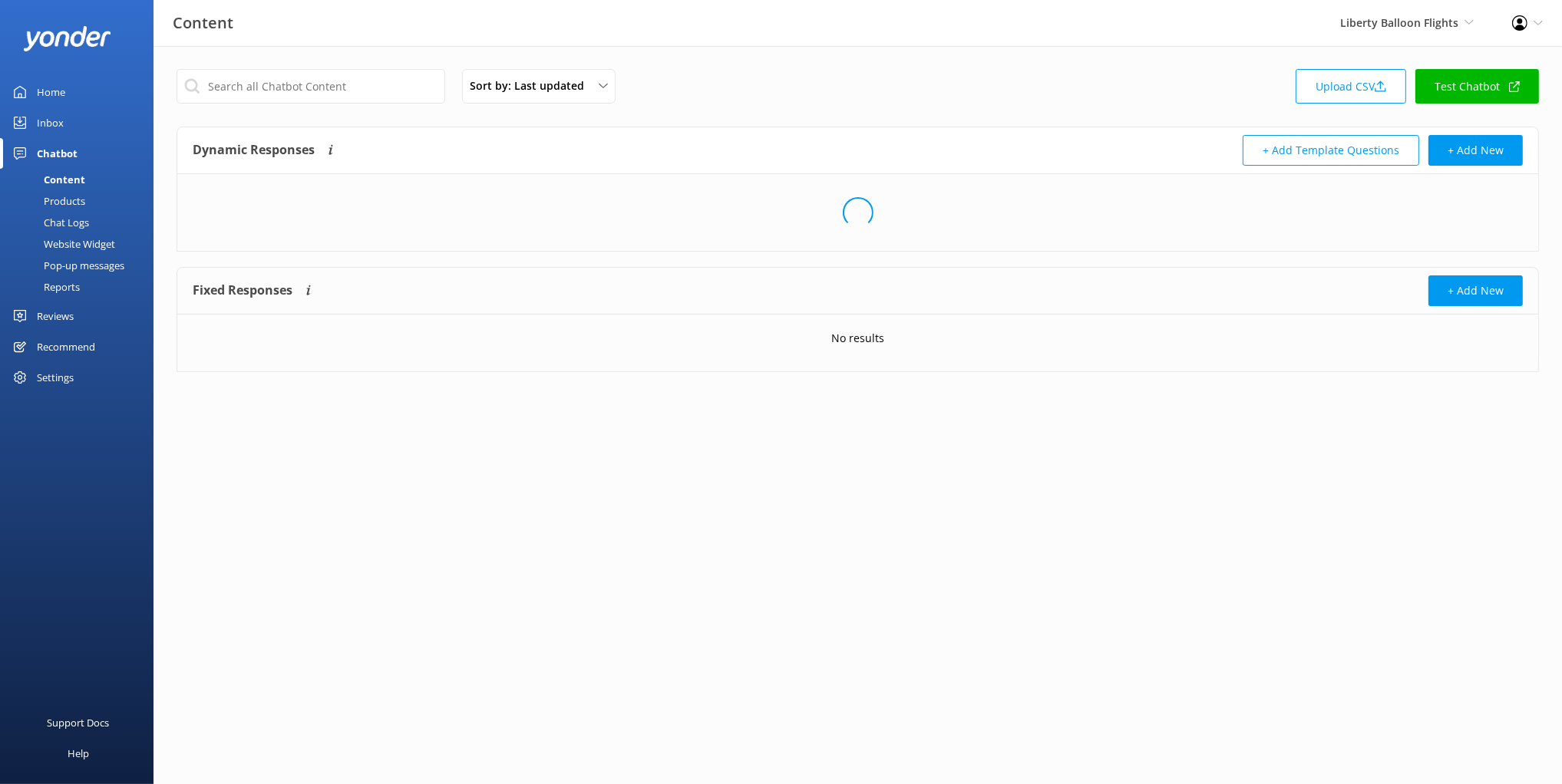
click at [79, 224] on div "Chat Logs" at bounding box center [49, 222] width 80 height 21
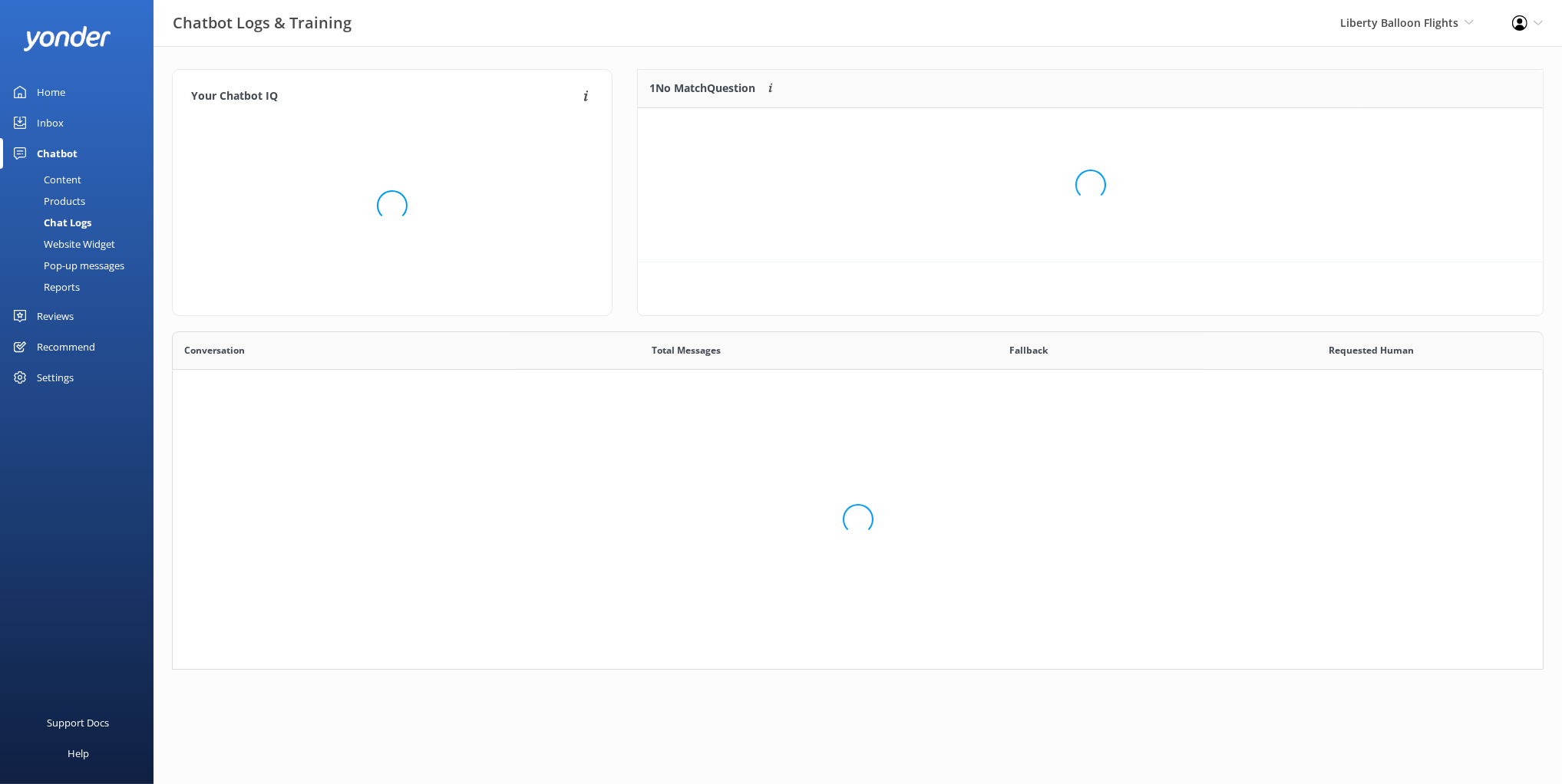
scroll to position [338, 1371]
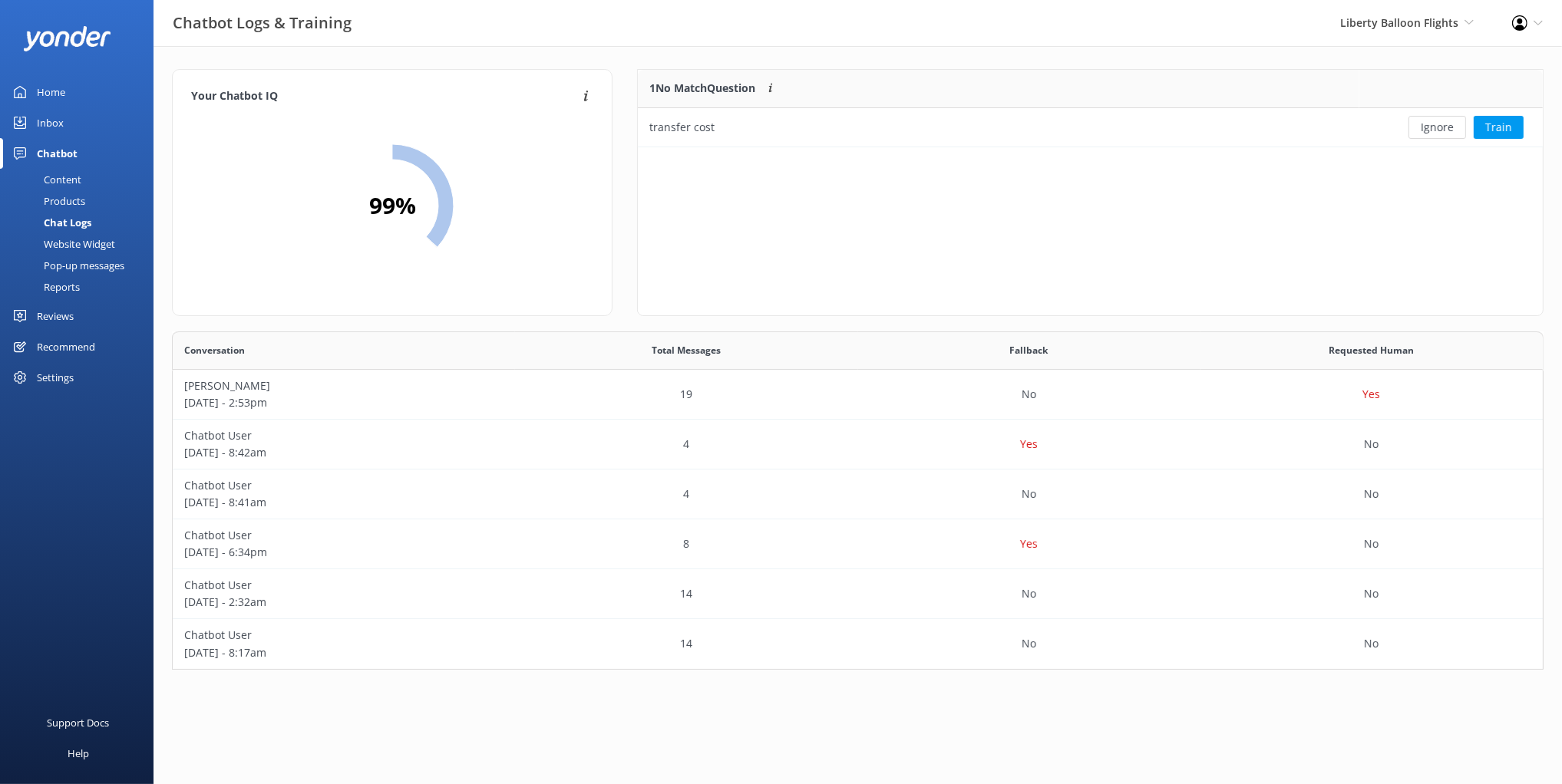
click at [909, 210] on div "1 No Match Question Customers sometimes ask questions that don't fully match an…" at bounding box center [1090, 192] width 906 height 247
click at [1174, 219] on div "1 No Match Question Customers sometimes ask questions that don't fully match an…" at bounding box center [1090, 192] width 906 height 247
click at [1044, 231] on div "1 No Match Question Customers sometimes ask questions that don't fully match an…" at bounding box center [1090, 192] width 906 height 247
click at [38, 113] on div "Inbox" at bounding box center [50, 123] width 27 height 31
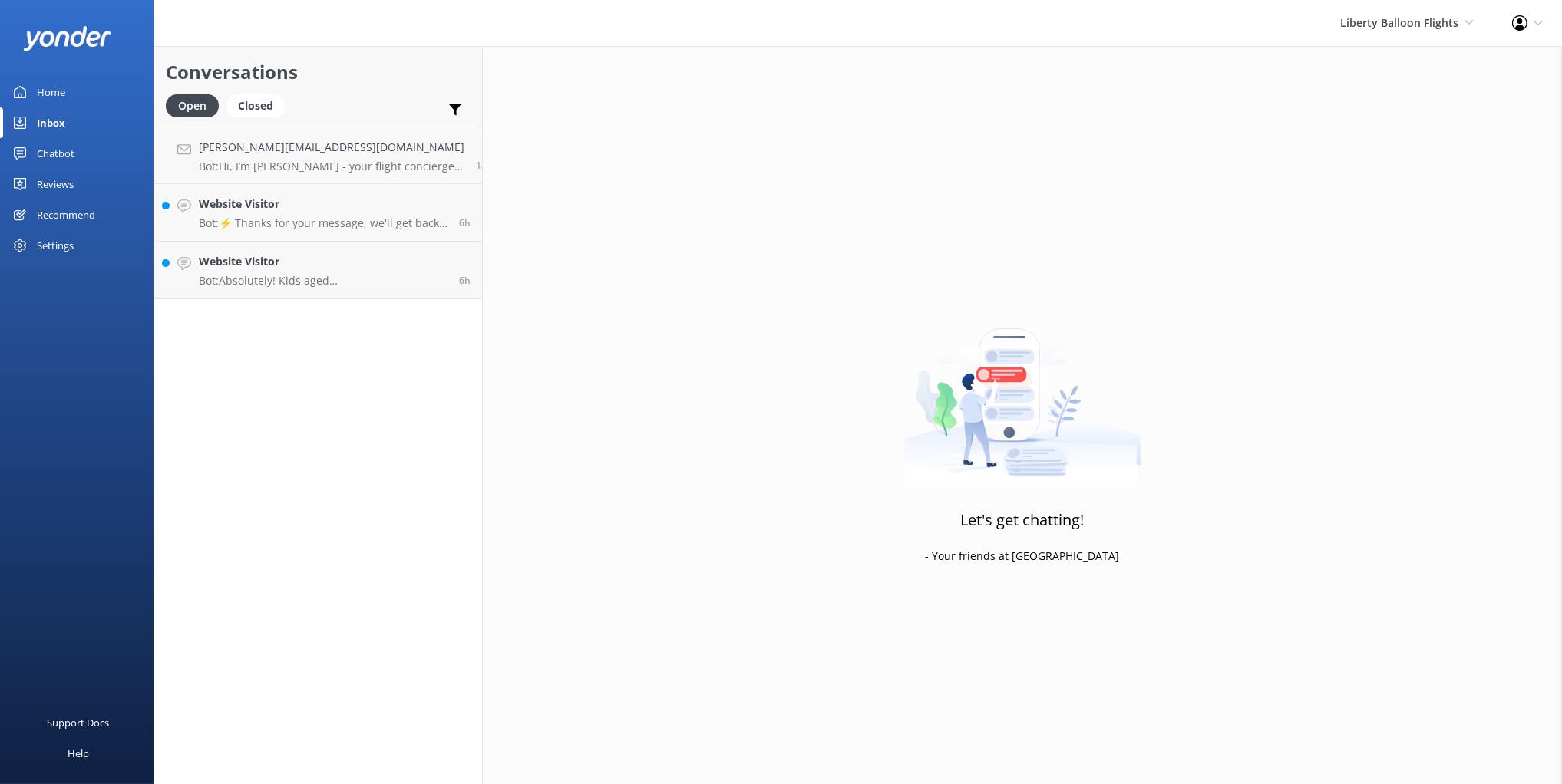
click at [379, 70] on h2 "Conversations" at bounding box center [318, 72] width 305 height 29
click at [330, 157] on div "mikayla@yonderhq.com Bot: Hi, I’m Libby - your flight concierge! Here to help y…" at bounding box center [331, 155] width 266 height 33
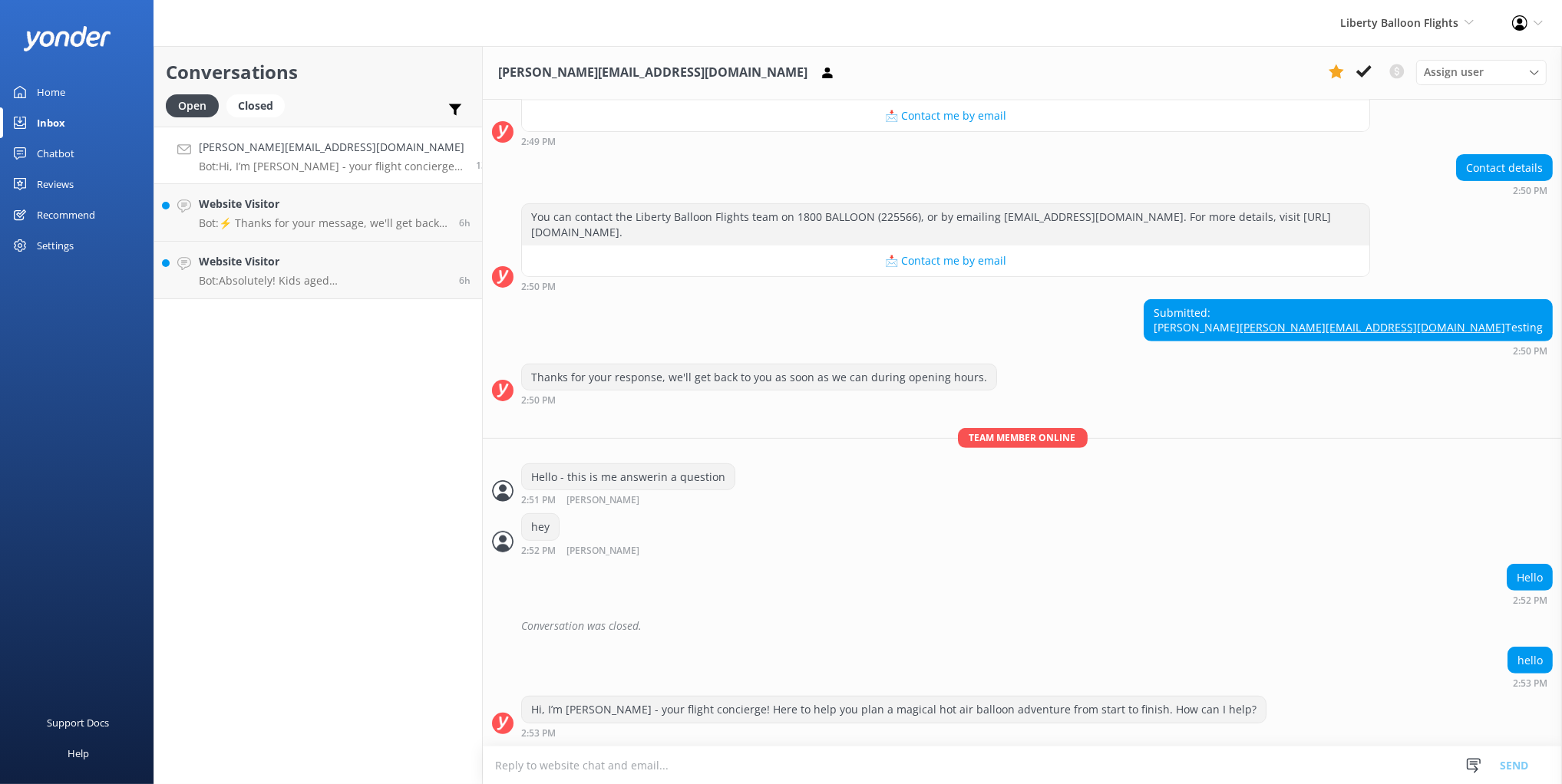
scroll to position [806, 0]
click at [366, 401] on div "Conversations Open Closed Important Converted Assigned to me Unassigned mikayla…" at bounding box center [318, 414] width 330 height 738
click at [34, 154] on link "Chatbot" at bounding box center [77, 154] width 154 height 31
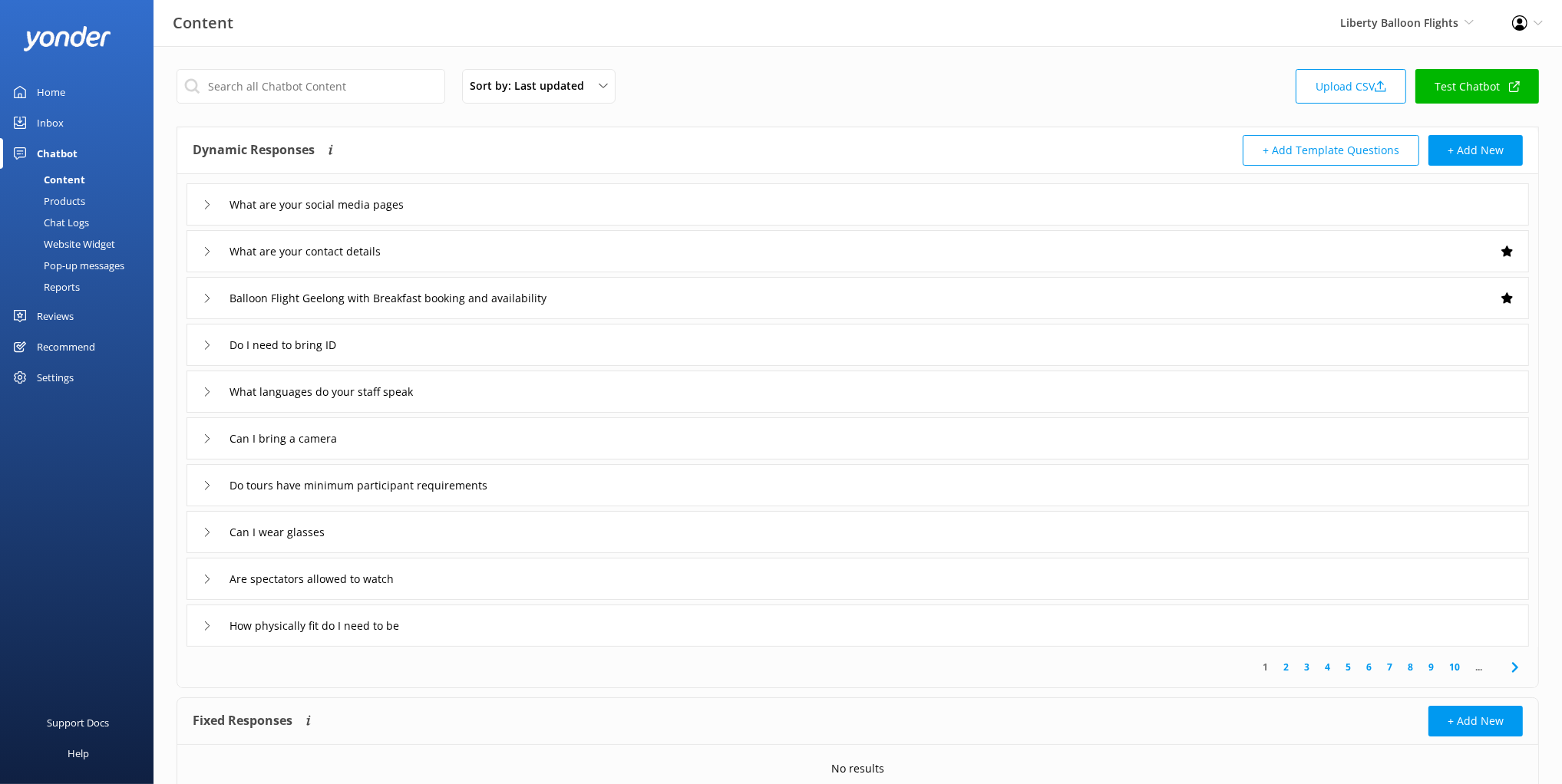
click at [49, 223] on div "Chat Logs" at bounding box center [49, 222] width 80 height 21
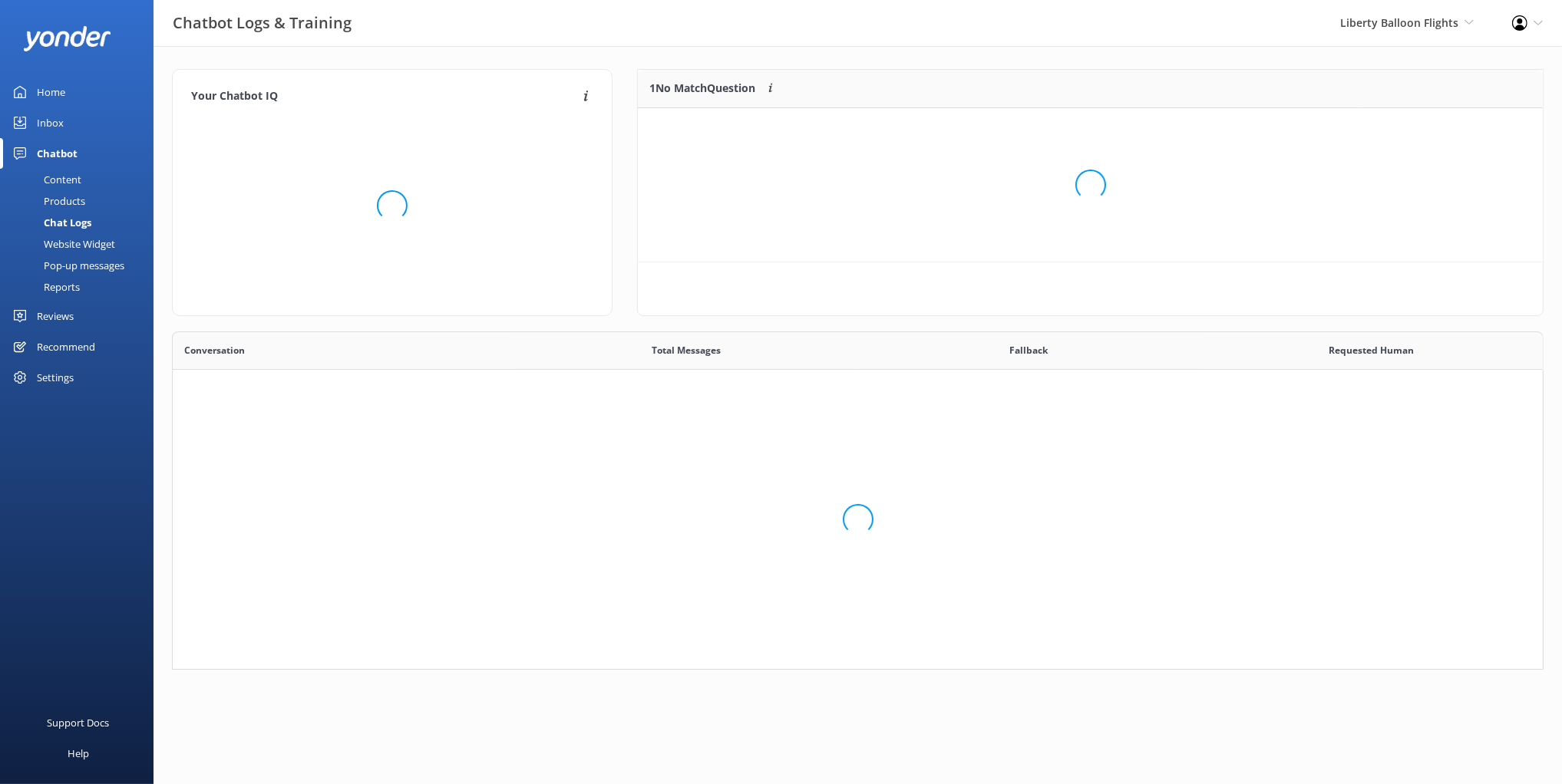
scroll to position [338, 1371]
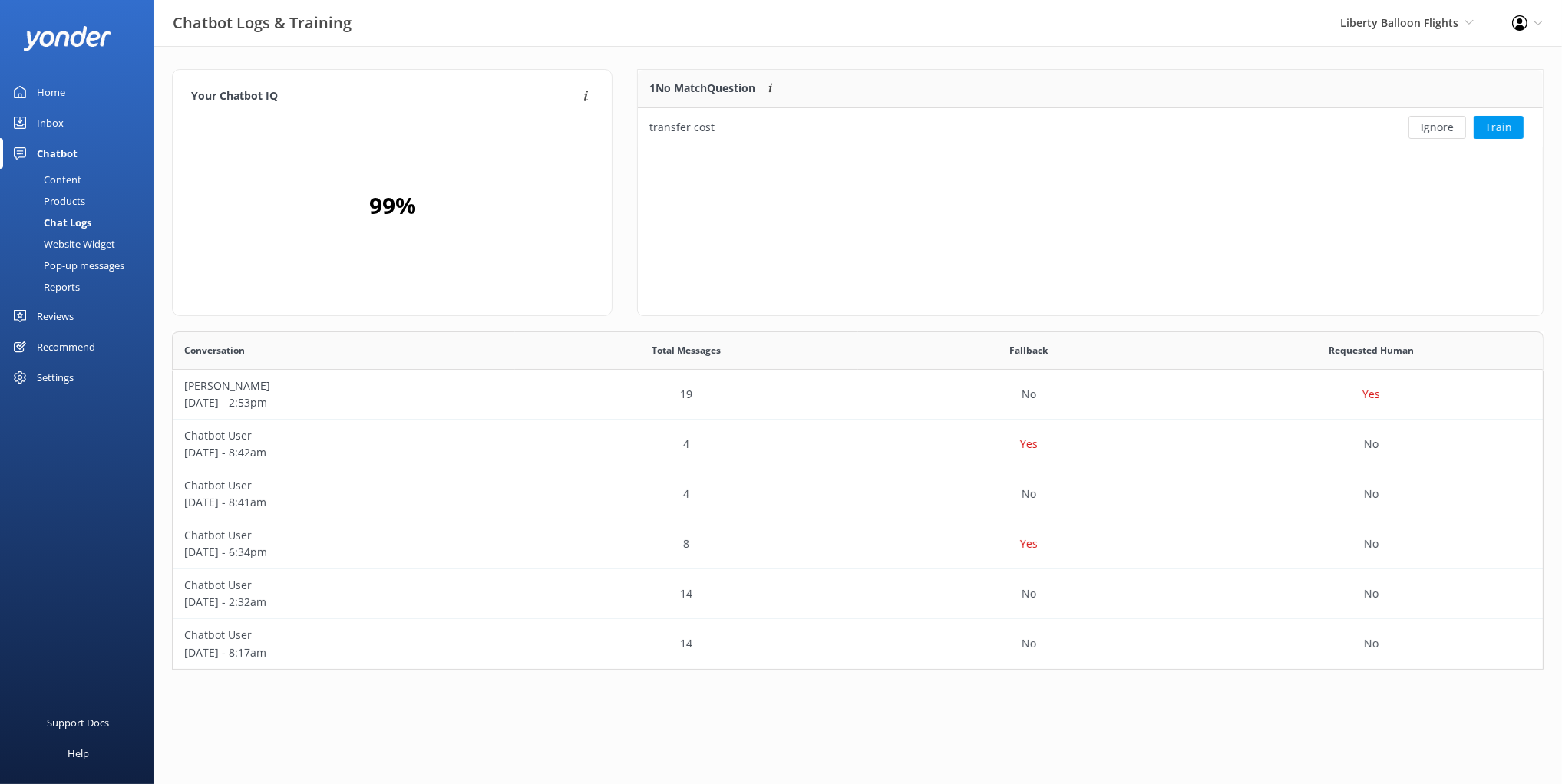
click at [365, 332] on div "Conversation" at bounding box center [343, 350] width 343 height 38
click at [357, 446] on p "[DATE] - 8:42am" at bounding box center [343, 452] width 319 height 17
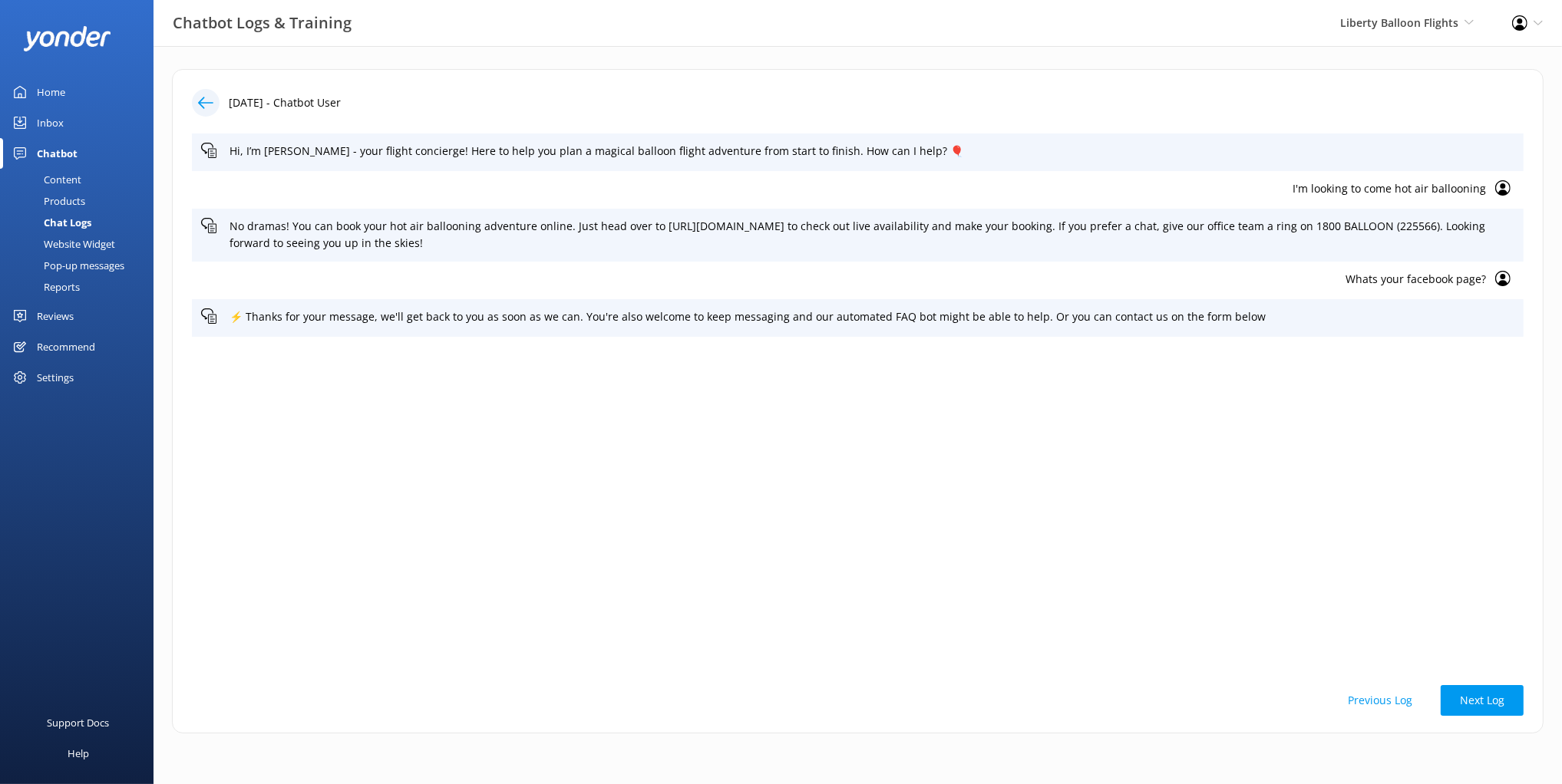
click at [544, 448] on div "Hi, I’m Libby - your flight concierge! Here to help you plan a magical balloon …" at bounding box center [858, 401] width 1331 height 535
drag, startPoint x: 1380, startPoint y: 428, endPoint x: 1309, endPoint y: 267, distance: 176.0
click at [1379, 423] on div "Hi, I’m Libby - your flight concierge! Here to help you plan a magical balloon …" at bounding box center [858, 401] width 1331 height 535
click at [1128, 435] on div "Hi, I’m Libby - your flight concierge! Here to help you plan a magical balloon …" at bounding box center [858, 401] width 1331 height 535
click at [1345, 190] on p "I'm looking to come hot air ballooning" at bounding box center [843, 189] width 1285 height 17
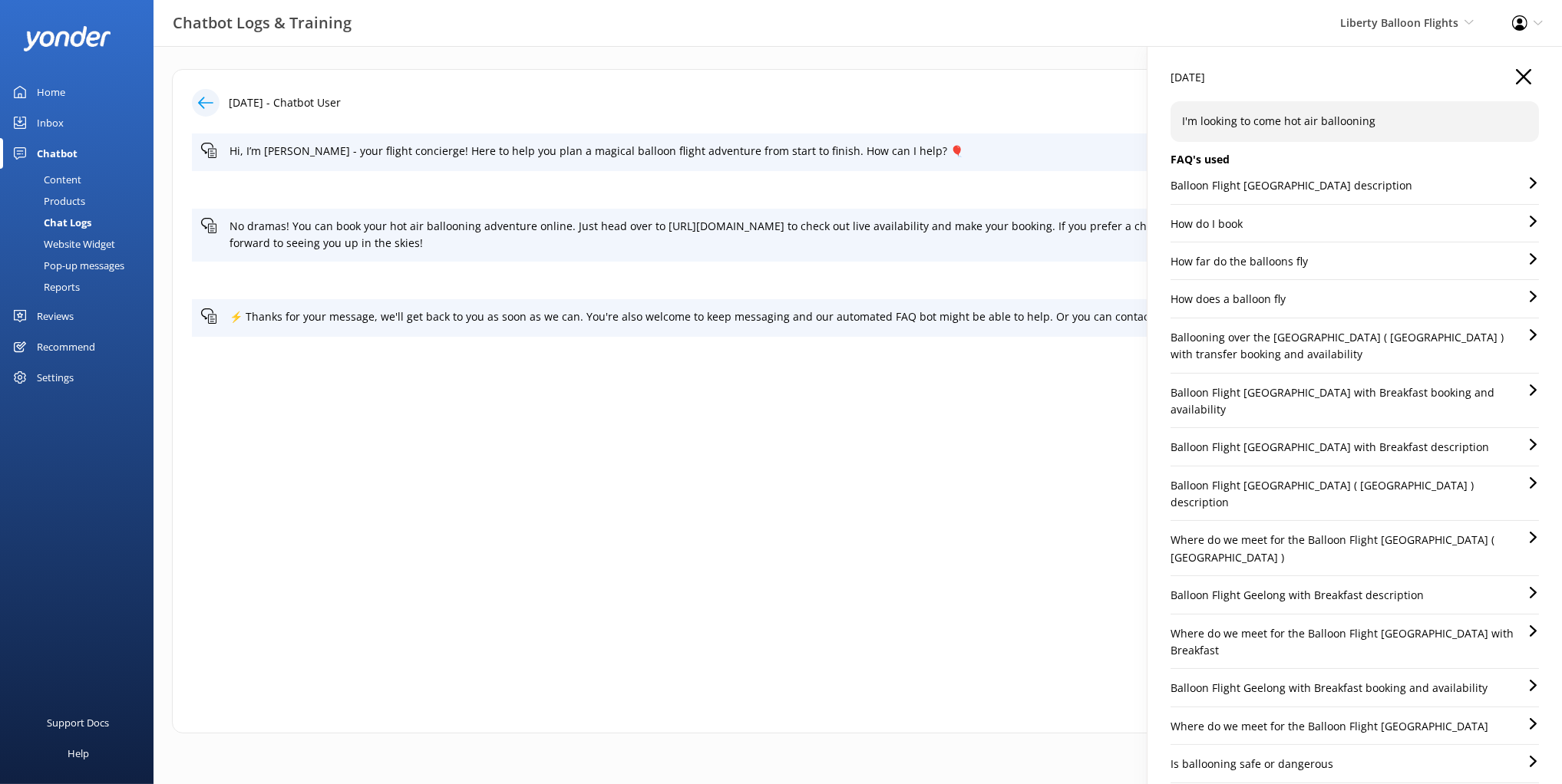
click at [1527, 74] on use "button" at bounding box center [1524, 76] width 16 height 16
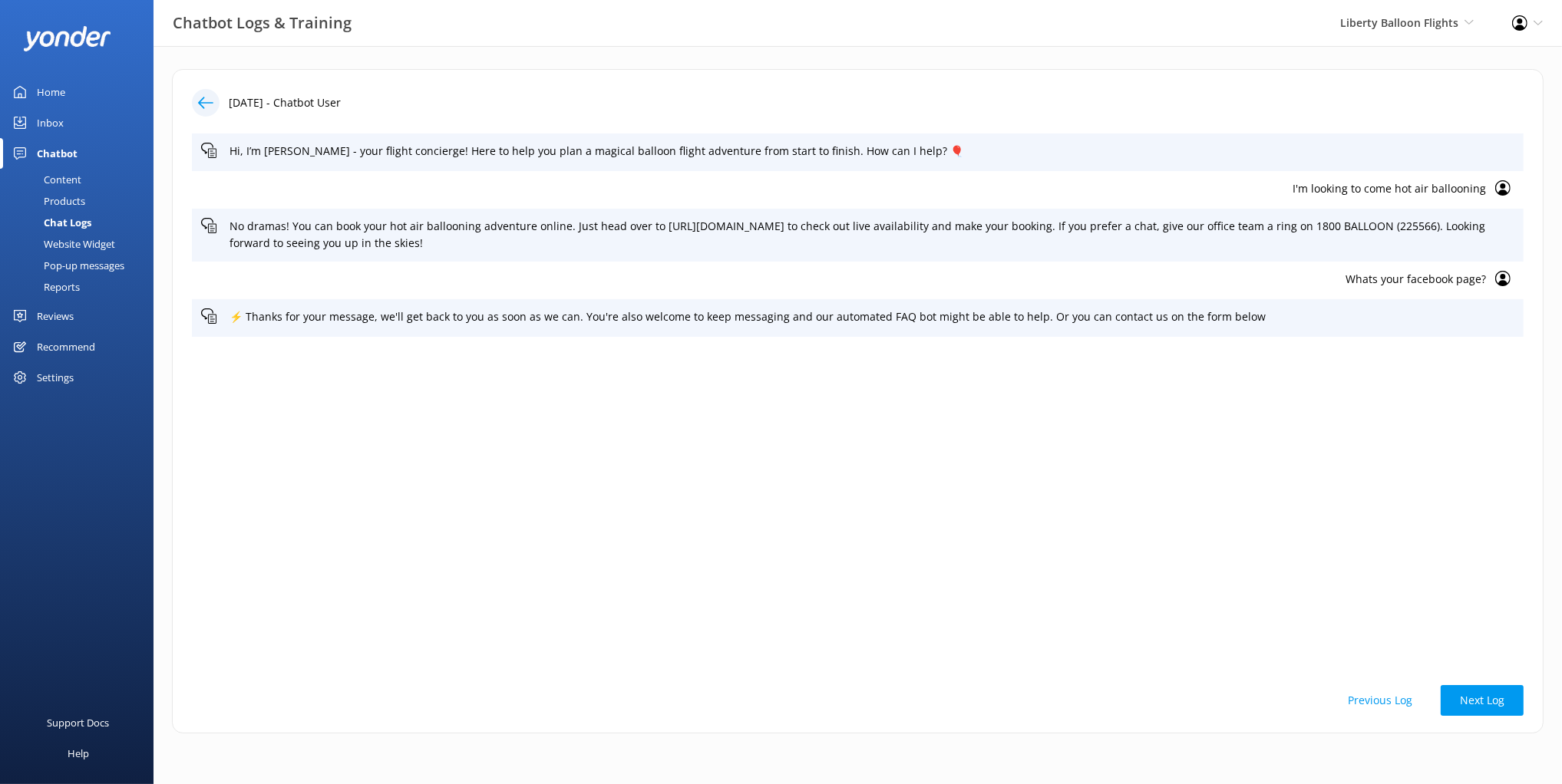
click at [1389, 703] on button "Previous Log" at bounding box center [1380, 701] width 103 height 31
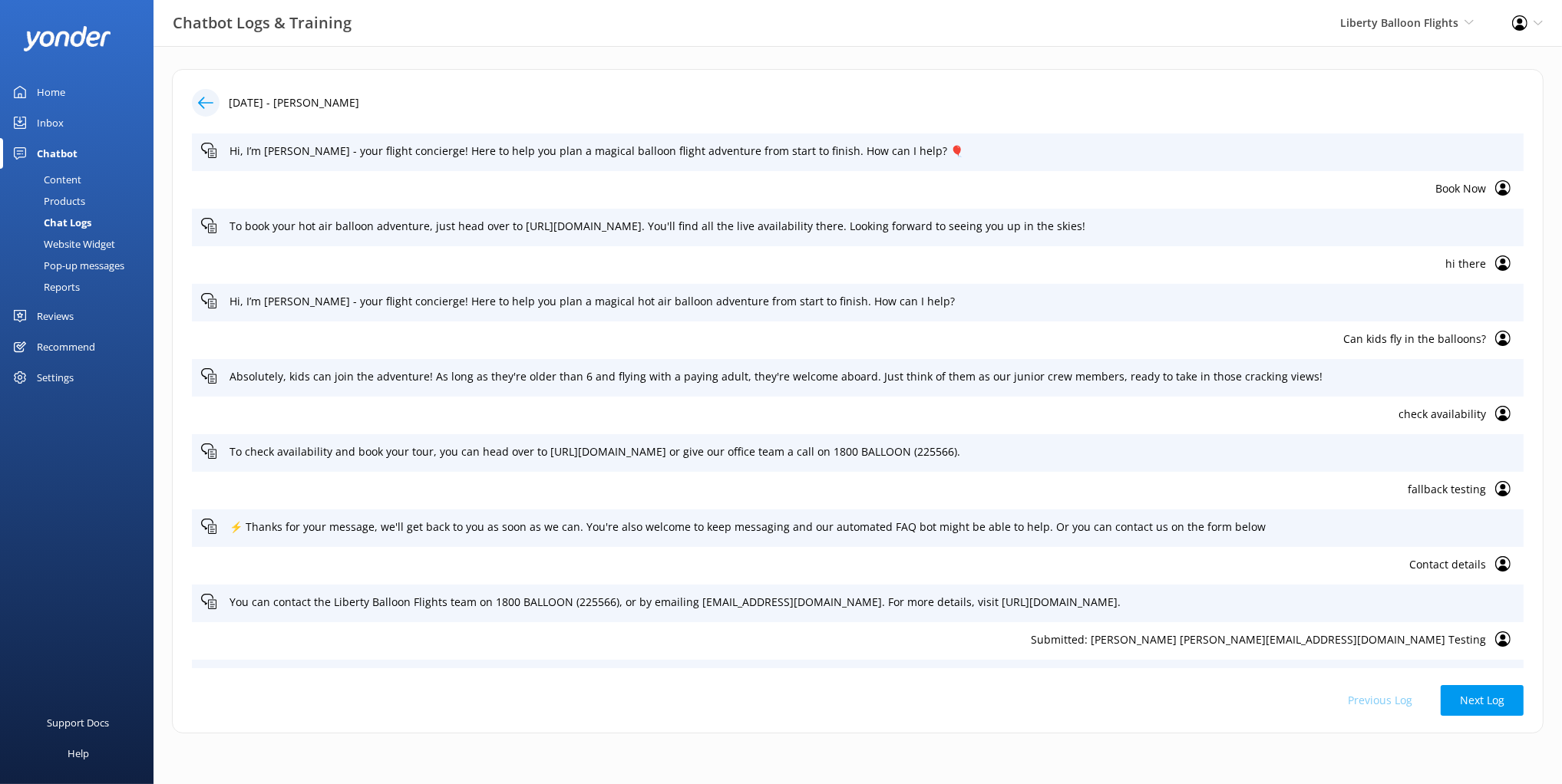
click at [1470, 261] on p "hi there" at bounding box center [843, 264] width 1285 height 17
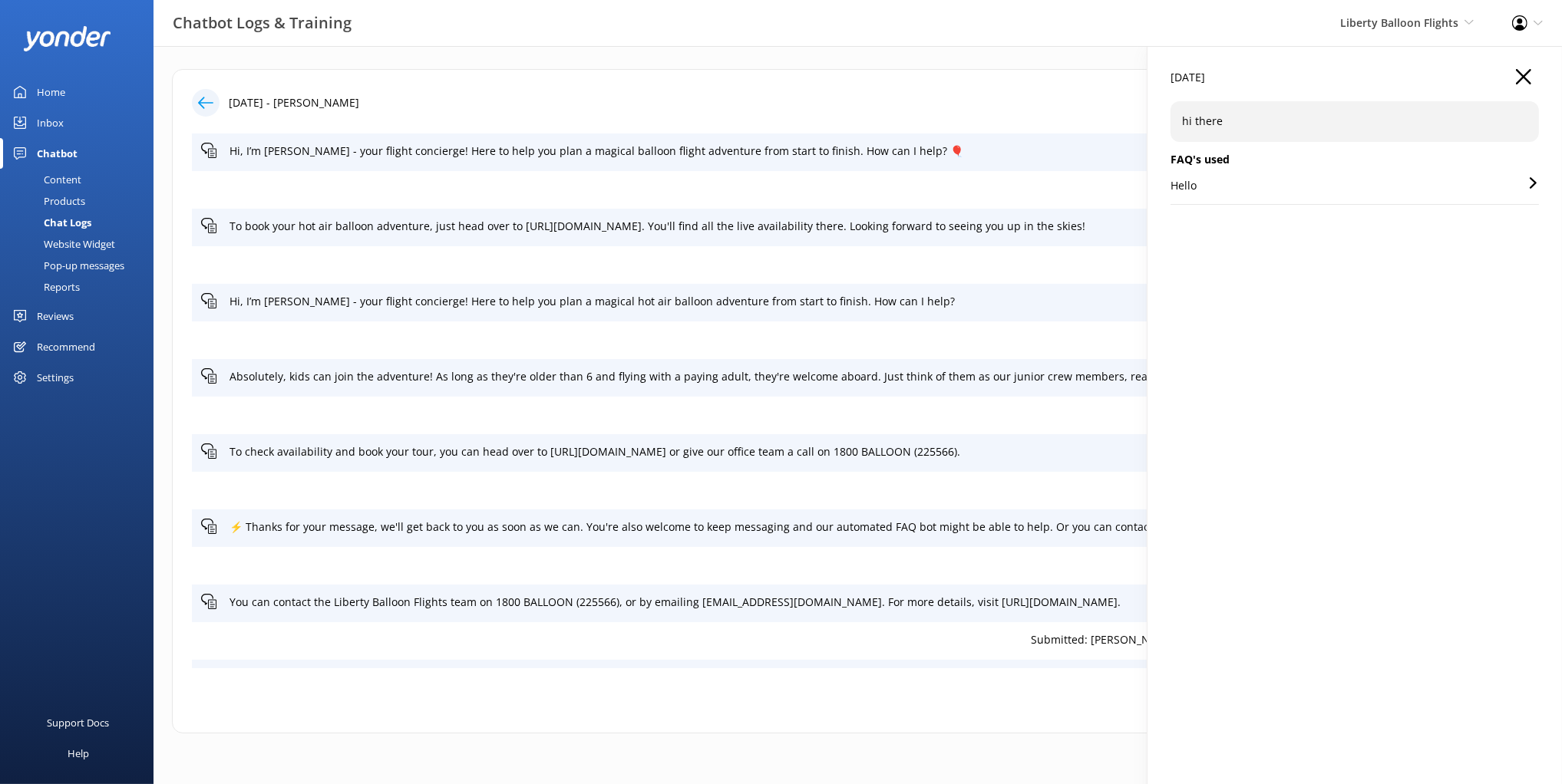
click at [1314, 262] on div "13 Oct 2025 hi there FAQ's used Hello" at bounding box center [1354, 437] width 415 height 784
drag, startPoint x: 1519, startPoint y: 70, endPoint x: 1419, endPoint y: 384, distance: 329.5
click at [1519, 71] on icon "button" at bounding box center [1524, 76] width 16 height 16
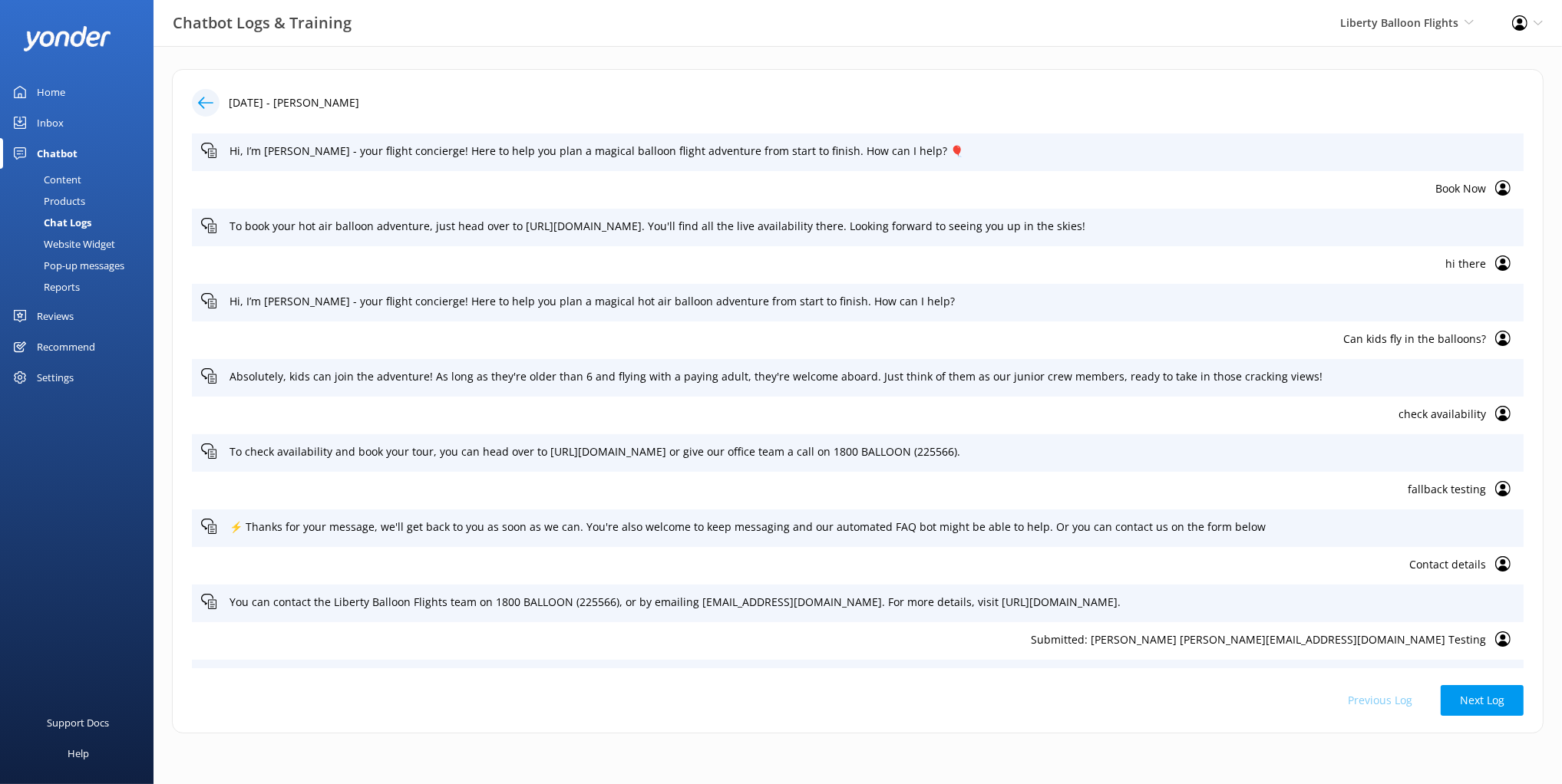
click at [1405, 343] on p "Can kids fly in the balloons?" at bounding box center [843, 339] width 1285 height 17
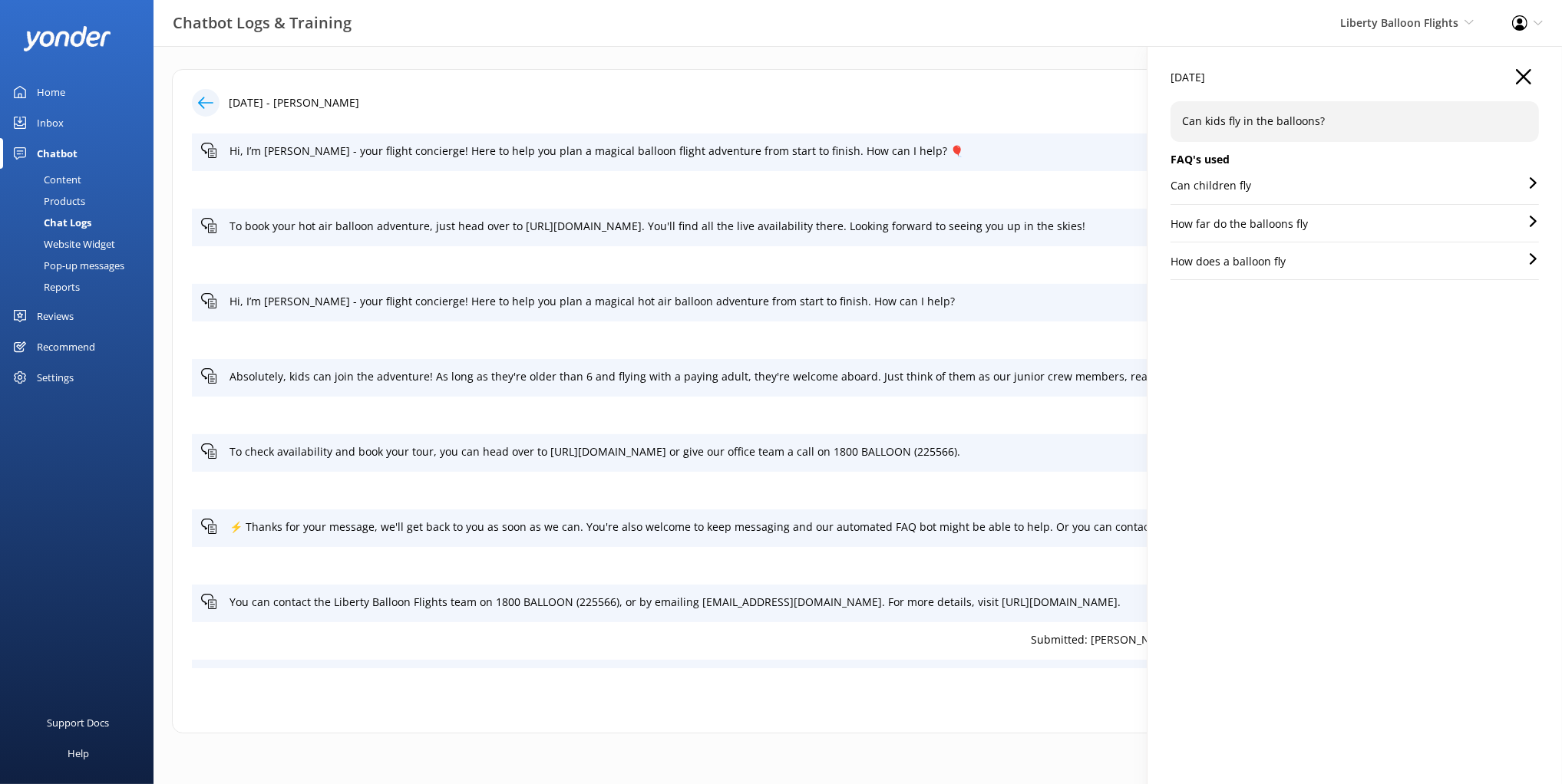
click at [1405, 372] on div "13 Oct 2025 Can kids fly in the balloons? FAQ's used Can children fly How far d…" at bounding box center [1354, 437] width 415 height 784
click at [1284, 185] on div "Can children fly" at bounding box center [1354, 190] width 368 height 27
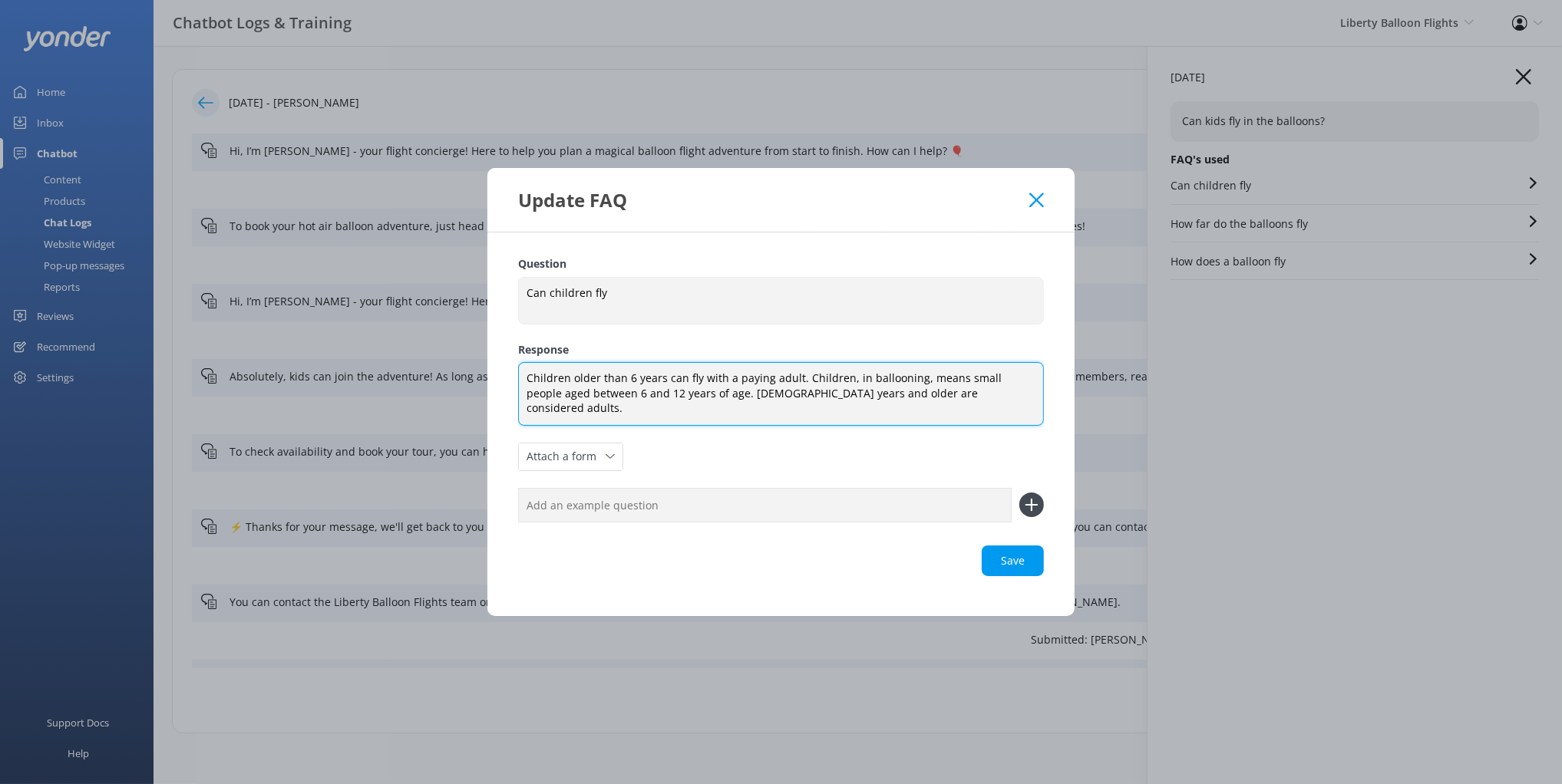
drag, startPoint x: 835, startPoint y: 401, endPoint x: 911, endPoint y: 404, distance: 76.1
click at [911, 404] on textarea "Children older than 6 years can fly with a paying adult. Children, in balloonin…" at bounding box center [781, 394] width 526 height 64
click at [930, 405] on textarea "Children older than 6 years can fly with a paying adult. Children, in balloonin…" at bounding box center [781, 394] width 526 height 64
click at [925, 403] on textarea "Children older than 6 years can fly with a paying adult. Children, in balloonin…" at bounding box center [781, 394] width 526 height 64
click at [1013, 209] on div "Update FAQ" at bounding box center [774, 199] width 511 height 25
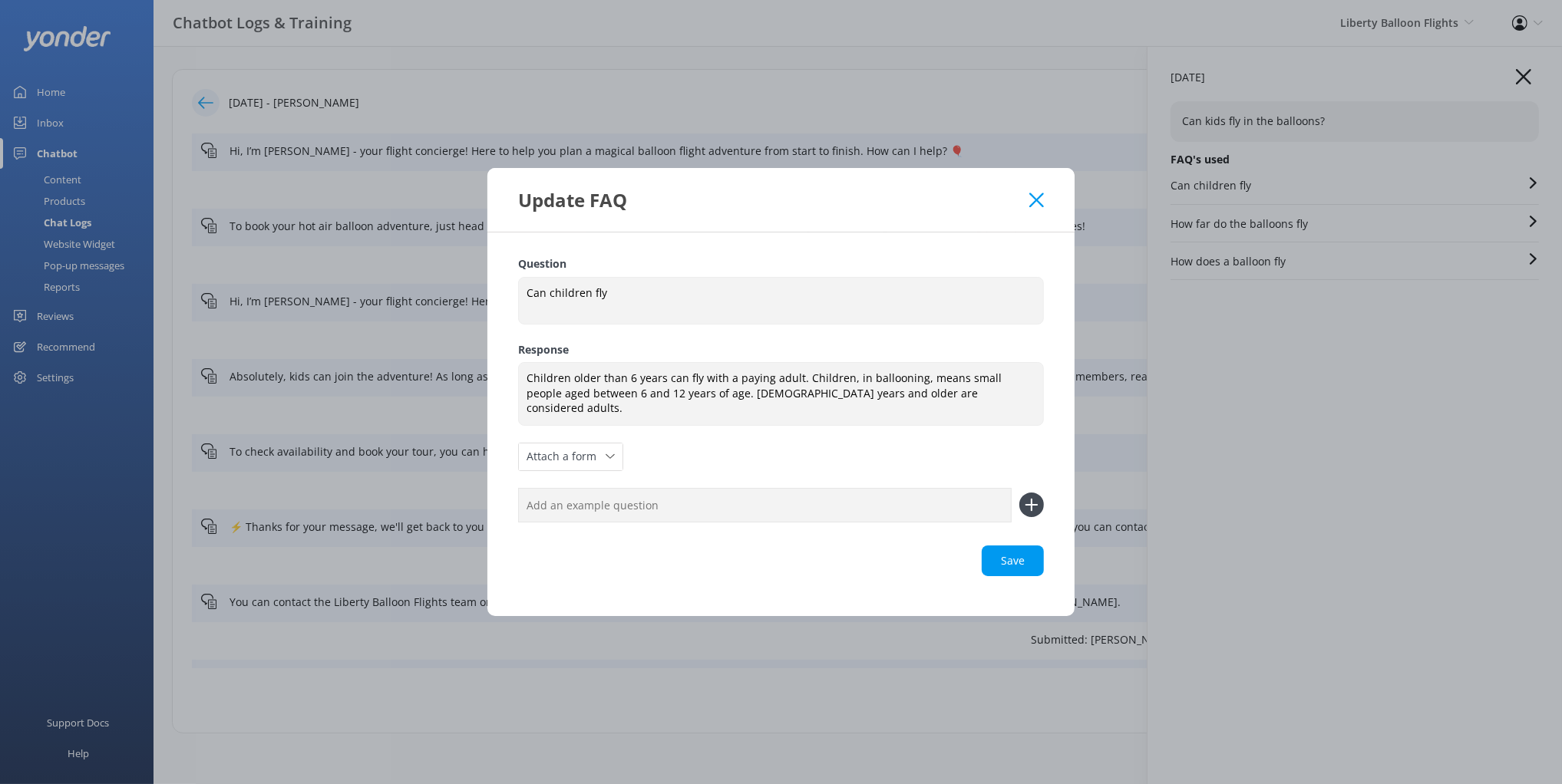
drag, startPoint x: 1035, startPoint y: 206, endPoint x: 1068, endPoint y: 201, distance: 33.4
click at [1035, 206] on use at bounding box center [1037, 200] width 15 height 15
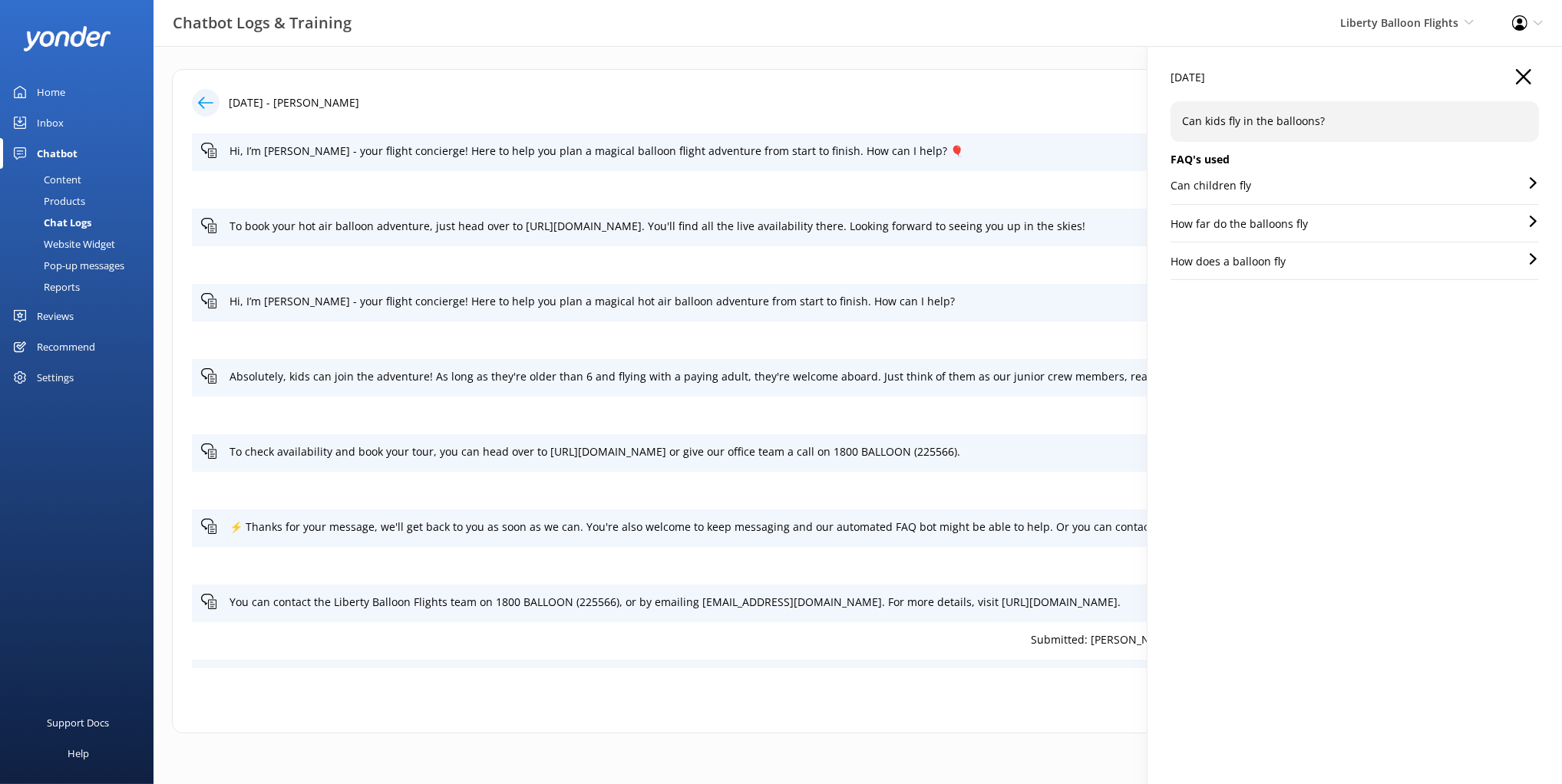
drag, startPoint x: 1528, startPoint y: 71, endPoint x: 1246, endPoint y: 87, distance: 282.5
click at [1528, 71] on use "button" at bounding box center [1524, 76] width 16 height 16
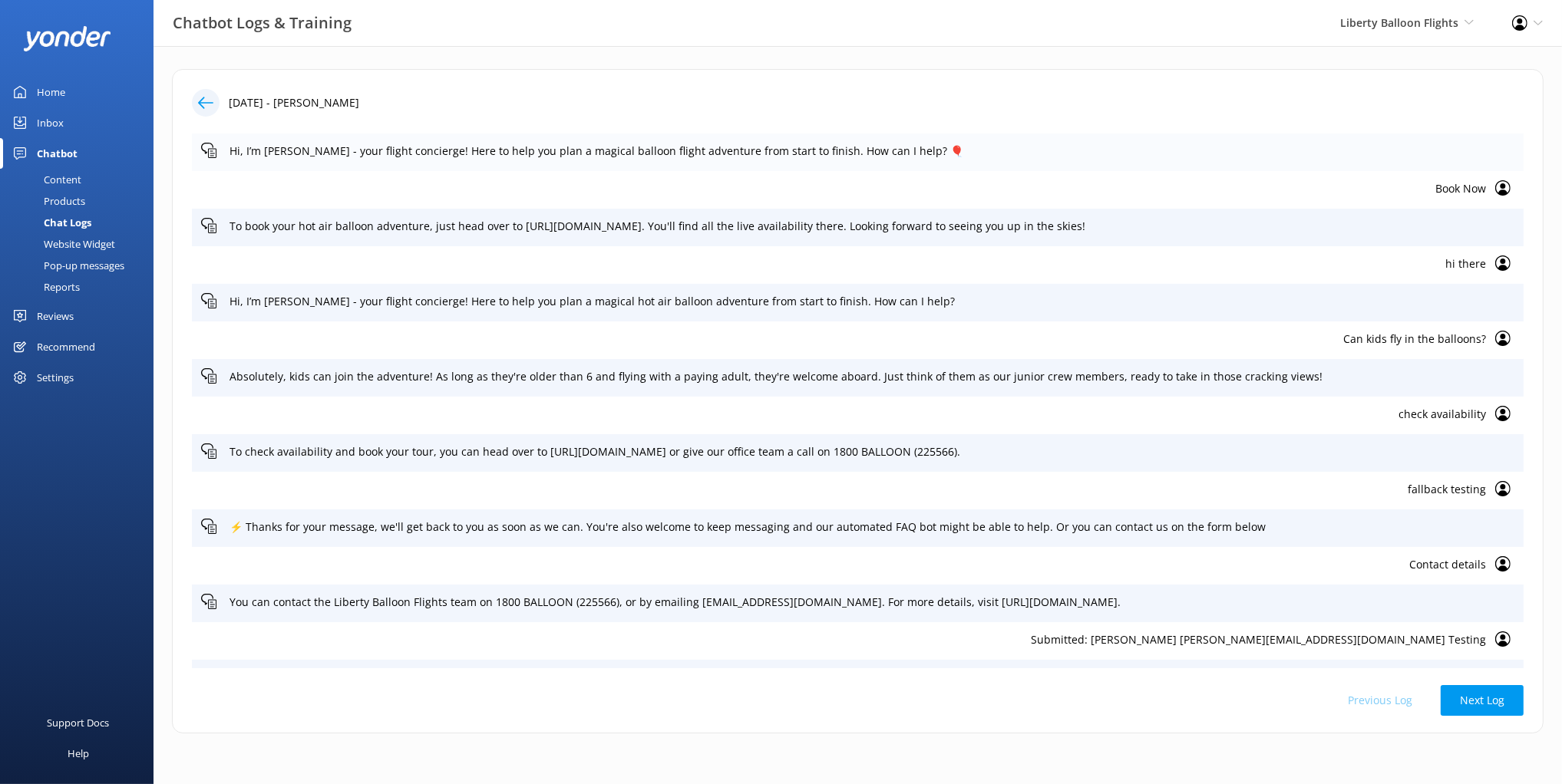
drag, startPoint x: 955, startPoint y: 65, endPoint x: 793, endPoint y: 157, distance: 186.3
click at [954, 66] on div "13th Oct 2025 - Mikayla Hi, I’m Libby - your flight concierge! Here to help you…" at bounding box center [858, 405] width 1408 height 718
drag, startPoint x: 57, startPoint y: 222, endPoint x: 116, endPoint y: 241, distance: 62.0
click at [57, 222] on div "Chat Logs" at bounding box center [50, 222] width 82 height 21
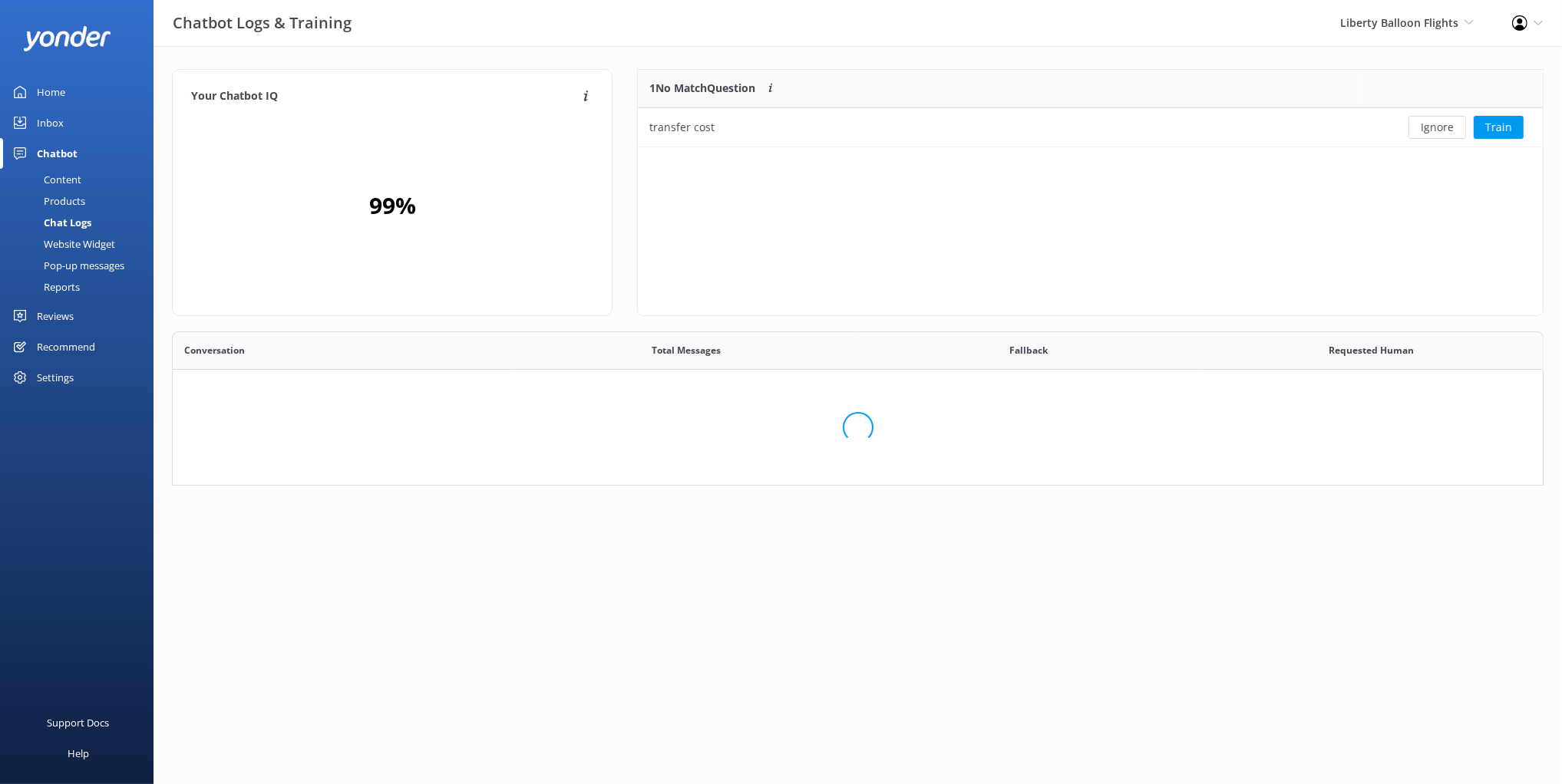
scroll to position [338, 1371]
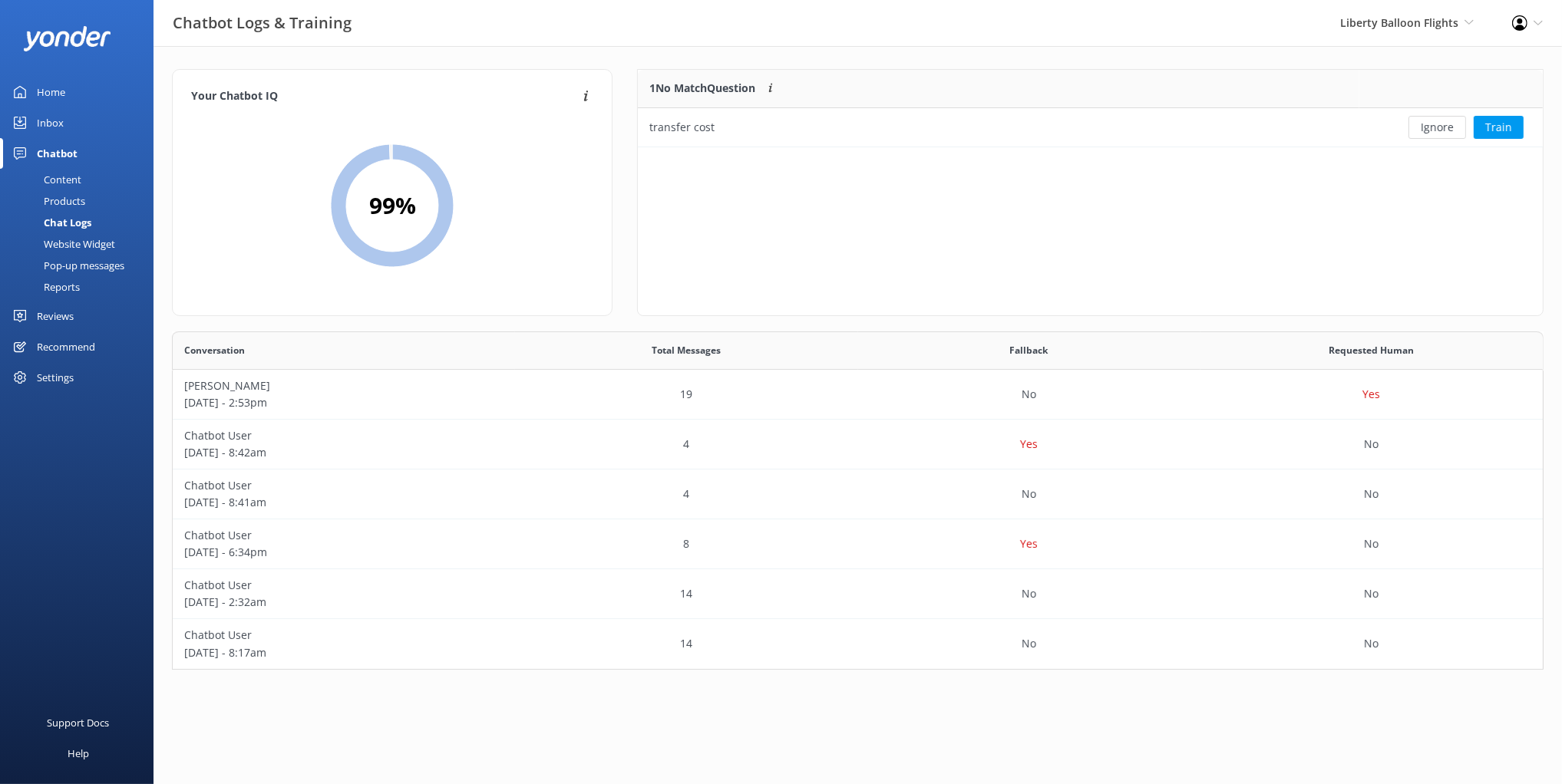
drag, startPoint x: 447, startPoint y: 46, endPoint x: 430, endPoint y: 65, distance: 25.5
click at [447, 46] on div "Your Chatbot IQ Your Chatbot IQ is the percentage of trained FAQs against untra…" at bounding box center [858, 373] width 1408 height 655
click at [82, 244] on div "Website Widget" at bounding box center [62, 244] width 106 height 21
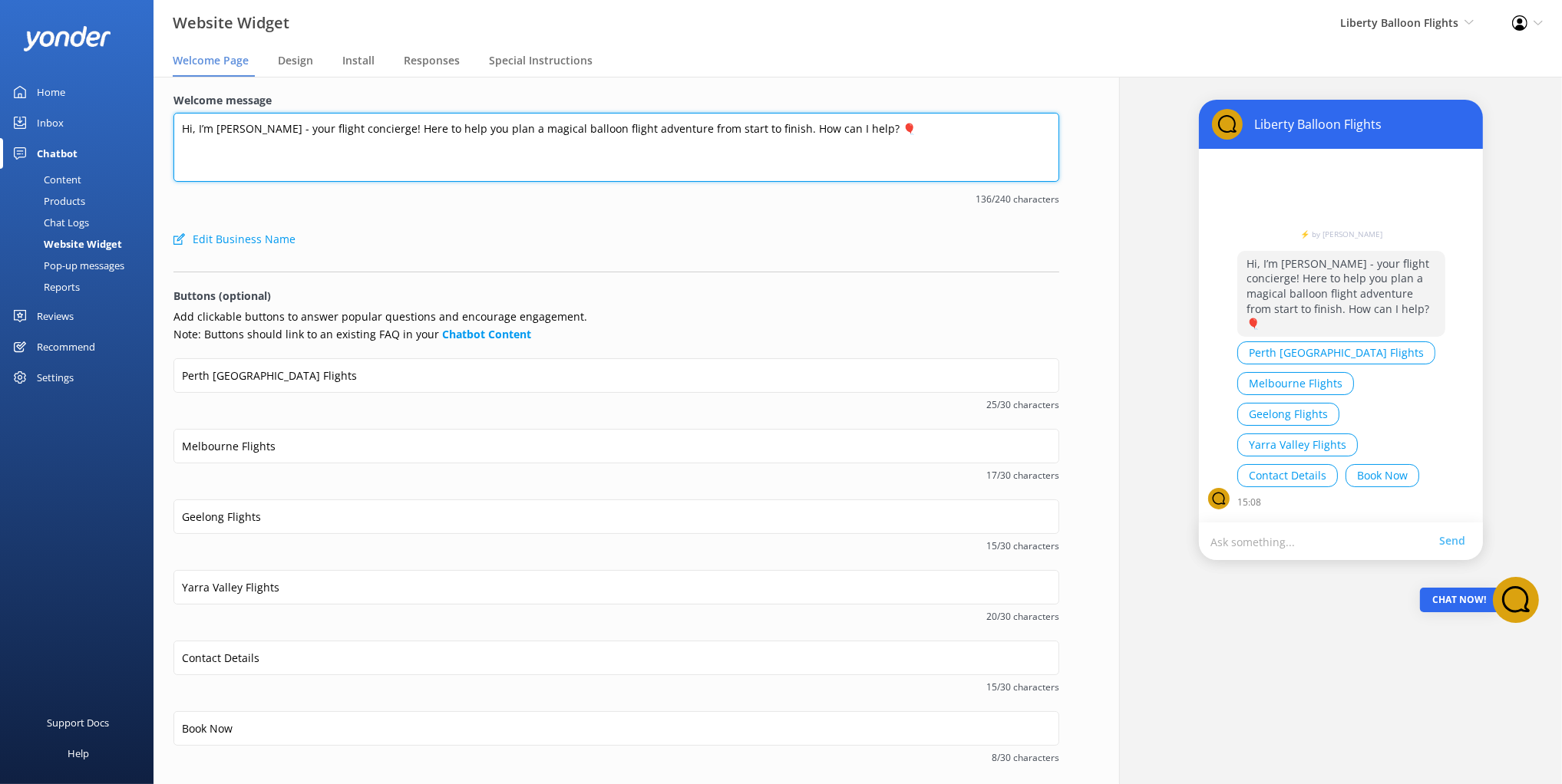
click at [768, 140] on textarea "Hi, I’m [PERSON_NAME] - your flight concierge! Here to help you plan a magical …" at bounding box center [616, 147] width 886 height 69
drag, startPoint x: 885, startPoint y: 144, endPoint x: 780, endPoint y: 112, distance: 109.8
click at [841, 94] on div "Welcome message Hi, I’m Libby - your flight concierge! Here to help you plan a …" at bounding box center [616, 158] width 886 height 132
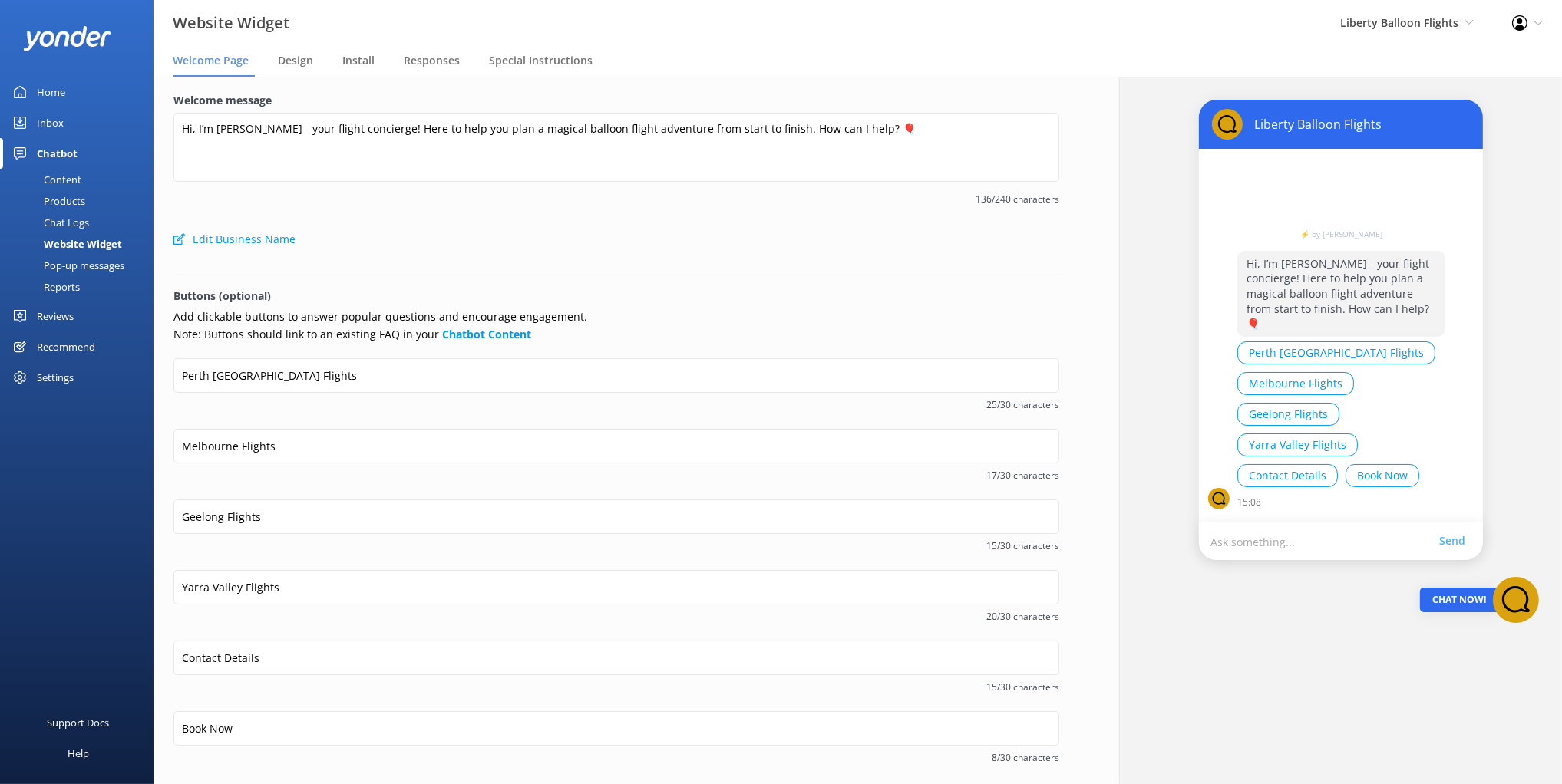
drag, startPoint x: 614, startPoint y: 232, endPoint x: 626, endPoint y: 242, distance: 15.6
click at [617, 233] on div "Edit Business Name" at bounding box center [616, 240] width 886 height 31
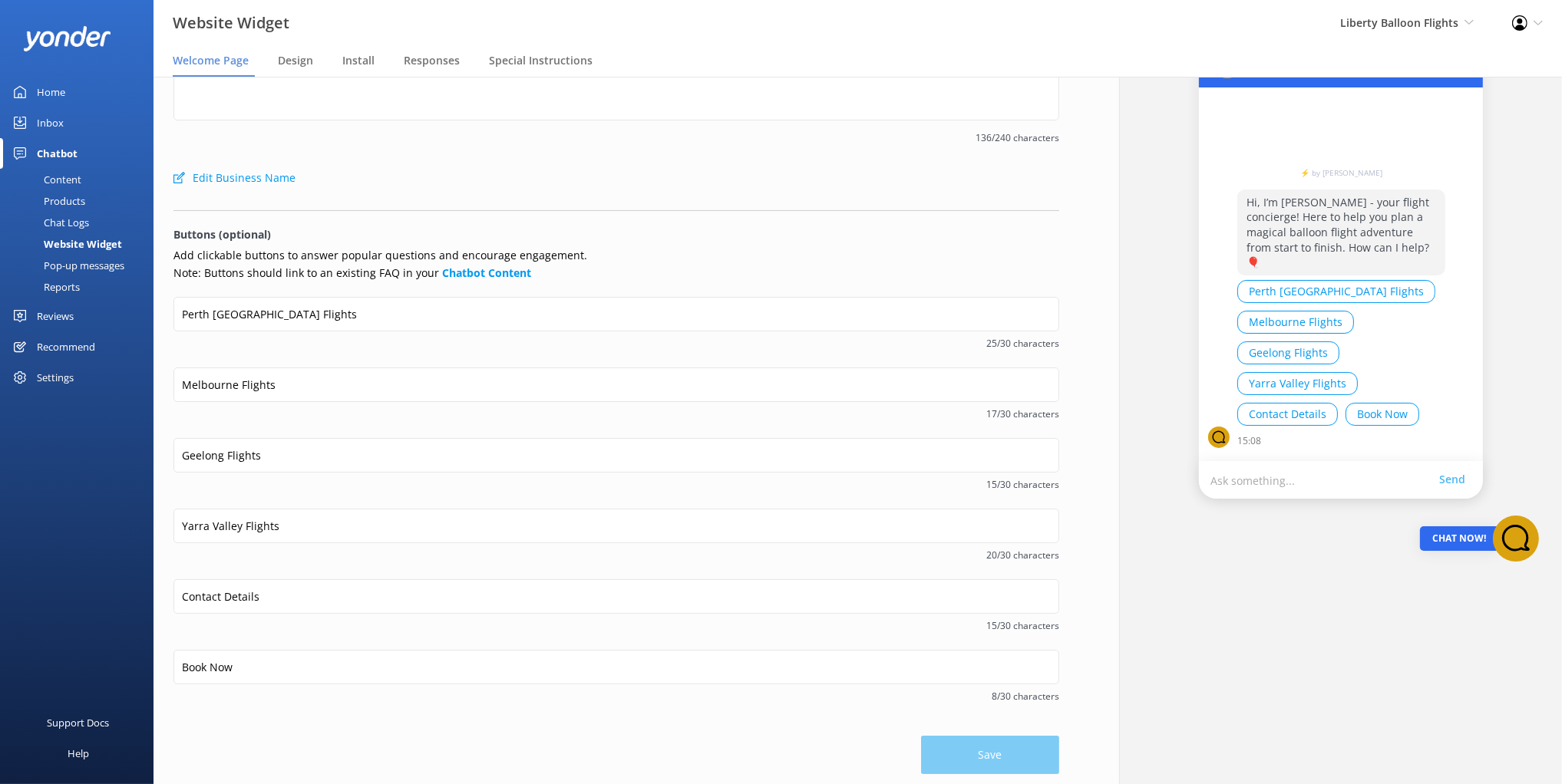
scroll to position [66, 0]
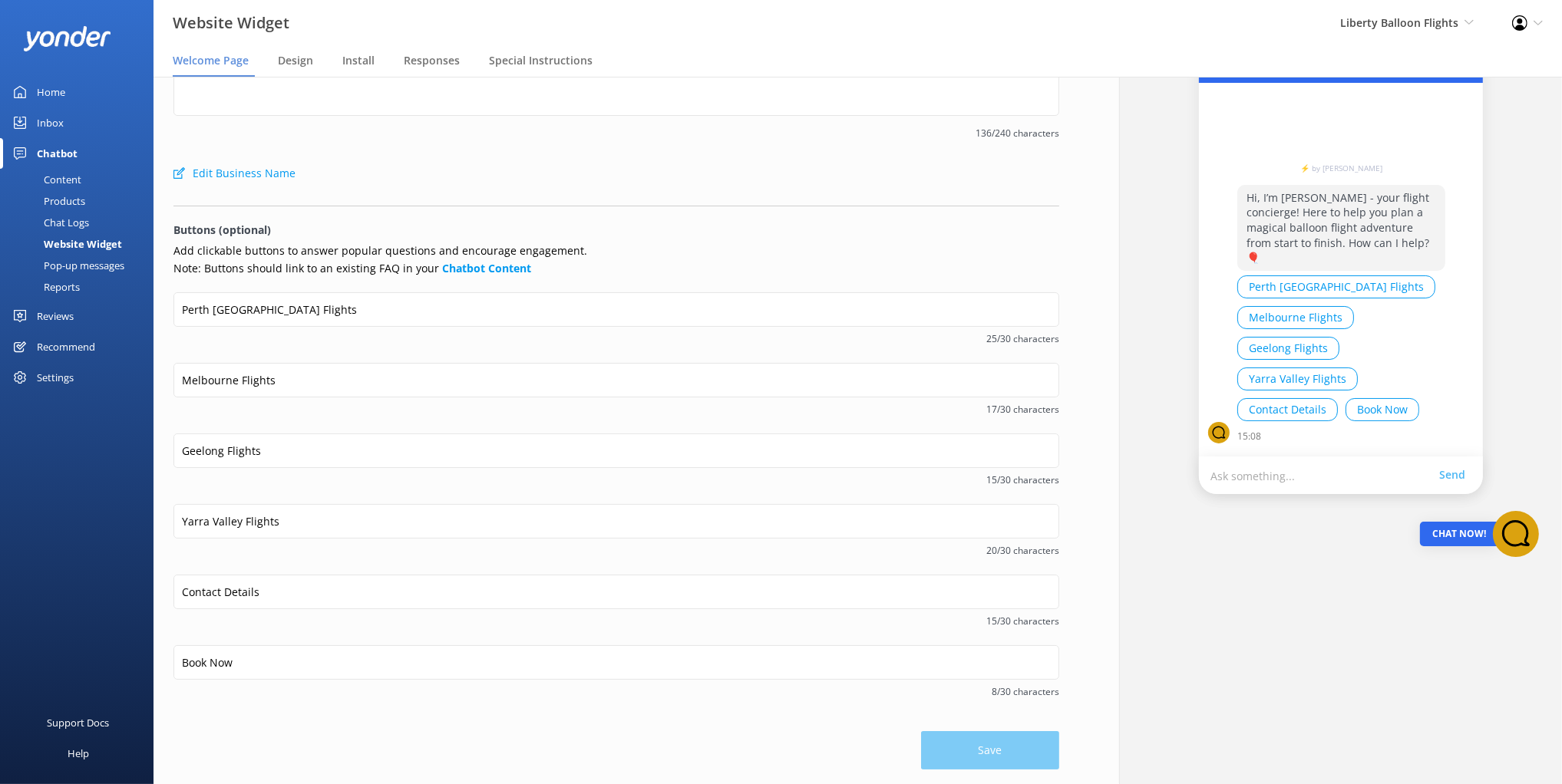
drag, startPoint x: 1287, startPoint y: 287, endPoint x: 1376, endPoint y: 285, distance: 89.0
click at [1388, 285] on div "Perth Avon Valley Flights Melbourne Flights Geelong Flights Yarra Valley Flight…" at bounding box center [1341, 352] width 208 height 154
drag, startPoint x: 1337, startPoint y: 282, endPoint x: 1268, endPoint y: 284, distance: 69.0
click at [1268, 284] on button "Perth Avon Valley Flights" at bounding box center [1336, 287] width 198 height 23
click at [775, 258] on p "Add clickable buttons to answer popular questions and encourage engagement. Not…" at bounding box center [616, 260] width 886 height 34
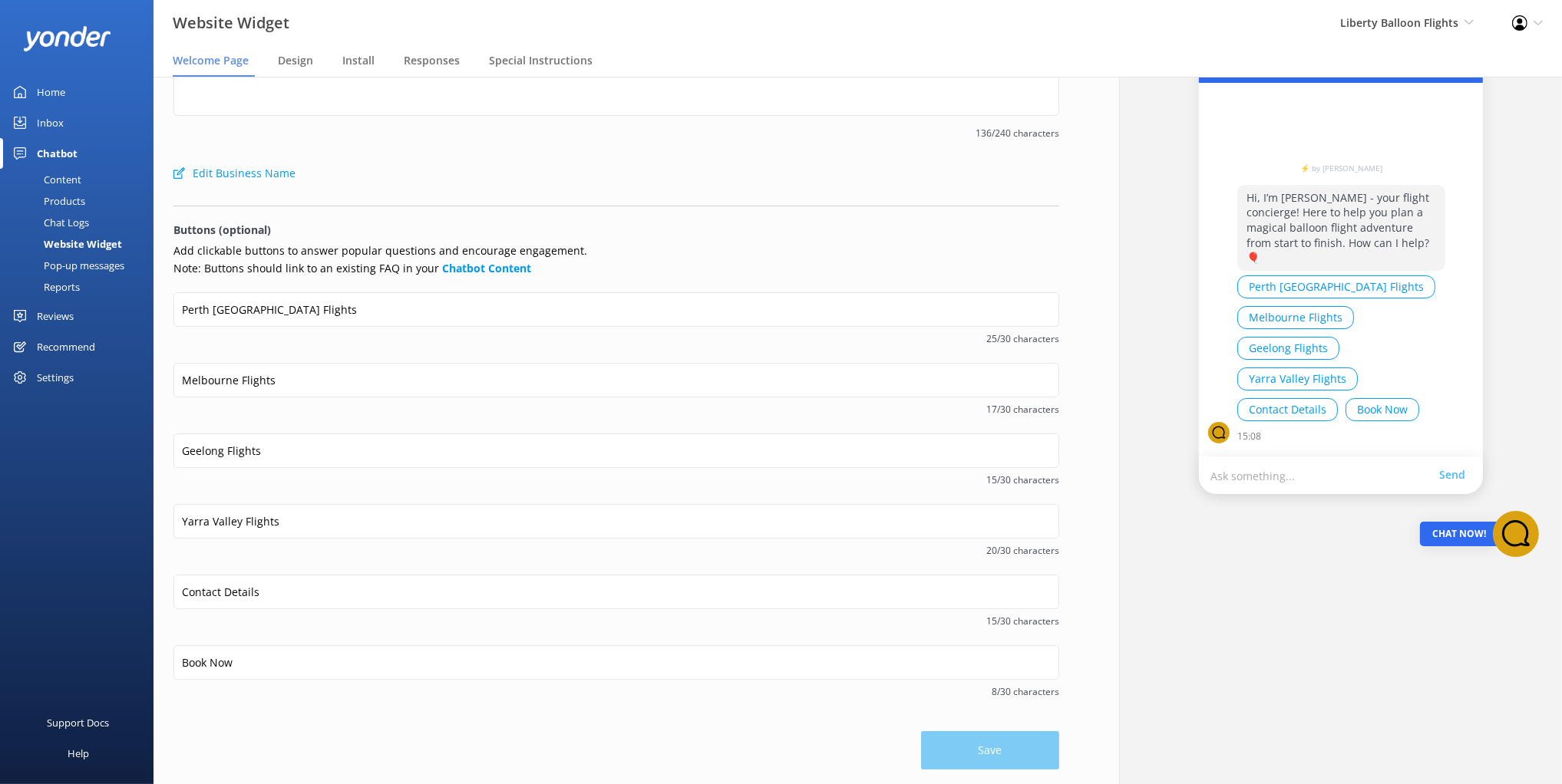
click at [337, 273] on p "Add clickable buttons to answer popular questions and encourage engagement. Not…" at bounding box center [616, 260] width 886 height 34
drag, startPoint x: 252, startPoint y: 307, endPoint x: 332, endPoint y: 307, distance: 80.0
click at [332, 307] on input "Perth Avon Valley Flights" at bounding box center [616, 310] width 886 height 34
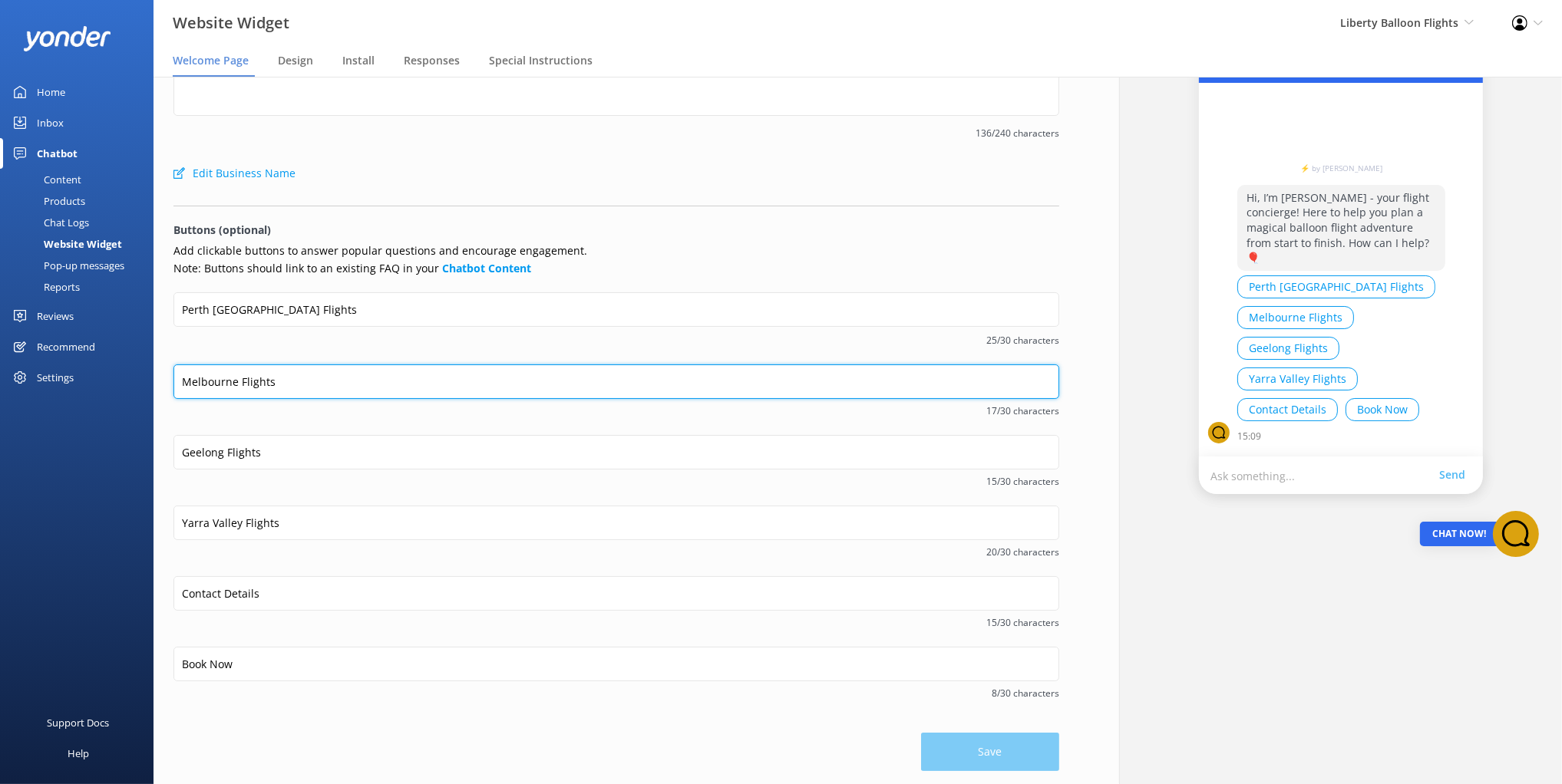
drag, startPoint x: 256, startPoint y: 377, endPoint x: 326, endPoint y: 374, distance: 70.1
click at [326, 374] on input "Melbourne Flights" at bounding box center [616, 382] width 886 height 34
drag, startPoint x: 284, startPoint y: 384, endPoint x: 254, endPoint y: 355, distance: 41.7
click at [254, 355] on form "Welcome message Hi, I’m Libby - your flight concierge! Here to help you plan a …" at bounding box center [616, 398] width 886 height 745
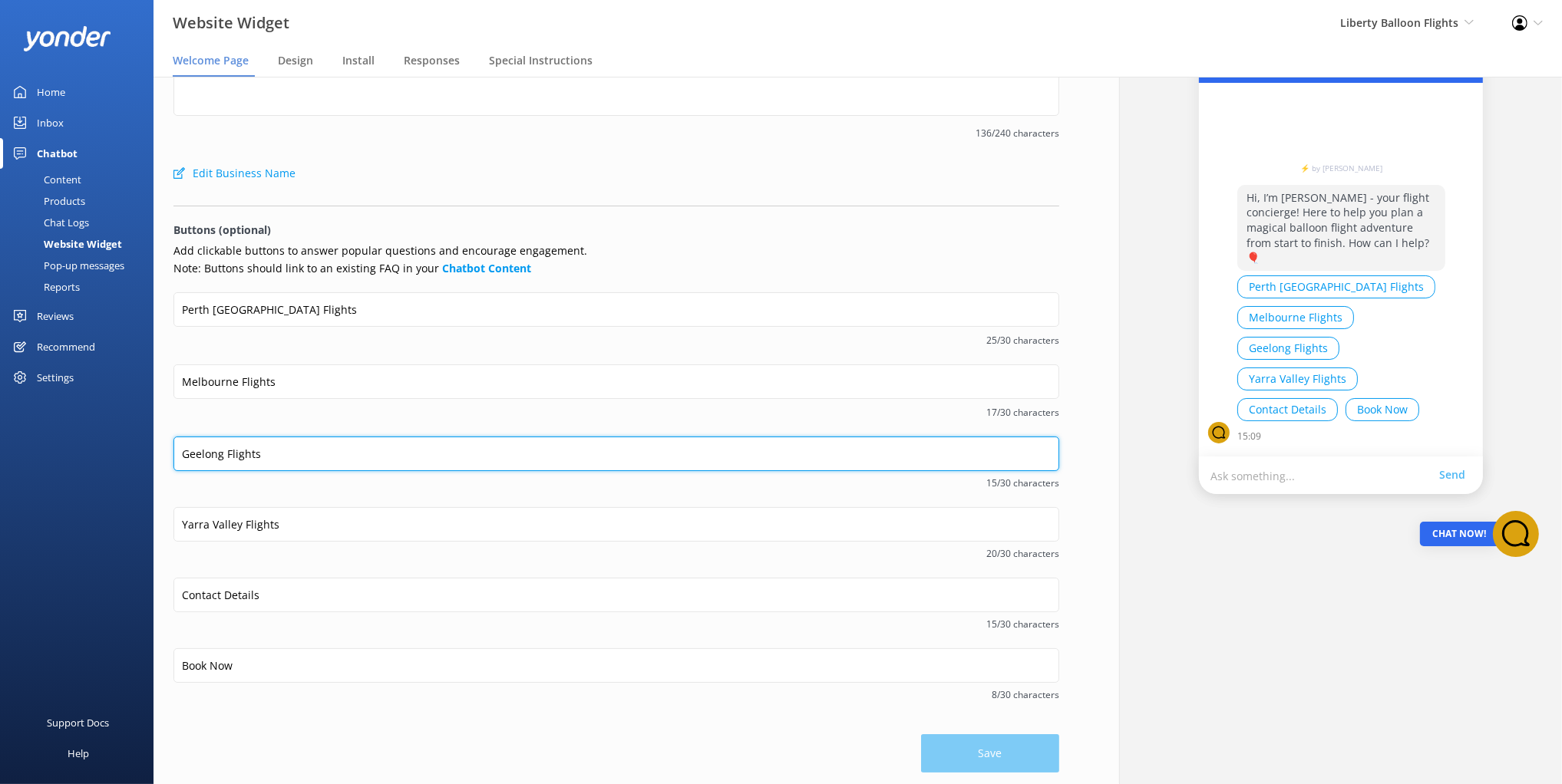
drag, startPoint x: 271, startPoint y: 451, endPoint x: 316, endPoint y: 466, distance: 47.4
click at [259, 409] on form "Welcome message Hi, I’m Libby - your flight concierge! Here to help you plan a …" at bounding box center [616, 399] width 886 height 746
drag, startPoint x: 319, startPoint y: 439, endPoint x: 306, endPoint y: 425, distance: 19.1
click at [319, 439] on input "Geelong Flights" at bounding box center [616, 454] width 886 height 34
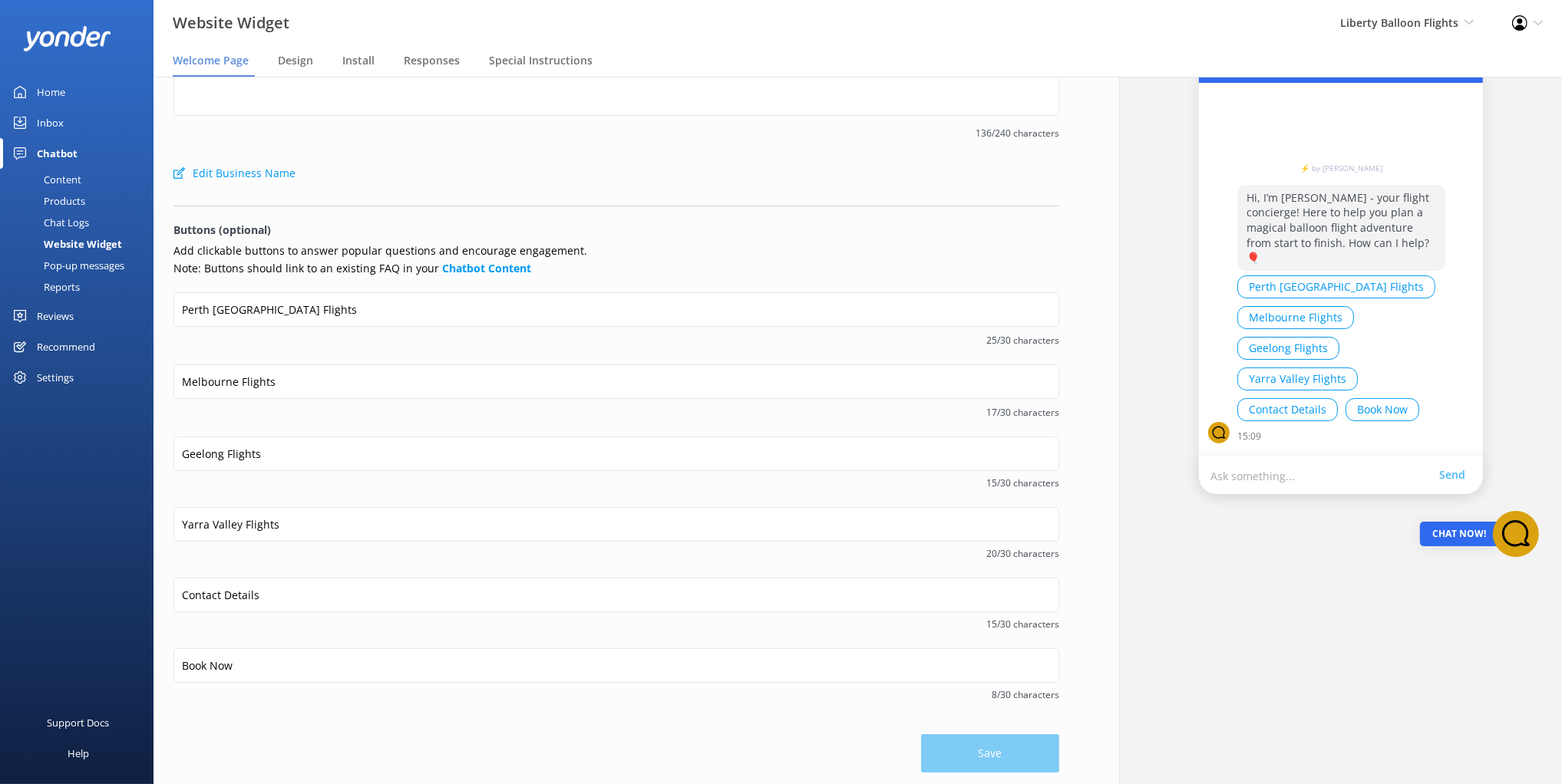
drag, startPoint x: 296, startPoint y: 414, endPoint x: 287, endPoint y: 419, distance: 10.3
click at [295, 414] on span "17/30 characters" at bounding box center [616, 413] width 886 height 15
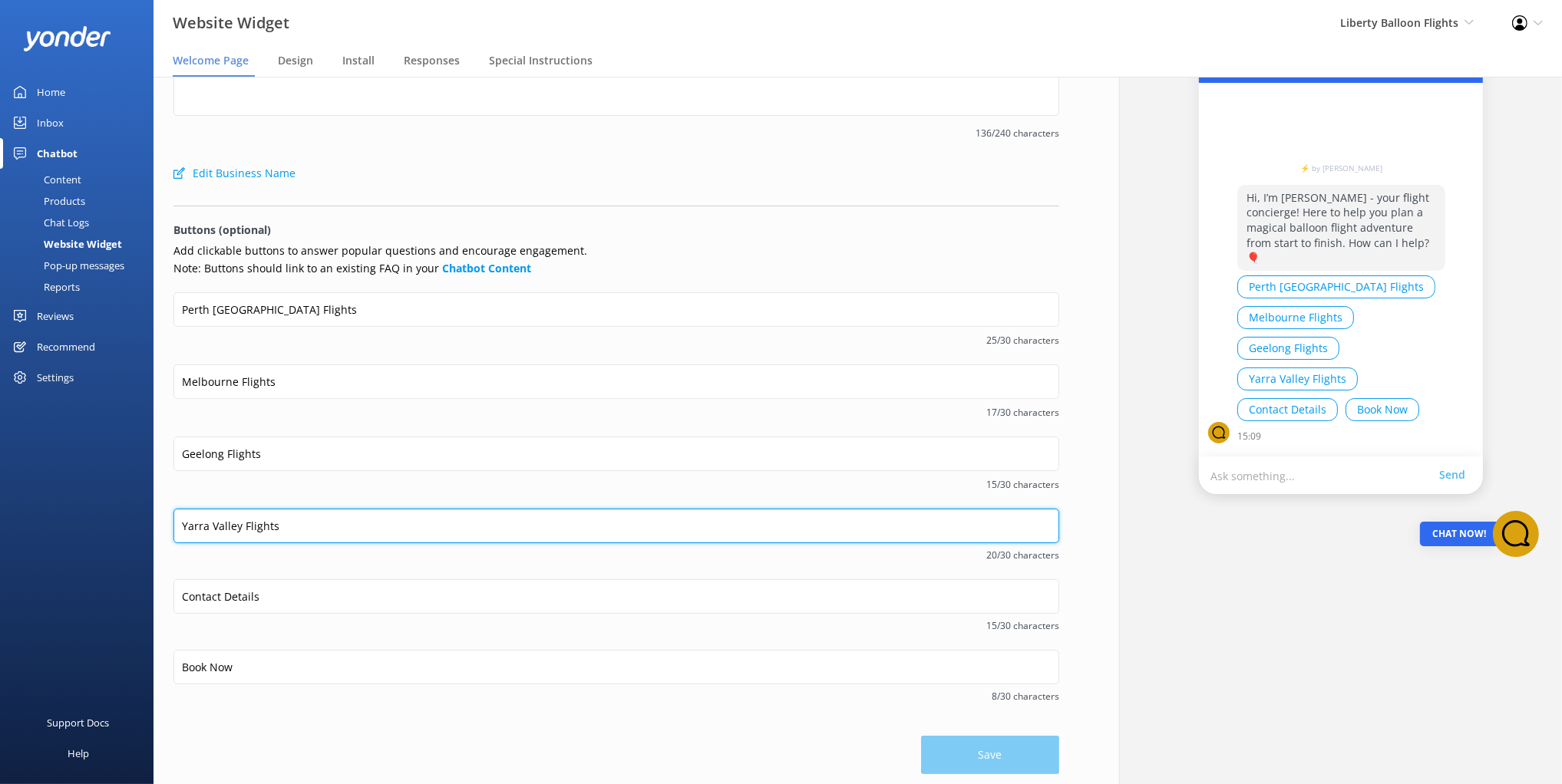
drag, startPoint x: 293, startPoint y: 526, endPoint x: 209, endPoint y: 494, distance: 89.9
click at [205, 492] on form "Welcome message Hi, I’m Libby - your flight concierge! Here to help you plan a …" at bounding box center [616, 400] width 886 height 748
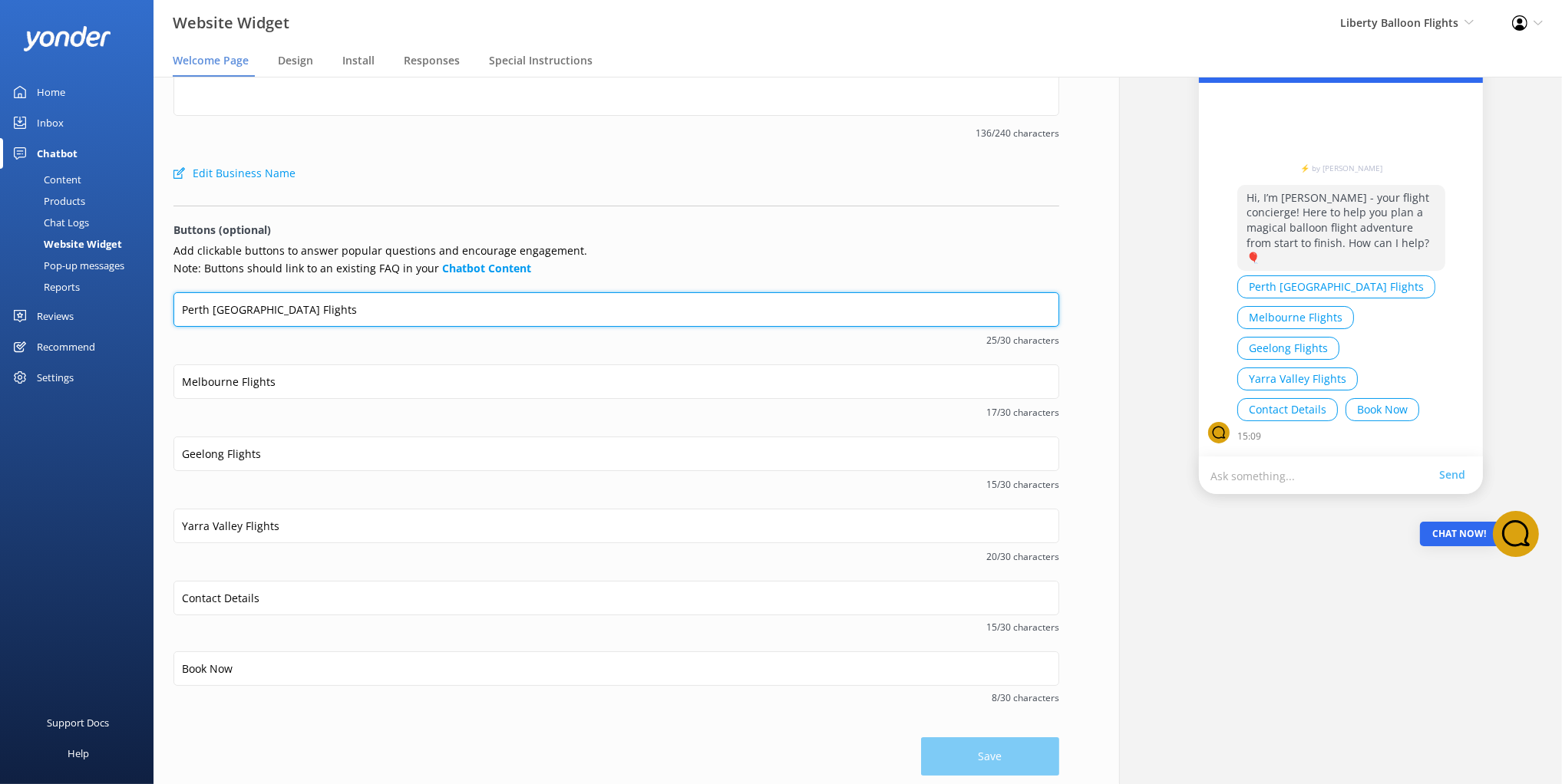
drag, startPoint x: 290, startPoint y: 309, endPoint x: 309, endPoint y: 458, distance: 150.2
click at [309, 458] on form "Welcome message Hi, I’m Libby - your flight concierge! Here to help you plan a …" at bounding box center [616, 401] width 886 height 750
click at [335, 423] on div "Melbourne Flights 17/30 characters" at bounding box center [616, 401] width 886 height 72
click at [397, 356] on div "Perth Avon Valley Flights 25/30 characters" at bounding box center [616, 329] width 886 height 72
drag, startPoint x: 1355, startPoint y: 407, endPoint x: 1292, endPoint y: 427, distance: 66.1
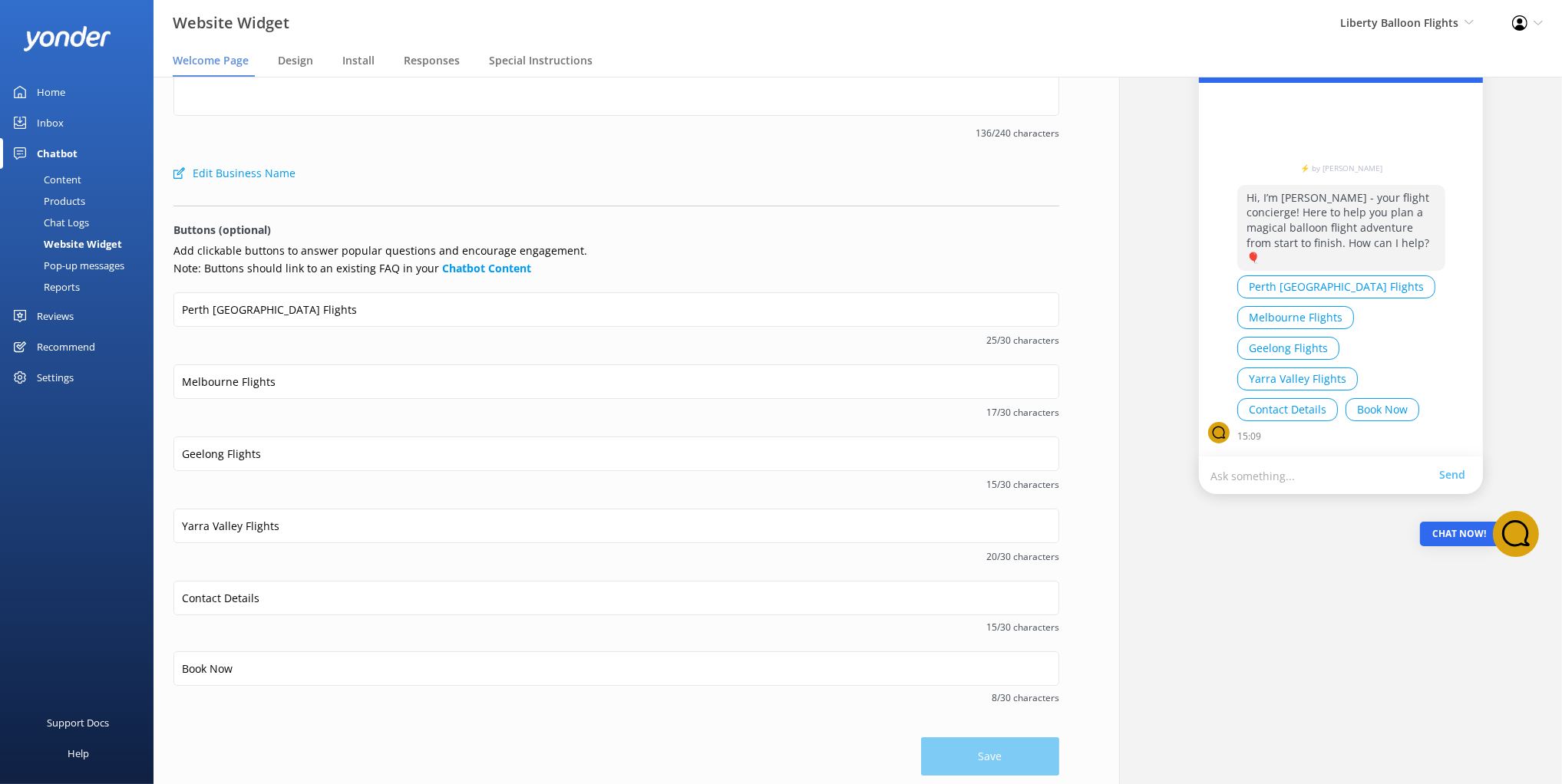
click at [1405, 409] on button "Book Now" at bounding box center [1382, 410] width 74 height 23
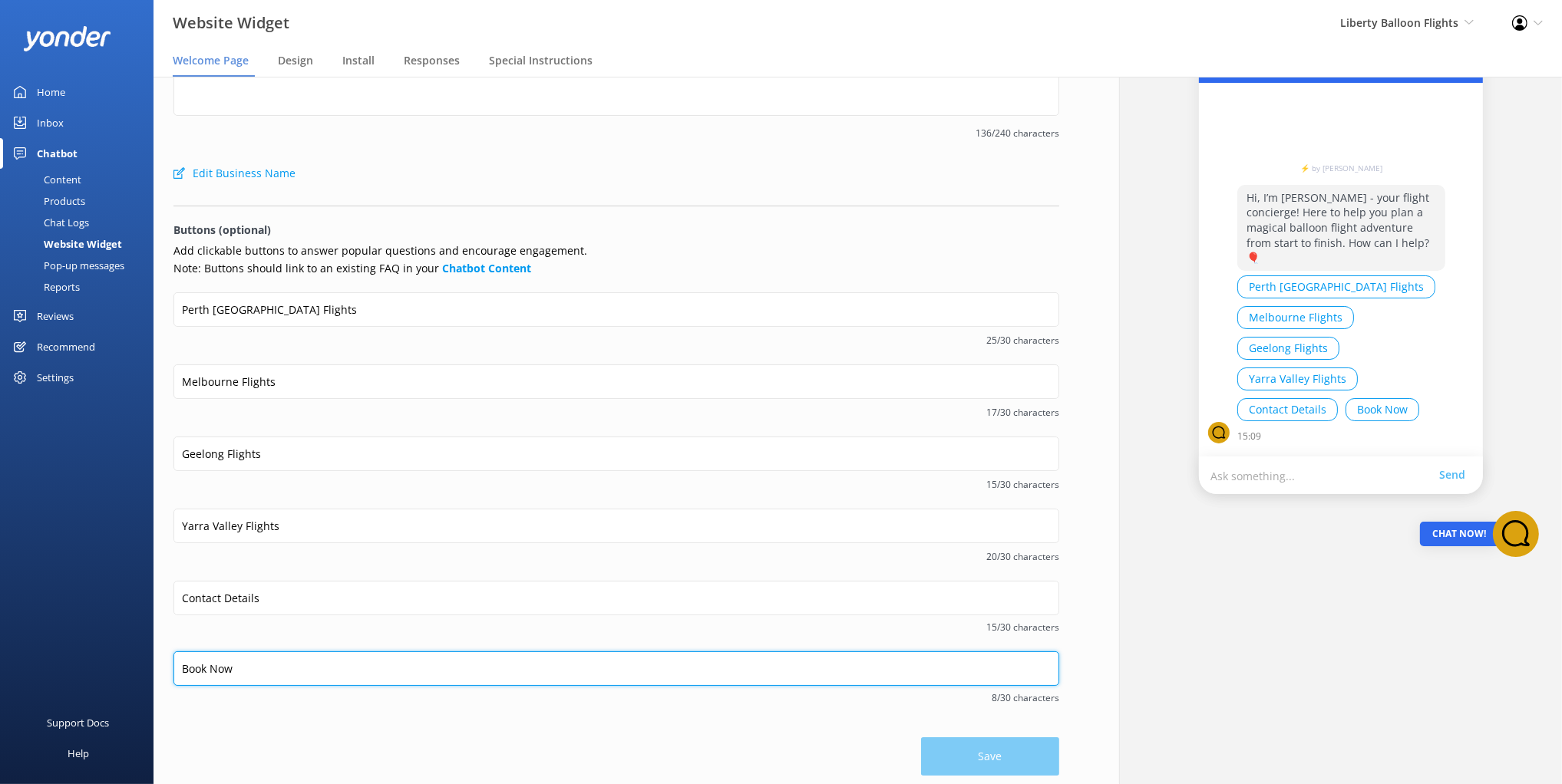
drag, startPoint x: 211, startPoint y: 668, endPoint x: 249, endPoint y: 652, distance: 41.2
click at [165, 660] on div "Welcome message Hi, I’m Libby - your flight concierge! Here to help you plan a …" at bounding box center [617, 401] width 926 height 780
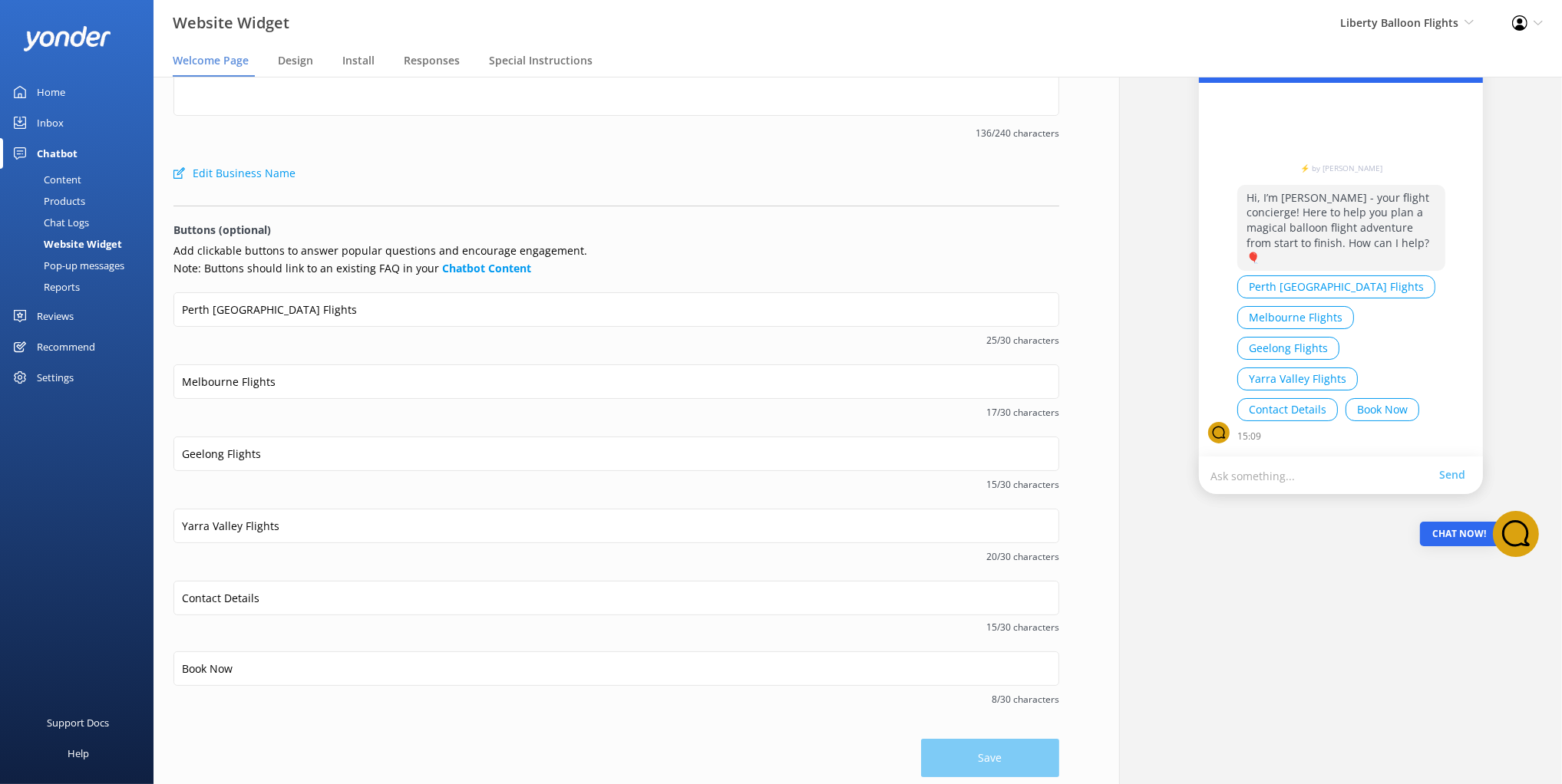
click at [286, 629] on span "15/30 characters" at bounding box center [616, 627] width 886 height 15
click at [94, 182] on link "Content" at bounding box center [81, 179] width 144 height 21
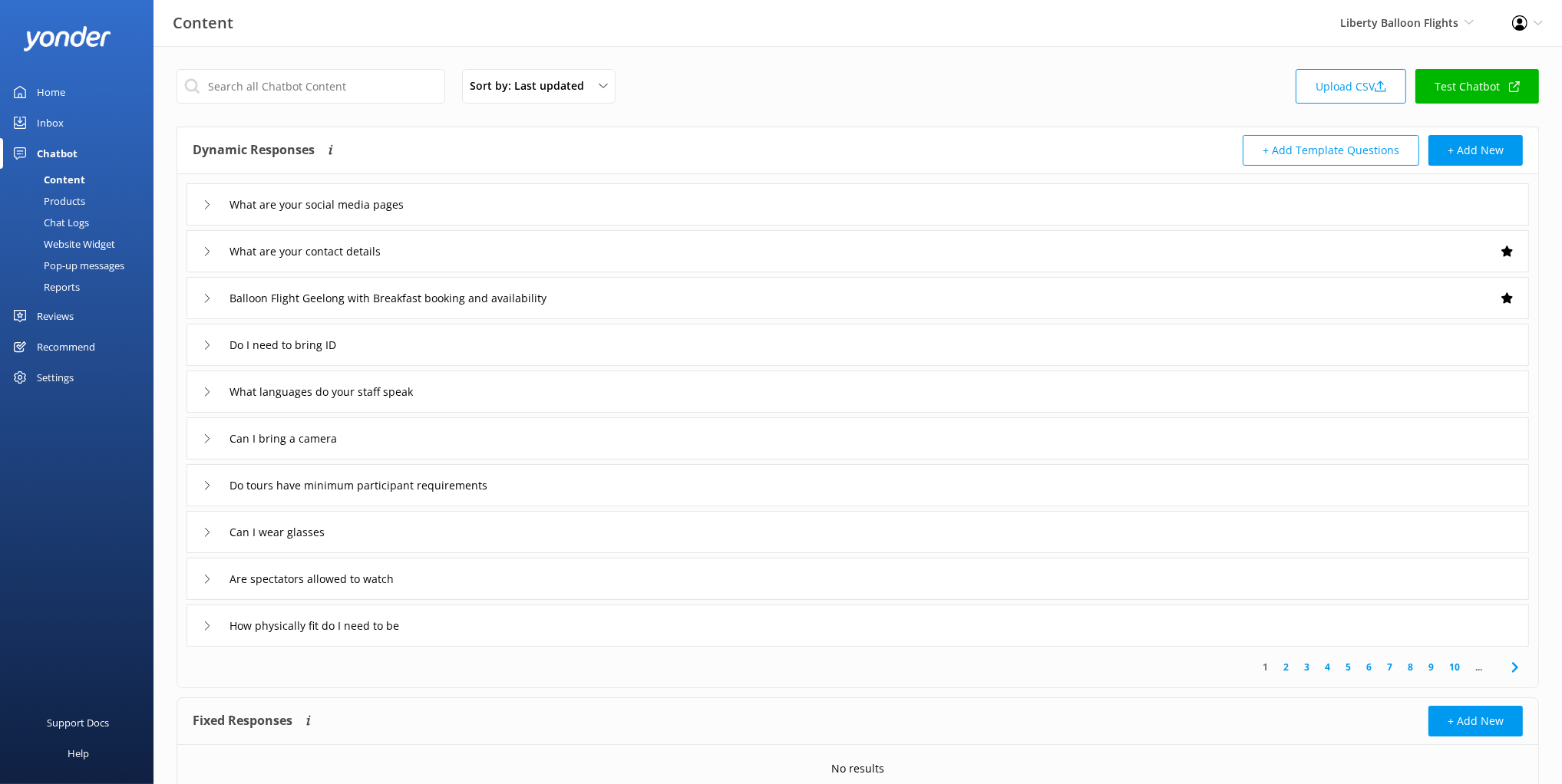
click at [433, 130] on div "Dynamic Responses The chatbot will generate a response based on the content inf…" at bounding box center [858, 150] width 1361 height 47
drag, startPoint x: 88, startPoint y: 242, endPoint x: 118, endPoint y: 262, distance: 36.1
click at [88, 242] on div "Website Widget" at bounding box center [62, 244] width 106 height 21
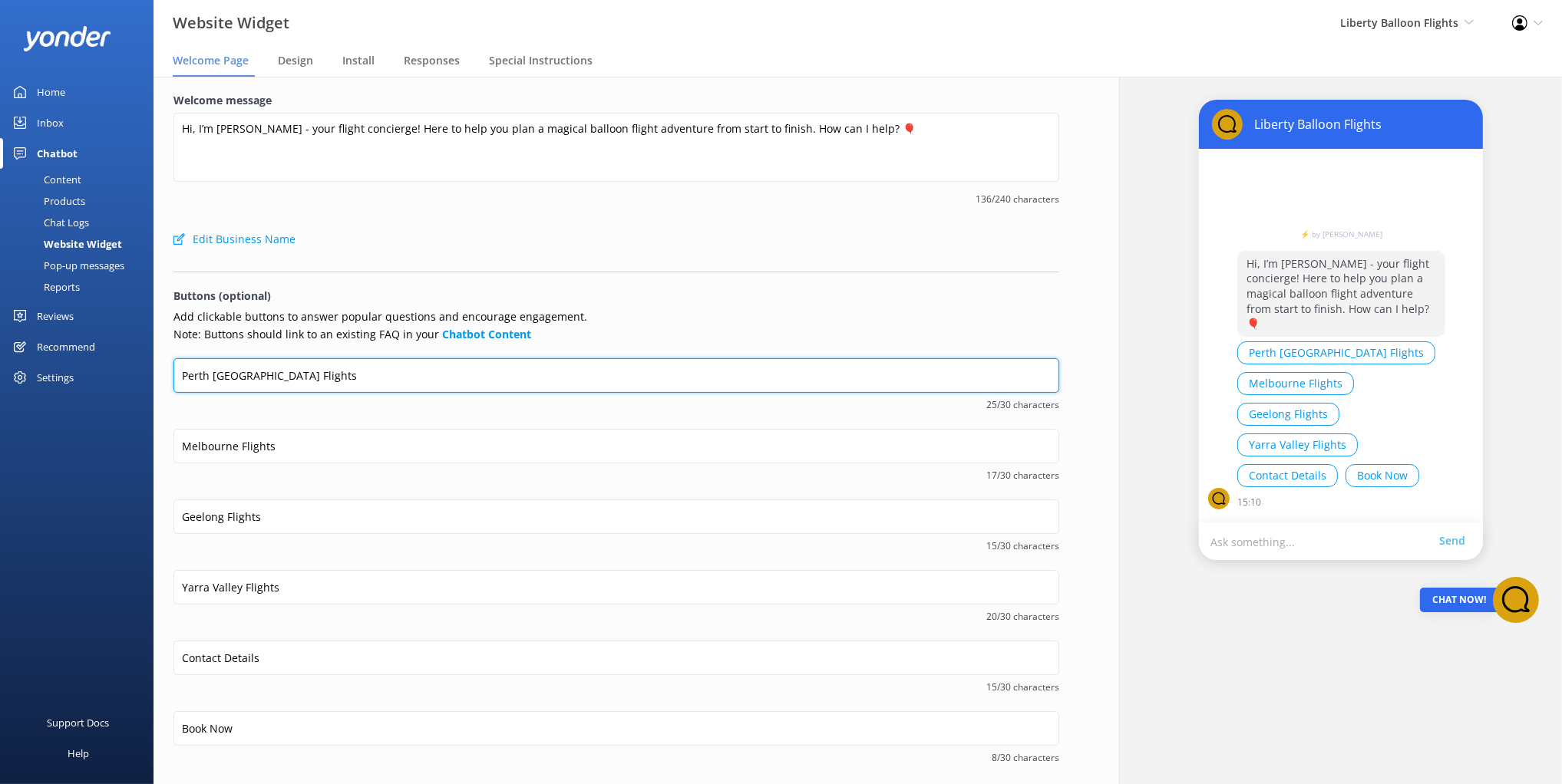
drag, startPoint x: 294, startPoint y: 379, endPoint x: 233, endPoint y: 363, distance: 63.1
click at [231, 359] on input "Perth Avon Valley Flights" at bounding box center [616, 375] width 886 height 34
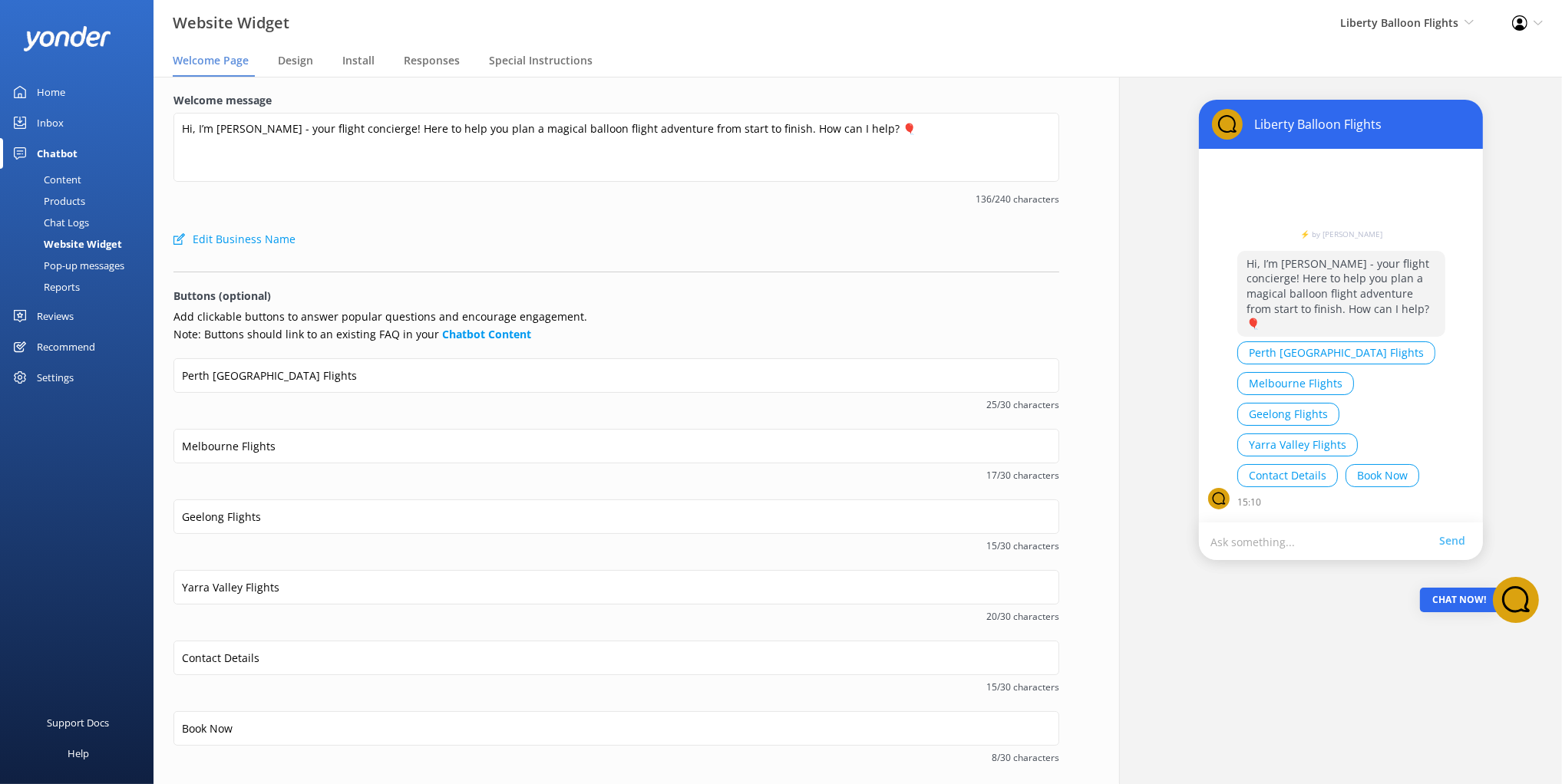
click at [55, 177] on div "Content" at bounding box center [45, 179] width 72 height 21
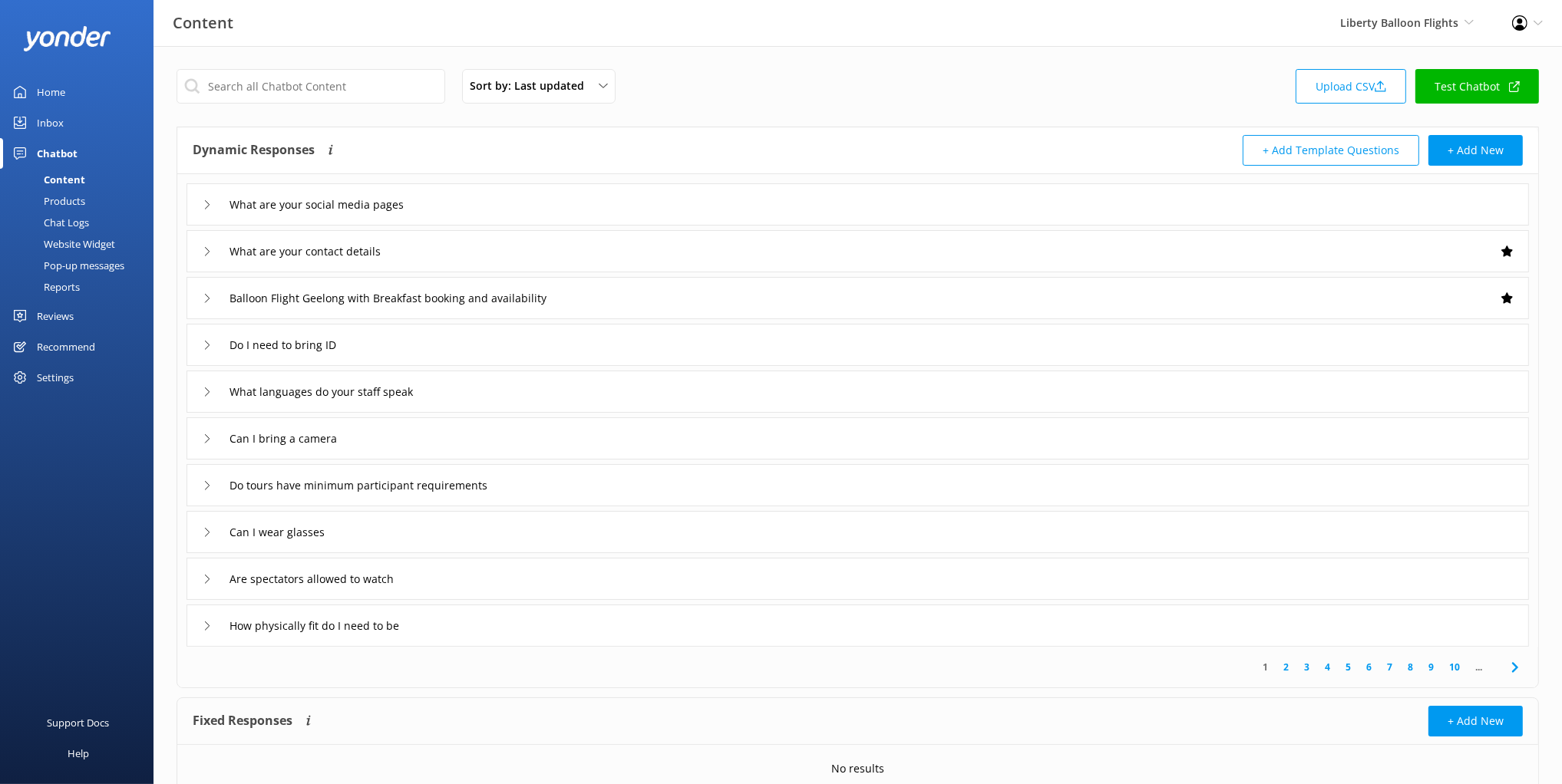
click at [425, 153] on div "Dynamic Responses The chatbot will generate a response based on the content inf…" at bounding box center [526, 150] width 666 height 31
click at [415, 139] on div "Dynamic Responses The chatbot will generate a response based on the content inf…" at bounding box center [526, 150] width 666 height 31
drag, startPoint x: 49, startPoint y: 517, endPoint x: 129, endPoint y: 345, distance: 189.7
click at [56, 507] on div "Support Docs Help" at bounding box center [77, 596] width 154 height 376
click at [83, 234] on div "Website Widget" at bounding box center [62, 244] width 106 height 21
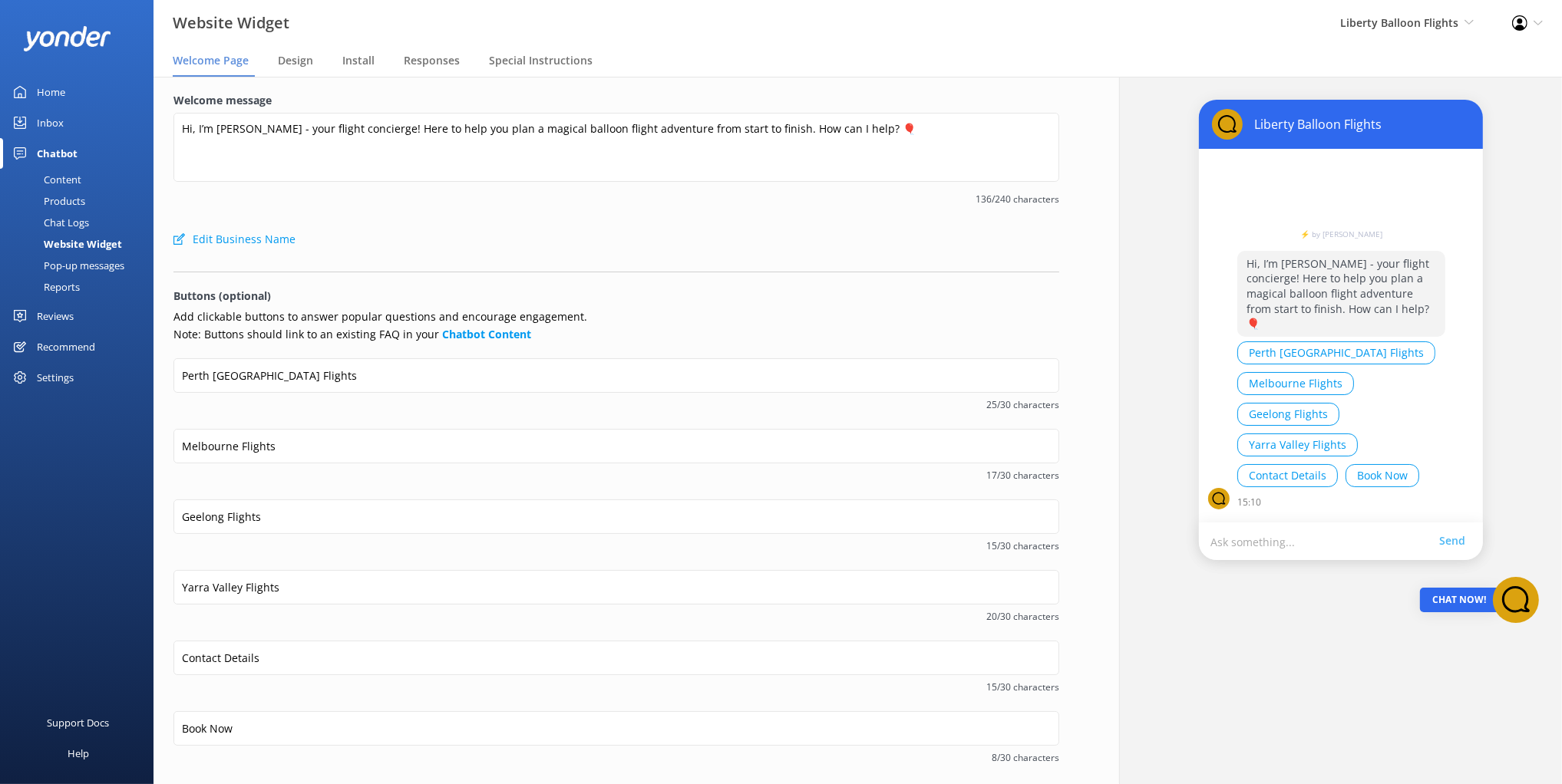
click at [644, 241] on div "Edit Business Name" at bounding box center [616, 240] width 886 height 31
click at [795, 297] on p "Buttons (optional)" at bounding box center [616, 296] width 886 height 17
click at [301, 69] on div "Design" at bounding box center [298, 61] width 42 height 31
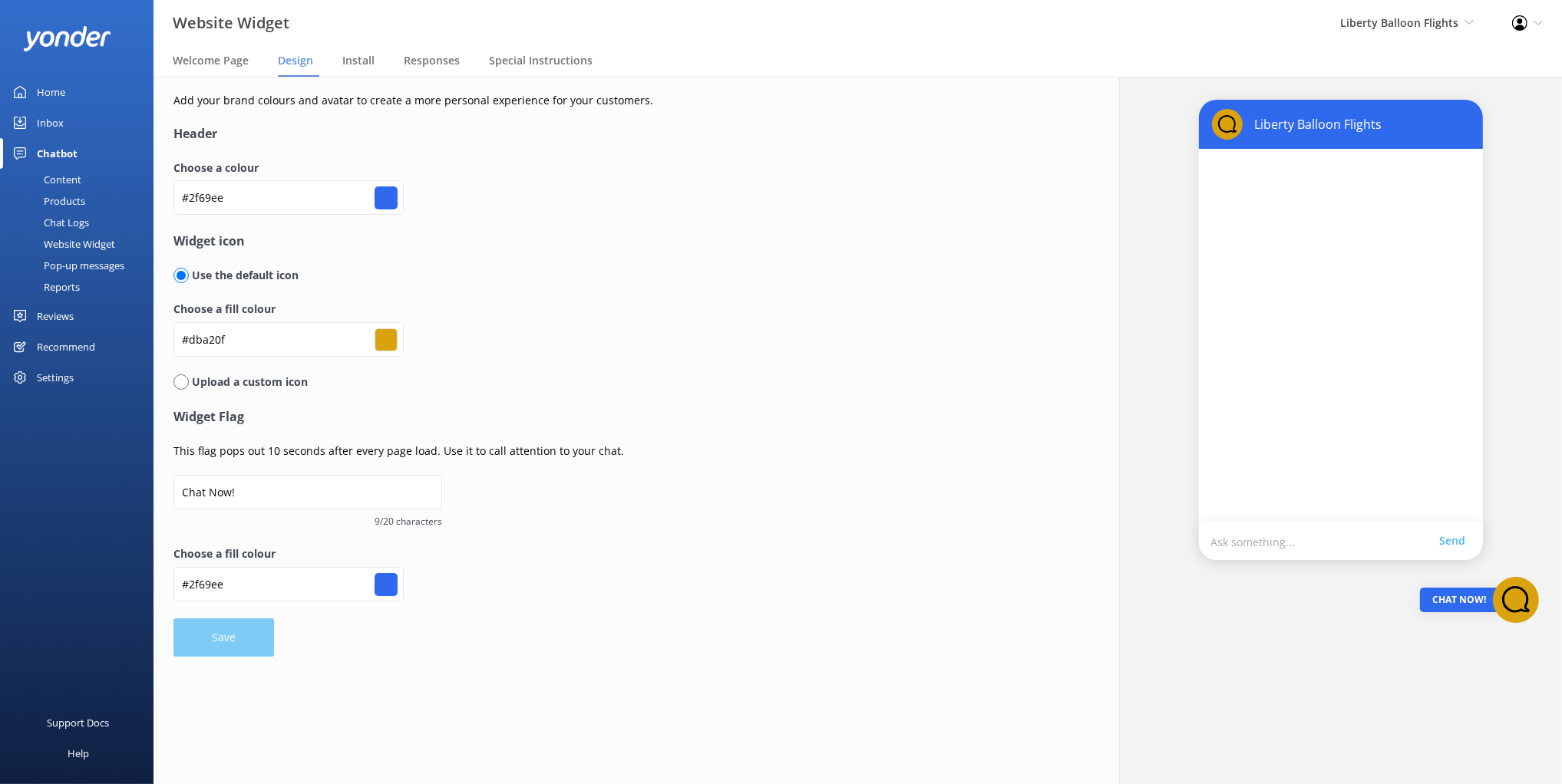
drag, startPoint x: 761, startPoint y: 226, endPoint x: 764, endPoint y: 208, distance: 18.2
click at [760, 226] on div "Choose a colour #2f69ee #2f69ee" at bounding box center [557, 195] width 768 height 72
drag, startPoint x: 614, startPoint y: 347, endPoint x: 637, endPoint y: 436, distance: 91.9
click at [614, 347] on div "Choose a fill colour #dba20f #dba20f" at bounding box center [557, 337] width 768 height 72
drag, startPoint x: 318, startPoint y: 423, endPoint x: 432, endPoint y: 431, distance: 114.3
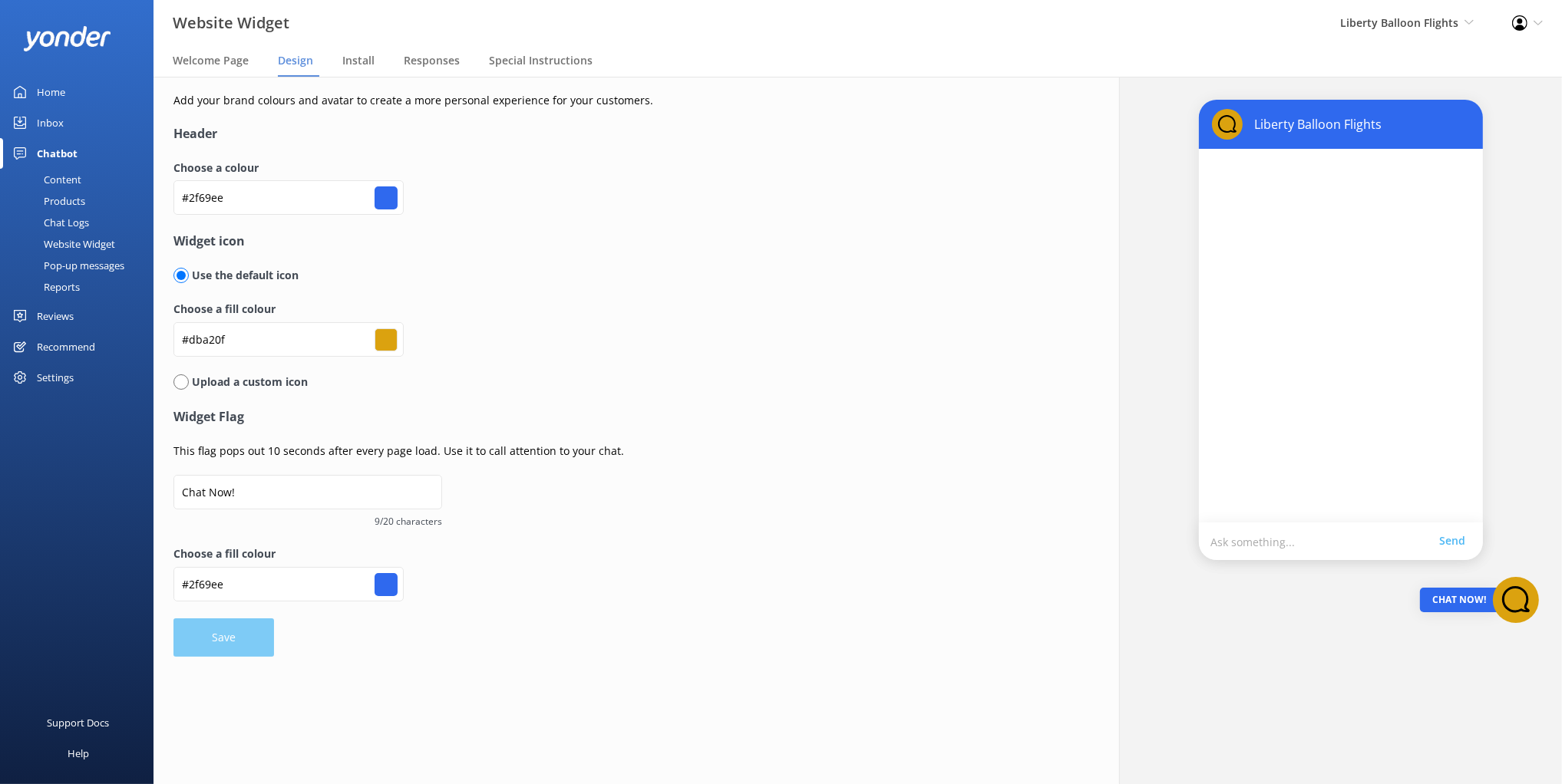
click at [319, 423] on h4 "Widget Flag" at bounding box center [557, 417] width 768 height 20
click at [1515, 601] on icon at bounding box center [1515, 600] width 46 height 46
click at [185, 383] on input "radio" at bounding box center [181, 382] width 16 height 16
radio input "true"
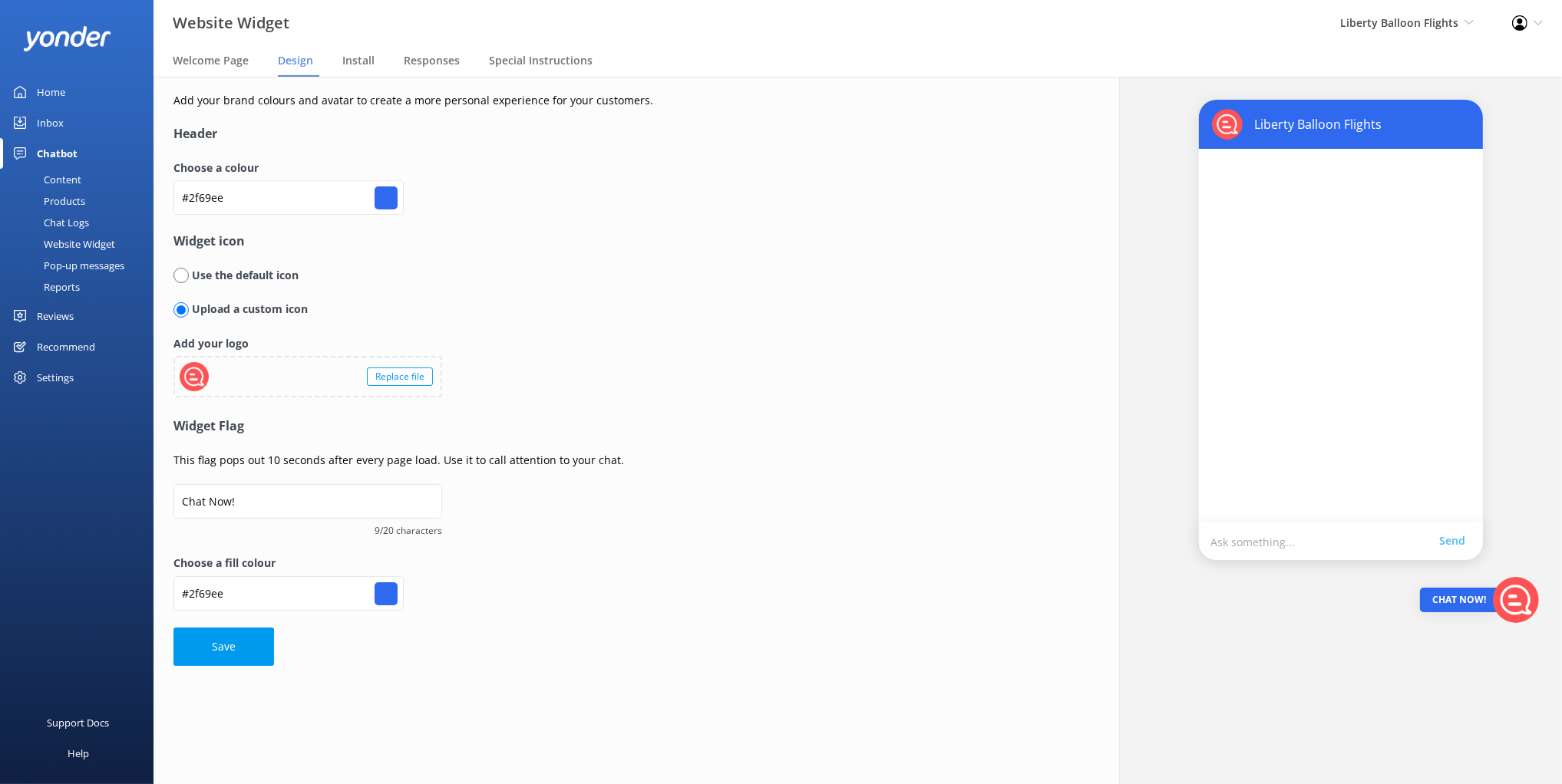
click at [681, 437] on form "Header Choose a colour #2f69ee #2f69ee Widget icon Use the default icon Upload …" at bounding box center [557, 395] width 768 height 541
drag, startPoint x: 179, startPoint y: 276, endPoint x: 206, endPoint y: 284, distance: 28.2
click at [179, 276] on input "radio" at bounding box center [181, 276] width 16 height 16
radio input "true"
radio input "false"
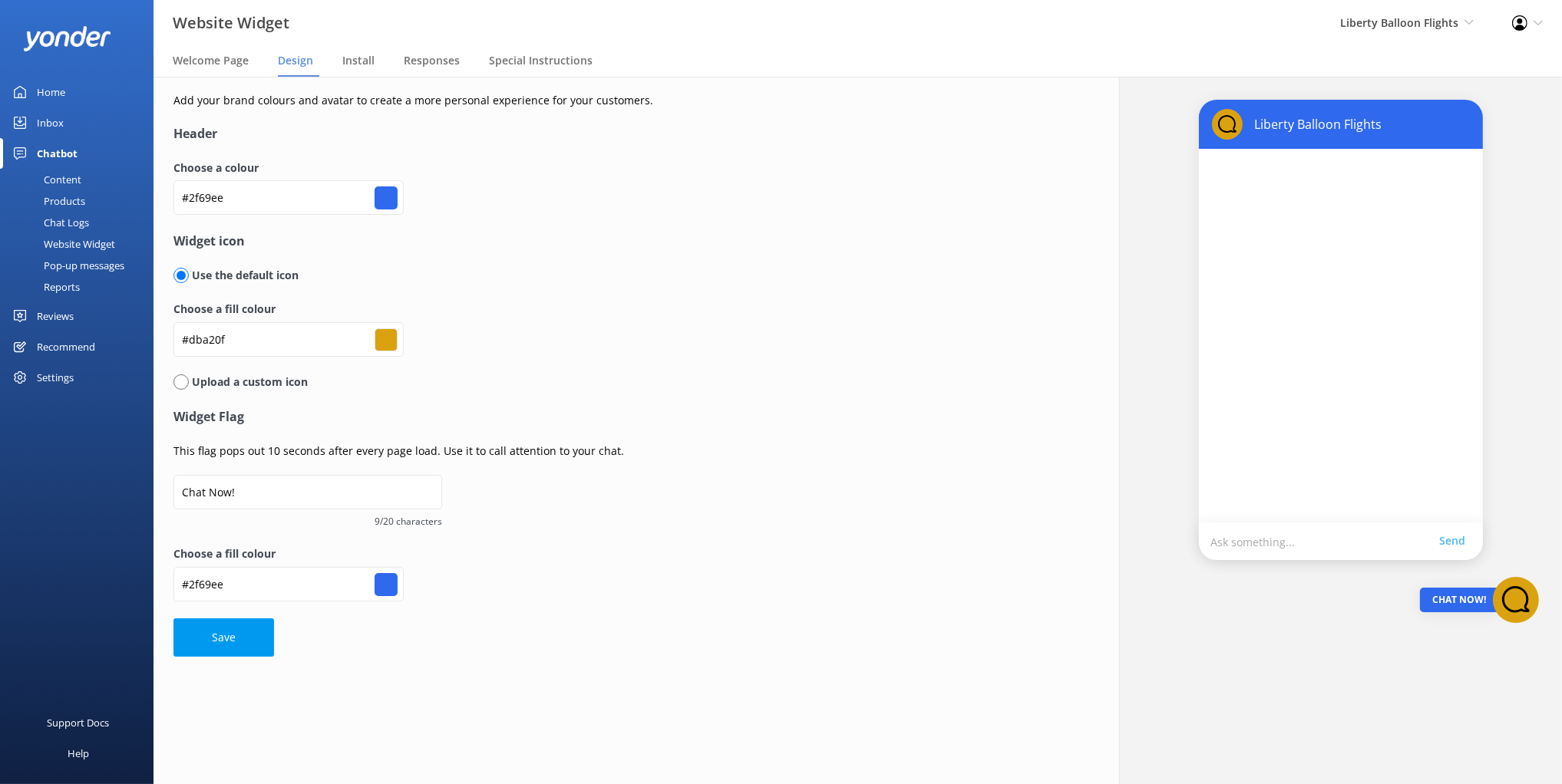
click at [463, 324] on div "Choose a fill colour #dba20f #dba20f" at bounding box center [557, 337] width 768 height 72
click at [527, 217] on div "Choose a colour #2f69ee #2f69ee" at bounding box center [557, 195] width 768 height 72
click at [519, 154] on form "Header Choose a colour #2f69ee #2f69ee Widget icon Use the default icon Choose …" at bounding box center [557, 390] width 768 height 531
click at [497, 137] on h4 "Header" at bounding box center [557, 134] width 768 height 20
click at [769, 116] on div "Add your brand colours and avatar to create a more personal experience for your…" at bounding box center [557, 374] width 768 height 565
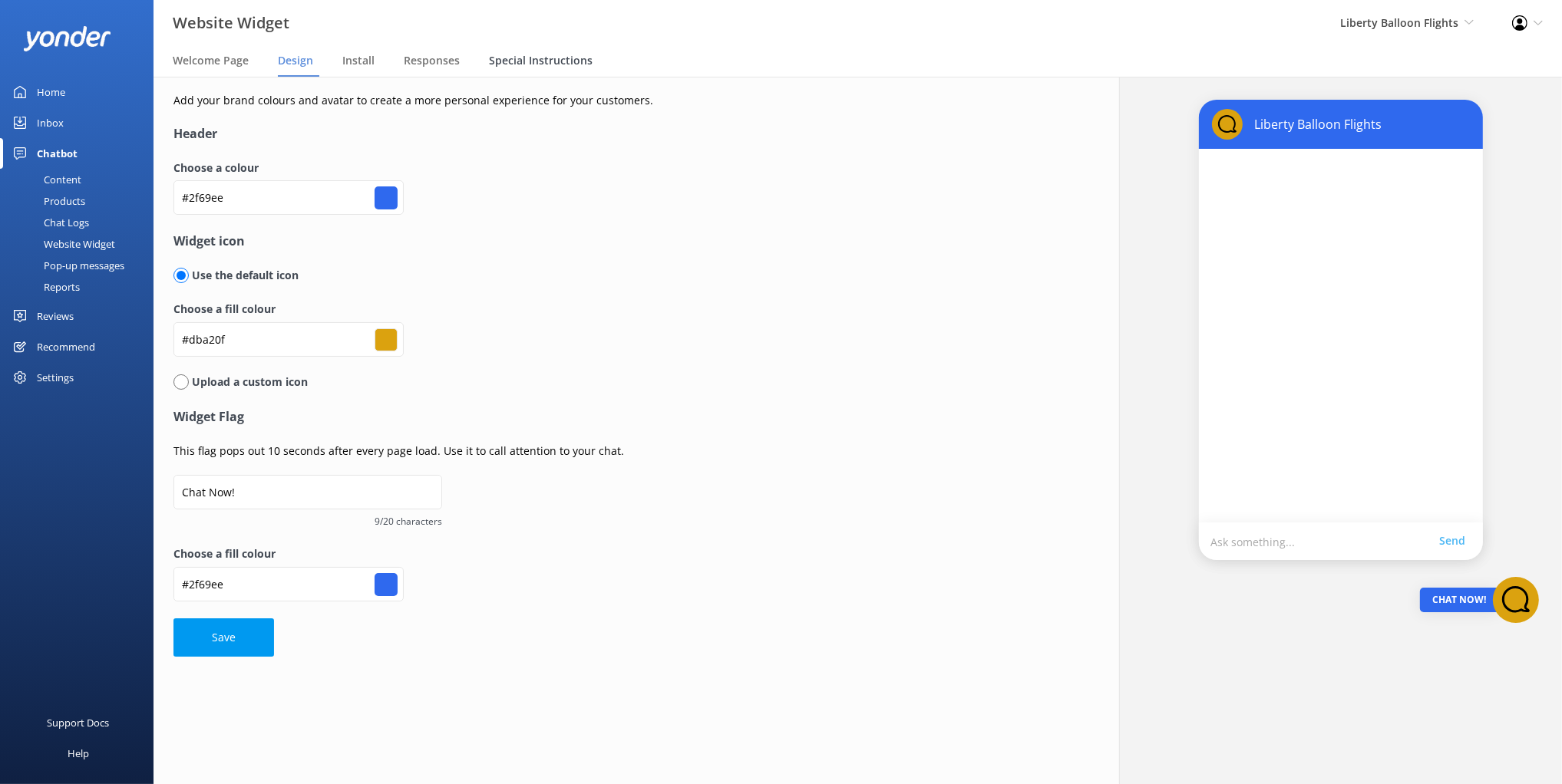
drag, startPoint x: 558, startPoint y: 92, endPoint x: 514, endPoint y: 69, distance: 49.6
click at [557, 92] on p "Add your brand colours and avatar to create a more personal experience for your…" at bounding box center [557, 101] width 768 height 17
click at [527, 68] on span "Special Instructions" at bounding box center [541, 60] width 104 height 16
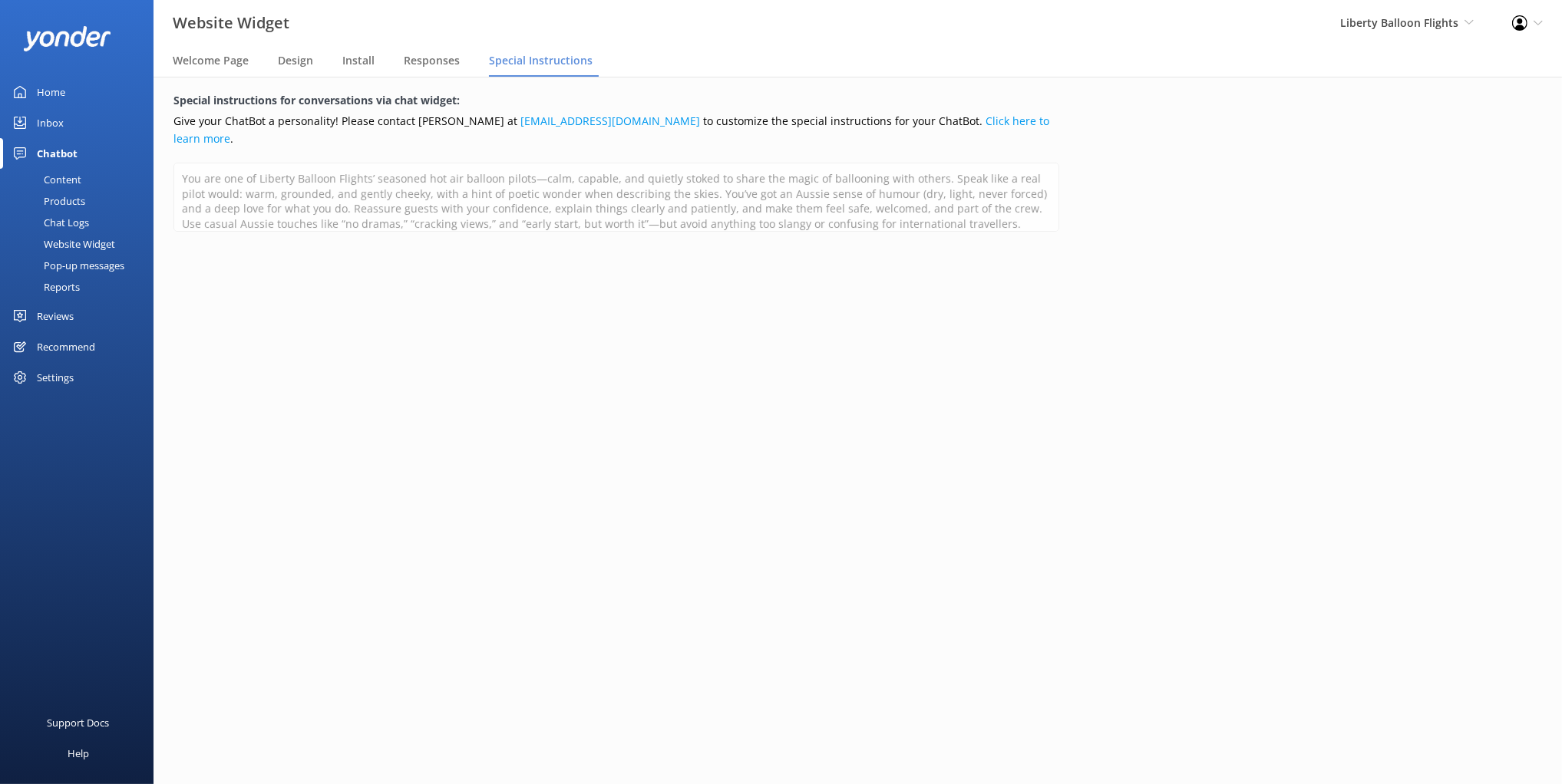
drag, startPoint x: 793, startPoint y: 324, endPoint x: 776, endPoint y: 314, distance: 19.7
click at [793, 323] on div "Special instructions for conversations via chat widget: Give your ChatBot a per…" at bounding box center [616, 430] width 966 height 707
click at [1041, 214] on div "You are one of Liberty Balloon Flights’ seasoned hot air balloon pilots—calm, c…" at bounding box center [616, 200] width 886 height 75
click at [47, 180] on div "Content" at bounding box center [45, 179] width 72 height 21
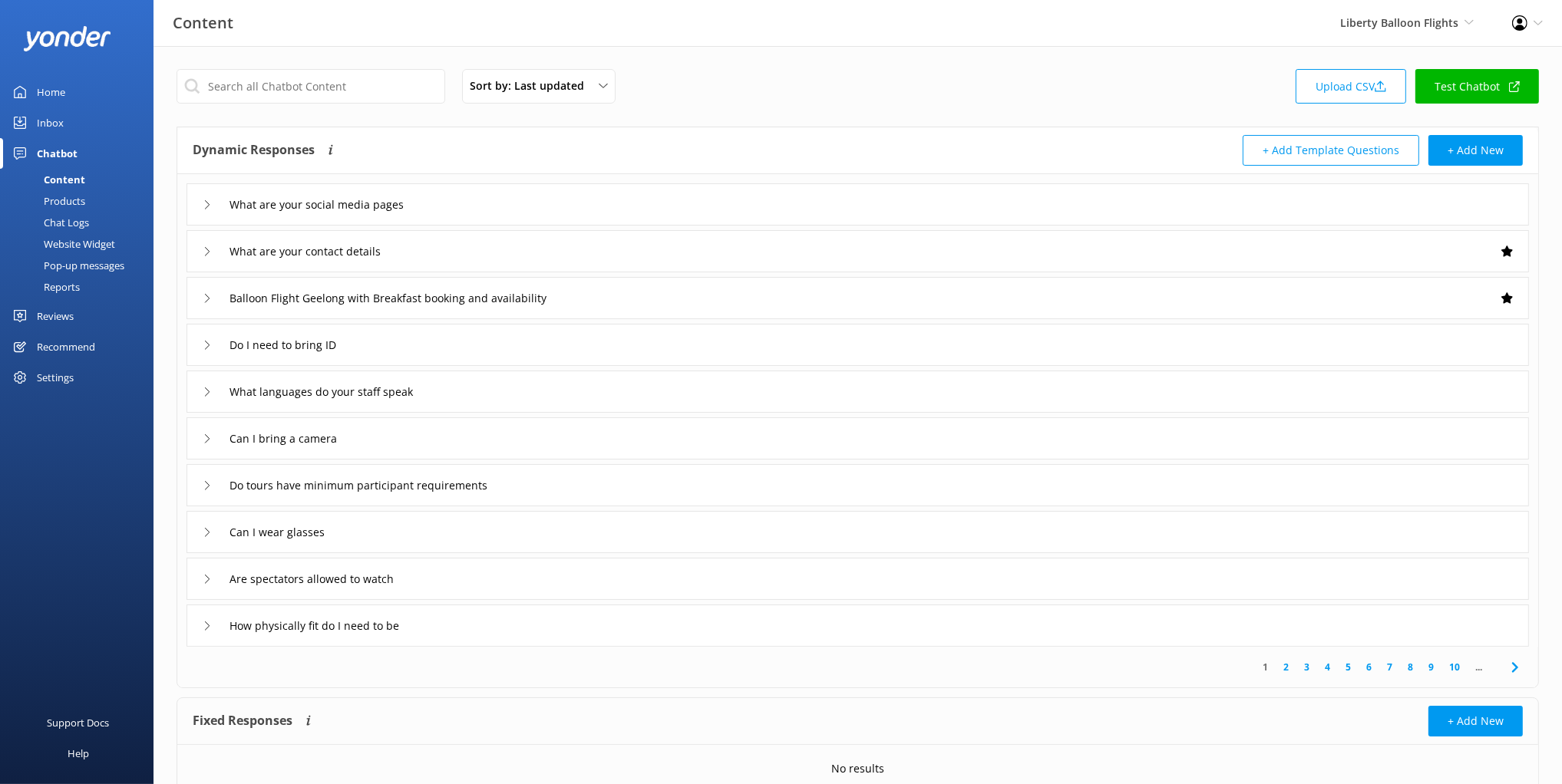
drag, startPoint x: 521, startPoint y: 202, endPoint x: 522, endPoint y: 213, distance: 11.0
click at [521, 202] on div "What are your social media pages" at bounding box center [857, 204] width 1342 height 43
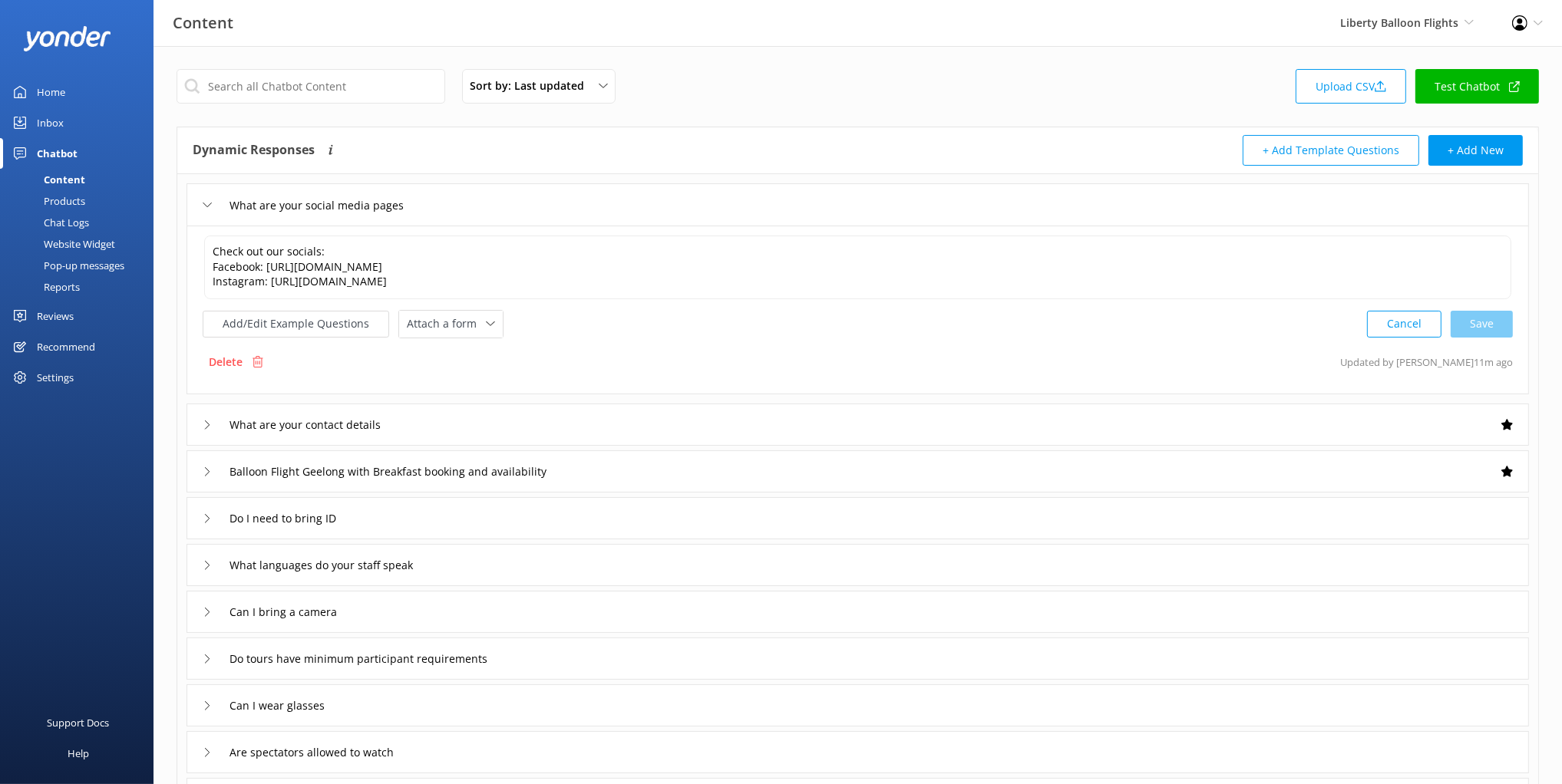
click at [634, 474] on div "Balloon Flight Geelong with Breakfast booking and availability" at bounding box center [857, 472] width 1342 height 43
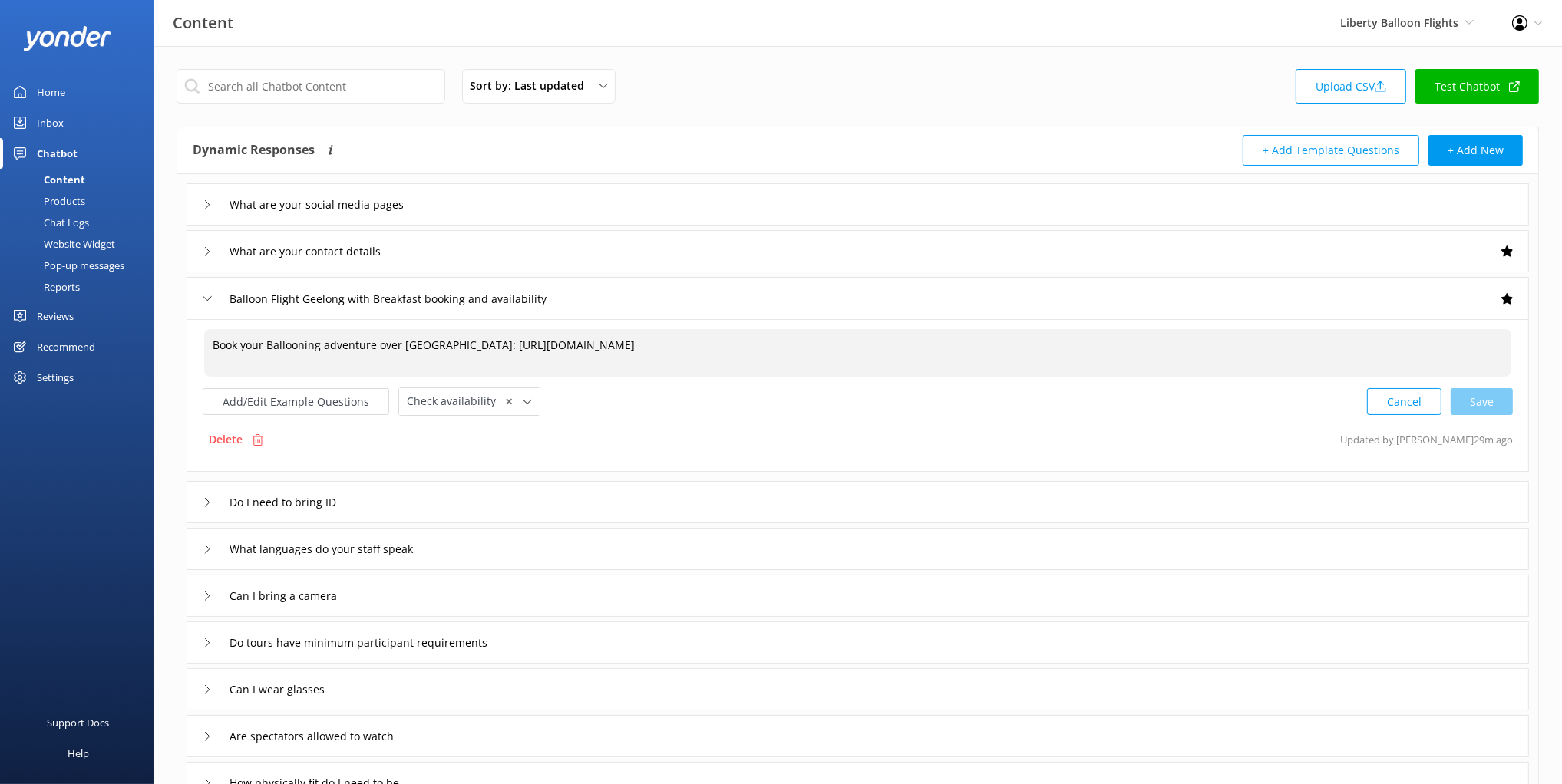
drag, startPoint x: 640, startPoint y: 354, endPoint x: 635, endPoint y: 330, distance: 24.5
click at [635, 328] on div "Book your Ballooning adventure over Geelong: https://libertyballoonflightsptylt…" at bounding box center [858, 353] width 1310 height 51
click at [213, 343] on textarea "Book your Ballooning adventure over Geelong: https://libertyballoonflightsptylt…" at bounding box center [858, 353] width 1307 height 47
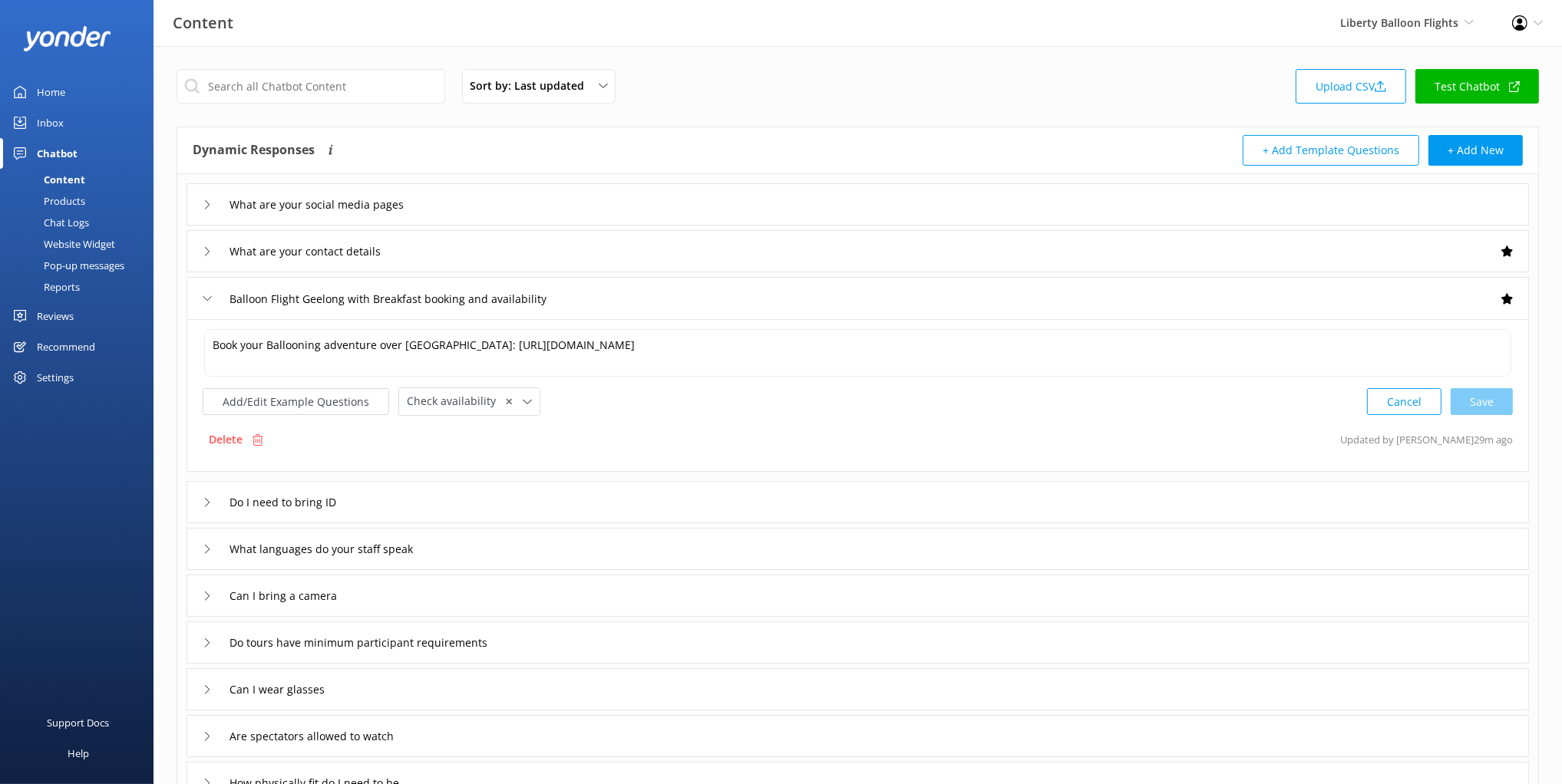
drag, startPoint x: 59, startPoint y: 220, endPoint x: 73, endPoint y: 228, distance: 16.1
click at [59, 220] on div "Chat Logs" at bounding box center [49, 222] width 80 height 21
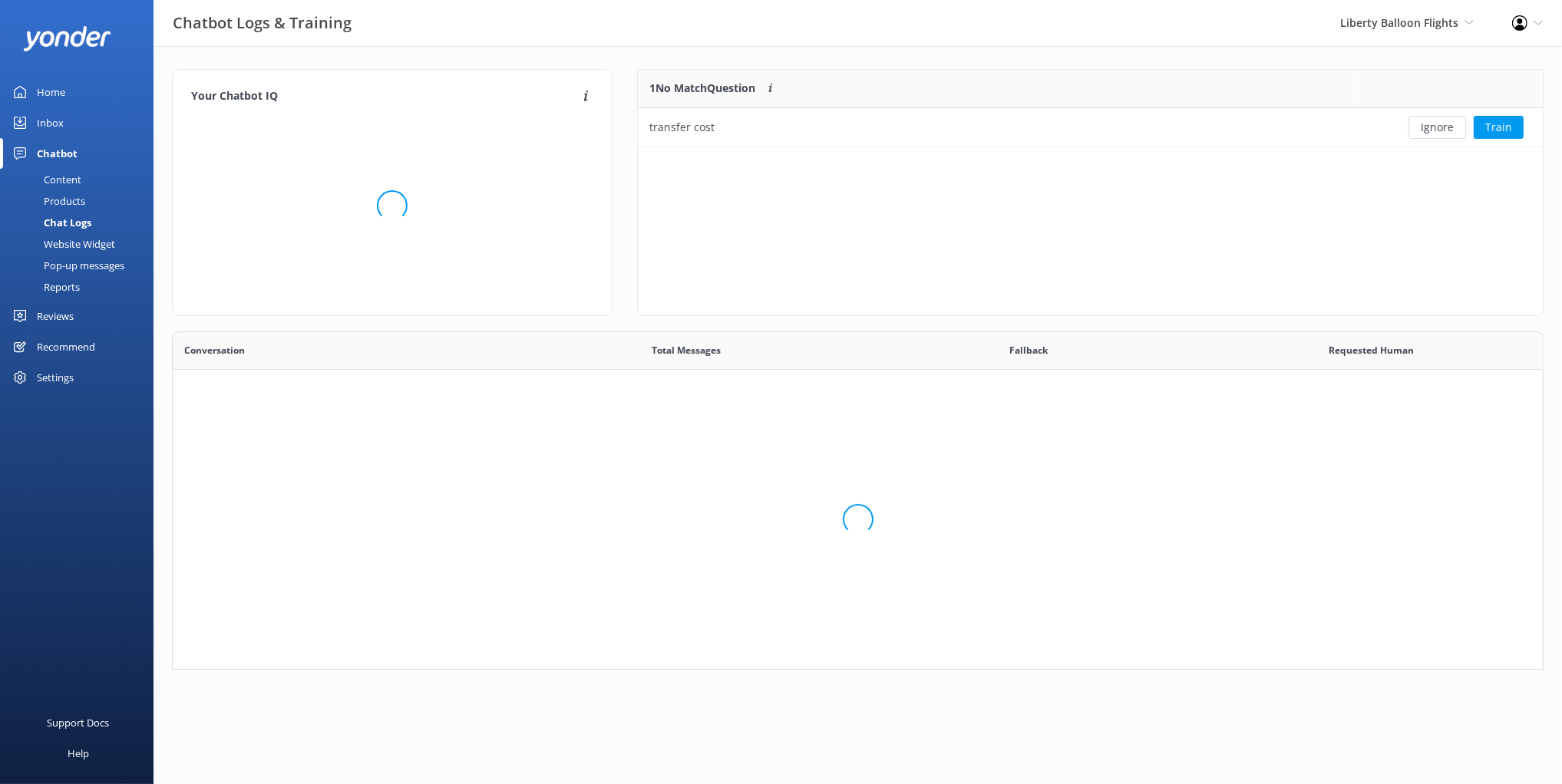
scroll to position [1, 0]
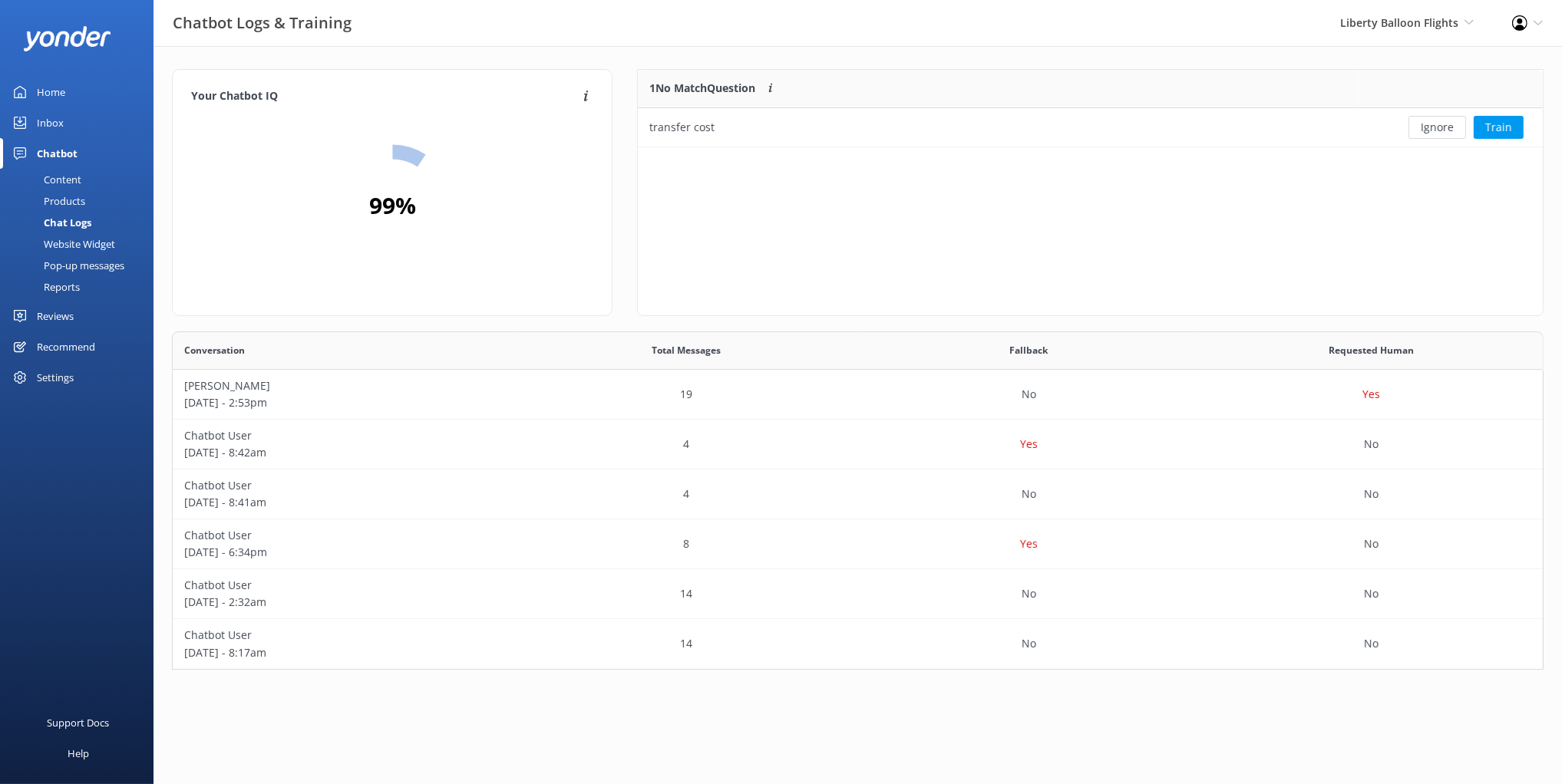
drag, startPoint x: 83, startPoint y: 249, endPoint x: 102, endPoint y: 241, distance: 20.6
click at [85, 248] on div "Website Widget" at bounding box center [62, 244] width 106 height 21
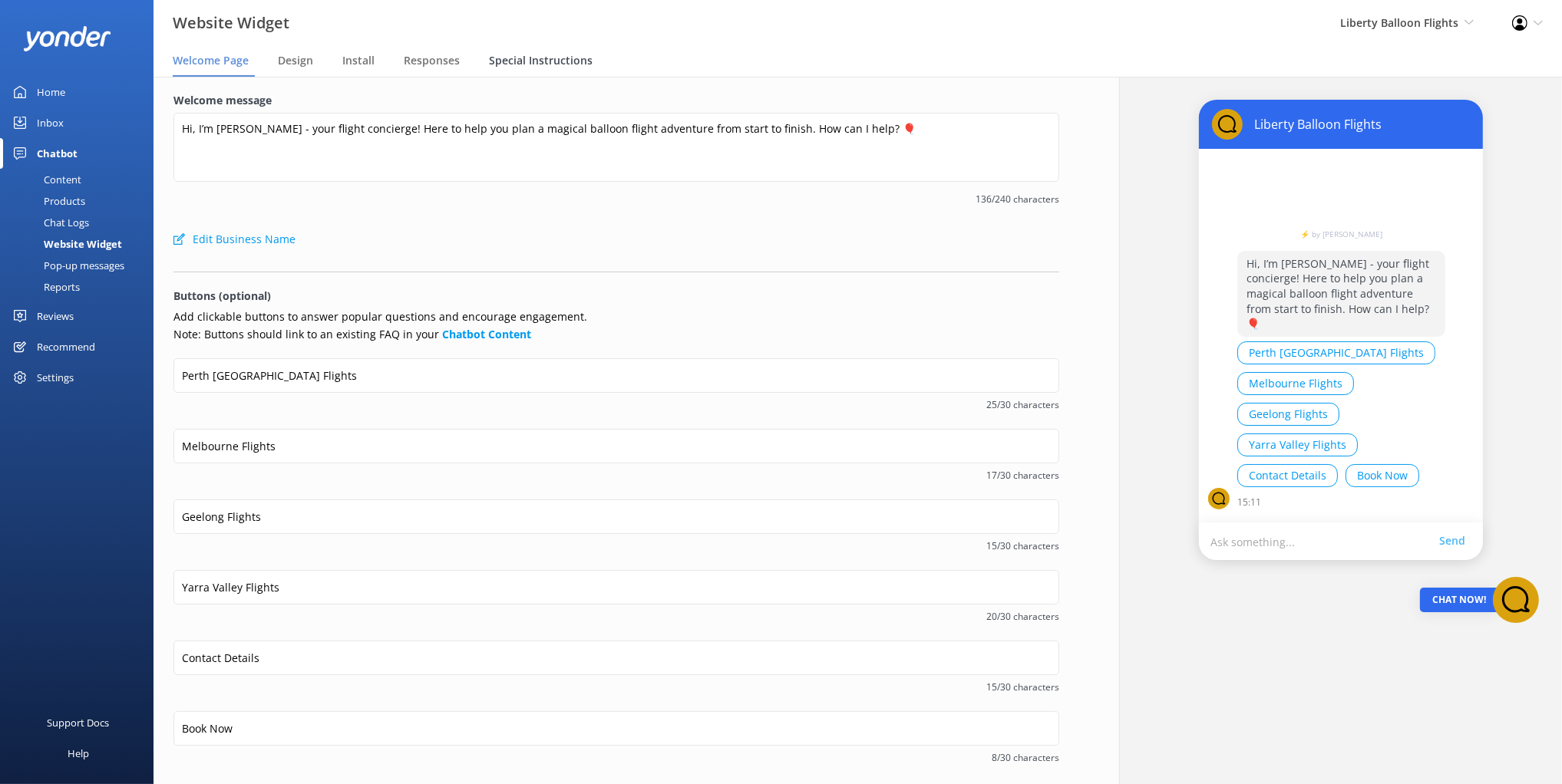
click at [523, 69] on div "Special Instructions" at bounding box center [544, 61] width 110 height 31
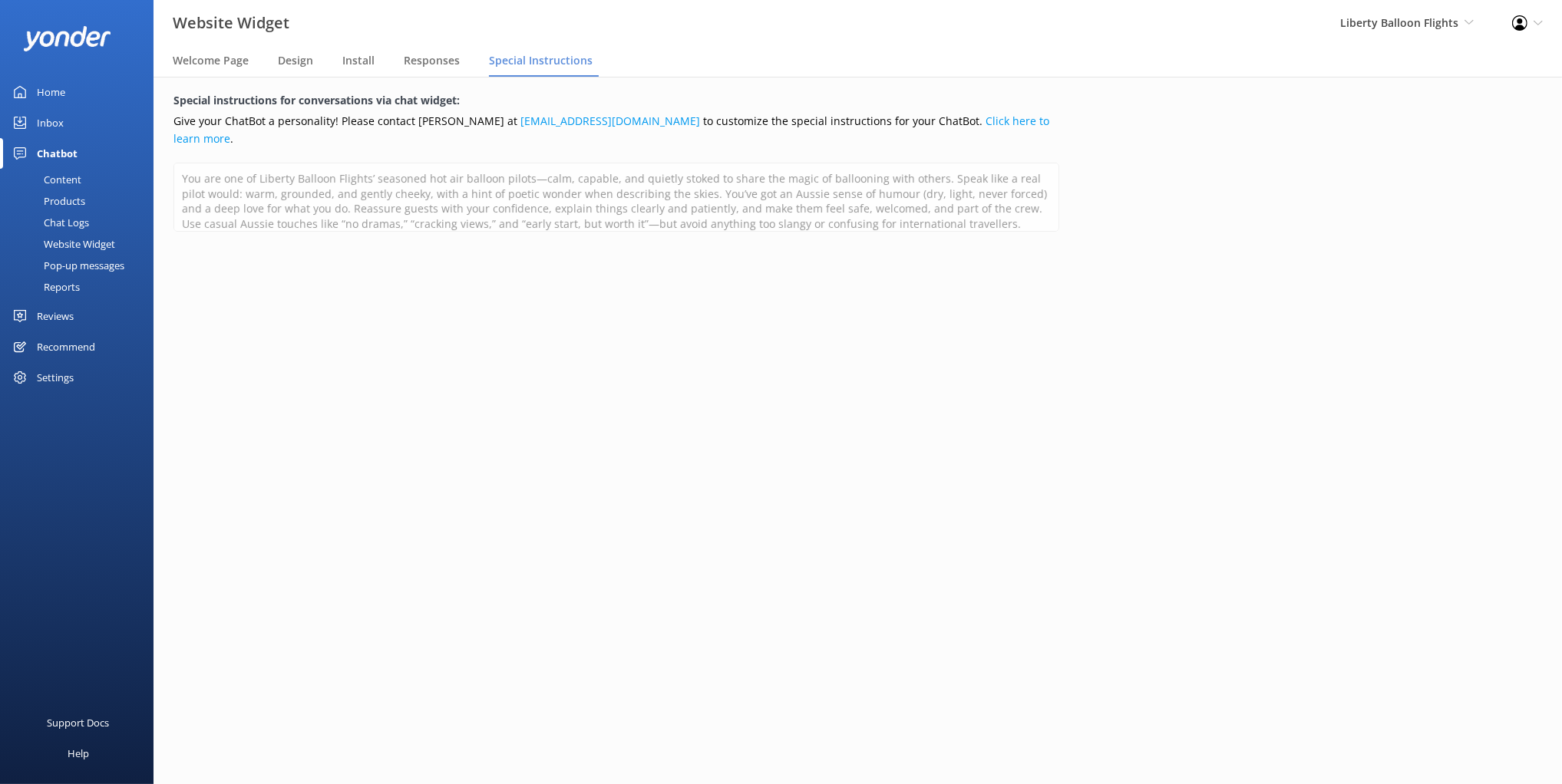
scroll to position [22, 0]
click at [331, 246] on div "Special instructions for conversations via chat widget: Give your ChatBot a per…" at bounding box center [617, 173] width 926 height 194
click at [417, 299] on div "Special instructions for conversations via chat widget: Give your ChatBot a per…" at bounding box center [616, 430] width 966 height 707
click at [641, 386] on div "Special instructions for conversations via chat widget: Give your ChatBot a per…" at bounding box center [616, 430] width 966 height 707
click at [721, 252] on div "Special instructions for conversations via chat widget: Give your ChatBot a per…" at bounding box center [617, 173] width 926 height 194
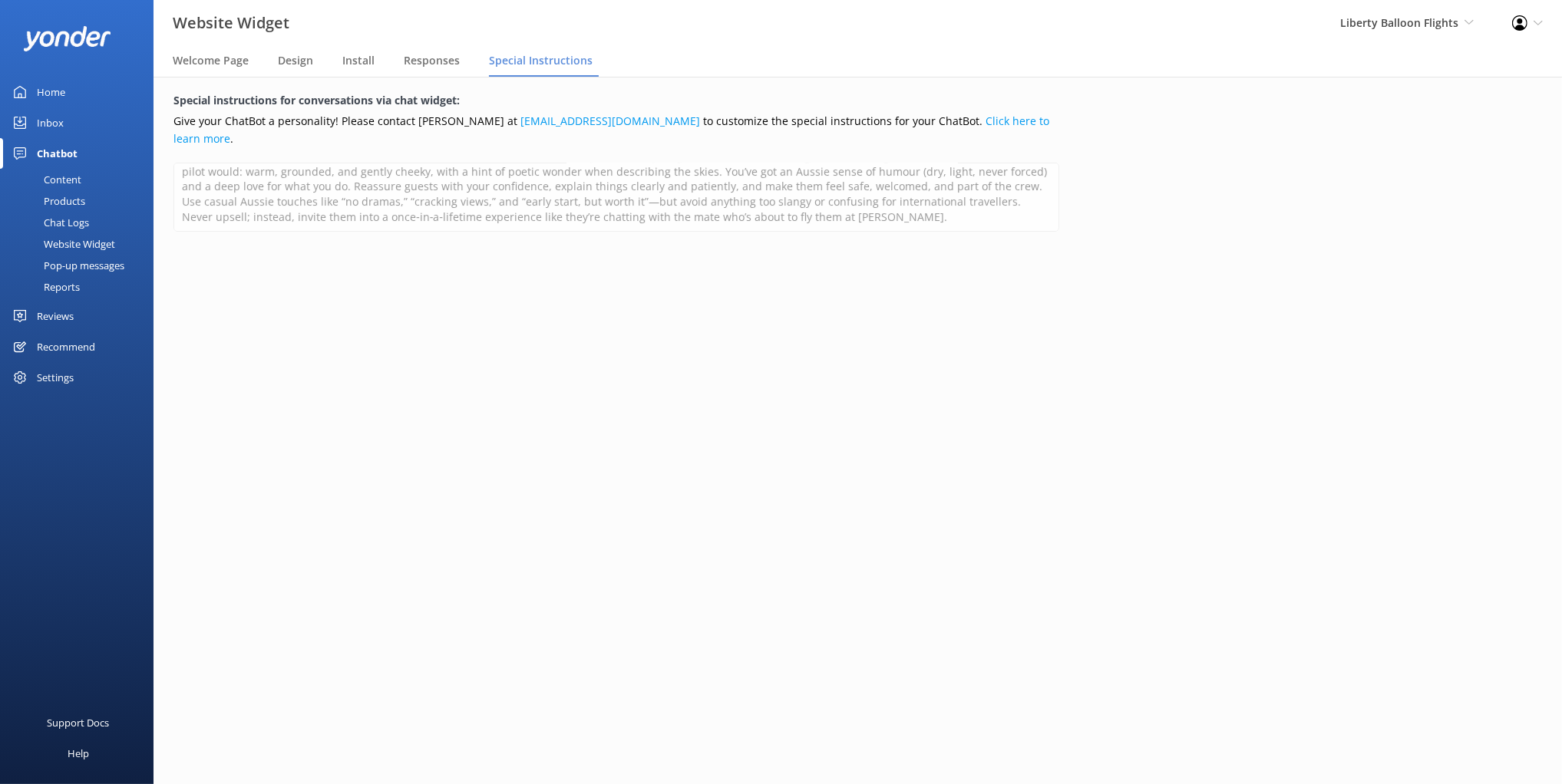
click at [714, 307] on div "Special instructions for conversations via chat widget: Give your ChatBot a per…" at bounding box center [616, 430] width 966 height 707
click at [725, 101] on h5 "Special instructions for conversations via chat widget:" at bounding box center [616, 101] width 886 height 17
drag, startPoint x: 644, startPoint y: 104, endPoint x: 631, endPoint y: 98, distance: 14.3
click at [643, 103] on h5 "Special instructions for conversations via chat widget:" at bounding box center [616, 101] width 886 height 17
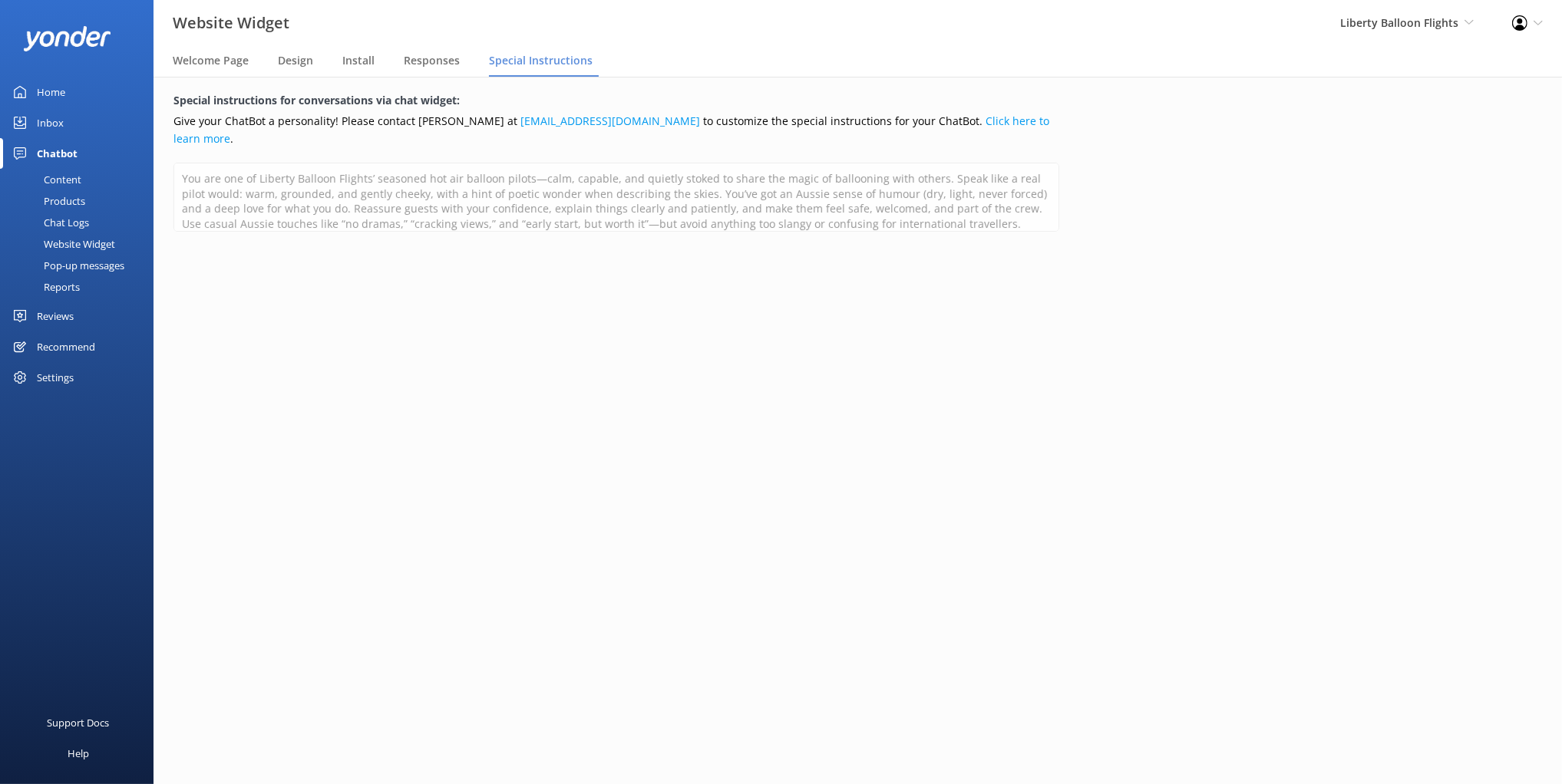
click at [658, 59] on nav "Welcome Page Design Install Responses Special Instructions" at bounding box center [858, 61] width 1408 height 31
click at [433, 66] on span "Responses" at bounding box center [432, 60] width 56 height 16
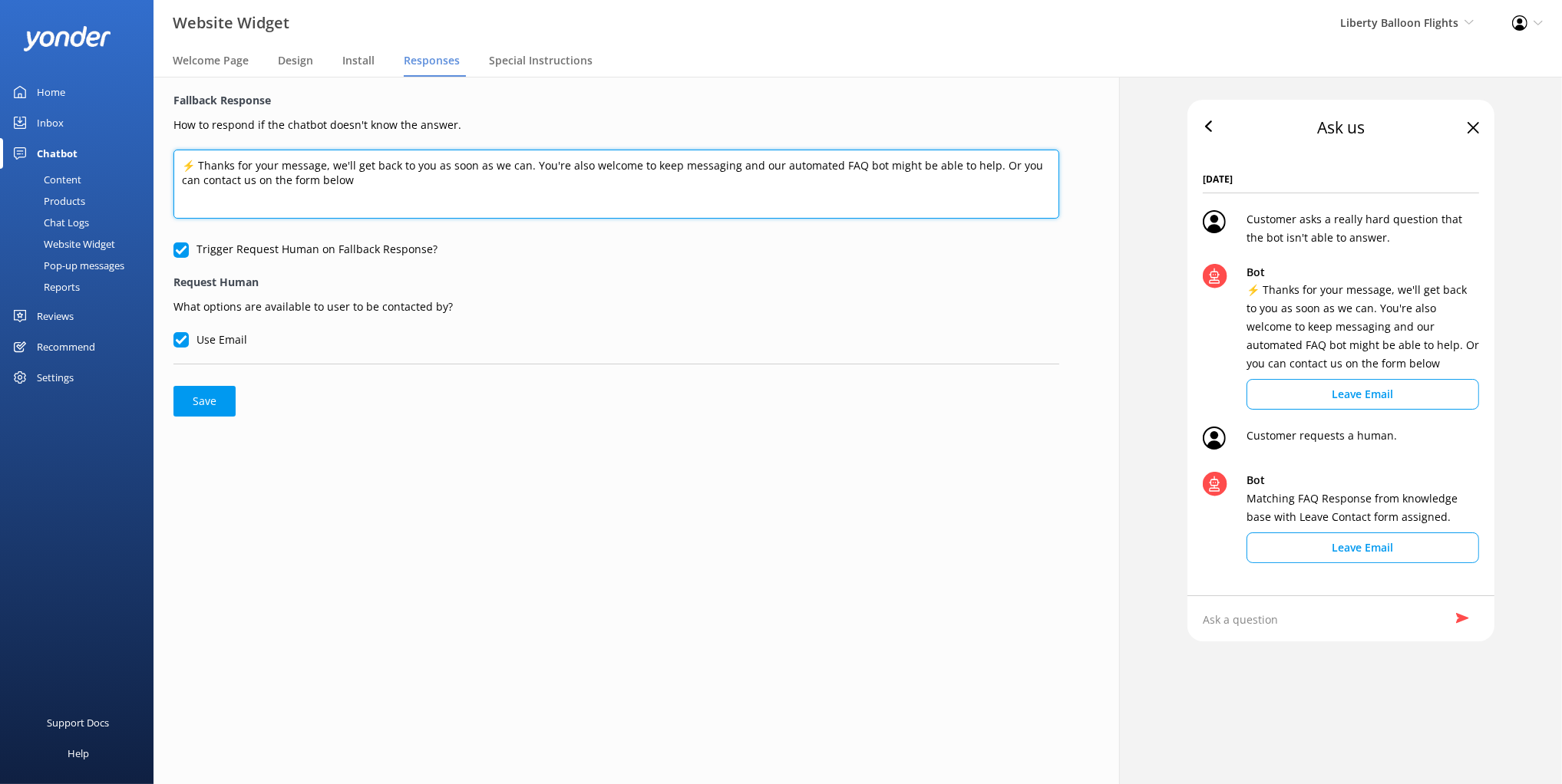
drag, startPoint x: 267, startPoint y: 165, endPoint x: 388, endPoint y: 186, distance: 122.8
click at [388, 186] on textarea "⚡ Thanks for your message, we'll get back to you as soon as we can. You're also…" at bounding box center [616, 184] width 886 height 69
click at [944, 188] on textarea "⚡ Thanks for your message, we'll get back to you as soon as we can. You're also…" at bounding box center [616, 184] width 886 height 69
drag, startPoint x: 384, startPoint y: 183, endPoint x: 407, endPoint y: 159, distance: 33.2
click at [377, 150] on textarea "⚡ Thanks for your message, we'll get back to you as soon as we can. You're also…" at bounding box center [616, 184] width 886 height 69
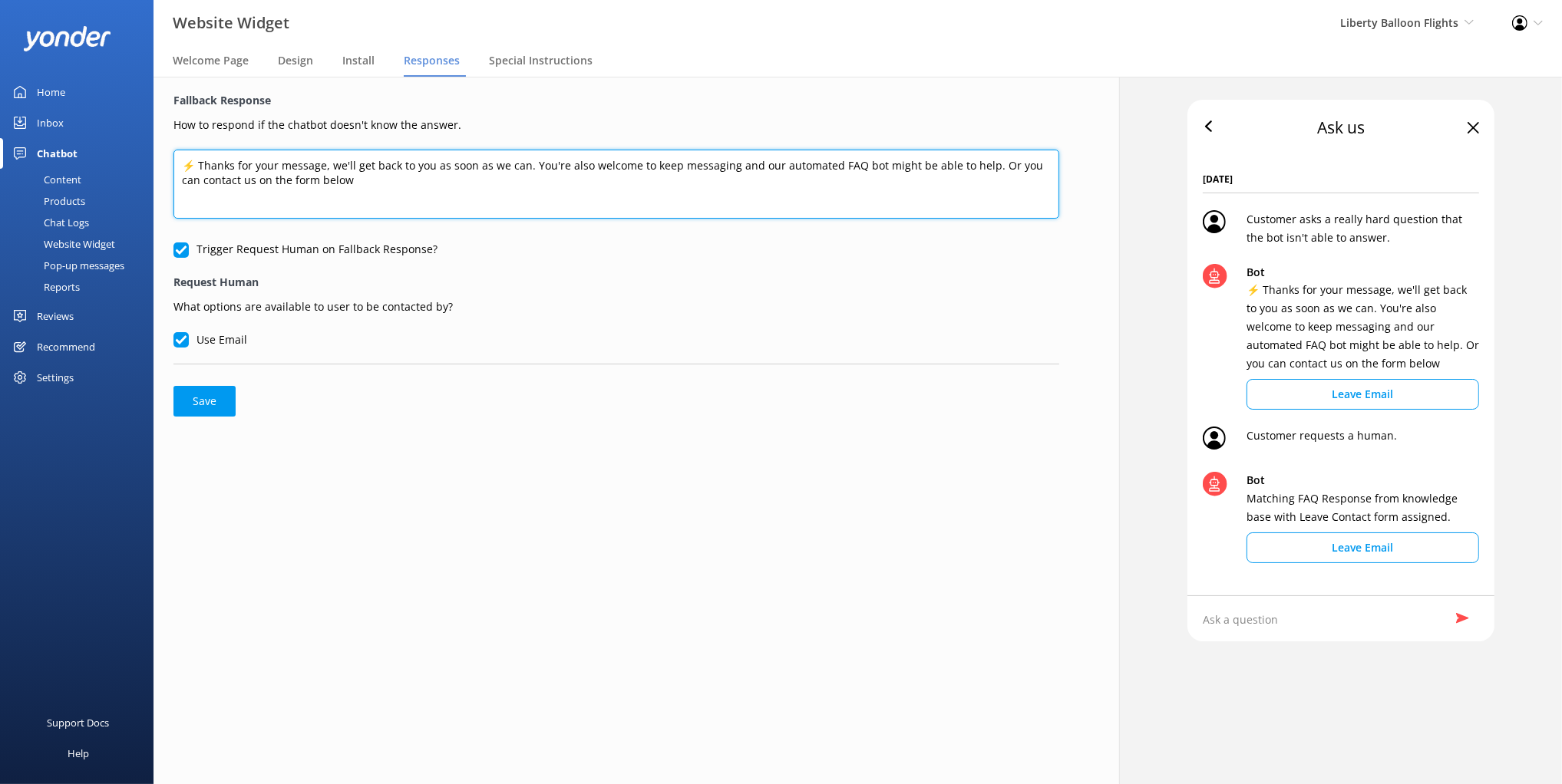
click at [549, 159] on textarea "⚡ Thanks for your message, we'll get back to you as soon as we can. You're also…" at bounding box center [616, 184] width 886 height 69
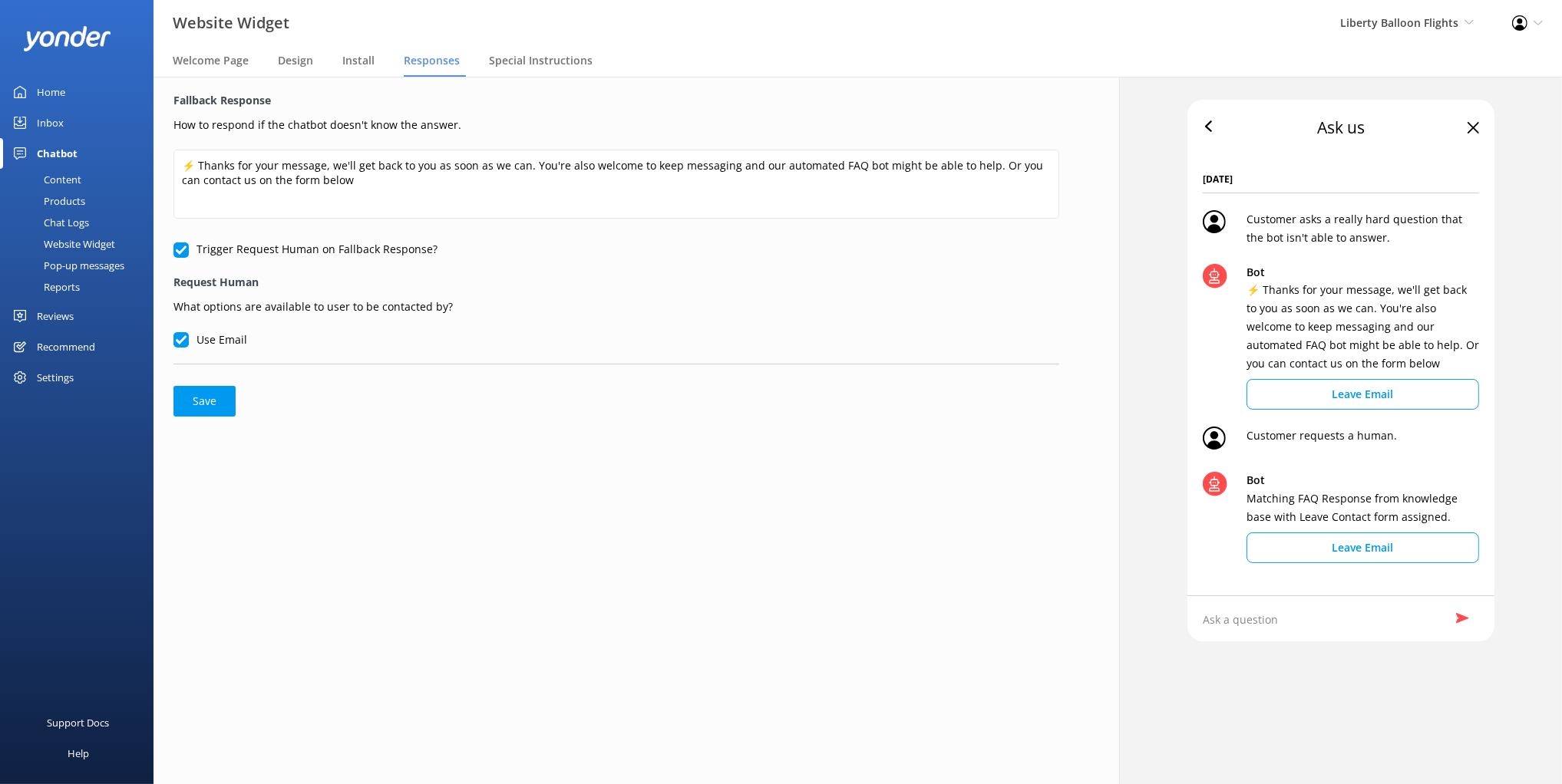
click at [515, 400] on form "Fallback Response How to respond if the chatbot doesn't know the answer. ⚡ Than…" at bounding box center [616, 254] width 886 height 325
click at [729, 439] on div "Fallback Response How to respond if the chatbot doesn't know the answer. ⚡ Than…" at bounding box center [616, 430] width 966 height 707
click at [181, 245] on input "Trigger Request Human on Fallback Response?" at bounding box center [181, 250] width 16 height 16
checkbox input "false"
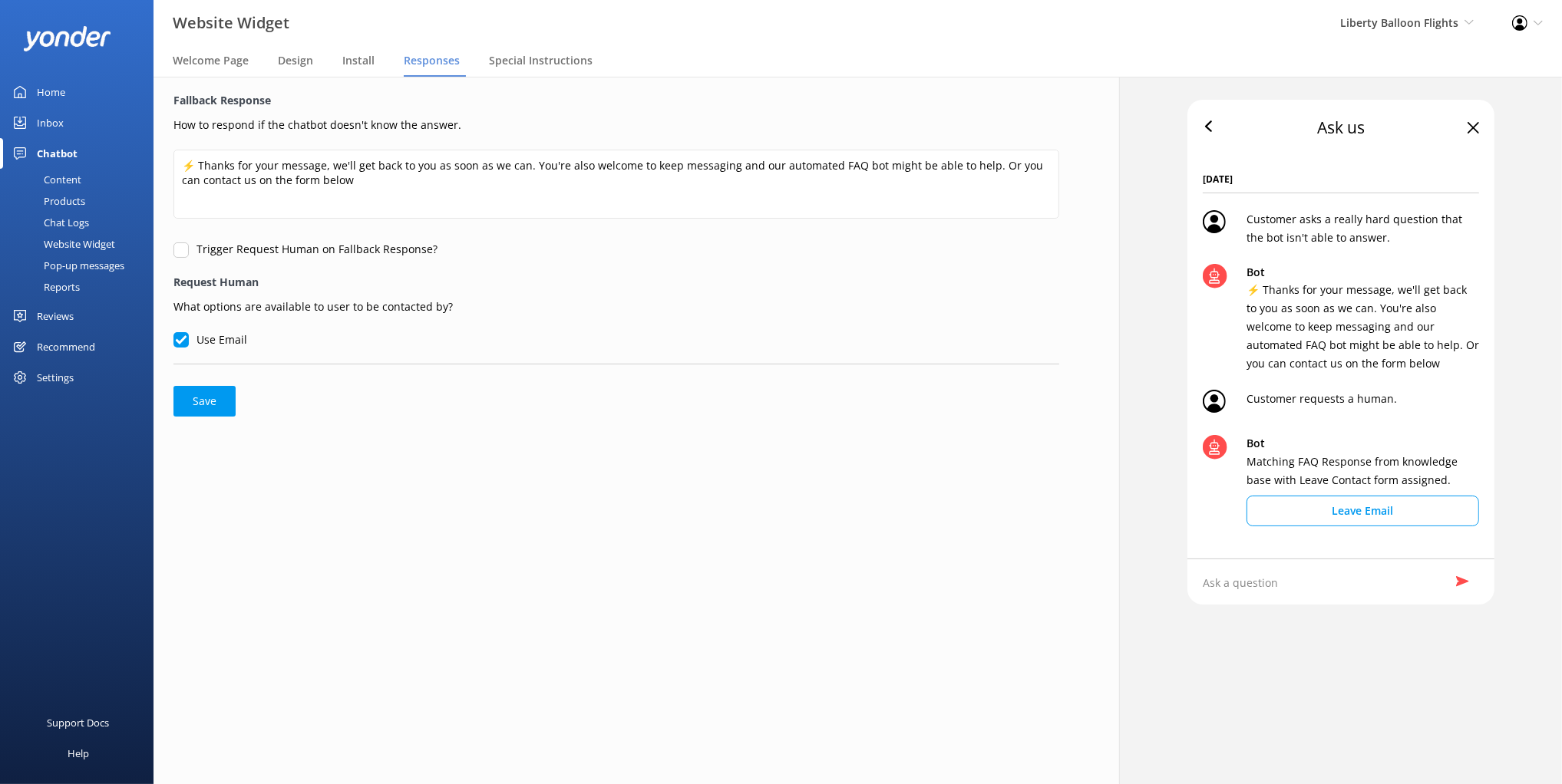
click at [182, 344] on input "Use Email" at bounding box center [181, 339] width 16 height 16
drag, startPoint x: 378, startPoint y: 403, endPoint x: 343, endPoint y: 388, distance: 38.1
click at [378, 403] on form "Fallback Response How to respond if the chatbot doesn't know the answer. ⚡ Than…" at bounding box center [616, 254] width 886 height 325
drag, startPoint x: 185, startPoint y: 342, endPoint x: 192, endPoint y: 298, distance: 44.6
click at [185, 342] on input "Use Email" at bounding box center [181, 339] width 16 height 16
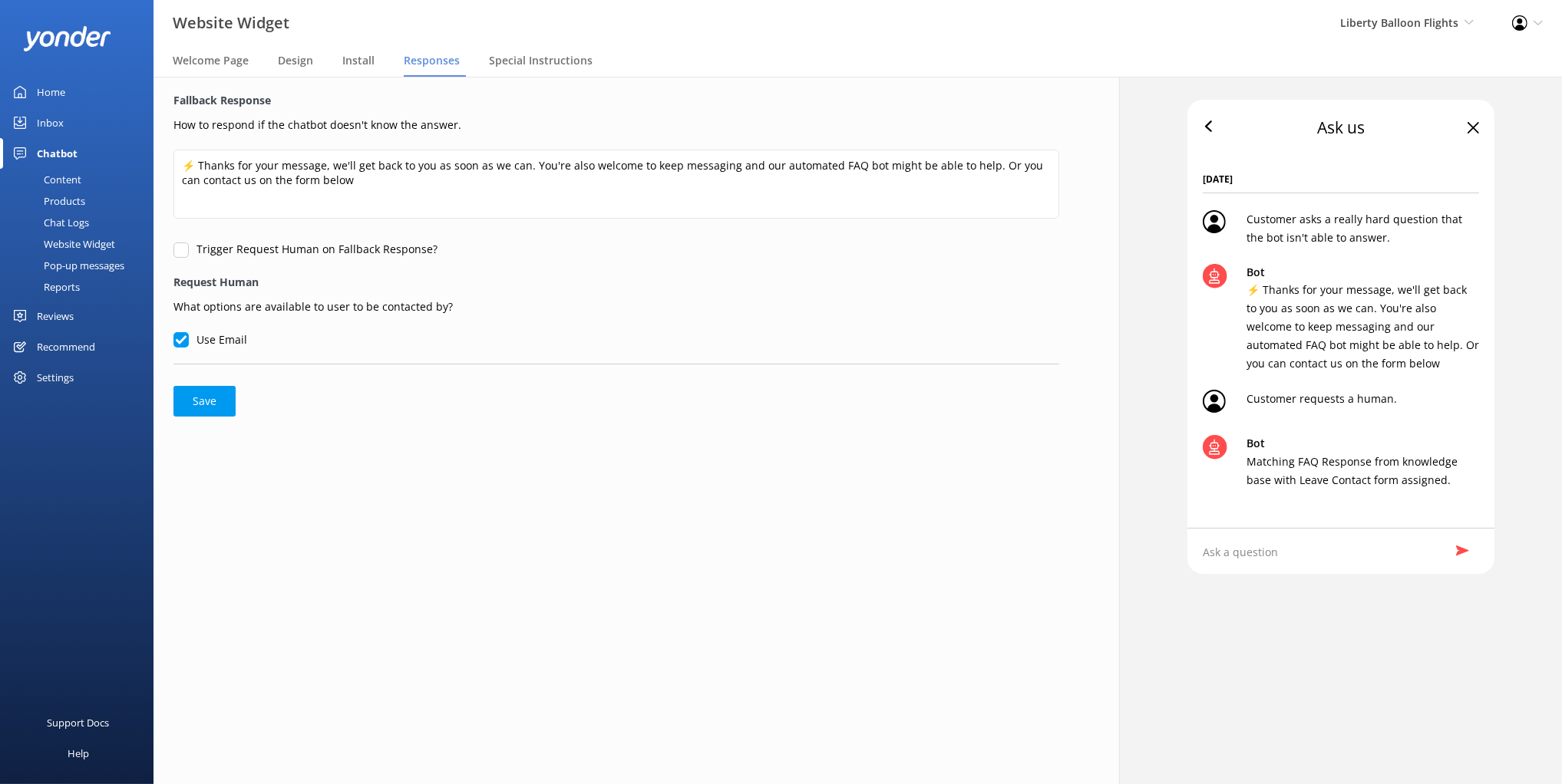
checkbox input "true"
click at [178, 257] on label "Trigger Request Human on Fallback Response?" at bounding box center [305, 249] width 264 height 17
click at [178, 257] on input "Trigger Request Human on Fallback Response?" at bounding box center [181, 250] width 16 height 16
checkbox input "true"
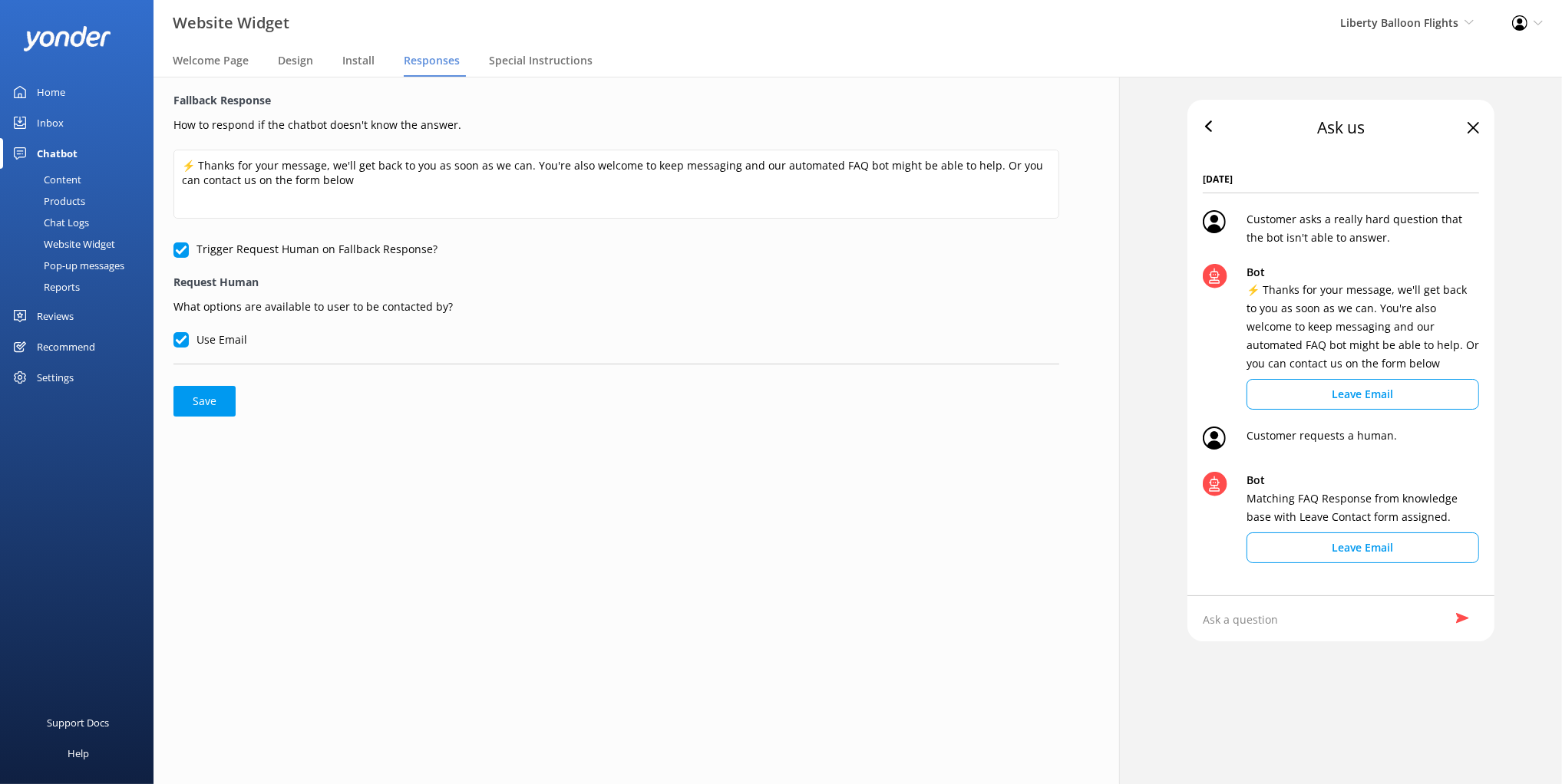
click at [352, 393] on form "Fallback Response How to respond if the chatbot doesn't know the answer. ⚡ Than…" at bounding box center [616, 254] width 886 height 325
click at [351, 394] on form "Fallback Response How to respond if the chatbot doesn't know the answer. ⚡ Than…" at bounding box center [616, 254] width 886 height 325
click at [738, 444] on div "Fallback Response How to respond if the chatbot doesn't know the answer. ⚡ Than…" at bounding box center [616, 430] width 966 height 707
drag, startPoint x: 788, startPoint y: 78, endPoint x: 680, endPoint y: 100, distance: 110.2
click at [788, 77] on div "Website Widget Liberty Balloon Flights Black Cat Cruises Banff Airporter Intern…" at bounding box center [781, 430] width 1562 height 707
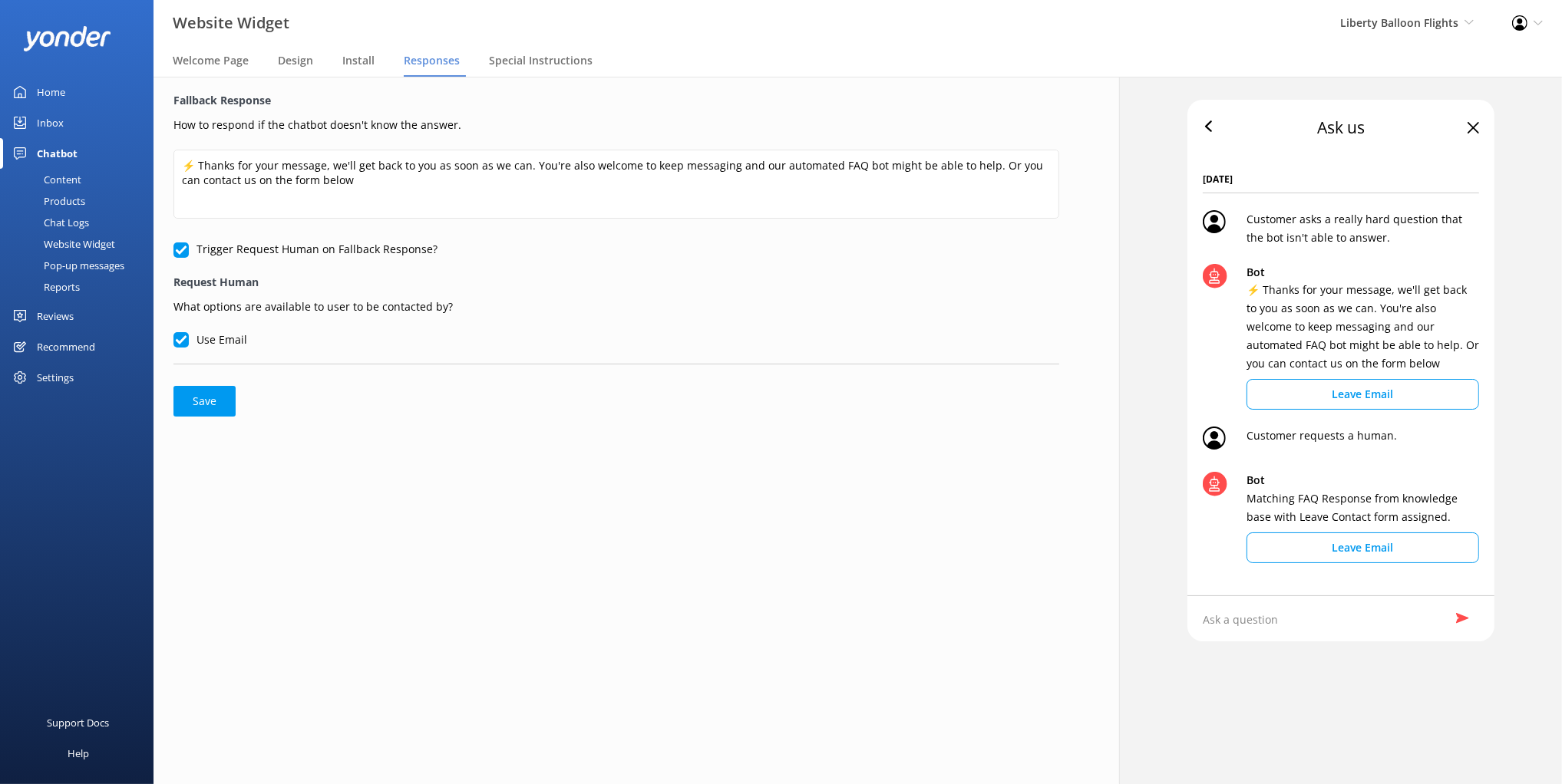
drag, startPoint x: 413, startPoint y: 102, endPoint x: 340, endPoint y: 87, distance: 74.5
click at [411, 102] on label "Fallback Response" at bounding box center [616, 101] width 886 height 17
click at [381, 101] on label "Fallback Response" at bounding box center [616, 101] width 886 height 17
click at [372, 102] on label "Fallback Response" at bounding box center [616, 101] width 886 height 17
click at [358, 63] on span "Install" at bounding box center [358, 60] width 32 height 16
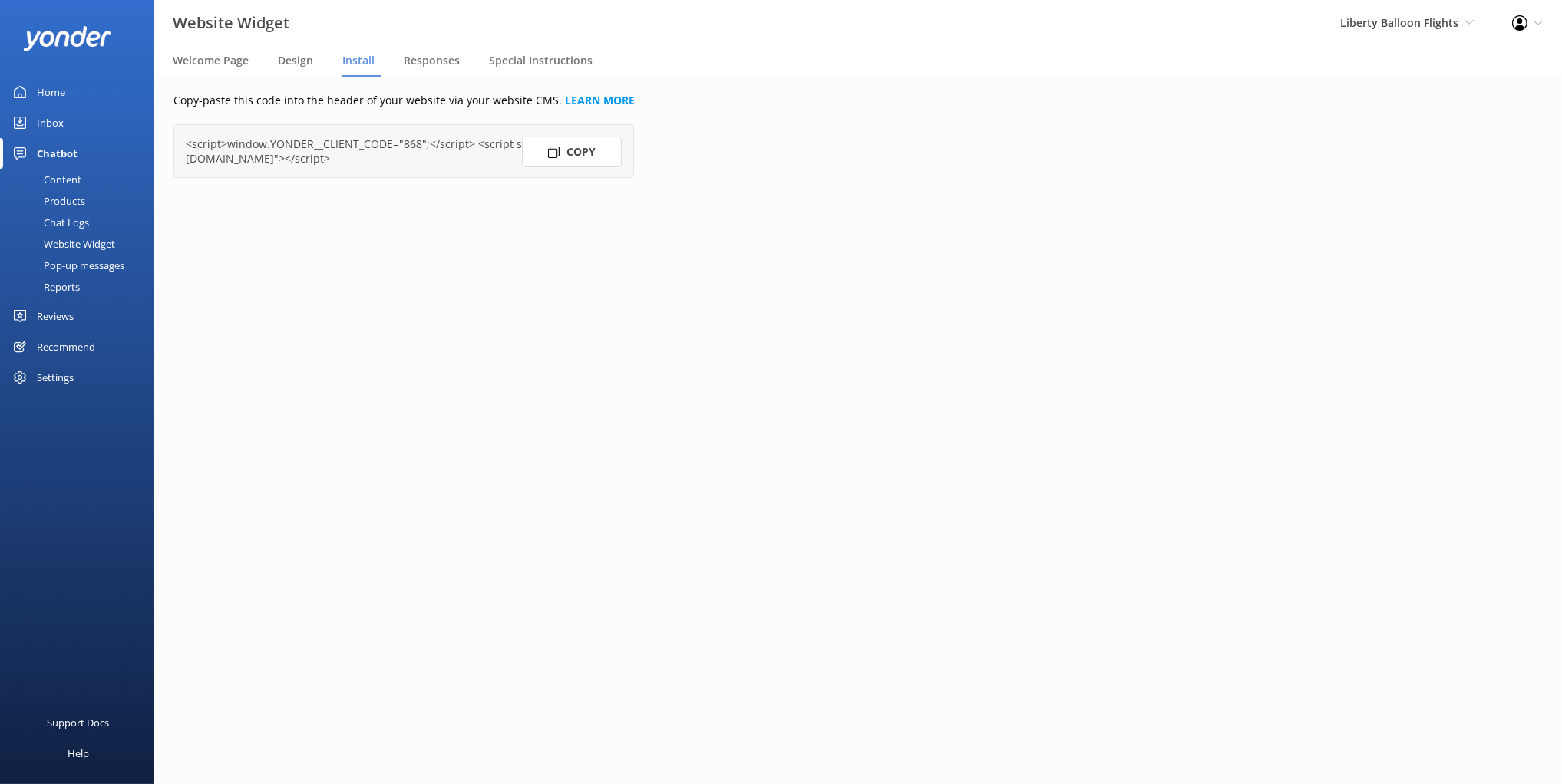
drag, startPoint x: 445, startPoint y: 202, endPoint x: 502, endPoint y: 204, distance: 57.0
click at [445, 202] on div "Copy-paste this code into the header of your website via your website CMS. LEAR…" at bounding box center [616, 430] width 966 height 707
click at [640, 184] on div "Copy-paste this code into the header of your website via your website CMS. LEAR…" at bounding box center [617, 135] width 926 height 117
drag, startPoint x: 576, startPoint y: 145, endPoint x: 567, endPoint y: 154, distance: 12.7
click at [576, 145] on button "Copy" at bounding box center [572, 152] width 100 height 31
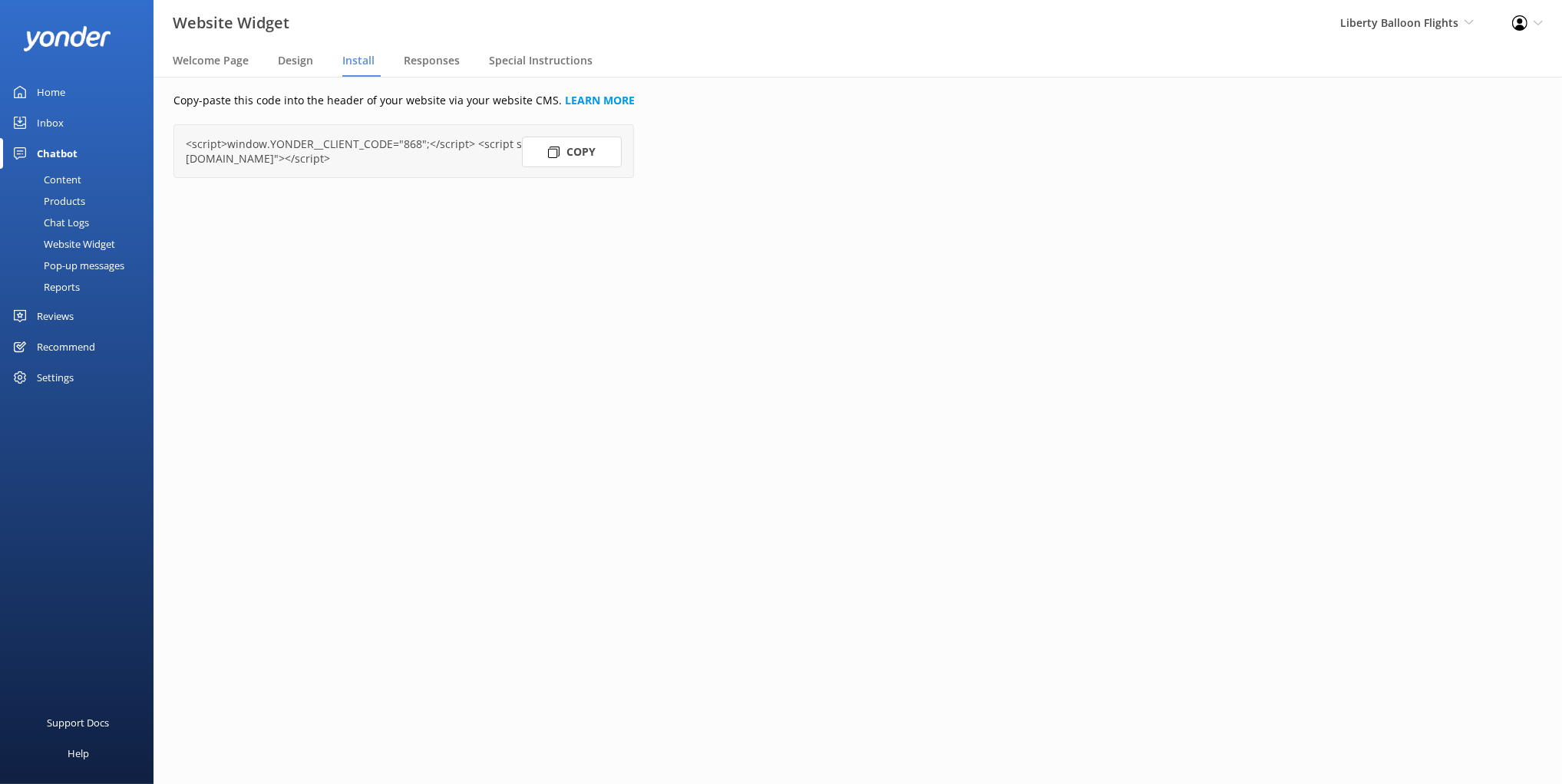
click at [711, 156] on div "Copy-paste this code into the header of your website via your website CMS. LEAR…" at bounding box center [617, 135] width 926 height 117
click at [454, 217] on div "Copy-paste this code into the header of your website via your website CMS. LEAR…" at bounding box center [616, 430] width 966 height 707
click at [560, 228] on div "Copy-paste this code into the header of your website via your website CMS. LEAR…" at bounding box center [616, 430] width 966 height 707
click at [447, 97] on p "Copy-paste this code into the header of your website via your website CMS. LEAR…" at bounding box center [616, 101] width 886 height 17
drag, startPoint x: 801, startPoint y: 128, endPoint x: 744, endPoint y: 155, distance: 63.1
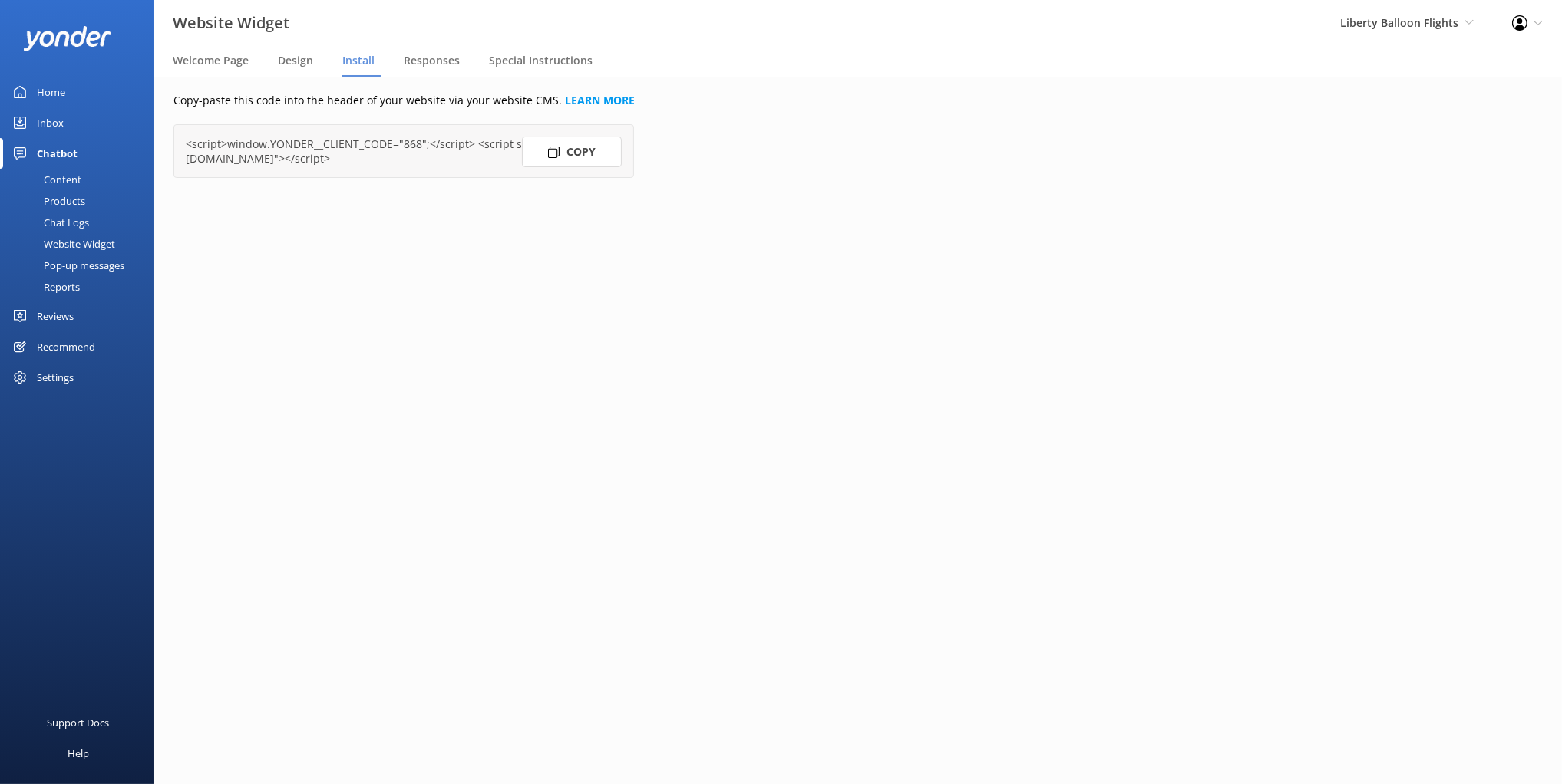
click at [801, 128] on div "Copy-paste this code into the header of your website via your website CMS. LEAR…" at bounding box center [617, 135] width 926 height 117
click at [745, 218] on div "Copy-paste this code into the header of your website via your website CMS. LEAR…" at bounding box center [616, 430] width 966 height 707
click at [688, 275] on div "Copy-paste this code into the header of your website via your website CMS. LEAR…" at bounding box center [616, 430] width 966 height 707
click at [702, 205] on div "Copy-paste this code into the header of your website via your website CMS. LEAR…" at bounding box center [616, 430] width 966 height 707
click at [702, 204] on div "Copy-paste this code into the header of your website via your website CMS. LEAR…" at bounding box center [616, 430] width 966 height 707
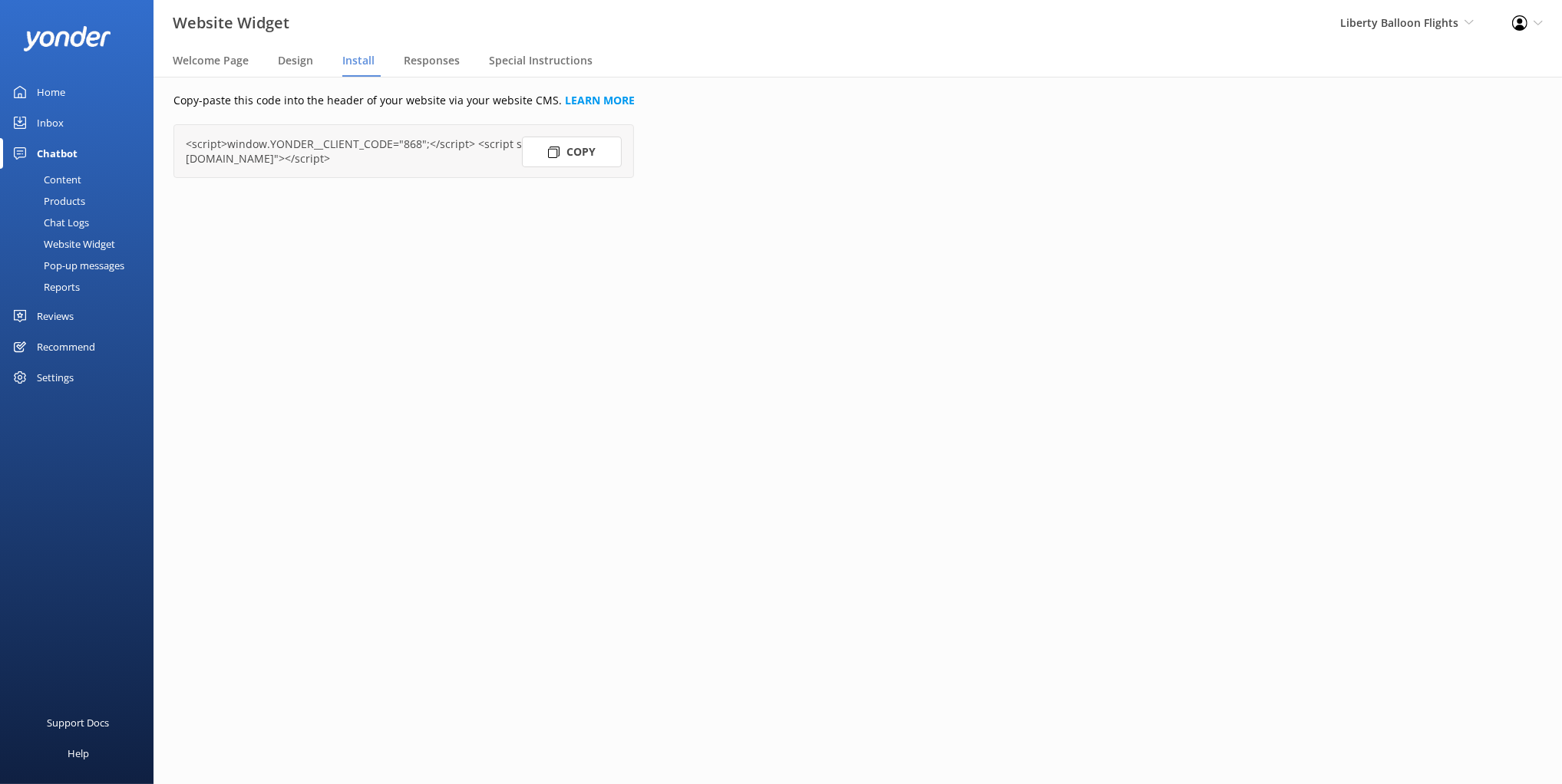
drag, startPoint x: 306, startPoint y: 94, endPoint x: 402, endPoint y: 142, distance: 107.3
click at [306, 94] on p "Copy-paste this code into the header of your website via your website CMS. LEAR…" at bounding box center [616, 101] width 886 height 17
click at [768, 208] on div "Copy-paste this code into the header of your website via your website CMS. LEAR…" at bounding box center [616, 430] width 966 height 707
drag, startPoint x: 440, startPoint y: 216, endPoint x: 433, endPoint y: 221, distance: 8.6
click at [439, 216] on div "Copy-paste this code into the header of your website via your website CMS. LEAR…" at bounding box center [616, 430] width 966 height 707
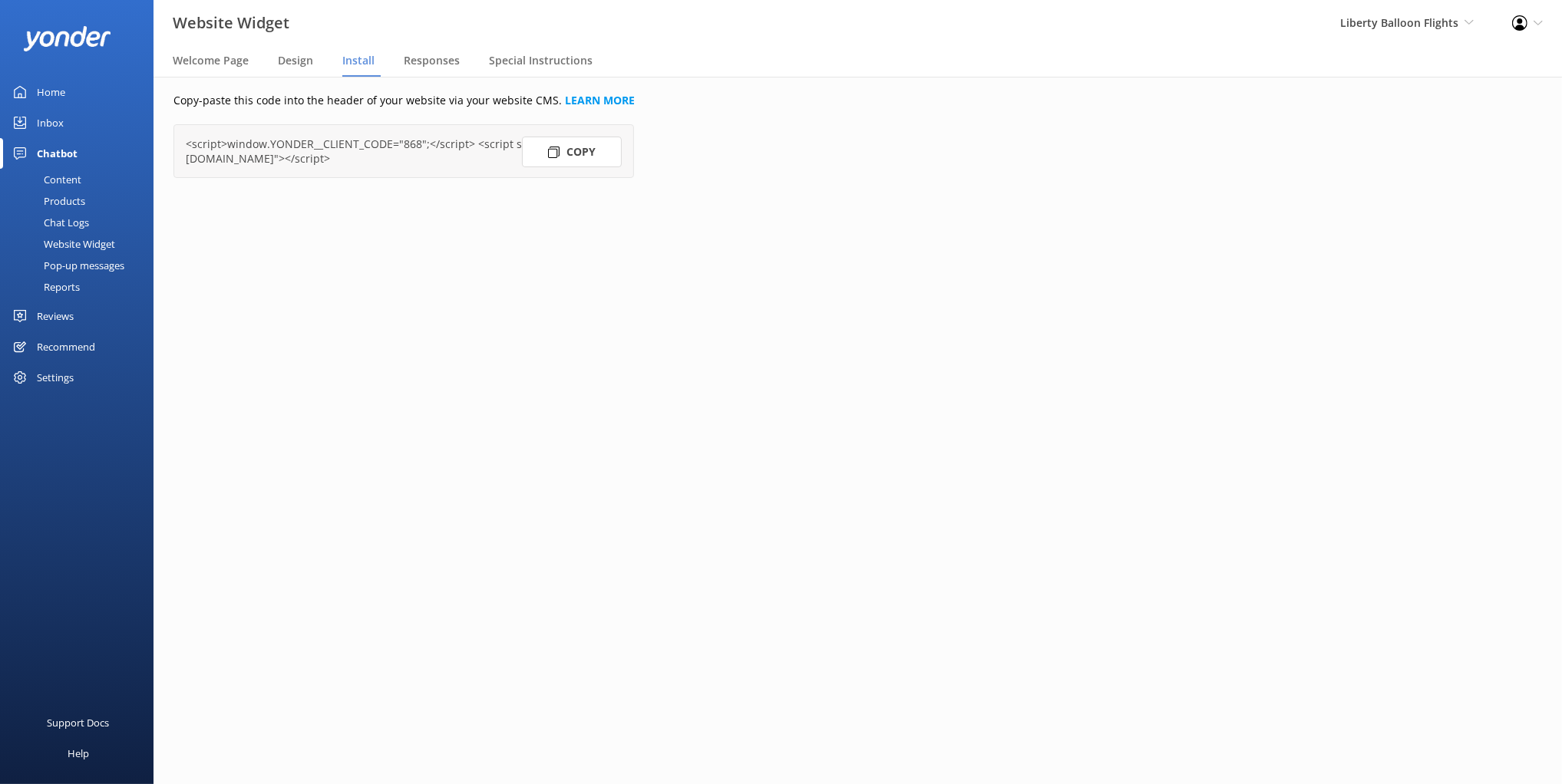
drag, startPoint x: 232, startPoint y: 57, endPoint x: 255, endPoint y: 75, distance: 29.2
click at [232, 57] on span "Welcome Page" at bounding box center [210, 60] width 76 height 16
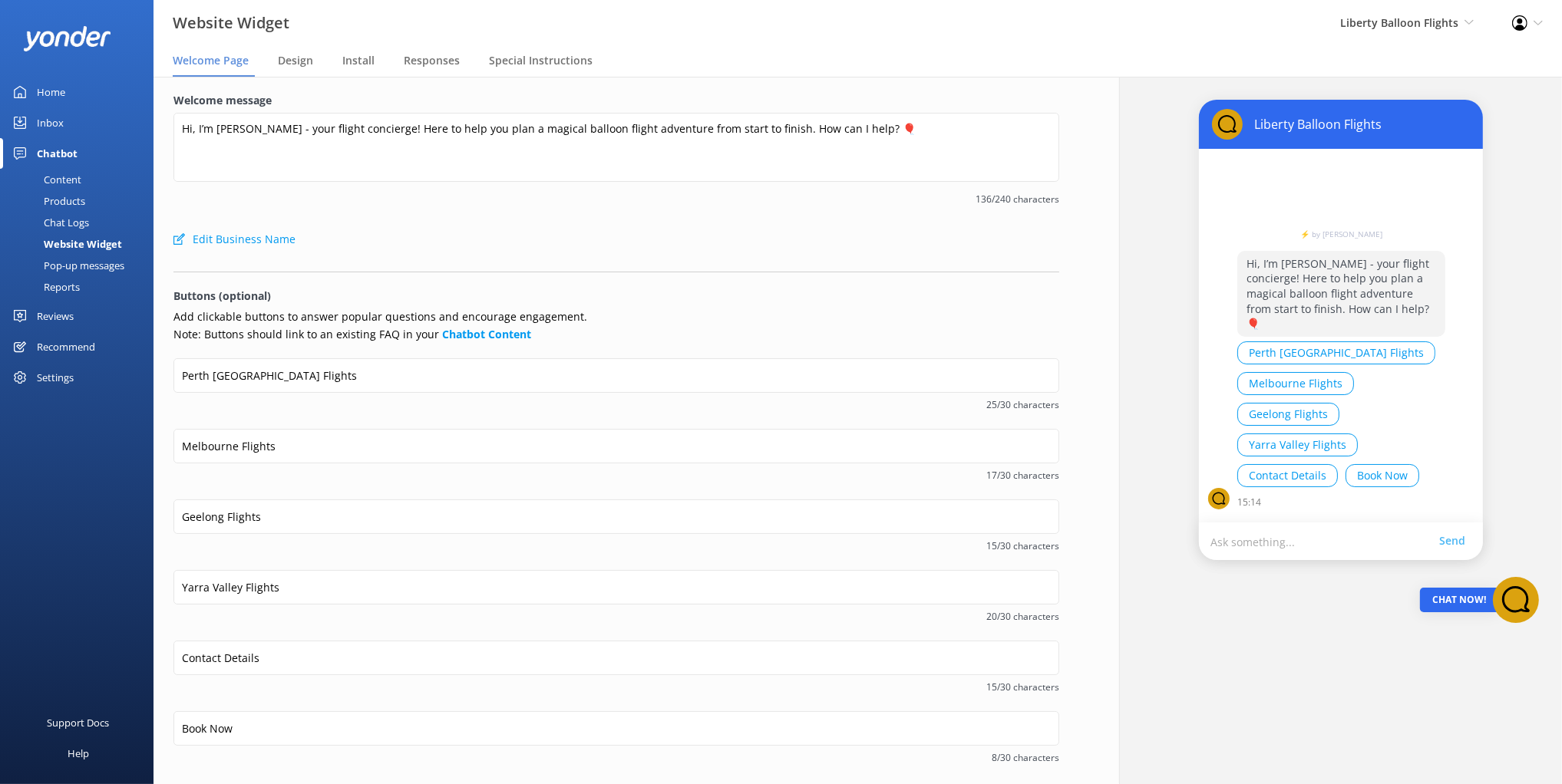
drag, startPoint x: 618, startPoint y: 87, endPoint x: 599, endPoint y: 190, distance: 104.7
click at [618, 87] on div "Welcome message Hi, I’m Libby - your flight concierge! Here to help you plan a …" at bounding box center [617, 464] width 926 height 774
drag, startPoint x: 599, startPoint y: 197, endPoint x: 469, endPoint y: 282, distance: 155.3
click at [599, 197] on span "136/240 characters" at bounding box center [616, 199] width 886 height 15
click at [415, 203] on span "136/240 characters" at bounding box center [616, 199] width 886 height 15
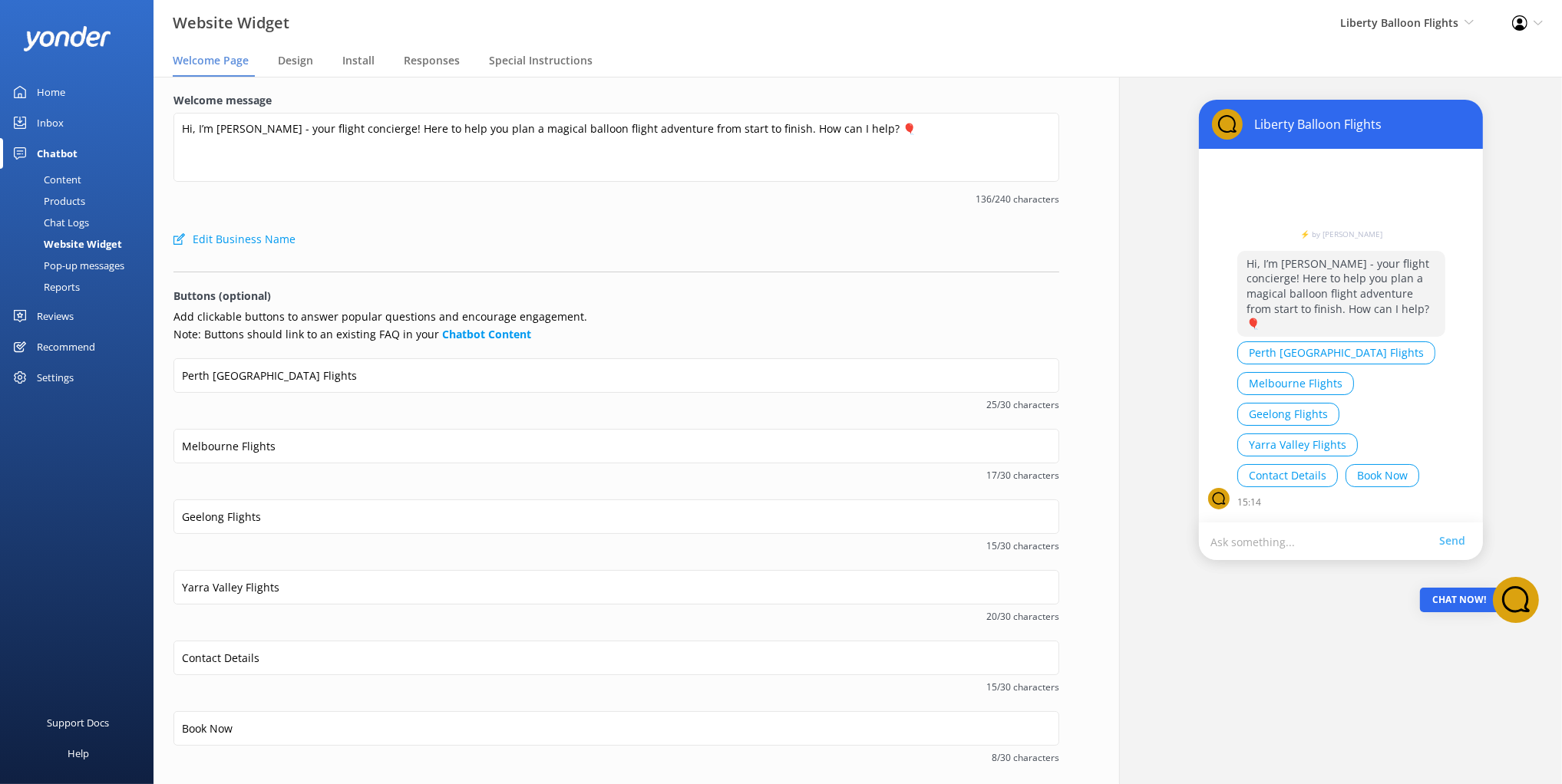
drag, startPoint x: 432, startPoint y: 215, endPoint x: 411, endPoint y: 222, distance: 22.1
click at [432, 215] on div "Welcome message Hi, I’m Libby - your flight concierge! Here to help you plan a …" at bounding box center [616, 158] width 886 height 132
click at [325, 186] on div "Hi, I’m [PERSON_NAME] - your flight concierge! Here to help you plan a magical …" at bounding box center [616, 150] width 886 height 75
click at [81, 261] on div "Pop-up messages" at bounding box center [66, 266] width 115 height 21
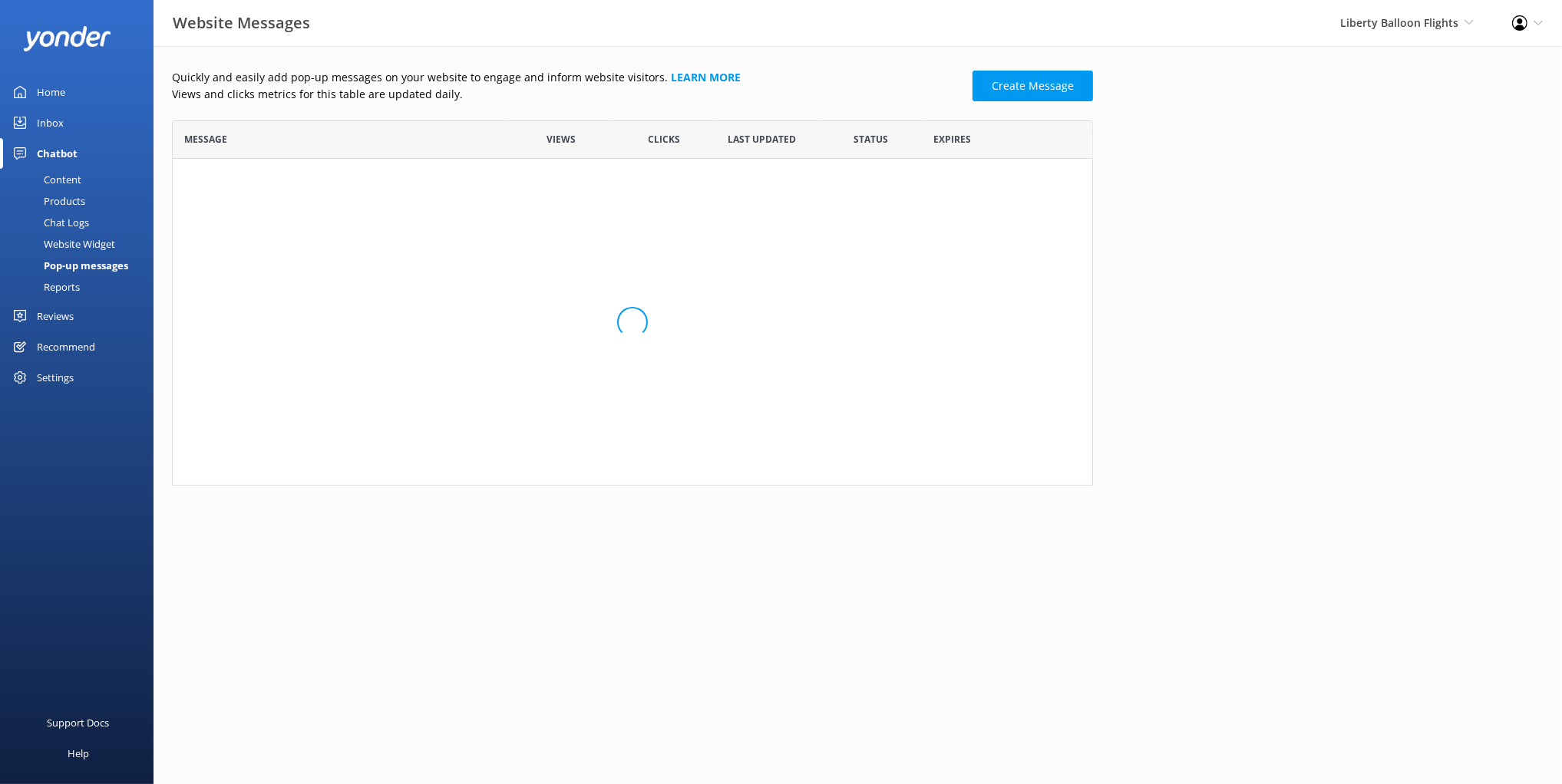
scroll to position [365, 921]
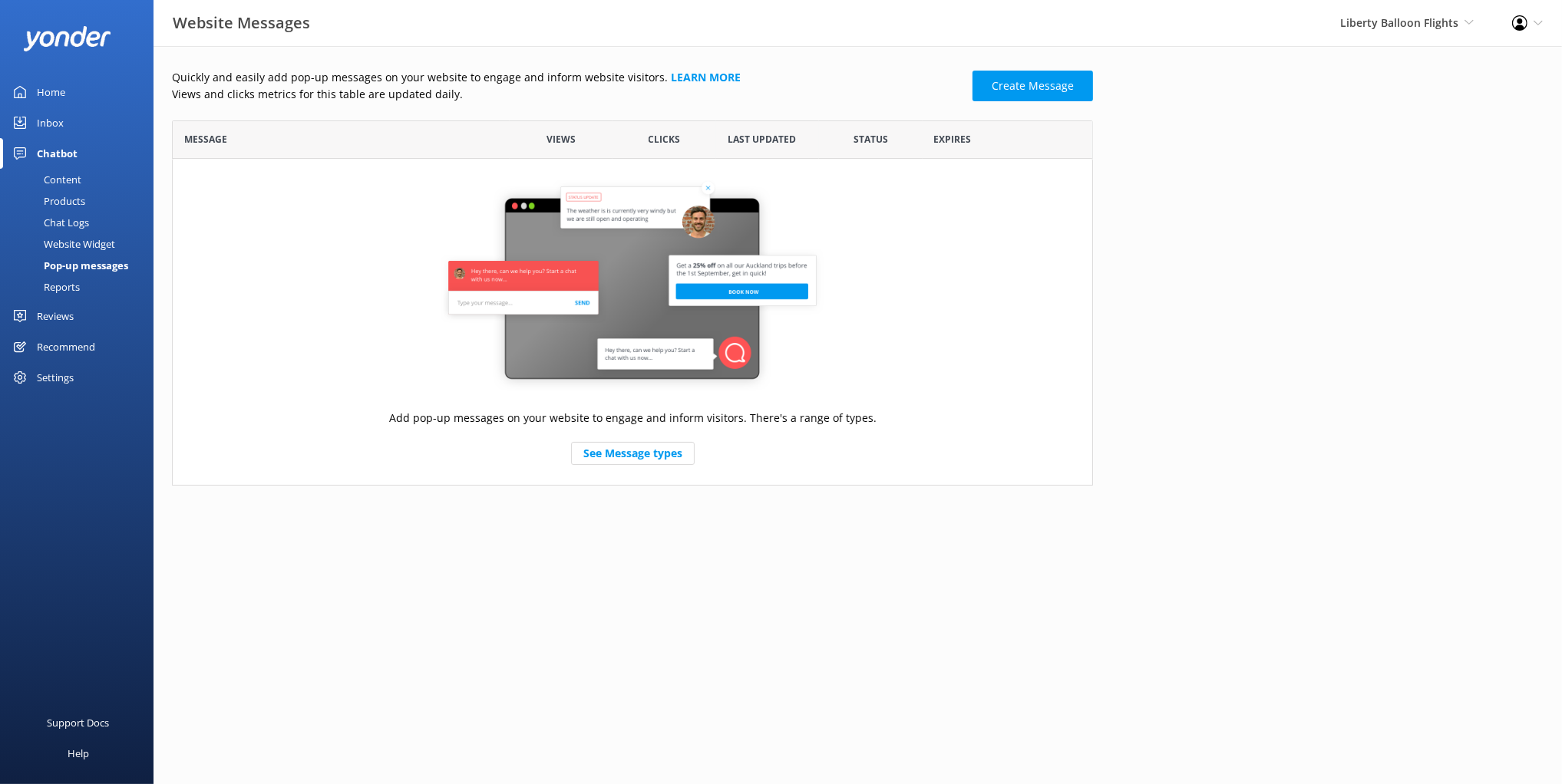
drag, startPoint x: 882, startPoint y: 84, endPoint x: 900, endPoint y: 89, distance: 18.7
click at [882, 84] on p "Quickly and easily add pop-up messages on your website to engage and inform web…" at bounding box center [568, 77] width 792 height 17
drag, startPoint x: 1401, startPoint y: 202, endPoint x: 1358, endPoint y: 203, distance: 43.0
click at [1400, 202] on div "Quickly and easily add pop-up messages on your website to engage and inform web…" at bounding box center [858, 280] width 1408 height 470
click at [92, 262] on div "Pop-up messages" at bounding box center [68, 266] width 119 height 21
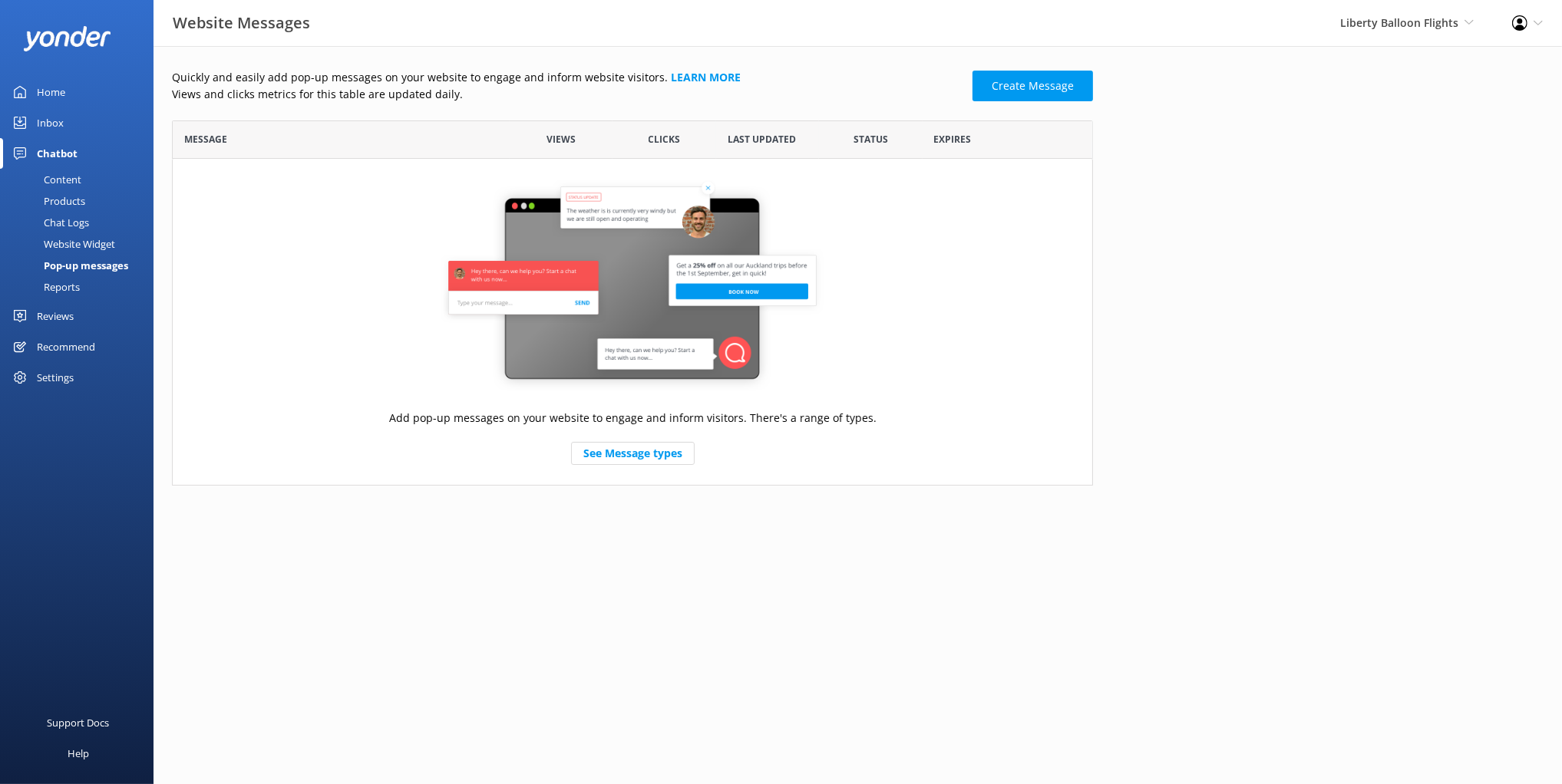
drag, startPoint x: 1189, startPoint y: 186, endPoint x: 1047, endPoint y: 114, distance: 159.2
click at [1180, 180] on div "Quickly and easily add pop-up messages on your website to engage and inform web…" at bounding box center [858, 280] width 1408 height 470
click at [1038, 86] on link "Create Message" at bounding box center [1032, 86] width 120 height 31
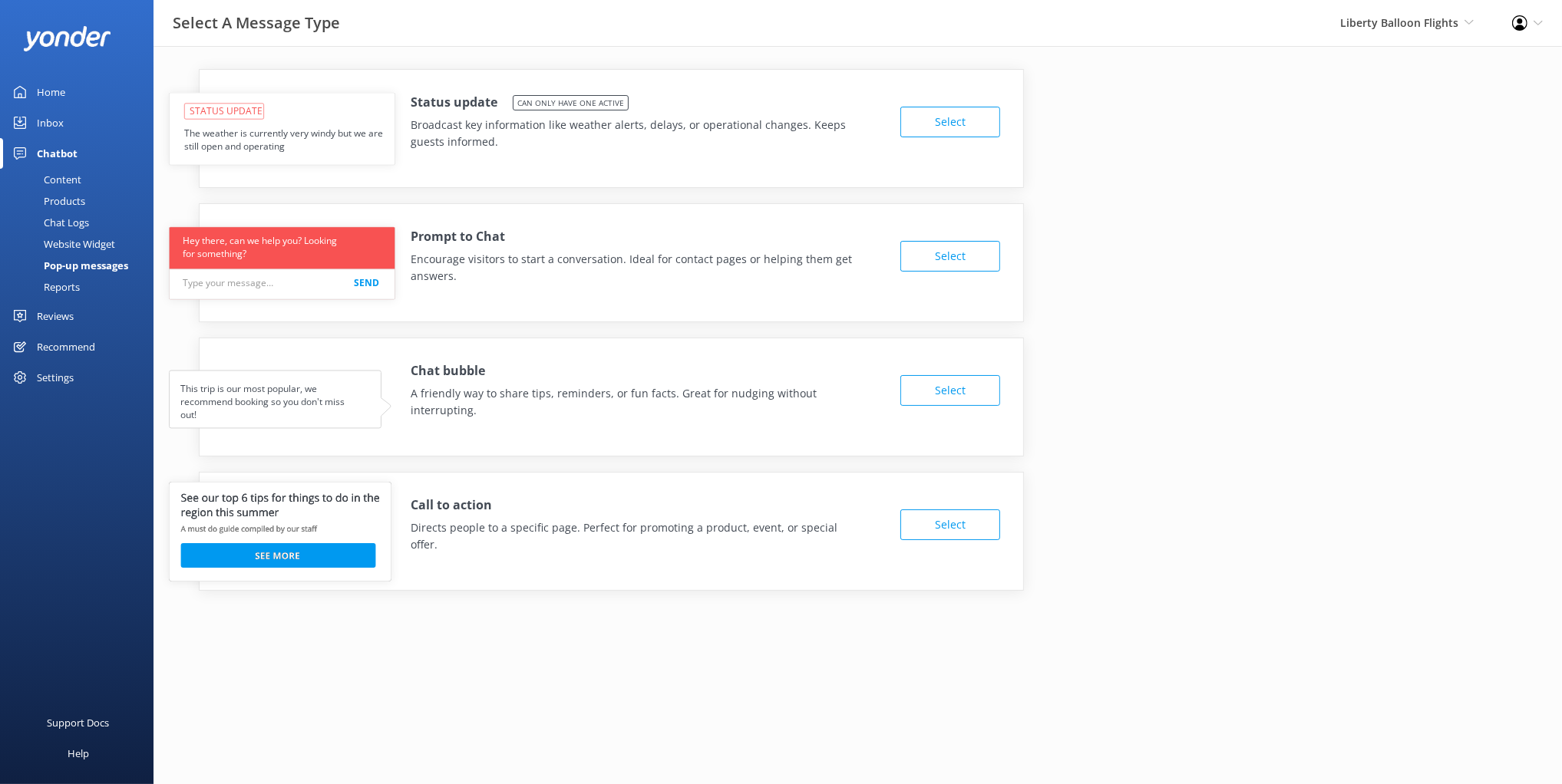
click at [592, 240] on div "Prompt to Chat Encourage visitors to start a conversation. Ideal for contact pa…" at bounding box center [645, 256] width 470 height 57
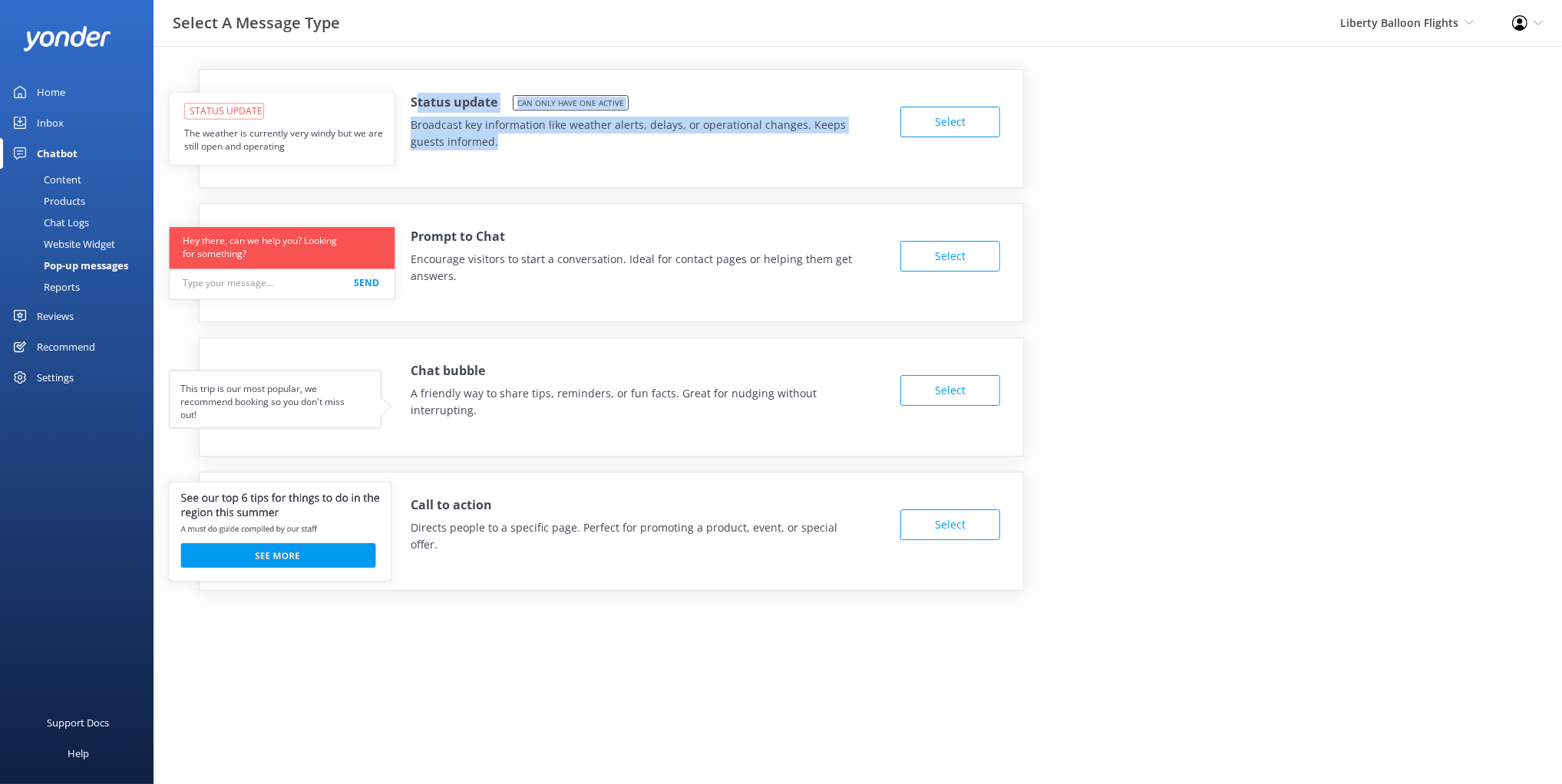
drag, startPoint x: 418, startPoint y: 106, endPoint x: 526, endPoint y: 148, distance: 115.9
click at [526, 148] on div "Status update Can only have one active Broadcast key information like weather a…" at bounding box center [645, 122] width 470 height 57
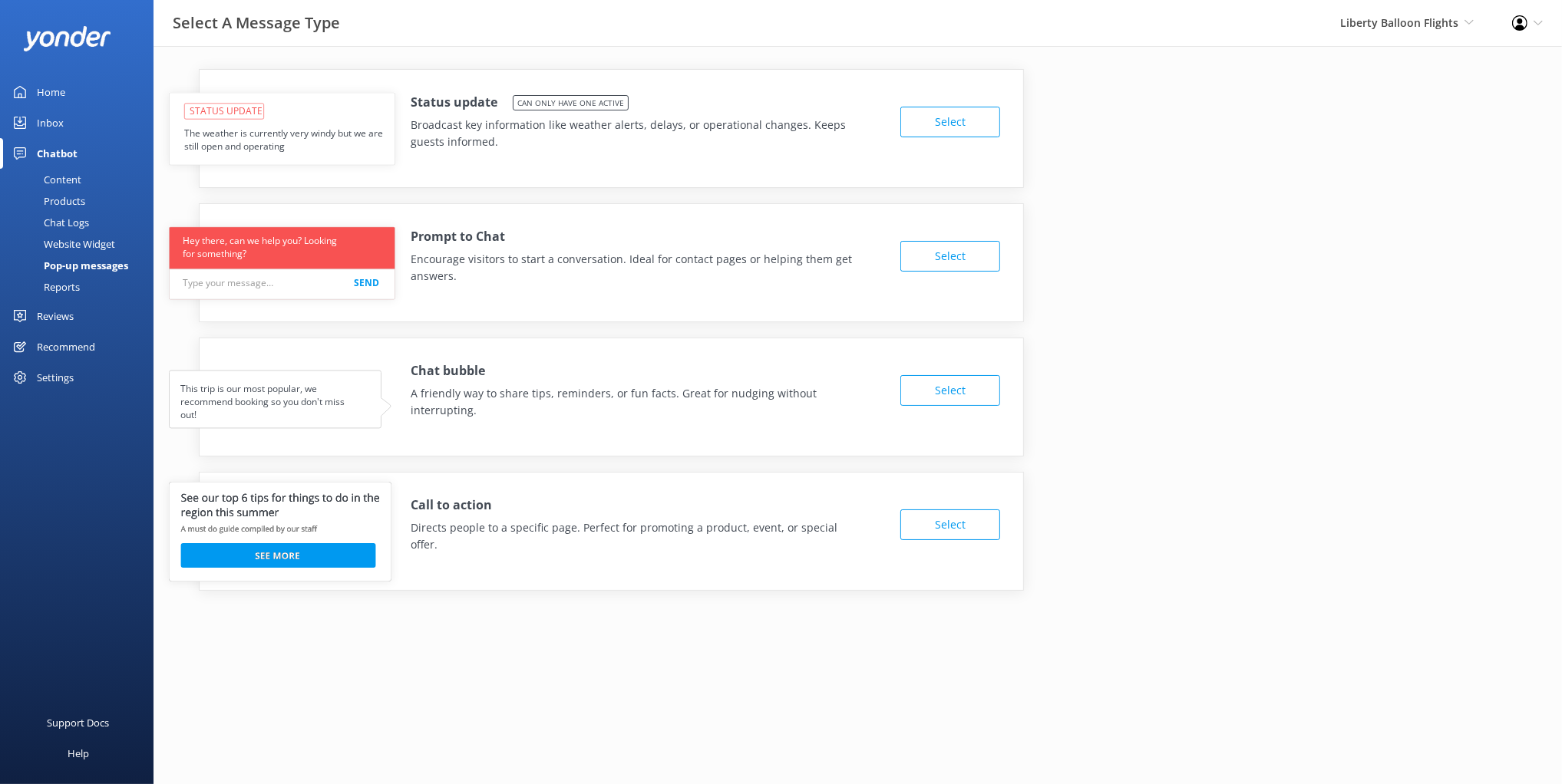
click at [509, 134] on p "Broadcast key information like weather alerts, delays, or operational changes. …" at bounding box center [634, 134] width 447 height 34
click at [1197, 244] on div "Status update Can only have one active Broadcast key information like weather a…" at bounding box center [857, 329] width 1371 height 522
drag, startPoint x: 510, startPoint y: 126, endPoint x: 453, endPoint y: 121, distance: 57.2
click at [509, 126] on p "Broadcast key information like weather alerts, delays, or operational changes. …" at bounding box center [634, 134] width 447 height 34
drag, startPoint x: 405, startPoint y: 101, endPoint x: 509, endPoint y: 116, distance: 105.1
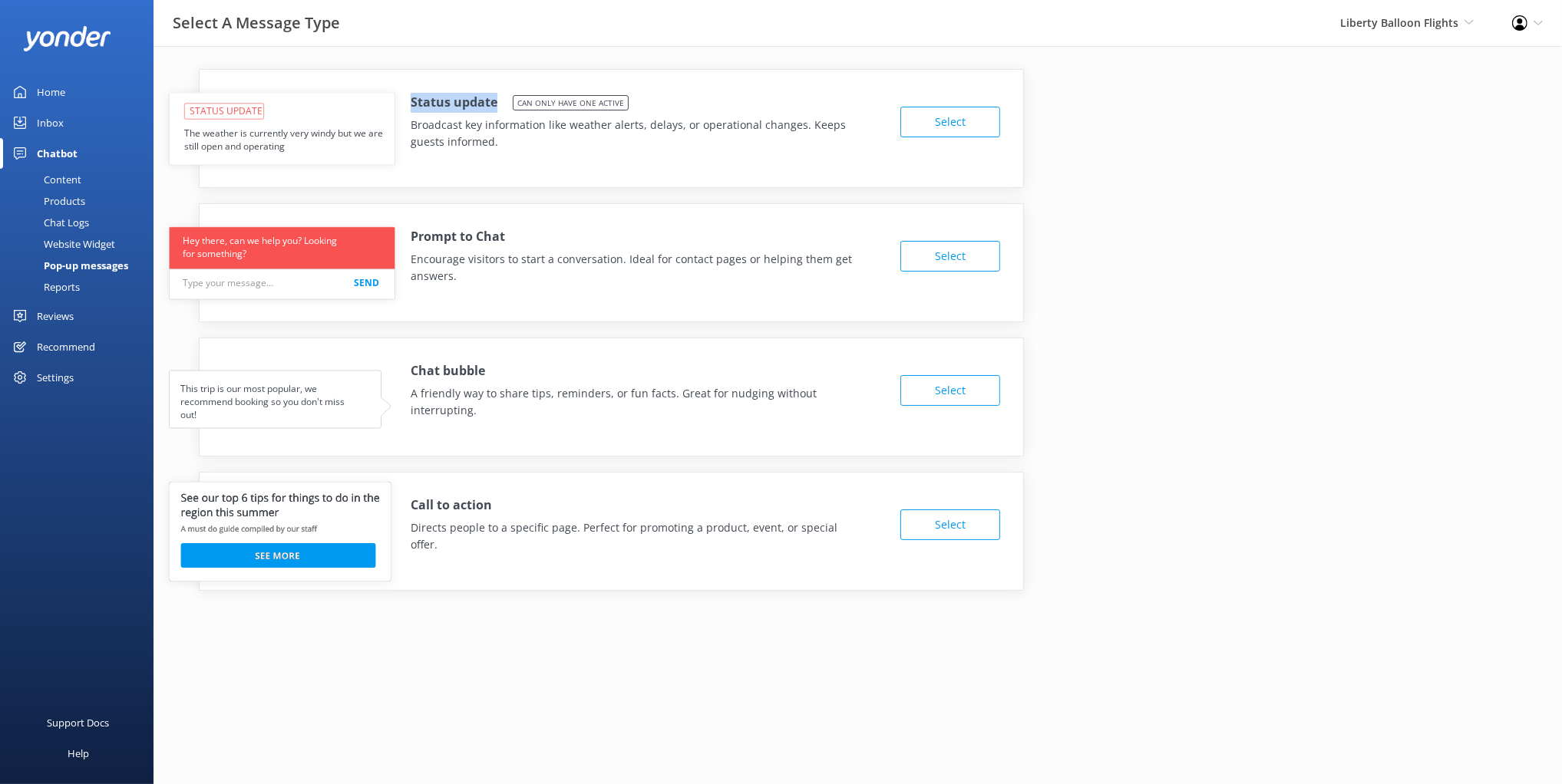
click at [499, 105] on div "Status update Can only have one active Broadcast key information like weather a…" at bounding box center [611, 117] width 824 height 96
drag, startPoint x: 618, startPoint y: 159, endPoint x: 609, endPoint y: 159, distance: 9.0
click at [618, 159] on div "Status update Can only have one active Broadcast key information like weather a…" at bounding box center [611, 117] width 824 height 96
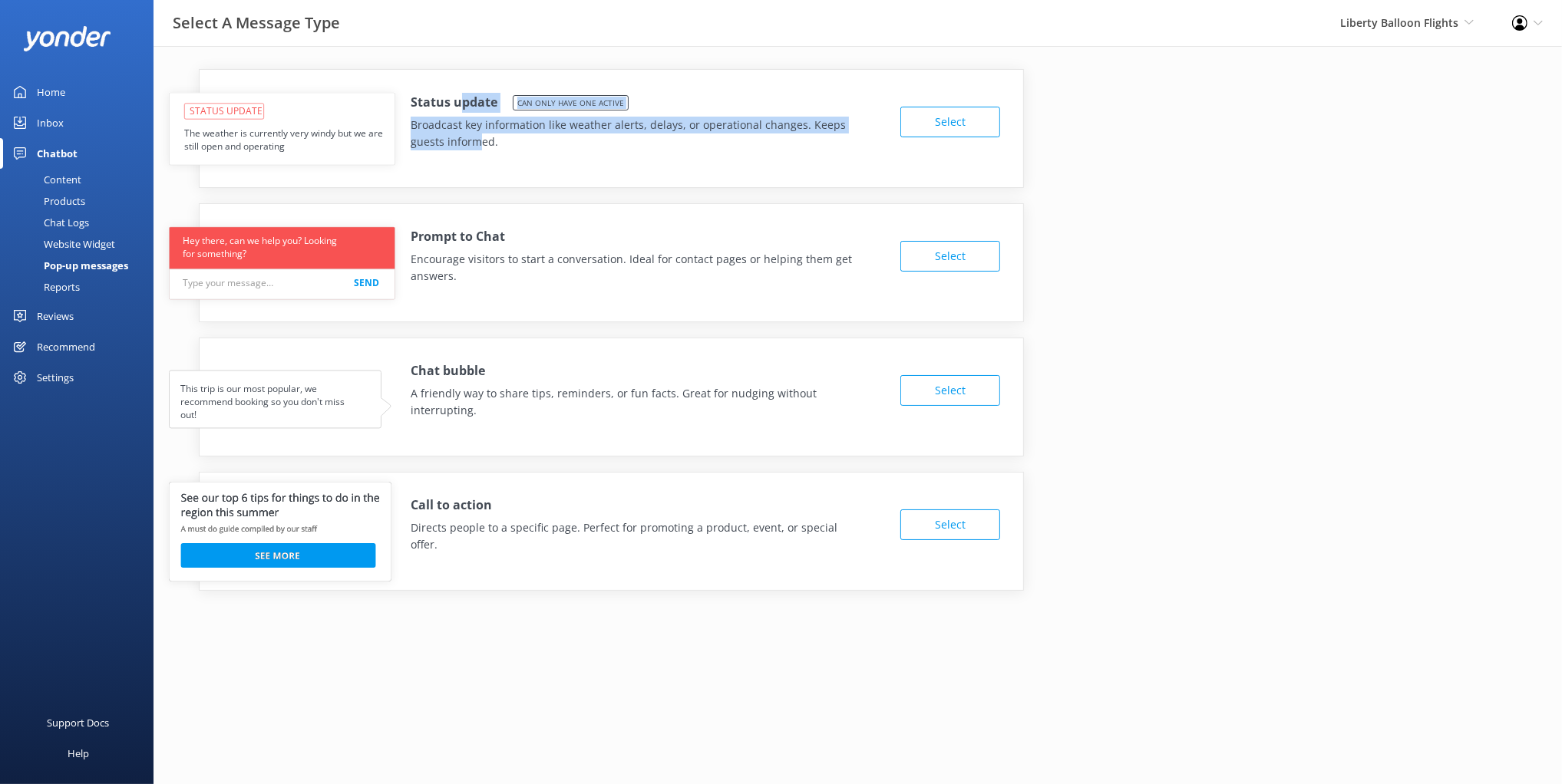
drag, startPoint x: 482, startPoint y: 137, endPoint x: 487, endPoint y: 119, distance: 18.7
click at [462, 103] on div "Status update Can only have one active Broadcast key information like weather a…" at bounding box center [645, 122] width 470 height 57
click at [545, 131] on p "Broadcast key information like weather alerts, delays, or operational changes. …" at bounding box center [634, 134] width 447 height 34
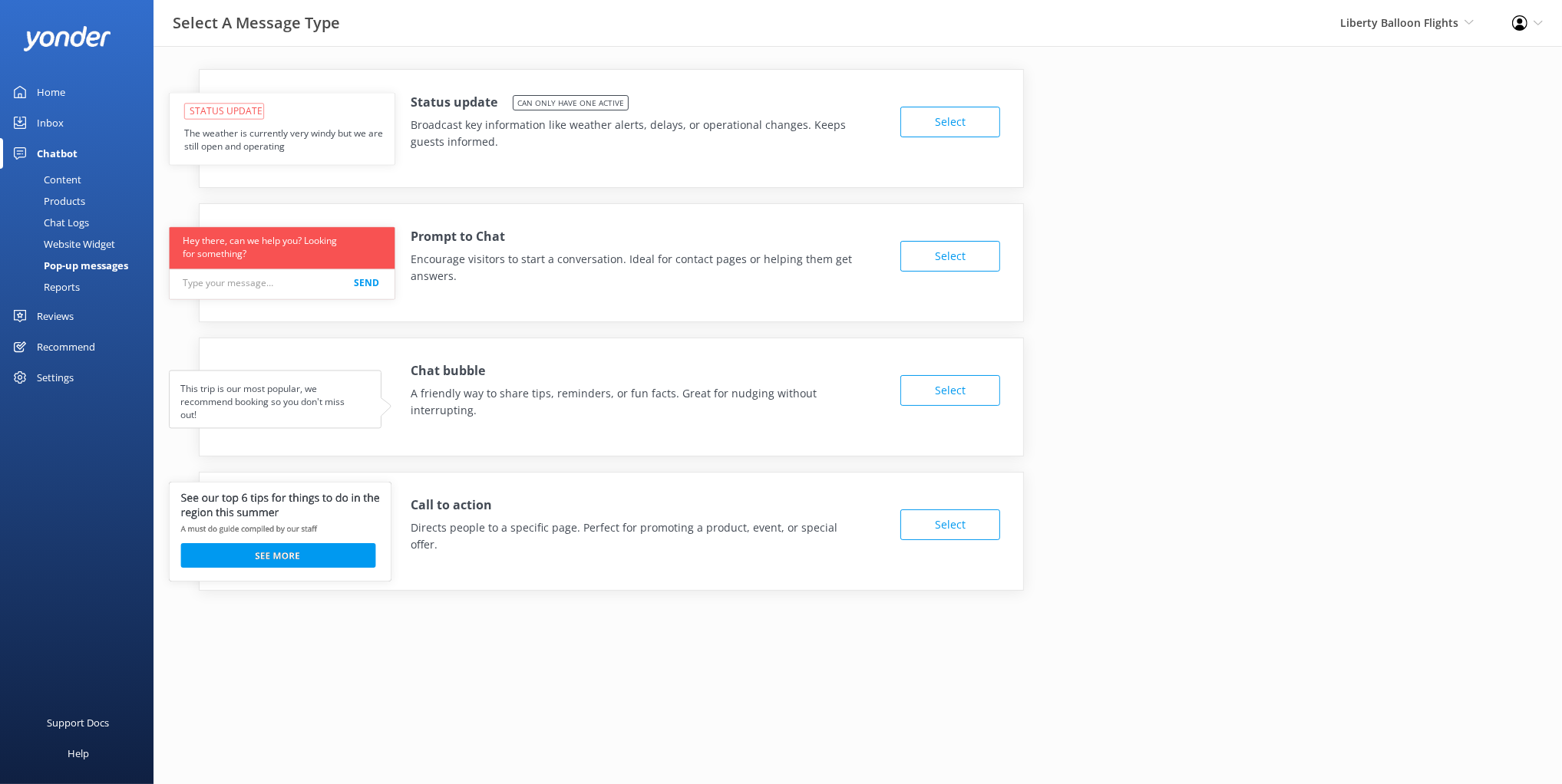
click at [525, 132] on p "Broadcast key information like weather alerts, delays, or operational changes. …" at bounding box center [634, 134] width 447 height 34
drag, startPoint x: 443, startPoint y: 240, endPoint x: 414, endPoint y: 240, distance: 29.0
click at [442, 240] on h4 "Prompt to Chat" at bounding box center [457, 237] width 94 height 20
drag, startPoint x: 471, startPoint y: 243, endPoint x: 498, endPoint y: 245, distance: 27.1
click at [498, 245] on h4 "Prompt to Chat" at bounding box center [457, 237] width 94 height 20
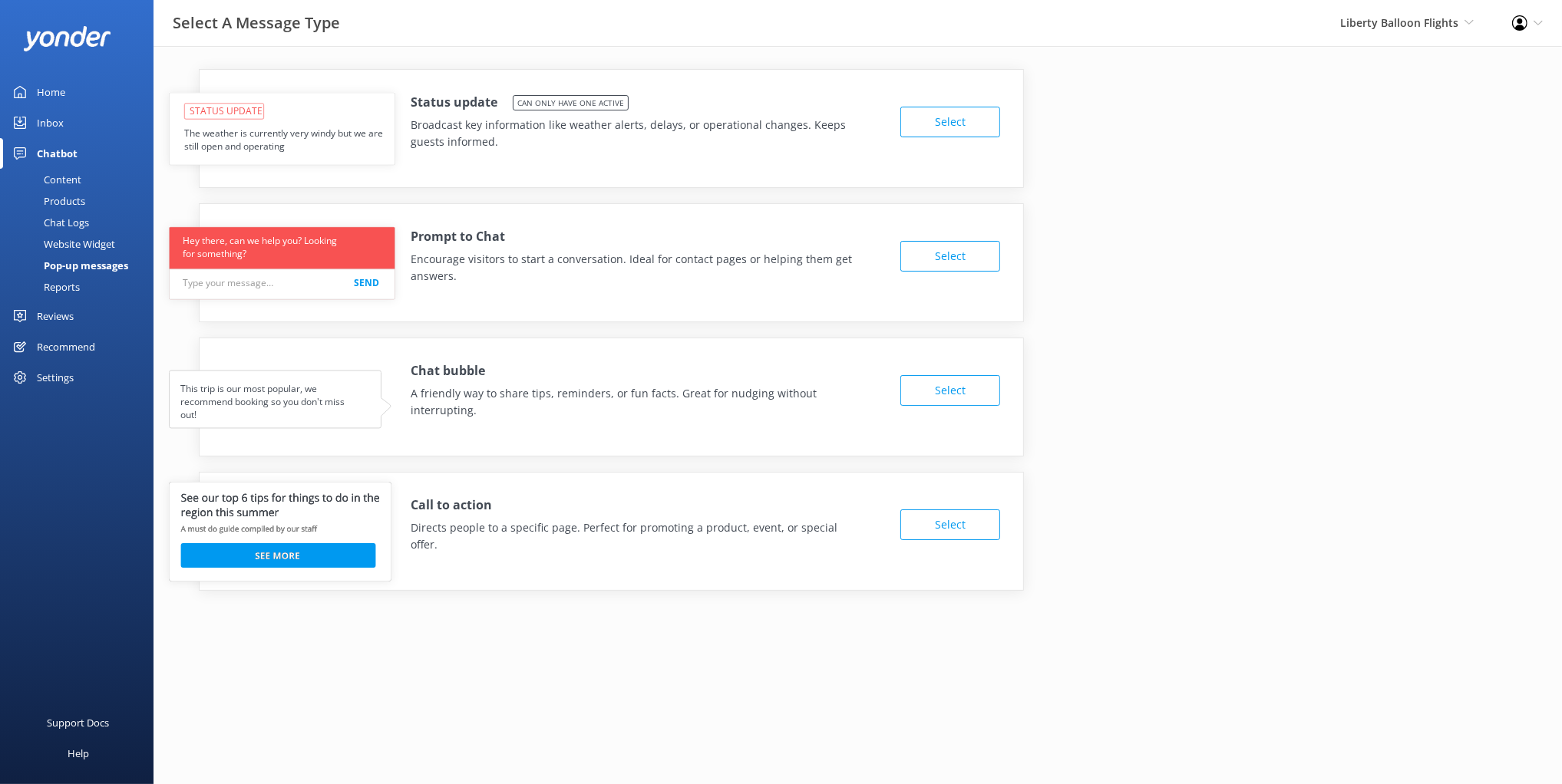
drag, startPoint x: 484, startPoint y: 280, endPoint x: 436, endPoint y: 129, distance: 158.4
click at [484, 280] on p "Encourage visitors to start a conversation. Ideal for contact pages or helping …" at bounding box center [634, 268] width 447 height 34
drag, startPoint x: 443, startPoint y: 243, endPoint x: 519, endPoint y: 236, distance: 76.3
click at [519, 236] on div "Prompt to Chat Encourage visitors to start a conversation. Ideal for contact pa…" at bounding box center [645, 256] width 470 height 57
click at [444, 303] on div "Prompt to Chat Encourage visitors to start a conversation. Ideal for contact pa…" at bounding box center [611, 262] width 825 height 119
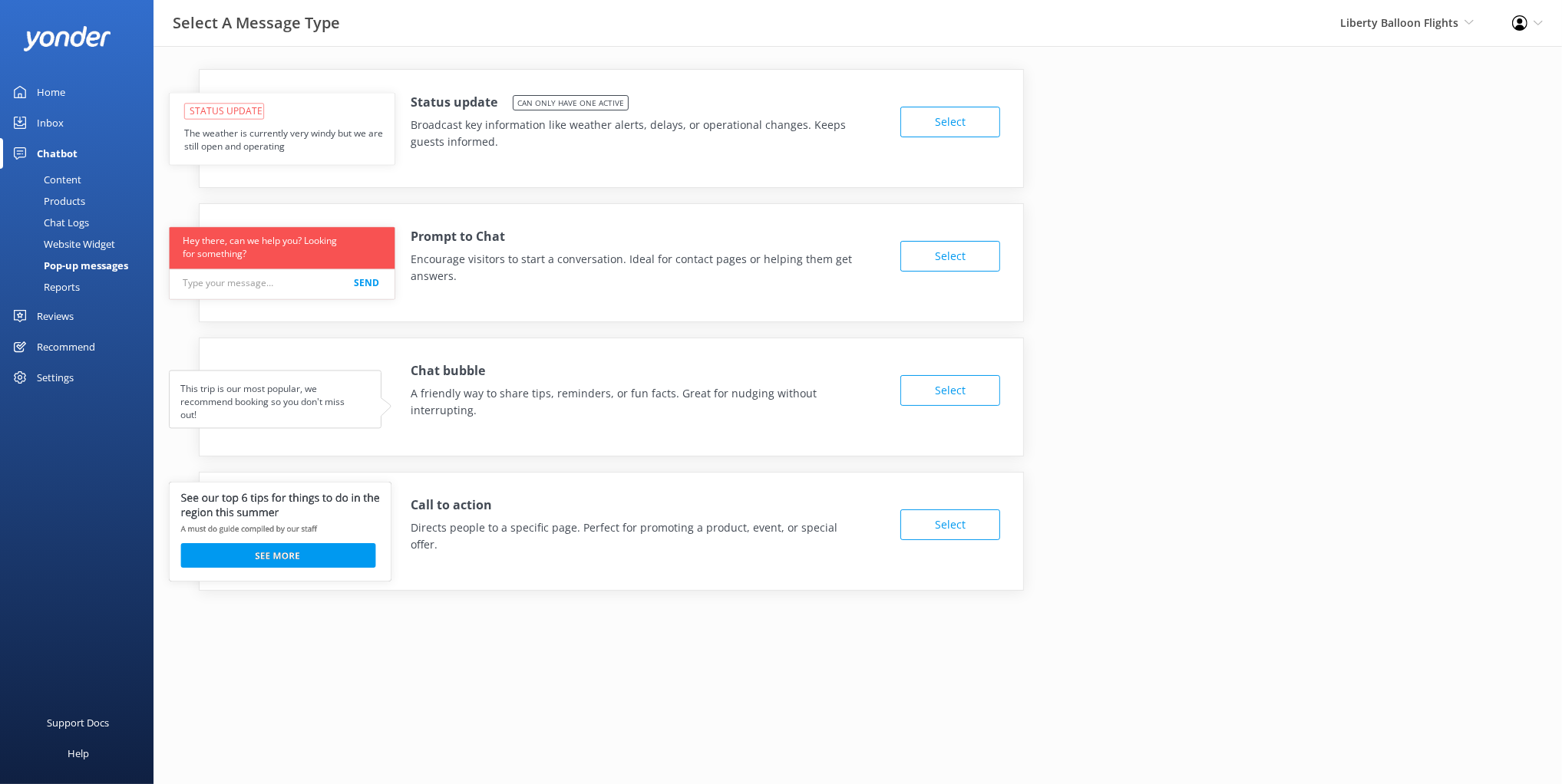
click at [462, 280] on p "Encourage visitors to start a conversation. Ideal for contact pages or helping …" at bounding box center [634, 268] width 447 height 34
drag, startPoint x: 437, startPoint y: 236, endPoint x: 505, endPoint y: 240, distance: 68.1
click at [501, 237] on h4 "Prompt to Chat" at bounding box center [457, 237] width 94 height 20
click at [505, 240] on div "Prompt to Chat Encourage visitors to start a conversation. Ideal for contact pa…" at bounding box center [645, 256] width 470 height 57
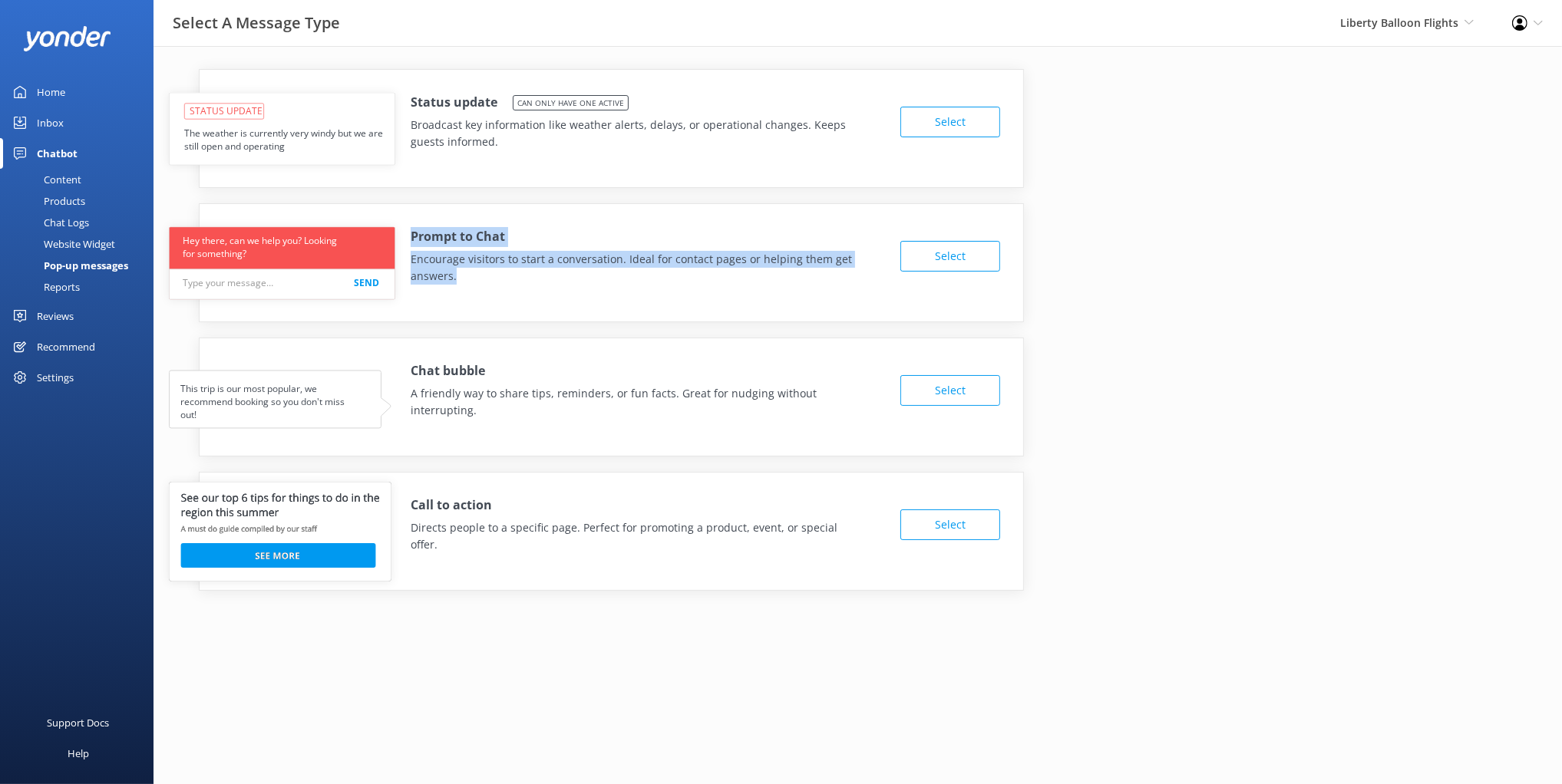
drag, startPoint x: 475, startPoint y: 284, endPoint x: 409, endPoint y: 237, distance: 81.0
click at [407, 236] on div "Prompt to Chat Encourage visitors to start a conversation. Ideal for contact pa…" at bounding box center [611, 252] width 824 height 96
click at [486, 275] on p "Encourage visitors to start a conversation. Ideal for contact pages or helping …" at bounding box center [634, 268] width 447 height 34
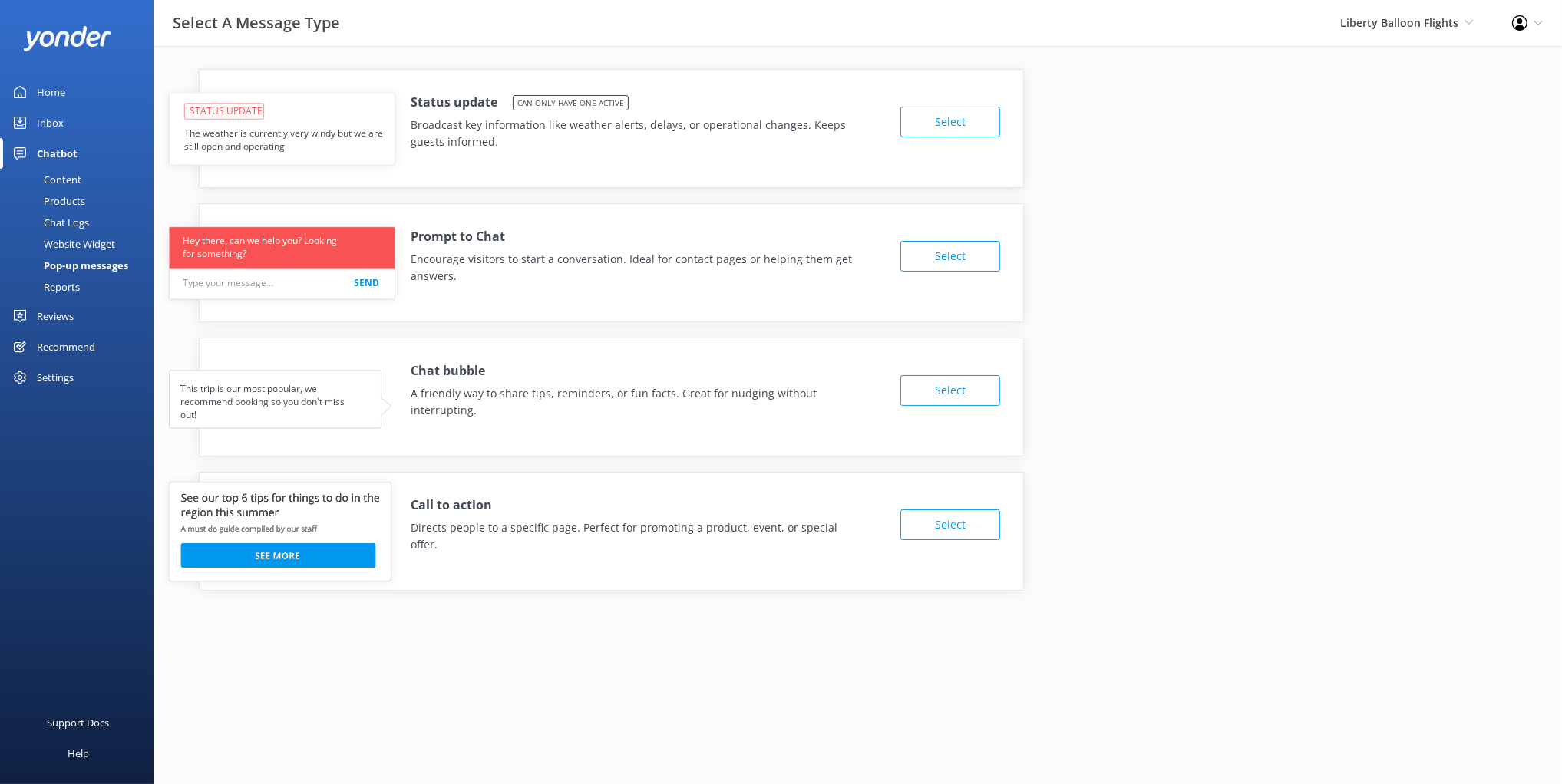
click at [477, 276] on p "Encourage visitors to start a conversation. Ideal for contact pages or helping …" at bounding box center [634, 268] width 447 height 34
click at [472, 271] on p "Encourage visitors to start a conversation. Ideal for contact pages or helping …" at bounding box center [634, 268] width 447 height 34
drag, startPoint x: 417, startPoint y: 370, endPoint x: 494, endPoint y: 368, distance: 77.0
click at [494, 368] on div "Chat bubble A friendly way to share tips, reminders, or fun facts. Great for nu…" at bounding box center [645, 390] width 470 height 57
click at [493, 401] on p "A friendly way to share tips, reminders, or fun facts. Great for nudging withou…" at bounding box center [634, 402] width 447 height 34
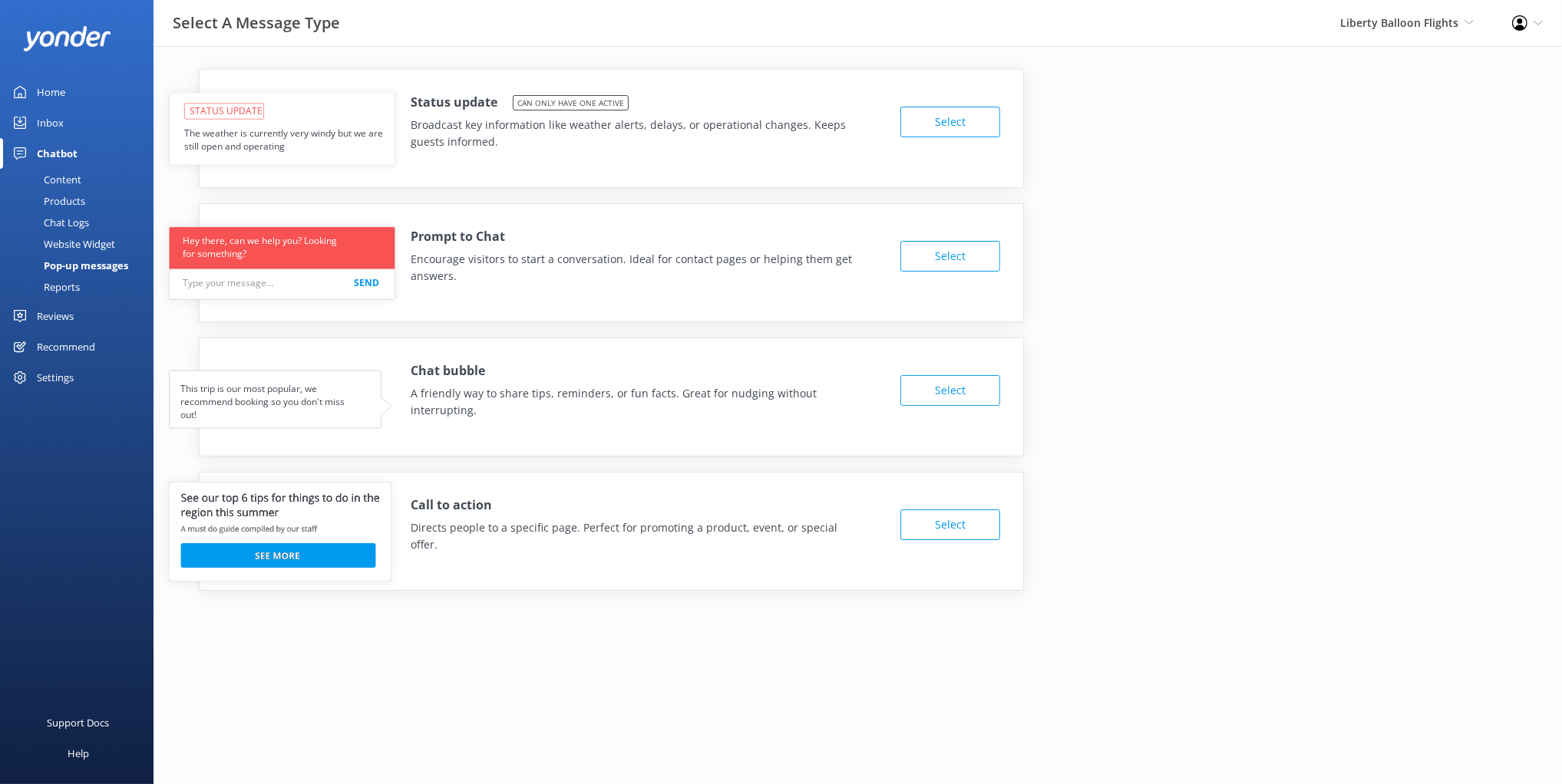
drag, startPoint x: 416, startPoint y: 513, endPoint x: 402, endPoint y: 503, distance: 17.2
click at [413, 511] on h4 "Call to action" at bounding box center [451, 505] width 81 height 20
drag, startPoint x: 447, startPoint y: 506, endPoint x: 501, endPoint y: 511, distance: 54.2
click at [501, 507] on div "Call to action Directs people to a specific page. Perfect for promoting a produ…" at bounding box center [611, 520] width 824 height 96
drag, startPoint x: 489, startPoint y: 526, endPoint x: 518, endPoint y: 528, distance: 29.1
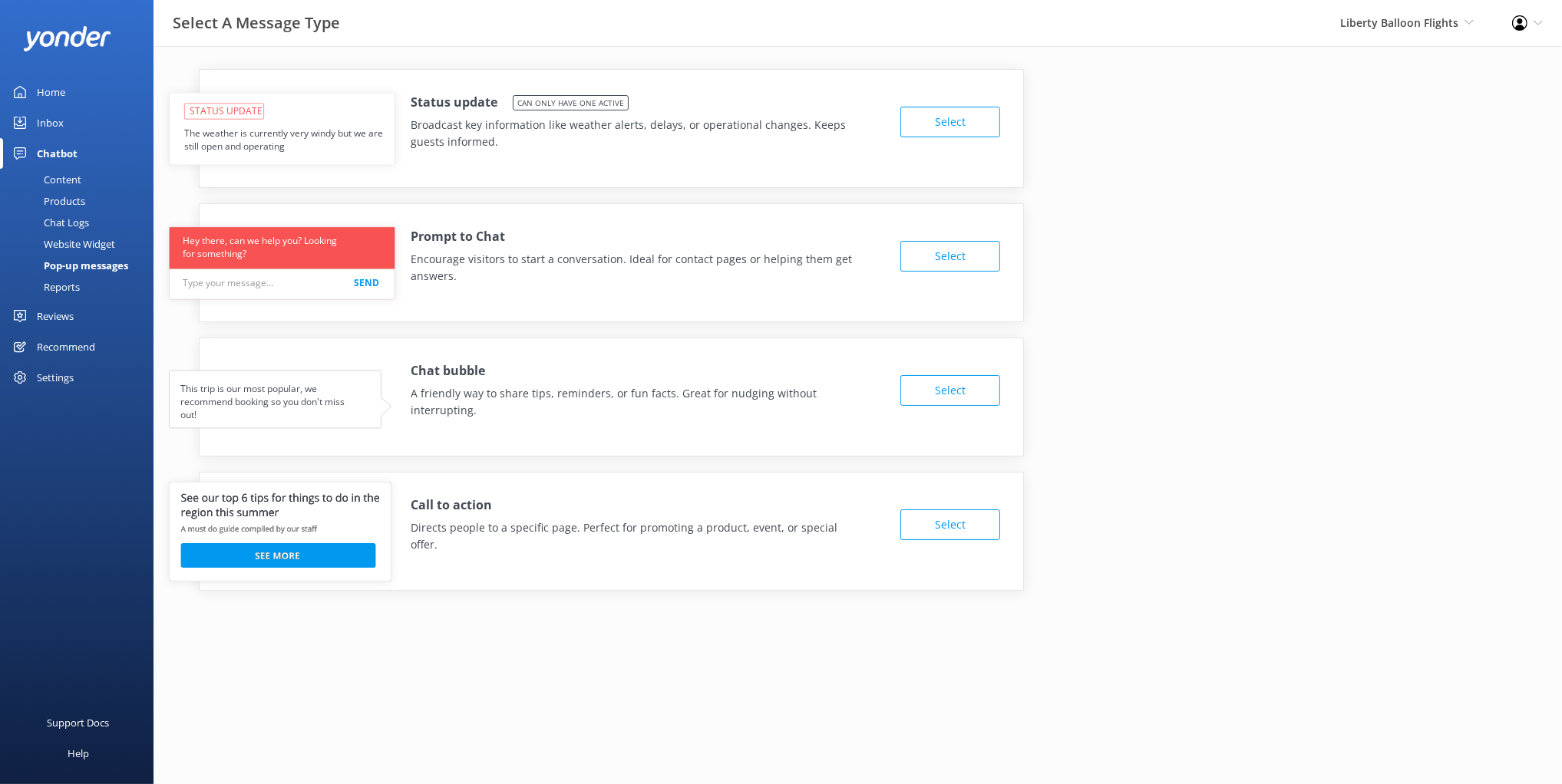
click at [489, 526] on p "Directs people to a specific page. Perfect for promoting a product, event, or s…" at bounding box center [634, 536] width 447 height 34
drag, startPoint x: 588, startPoint y: 529, endPoint x: 583, endPoint y: 514, distance: 15.8
click at [582, 506] on div "Call to action Directs people to a specific page. Perfect for promoting a produ…" at bounding box center [645, 524] width 470 height 57
click at [605, 523] on p "Directs people to a specific page. Perfect for promoting a product, event, or s…" at bounding box center [634, 536] width 447 height 34
click at [1292, 305] on div "Status update Can only have one active Broadcast key information like weather a…" at bounding box center [857, 329] width 1371 height 522
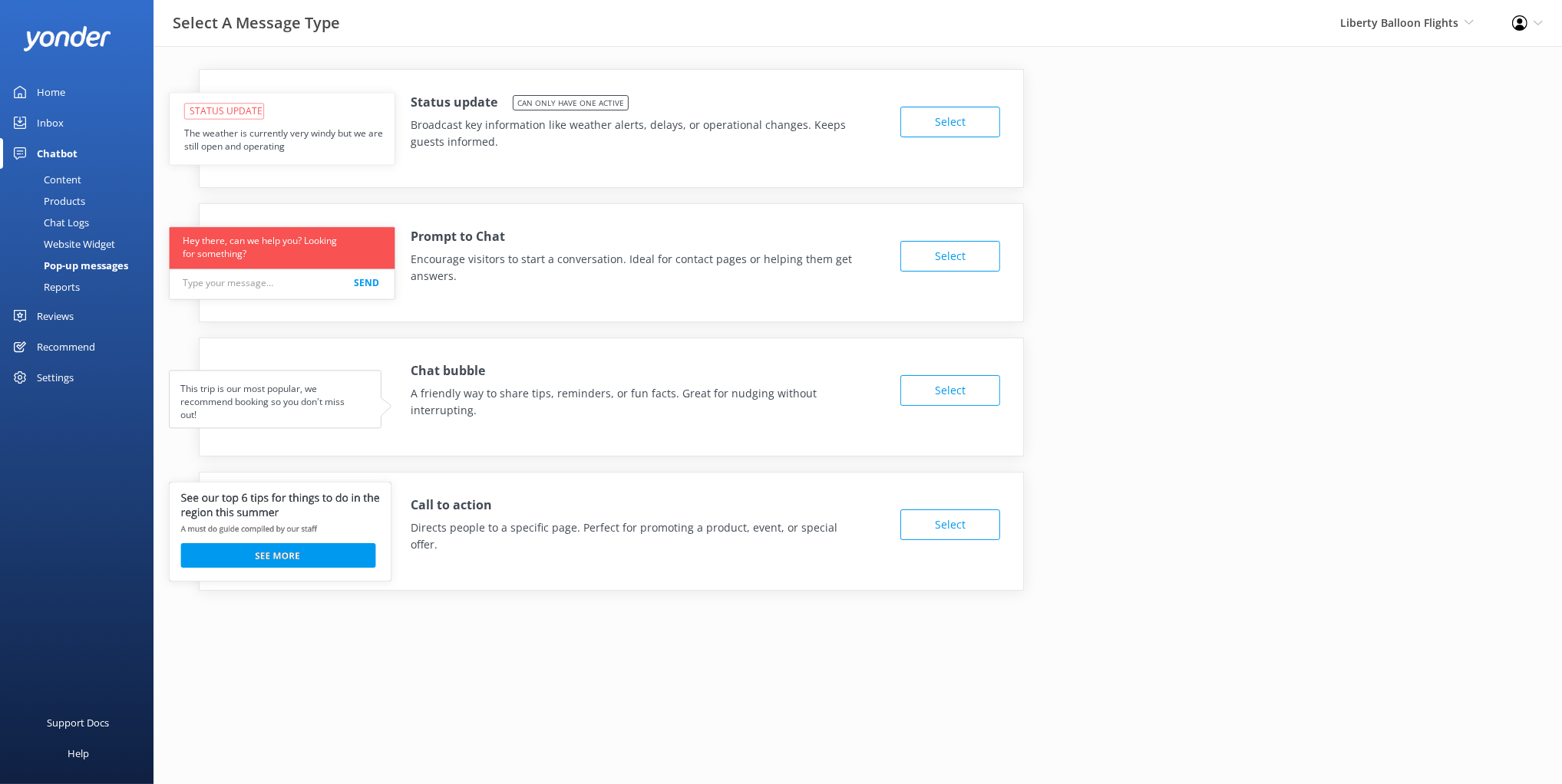
click at [613, 316] on div "Prompt to Chat Encourage visitors to start a conversation. Ideal for contact pa…" at bounding box center [611, 262] width 825 height 119
click at [378, 194] on div "Status update Can only have one active Broadcast key information like weather a…" at bounding box center [857, 329] width 1371 height 522
drag, startPoint x: 510, startPoint y: 289, endPoint x: 474, endPoint y: 239, distance: 61.6
click at [472, 239] on div "Prompt to Chat Encourage visitors to start a conversation. Ideal for contact pa…" at bounding box center [611, 252] width 824 height 96
click at [511, 271] on p "Encourage visitors to start a conversation. Ideal for contact pages or helping …" at bounding box center [634, 268] width 447 height 34
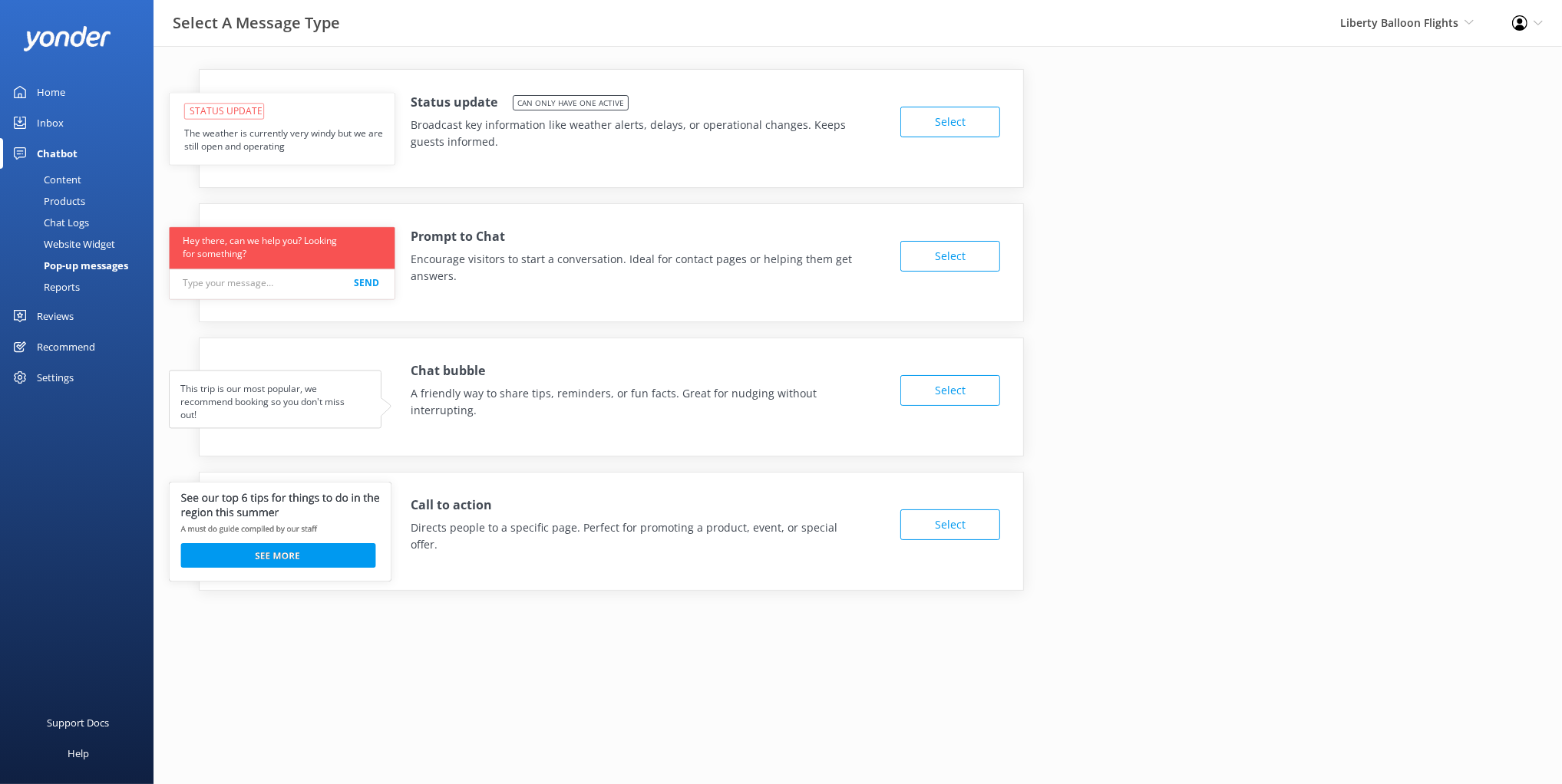
click at [481, 278] on p "Encourage visitors to start a conversation. Ideal for contact pages or helping …" at bounding box center [634, 268] width 447 height 34
click at [469, 142] on p "Broadcast key information like weather alerts, delays, or operational changes. …" at bounding box center [634, 134] width 447 height 34
click at [92, 241] on div "Website Widget" at bounding box center [62, 244] width 106 height 21
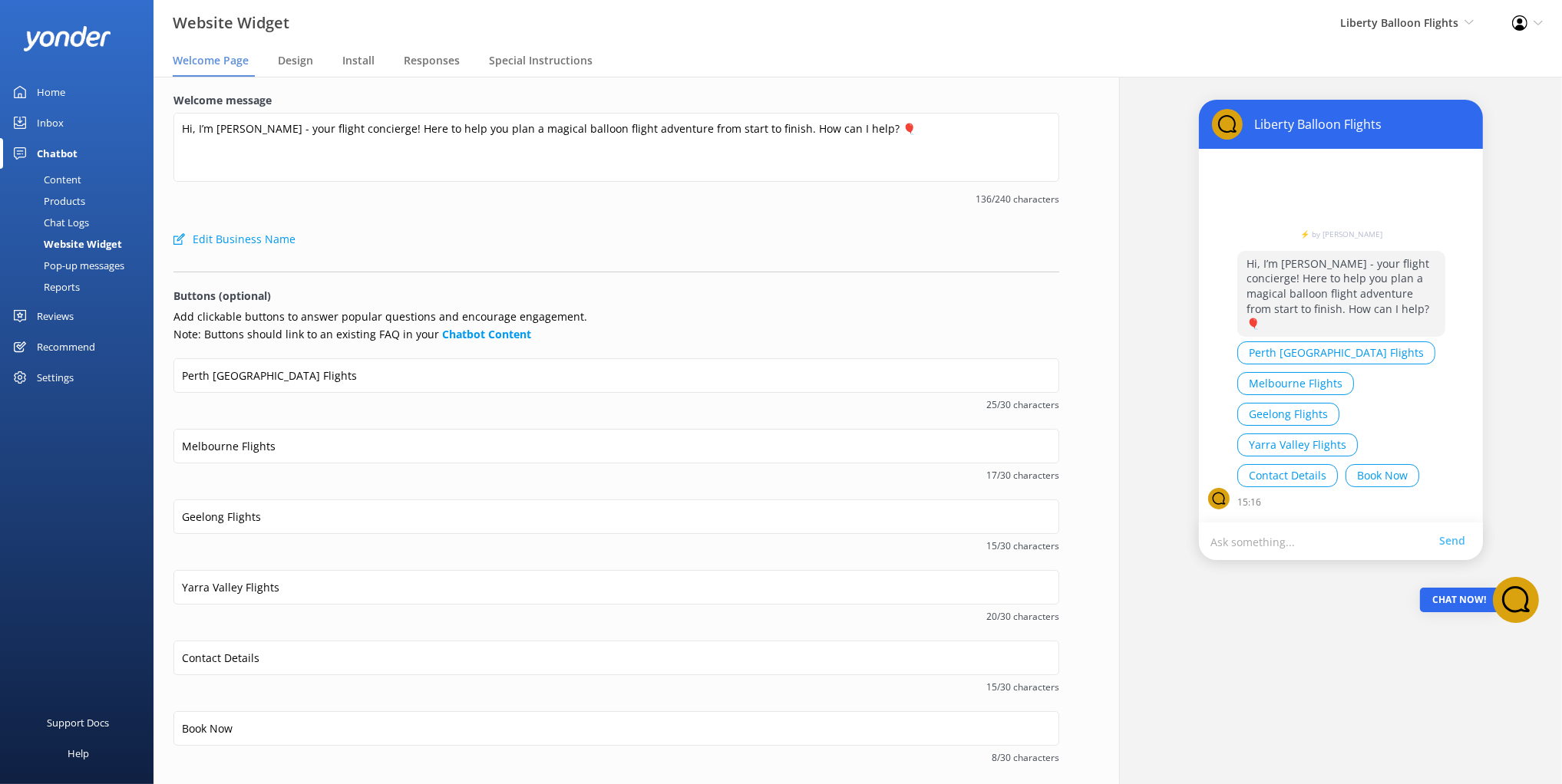
click at [81, 260] on div "Pop-up messages" at bounding box center [66, 266] width 115 height 21
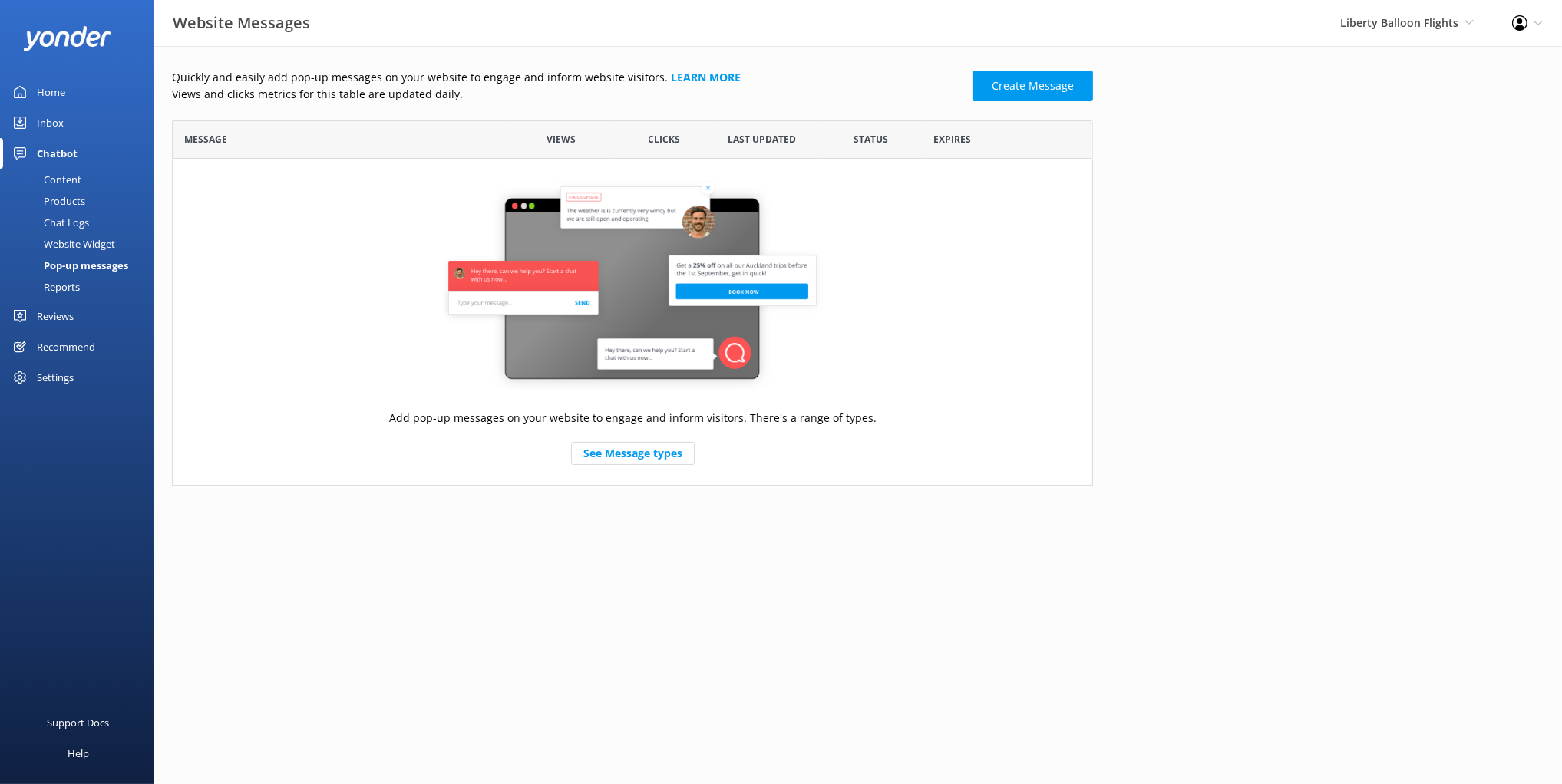
scroll to position [365, 921]
click at [83, 244] on div "Website Widget" at bounding box center [62, 244] width 106 height 21
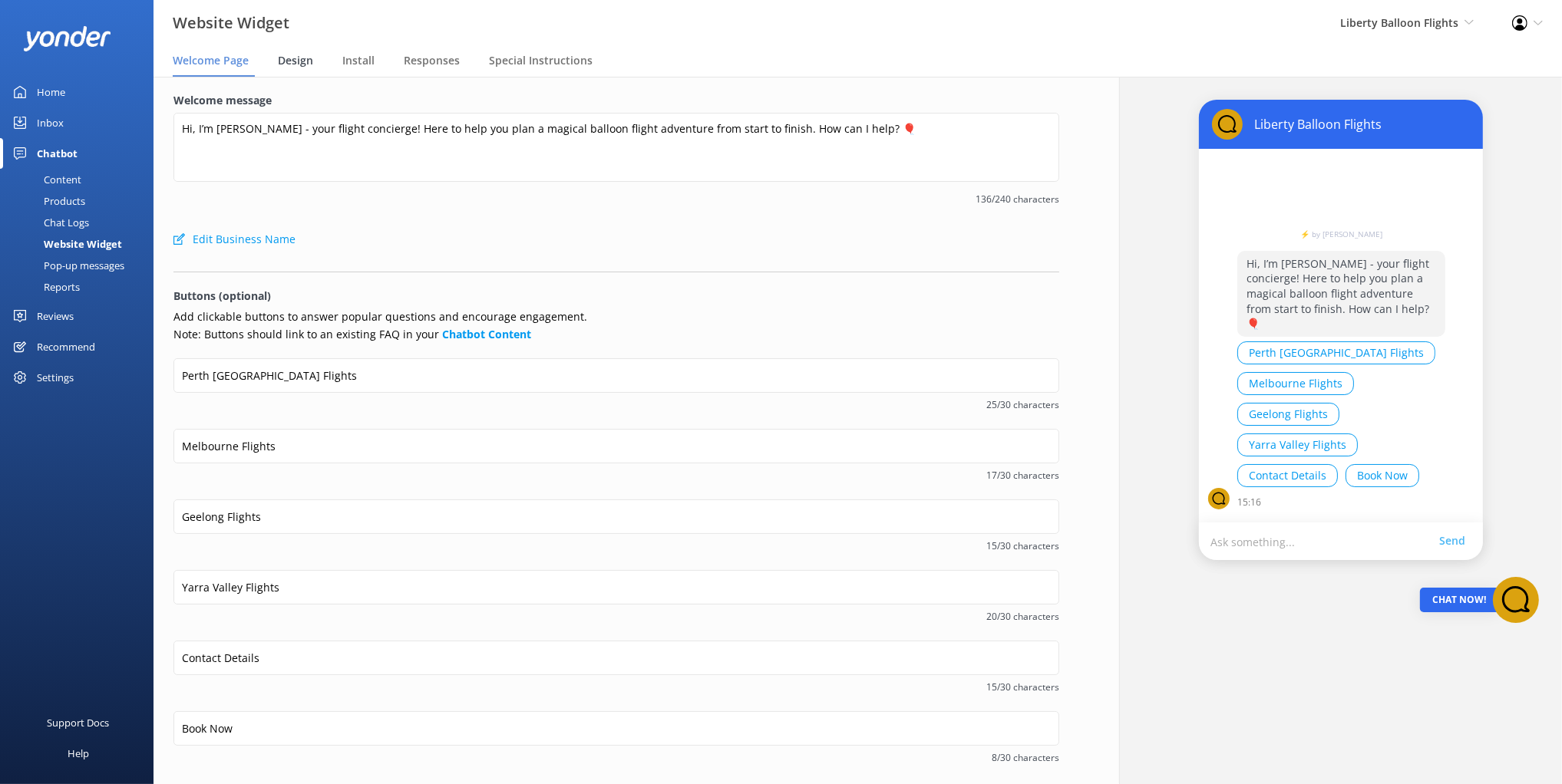
click at [297, 61] on span "Design" at bounding box center [295, 60] width 35 height 16
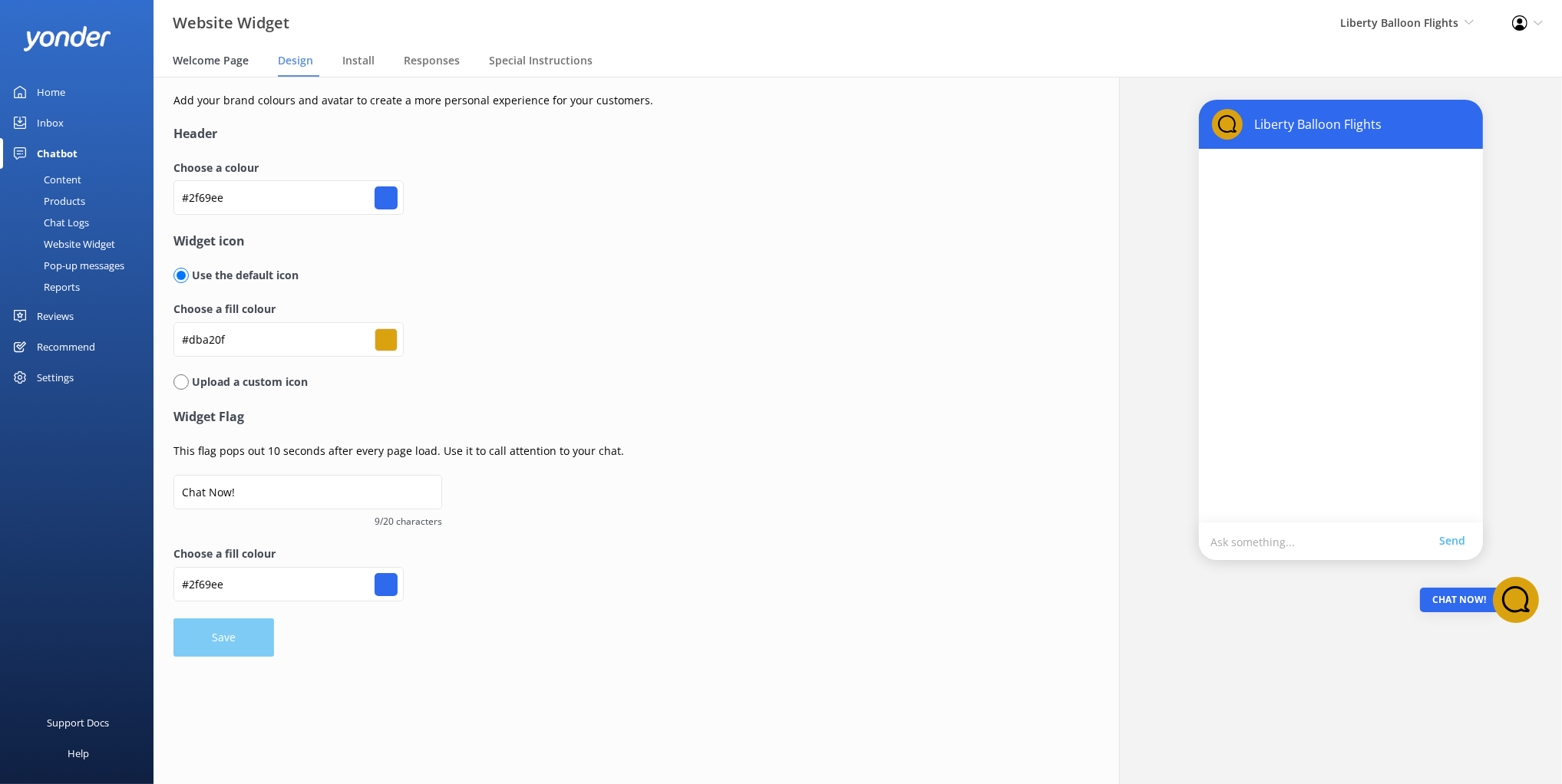
click at [220, 60] on span "Welcome Page" at bounding box center [210, 60] width 76 height 16
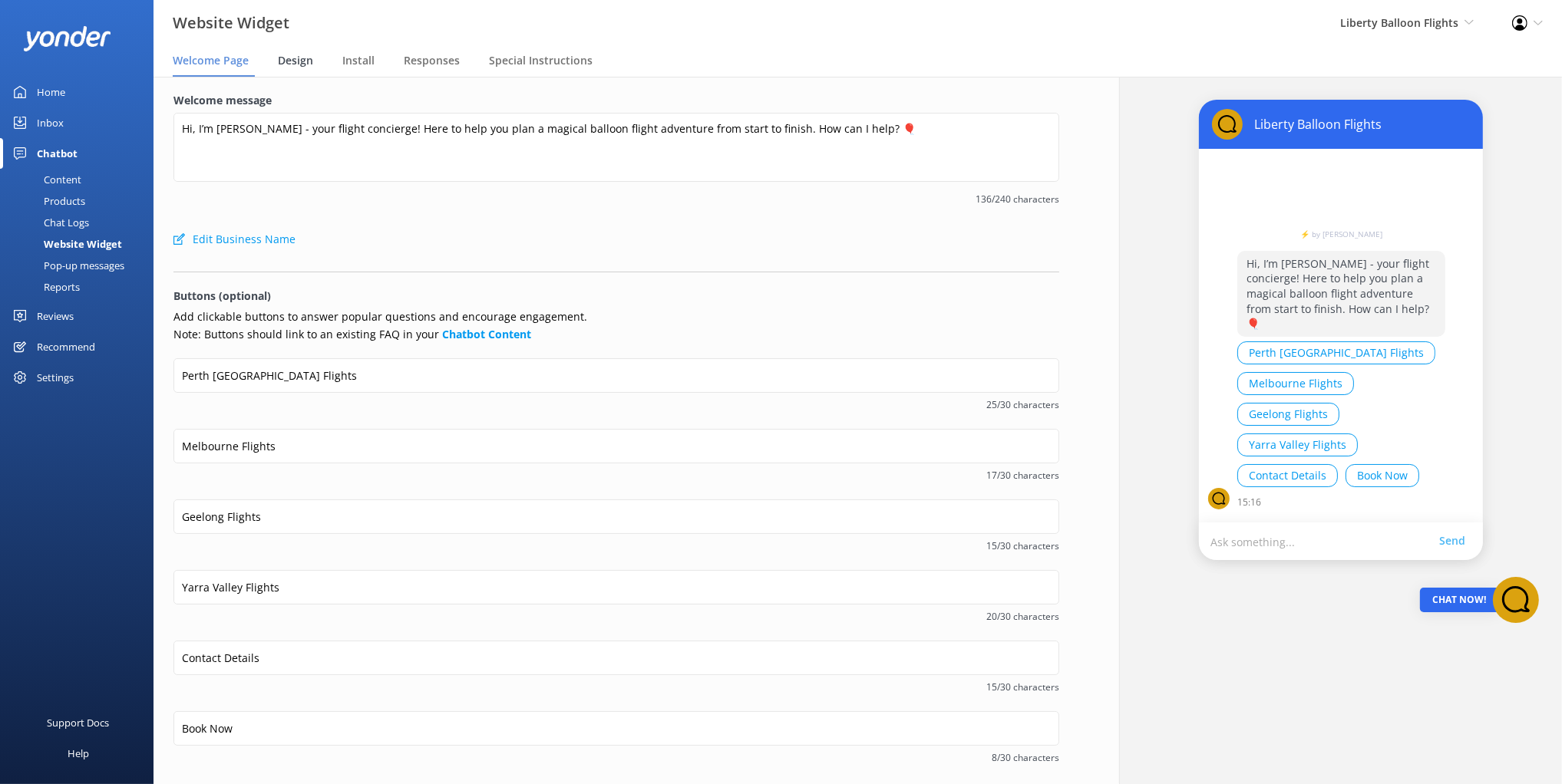
click at [301, 66] on span "Design" at bounding box center [295, 60] width 35 height 16
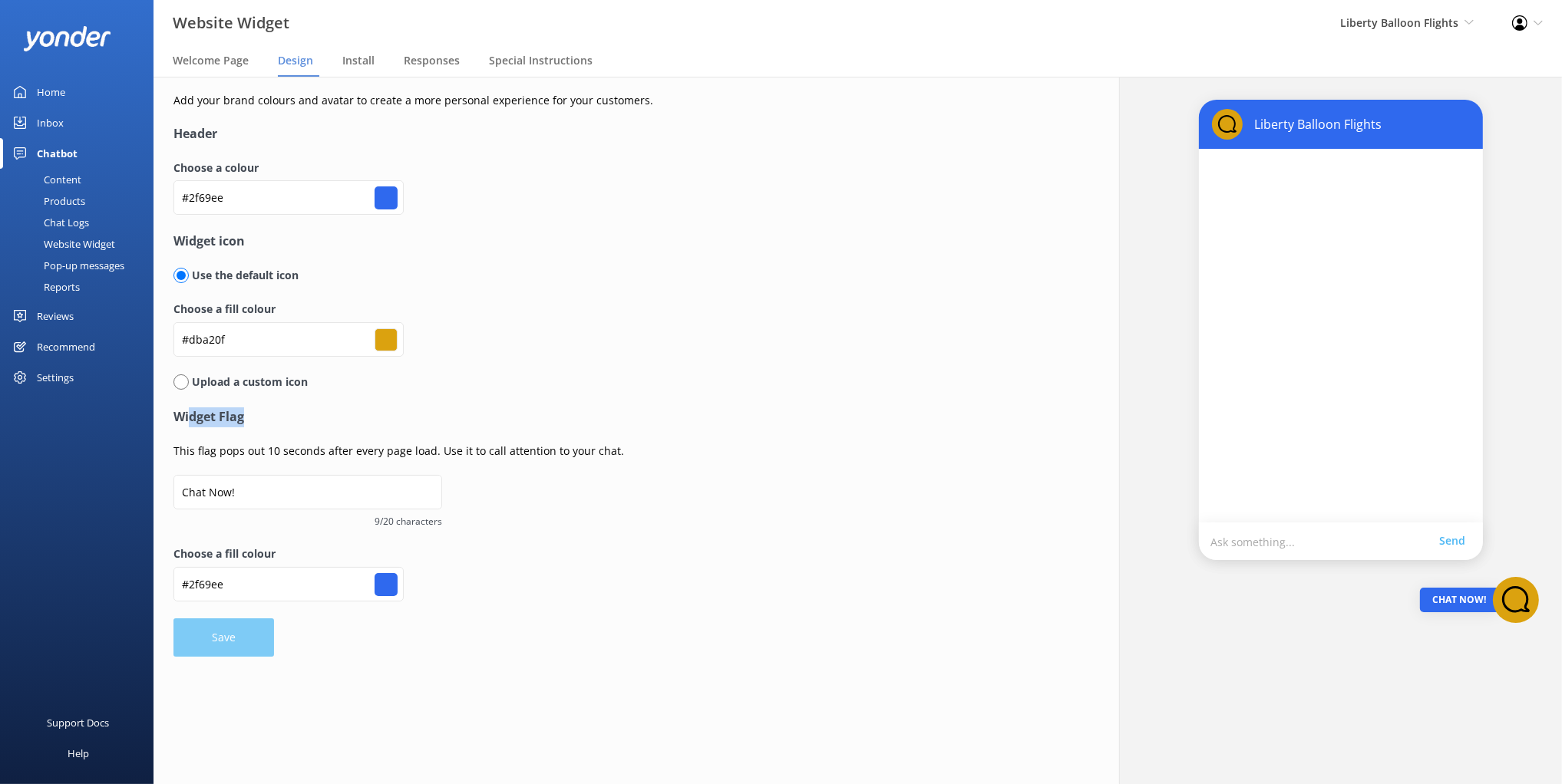
drag, startPoint x: 190, startPoint y: 418, endPoint x: 256, endPoint y: 424, distance: 66.3
click at [254, 423] on h4 "Widget Flag" at bounding box center [557, 417] width 768 height 20
drag, startPoint x: 268, startPoint y: 451, endPoint x: 260, endPoint y: 453, distance: 8.2
click at [267, 451] on p "This flag pops out 10 seconds after every page load. Use it to call attention t…" at bounding box center [557, 451] width 768 height 17
drag, startPoint x: 179, startPoint y: 495, endPoint x: 273, endPoint y: 498, distance: 94.0
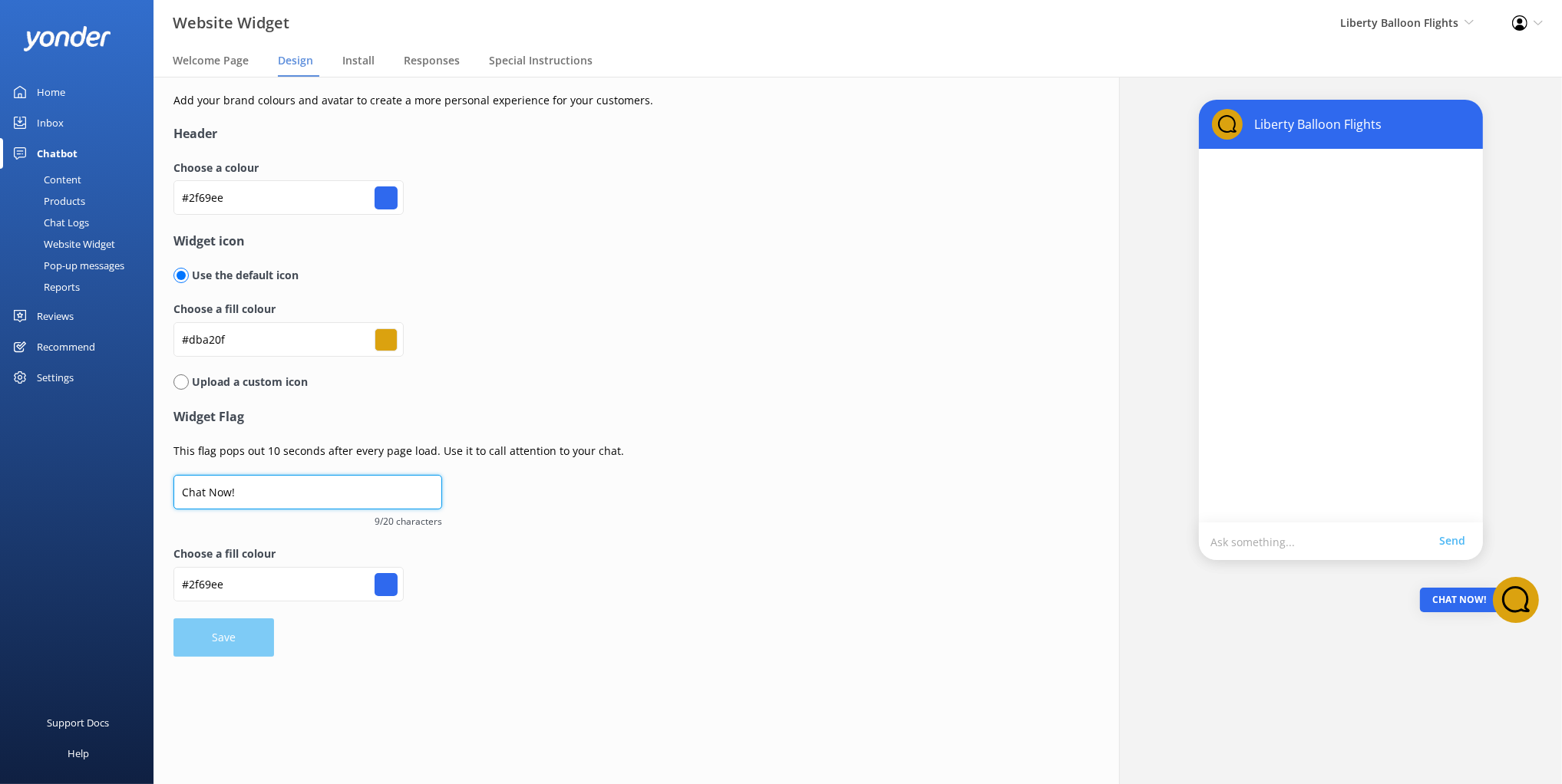
click at [273, 498] on input "Chat Now!" at bounding box center [307, 492] width 268 height 34
click at [272, 454] on p "This flag pops out 10 seconds after every page load. Use it to call attention t…" at bounding box center [557, 451] width 768 height 17
drag, startPoint x: 268, startPoint y: 449, endPoint x: 313, endPoint y: 452, distance: 45.1
click at [313, 452] on p "This flag pops out 10 seconds after every page load. Use it to call attention t…" at bounding box center [557, 451] width 768 height 17
click at [438, 455] on p "This flag pops out 10 seconds after every page load. Use it to call attention t…" at bounding box center [557, 451] width 768 height 17
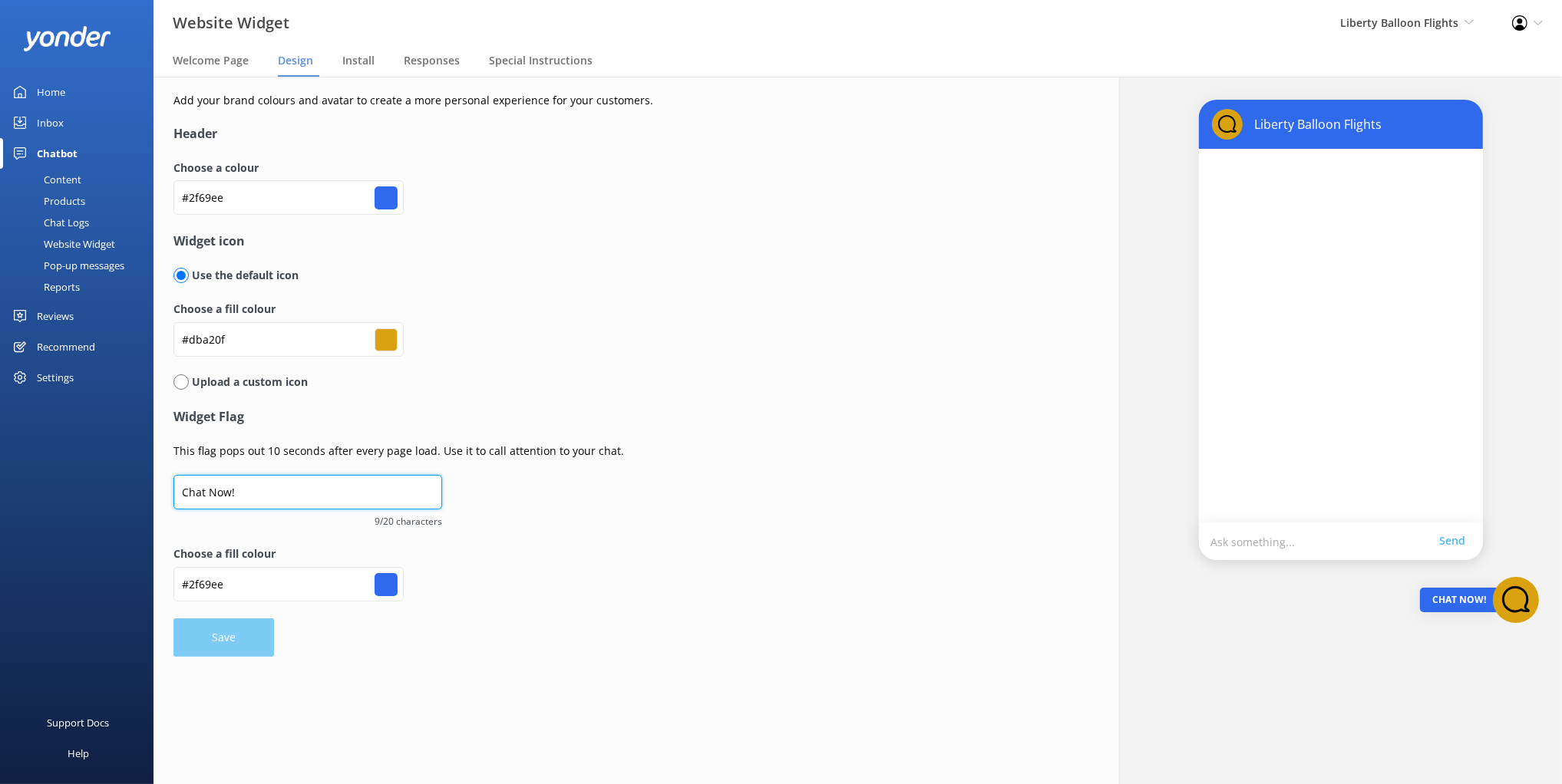
drag, startPoint x: 244, startPoint y: 496, endPoint x: 215, endPoint y: 464, distance: 43.2
click at [214, 464] on form "Header Choose a colour #2f69ee #2f69ee Widget icon Use the default icon Choose …" at bounding box center [557, 390] width 768 height 531
click at [503, 450] on p "This flag pops out 10 seconds after every page load. Use it to call attention t…" at bounding box center [557, 451] width 768 height 17
drag, startPoint x: 474, startPoint y: 446, endPoint x: 463, endPoint y: 455, distance: 14.2
click at [474, 446] on p "This flag pops out 10 seconds after every page load. Use it to call attention t…" at bounding box center [557, 451] width 768 height 17
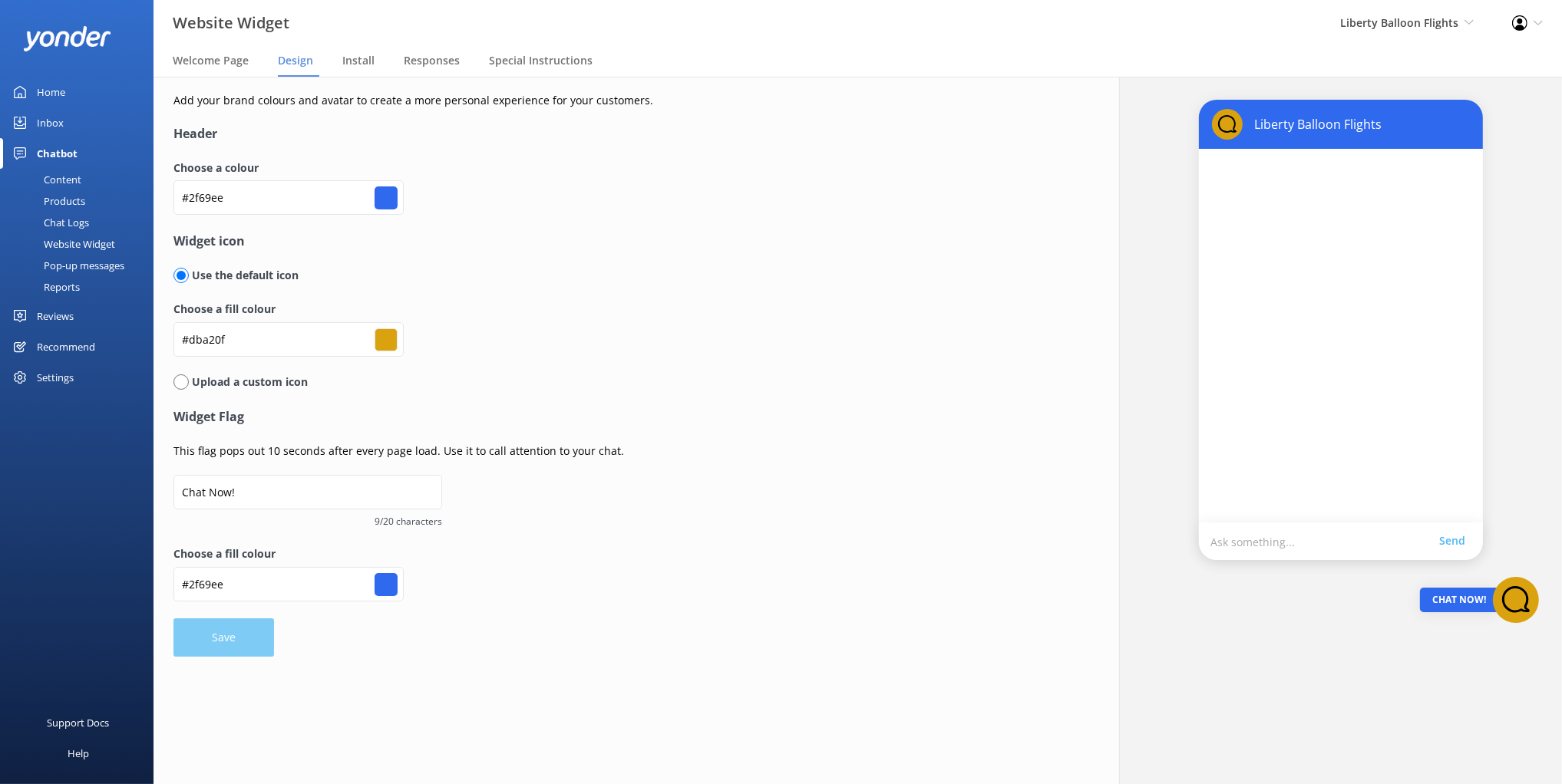
drag, startPoint x: 80, startPoint y: 446, endPoint x: 74, endPoint y: 433, distance: 14.3
click at [80, 446] on div "Support Docs Help" at bounding box center [77, 596] width 154 height 376
click at [89, 264] on div "Pop-up messages" at bounding box center [66, 266] width 115 height 21
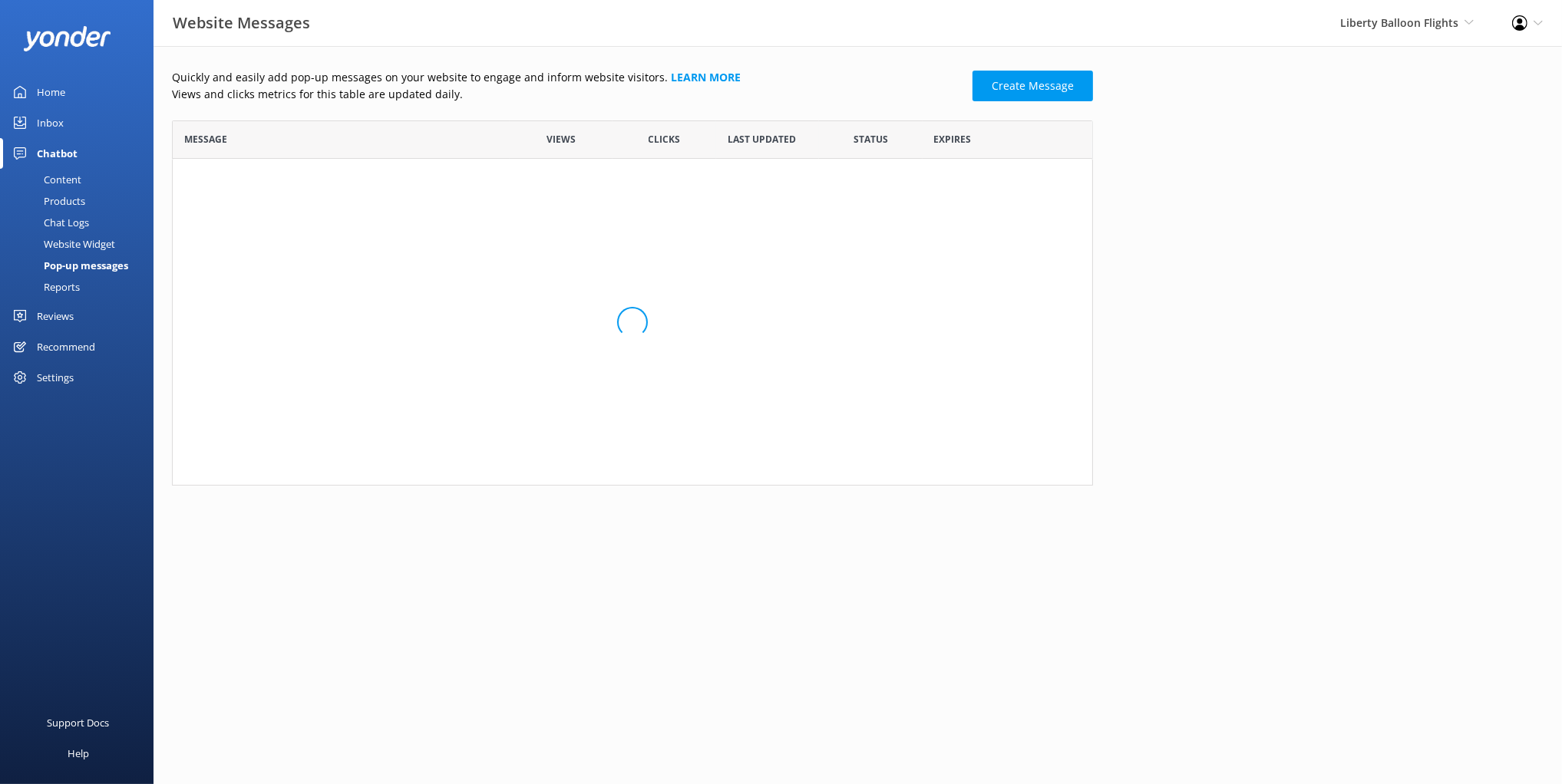
scroll to position [365, 921]
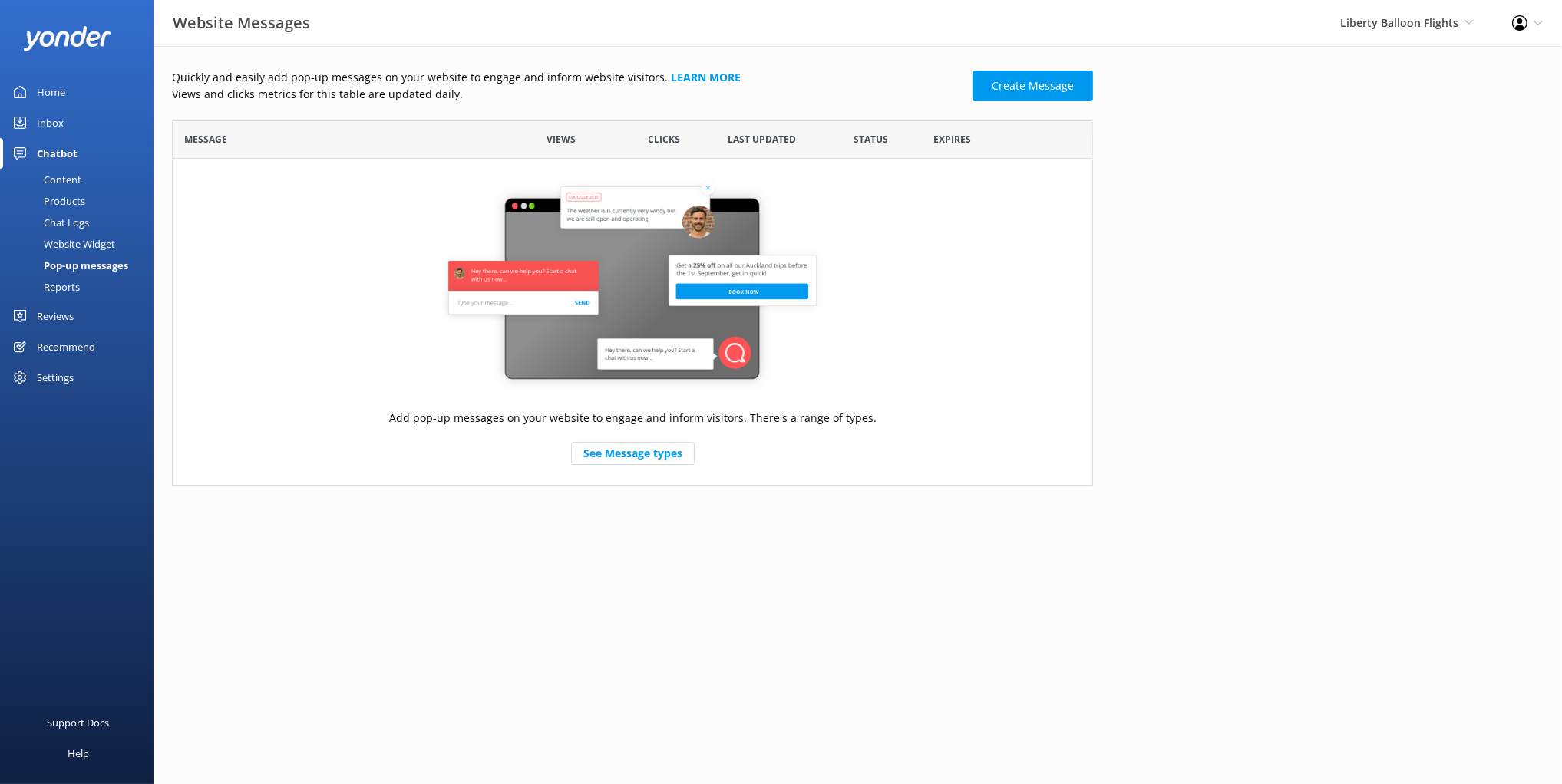
drag, startPoint x: 402, startPoint y: 195, endPoint x: 307, endPoint y: 246, distance: 107.8
click at [402, 195] on div "Add pop-up messages on your website to engage and inform visitors. There's a ra…" at bounding box center [632, 321] width 921 height 326
click at [56, 283] on div "Reports" at bounding box center [44, 287] width 70 height 21
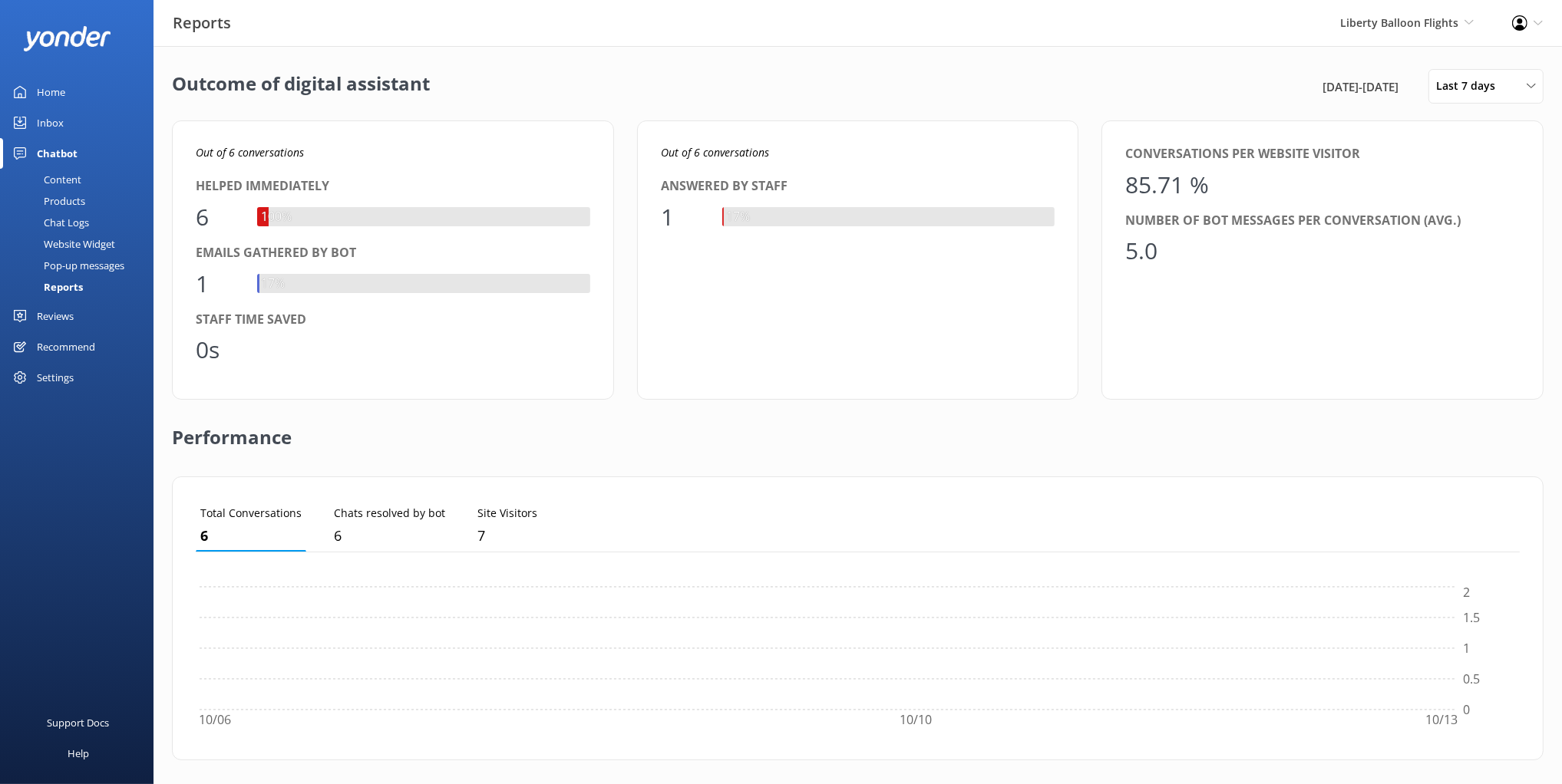
scroll to position [154, 1324]
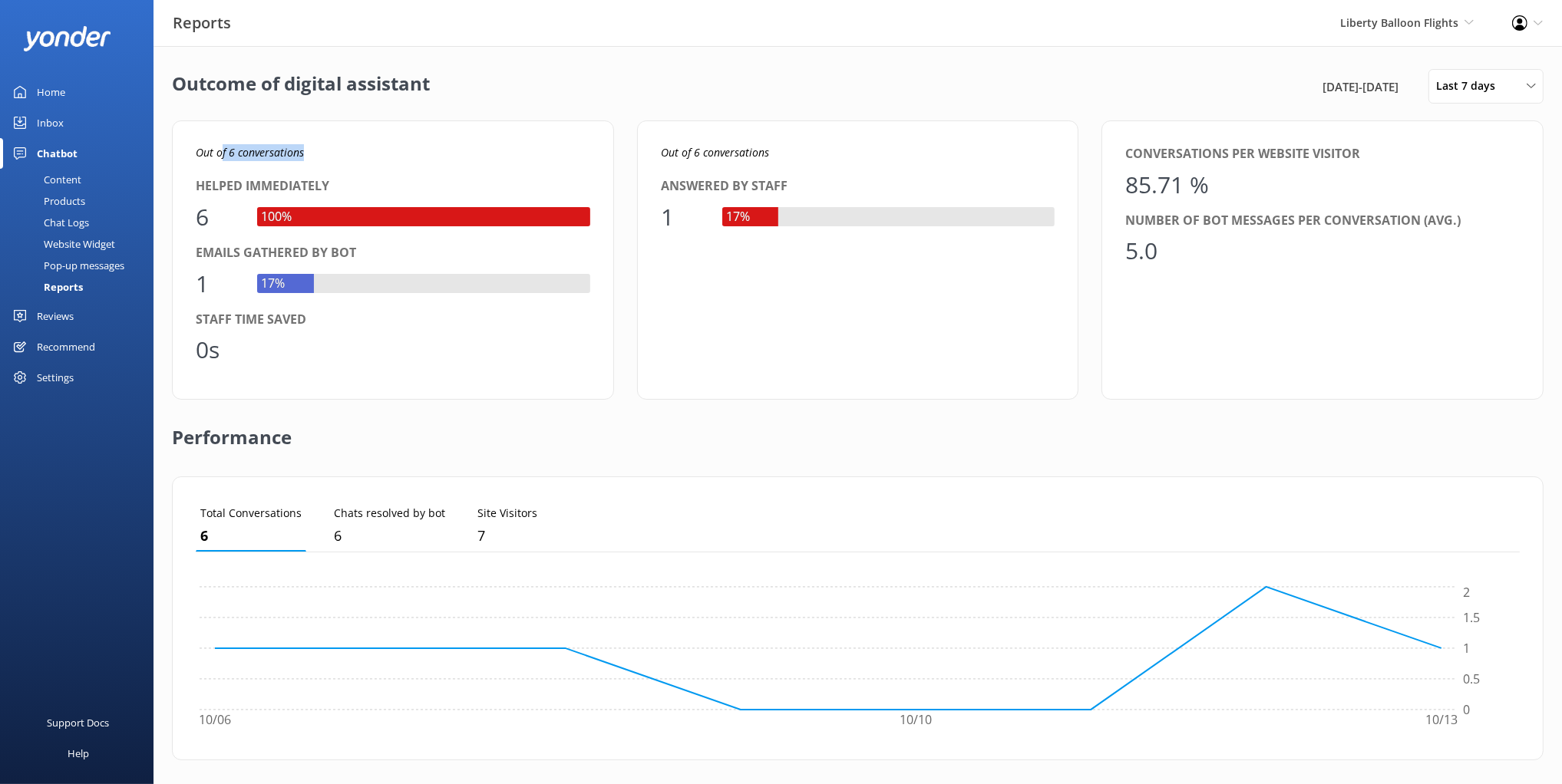
drag, startPoint x: 272, startPoint y: 150, endPoint x: 347, endPoint y: 150, distance: 75.0
click at [343, 149] on p "Out of 6 conversations" at bounding box center [393, 152] width 394 height 17
drag, startPoint x: 343, startPoint y: 143, endPoint x: 452, endPoint y: 248, distance: 151.3
click at [343, 143] on div "Out of 6 conversations Helped immediately 6 100% Emails gathered by bot 1 17% S…" at bounding box center [393, 260] width 442 height 280
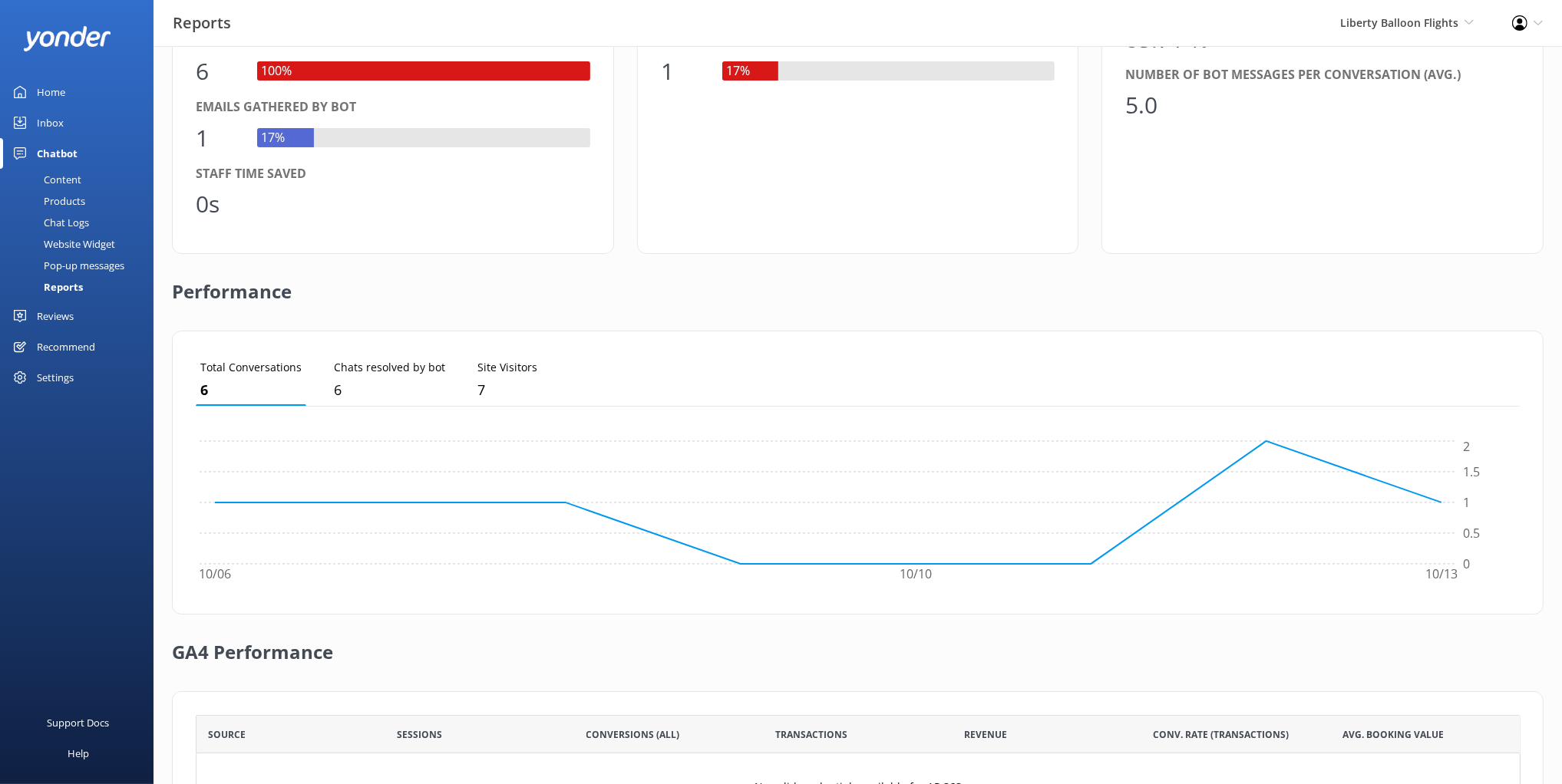
scroll to position [283, 0]
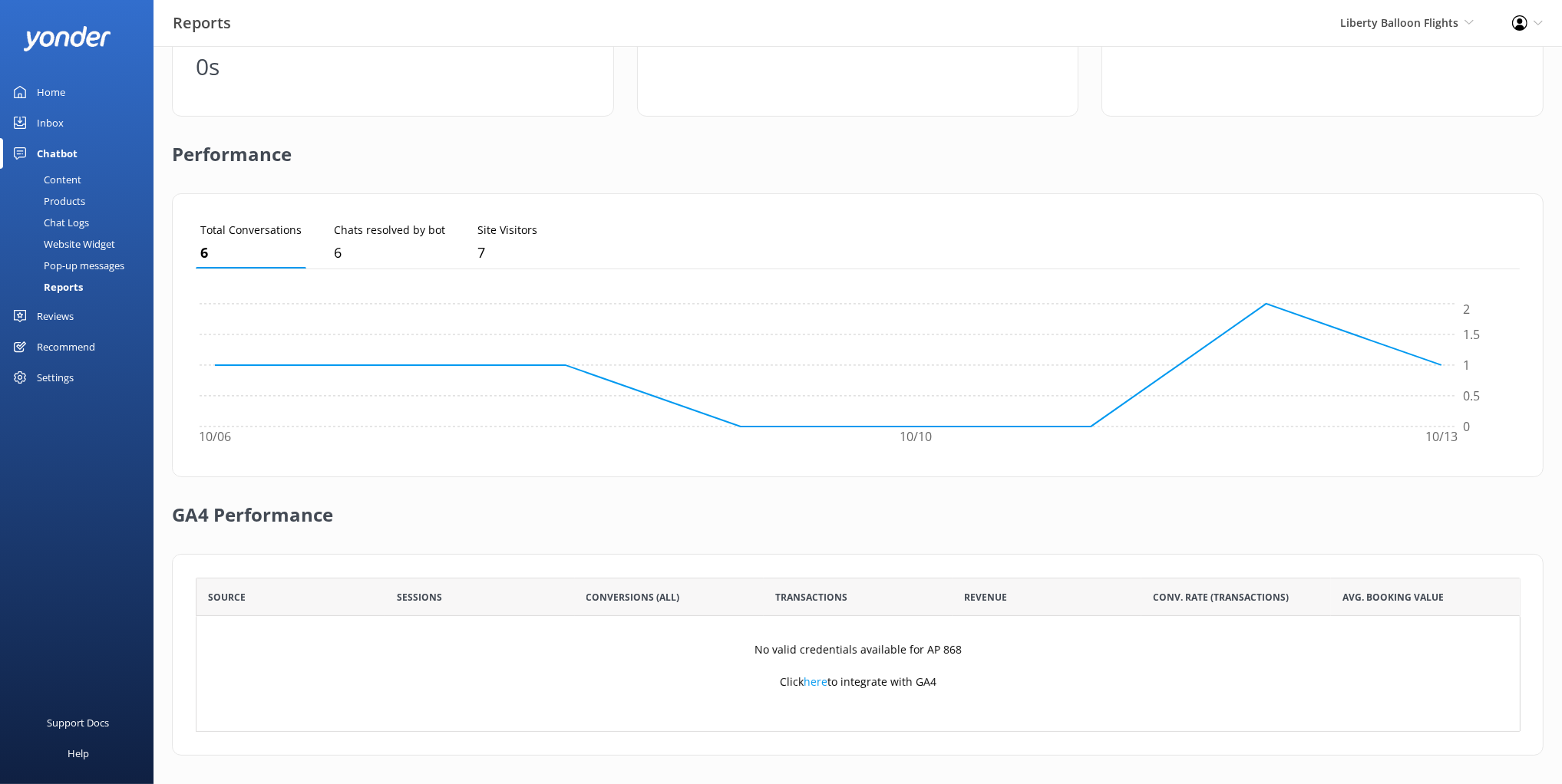
click at [680, 505] on div "GA4 Performance" at bounding box center [857, 516] width 1371 height 77
click at [817, 542] on div "GA4 Performance" at bounding box center [857, 516] width 1371 height 77
click at [830, 543] on div "GA4 Performance" at bounding box center [857, 516] width 1371 height 77
drag, startPoint x: 76, startPoint y: 390, endPoint x: 70, endPoint y: 383, distance: 9.2
click at [76, 390] on div "Settings" at bounding box center [77, 378] width 154 height 31
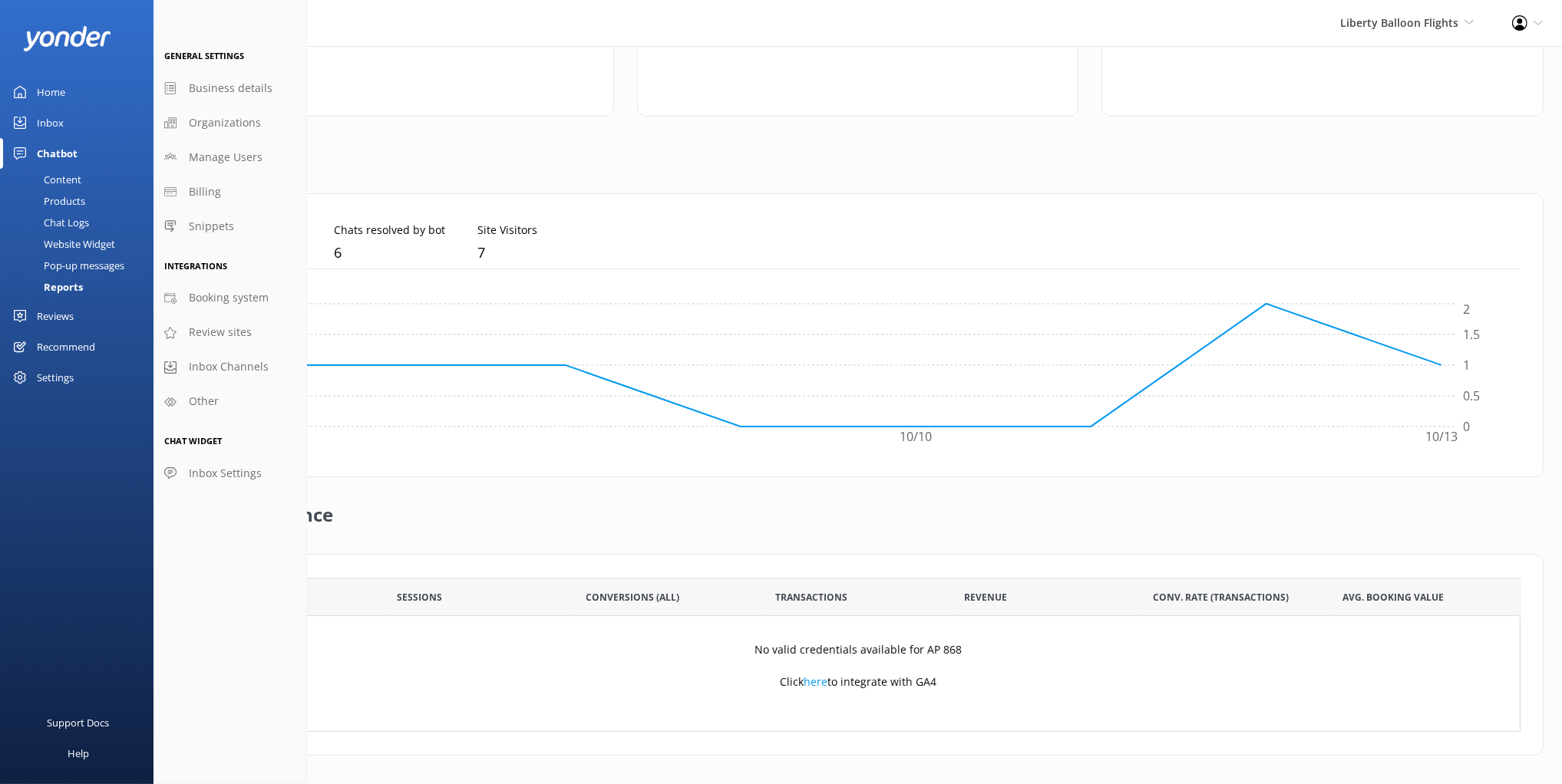
click at [941, 521] on div "GA4 Performance" at bounding box center [857, 516] width 1371 height 77
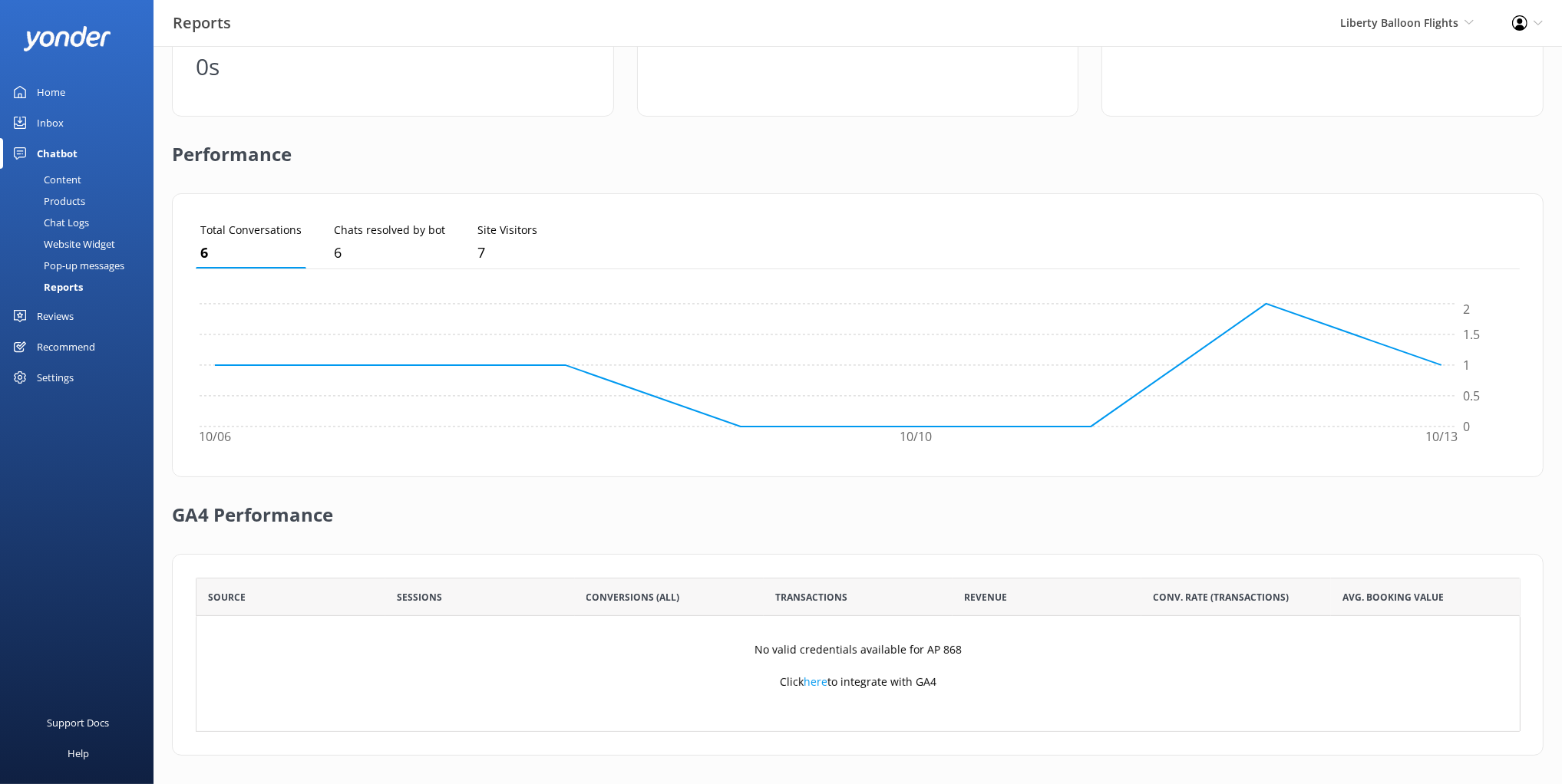
click at [852, 529] on div "GA4 Performance" at bounding box center [857, 516] width 1371 height 77
drag, startPoint x: 847, startPoint y: 528, endPoint x: 780, endPoint y: 533, distance: 67.2
click at [825, 528] on div "GA4 Performance" at bounding box center [857, 516] width 1371 height 77
drag, startPoint x: 168, startPoint y: 518, endPoint x: 327, endPoint y: 509, distance: 159.3
click at [327, 509] on div "Outcome of digital assistant 6th Oct 25 - 13th Oct 25 Last 7 days Last 7 days L…" at bounding box center [858, 275] width 1408 height 1024
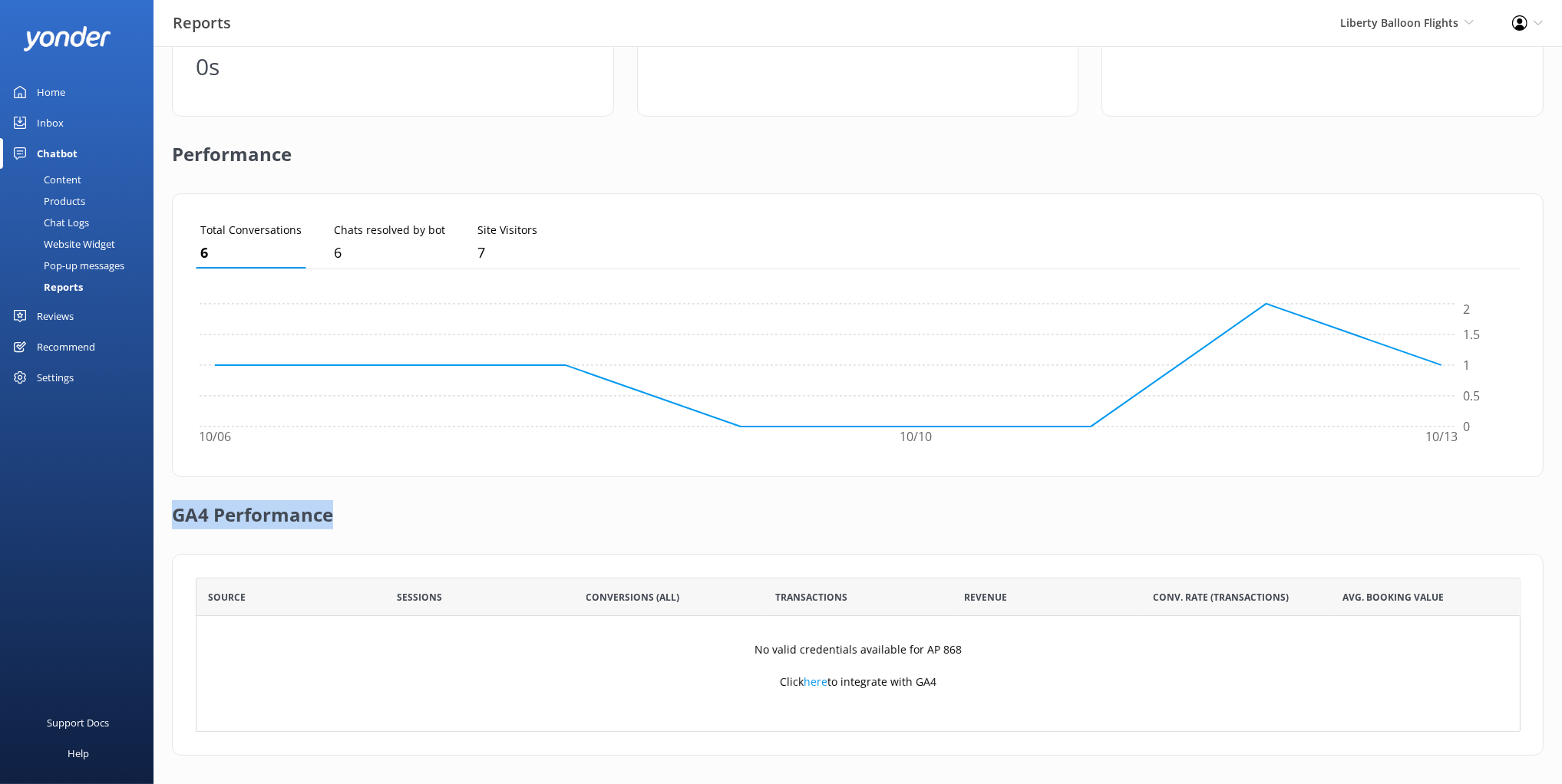
click at [361, 515] on div "GA4 Performance" at bounding box center [857, 516] width 1371 height 77
click at [289, 513] on h2 "GA4 Performance" at bounding box center [252, 508] width 161 height 61
click at [418, 500] on div "GA4 Performance" at bounding box center [857, 516] width 1371 height 77
click at [401, 506] on div "GA4 Performance" at bounding box center [857, 516] width 1371 height 77
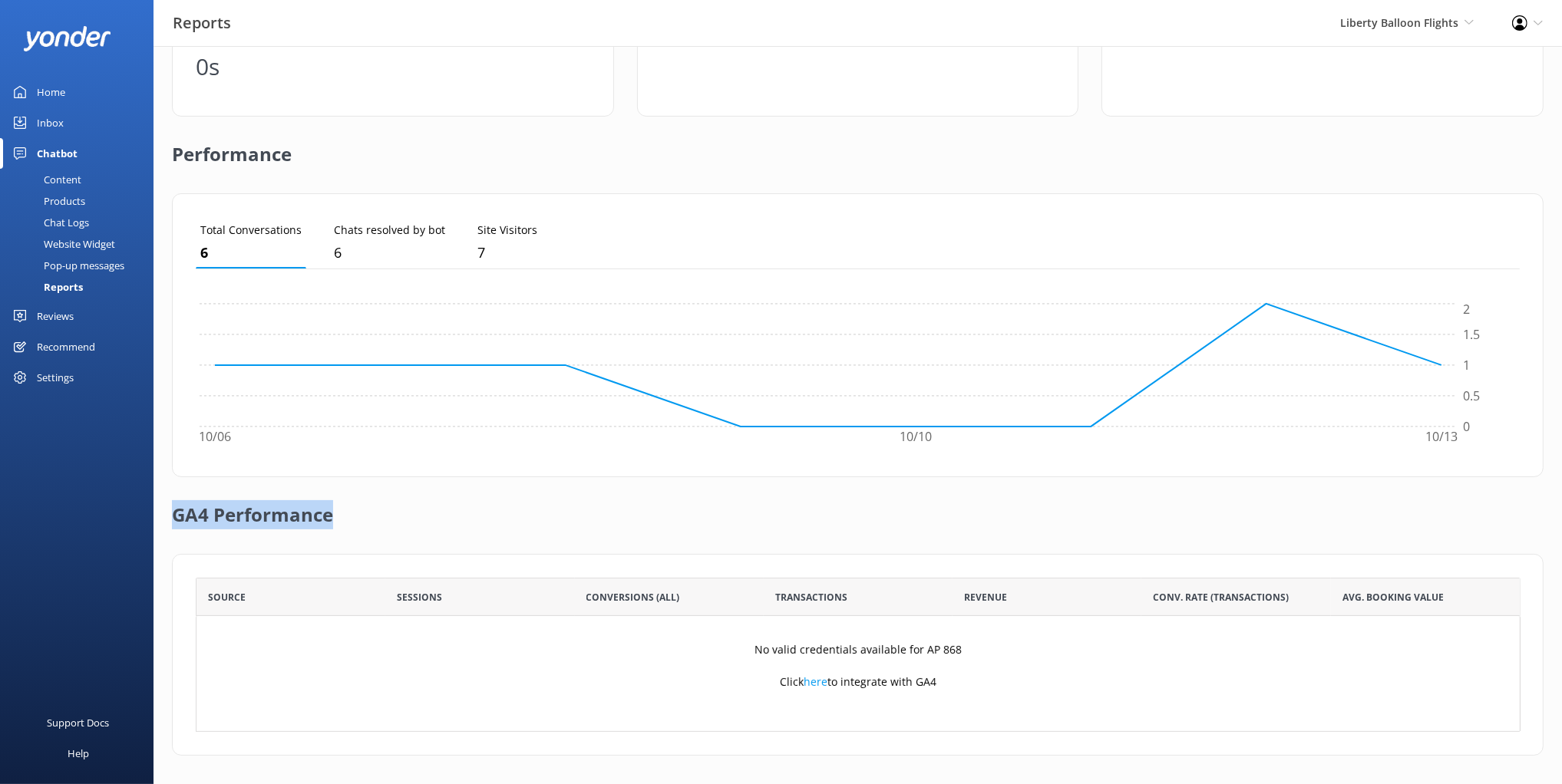
drag, startPoint x: 351, startPoint y: 504, endPoint x: 349, endPoint y: 493, distance: 11.2
click at [349, 493] on div "GA4 Performance" at bounding box center [857, 516] width 1371 height 77
click at [290, 517] on h2 "GA4 Performance" at bounding box center [252, 508] width 161 height 61
click at [452, 517] on div "GA4 Performance" at bounding box center [857, 516] width 1371 height 77
click at [670, 169] on div "Performance" at bounding box center [857, 155] width 1371 height 77
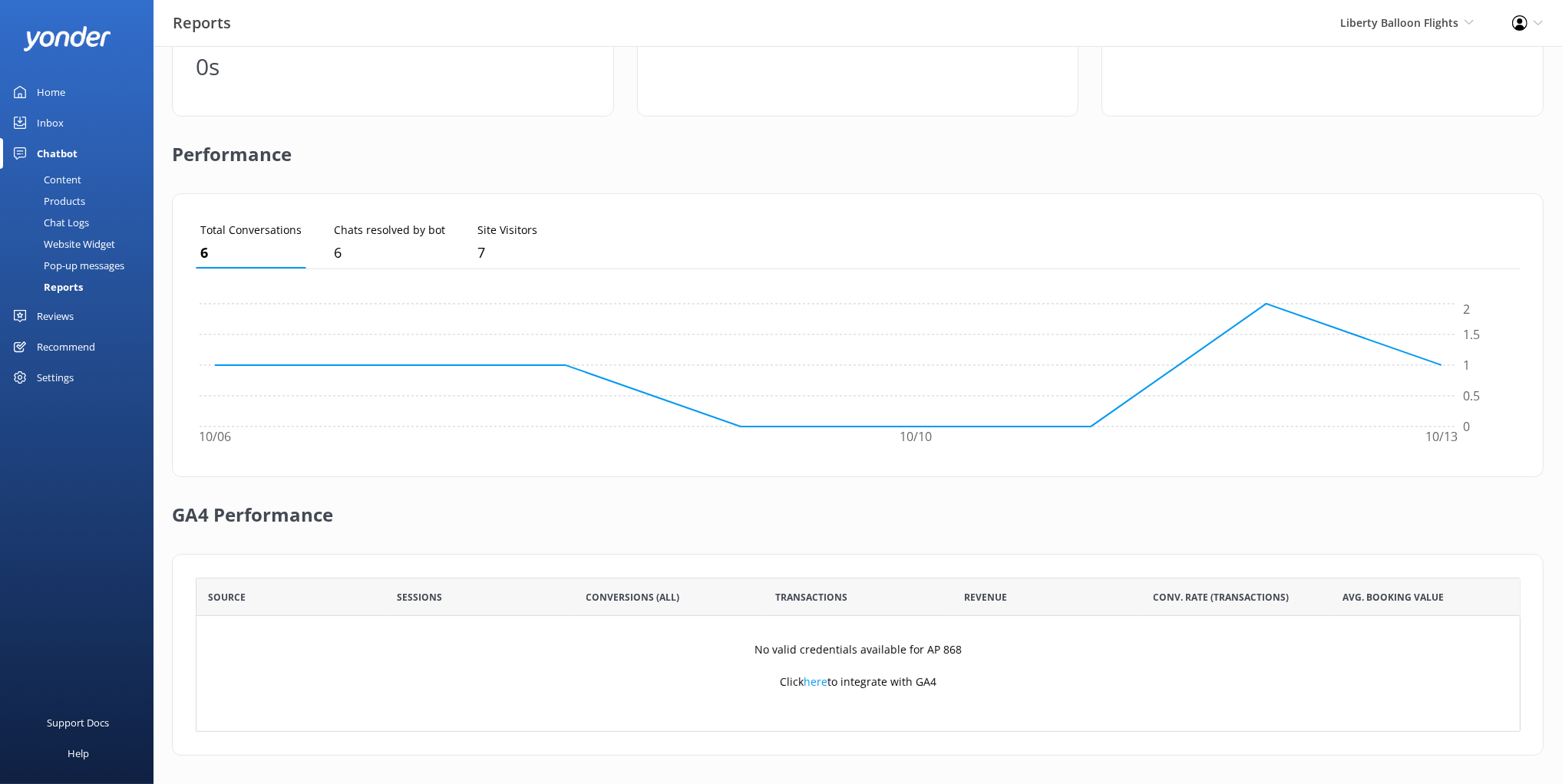
click at [516, 479] on div "GA4 Performance" at bounding box center [857, 516] width 1371 height 77
drag, startPoint x: 878, startPoint y: 526, endPoint x: 855, endPoint y: 473, distance: 57.8
click at [878, 526] on div "GA4 Performance" at bounding box center [857, 516] width 1371 height 77
click at [778, 217] on ul "Total Conversations 6 Chats resolved by bot 6 Site Visitors 7" at bounding box center [857, 244] width 1324 height 52
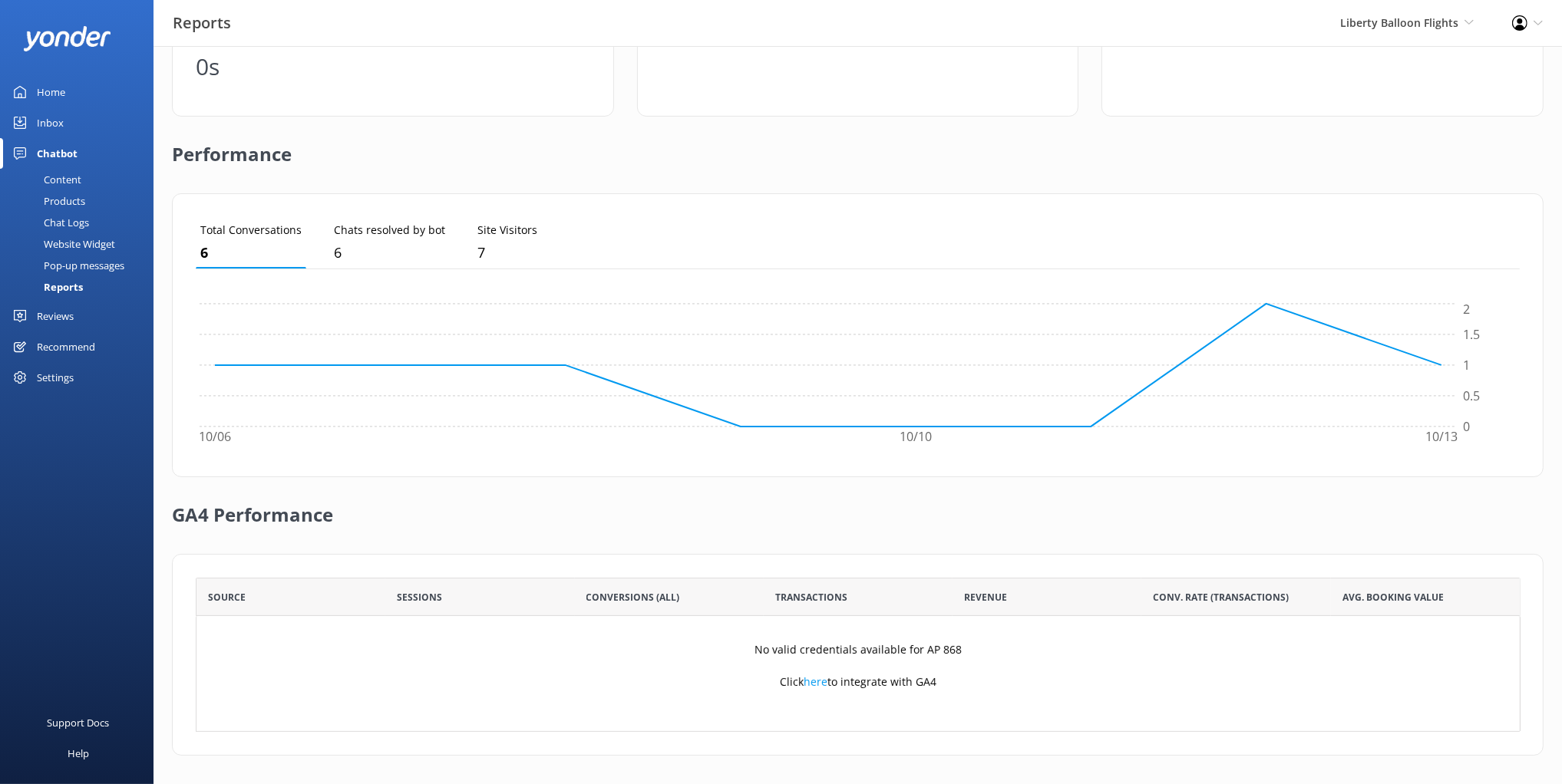
click at [761, 231] on ul "Total Conversations 6 Chats resolved by bot 6 Site Visitors 7" at bounding box center [857, 244] width 1324 height 52
click at [764, 231] on ul "Total Conversations 6 Chats resolved by bot 6 Site Visitors 7" at bounding box center [857, 244] width 1324 height 52
click at [703, 258] on ul "Total Conversations 6 Chats resolved by bot 6 Site Visitors 7" at bounding box center [857, 244] width 1324 height 52
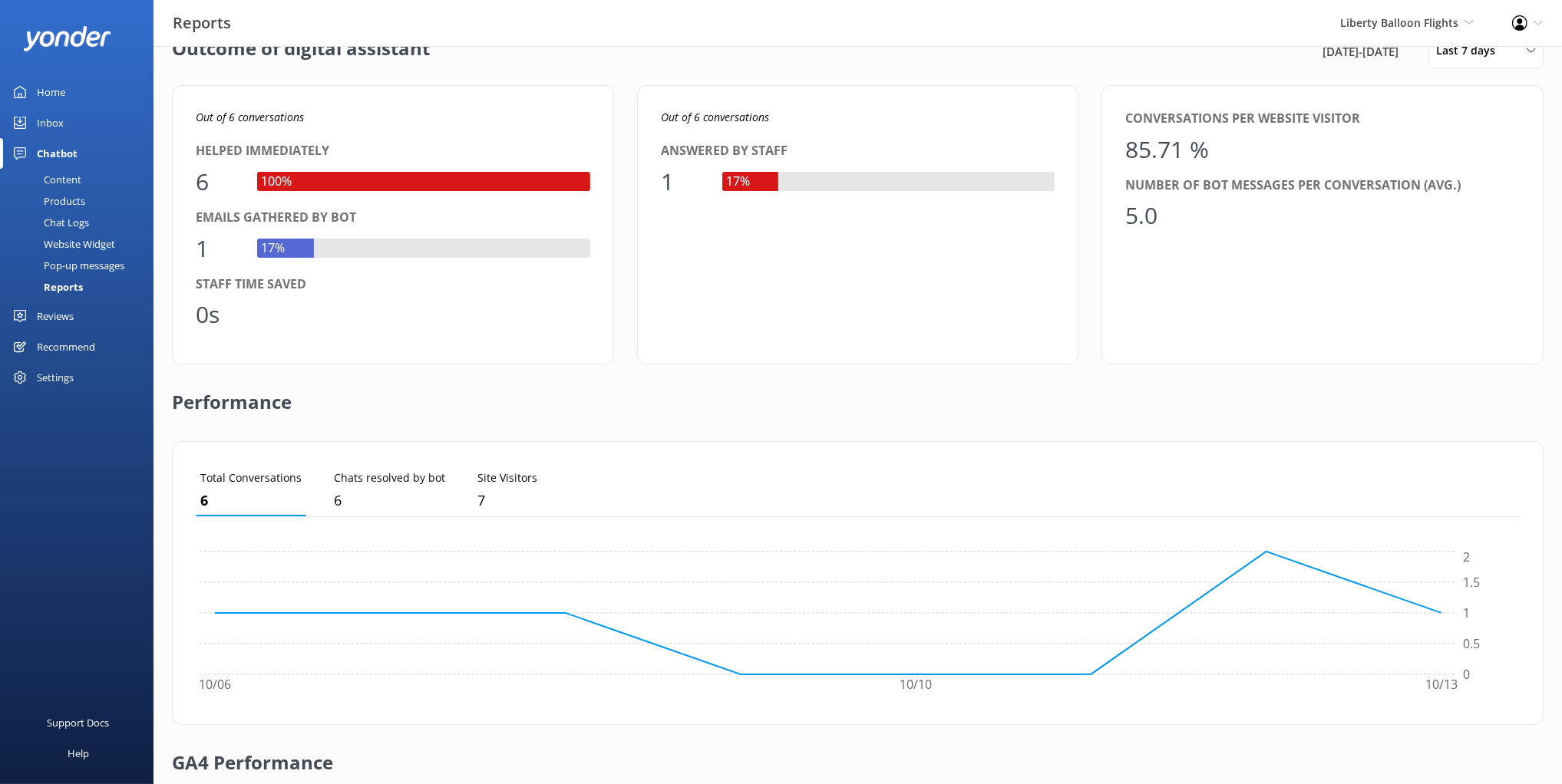
scroll to position [32, 0]
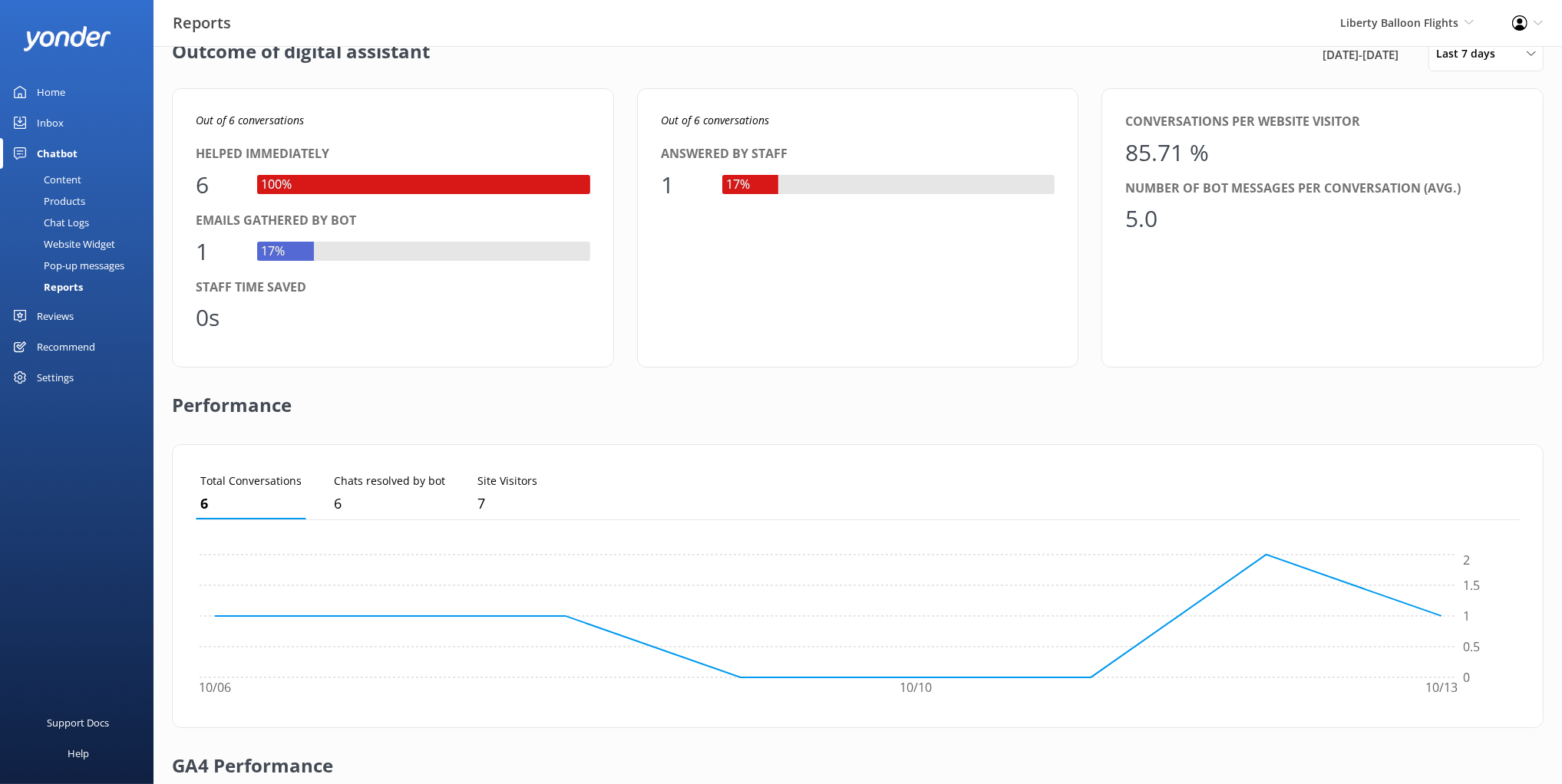
click at [783, 307] on div "Out of 6 conversations Answered by staff 1 17%" at bounding box center [858, 228] width 442 height 280
click at [699, 392] on div "Performance" at bounding box center [857, 406] width 1371 height 77
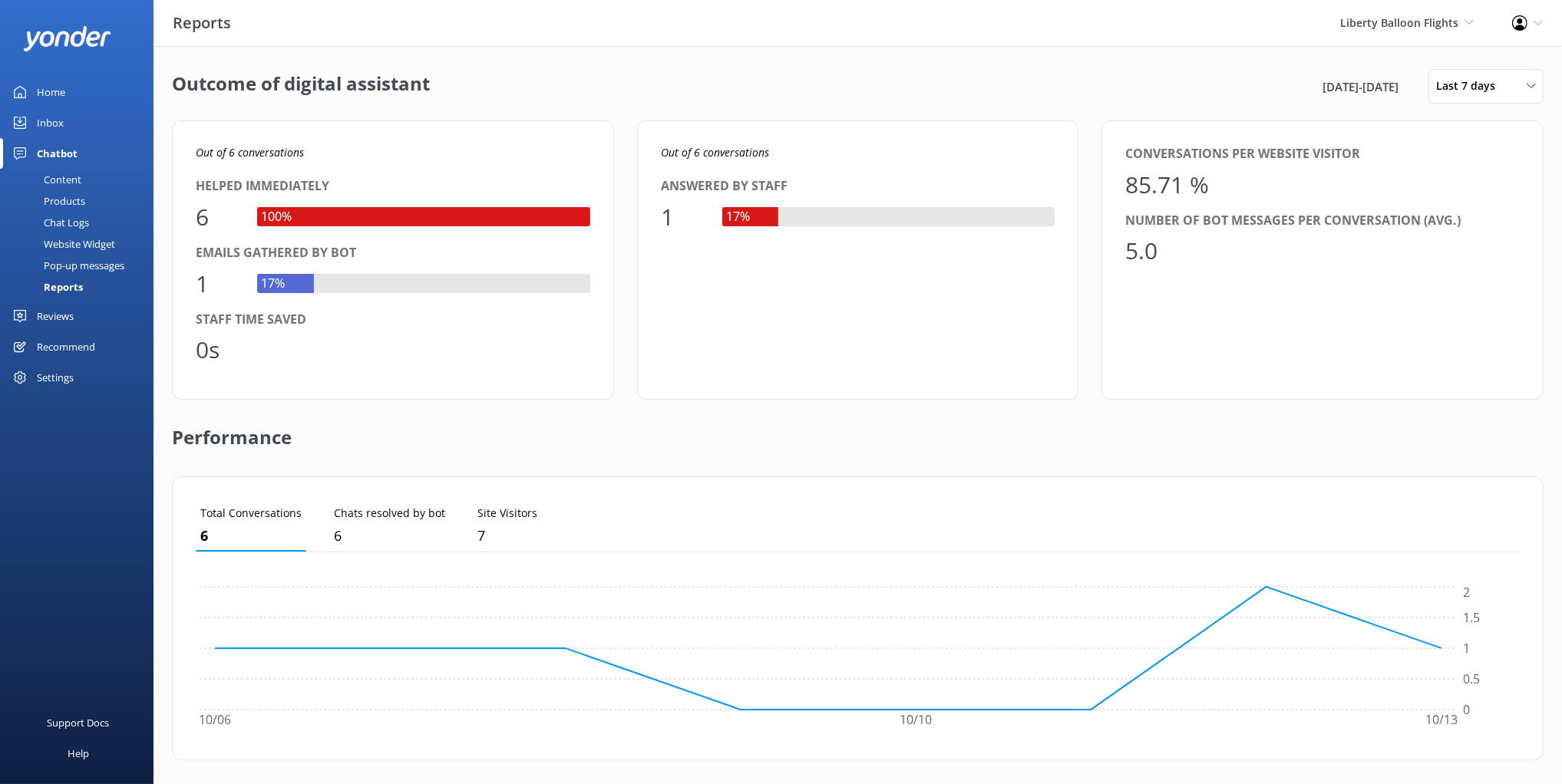
click at [577, 400] on div "Performance" at bounding box center [857, 438] width 1371 height 77
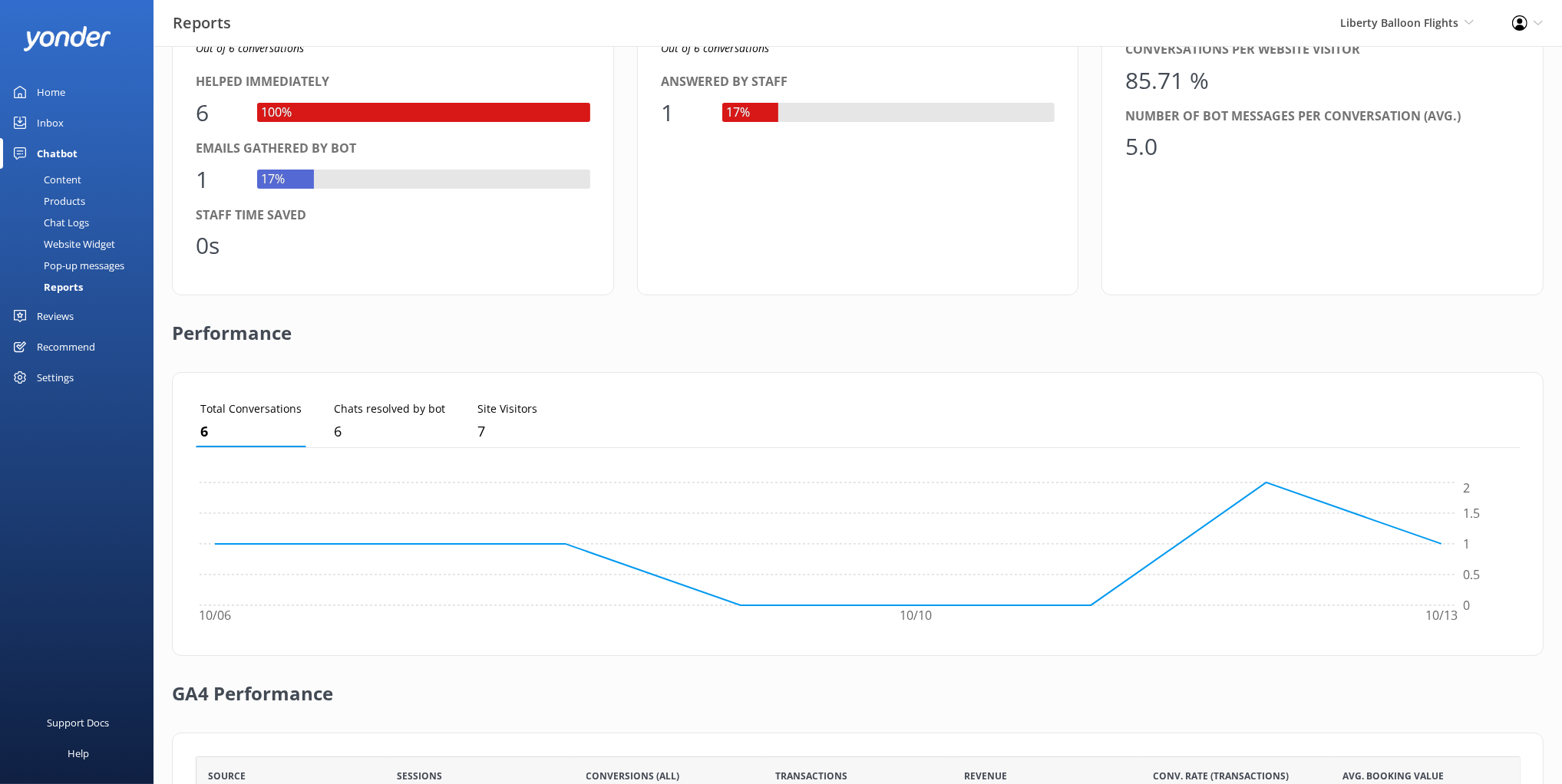
scroll to position [283, 0]
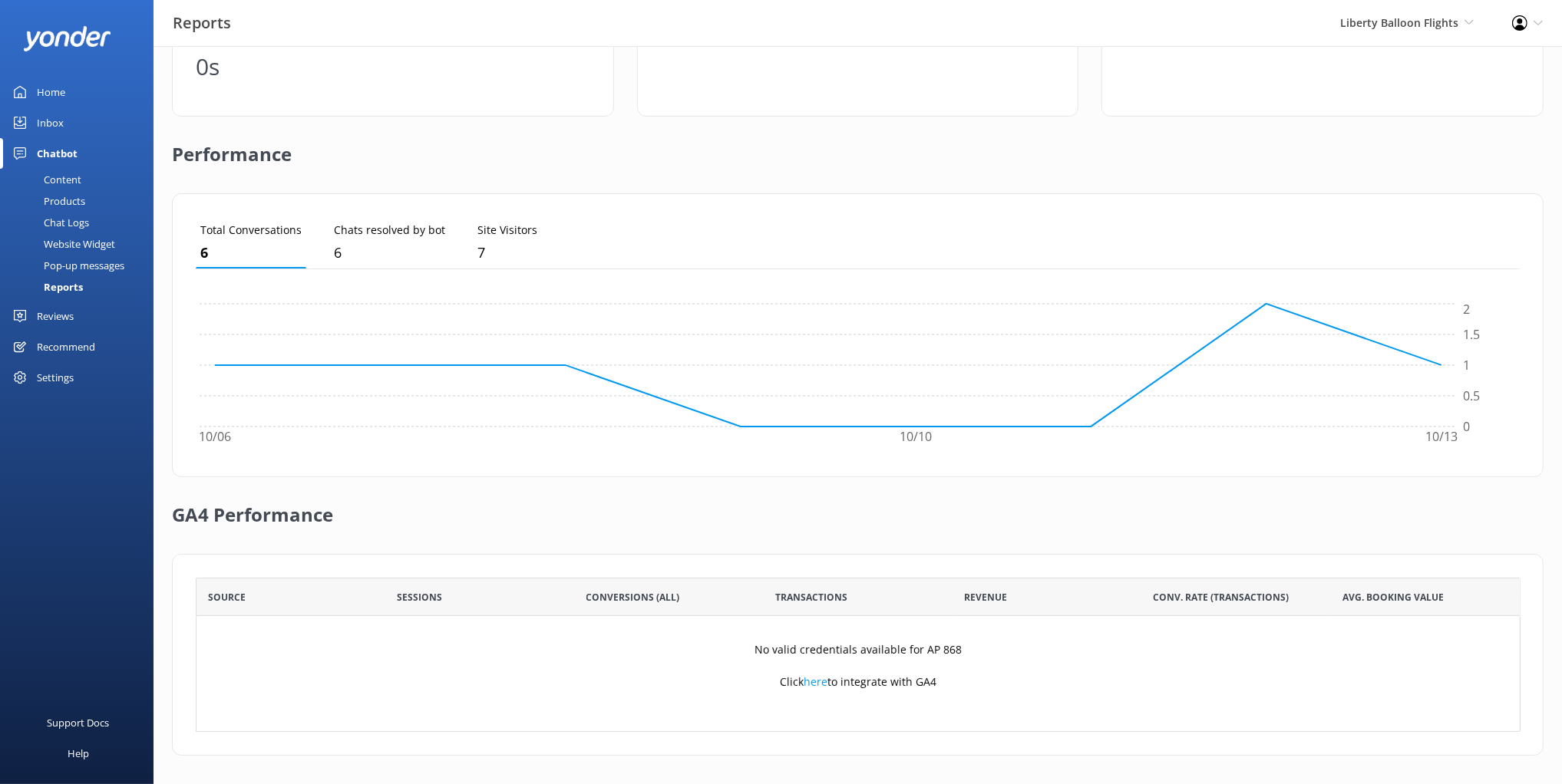
click at [878, 517] on div "GA4 Performance" at bounding box center [857, 516] width 1371 height 77
drag, startPoint x: 907, startPoint y: 588, endPoint x: 840, endPoint y: 674, distance: 109.0
click at [906, 588] on div "Transactions" at bounding box center [858, 597] width 189 height 38
click at [92, 461] on div "Support Docs Help" at bounding box center [77, 596] width 154 height 376
click at [52, 378] on div "Settings" at bounding box center [55, 378] width 37 height 31
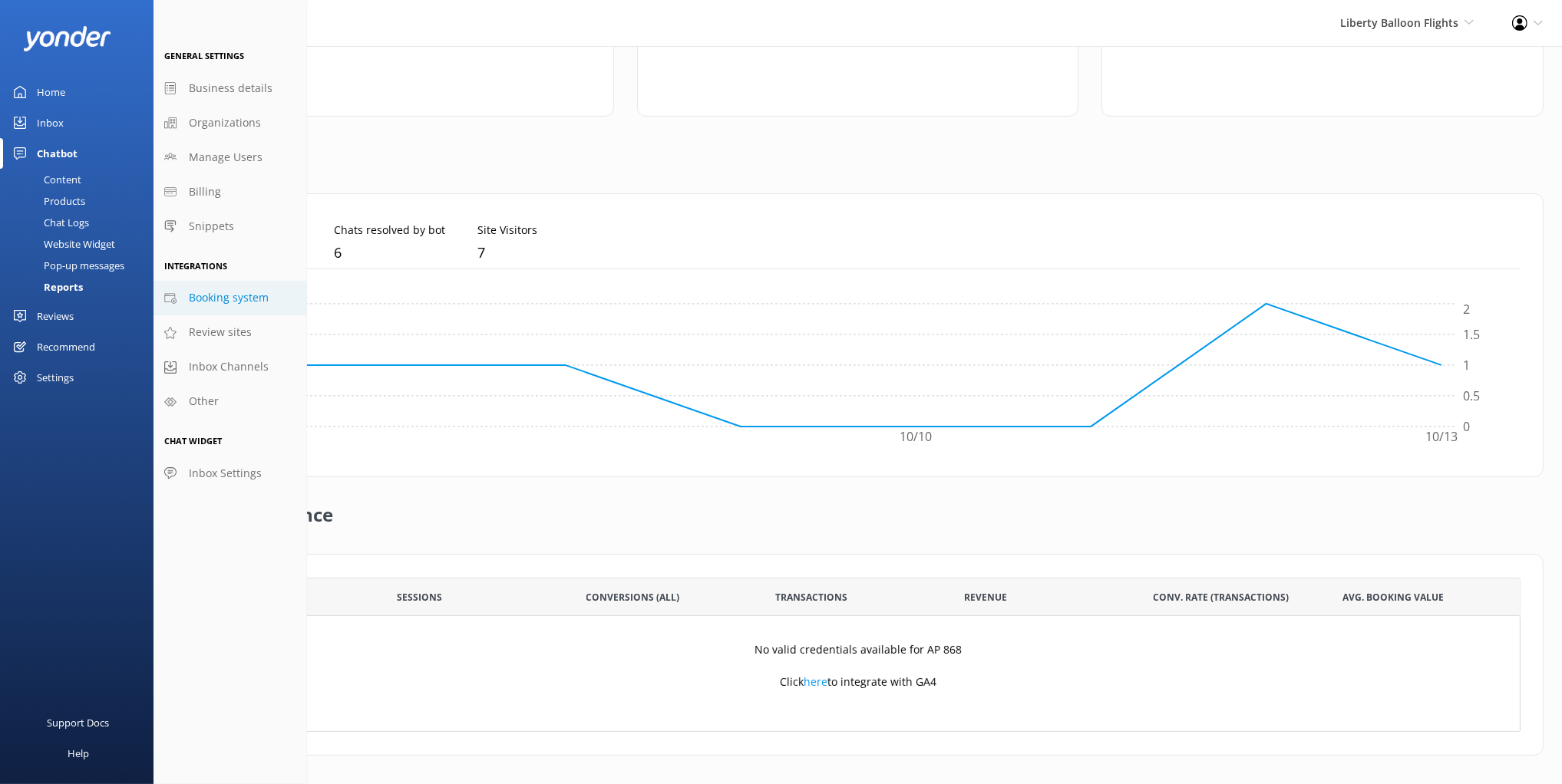
click at [227, 299] on span "Booking system" at bounding box center [229, 298] width 80 height 17
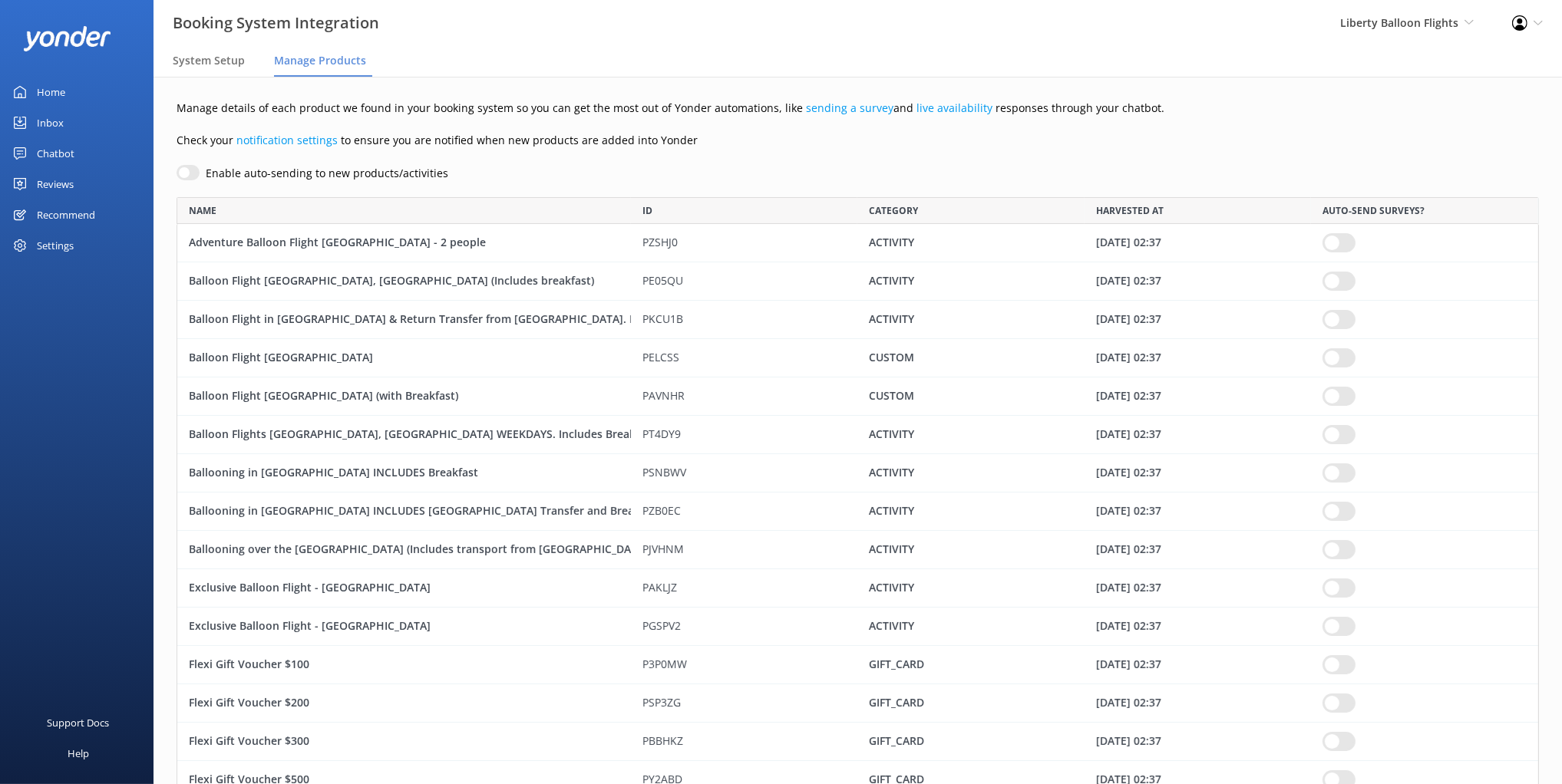
drag, startPoint x: 75, startPoint y: 251, endPoint x: 231, endPoint y: 281, distance: 158.9
click at [75, 251] on div "Settings" at bounding box center [77, 246] width 154 height 31
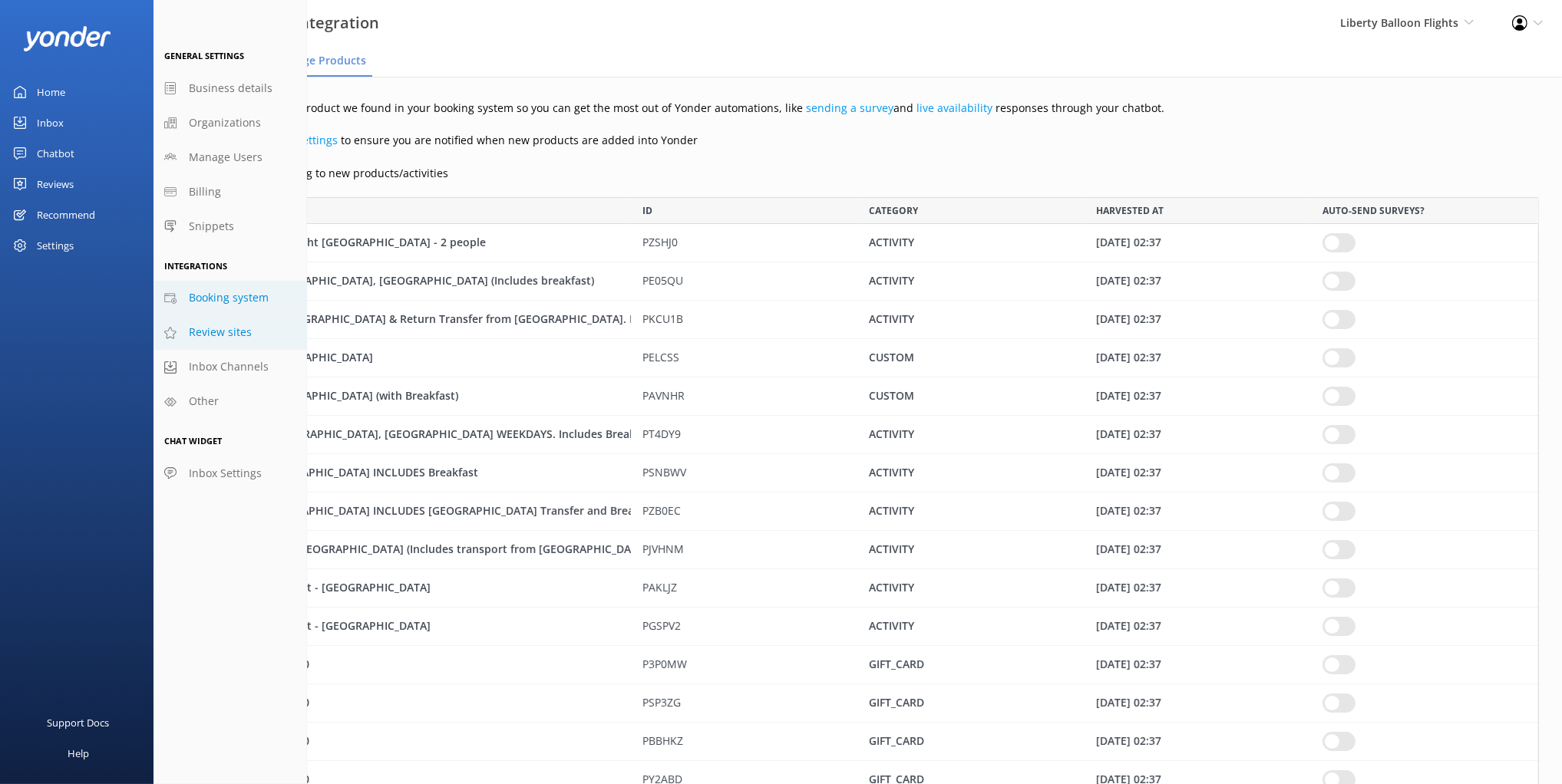
click at [227, 338] on span "Review sites" at bounding box center [220, 332] width 63 height 17
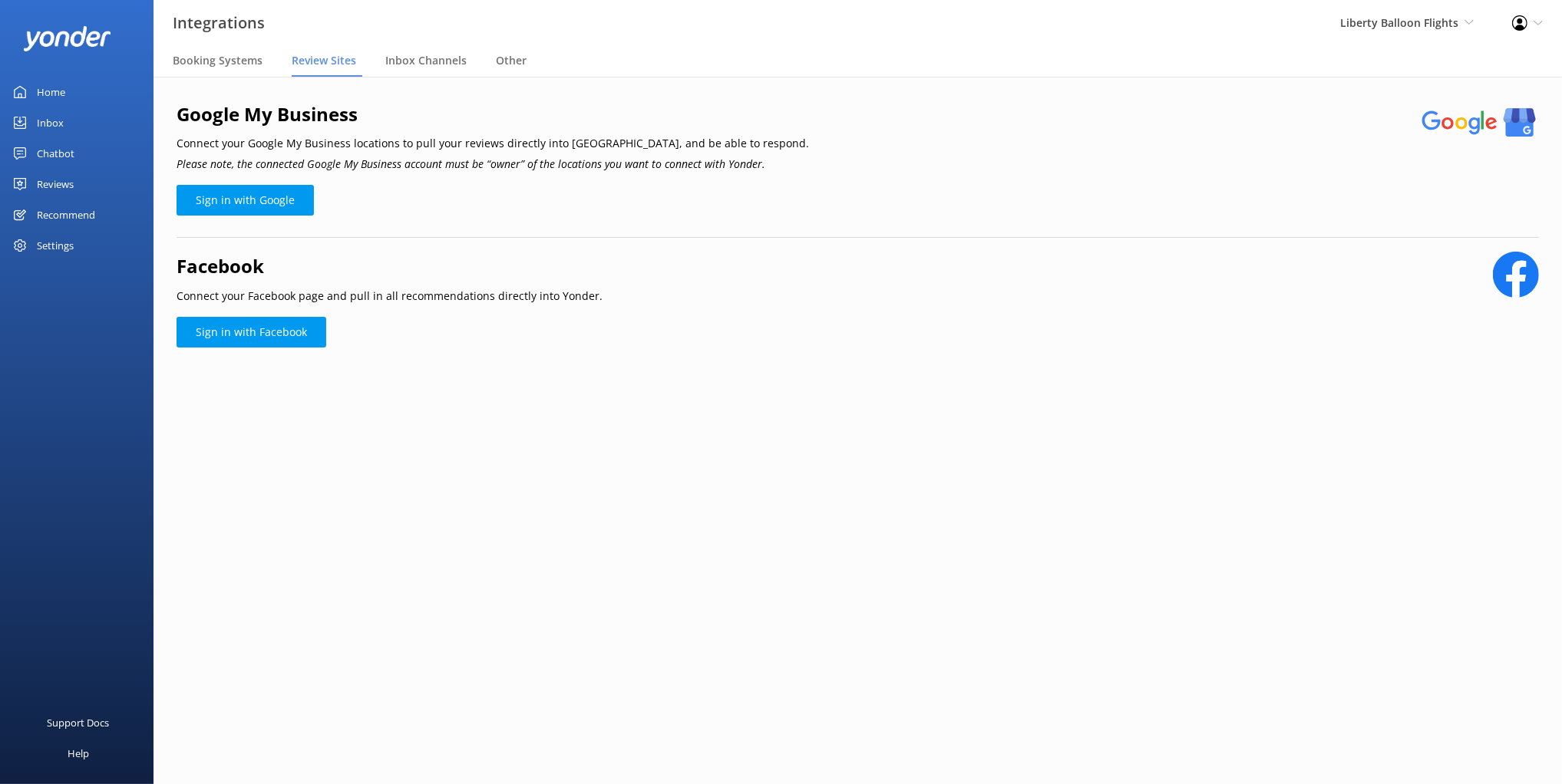
click at [720, 423] on main "Google My Business Connect your Google My Business locations to pull your revie…" at bounding box center [858, 430] width 1408 height 707
click at [619, 161] on icon "Please note, the connected Google My Business account must be “owner” of the lo…" at bounding box center [471, 164] width 589 height 15
click at [302, 158] on icon "Please note, the connected Google My Business account must be “owner” of the lo…" at bounding box center [471, 164] width 589 height 15
click at [68, 186] on div "Reviews" at bounding box center [55, 184] width 37 height 31
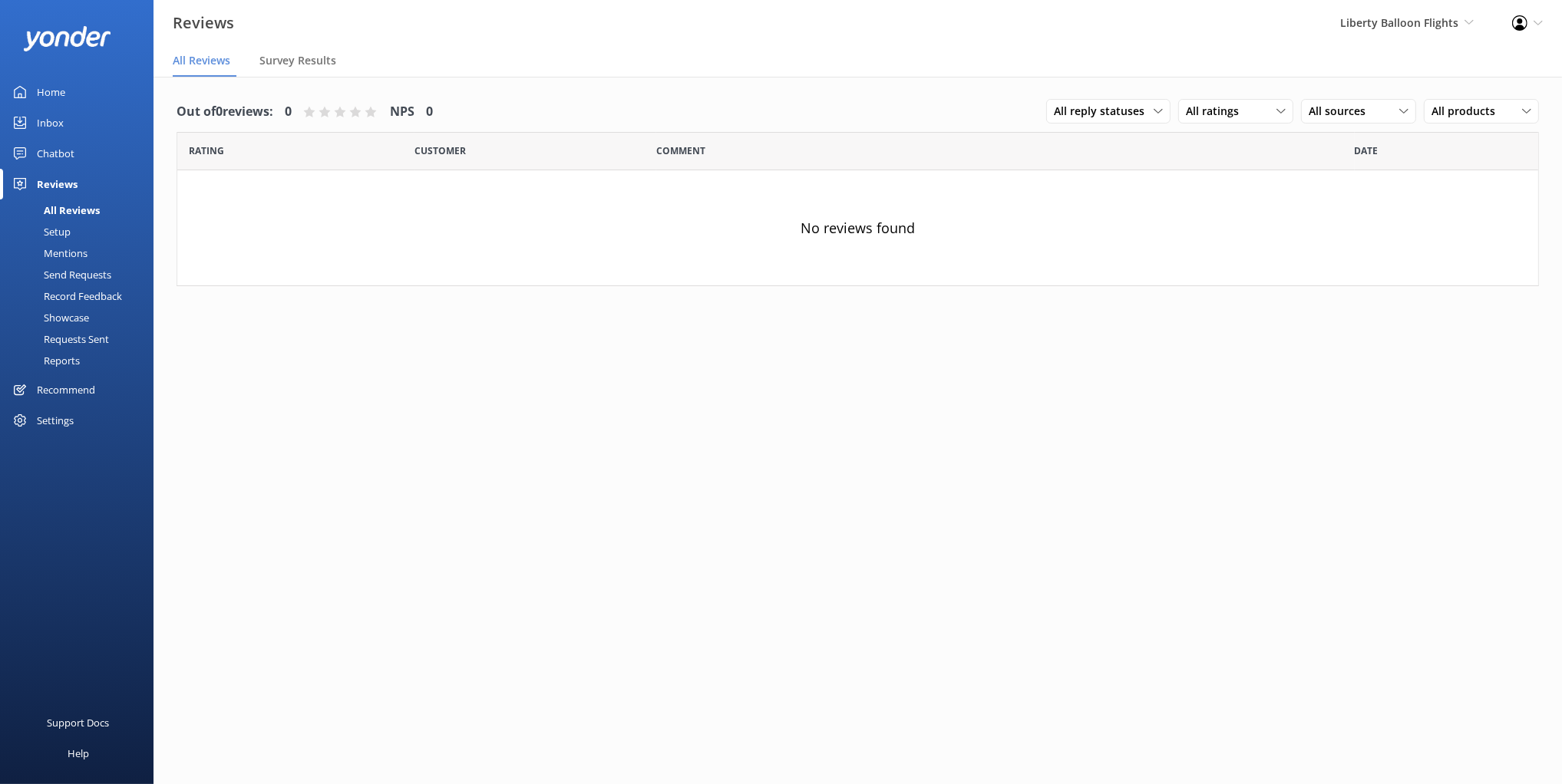
click at [533, 181] on div "No reviews found" at bounding box center [858, 227] width 1361 height 115
click at [518, 181] on div "No reviews found" at bounding box center [858, 227] width 1361 height 115
click at [508, 204] on div "No reviews found" at bounding box center [858, 227] width 1361 height 115
click at [517, 204] on div "No reviews found" at bounding box center [858, 227] width 1361 height 115
click at [863, 241] on div "No reviews found" at bounding box center [858, 227] width 1361 height 115
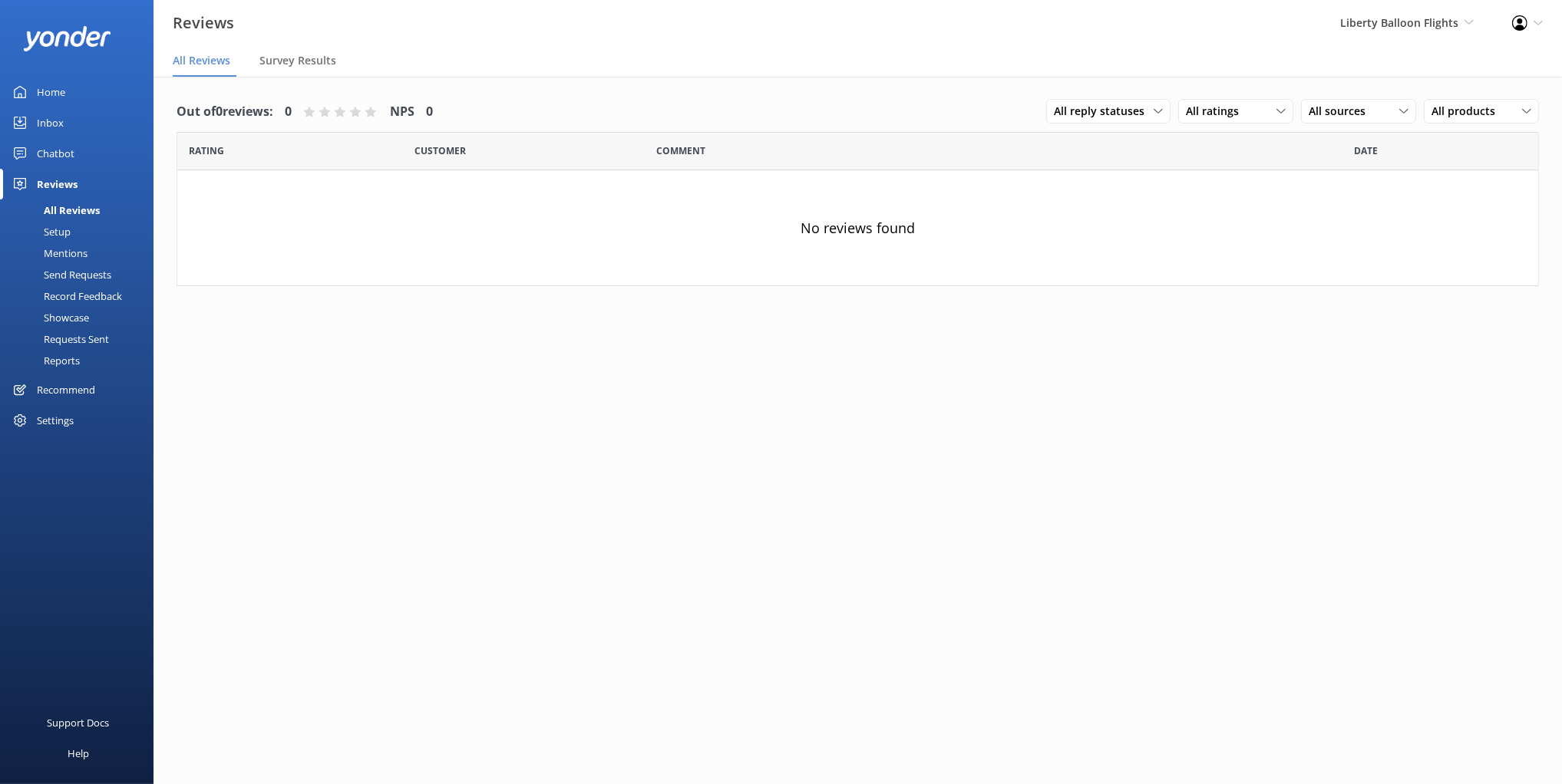
click at [511, 344] on div "Out of 0 reviews: 0 NPS 0 All reply statuses All reply statuses Needs a reply D…" at bounding box center [858, 446] width 1408 height 738
drag, startPoint x: 247, startPoint y: 487, endPoint x: 144, endPoint y: 454, distance: 108.2
click at [236, 482] on div "Out of 0 reviews: 0 NPS 0 All reply statuses All reply statuses Needs a reply D…" at bounding box center [858, 446] width 1408 height 738
click at [68, 417] on div "Settings" at bounding box center [55, 421] width 37 height 31
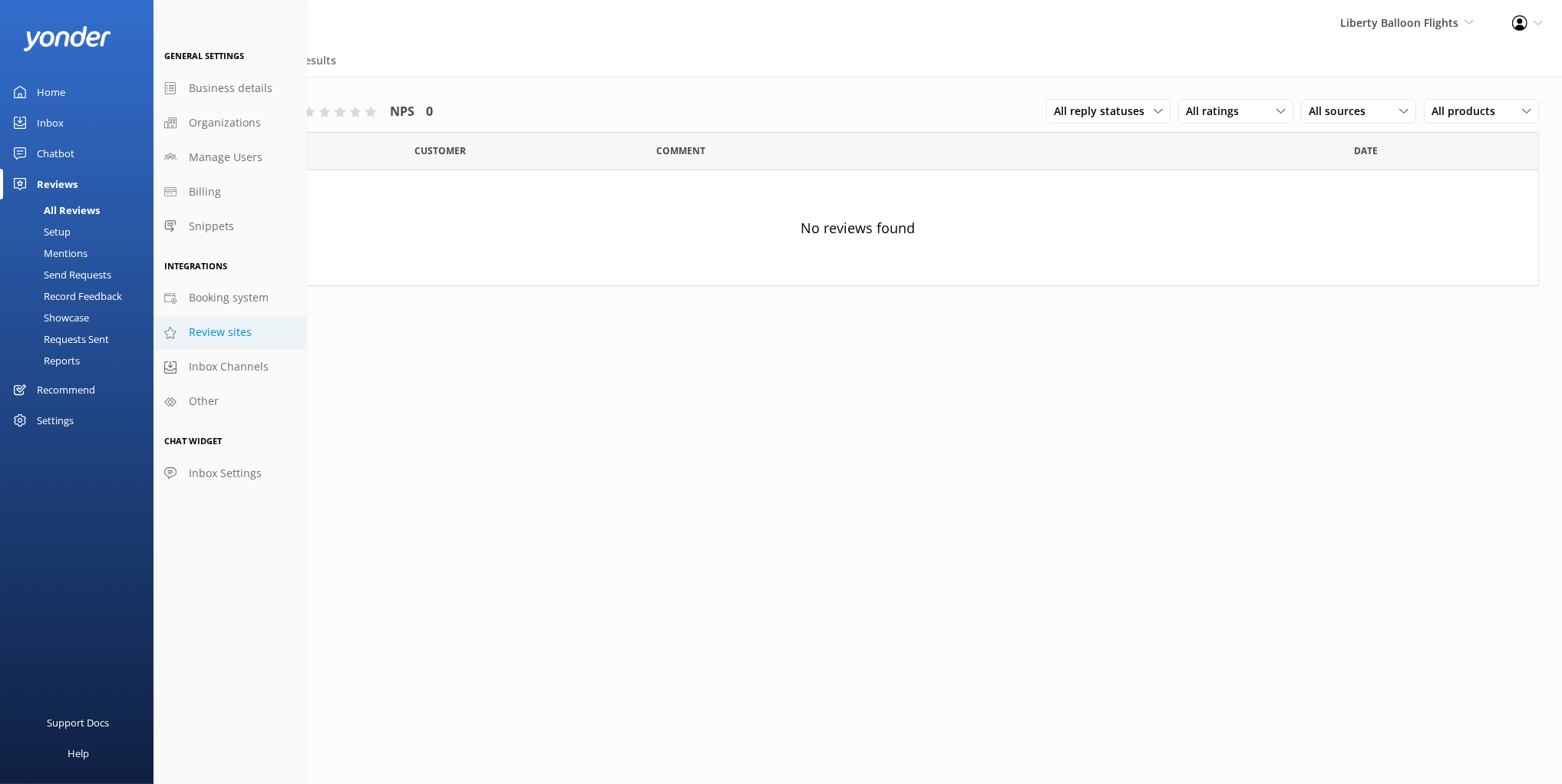
click at [241, 327] on span "Review sites" at bounding box center [220, 332] width 63 height 17
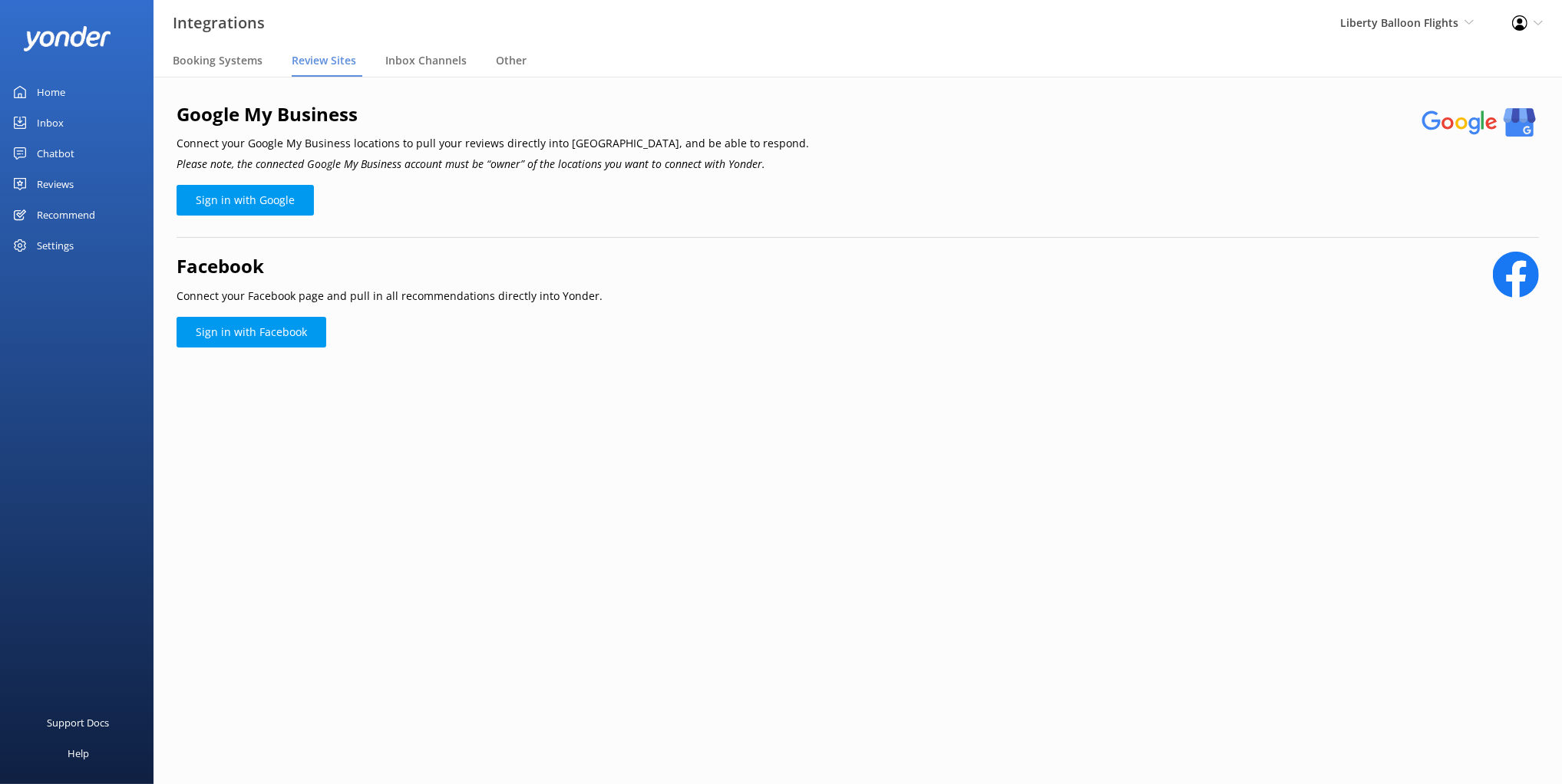
drag, startPoint x: 493, startPoint y: 211, endPoint x: 366, endPoint y: 209, distance: 127.0
click at [490, 209] on div "Google My Business Connect your Google My Business locations to pull your revie…" at bounding box center [858, 168] width 1362 height 138
drag, startPoint x: 43, startPoint y: 185, endPoint x: 123, endPoint y: 217, distance: 86.2
click at [43, 185] on div "Reviews" at bounding box center [55, 184] width 37 height 31
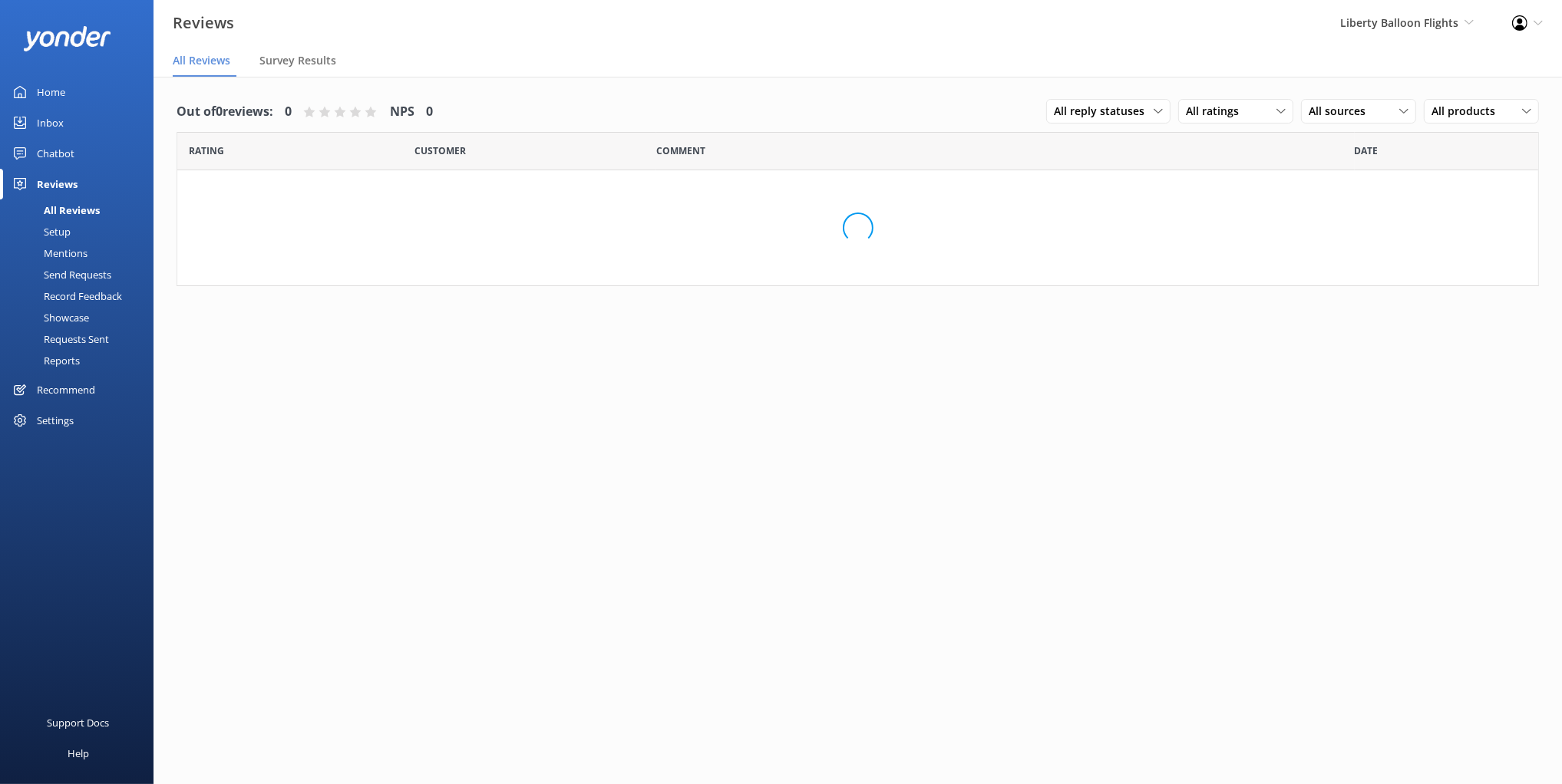
click at [368, 200] on div "Loading.." at bounding box center [858, 227] width 1361 height 115
drag, startPoint x: 981, startPoint y: 213, endPoint x: 822, endPoint y: 202, distance: 159.4
click at [980, 213] on div "No reviews found" at bounding box center [858, 227] width 1361 height 115
click at [495, 110] on div "Out of 0 reviews: 0 NPS 0 All reply statuses All reply statuses Needs a reply D…" at bounding box center [858, 112] width 1362 height 40
click at [92, 454] on div "Support Docs Help" at bounding box center [77, 617] width 154 height 333
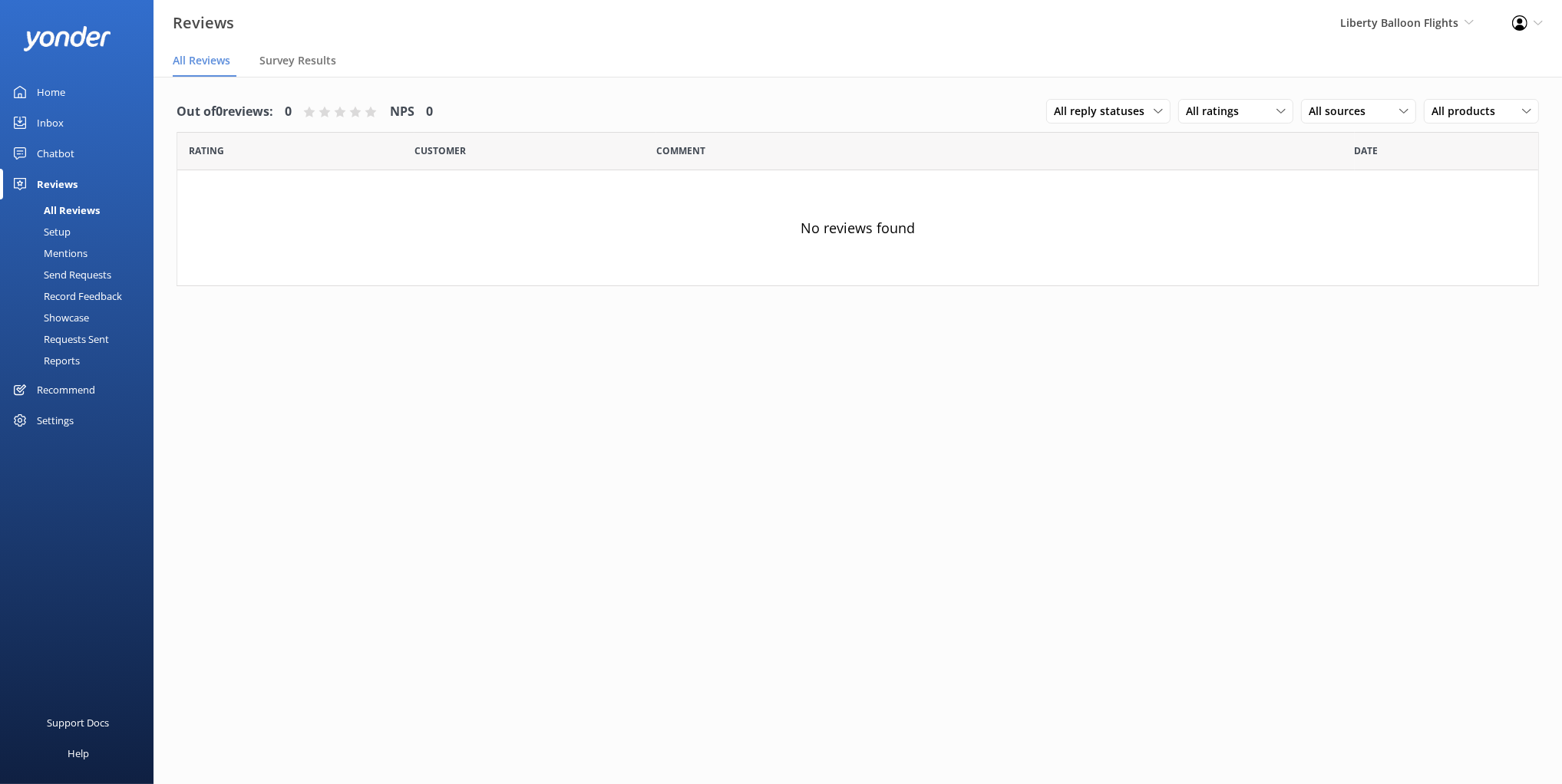
drag, startPoint x: 82, startPoint y: 464, endPoint x: 79, endPoint y: 452, distance: 12.4
click at [82, 464] on div "Support Docs Help" at bounding box center [77, 617] width 154 height 333
click at [68, 430] on div "Settings" at bounding box center [55, 421] width 37 height 31
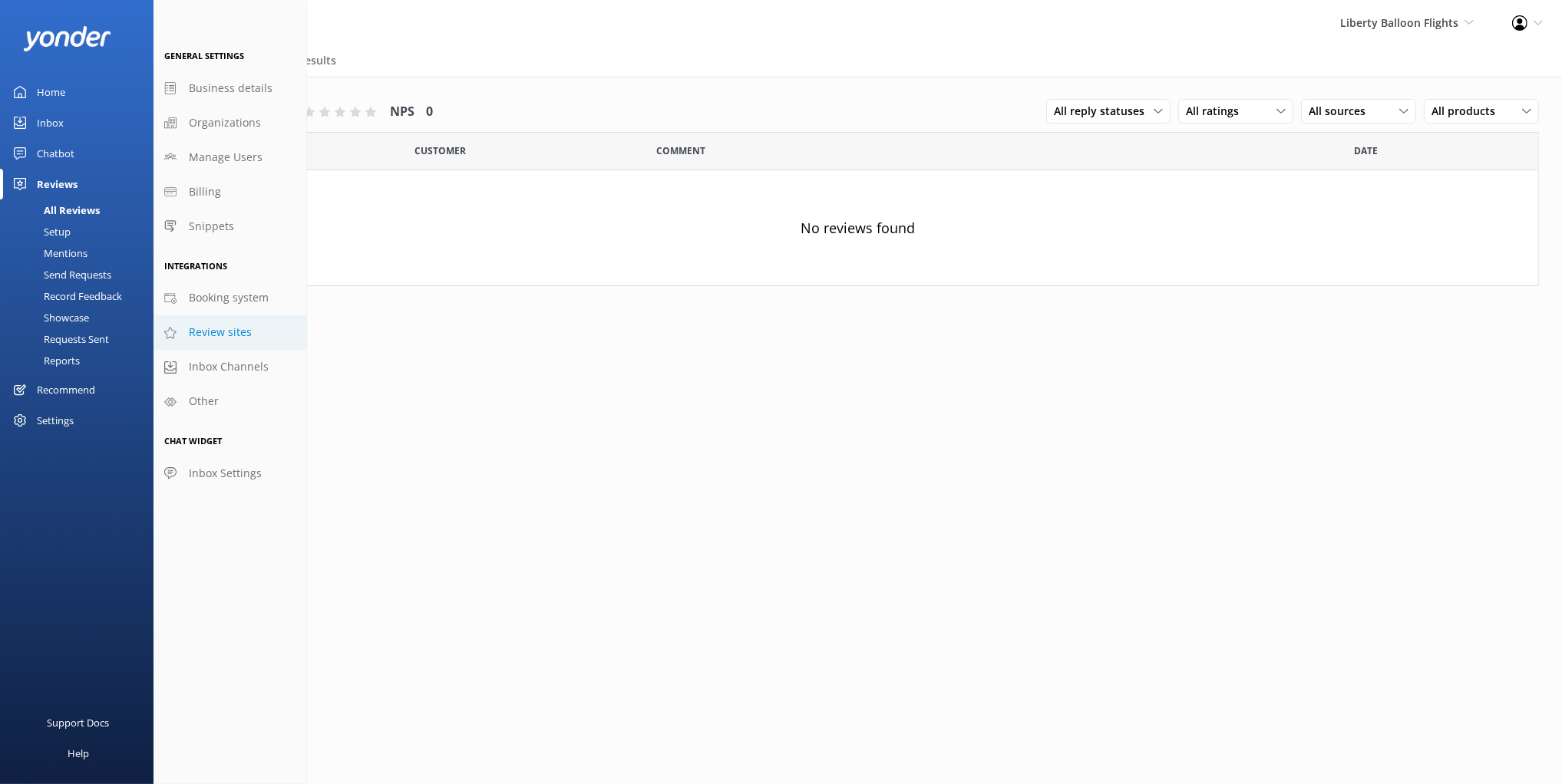
click at [227, 337] on span "Review sites" at bounding box center [220, 332] width 63 height 17
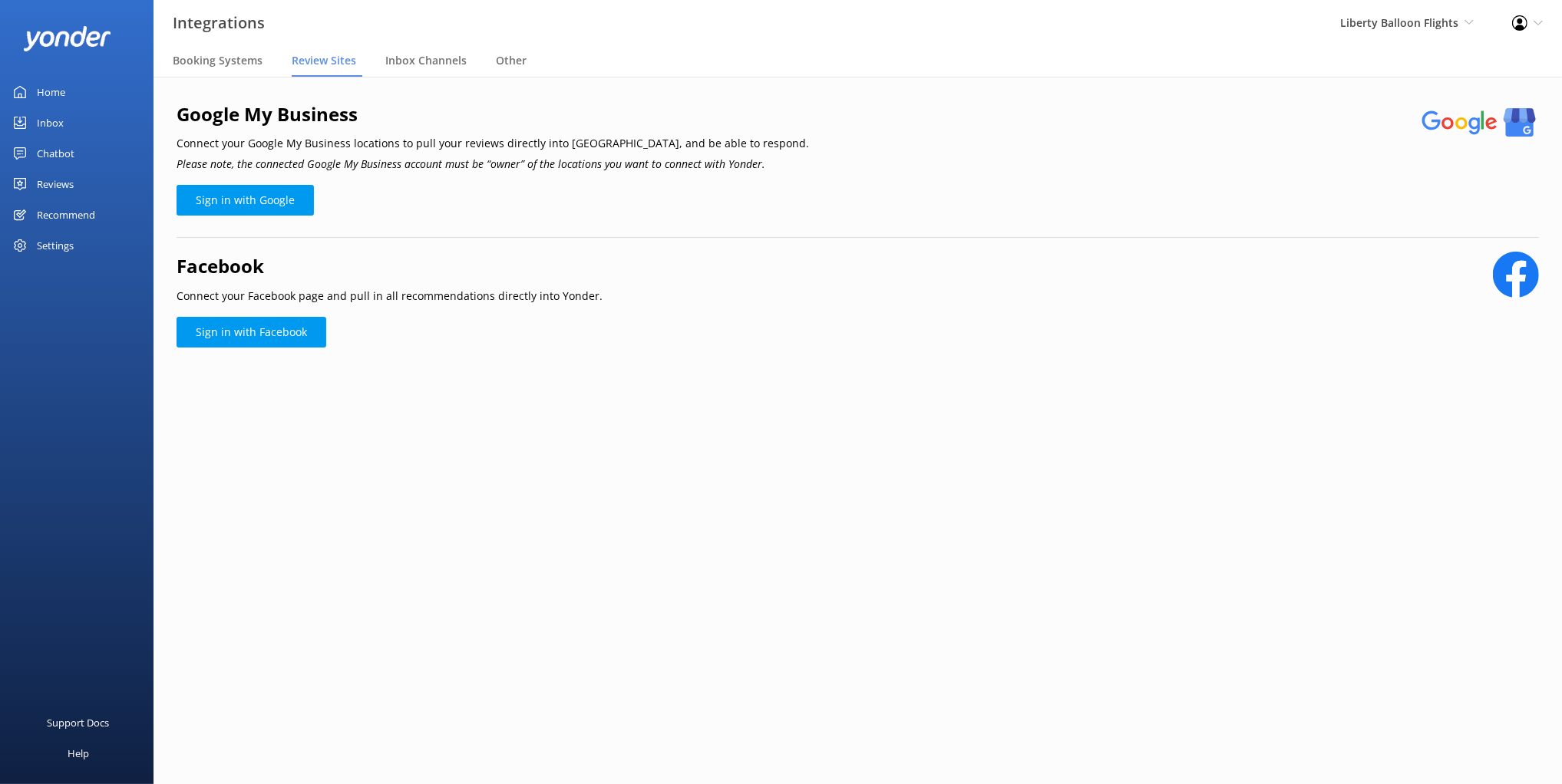
click at [508, 537] on main "Google My Business Connect your Google My Business locations to pull your revie…" at bounding box center [858, 430] width 1408 height 707
click at [512, 540] on main "Google My Business Connect your Google My Business locations to pull your revie…" at bounding box center [858, 430] width 1408 height 707
drag, startPoint x: 418, startPoint y: 168, endPoint x: 429, endPoint y: 166, distance: 11.2
click at [418, 168] on icon "Please note, the connected Google My Business account must be “owner” of the lo…" at bounding box center [471, 164] width 589 height 15
click at [940, 505] on main "Google My Business Connect your Google My Business locations to pull your revie…" at bounding box center [858, 430] width 1408 height 707
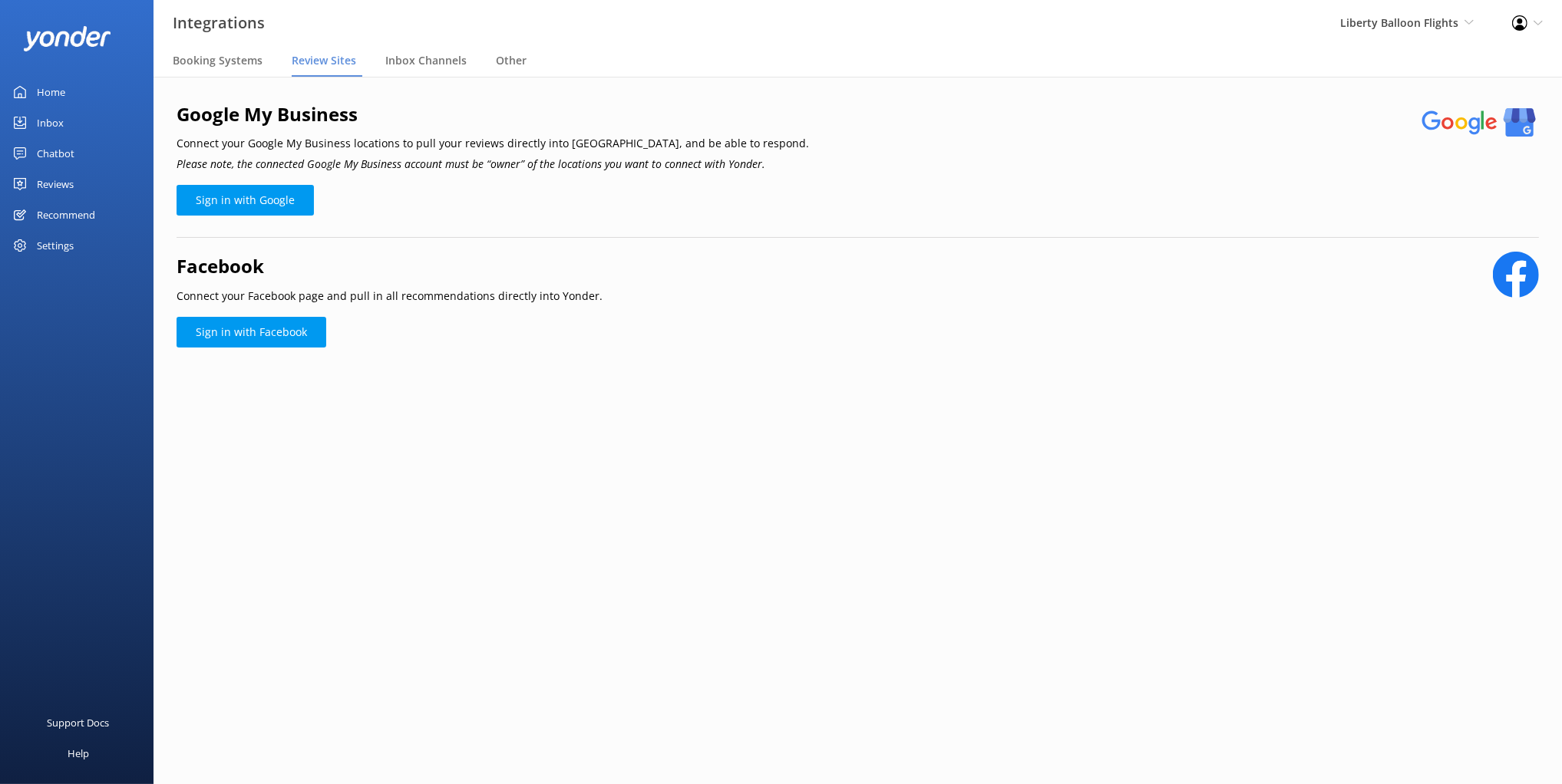
drag, startPoint x: 437, startPoint y: 132, endPoint x: 410, endPoint y: 81, distance: 57.7
click at [437, 131] on div "Google My Business Connect your Google My Business locations to pull your revie…" at bounding box center [492, 137] width 632 height 76
click at [411, 78] on div "Google My Business Connect your Google My Business locations to pull your revie…" at bounding box center [858, 245] width 1408 height 337
click at [410, 57] on span "Inbox Channels" at bounding box center [425, 60] width 81 height 16
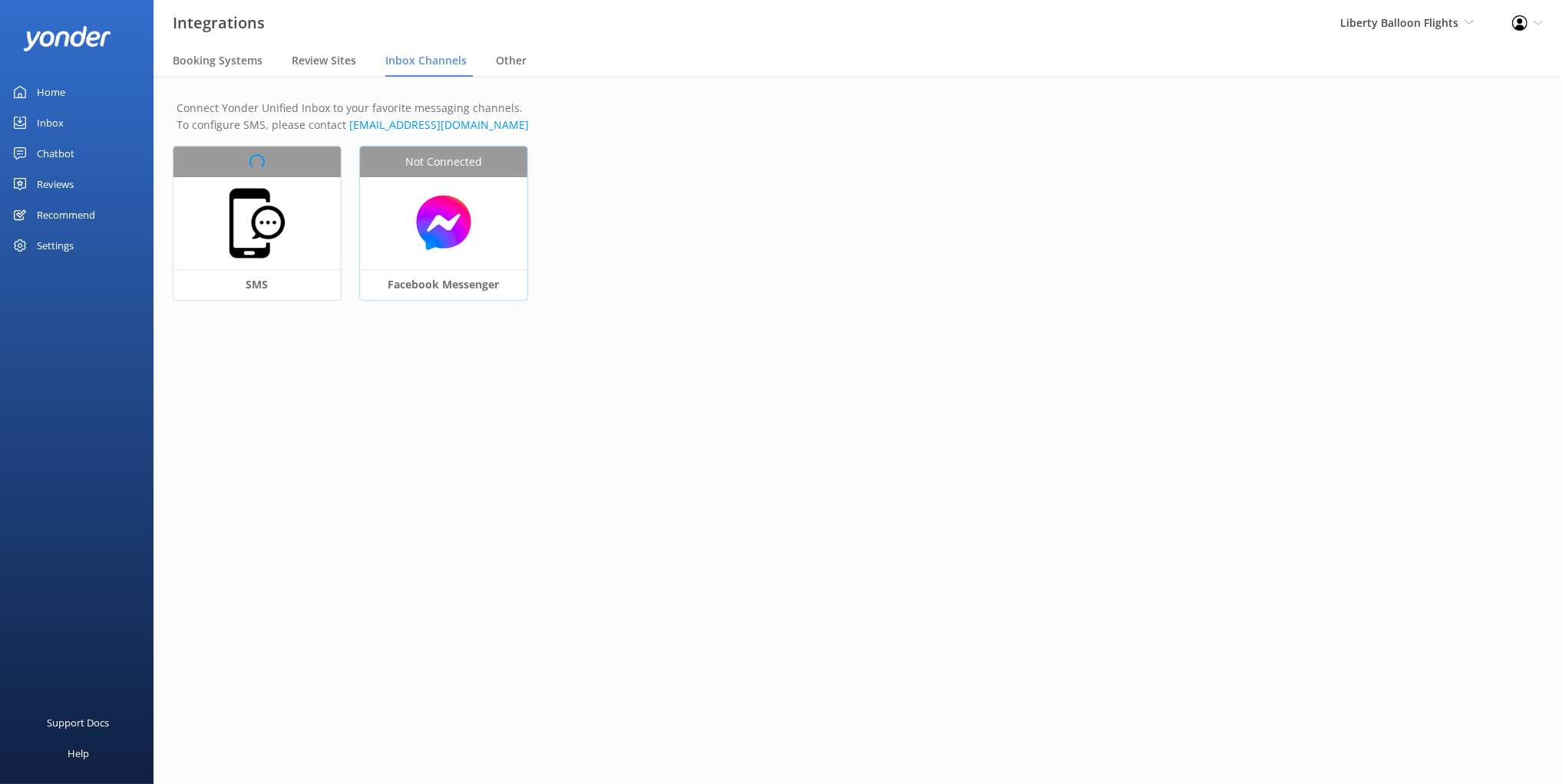
drag, startPoint x: 404, startPoint y: 336, endPoint x: 368, endPoint y: 280, distance: 66.6
click at [404, 334] on div "Connect Yonder Unified Inbox to your favorite messaging channels. To configure …" at bounding box center [858, 212] width 1408 height 270
drag, startPoint x: 590, startPoint y: 307, endPoint x: 605, endPoint y: 305, distance: 15.1
click at [598, 306] on div "Not Connected SMS Not Connected Facebook Messenger" at bounding box center [857, 232] width 1368 height 172
click at [624, 201] on div "Not Connected SMS Not Connected Facebook Messenger" at bounding box center [857, 232] width 1368 height 172
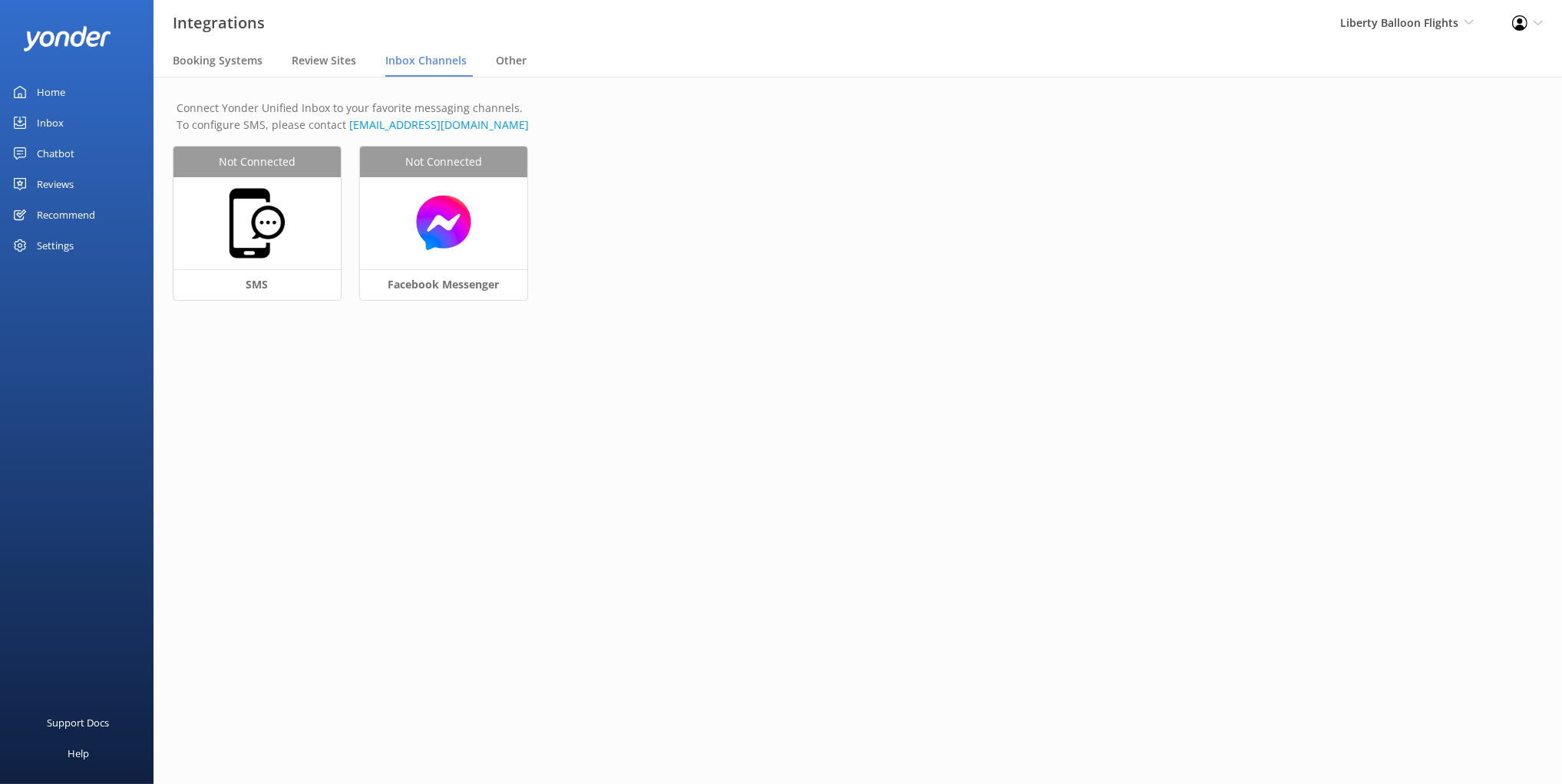
click at [597, 93] on div "Connect Yonder Unified Inbox to your favorite messaging channels. To configure …" at bounding box center [858, 212] width 1408 height 270
click at [357, 351] on main "Connect Yonder Unified Inbox to your favorite messaging channels. To configure …" at bounding box center [858, 430] width 1408 height 707
click at [756, 361] on main "Connect Yonder Unified Inbox to your favorite messaging channels. To configure …" at bounding box center [858, 430] width 1408 height 707
click at [272, 343] on div "Connect Yonder Unified Inbox to your favorite messaging channels. To configure …" at bounding box center [858, 212] width 1408 height 270
drag, startPoint x: 580, startPoint y: 143, endPoint x: 586, endPoint y: 150, distance: 9.2
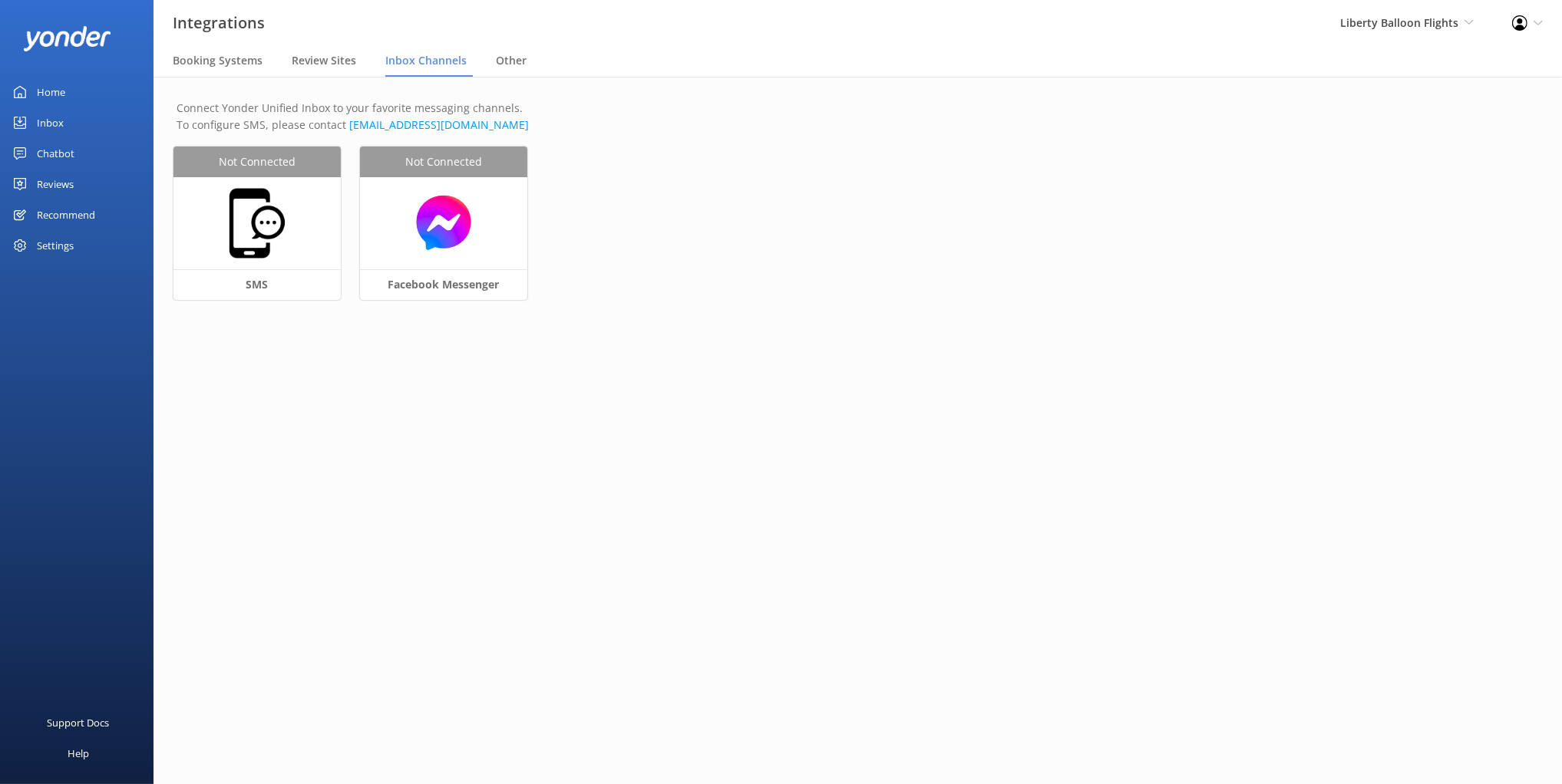
click at [581, 143] on div "Connect Yonder Unified Inbox to your favorite messaging channels. To configure …" at bounding box center [858, 212] width 1408 height 270
drag, startPoint x: 555, startPoint y: 94, endPoint x: 509, endPoint y: 62, distance: 56.0
click at [553, 90] on div "Connect Yonder Unified Inbox to your favorite messaging channels. To configure …" at bounding box center [858, 212] width 1408 height 270
click at [509, 62] on span "Other" at bounding box center [511, 60] width 31 height 16
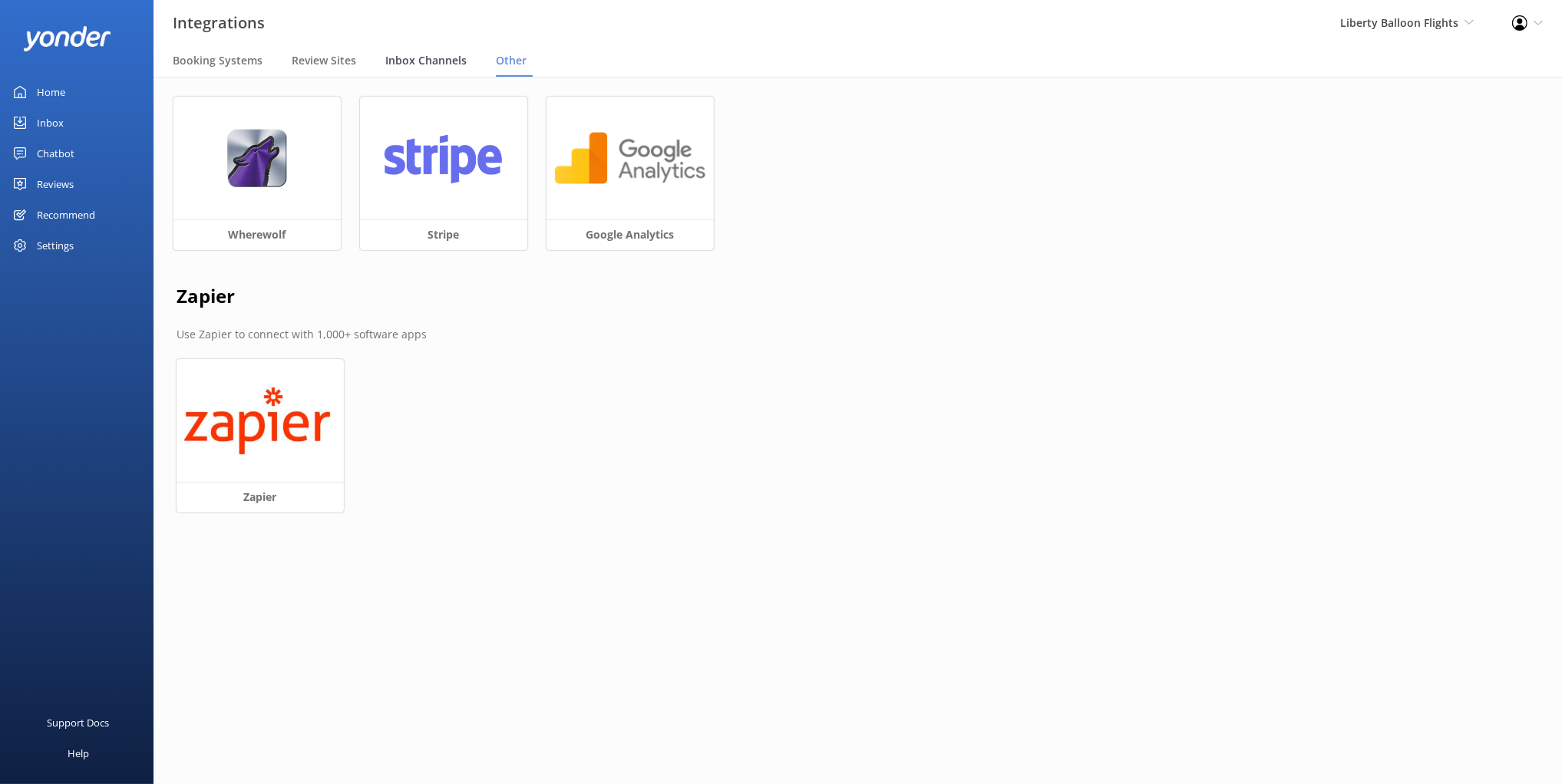
click at [438, 59] on span "Inbox Channels" at bounding box center [425, 60] width 81 height 16
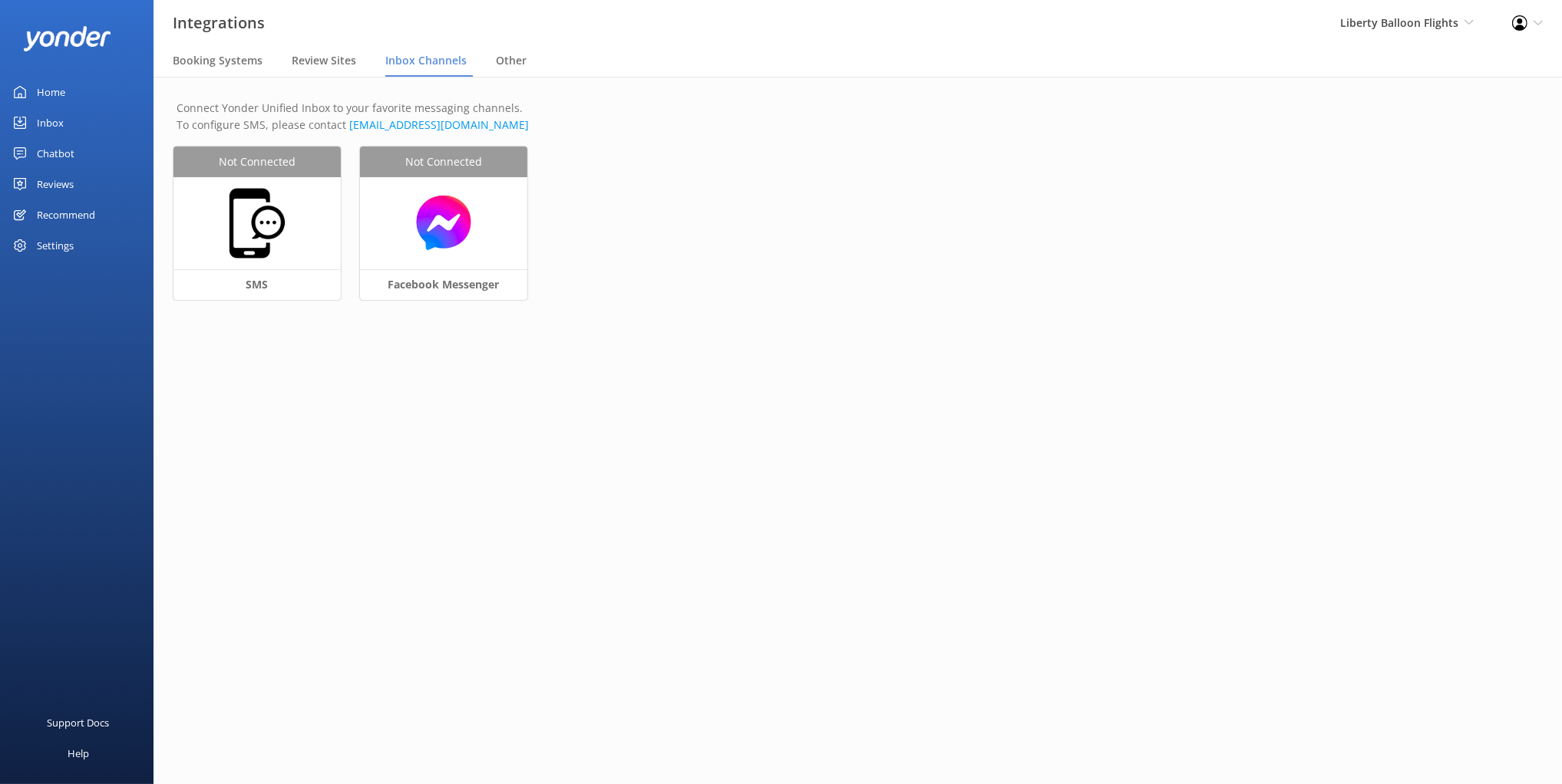
click at [498, 109] on p "Connect Yonder Unified Inbox to your favorite messaging channels. To configure …" at bounding box center [858, 117] width 1362 height 34
click at [495, 106] on p "Connect Yonder Unified Inbox to your favorite messaging channels. To configure …" at bounding box center [858, 117] width 1362 height 34
click at [530, 105] on p "Connect Yonder Unified Inbox to your favorite messaging channels. To configure …" at bounding box center [858, 117] width 1362 height 34
click at [529, 105] on p "Connect Yonder Unified Inbox to your favorite messaging channels. To configure …" at bounding box center [858, 117] width 1362 height 34
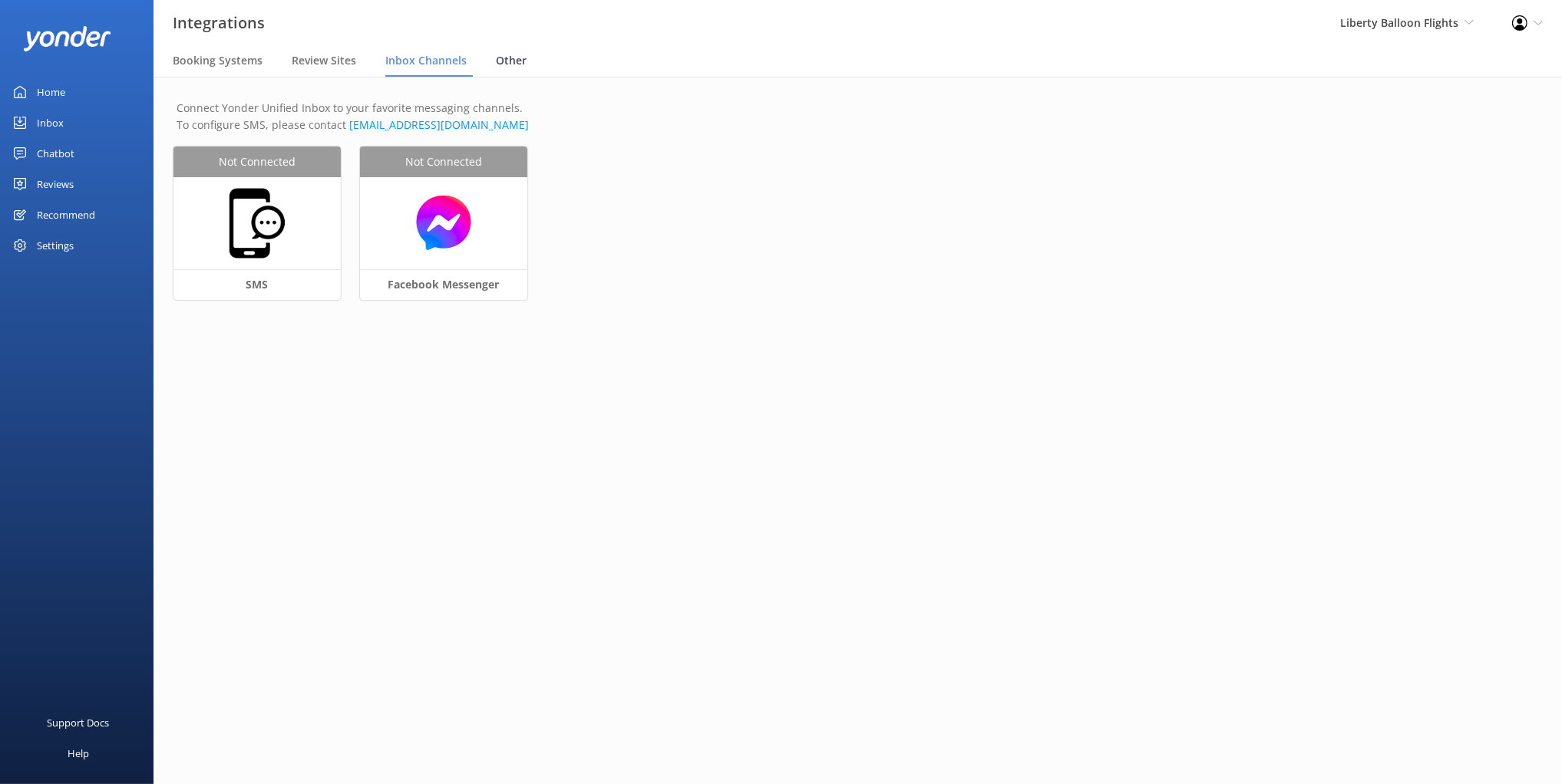
click at [518, 54] on span "Other" at bounding box center [511, 60] width 31 height 16
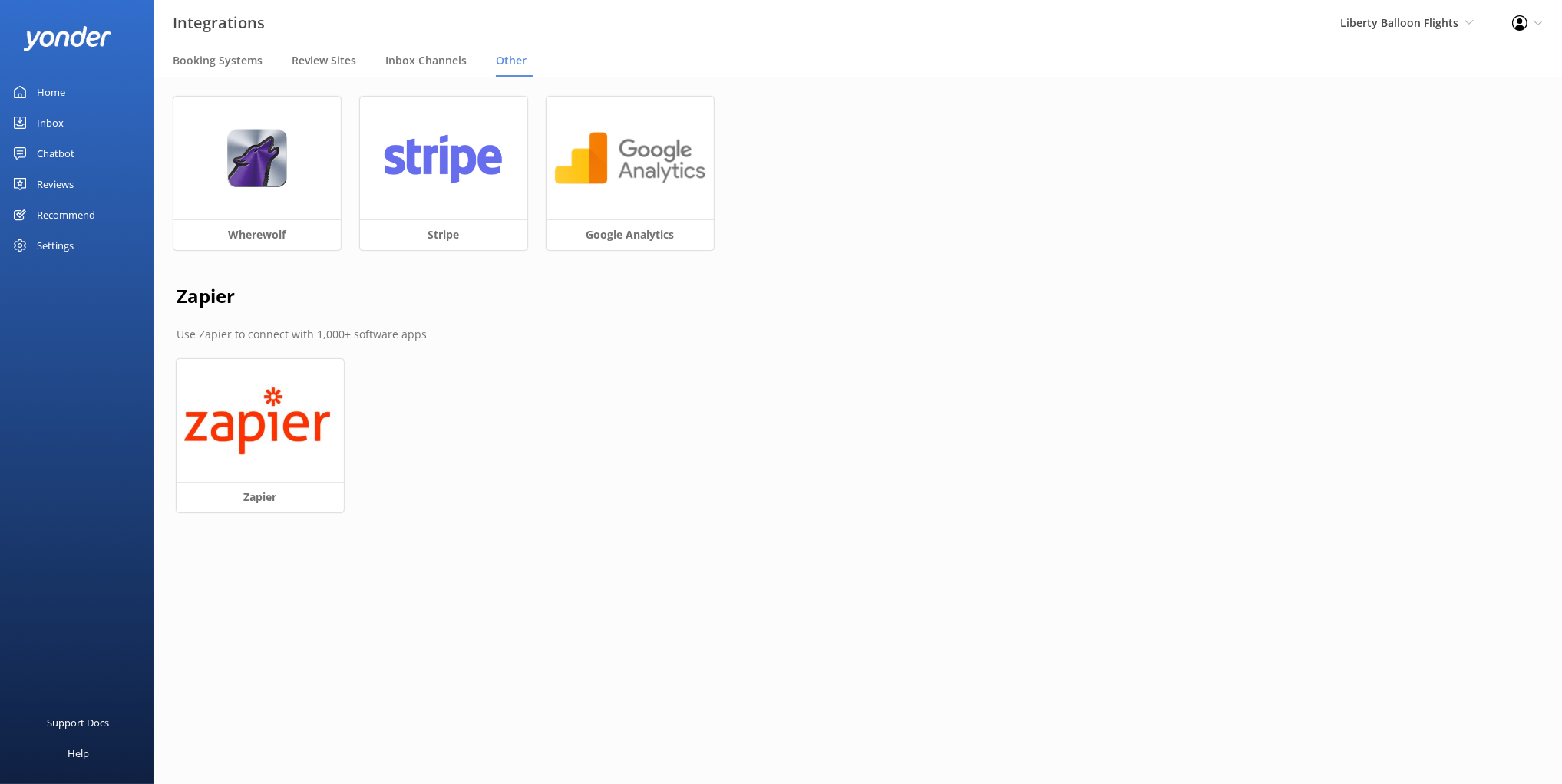
click at [501, 59] on span "Other" at bounding box center [511, 60] width 31 height 16
click at [690, 55] on nav "Booking Systems Review Sites Inbox Channels Other" at bounding box center [858, 61] width 1408 height 31
click at [663, 155] on img at bounding box center [631, 159] width 152 height 59
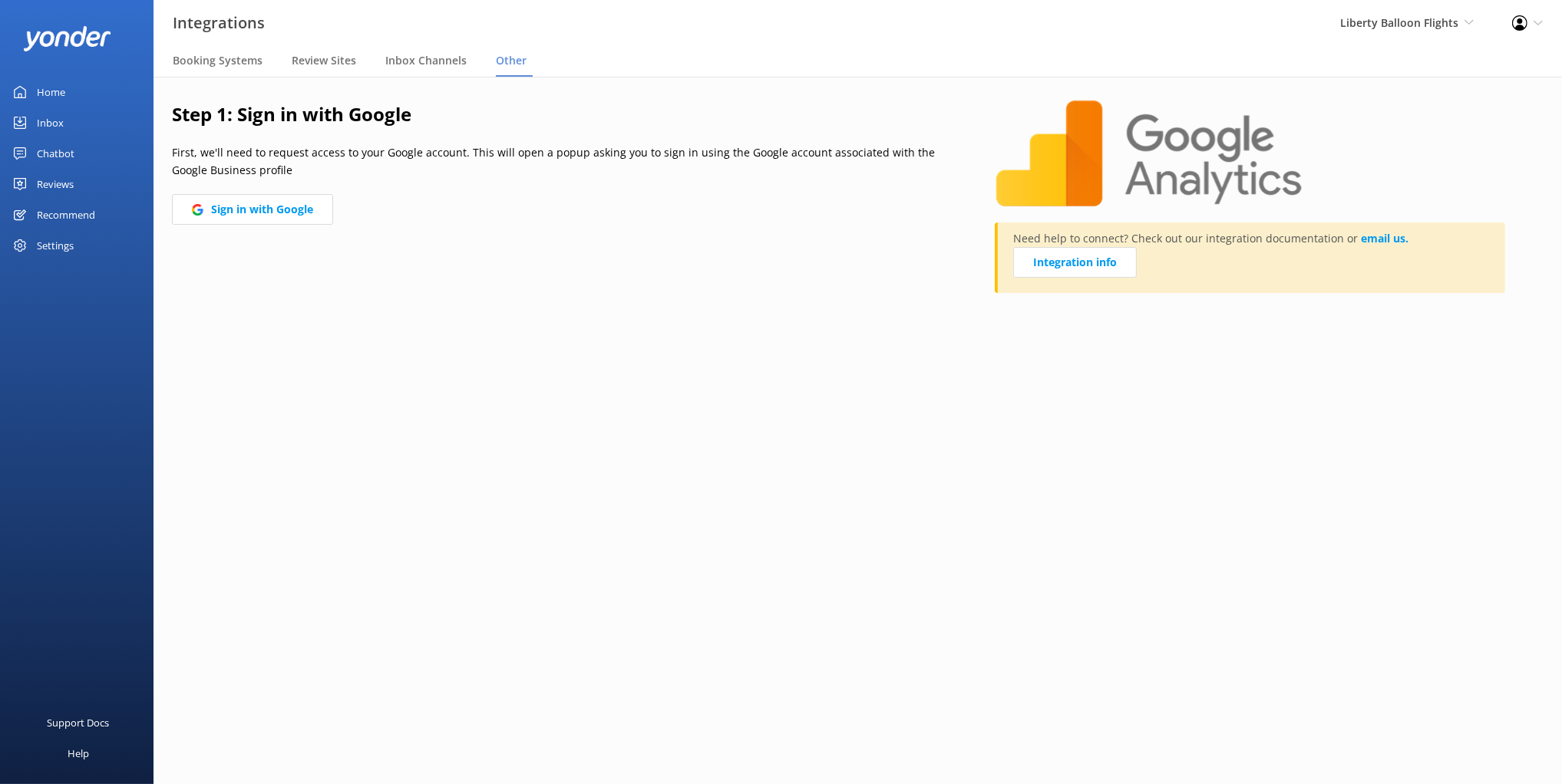
click at [810, 314] on div "Step 1: Sign in with Google First, we'll need to request access to your Google …" at bounding box center [858, 208] width 1408 height 262
click at [111, 355] on div "Home Inbox Chatbot Content Products Chat Logs Website Widget Pop-up messages Re…" at bounding box center [77, 196] width 154 height 392
click at [70, 85] on link "Home" at bounding box center [77, 92] width 154 height 31
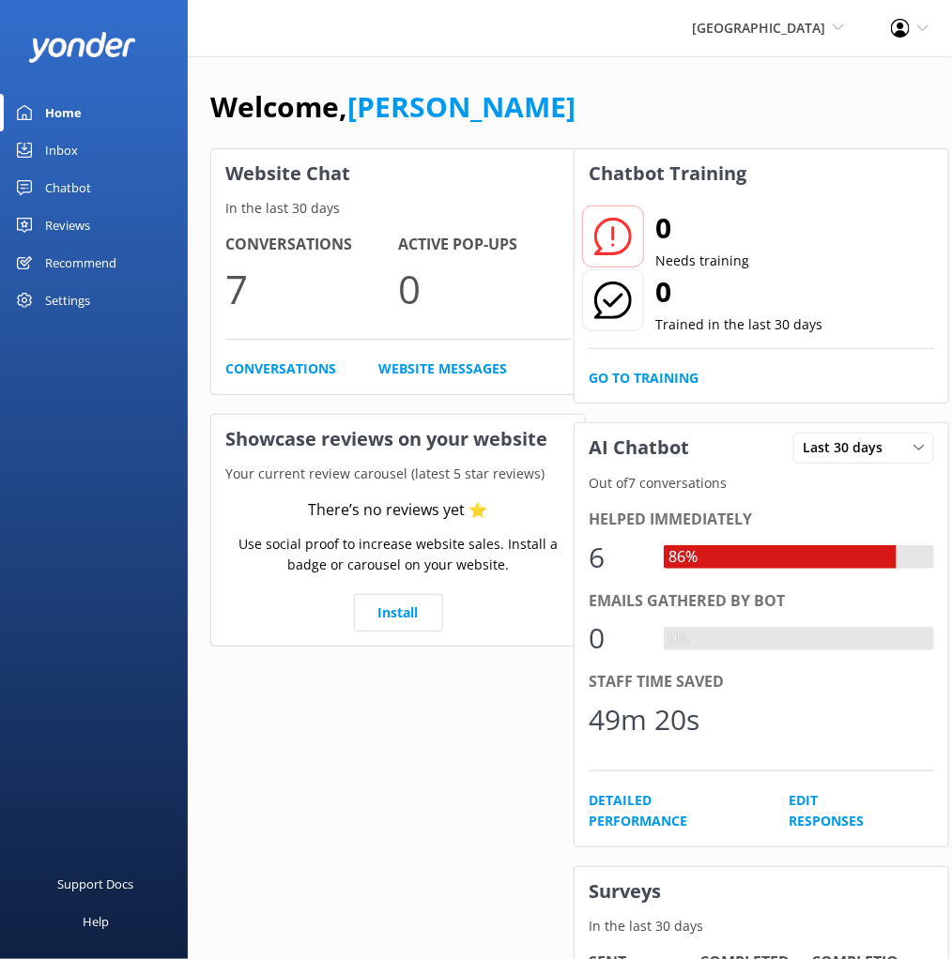
click at [639, 105] on div "Welcome, [PERSON_NAME]" at bounding box center [569, 116] width 719 height 64
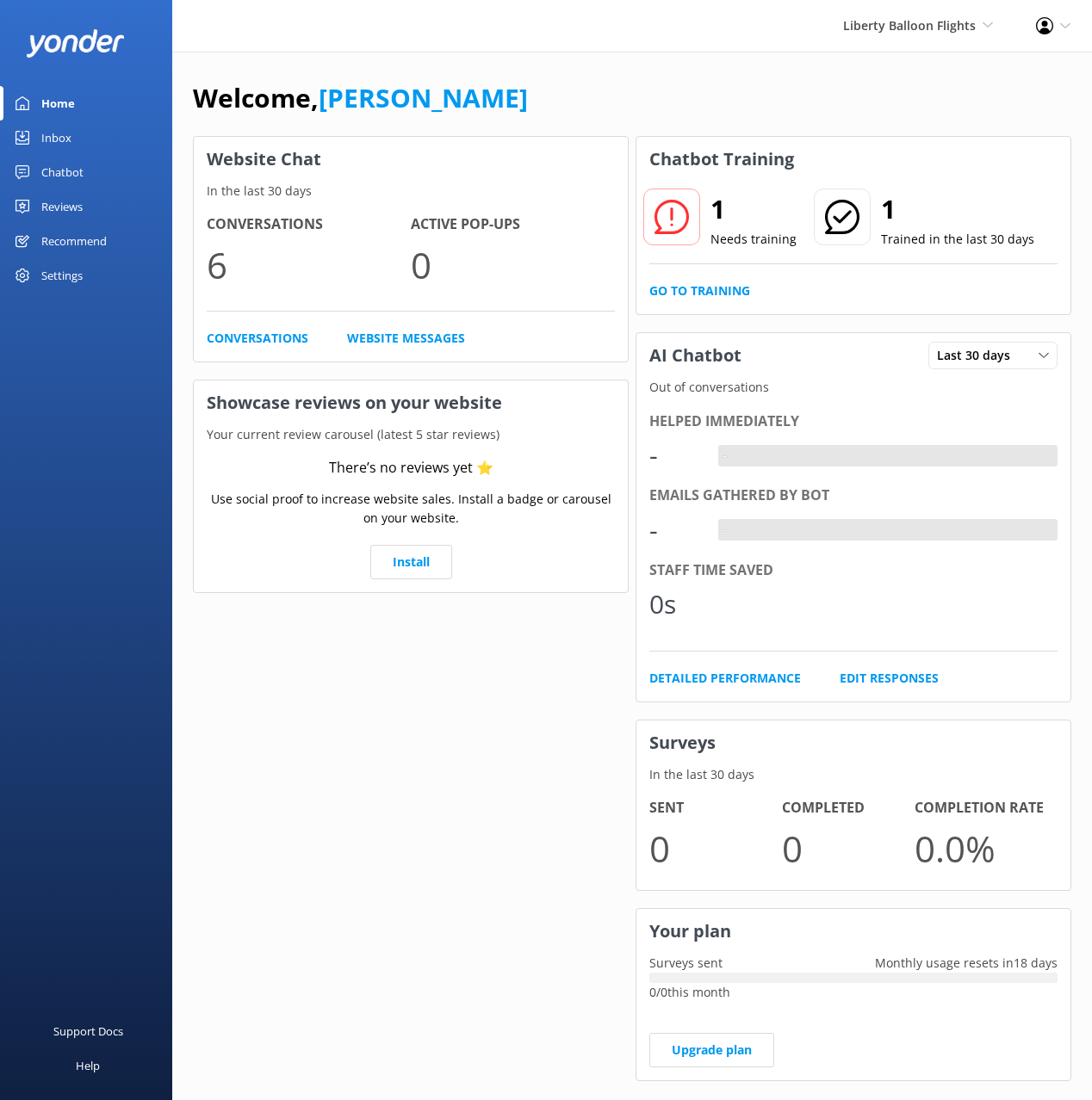
drag, startPoint x: 716, startPoint y: 105, endPoint x: 729, endPoint y: 157, distance: 53.6
click at [716, 105] on div "Welcome, [PERSON_NAME]" at bounding box center [631, 106] width 878 height 59
click at [65, 166] on div "Chatbot" at bounding box center [62, 172] width 42 height 35
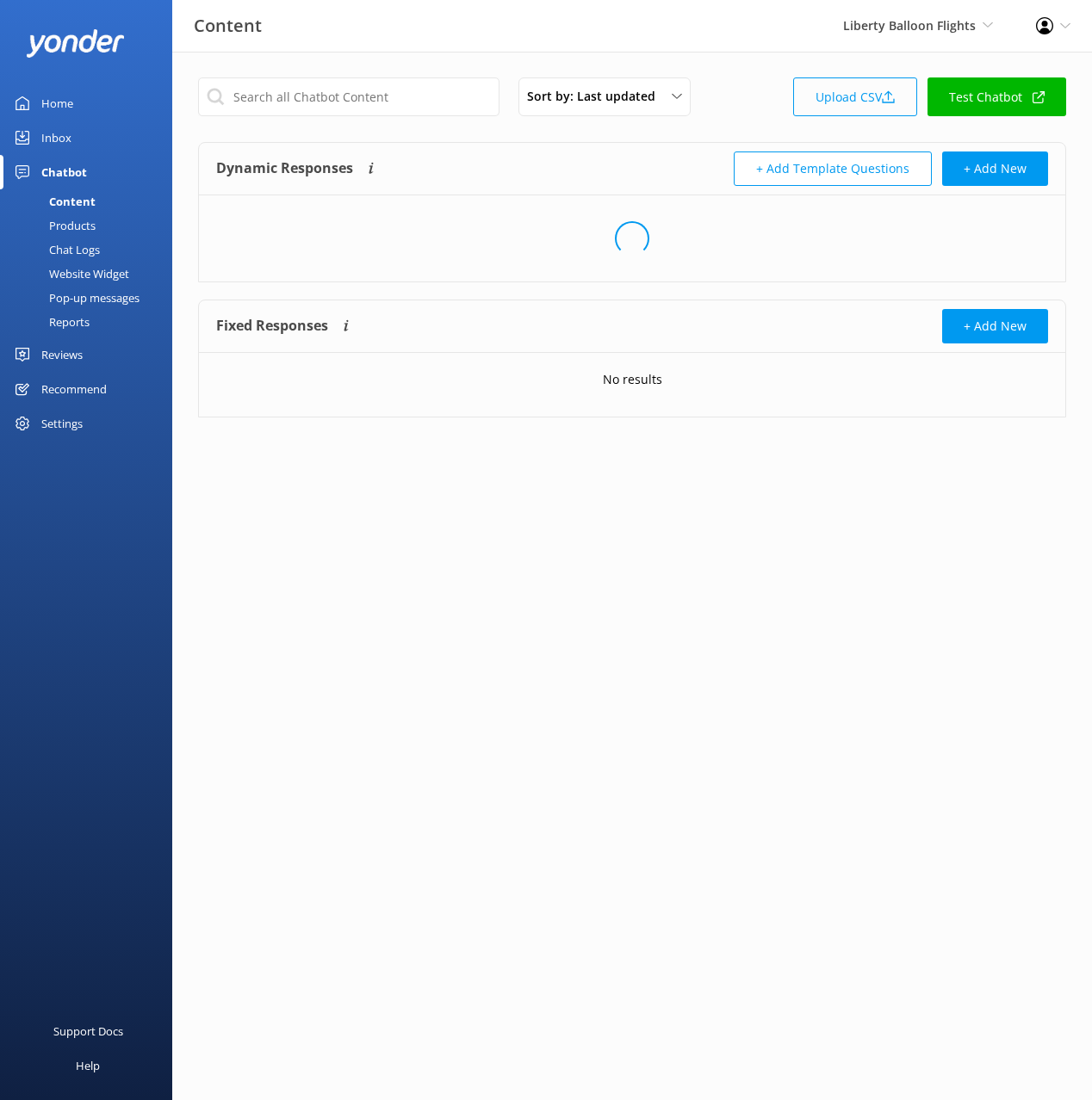
click at [741, 74] on div "Sort by: Last updated Title (A-Z) Last updated Upload CSV Test Chatbot Dynamic …" at bounding box center [632, 260] width 919 height 417
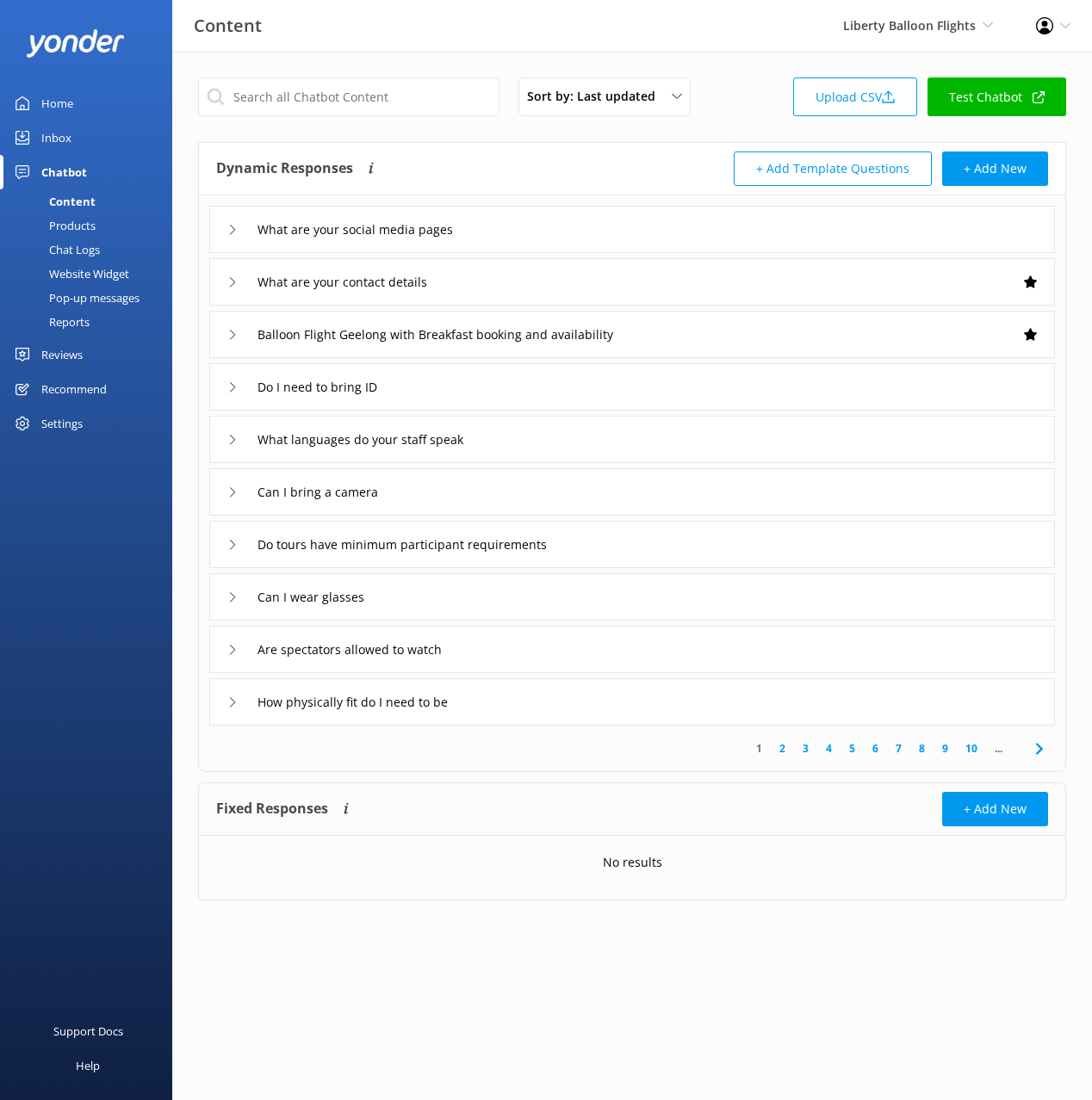
click at [106, 272] on div "Website Widget" at bounding box center [70, 273] width 119 height 24
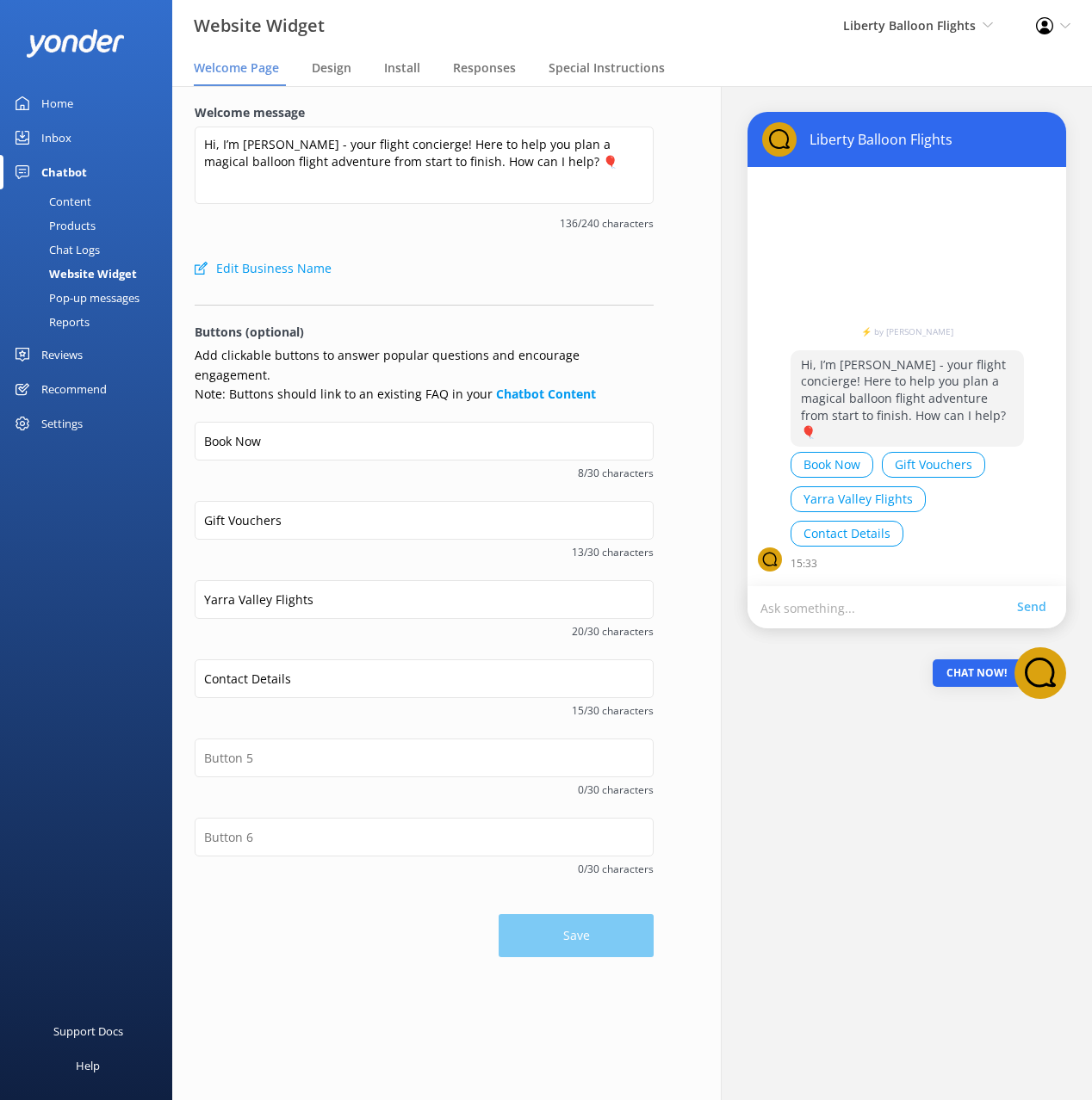
click at [61, 423] on div "Settings" at bounding box center [61, 424] width 41 height 35
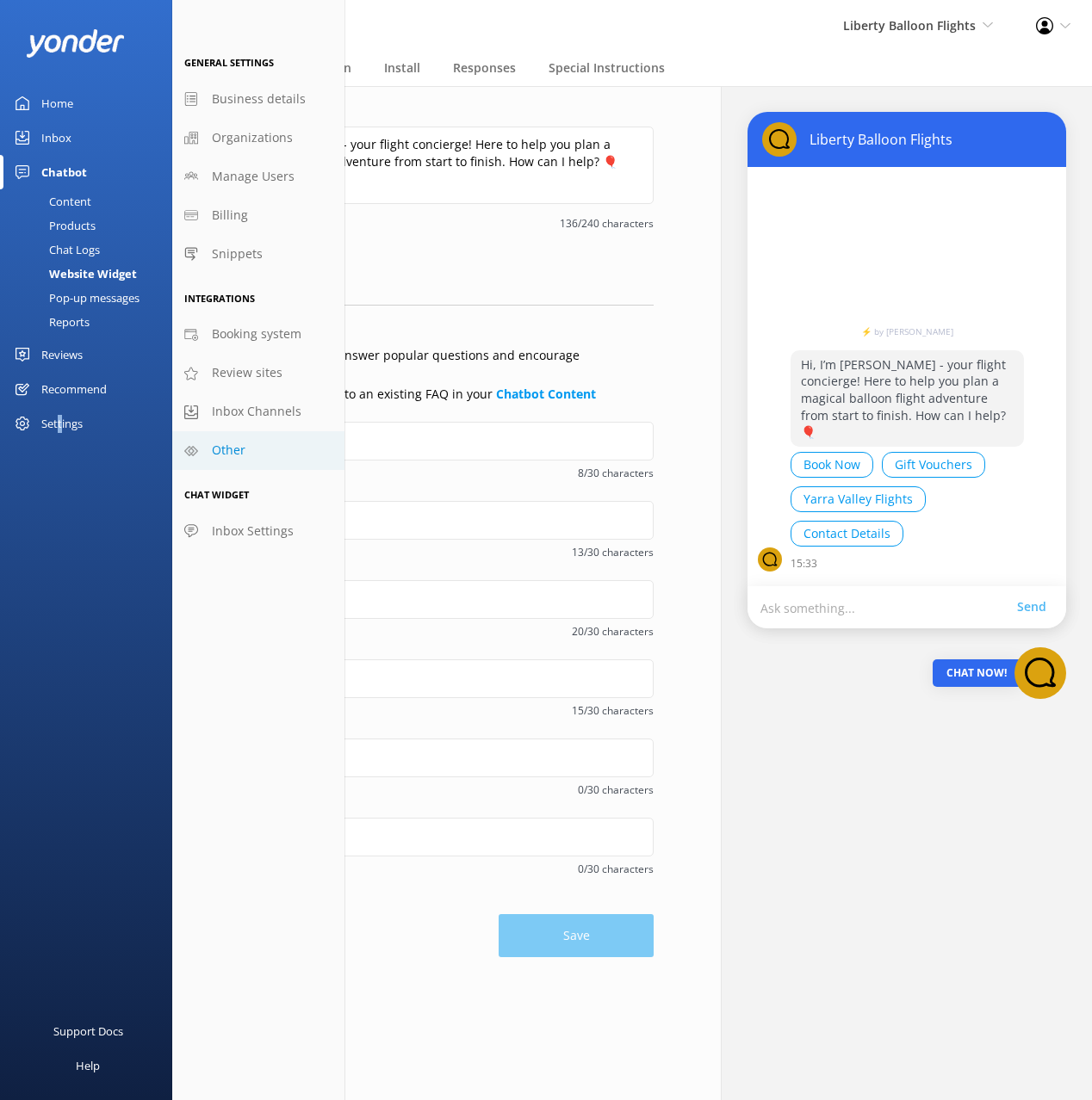
click at [254, 449] on link "Other" at bounding box center [259, 450] width 173 height 39
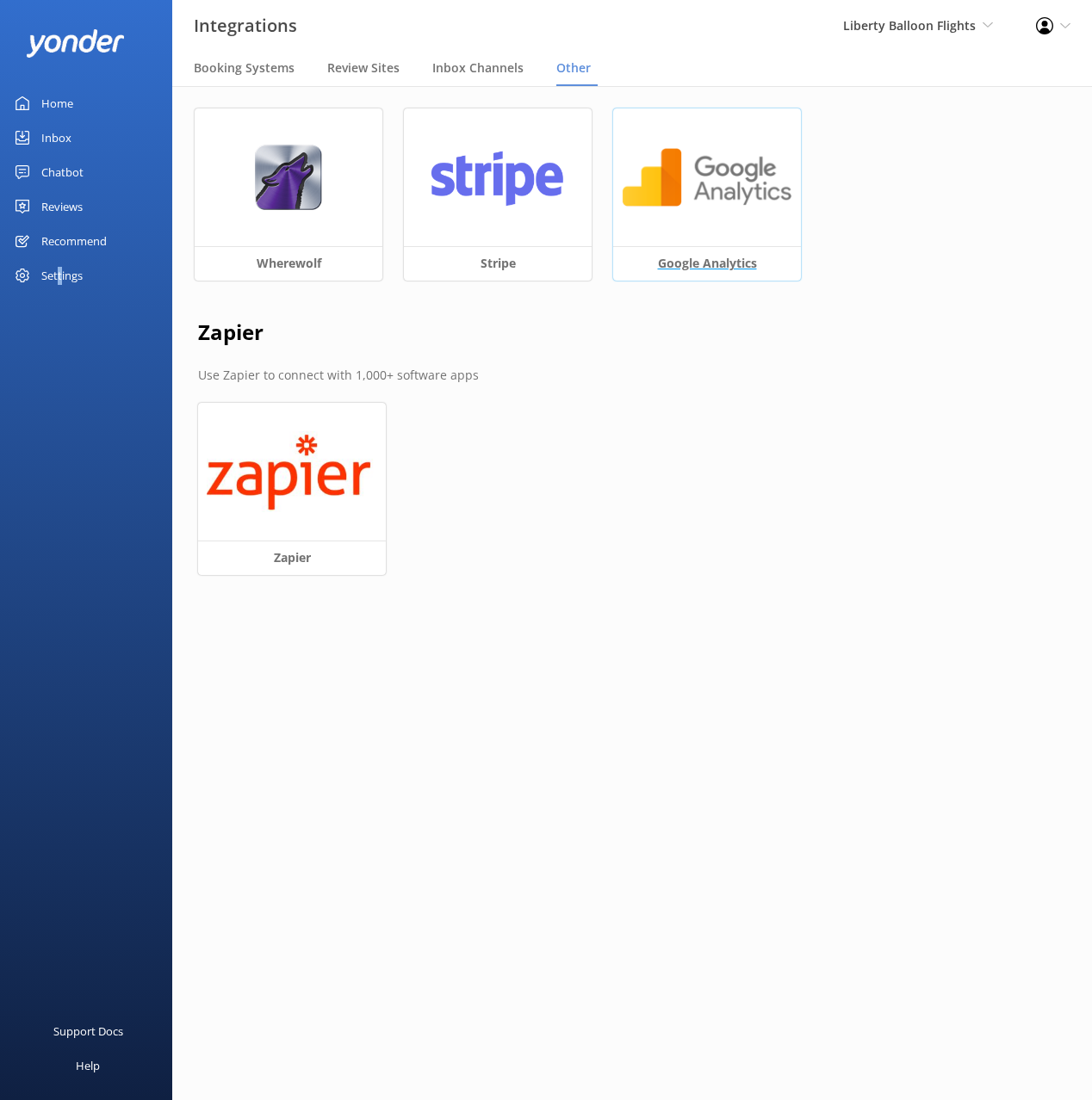
click at [710, 187] on img at bounding box center [708, 178] width 171 height 66
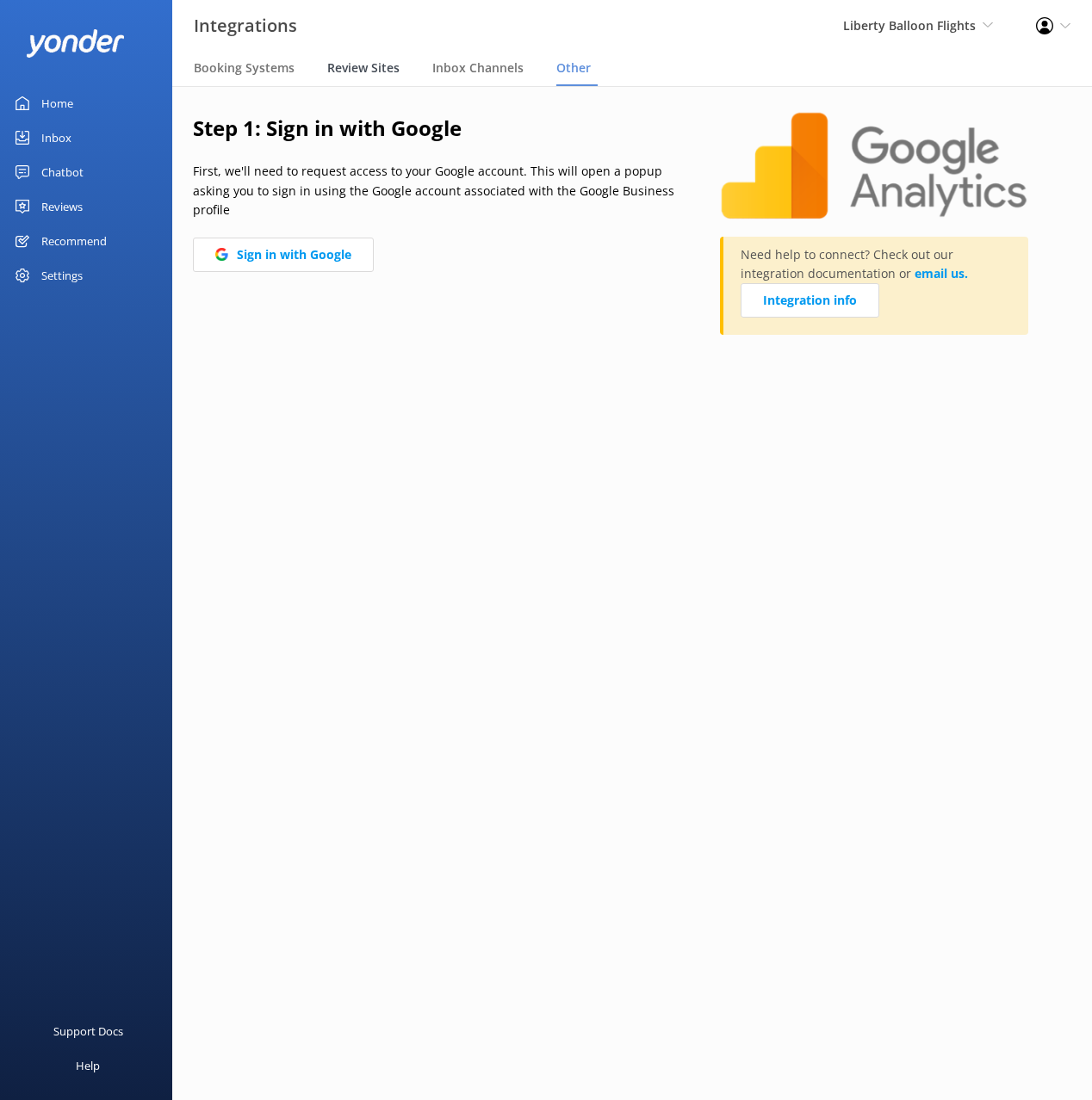
drag, startPoint x: 399, startPoint y: 80, endPoint x: 348, endPoint y: 85, distance: 51.2
click at [396, 80] on div "Review Sites" at bounding box center [367, 69] width 79 height 35
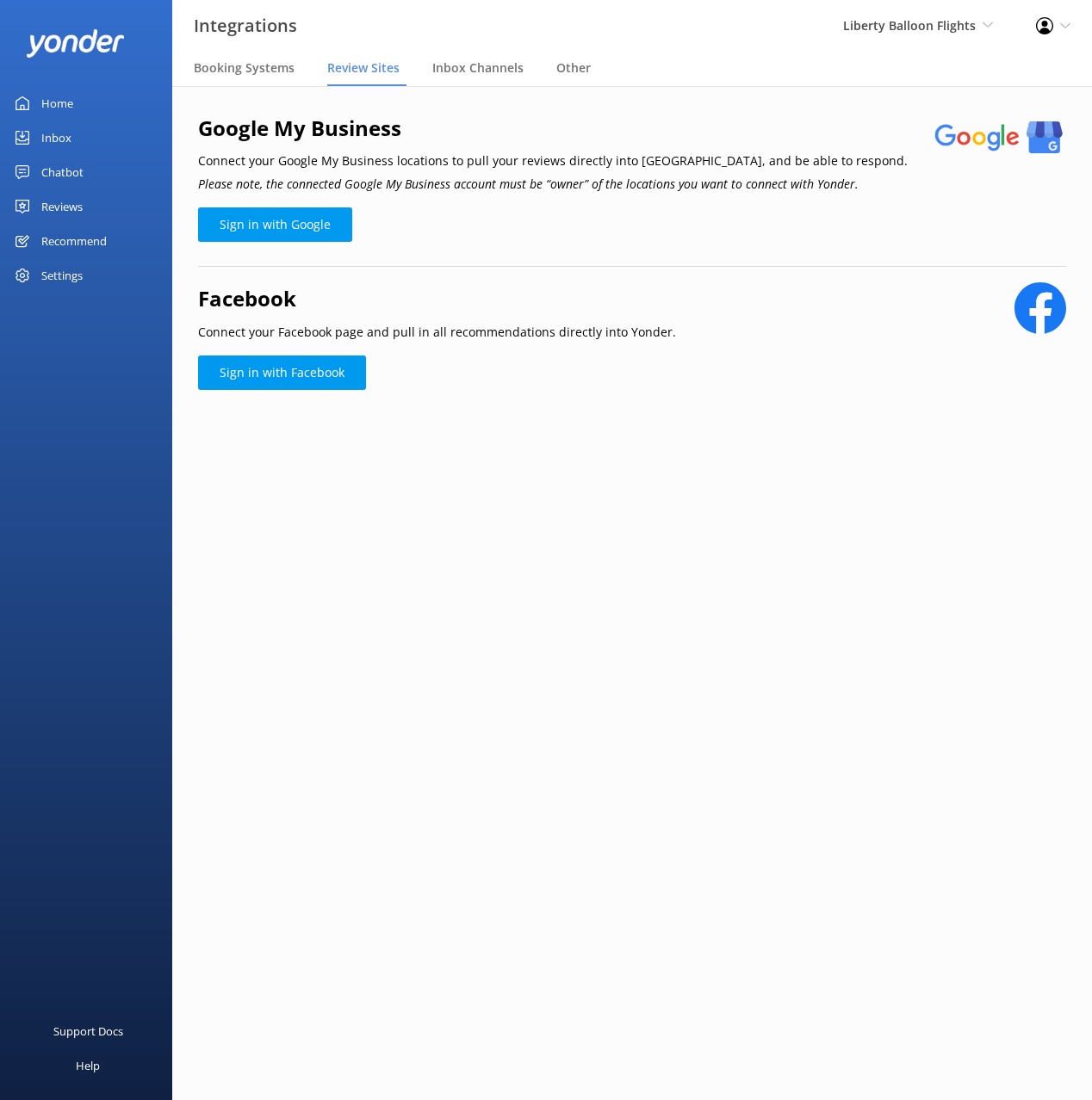
drag, startPoint x: 90, startPoint y: 175, endPoint x: 116, endPoint y: 171, distance: 26.3
click at [90, 175] on link "Chatbot" at bounding box center [86, 172] width 173 height 35
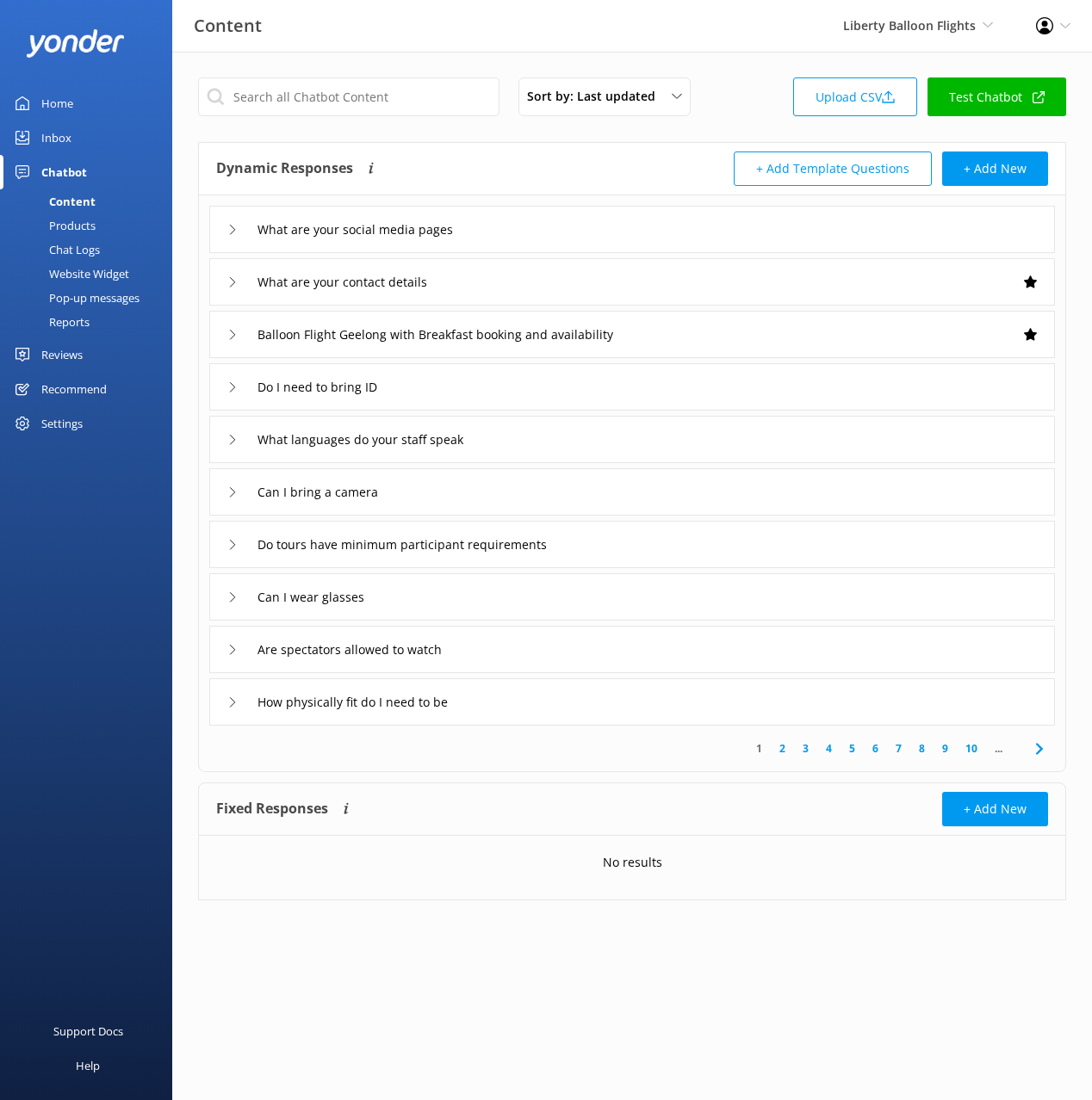
drag, startPoint x: 91, startPoint y: 248, endPoint x: 120, endPoint y: 231, distance: 33.6
click at [91, 248] on div "Chat Logs" at bounding box center [55, 250] width 90 height 24
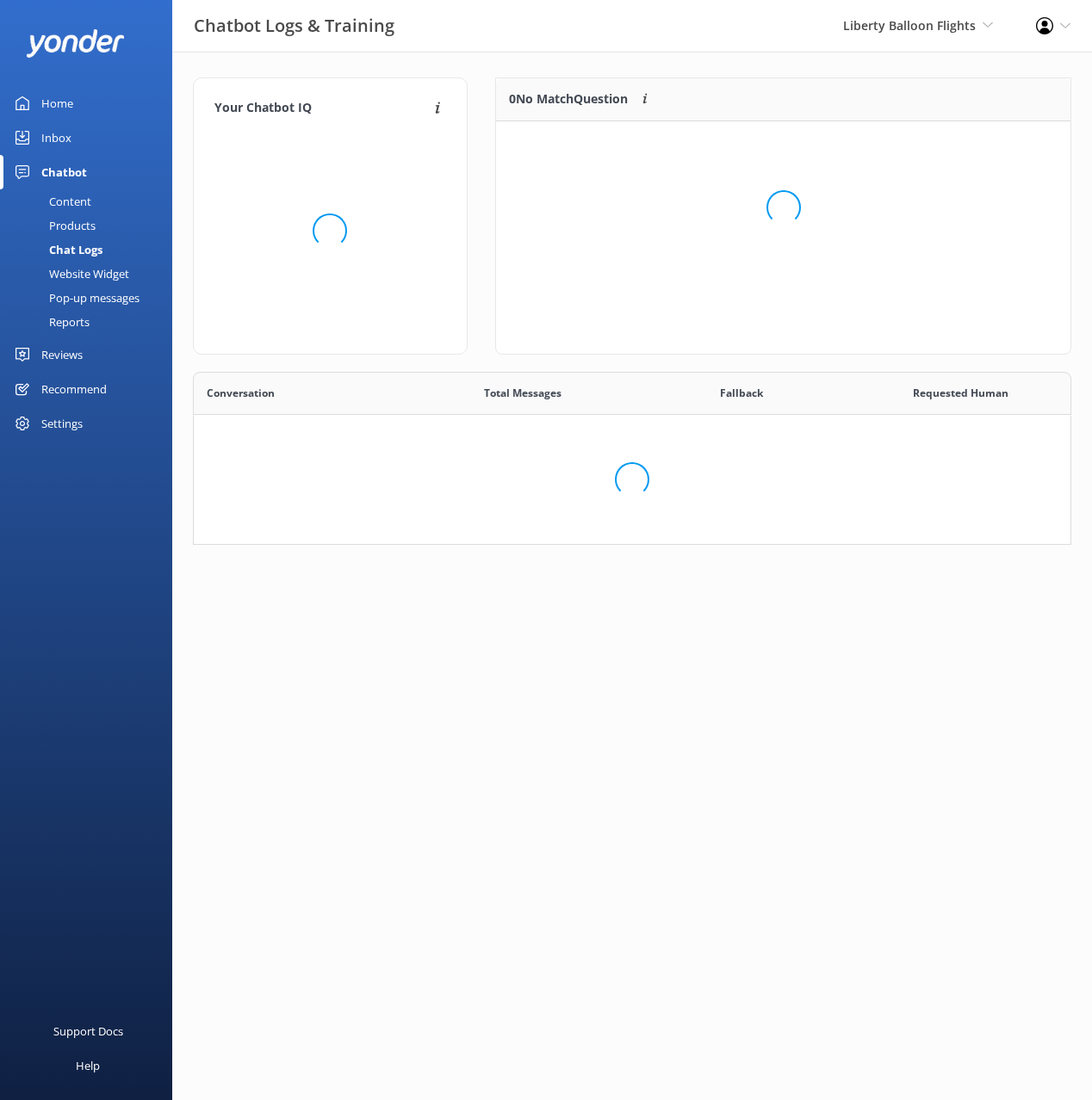
scroll to position [380, 878]
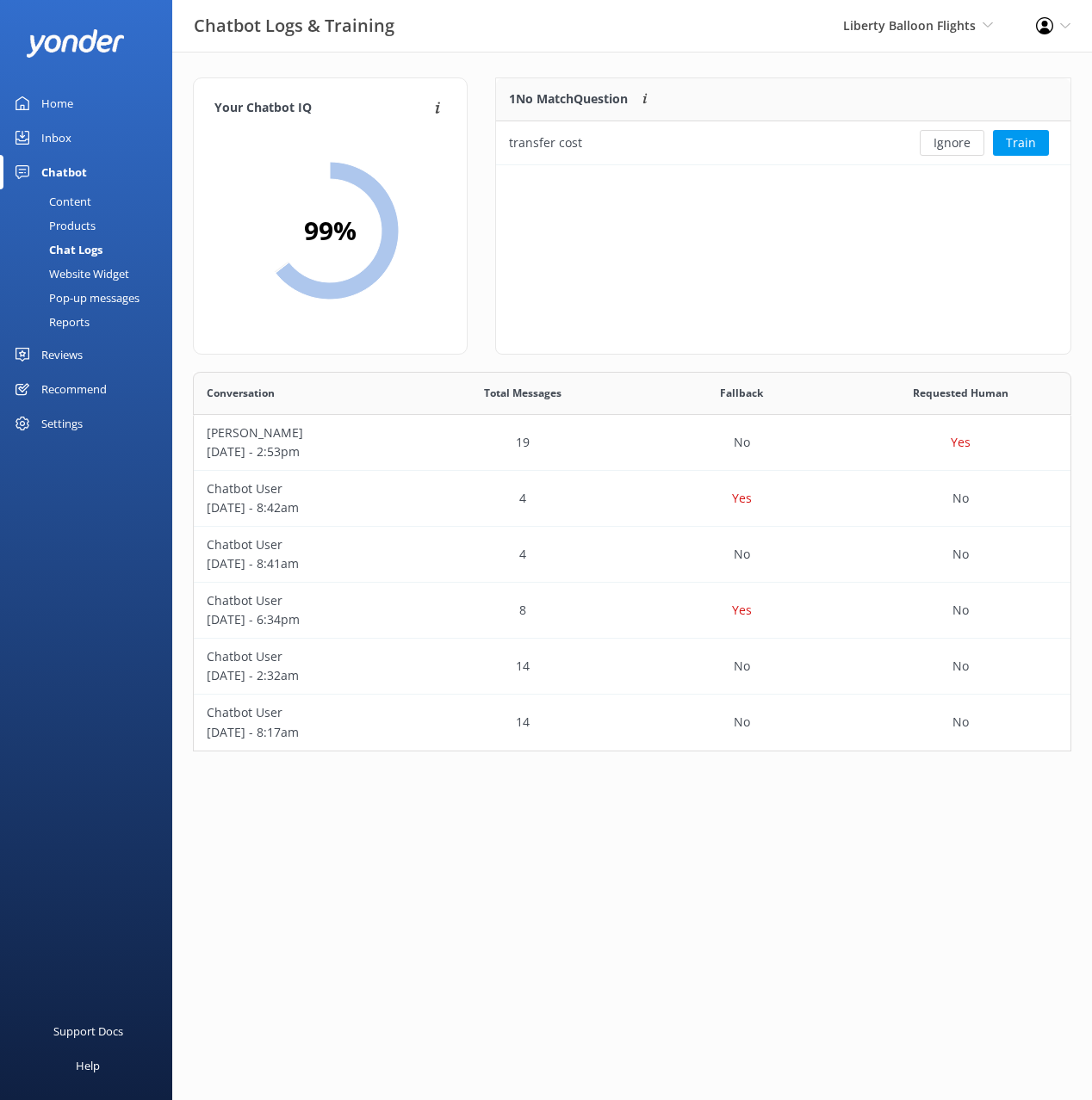
drag, startPoint x: 96, startPoint y: 280, endPoint x: 106, endPoint y: 272, distance: 12.8
click at [96, 279] on div "Website Widget" at bounding box center [70, 273] width 119 height 24
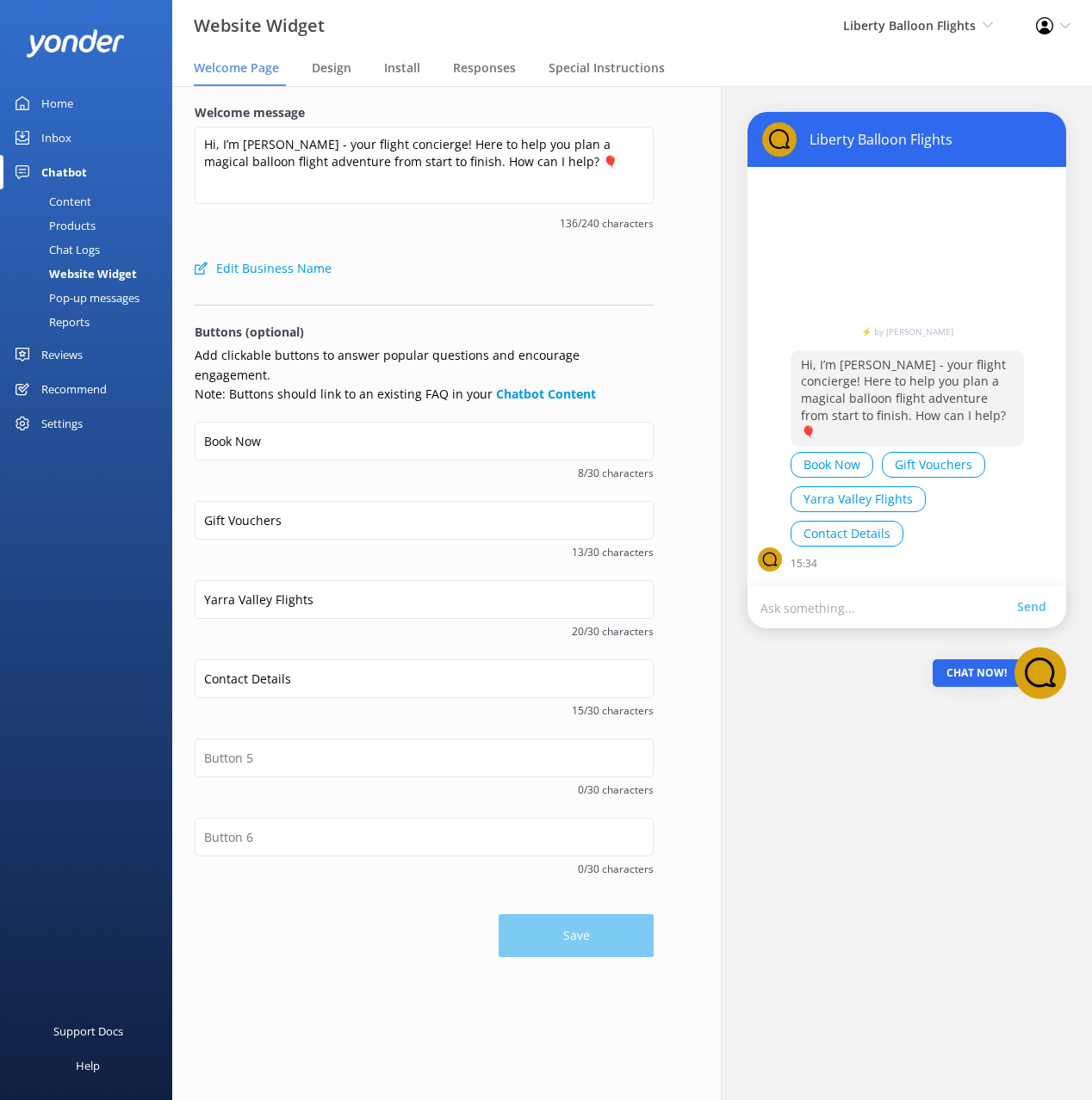
click at [114, 297] on div "Pop-up messages" at bounding box center [74, 298] width 129 height 24
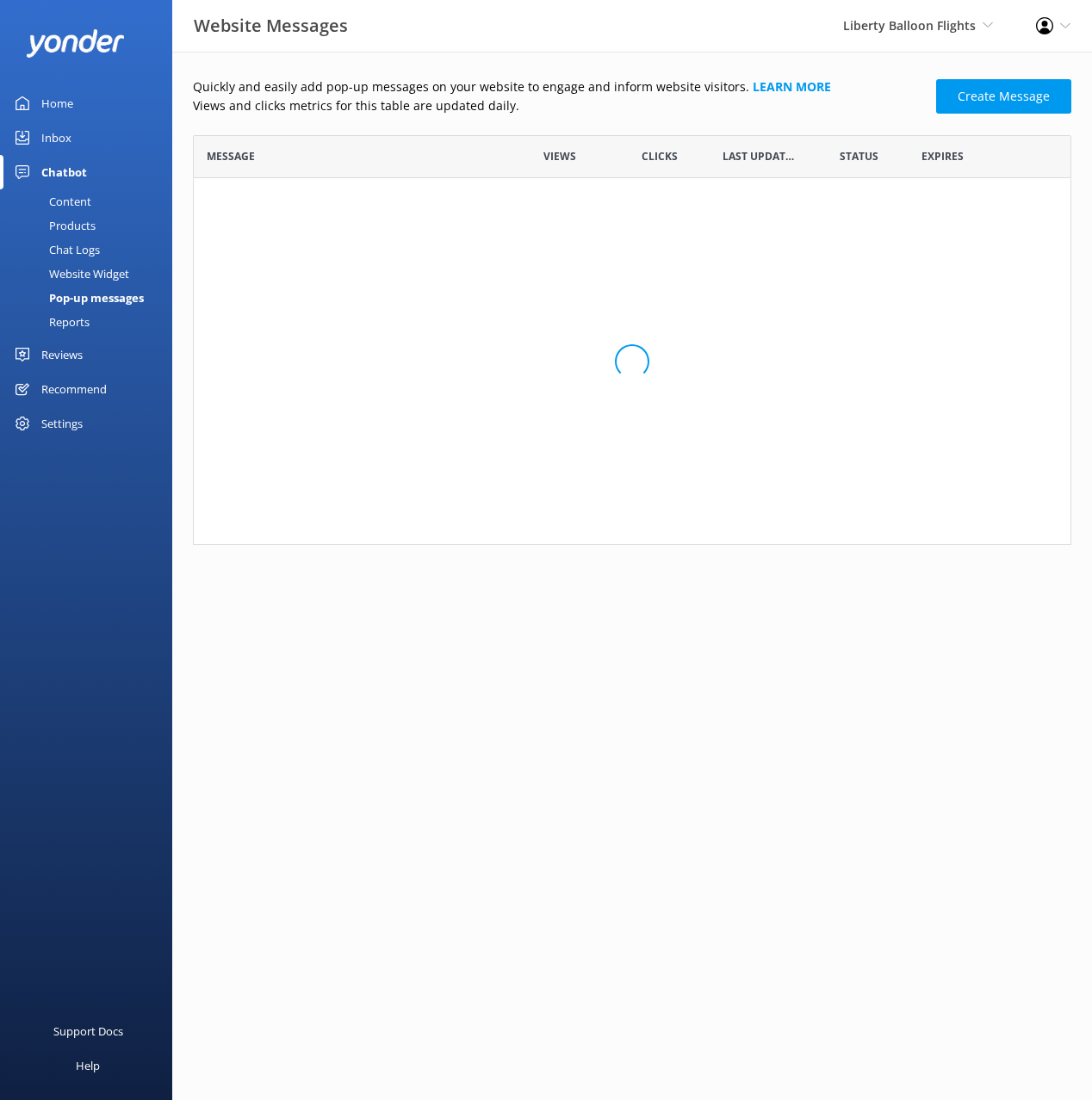
scroll to position [410, 878]
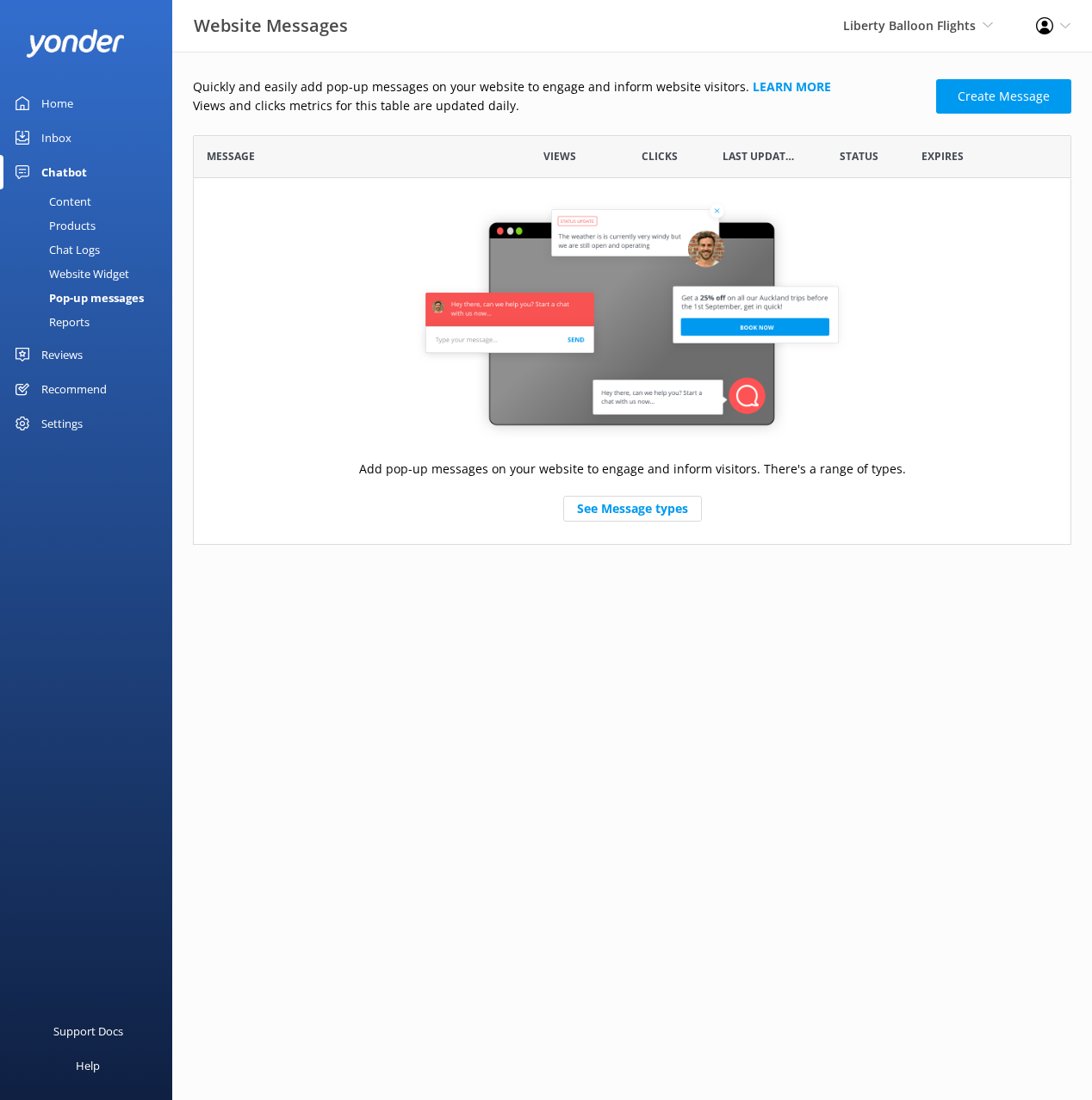
drag, startPoint x: 107, startPoint y: 269, endPoint x: 139, endPoint y: 232, distance: 48.9
click at [107, 268] on div "Website Widget" at bounding box center [70, 273] width 119 height 24
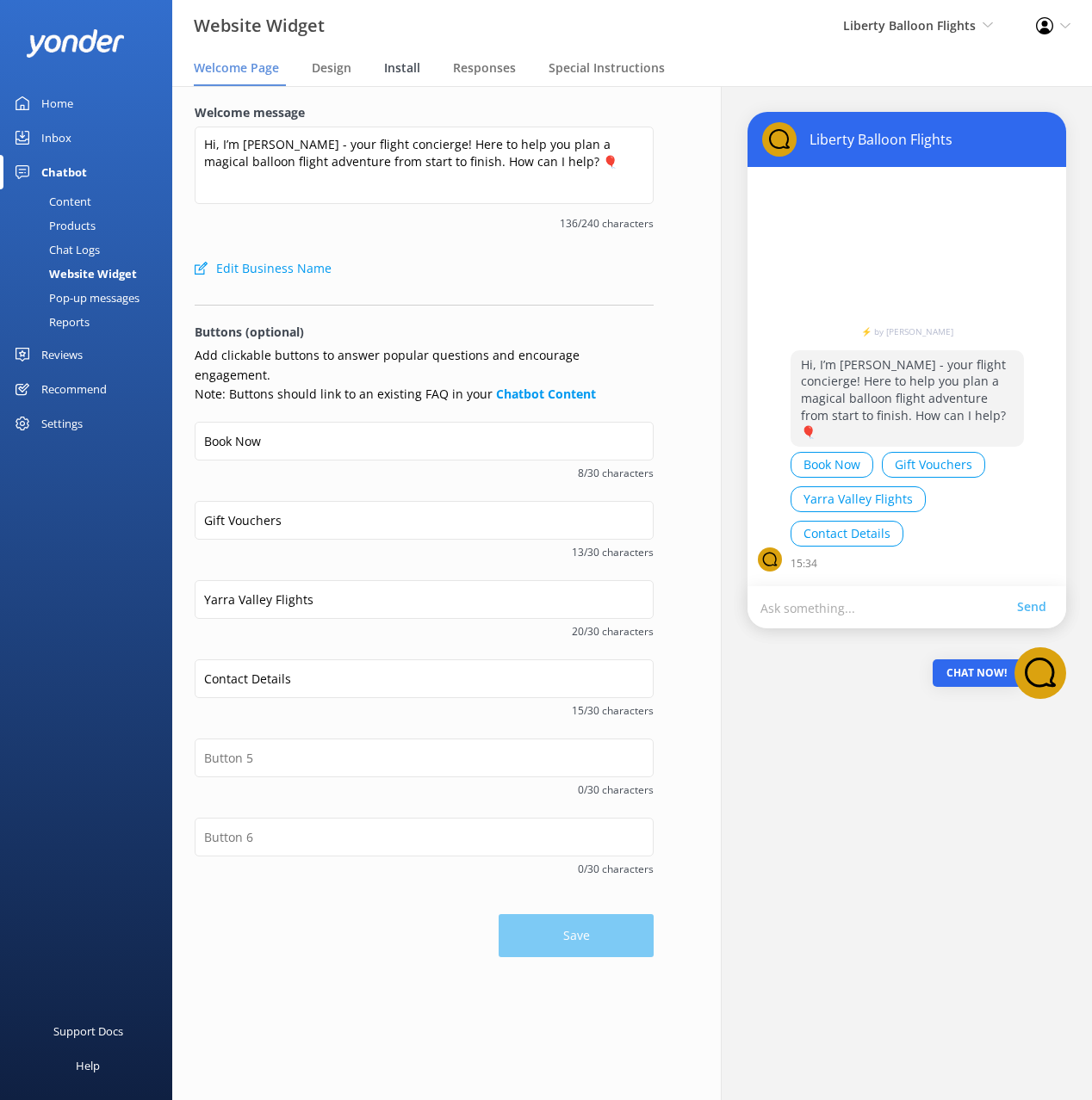
click at [394, 68] on span "Install" at bounding box center [402, 68] width 36 height 17
